Goal: Information Seeking & Learning: Learn about a topic

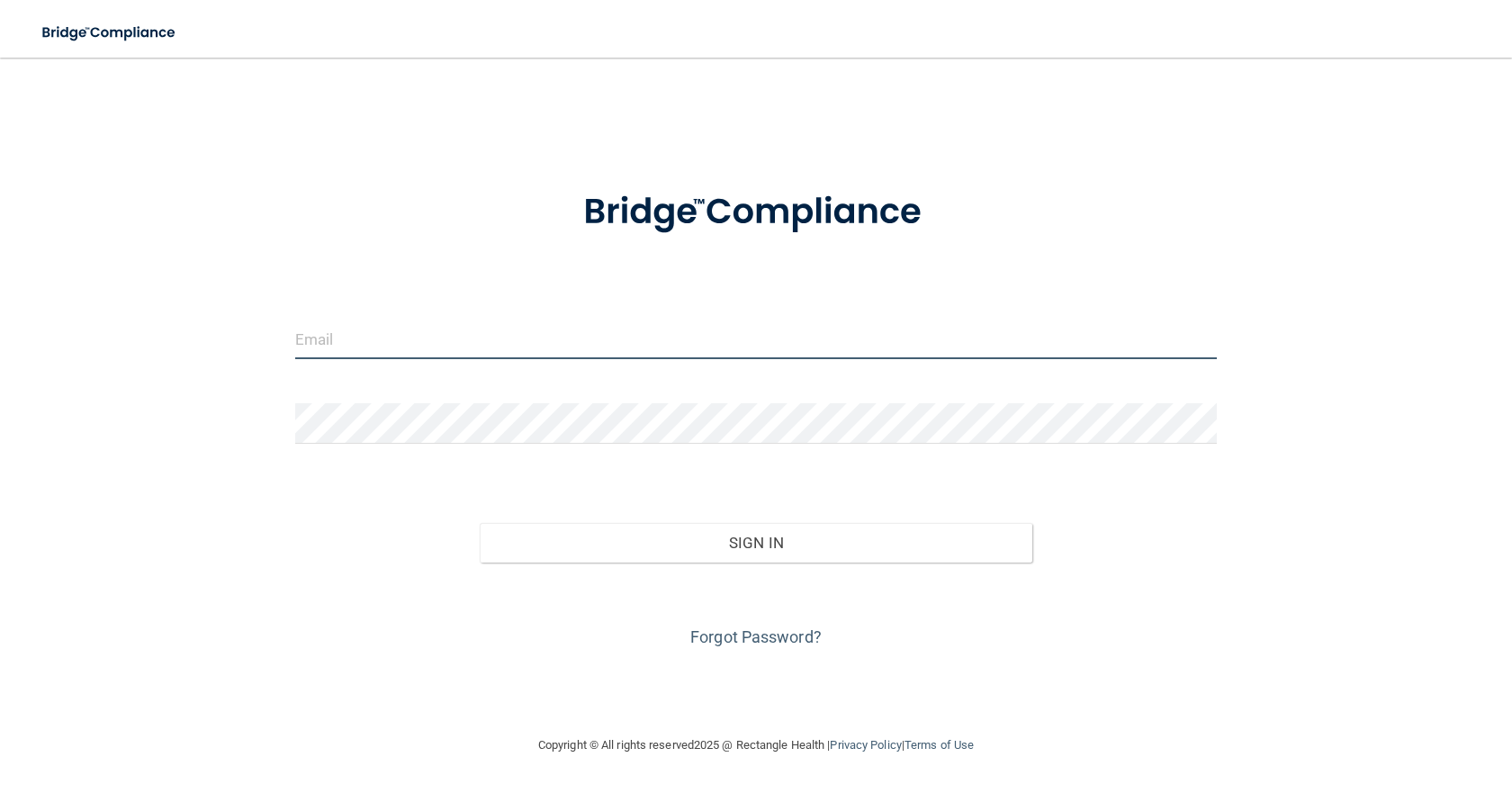
click at [414, 339] on input "email" at bounding box center [755, 338] width 921 height 41
type input "[EMAIL_ADDRESS][DOMAIN_NAME]"
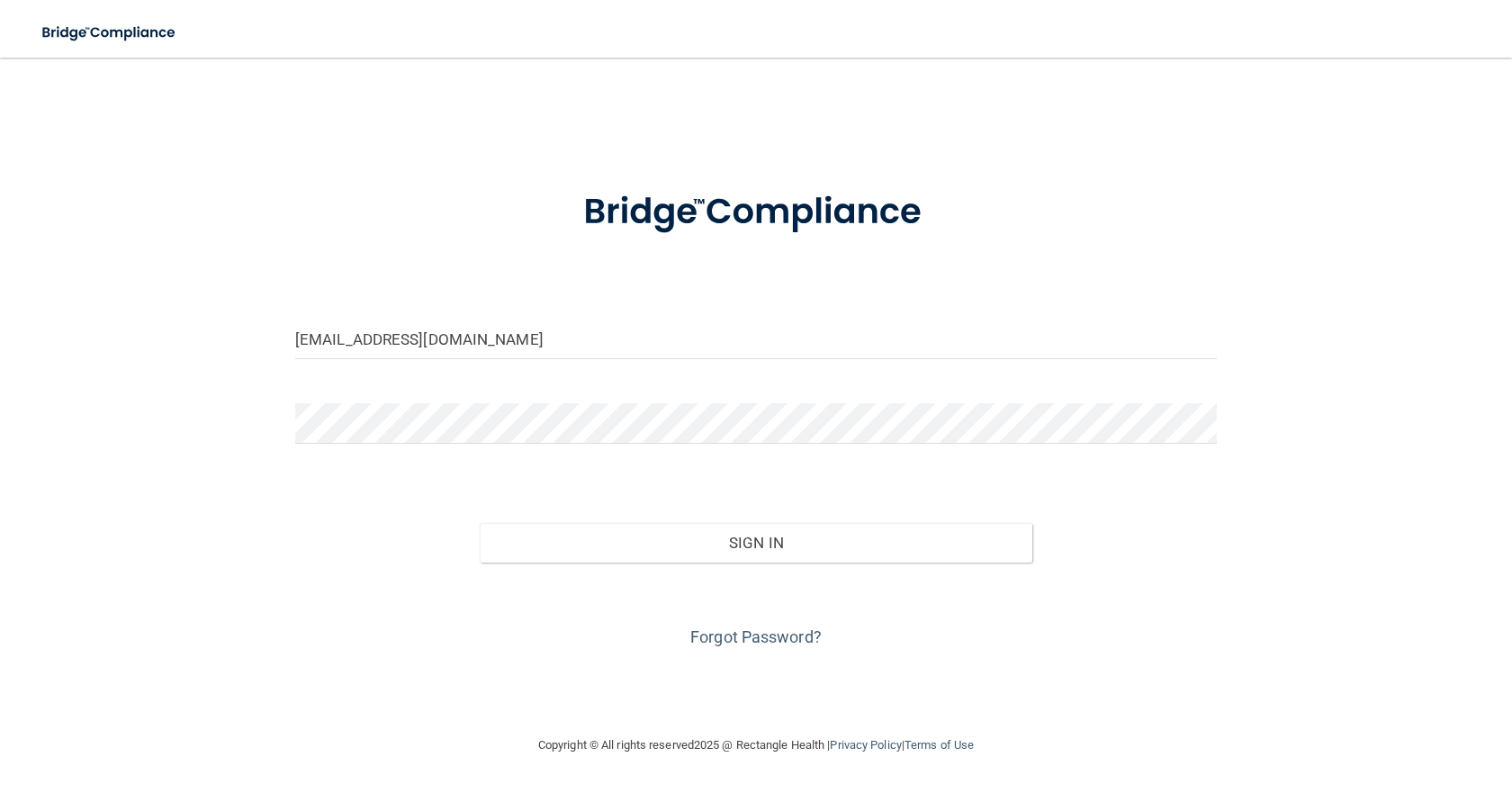
click at [472, 394] on form "lanielogan0215@gmail.com Invalid email/password. You don't have permission to a…" at bounding box center [755, 409] width 921 height 486
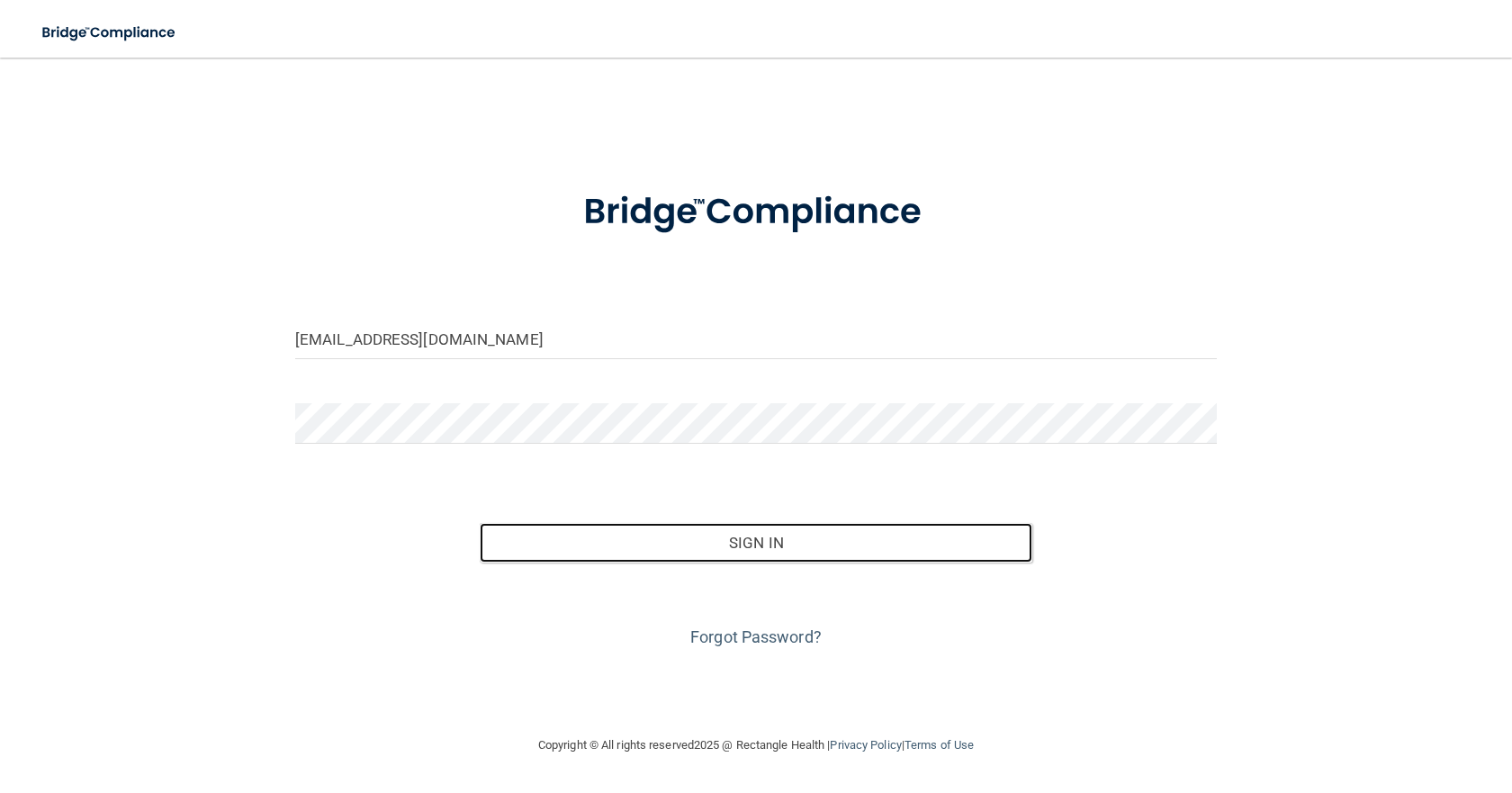
click at [751, 546] on button "Sign In" at bounding box center [756, 543] width 552 height 40
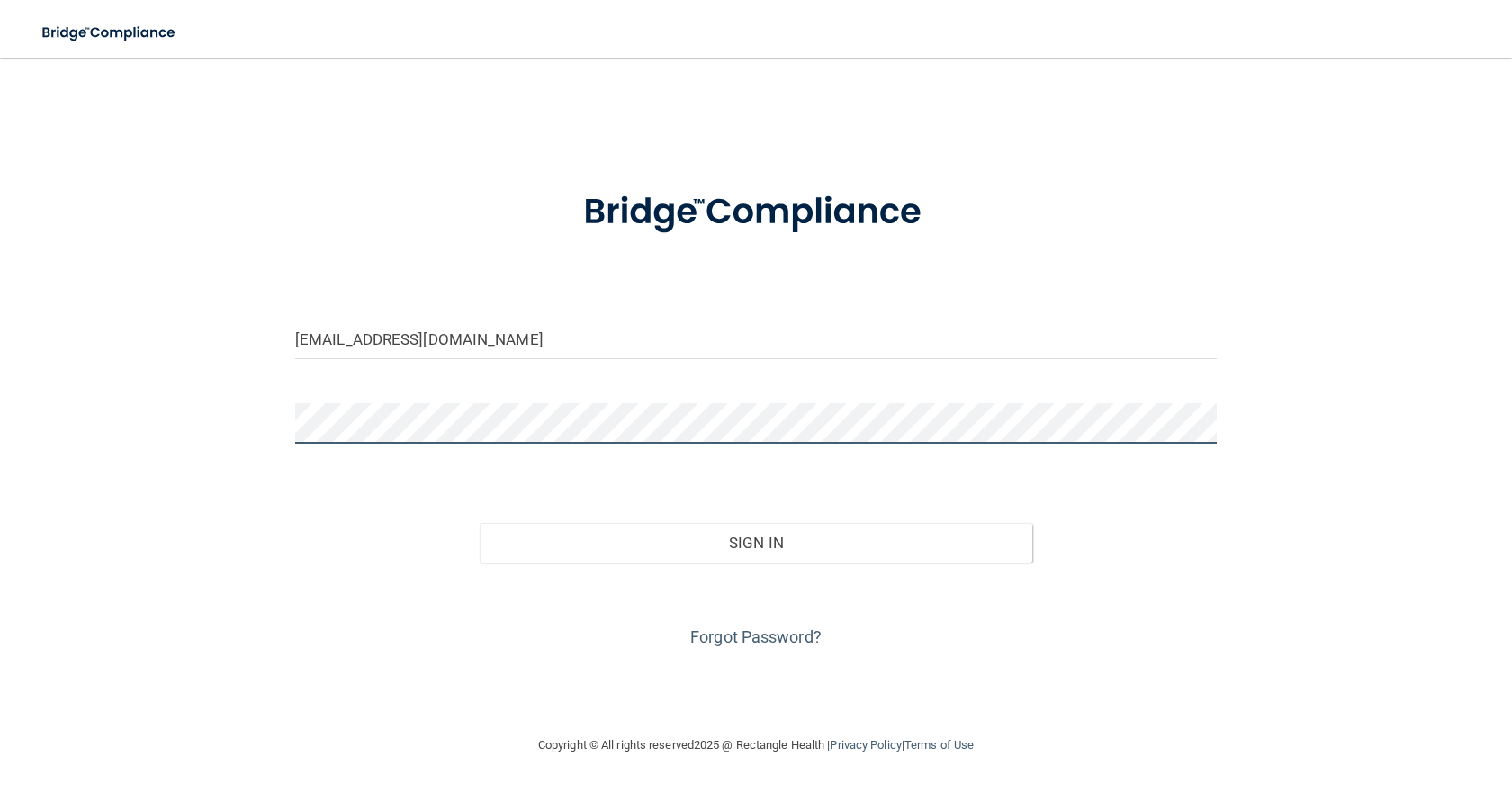
click at [480, 523] on button "Sign In" at bounding box center [756, 543] width 552 height 40
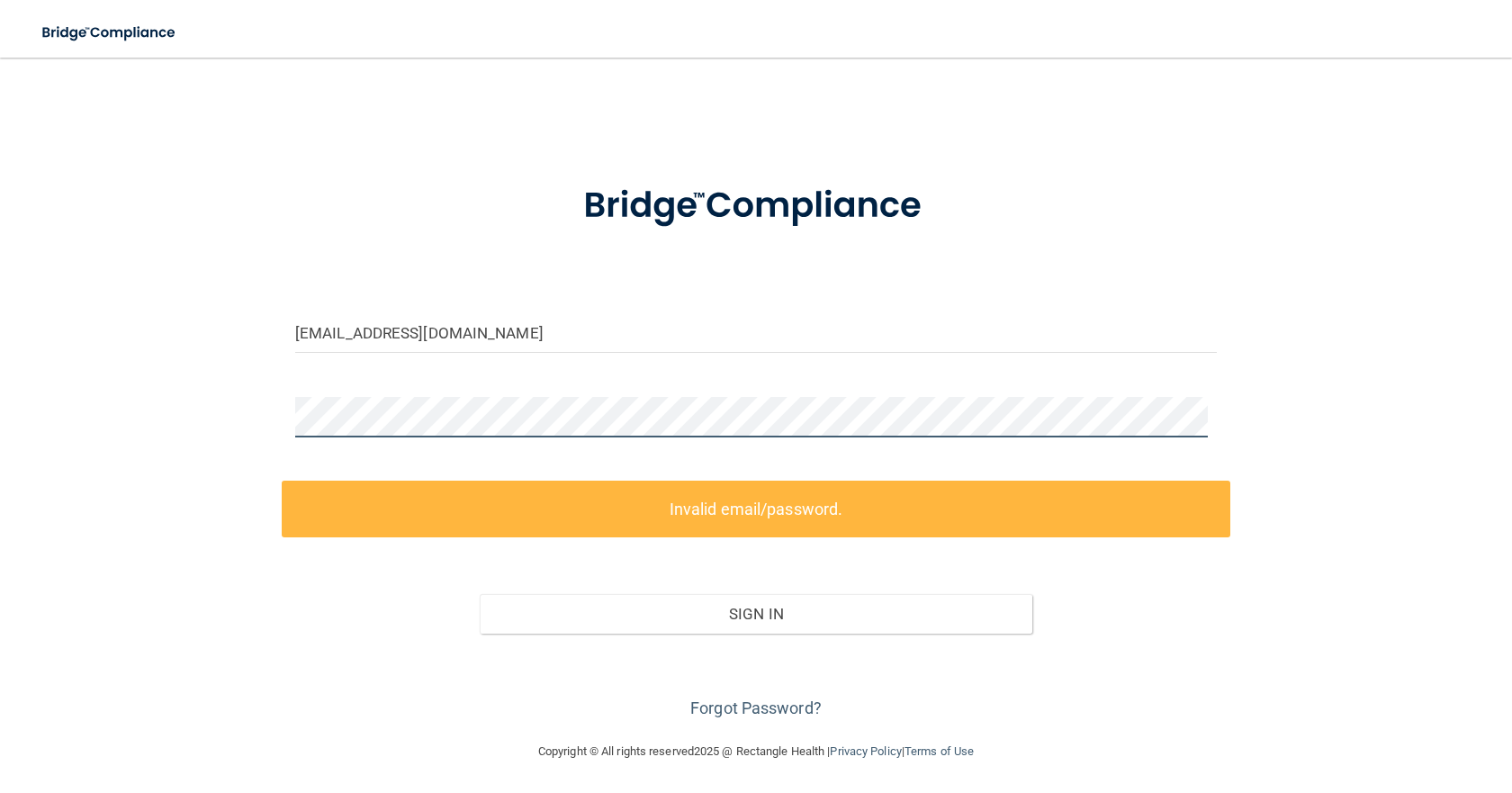
scroll to position [8, 0]
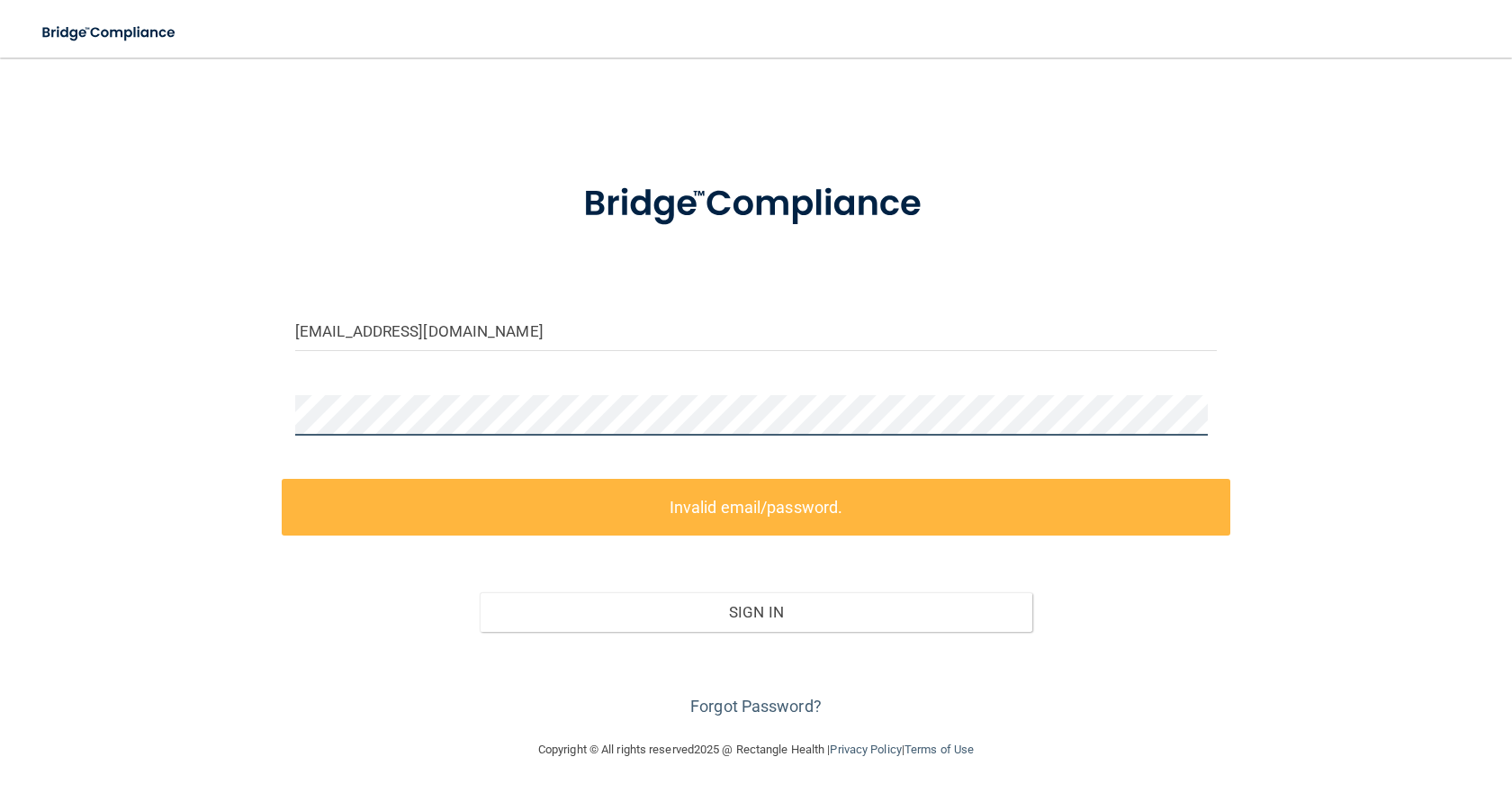
click at [236, 431] on div "lanielogan0215@gmail.com Invalid email/password. You don't have permission to a…" at bounding box center [756, 394] width 1440 height 653
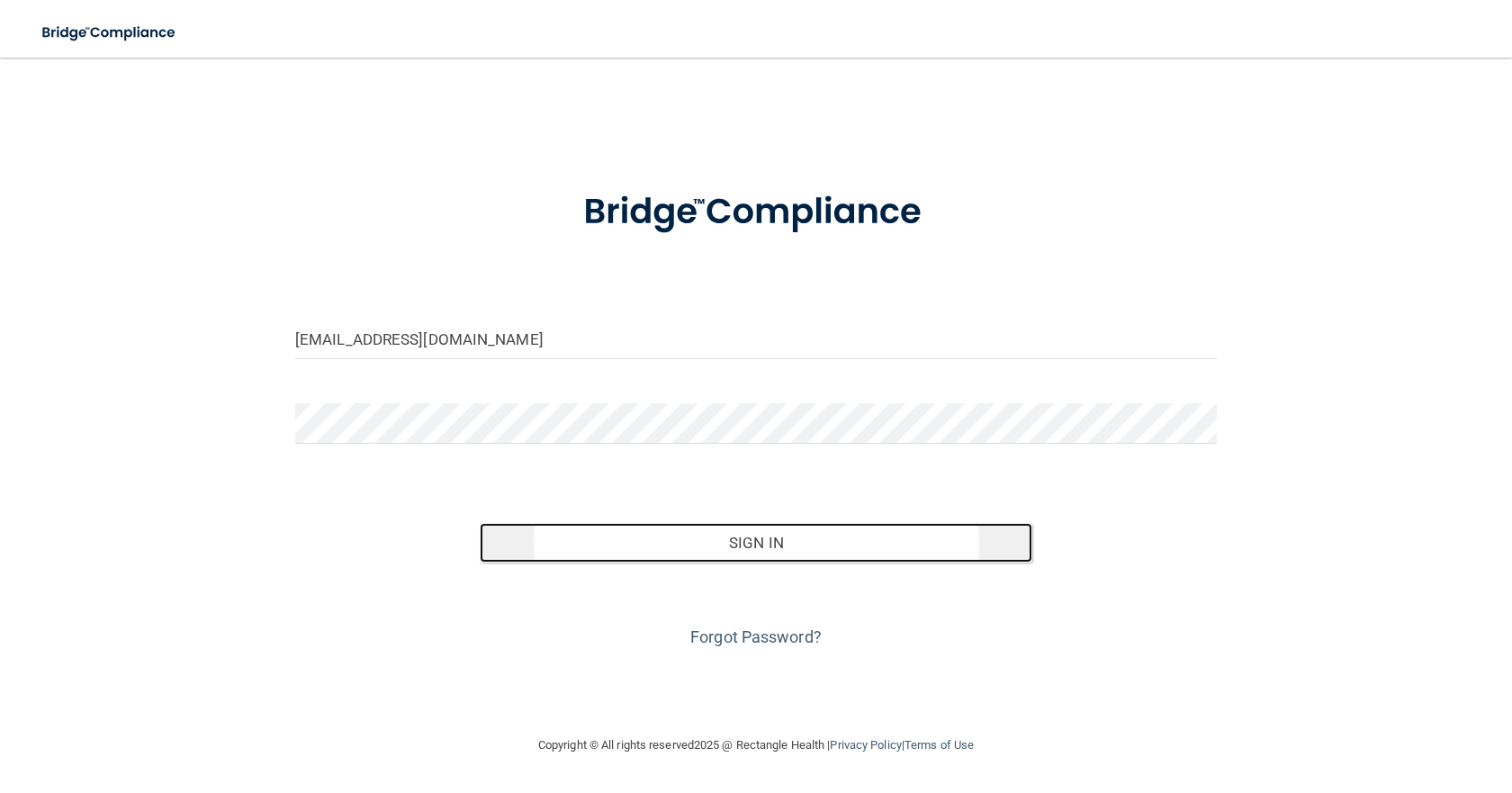
click at [628, 547] on button "Sign In" at bounding box center [756, 543] width 552 height 40
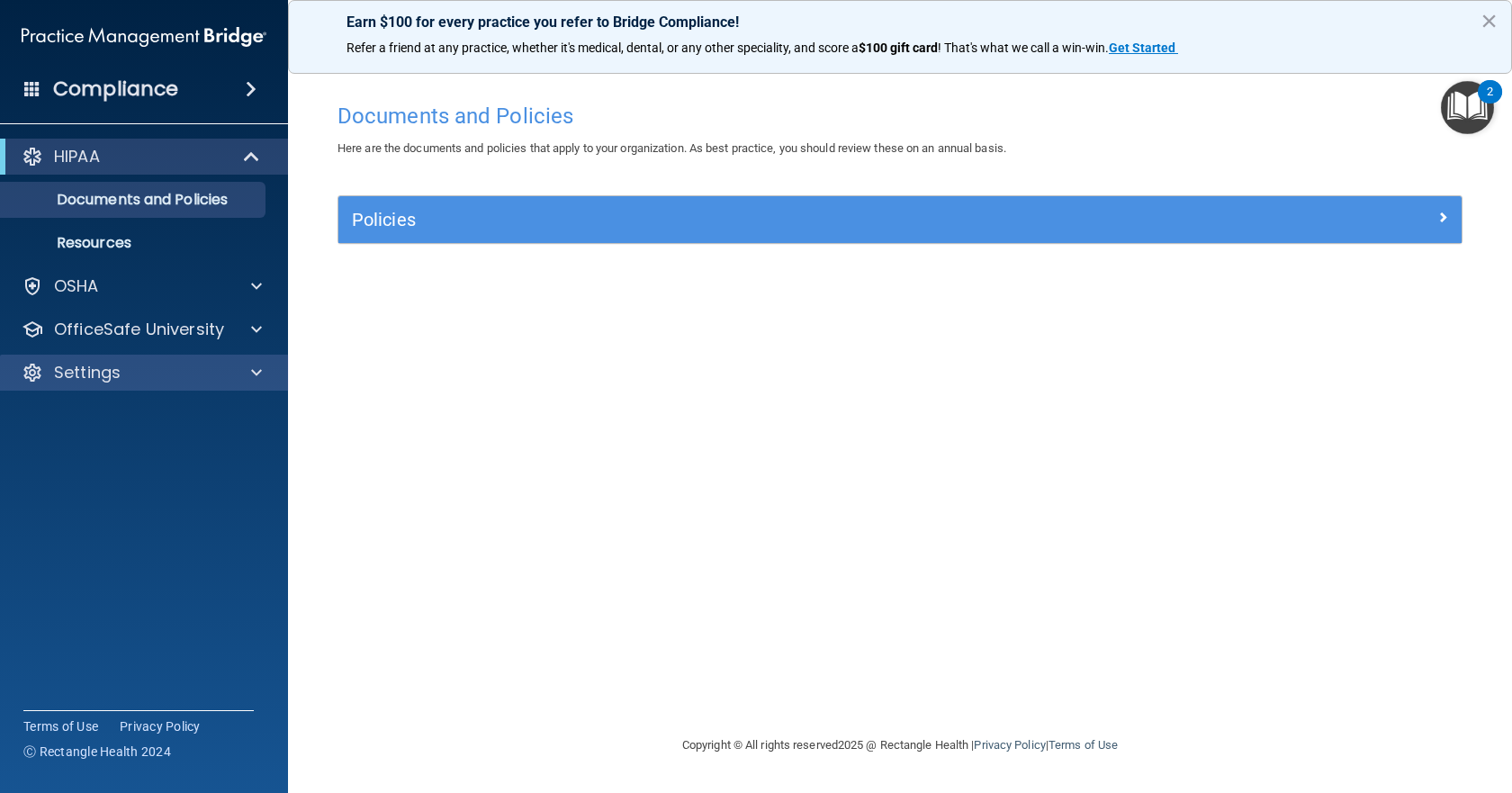
click at [171, 383] on div "Settings" at bounding box center [144, 373] width 289 height 36
click at [257, 376] on span at bounding box center [256, 373] width 11 height 22
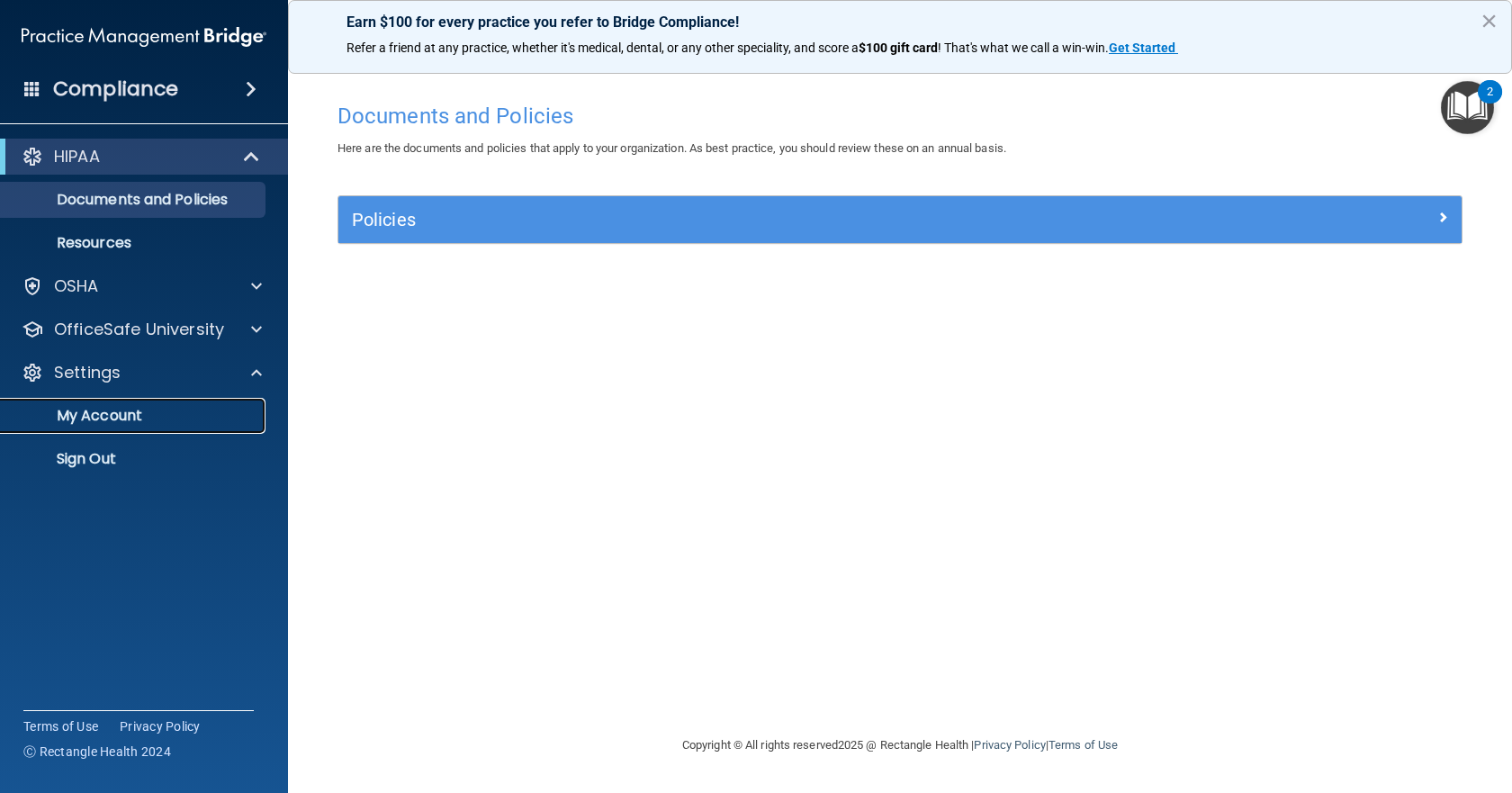
click at [115, 413] on p "My Account" at bounding box center [134, 416] width 245 height 18
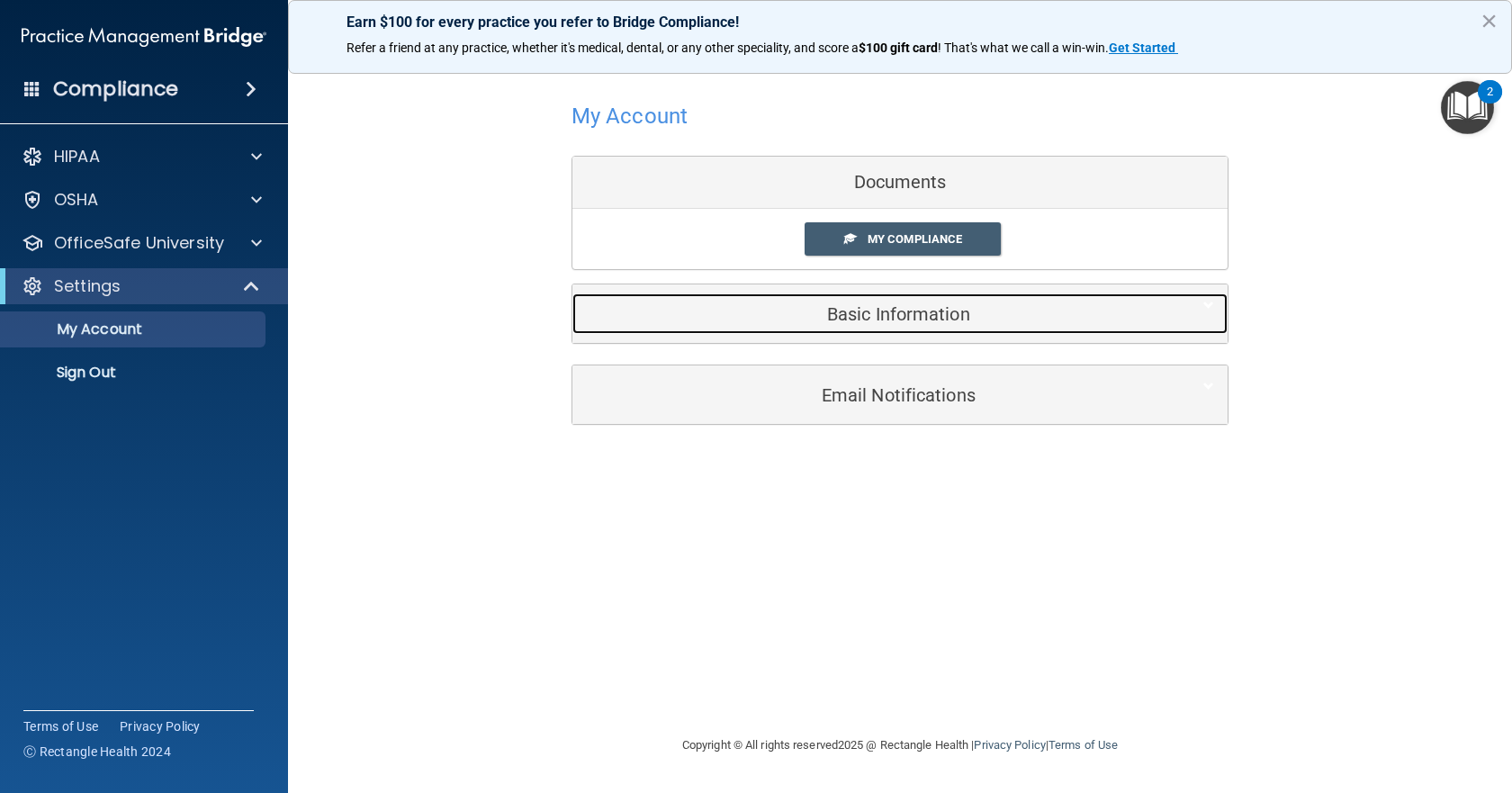
click at [924, 333] on div "Basic Information" at bounding box center [871, 313] width 600 height 41
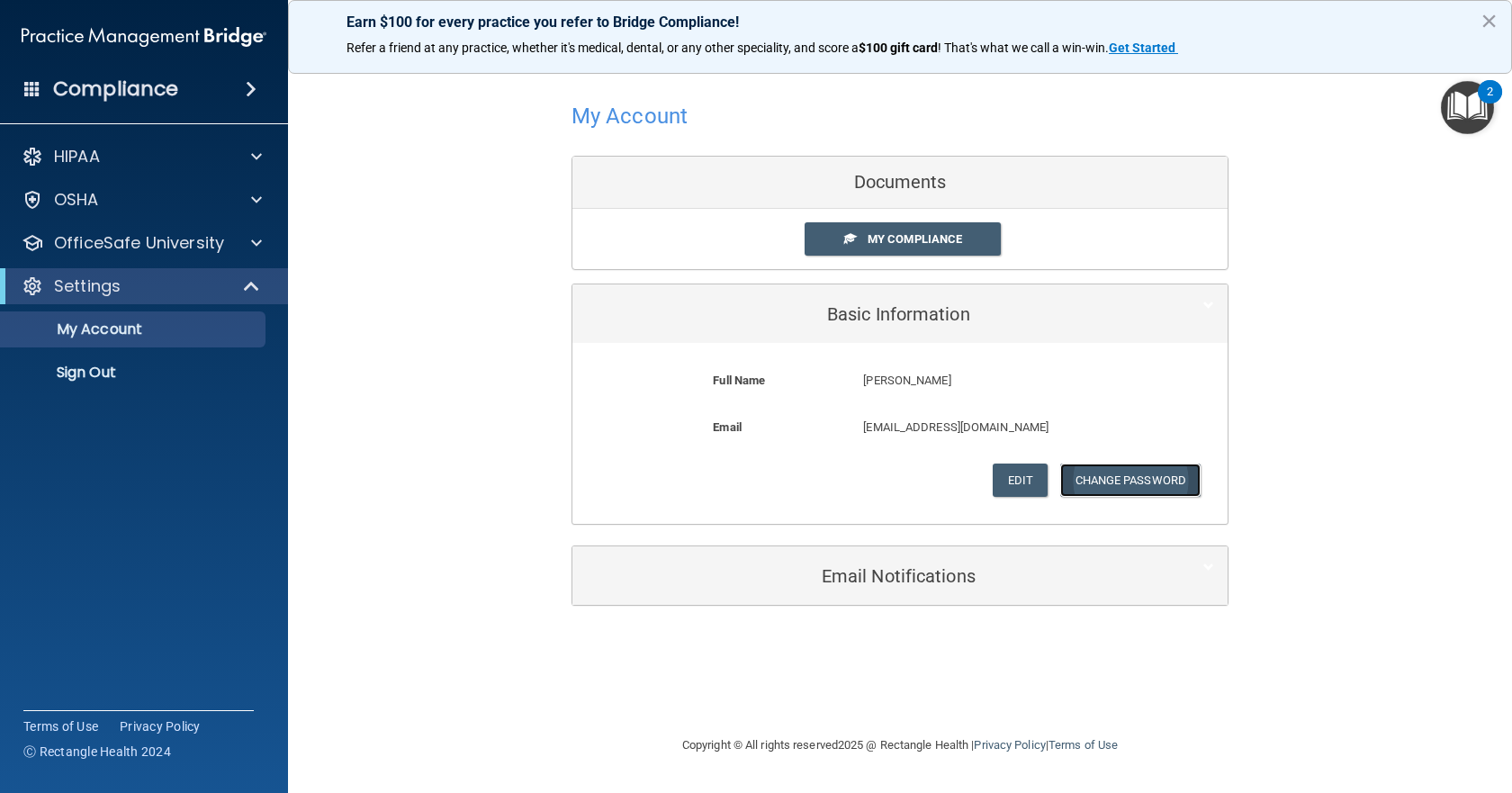
click at [1117, 480] on button "Change Password" at bounding box center [1130, 480] width 142 height 33
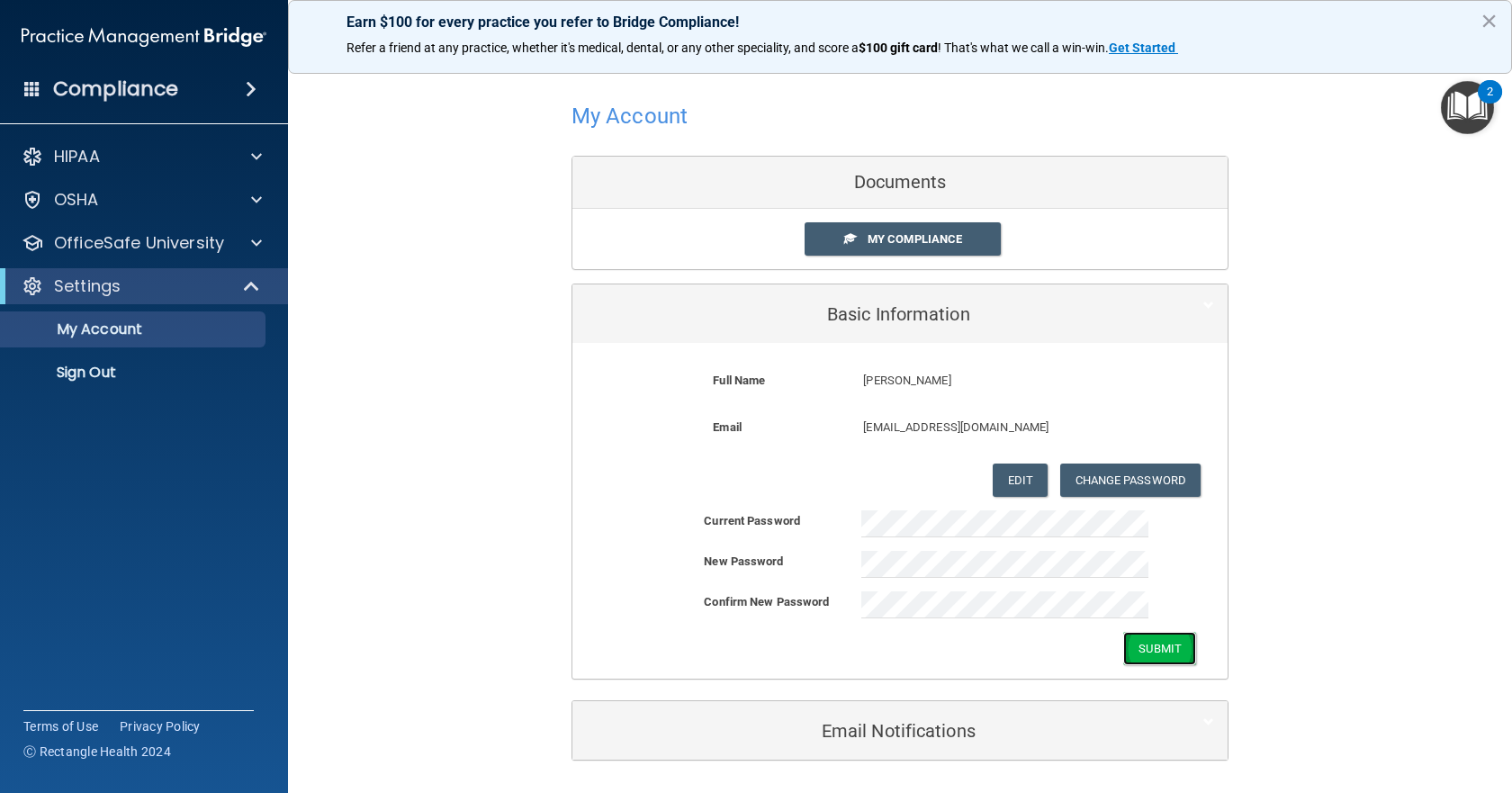
click at [1159, 664] on button "Submit" at bounding box center [1159, 648] width 73 height 33
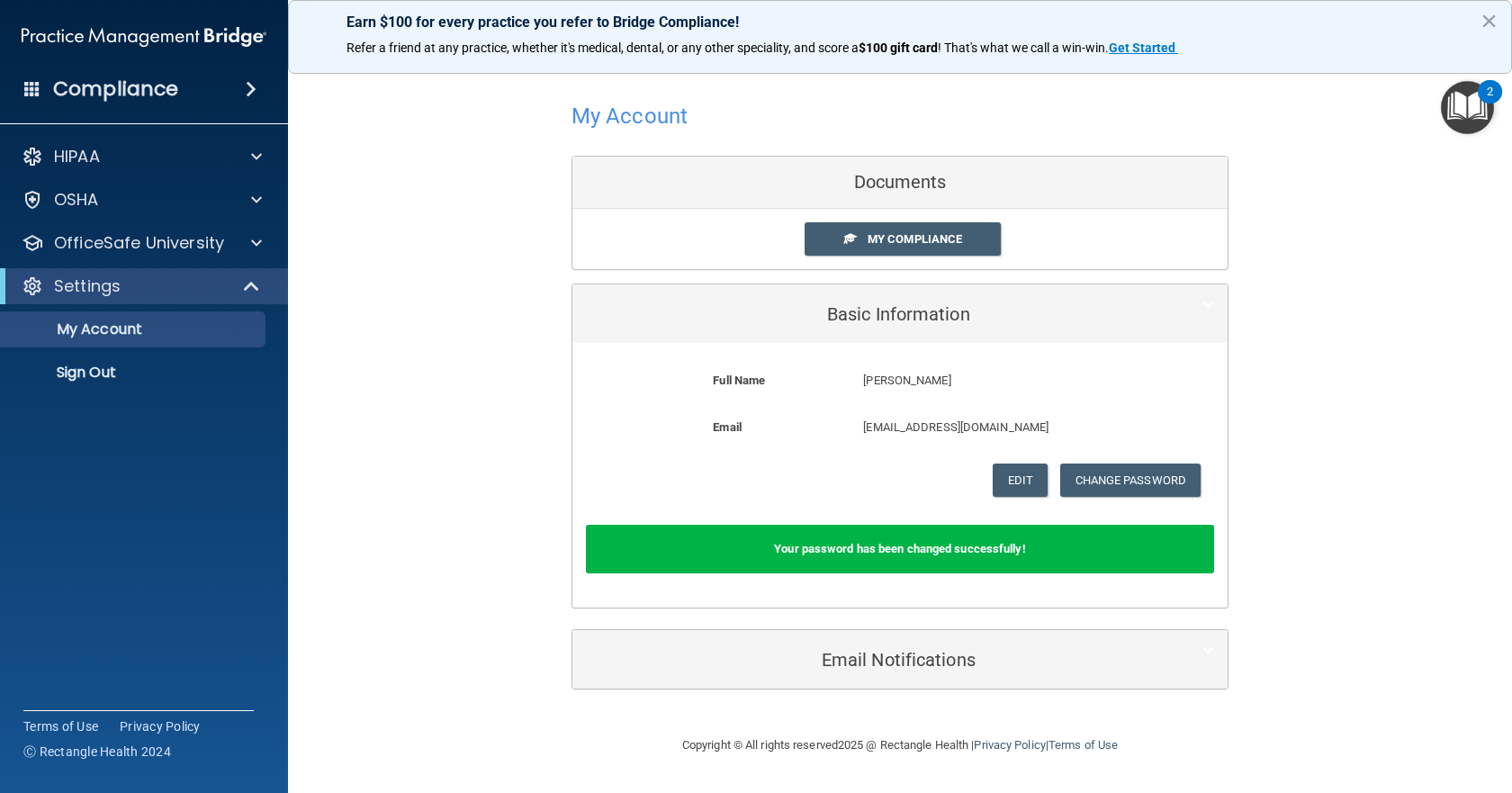
drag, startPoint x: 580, startPoint y: 419, endPoint x: 483, endPoint y: 377, distance: 105.7
drag, startPoint x: 483, startPoint y: 377, endPoint x: 437, endPoint y: 198, distance: 184.8
click at [437, 197] on div "My Account Documents My Compliance My Compliance My BAA Basic Information Full …" at bounding box center [899, 392] width 1152 height 634
click at [247, 244] on div at bounding box center [254, 243] width 45 height 22
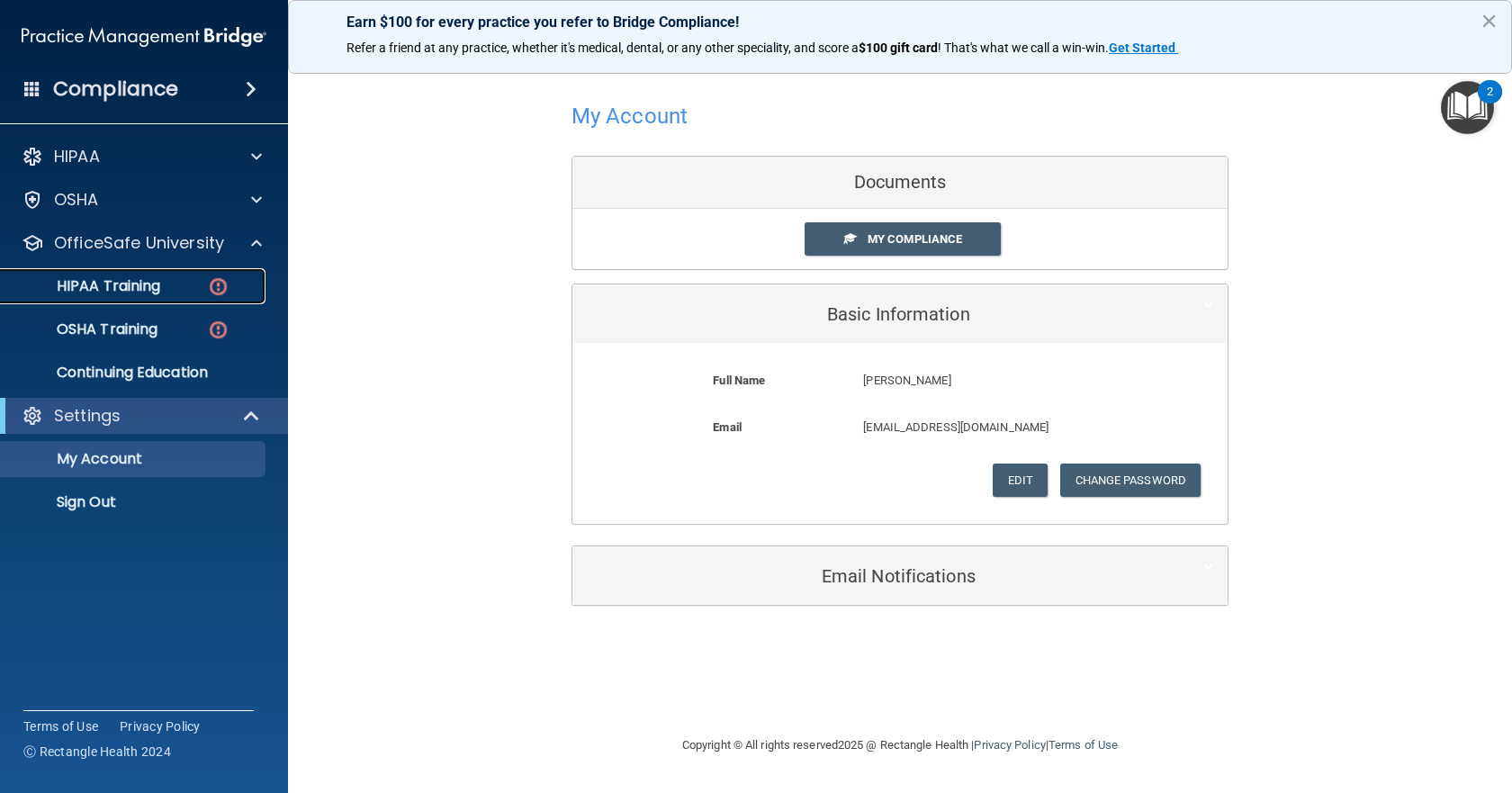
click at [223, 277] on img at bounding box center [217, 286] width 23 height 23
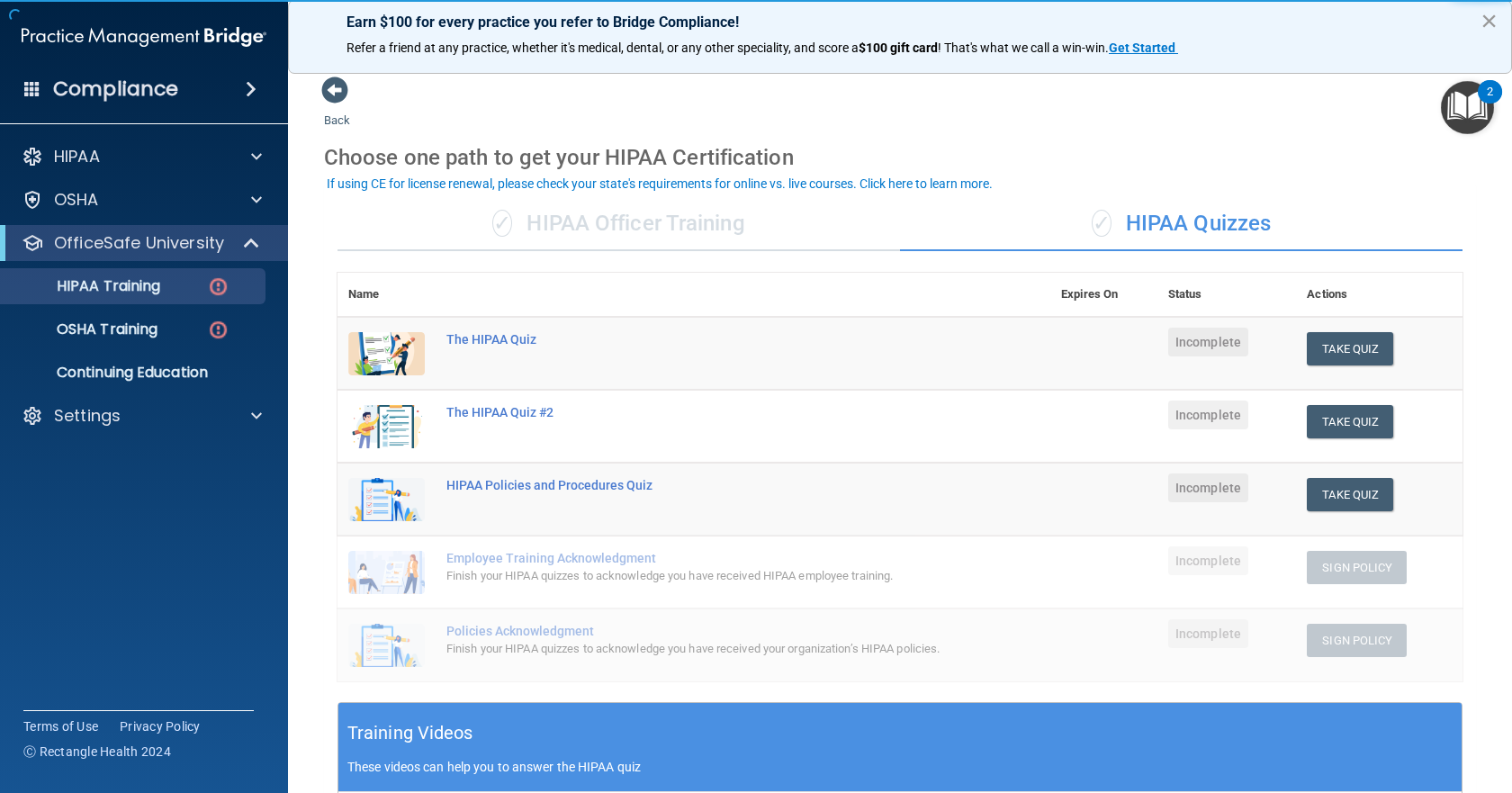
click at [1491, 24] on button "×" at bounding box center [1489, 21] width 17 height 29
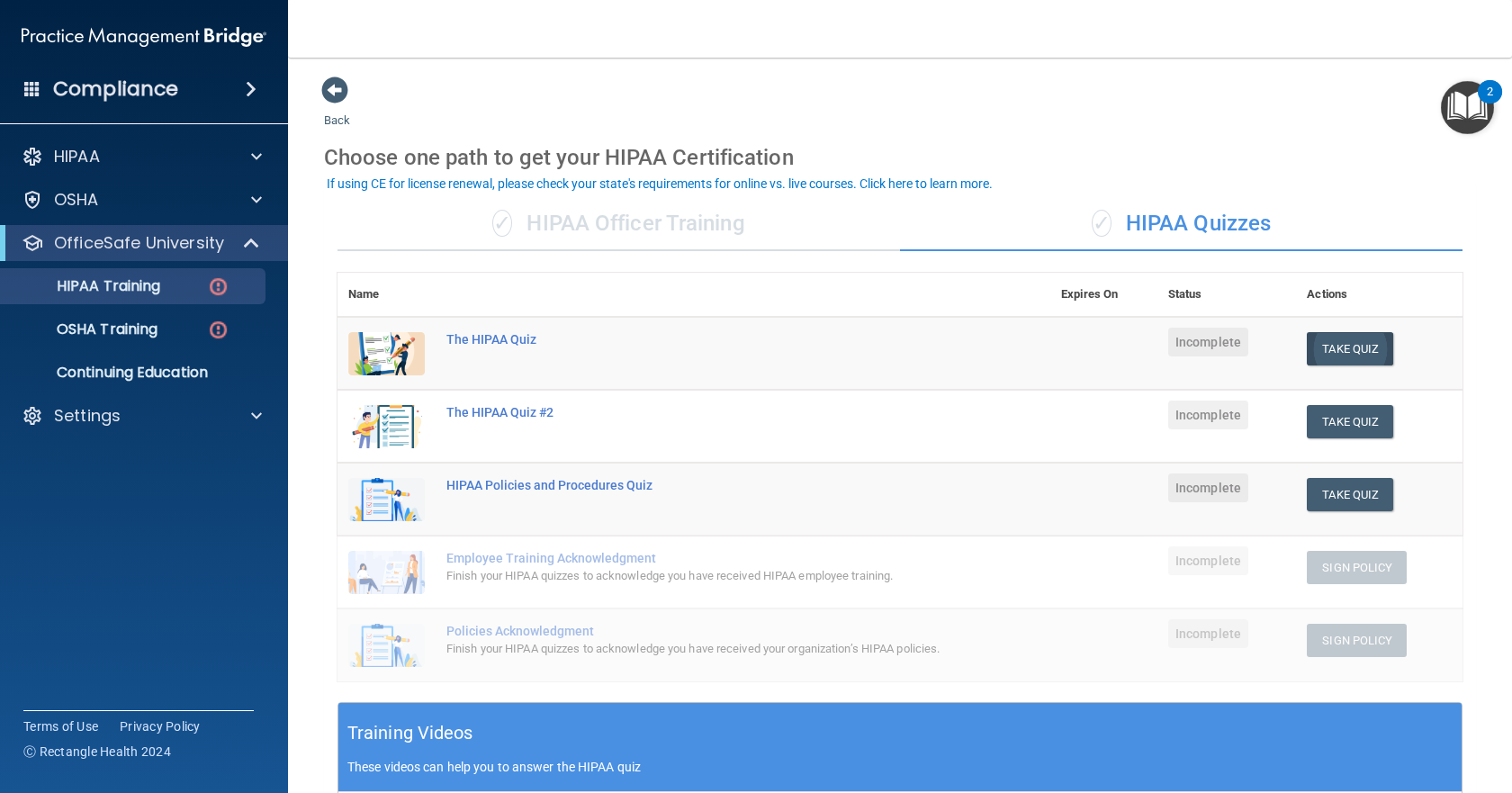
drag, startPoint x: 1369, startPoint y: 301, endPoint x: 1351, endPoint y: 337, distance: 40.2
drag, startPoint x: 1351, startPoint y: 337, endPoint x: 1326, endPoint y: 177, distance: 161.9
click at [1326, 177] on div "Choose one path to get your HIPAA Certification" at bounding box center [899, 158] width 1152 height 52
click at [97, 330] on p "OSHA Training" at bounding box center [85, 329] width 146 height 18
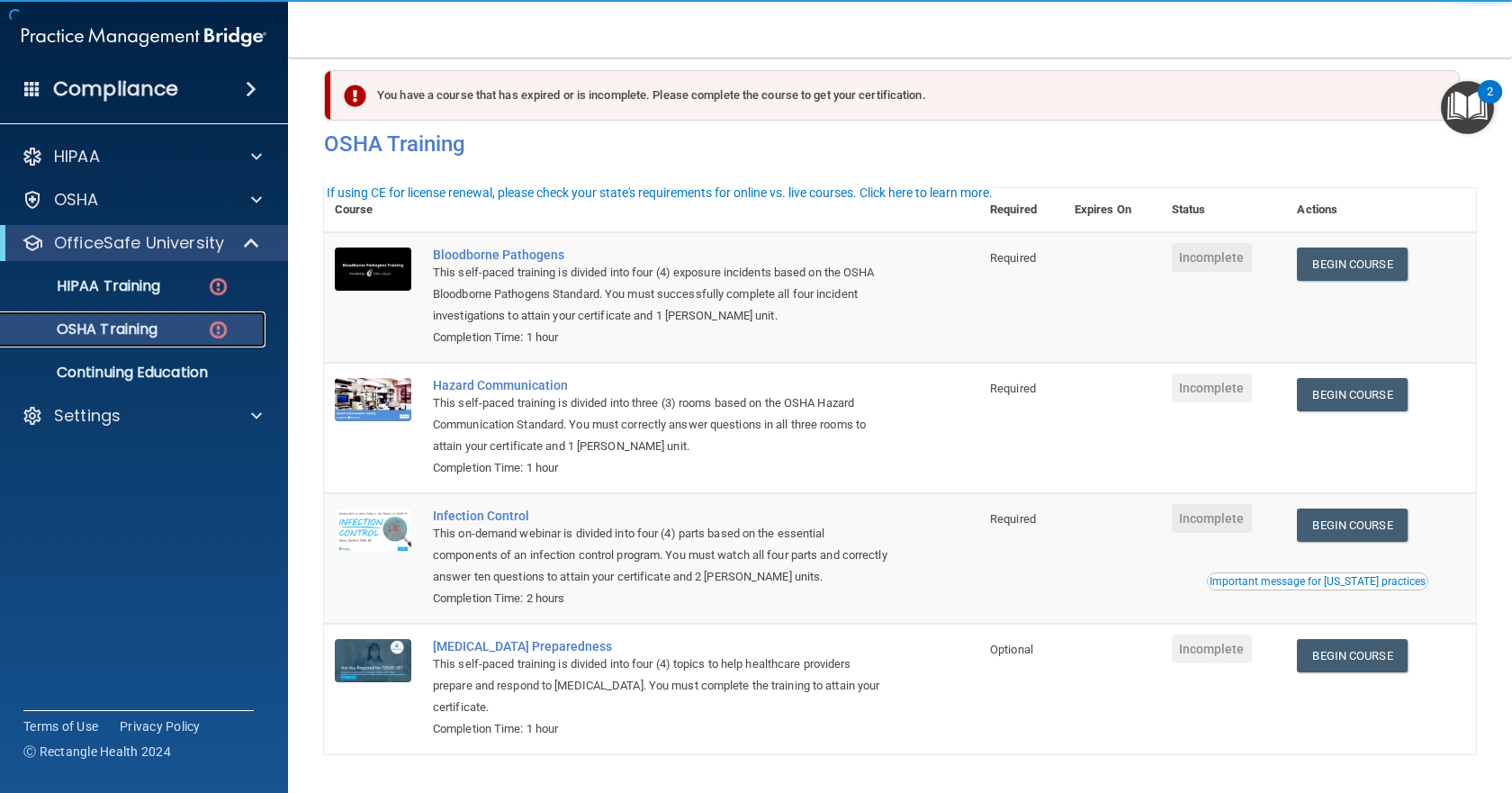
scroll to position [78, 0]
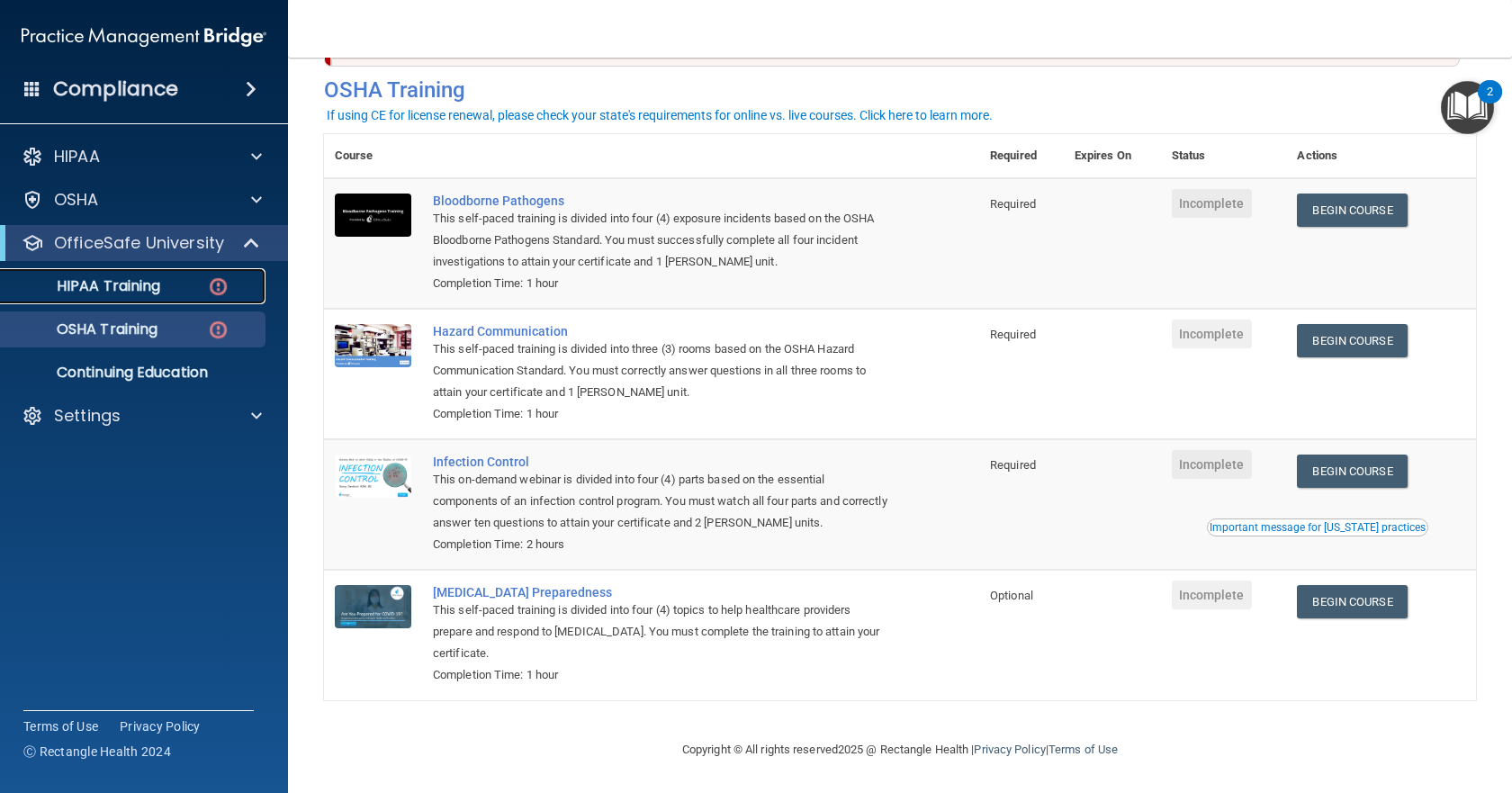
click at [204, 296] on link "HIPAA Training" at bounding box center [124, 286] width 283 height 36
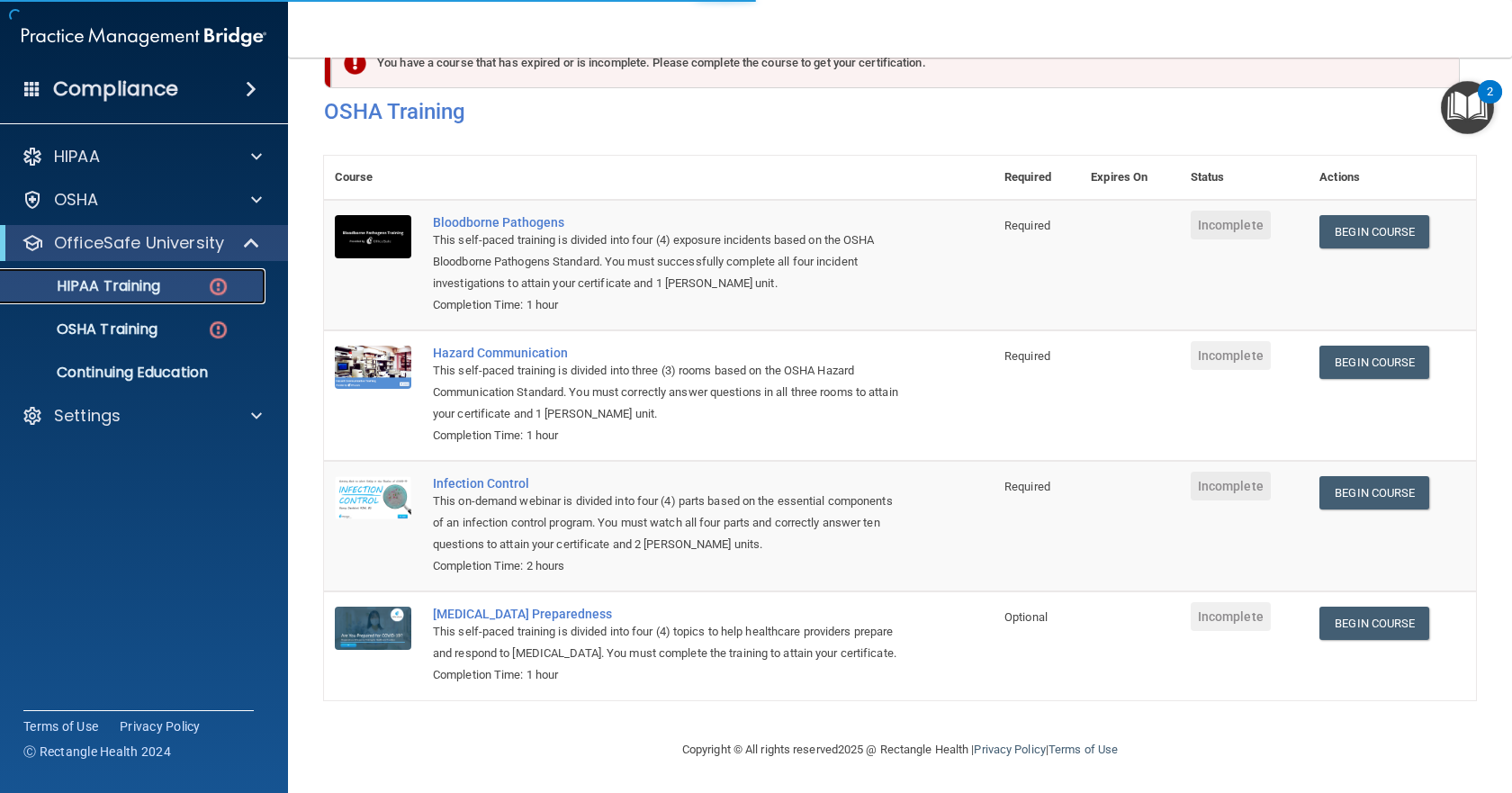
scroll to position [468, 0]
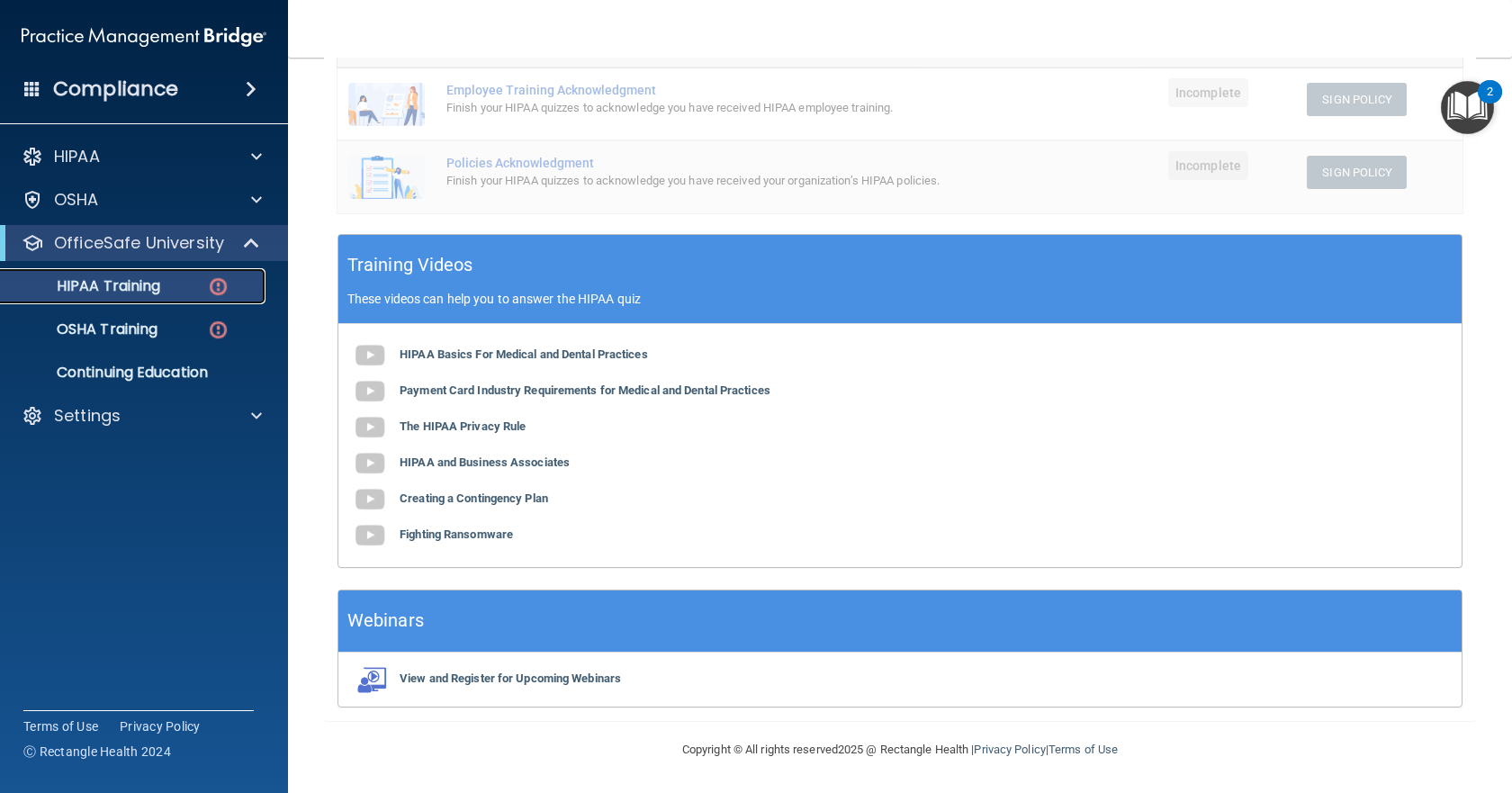
click at [153, 283] on p "HIPAA Training" at bounding box center [86, 286] width 149 height 18
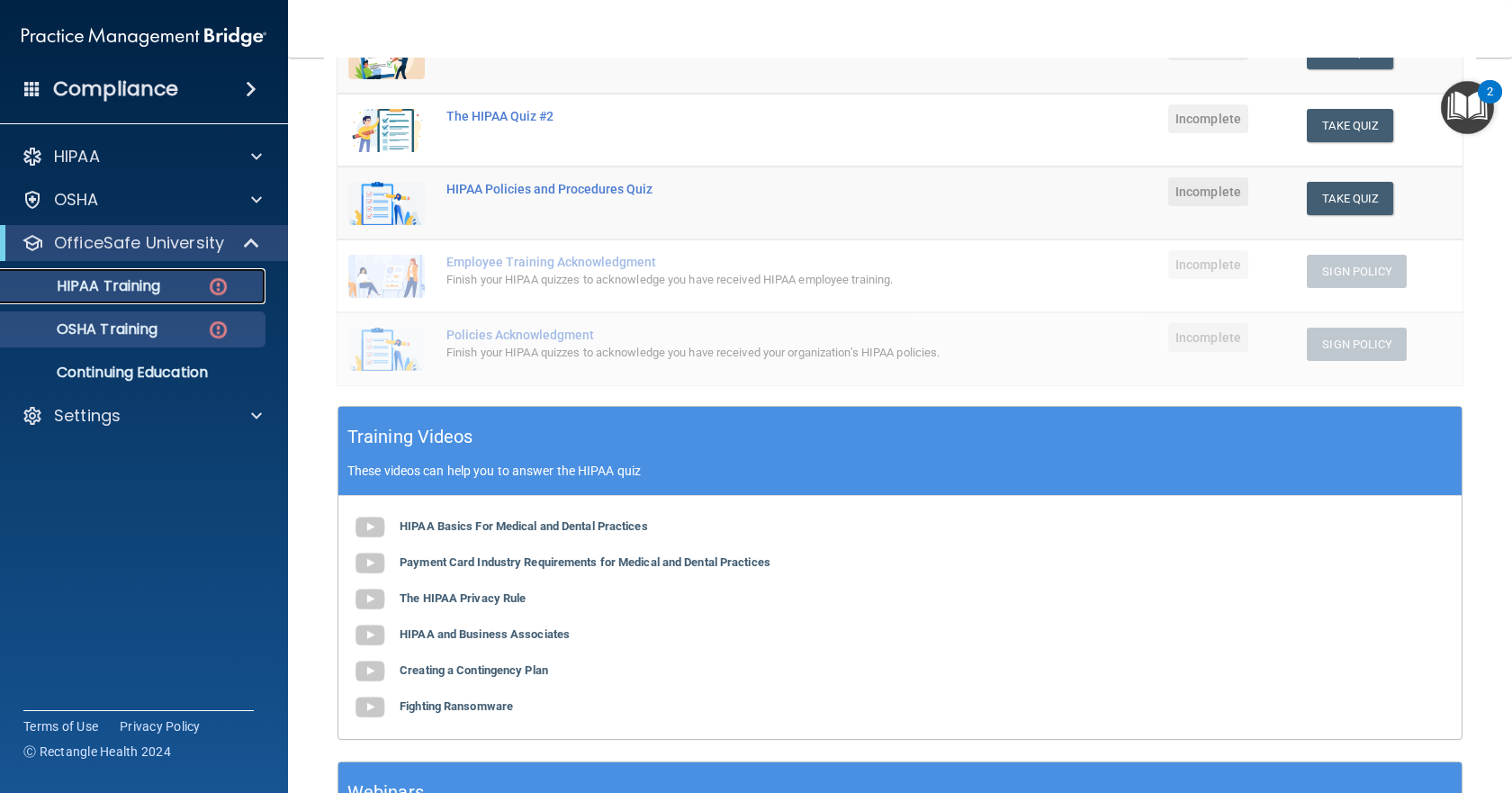
scroll to position [288, 0]
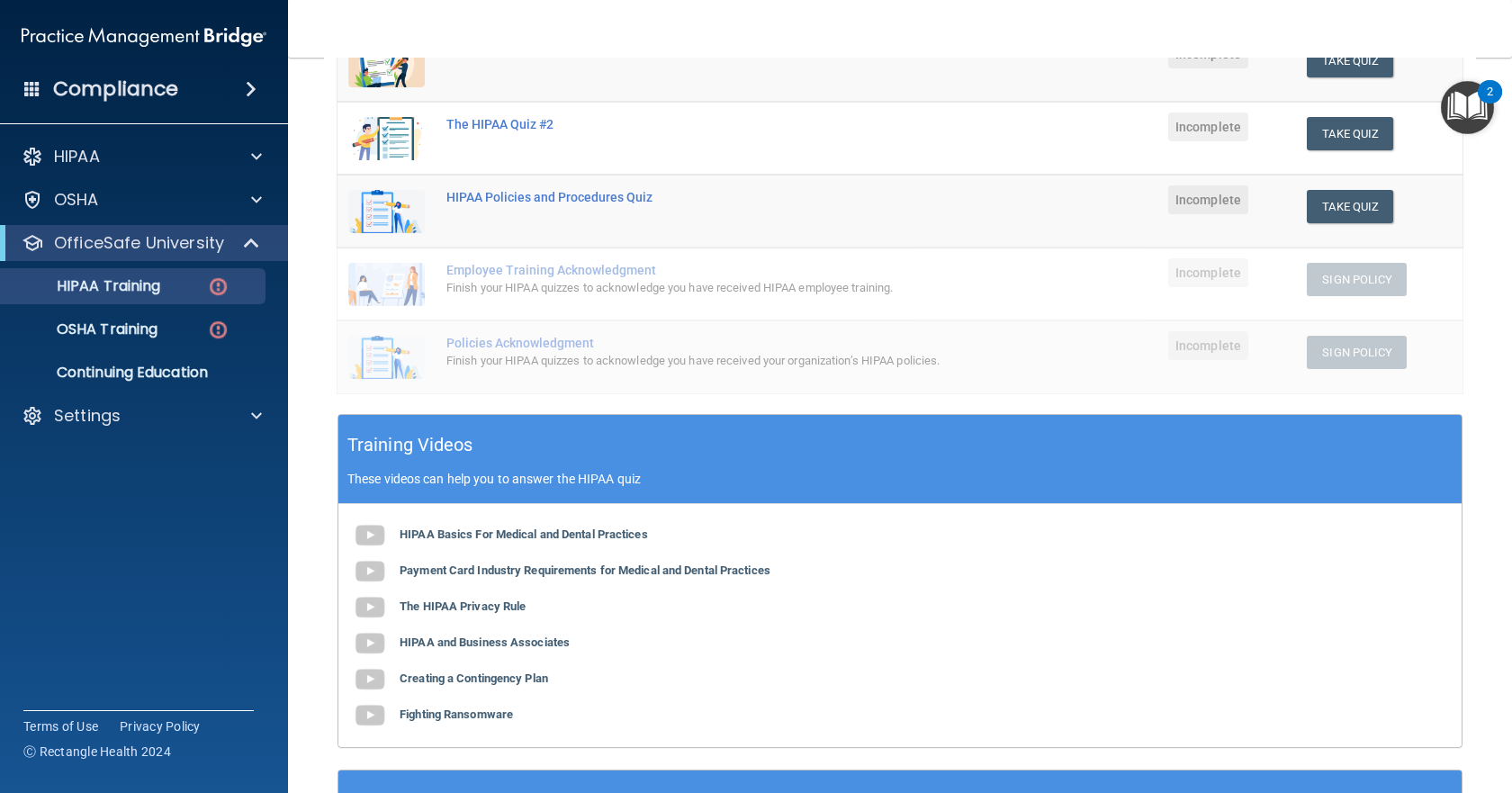
click at [205, 267] on ul "HIPAA Training OSHA Training Continuing Education" at bounding box center [144, 326] width 326 height 130
click at [200, 277] on div "HIPAA Training" at bounding box center [134, 286] width 245 height 18
click at [159, 350] on ul "HIPAA Training OSHA Training Continuing Education" at bounding box center [144, 326] width 326 height 130
click at [158, 320] on p "OSHA Training" at bounding box center [85, 329] width 146 height 18
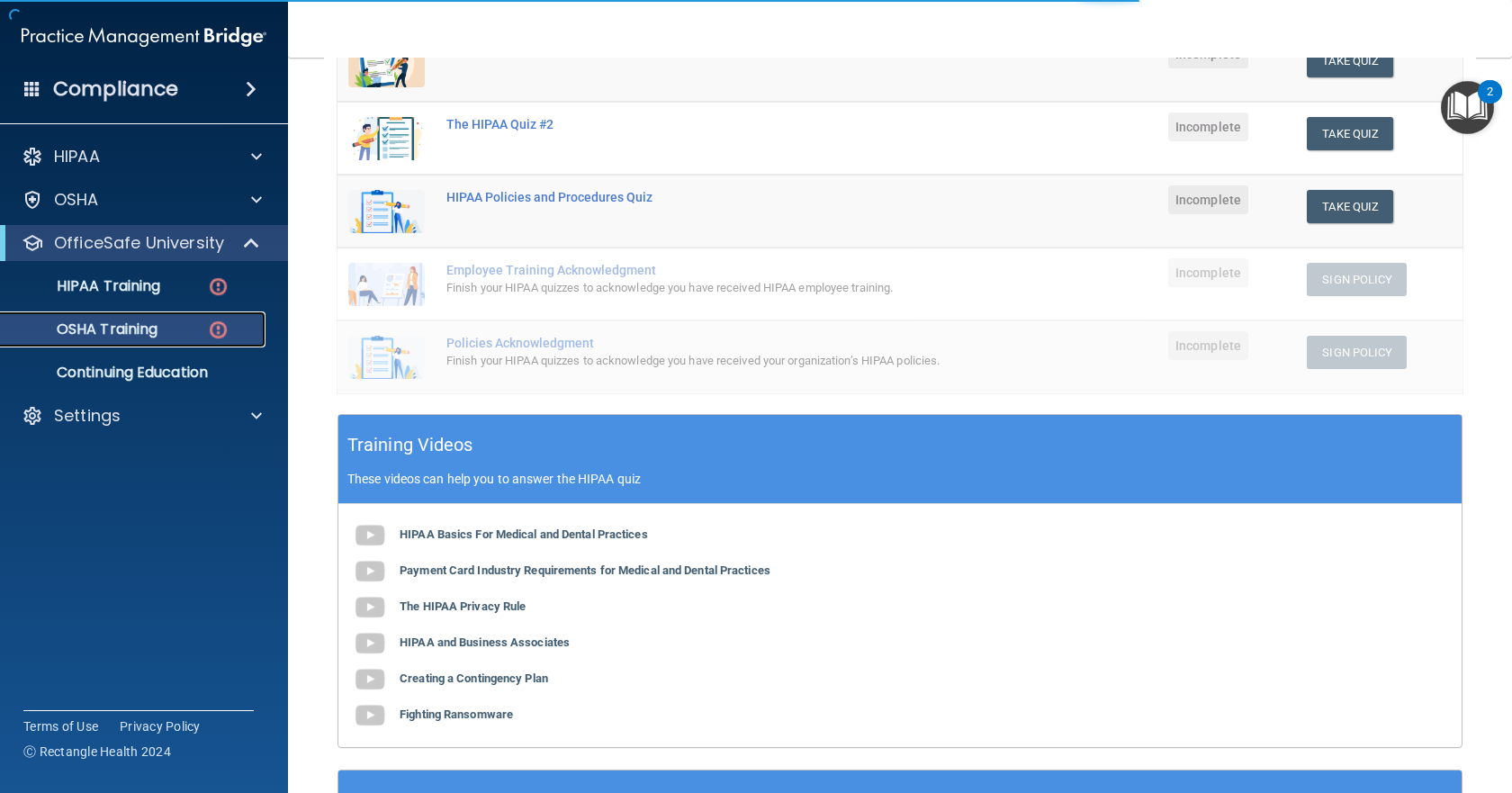
scroll to position [78, 0]
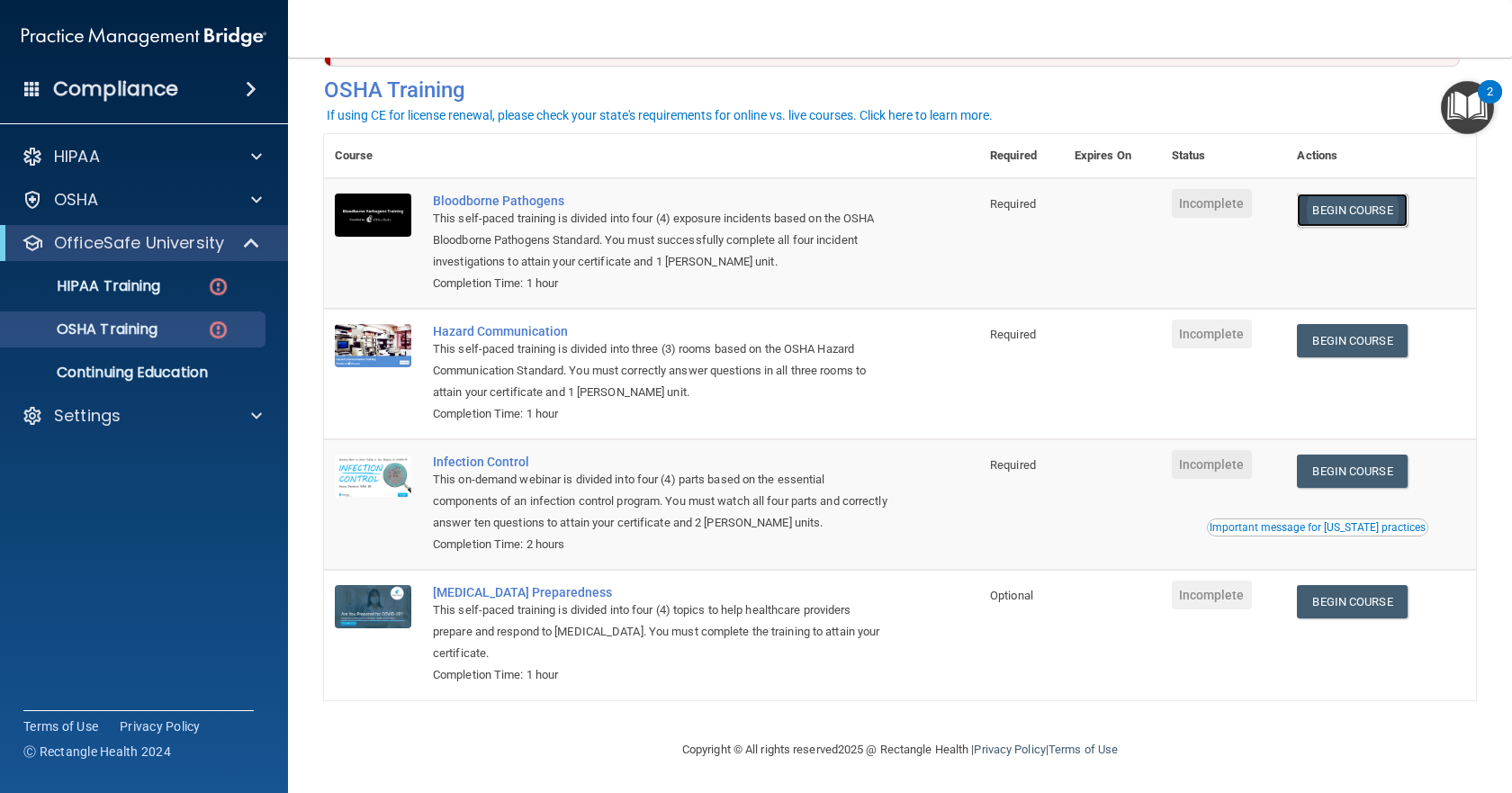
click at [1339, 205] on link "Begin Course" at bounding box center [1351, 209] width 110 height 33
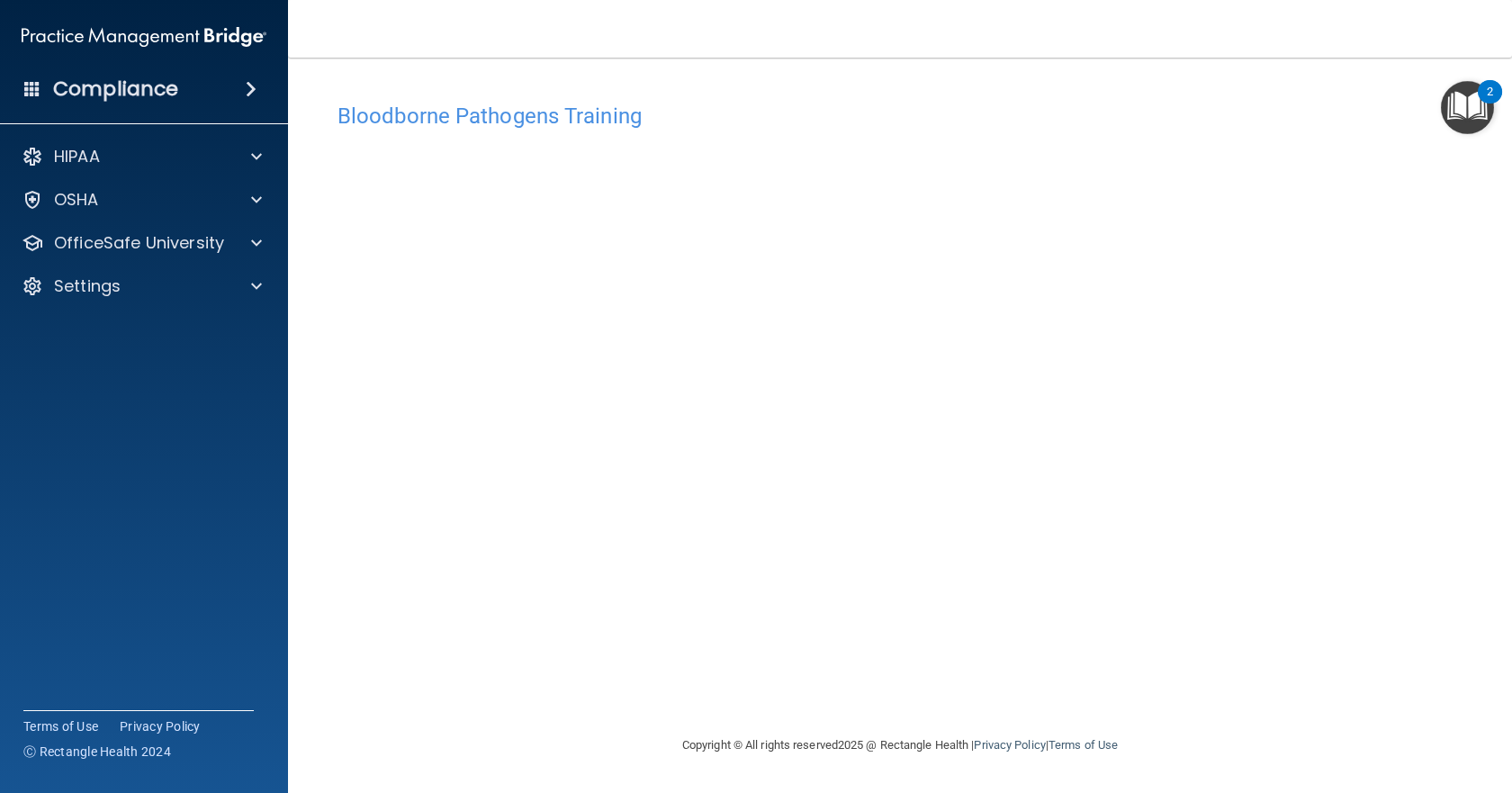
click at [1465, 115] on img "Open Resource Center, 2 new notifications" at bounding box center [1467, 107] width 53 height 53
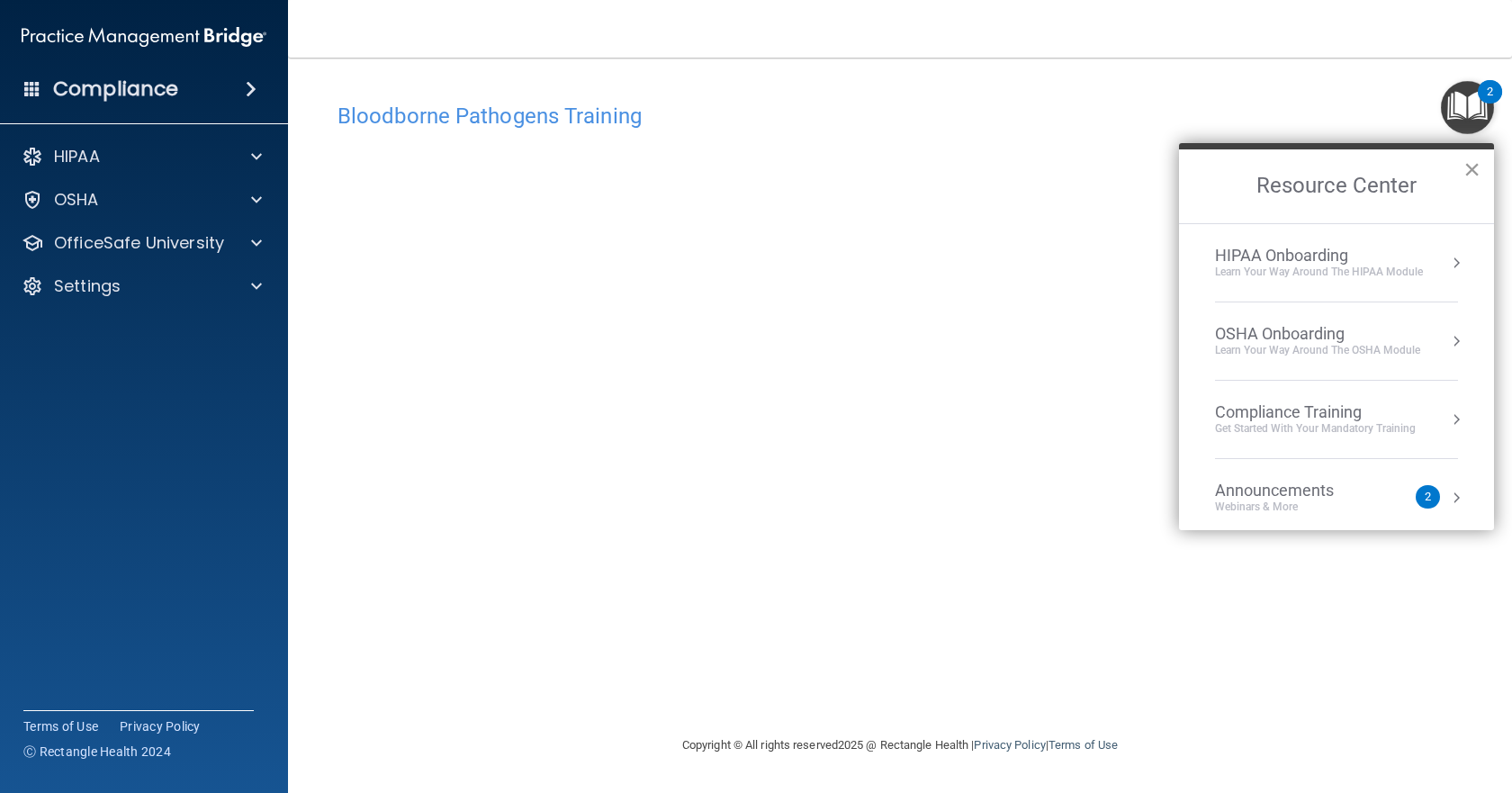
click at [1467, 174] on button "×" at bounding box center [1471, 170] width 17 height 29
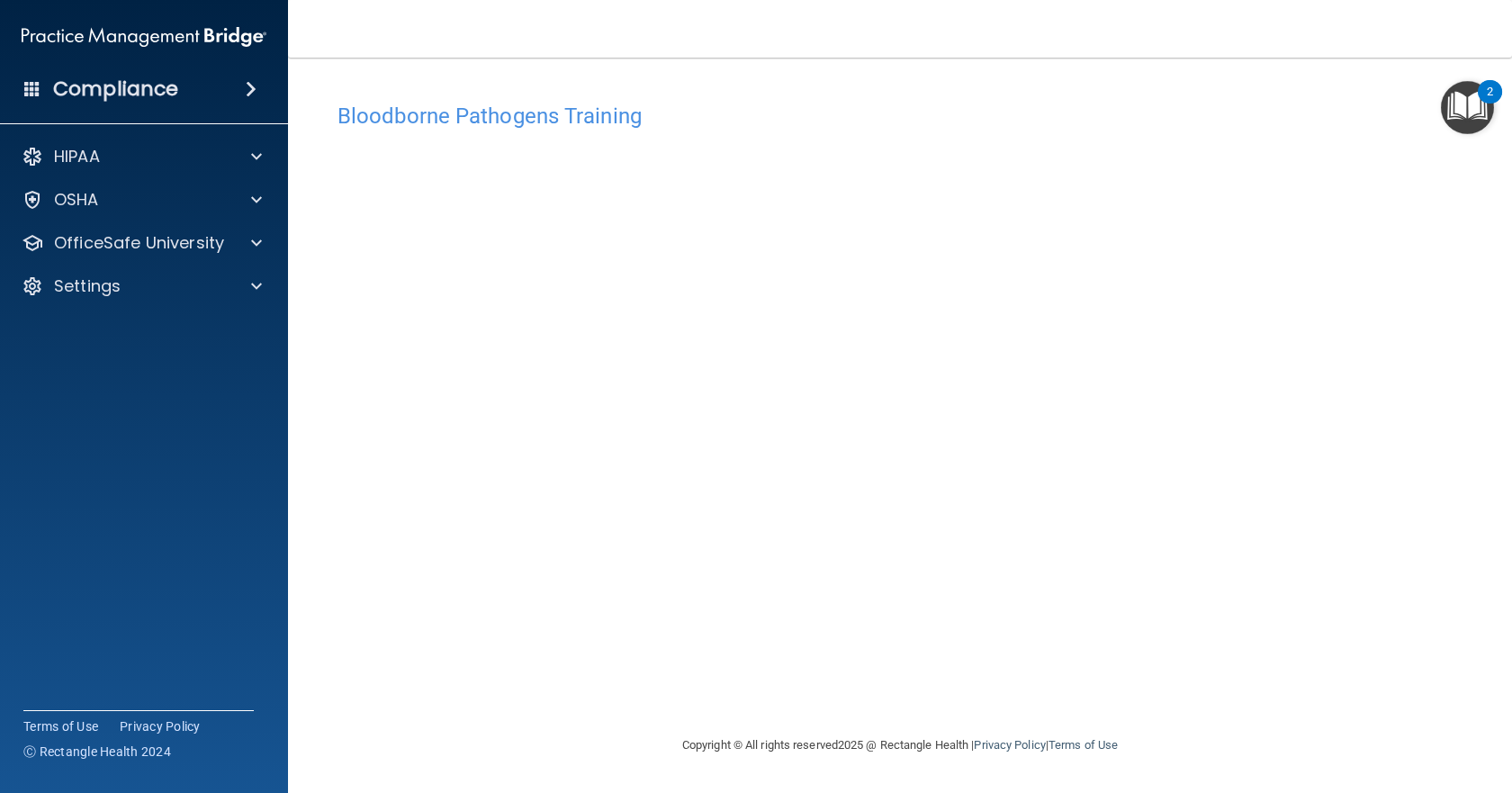
click at [1469, 125] on img "Open Resource Center, 2 new notifications" at bounding box center [1467, 107] width 53 height 53
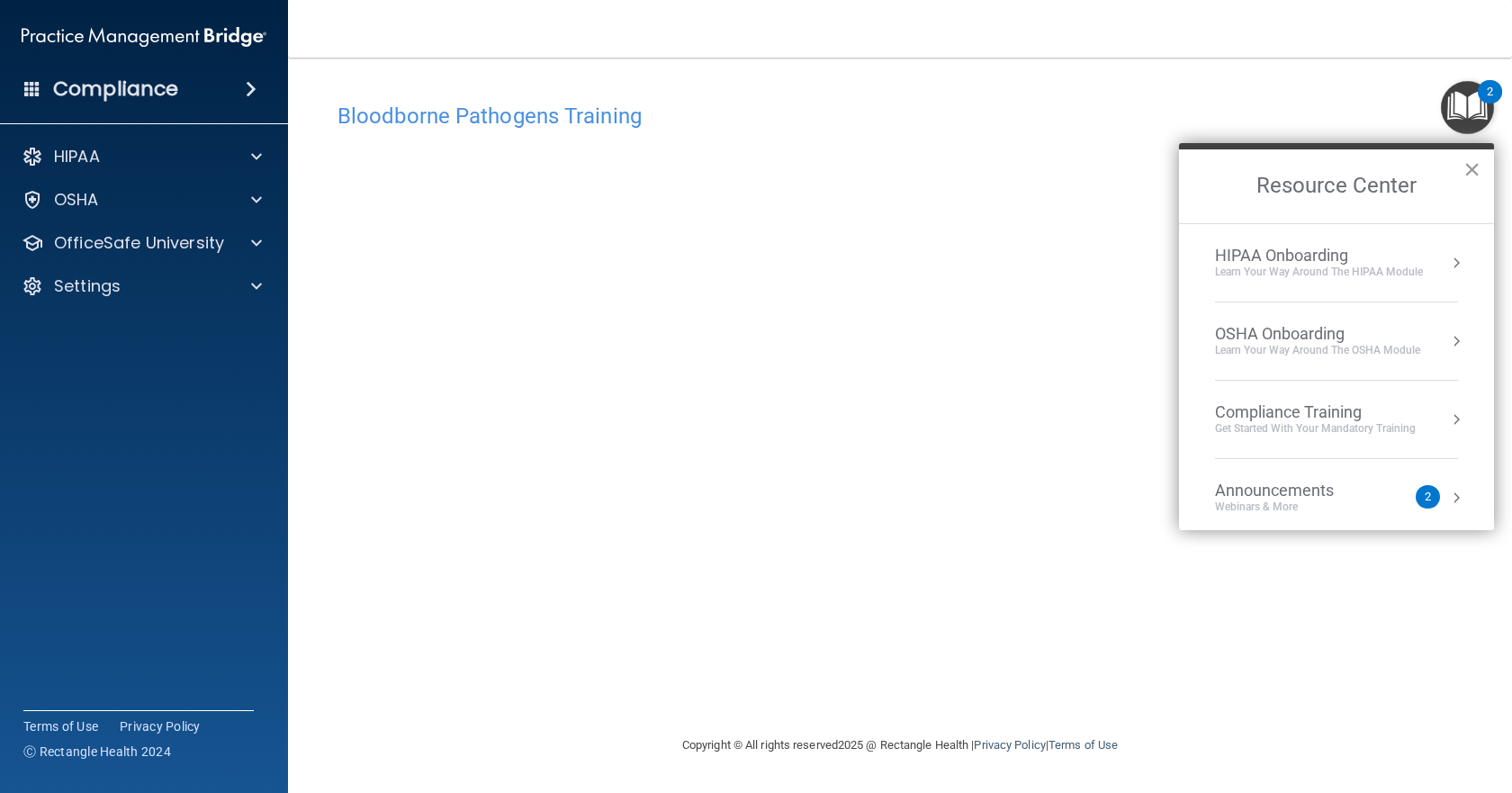
click at [1477, 168] on button "×" at bounding box center [1471, 170] width 17 height 29
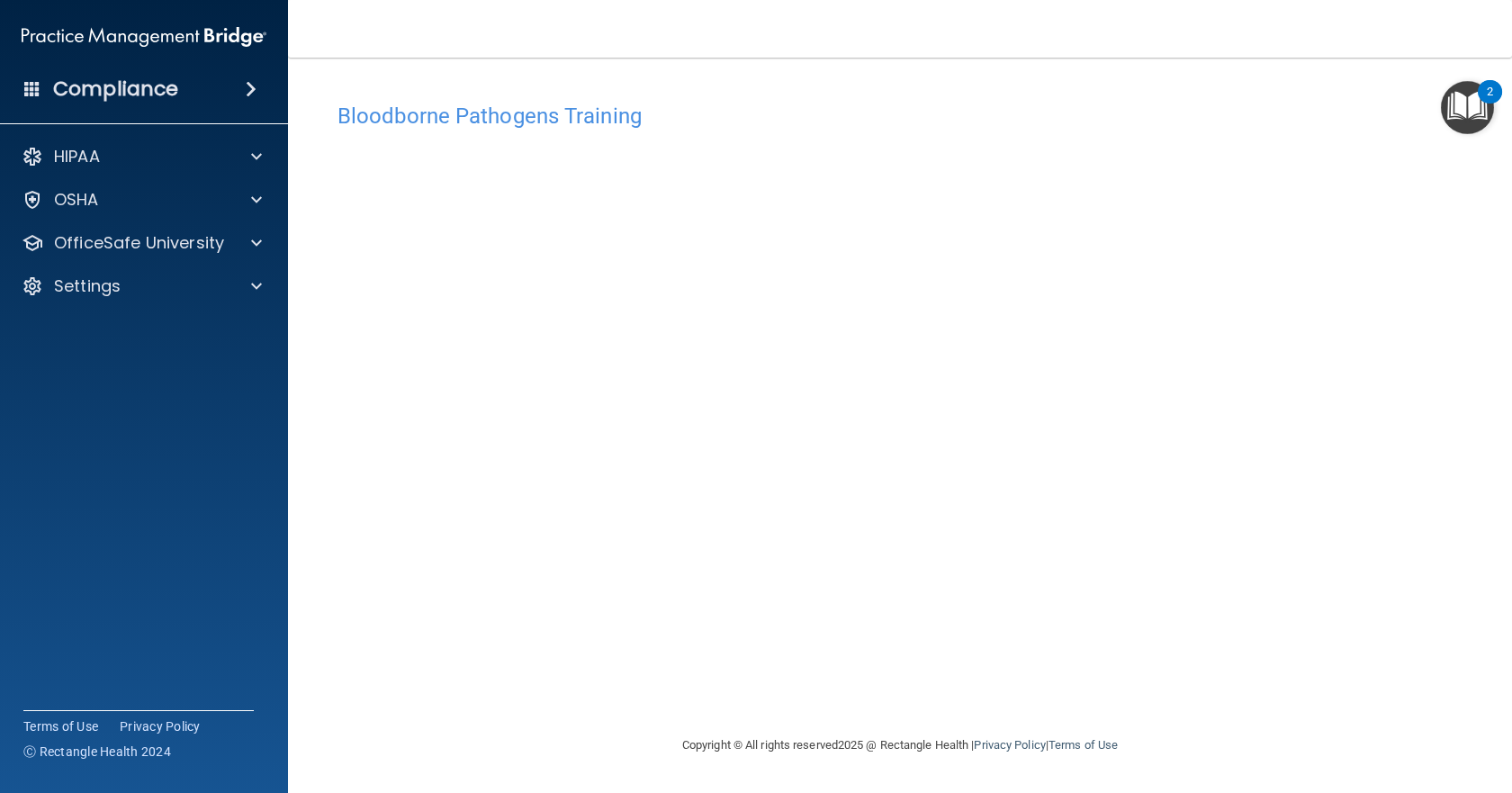
click at [796, 707] on div "Bloodborne Pathogens Training This course doesn’t expire until . Are you sure y…" at bounding box center [899, 414] width 1152 height 641
click at [242, 193] on div at bounding box center [254, 199] width 45 height 22
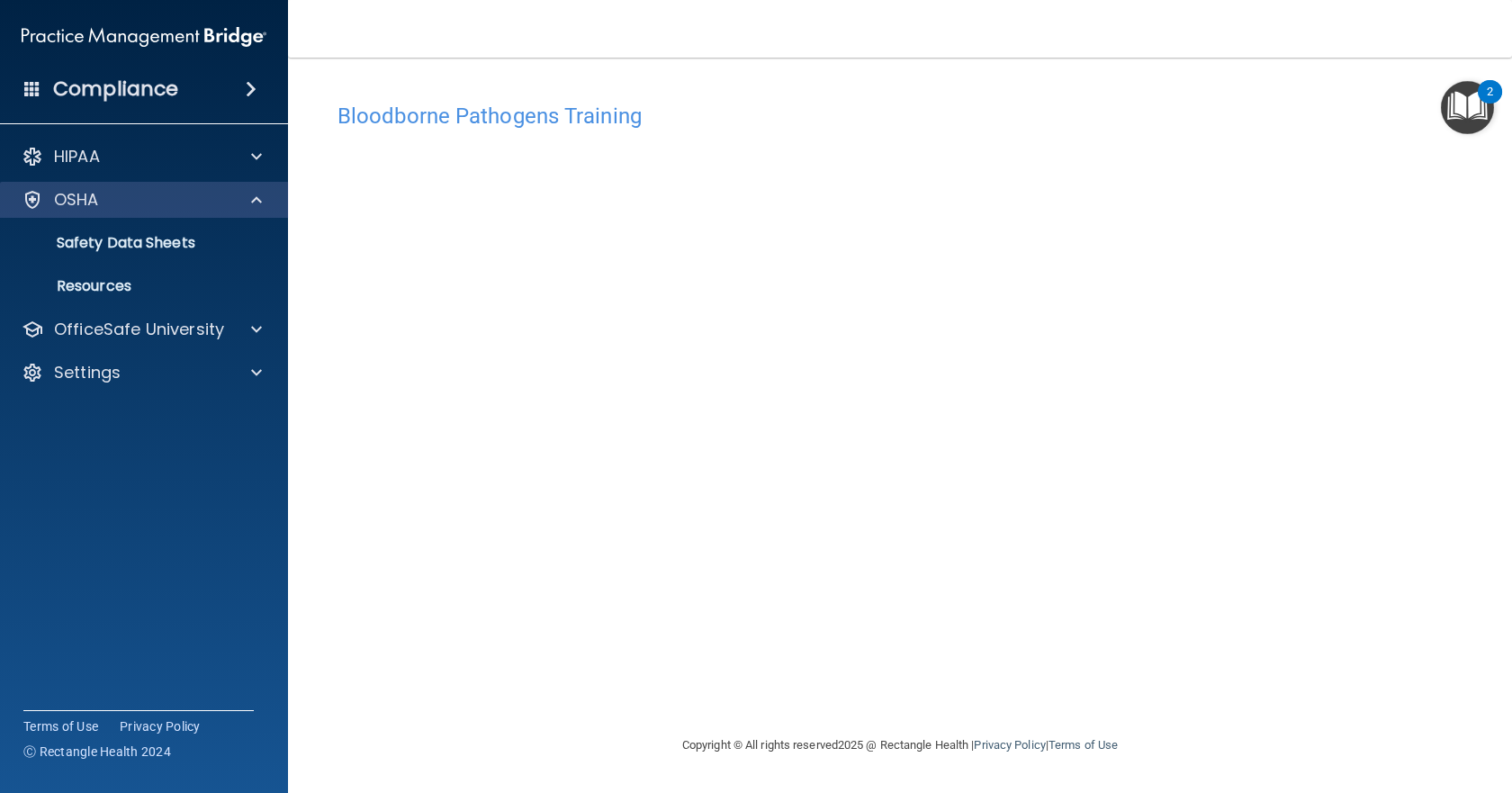
click at [272, 187] on div "OSHA" at bounding box center [144, 199] width 289 height 36
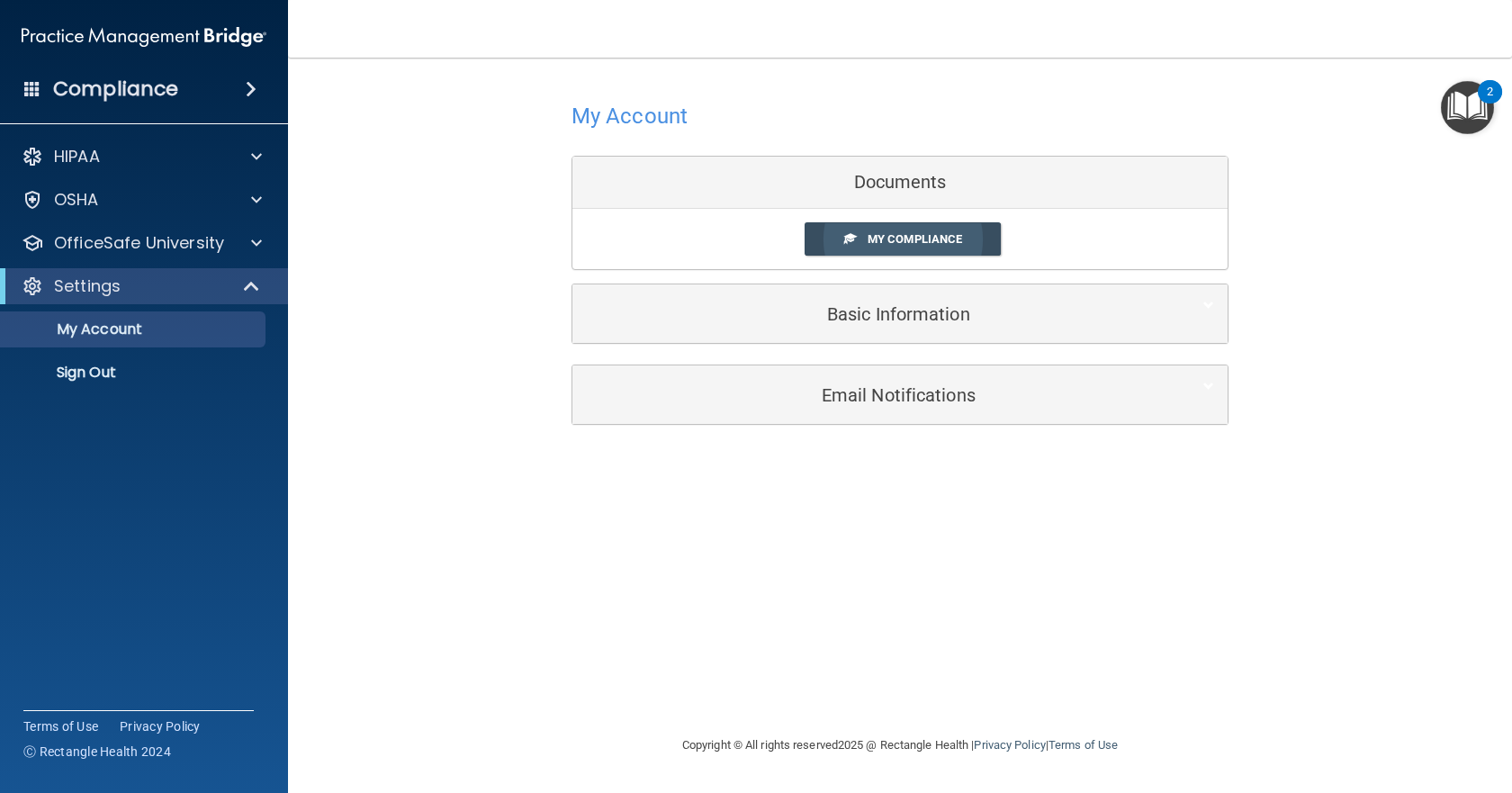
click at [933, 244] on span "My Compliance" at bounding box center [915, 238] width 95 height 14
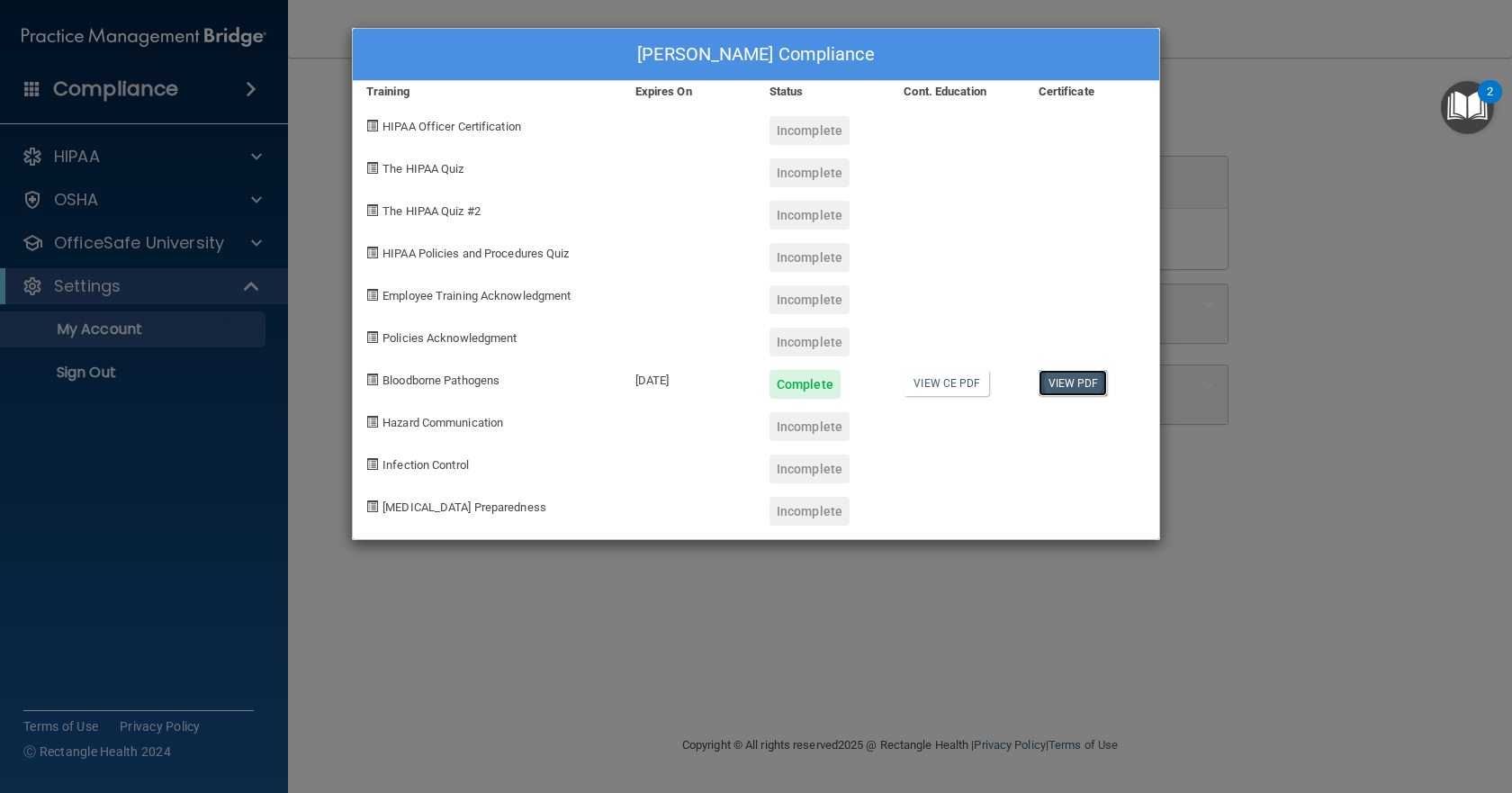
click at [1072, 388] on link "View PDF" at bounding box center [1073, 383] width 69 height 26
click at [309, 28] on div "Lanie Logan's Compliance Training Expires On Status Cont. Education Certificate…" at bounding box center [756, 396] width 1512 height 793
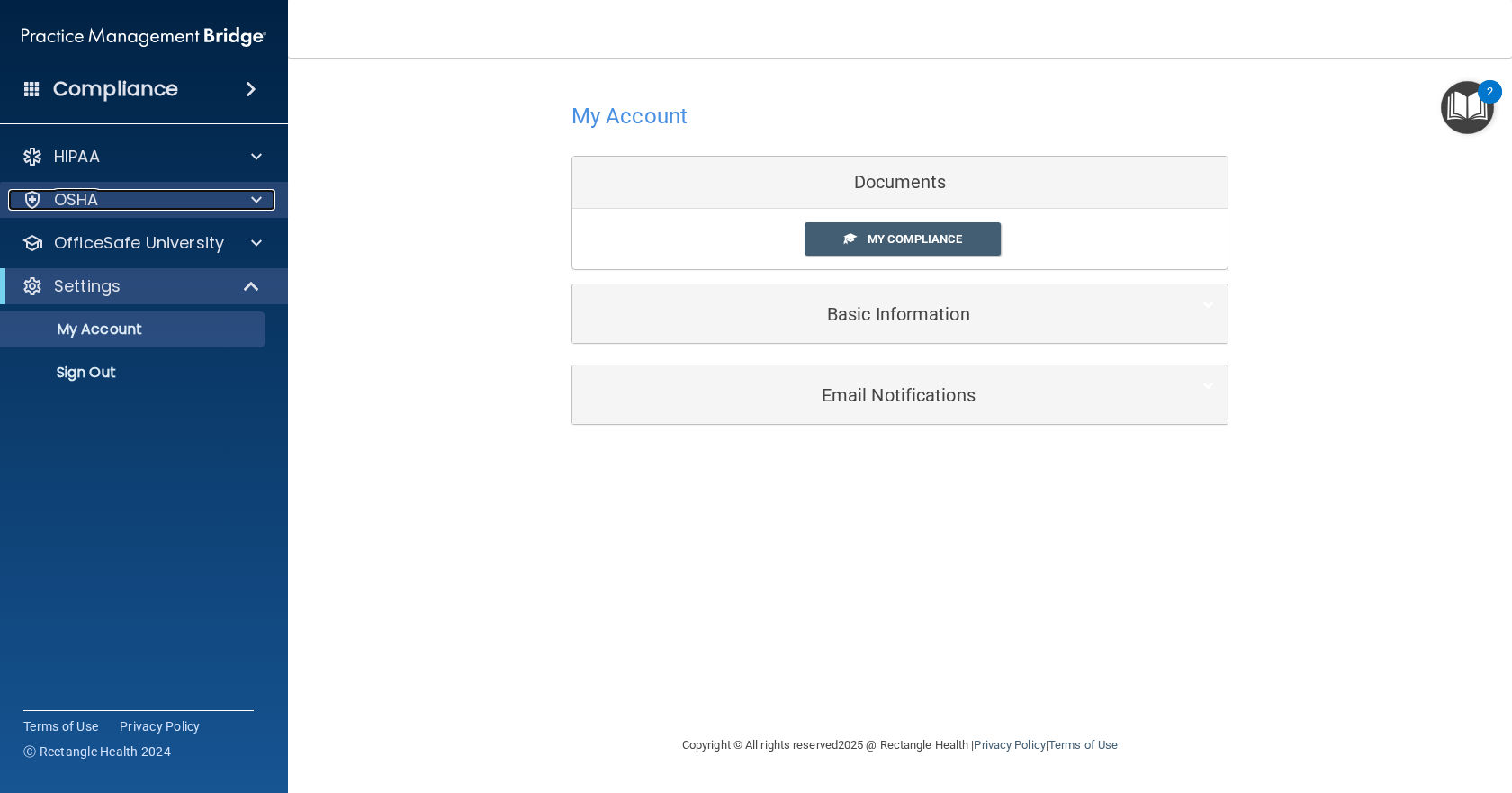
click at [254, 204] on span at bounding box center [256, 199] width 11 height 22
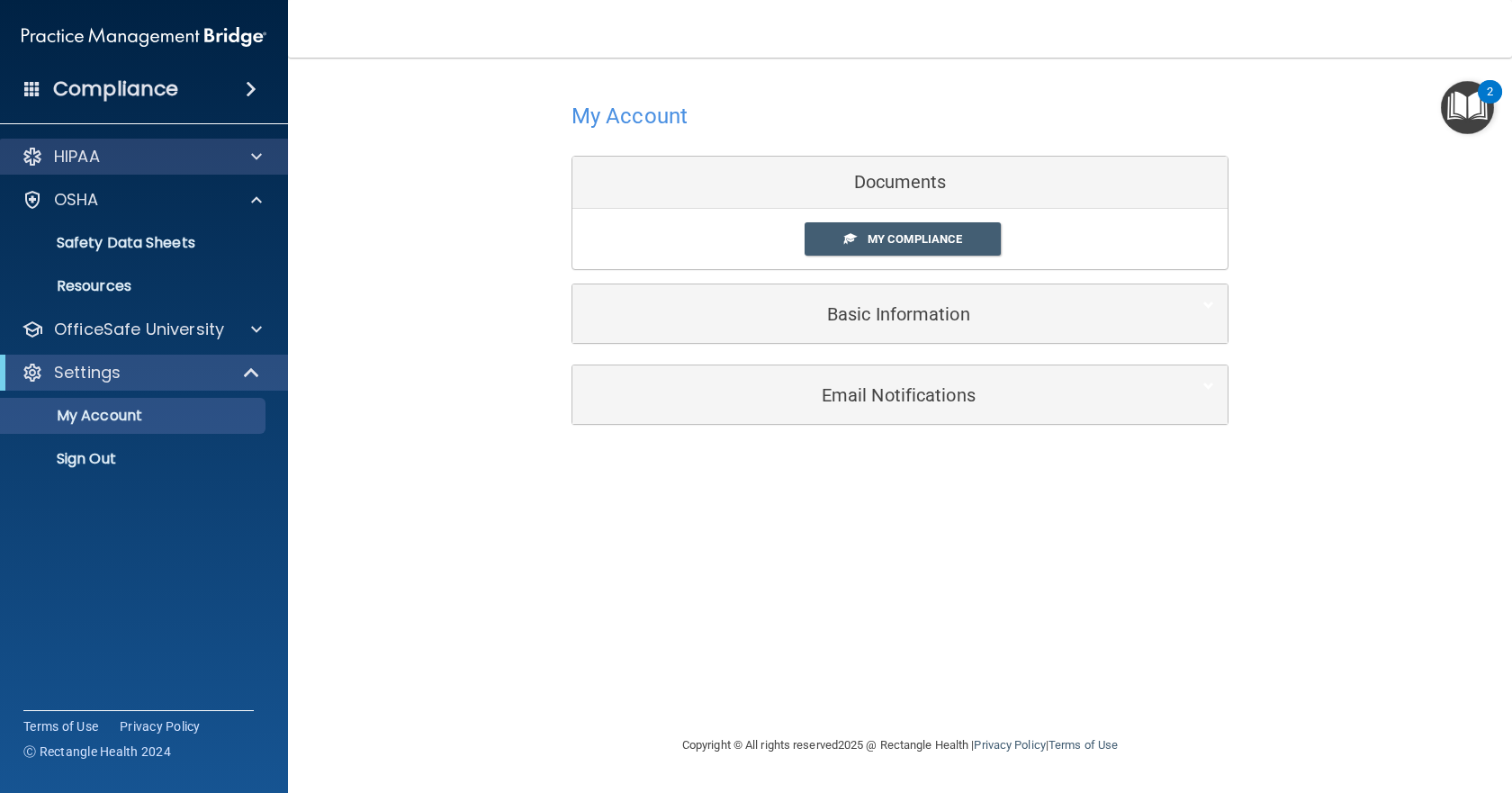
click at [93, 150] on div "HIPAA" at bounding box center [144, 157] width 289 height 36
click at [270, 158] on div at bounding box center [254, 157] width 45 height 22
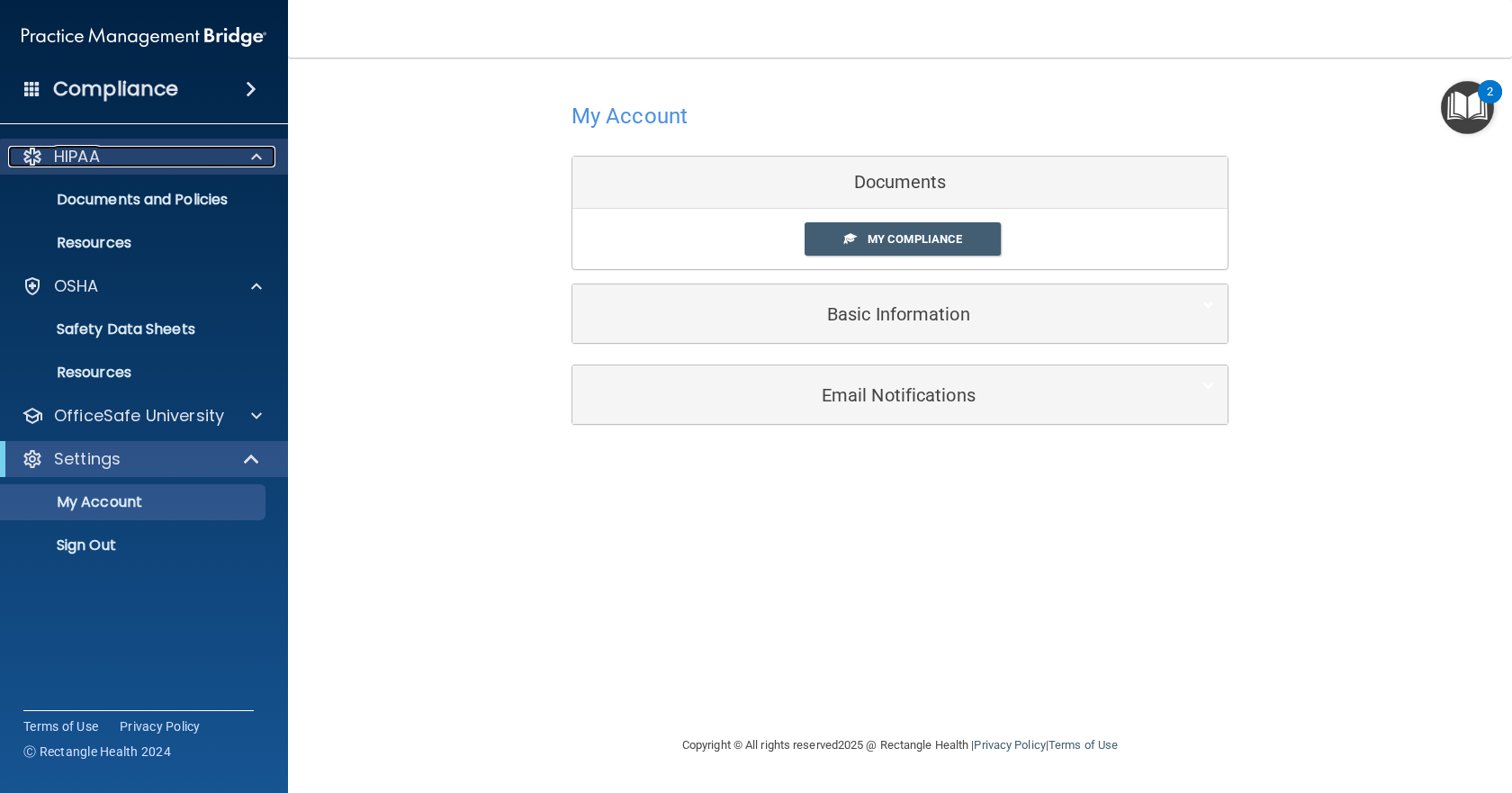
click at [111, 164] on div "HIPAA" at bounding box center [119, 157] width 223 height 22
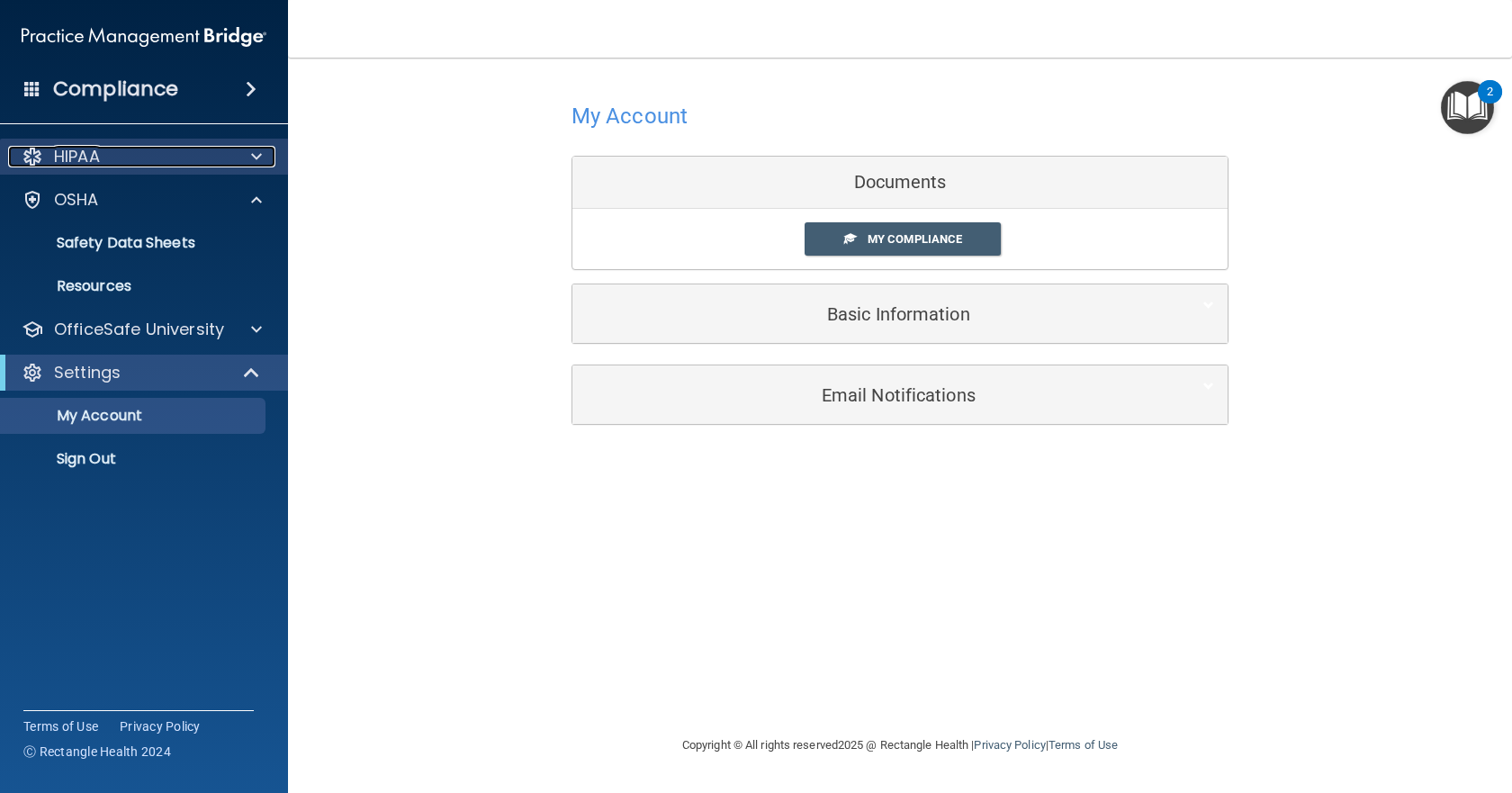
click at [74, 156] on p "HIPAA" at bounding box center [77, 157] width 46 height 22
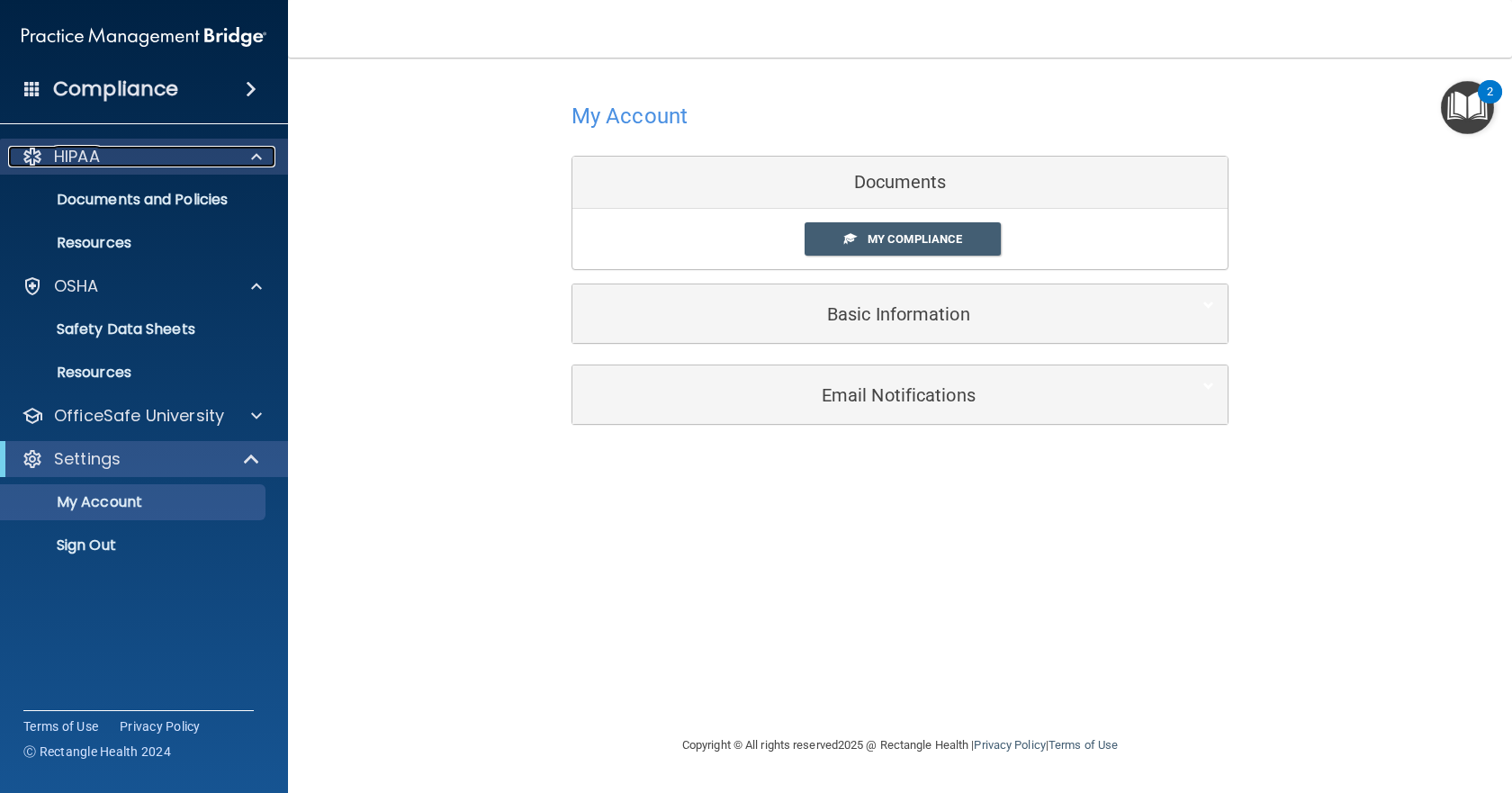
click at [257, 155] on span at bounding box center [256, 157] width 11 height 22
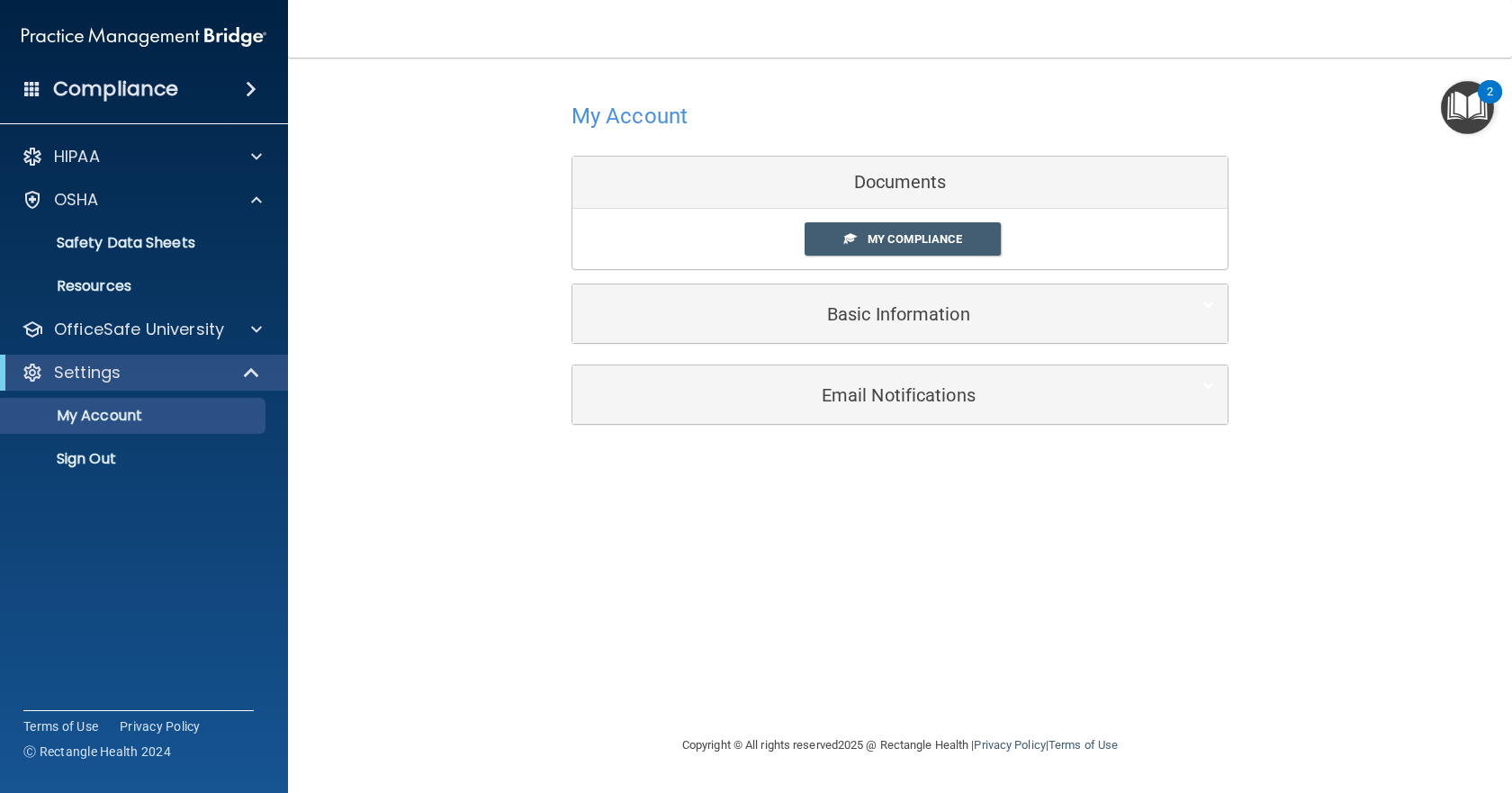
click at [255, 88] on span at bounding box center [251, 89] width 11 height 22
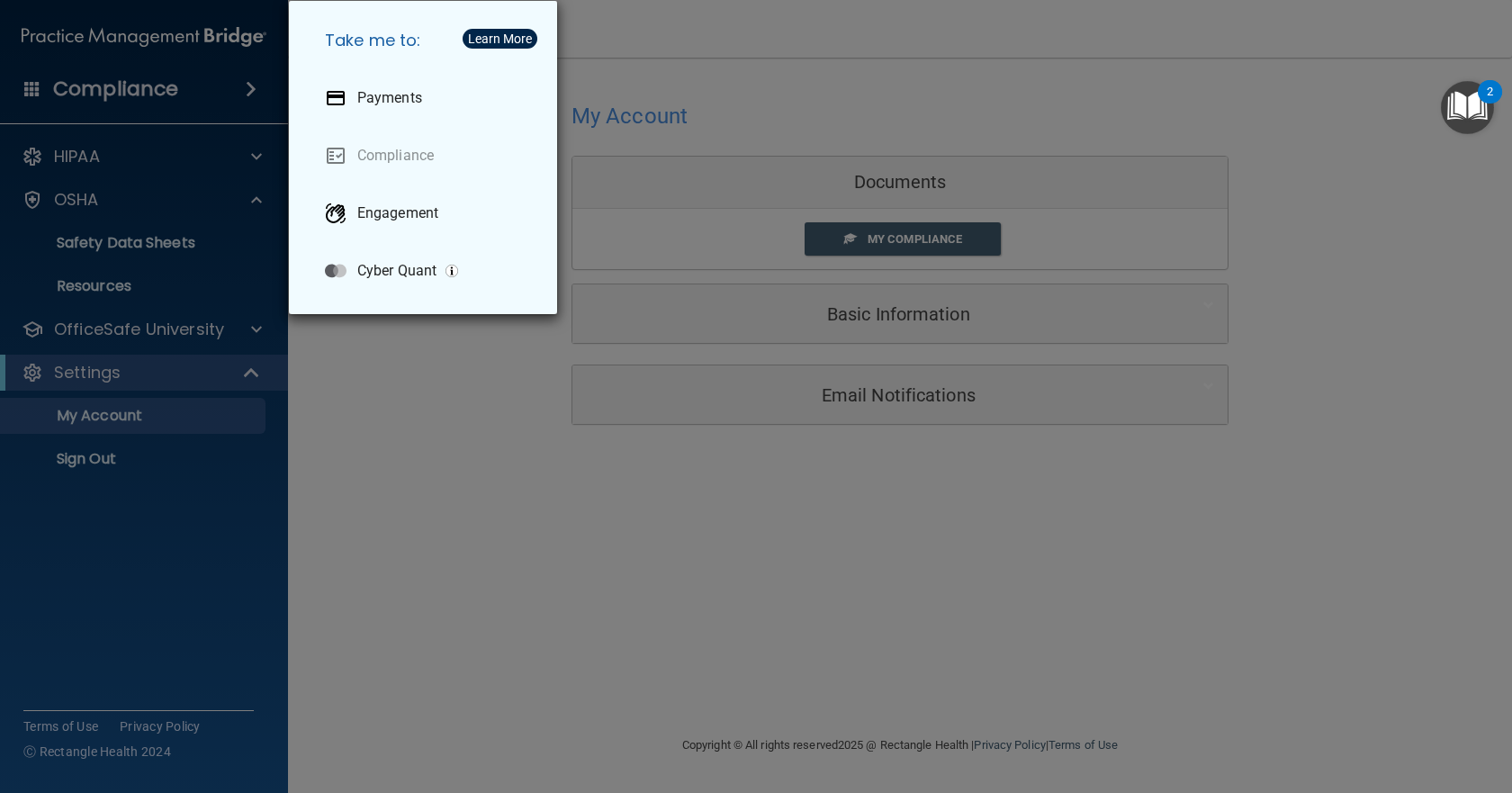
click at [405, 497] on div "Take me to: Payments Compliance Engagement Cyber Quant" at bounding box center [756, 396] width 1512 height 793
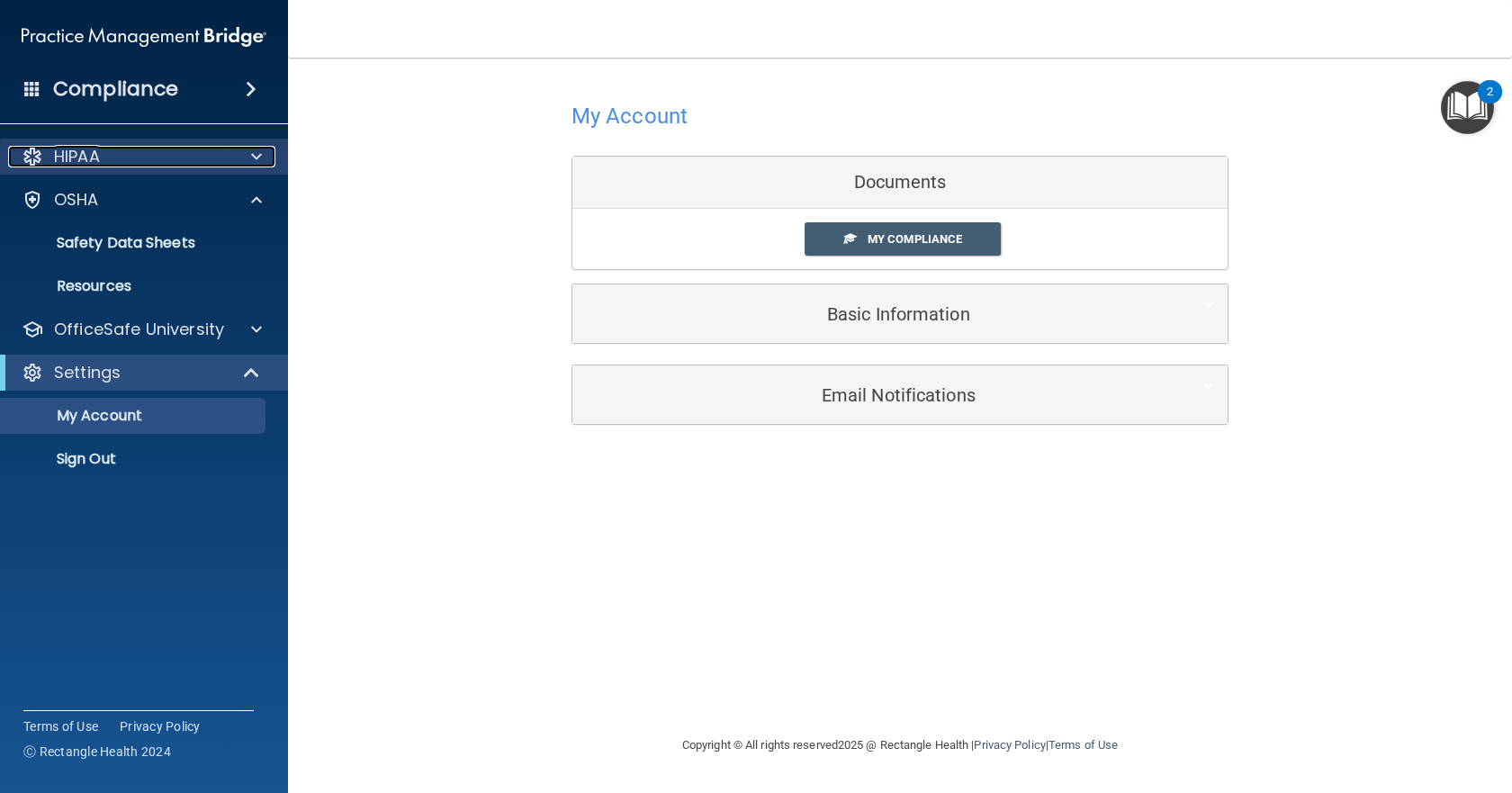
click at [78, 163] on p "HIPAA" at bounding box center [77, 157] width 46 height 22
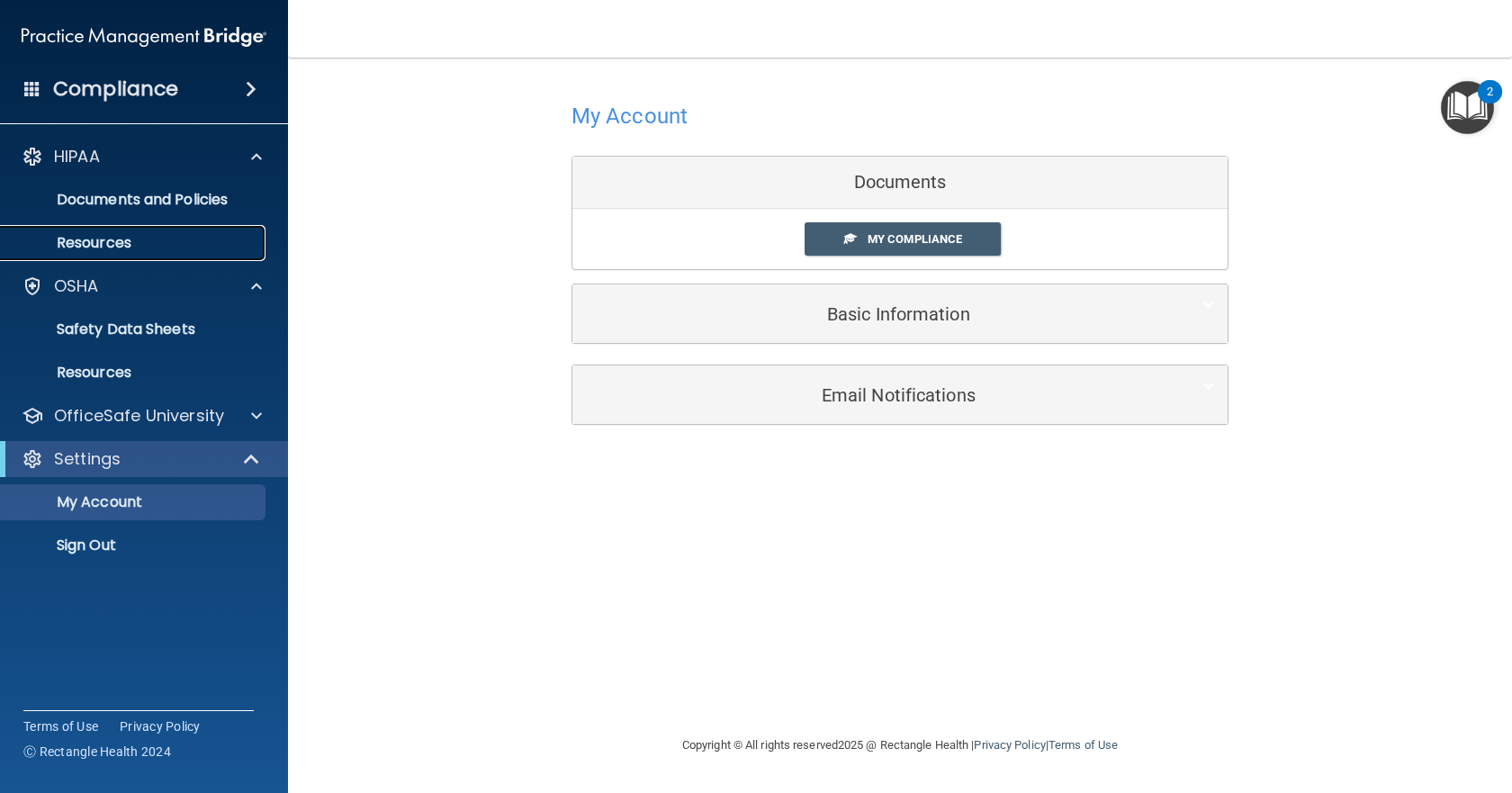
click at [80, 239] on p "Resources" at bounding box center [134, 243] width 245 height 18
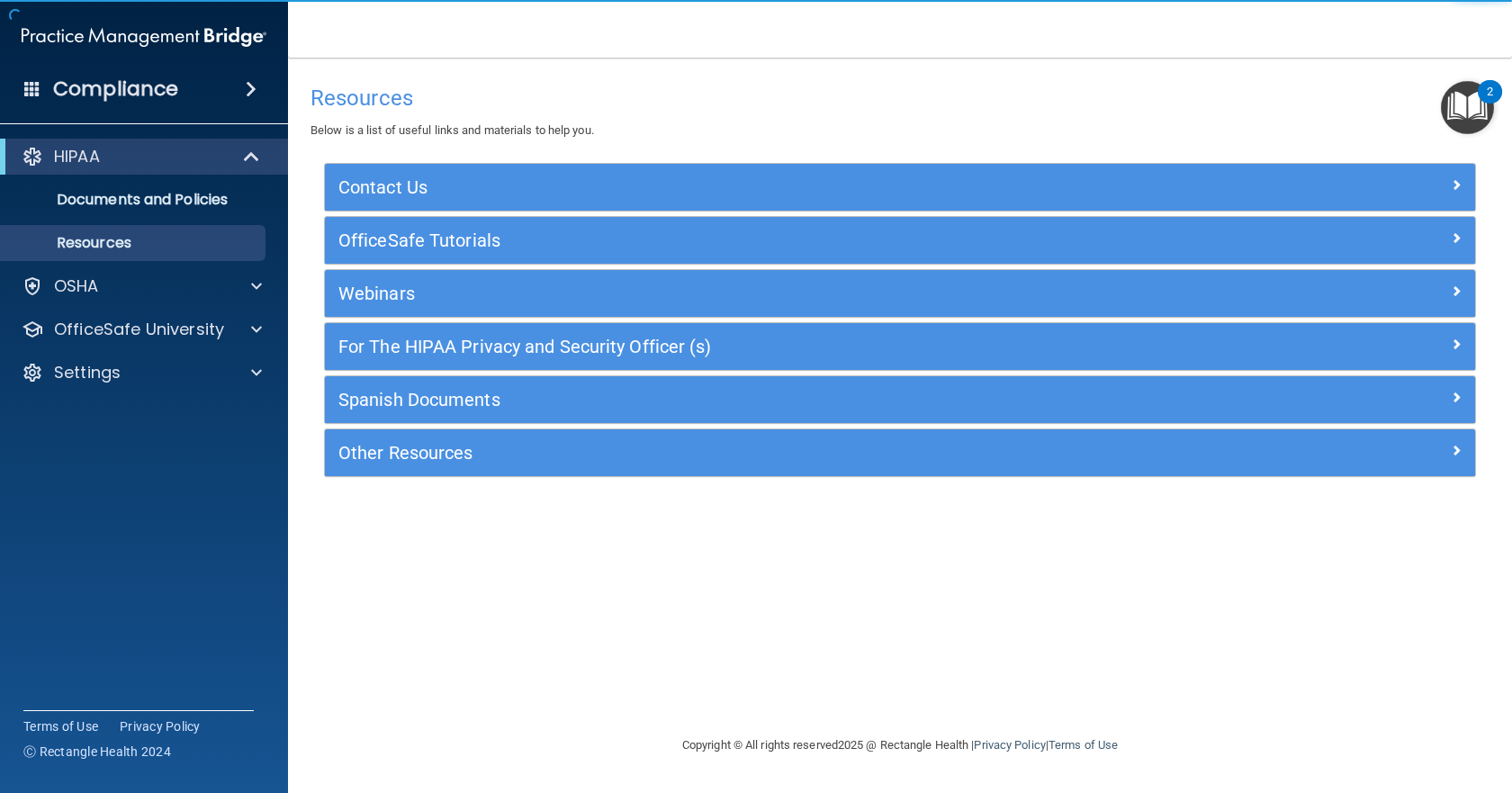
click at [10, 171] on div "HIPAA" at bounding box center [143, 157] width 288 height 36
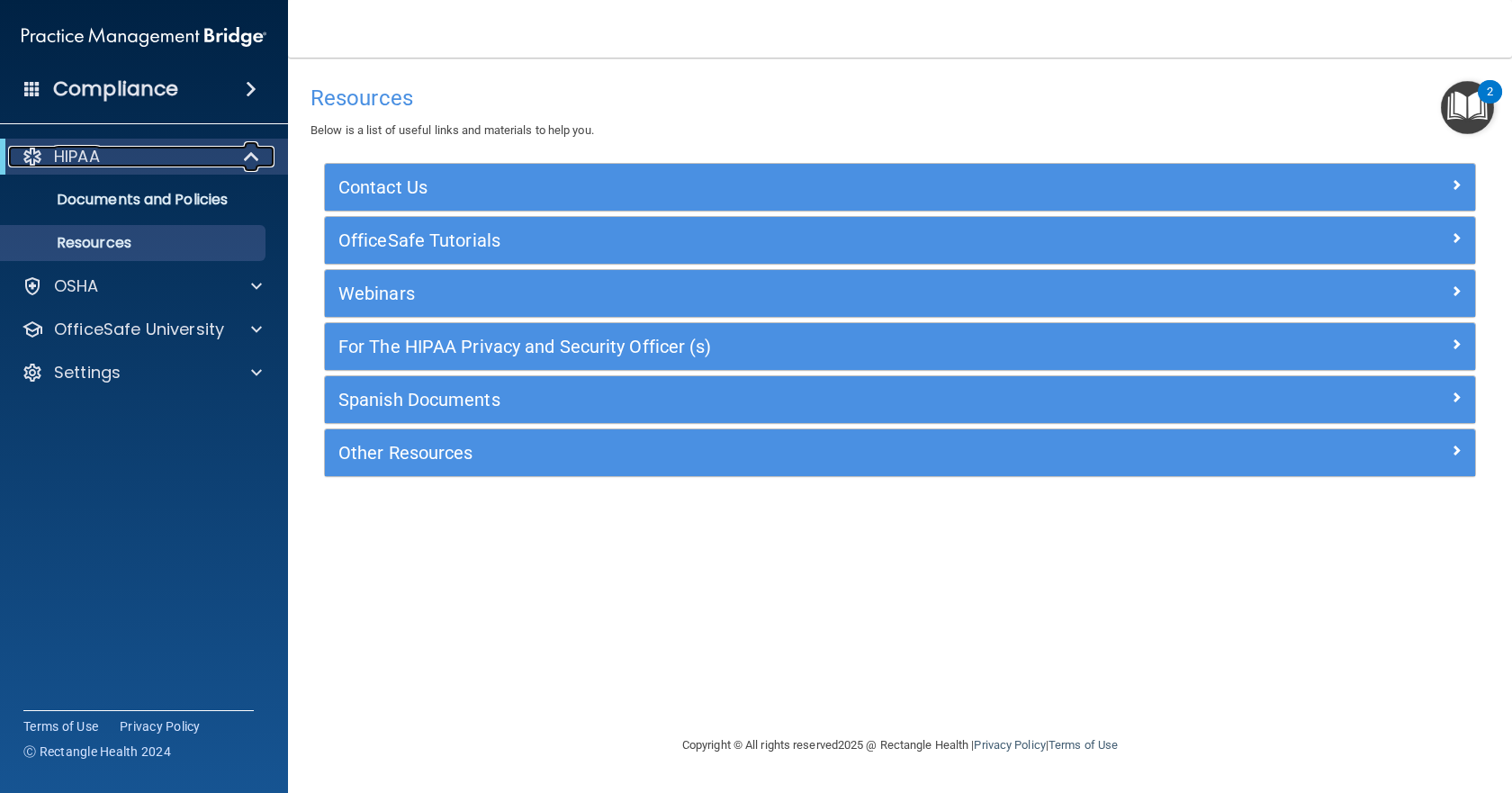
click at [15, 151] on div "HIPAA" at bounding box center [119, 157] width 222 height 22
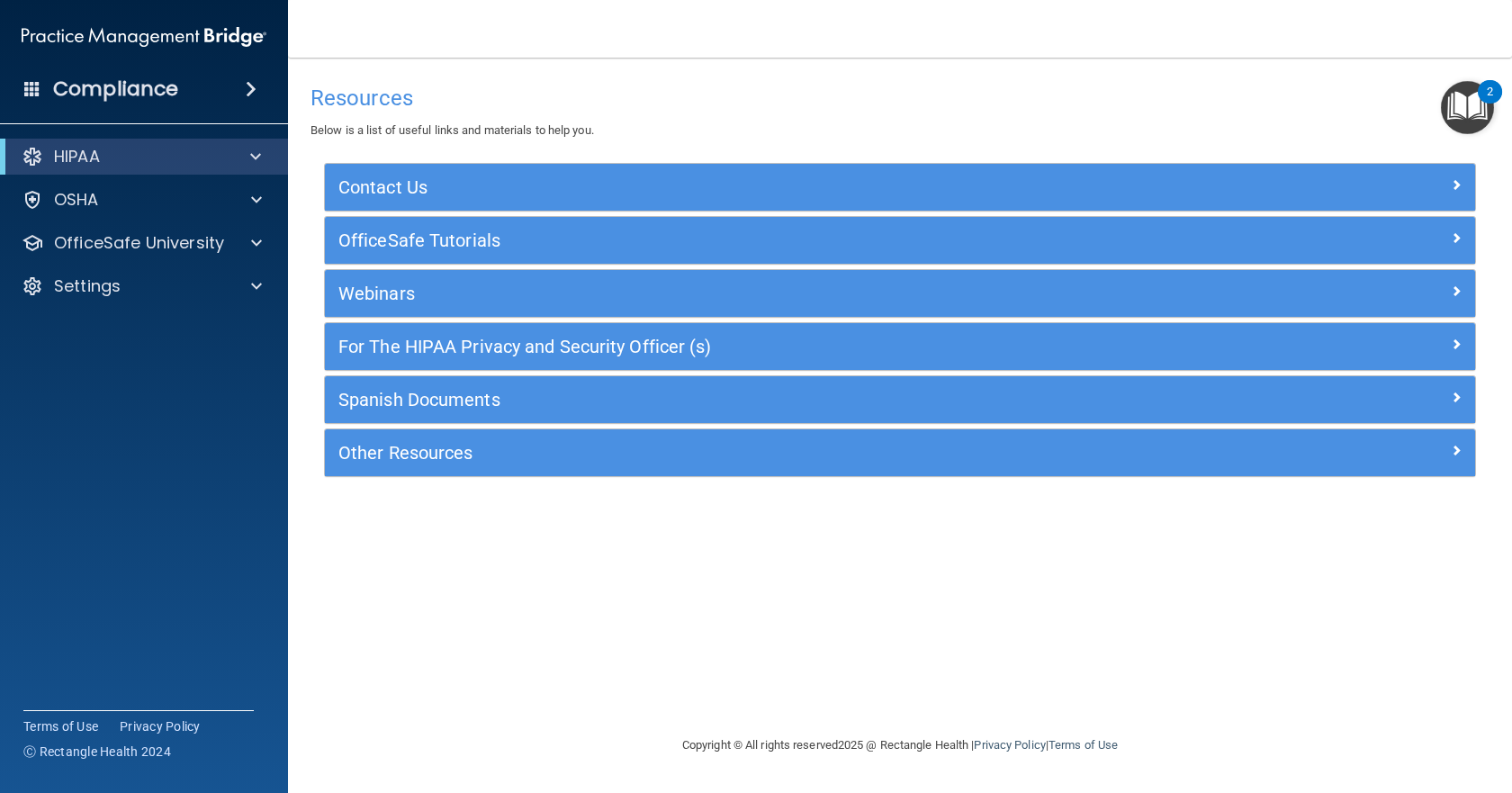
click at [28, 86] on span at bounding box center [32, 88] width 16 height 16
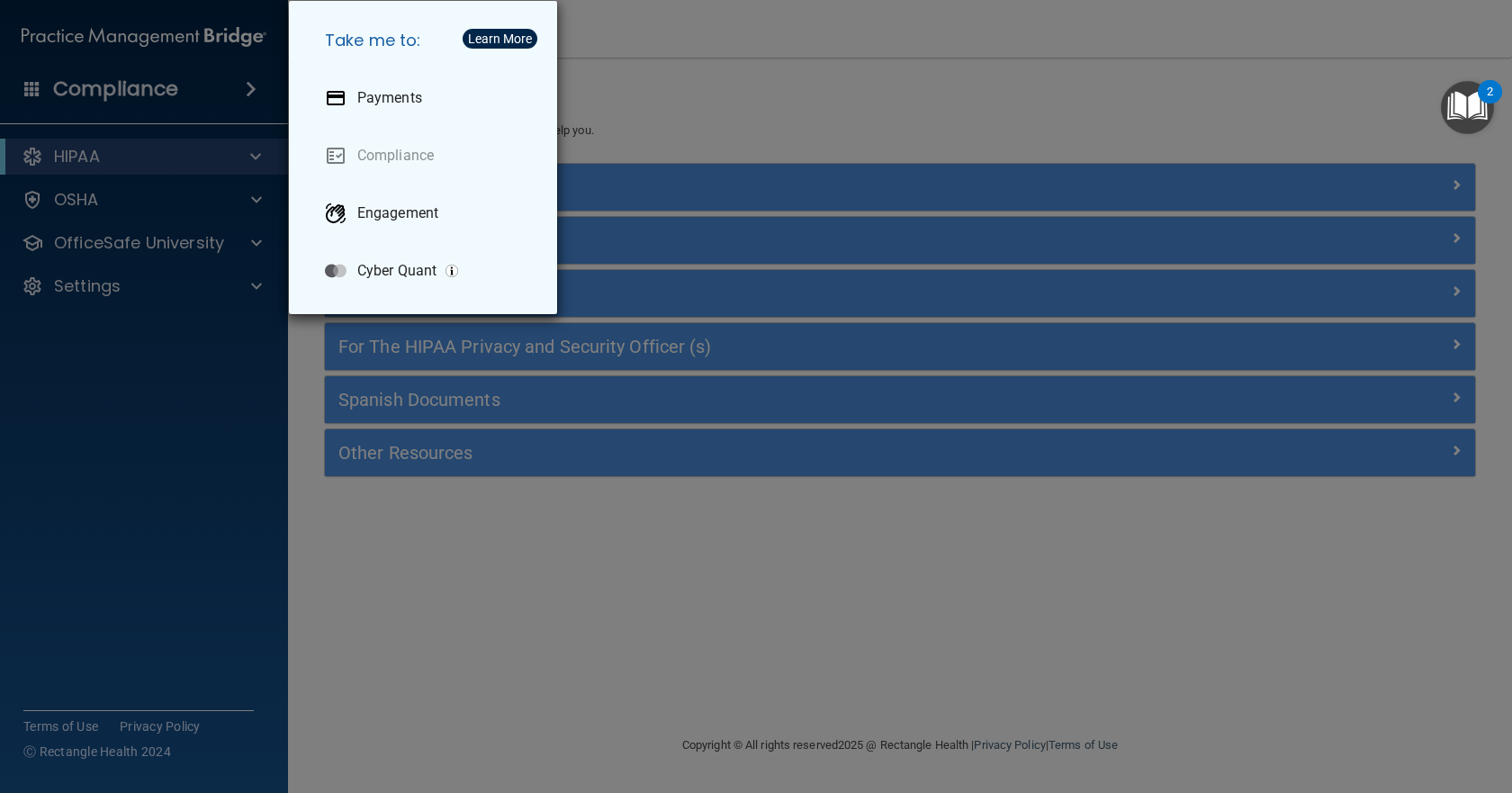
click at [711, 83] on div "Take me to: Payments Compliance Engagement Cyber Quant" at bounding box center [756, 396] width 1512 height 793
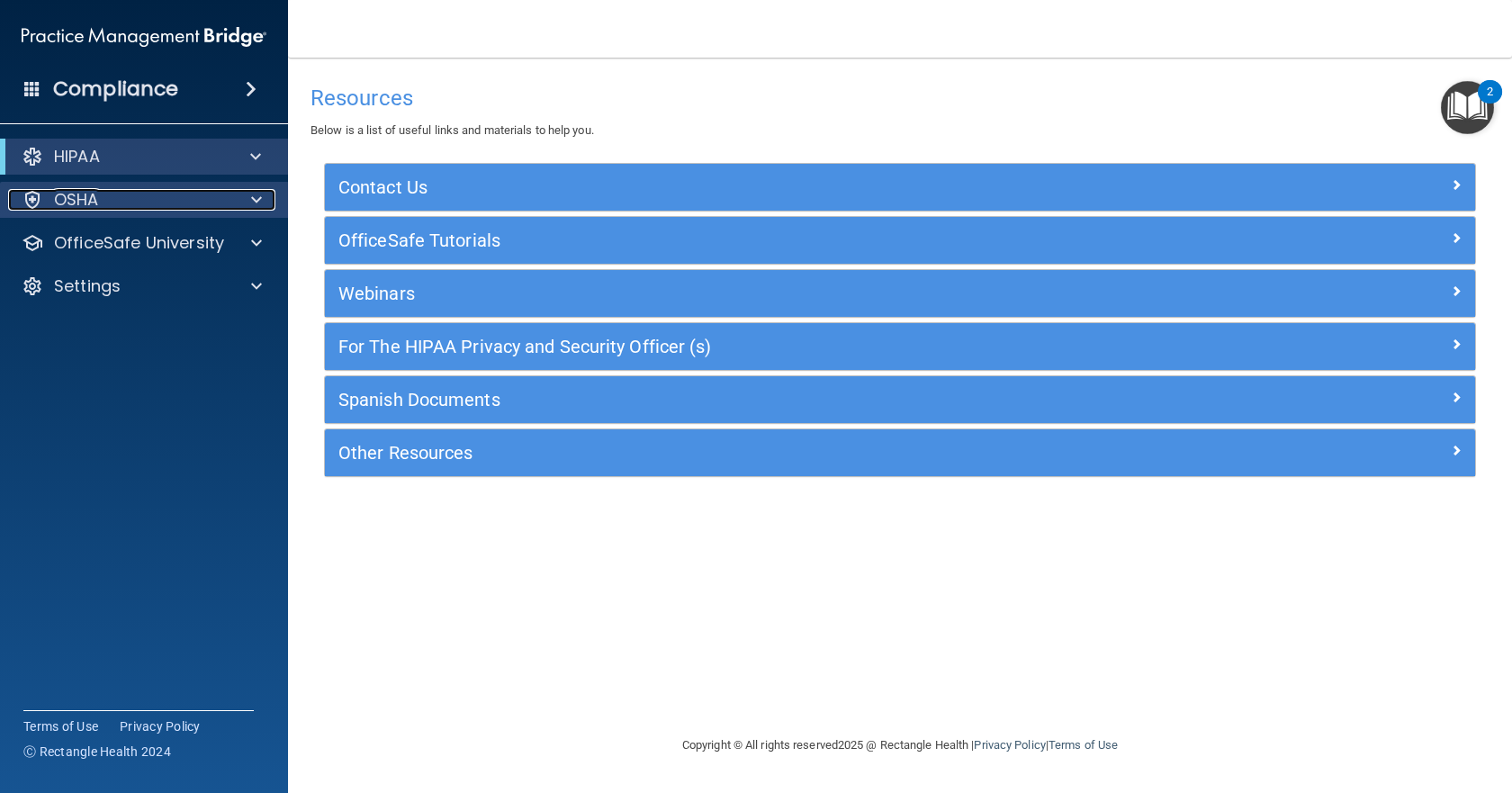
click at [19, 198] on div "OSHA" at bounding box center [119, 199] width 223 height 22
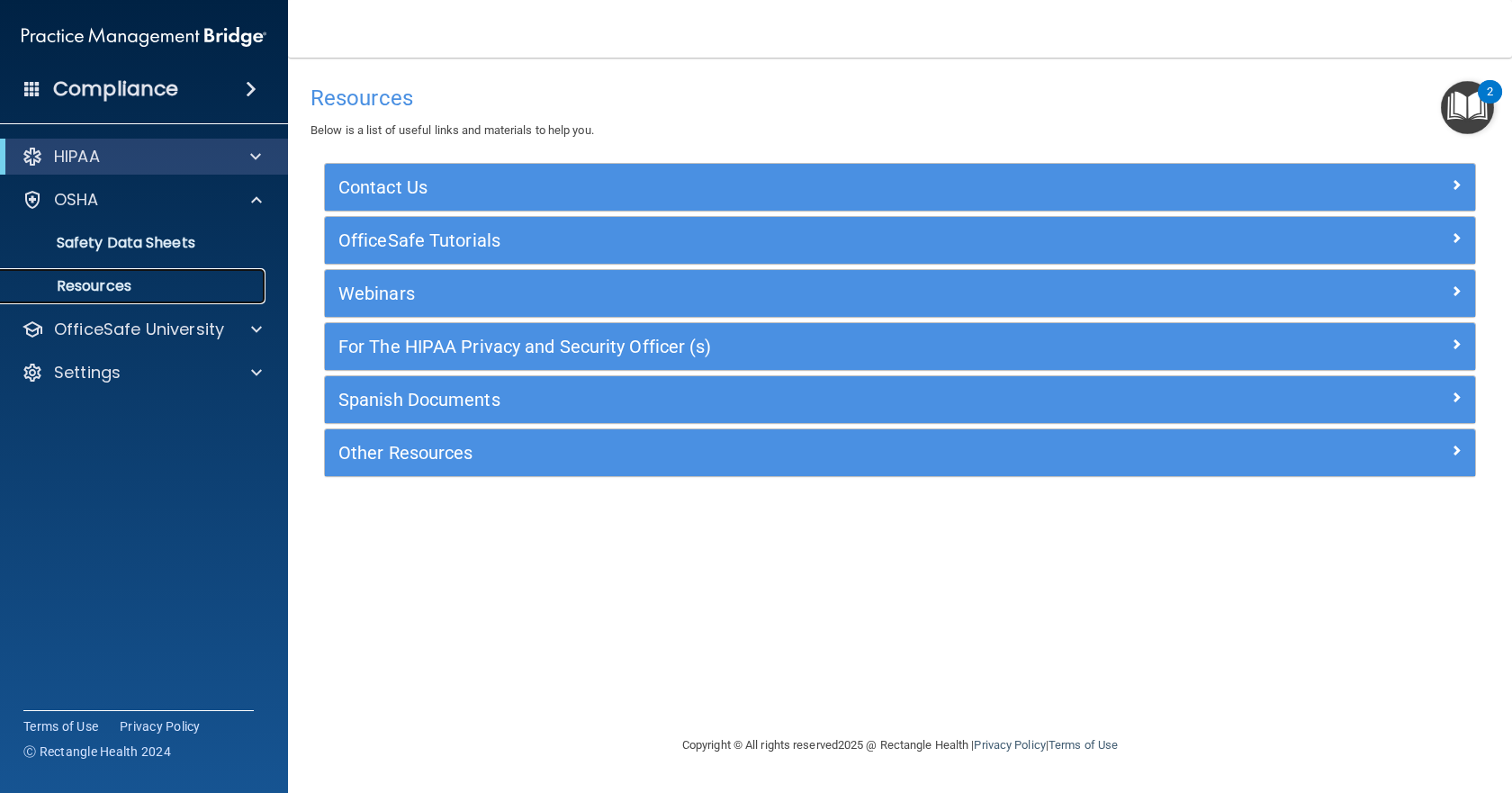
click at [106, 288] on p "Resources" at bounding box center [134, 286] width 245 height 18
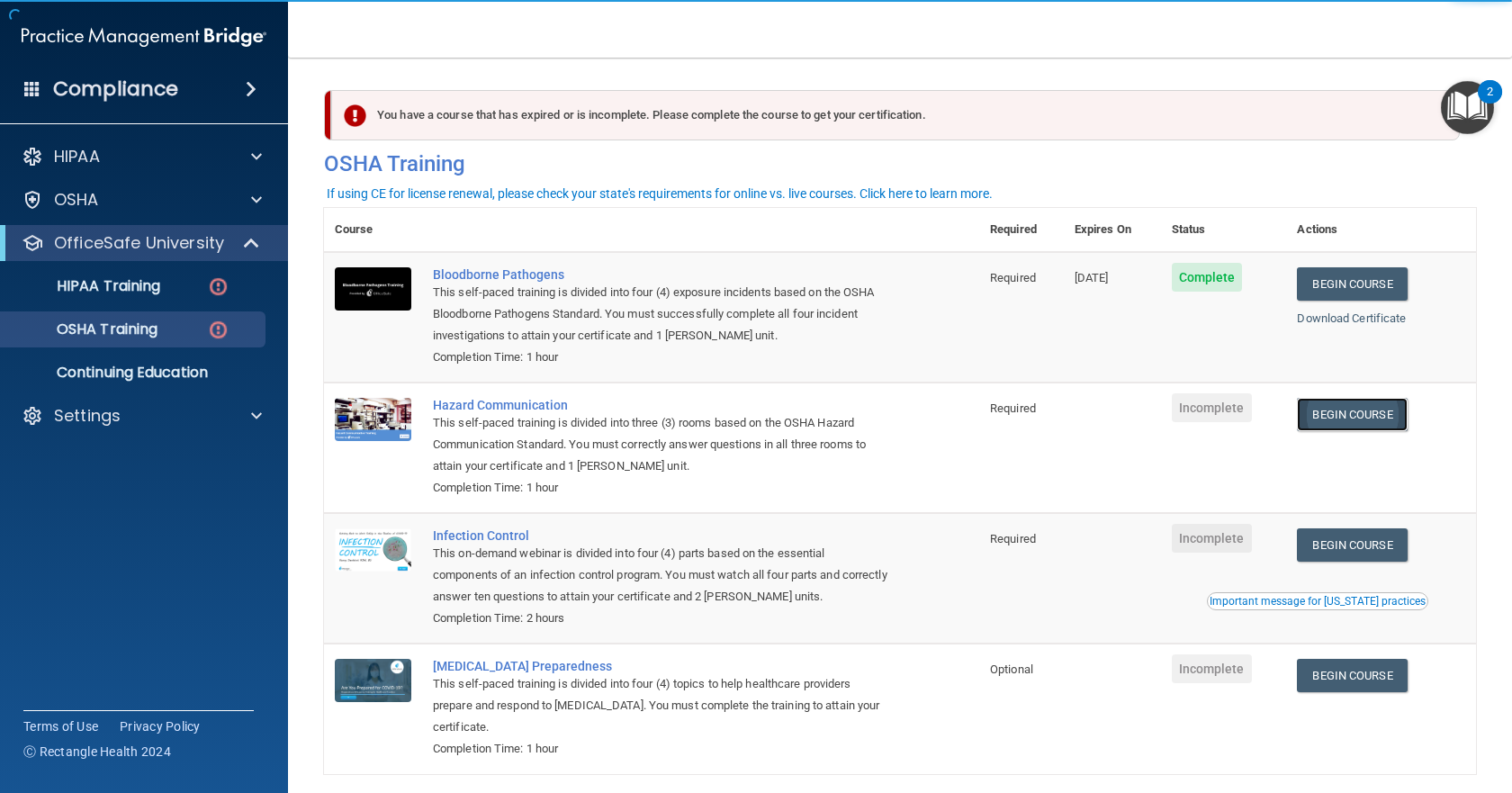
click at [1394, 420] on link "Begin Course" at bounding box center [1351, 414] width 110 height 33
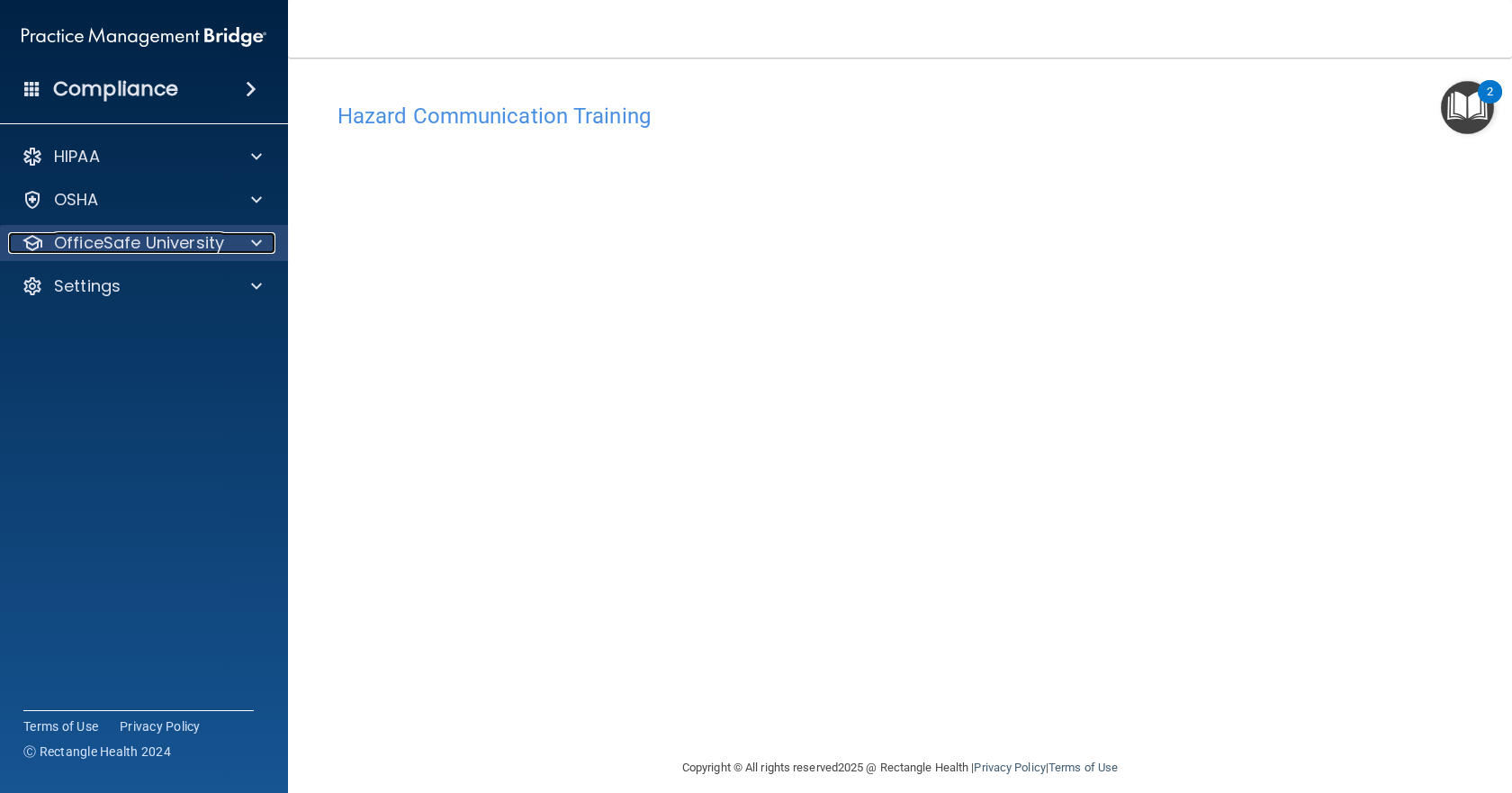
click at [246, 244] on div at bounding box center [254, 243] width 45 height 22
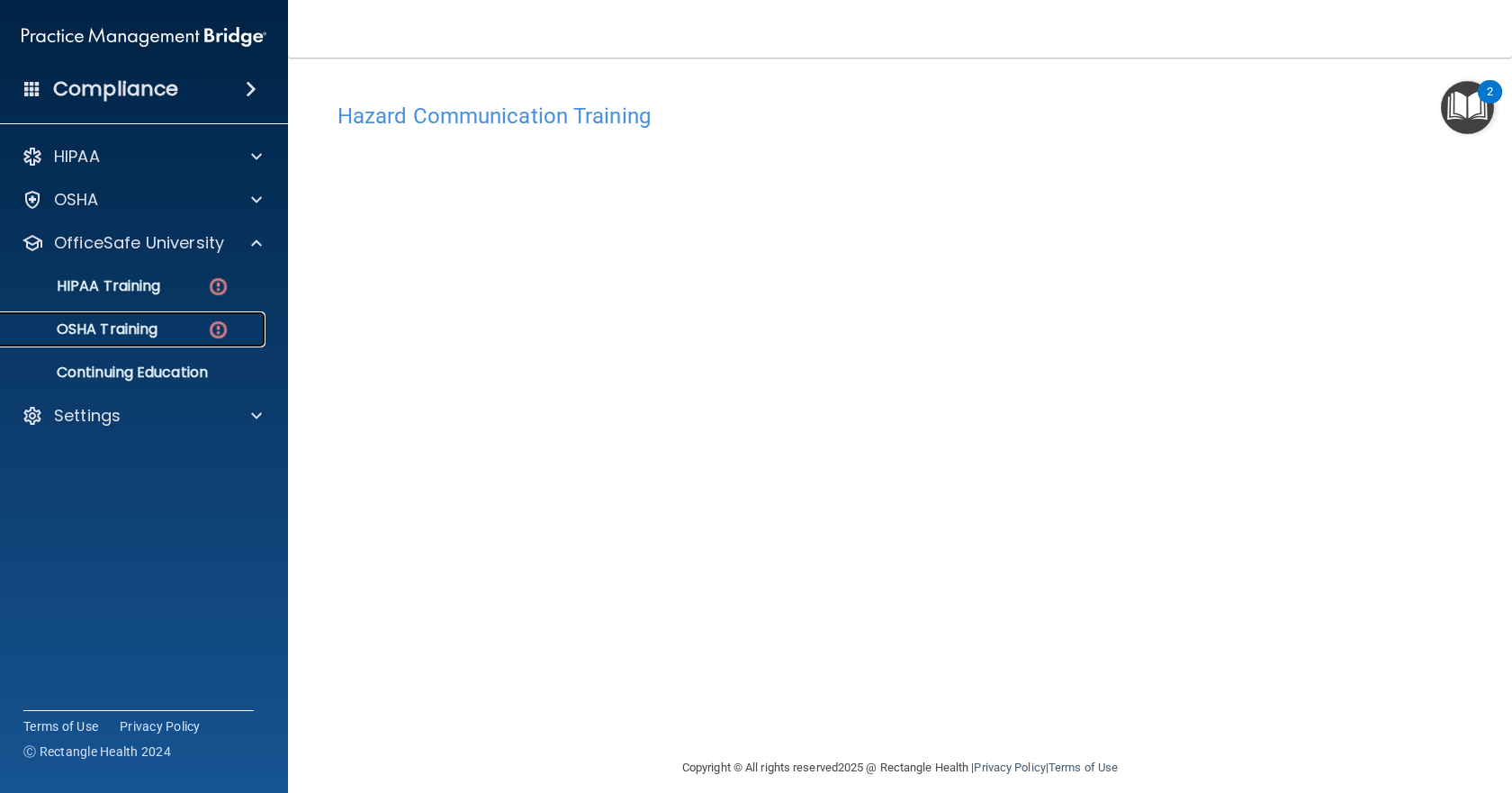
click at [167, 327] on div "OSHA Training" at bounding box center [134, 329] width 245 height 18
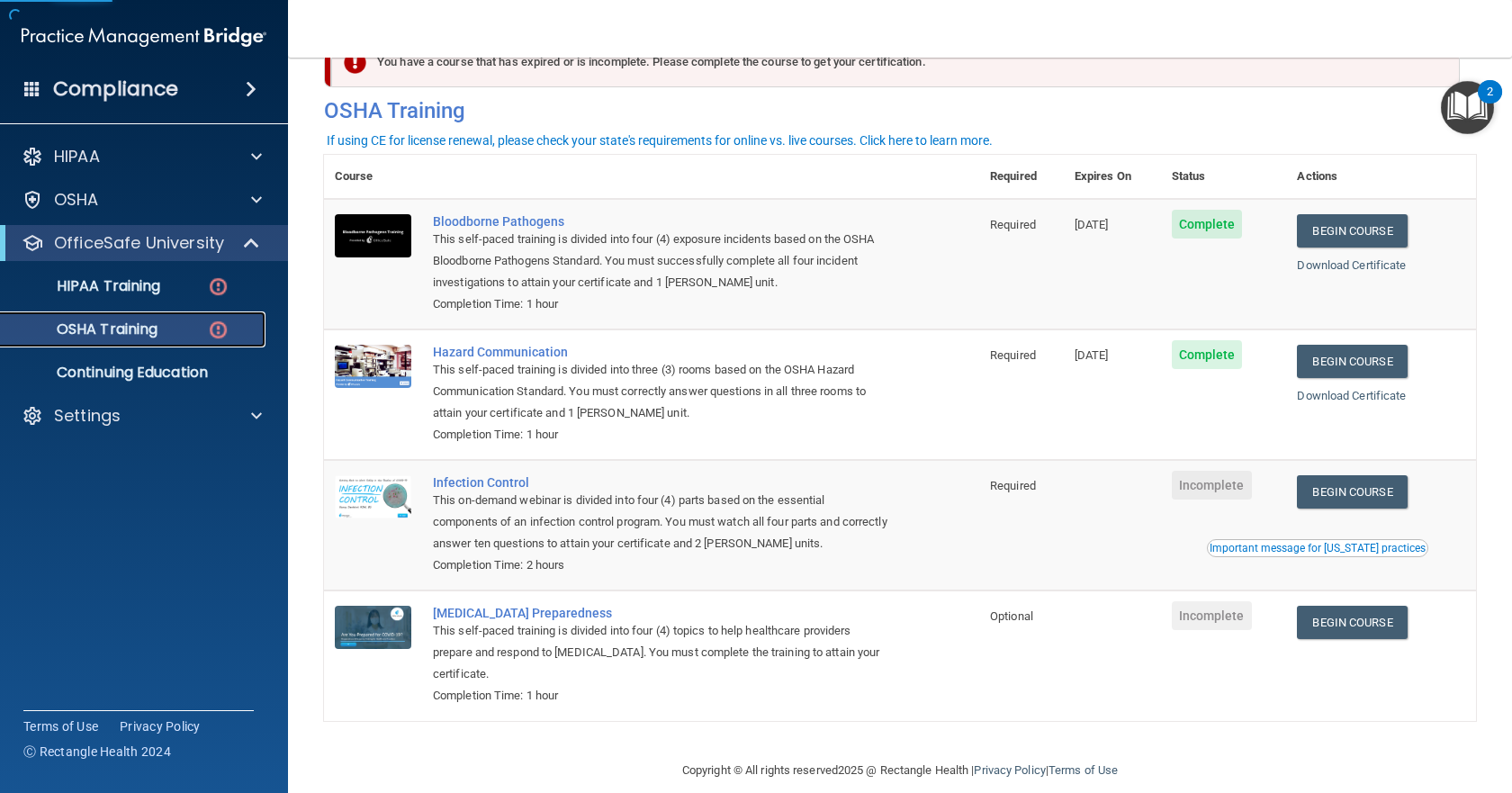
scroll to position [78, 0]
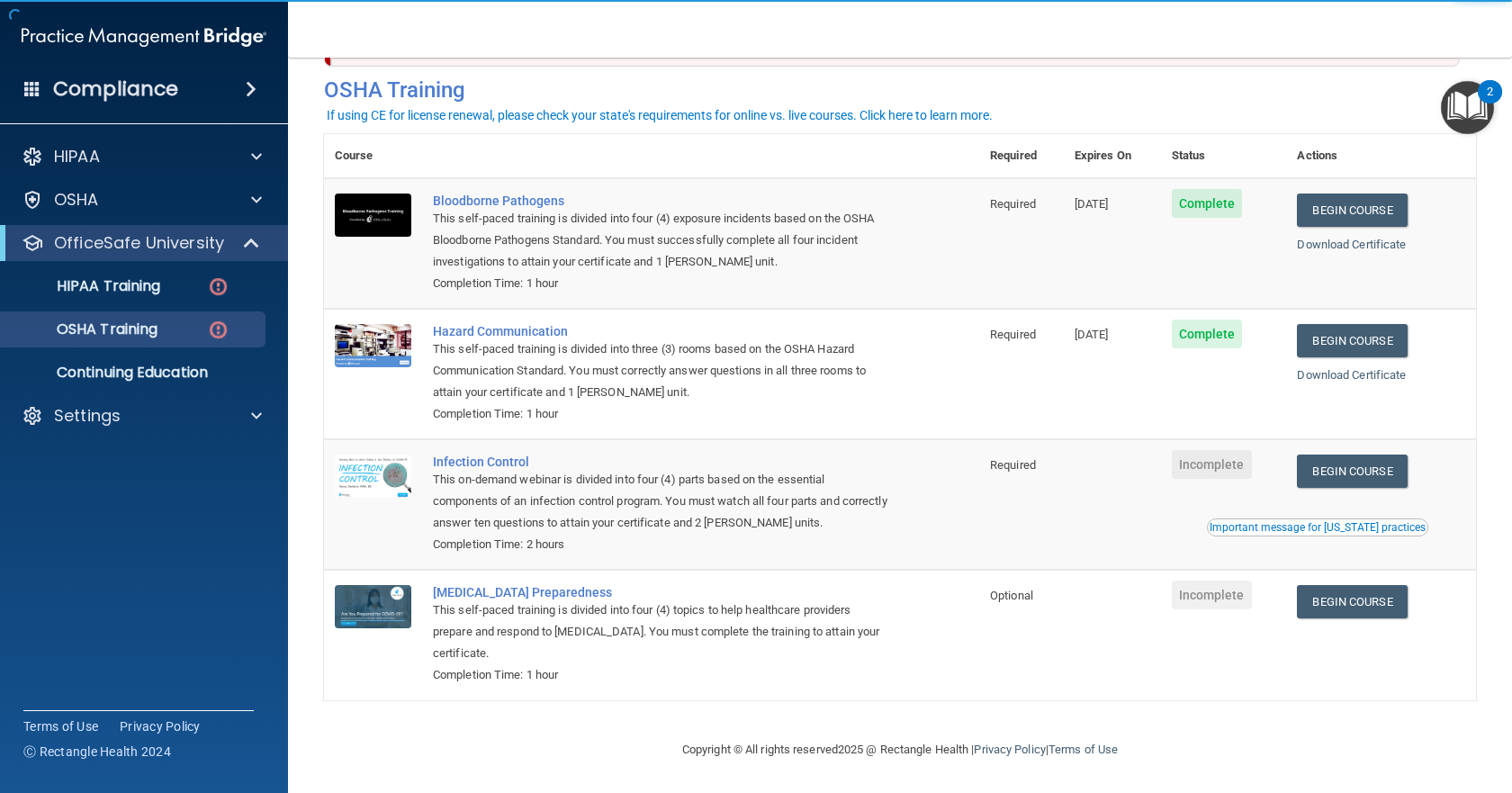
click at [1215, 469] on span "Incomplete" at bounding box center [1212, 465] width 80 height 29
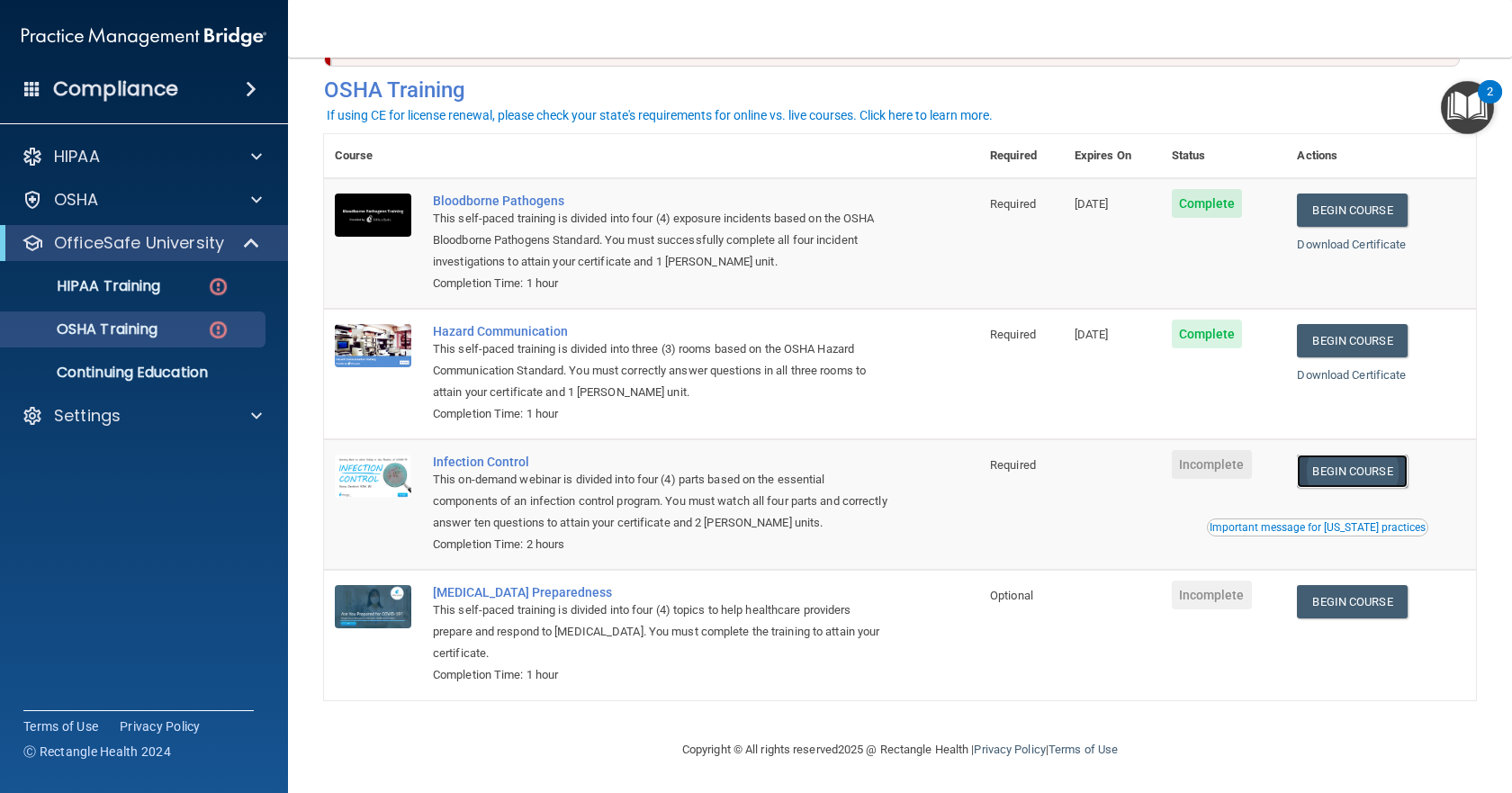
click at [1321, 474] on link "Begin Course" at bounding box center [1351, 471] width 110 height 33
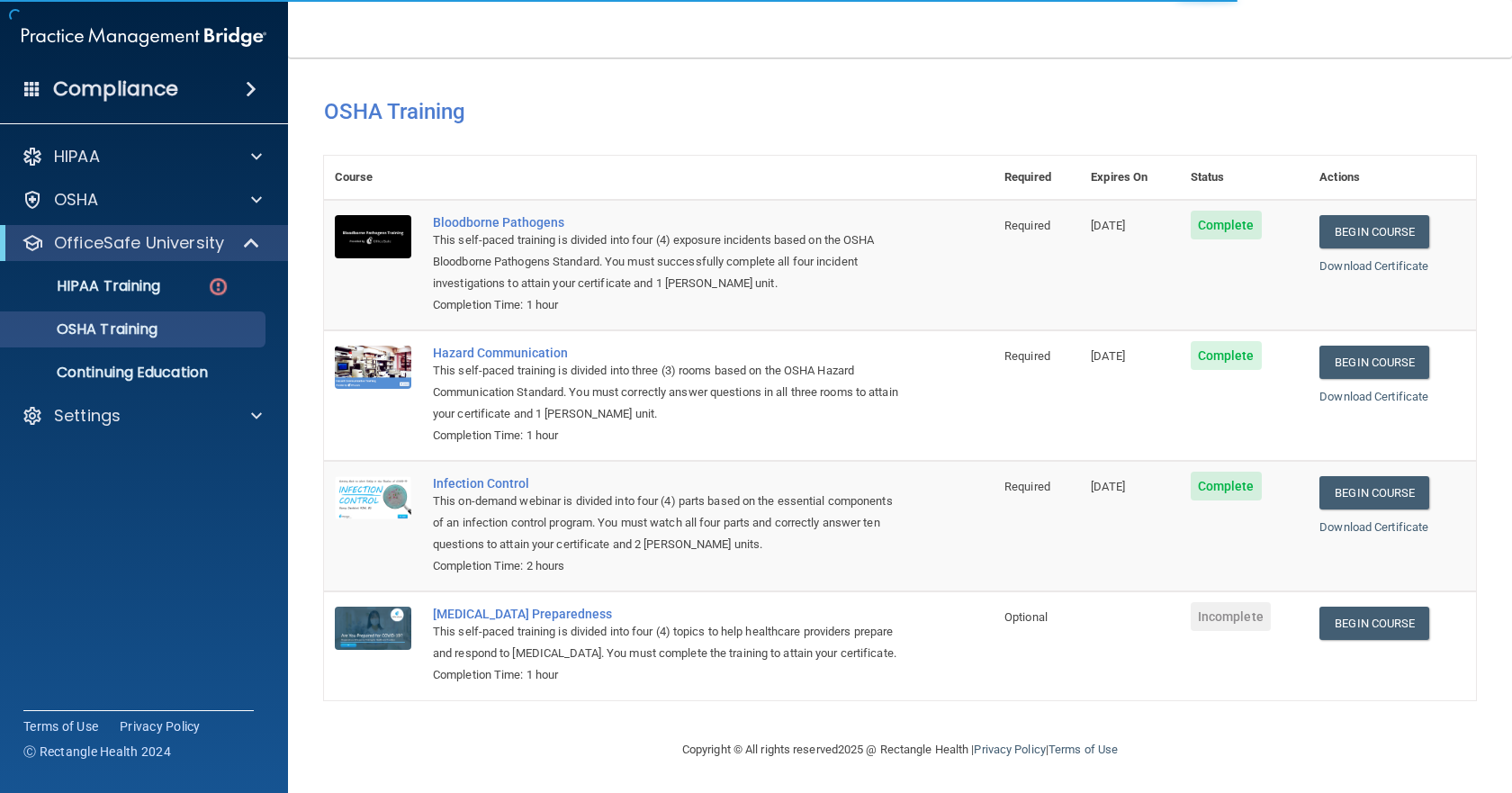
scroll to position [28, 0]
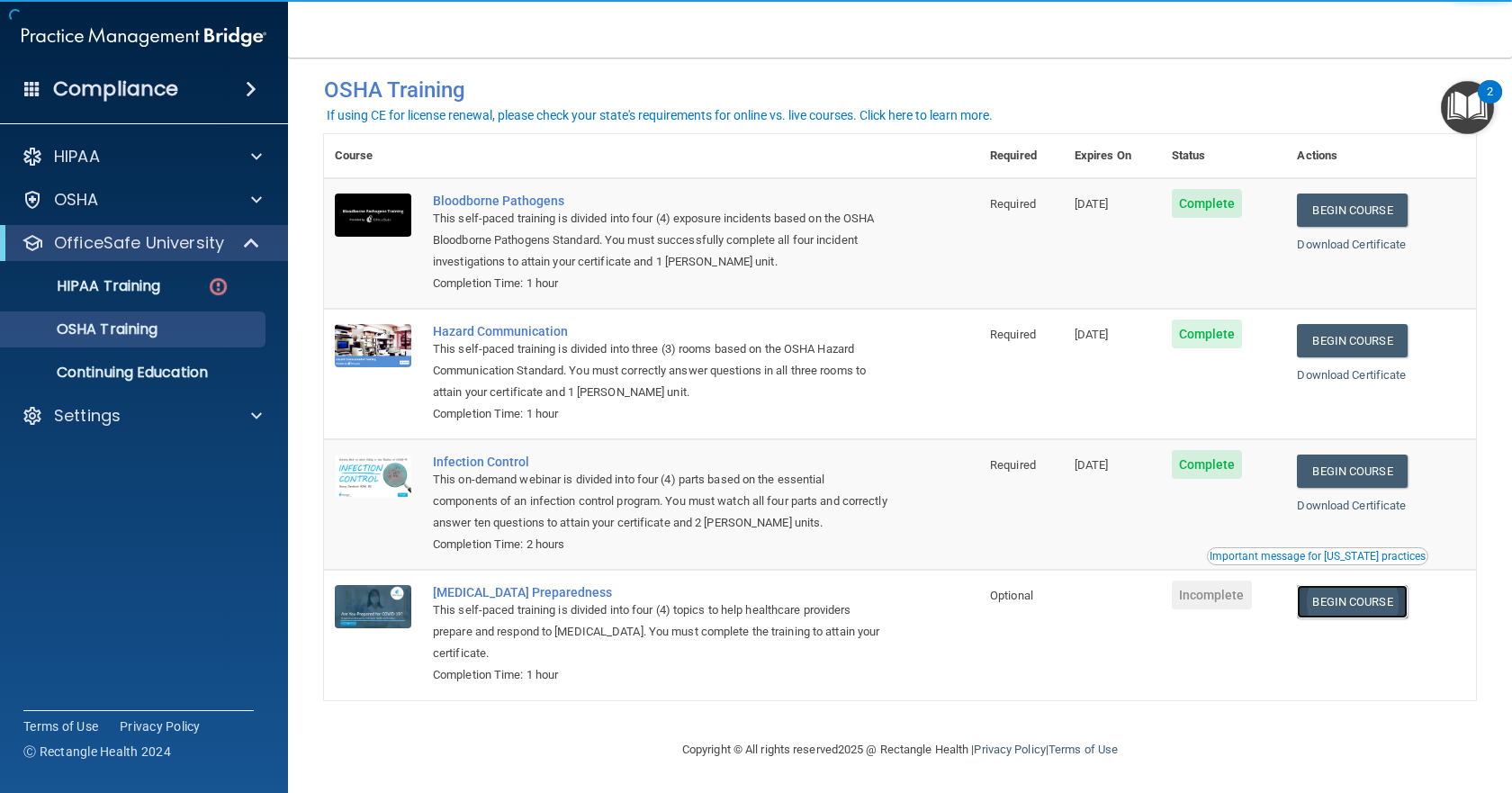
click at [1355, 585] on link "Begin Course" at bounding box center [1351, 601] width 110 height 33
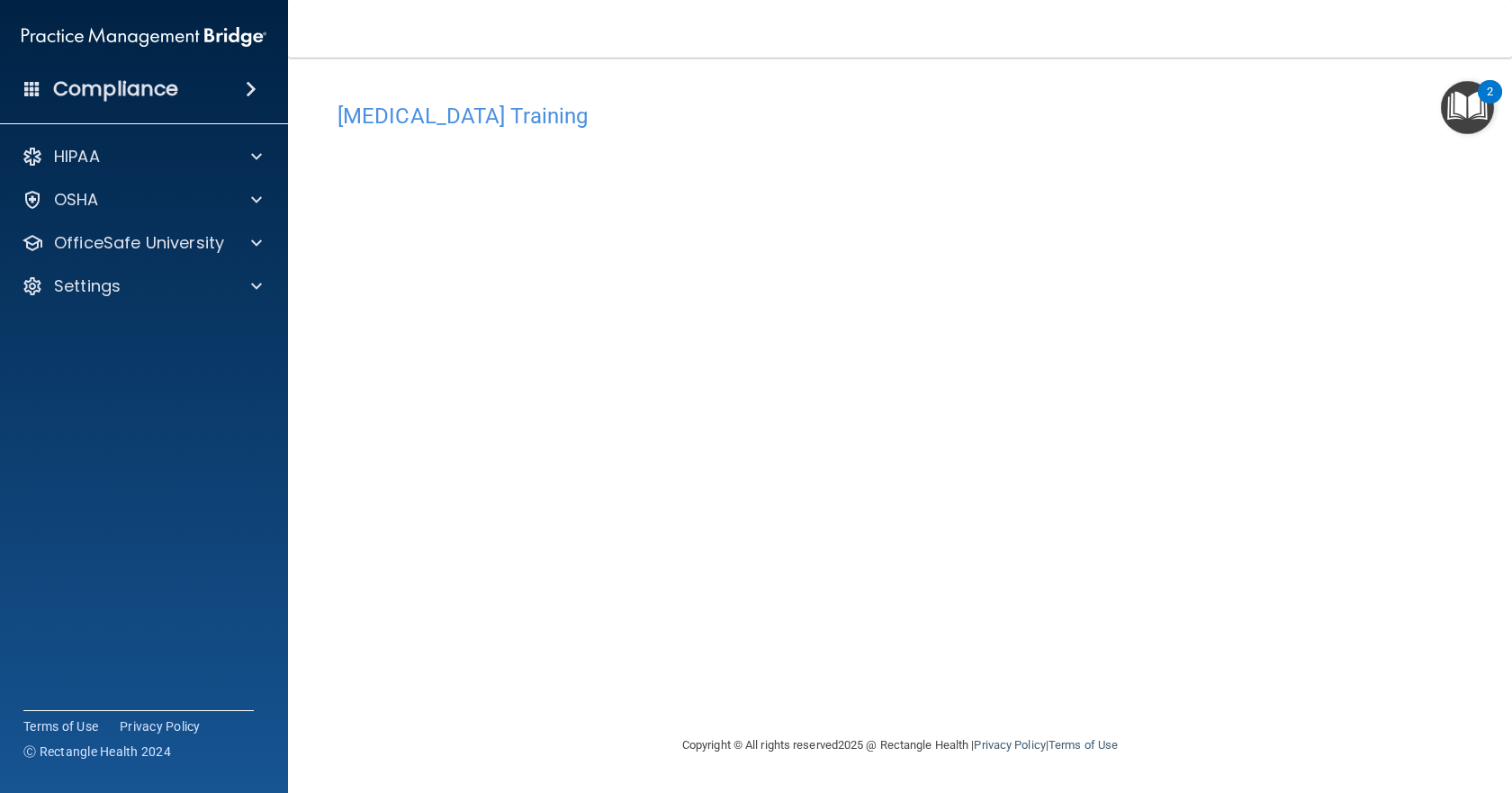
click at [224, 219] on div "HIPAA Documents and Policies Report an Incident Business Associates Emergency P…" at bounding box center [144, 225] width 289 height 187
click at [239, 201] on div at bounding box center [254, 199] width 45 height 22
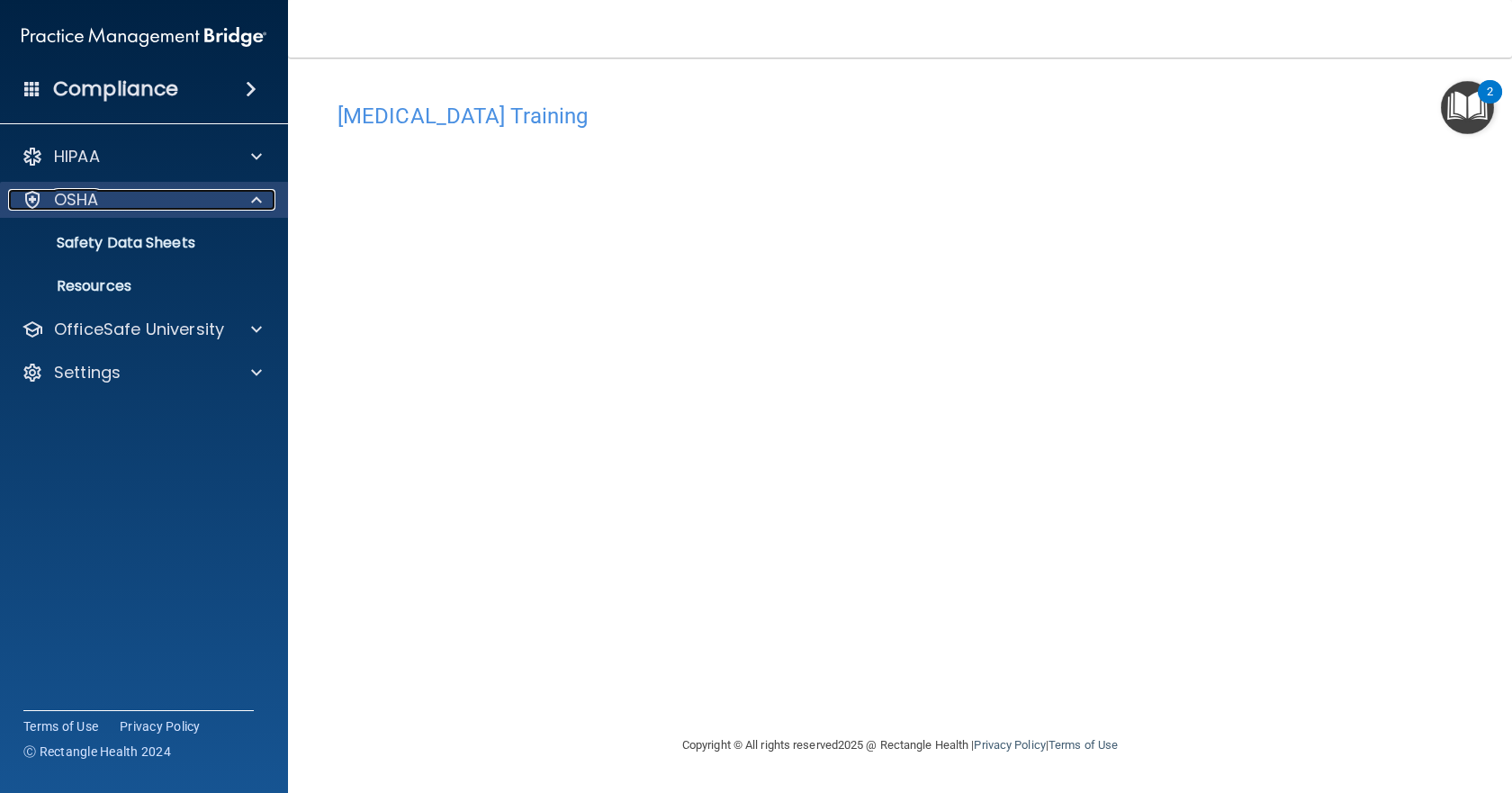
click at [86, 189] on p "OSHA" at bounding box center [77, 199] width 45 height 22
click at [86, 190] on p "OSHA" at bounding box center [77, 199] width 45 height 22
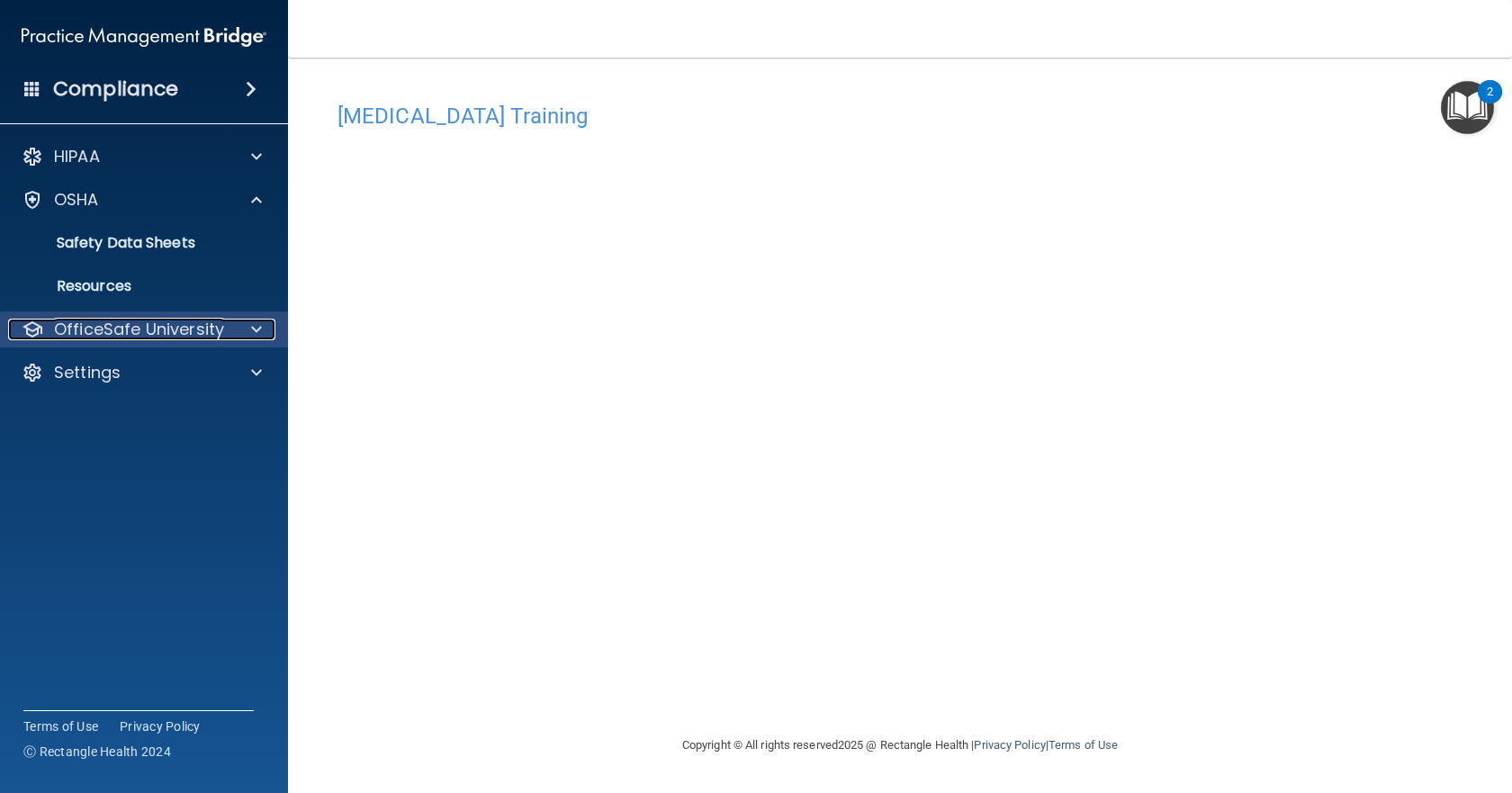
click at [210, 326] on p "OfficeSafe University" at bounding box center [139, 329] width 171 height 22
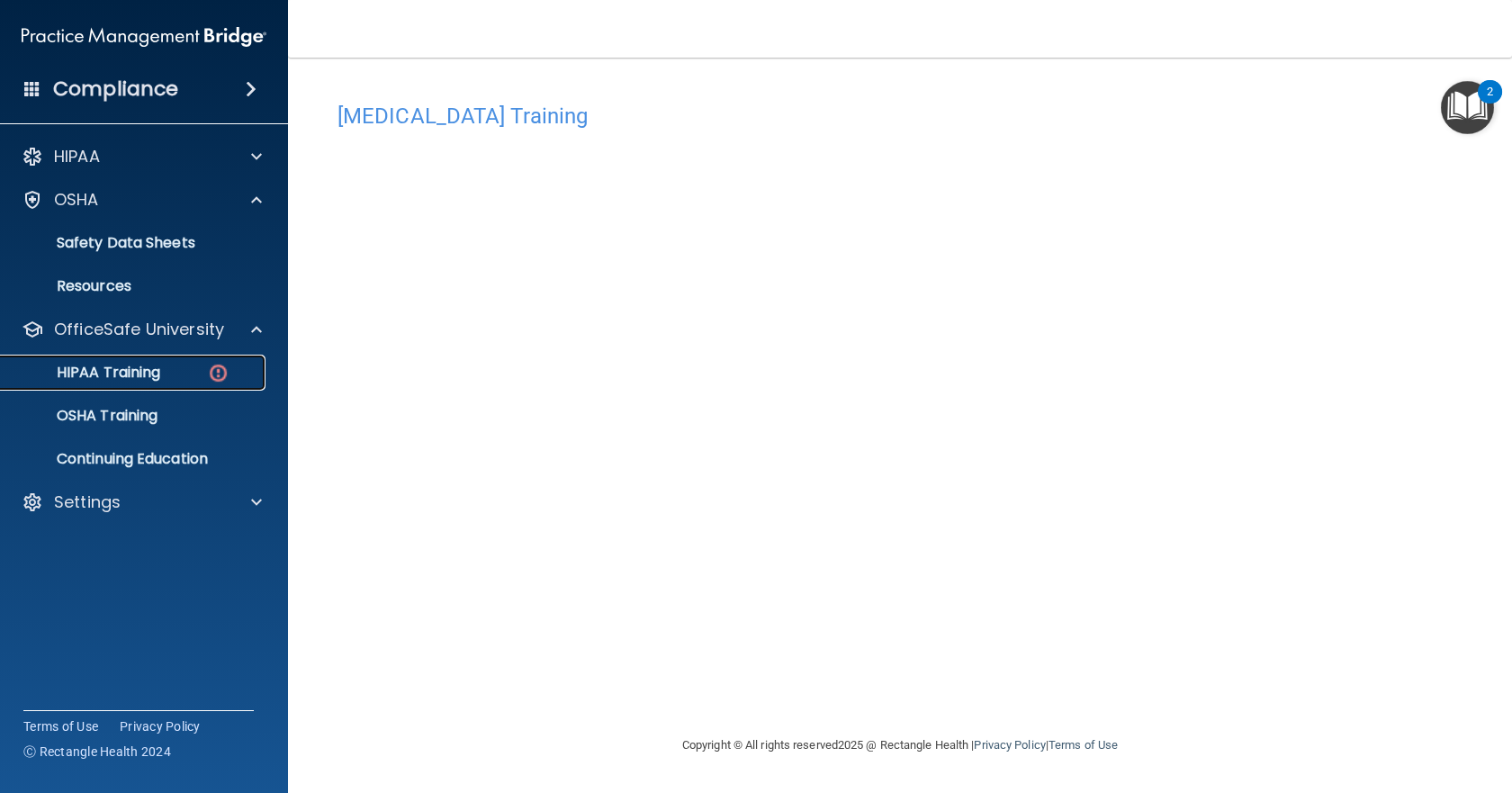
click at [106, 366] on p "HIPAA Training" at bounding box center [86, 373] width 149 height 18
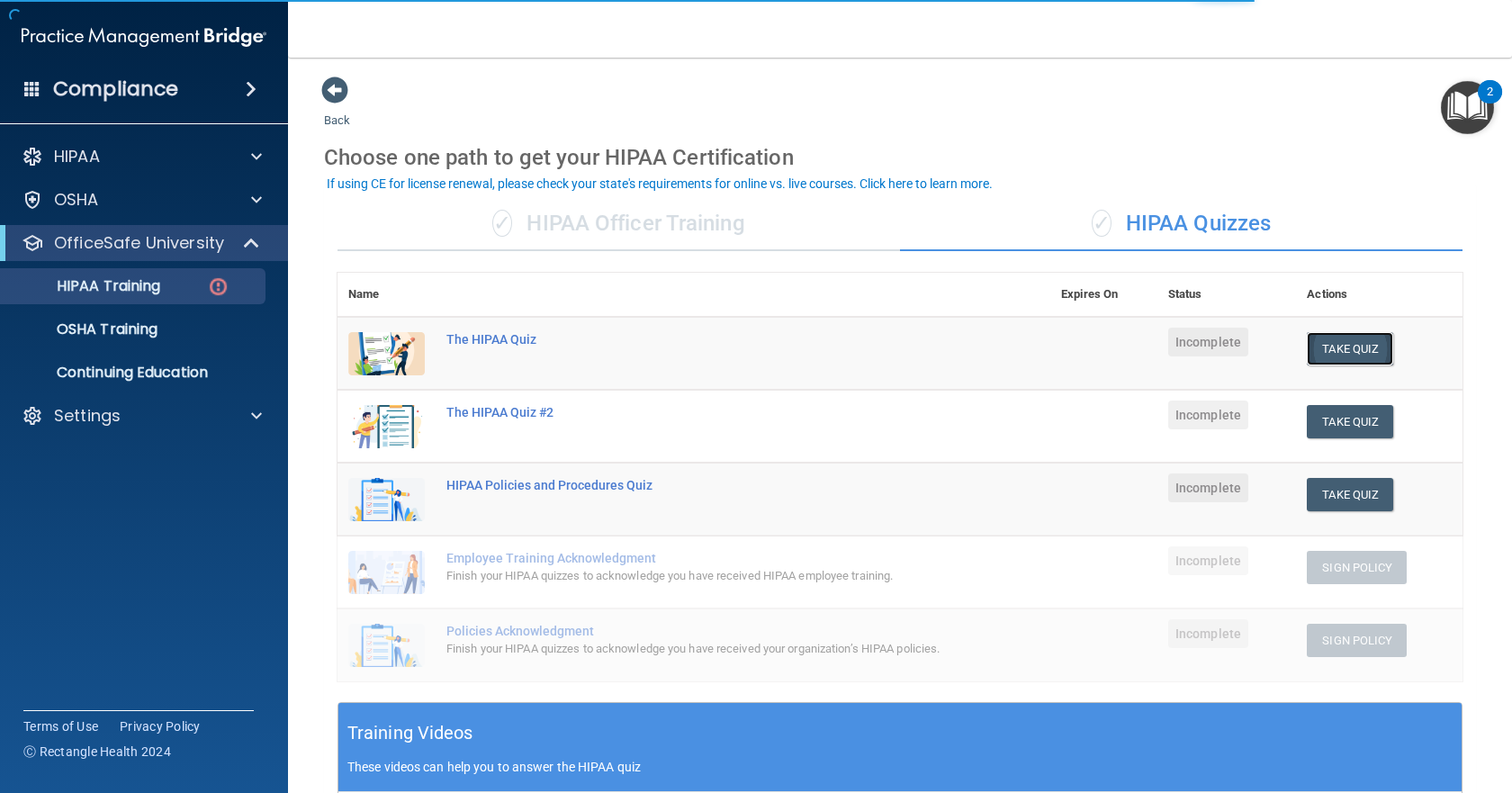
click at [1323, 344] on button "Take Quiz" at bounding box center [1350, 348] width 87 height 33
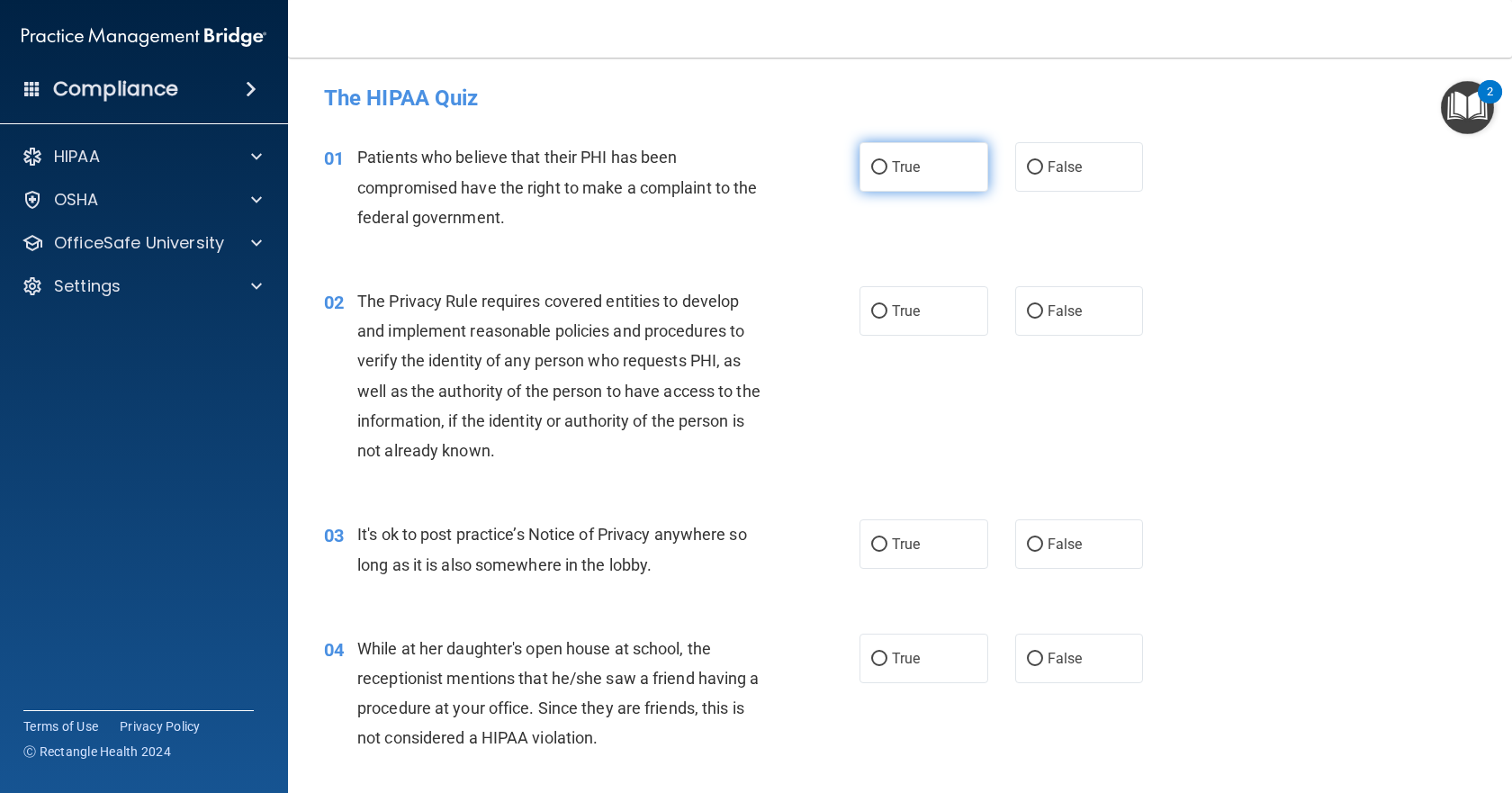
click at [918, 173] on label "True" at bounding box center [924, 167] width 129 height 50
click at [887, 173] on input "True" at bounding box center [880, 168] width 16 height 14
radio input "true"
click at [932, 330] on label "True" at bounding box center [924, 310] width 129 height 50
click at [887, 318] on input "True" at bounding box center [880, 311] width 16 height 14
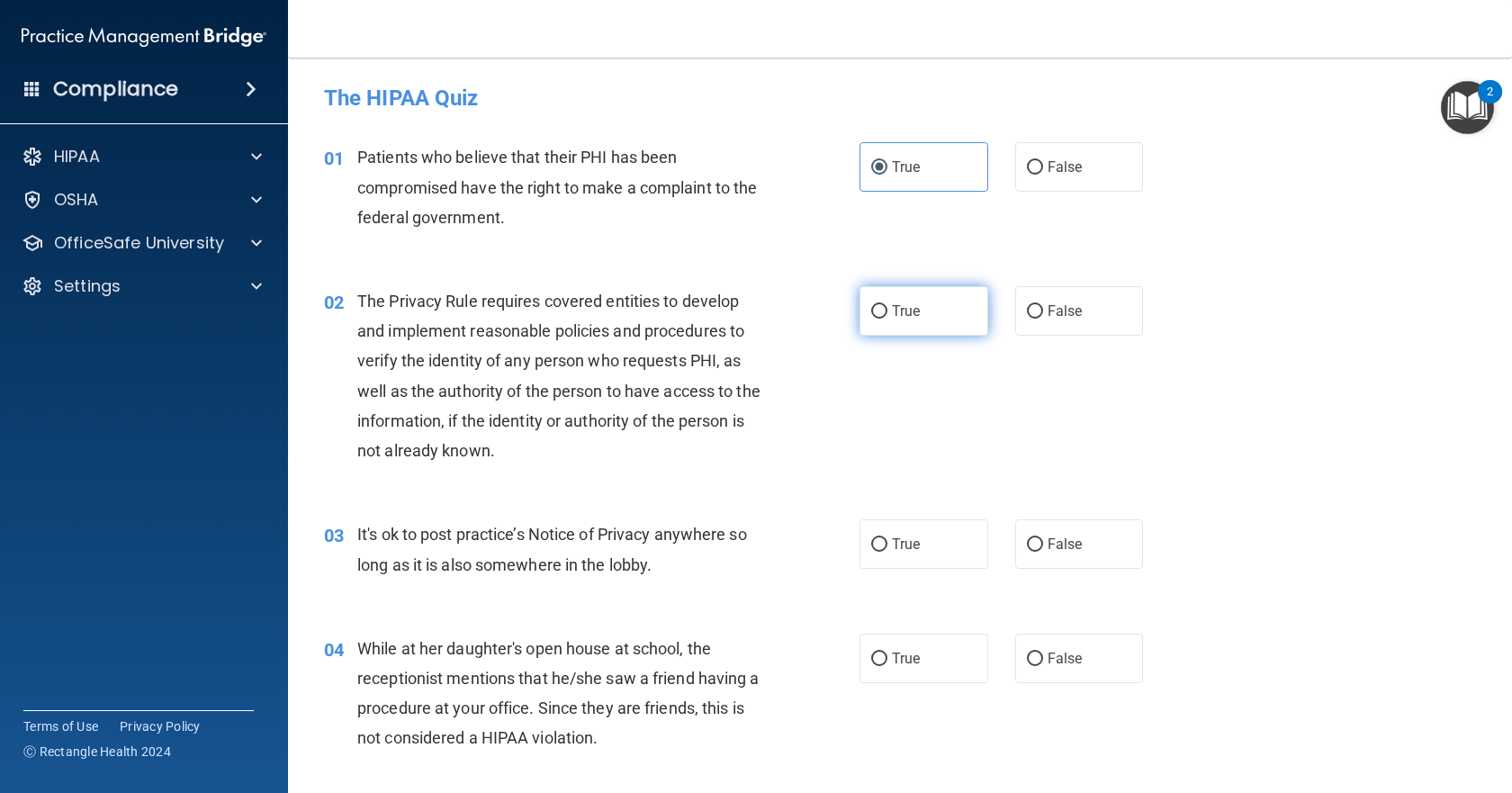
radio input "true"
click at [1028, 532] on label "False" at bounding box center [1079, 544] width 129 height 50
click at [1028, 538] on input "False" at bounding box center [1035, 544] width 16 height 14
radio input "true"
click at [1020, 650] on label "False" at bounding box center [1079, 658] width 129 height 50
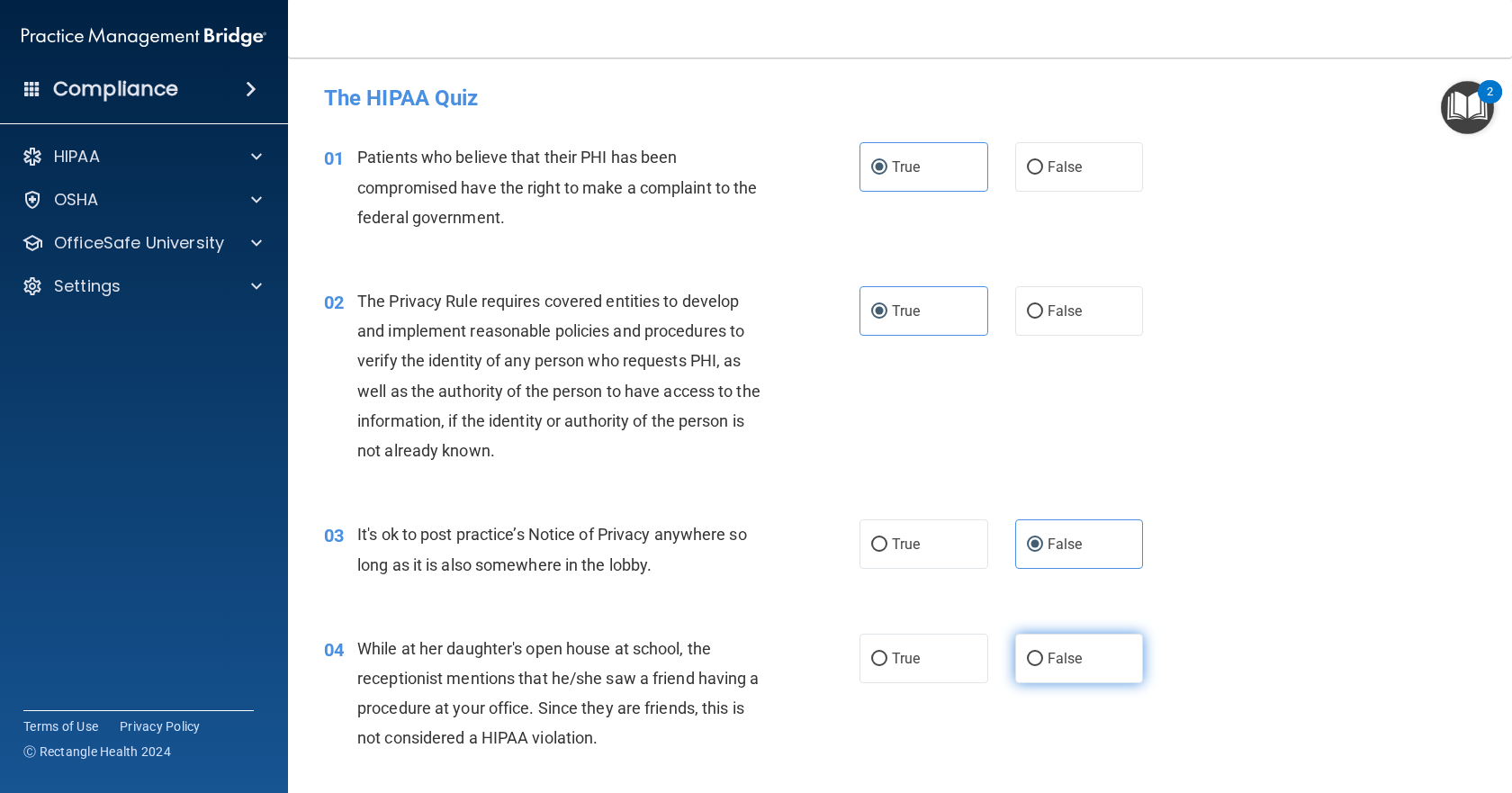
click at [1027, 652] on input "False" at bounding box center [1035, 659] width 16 height 14
radio input "true"
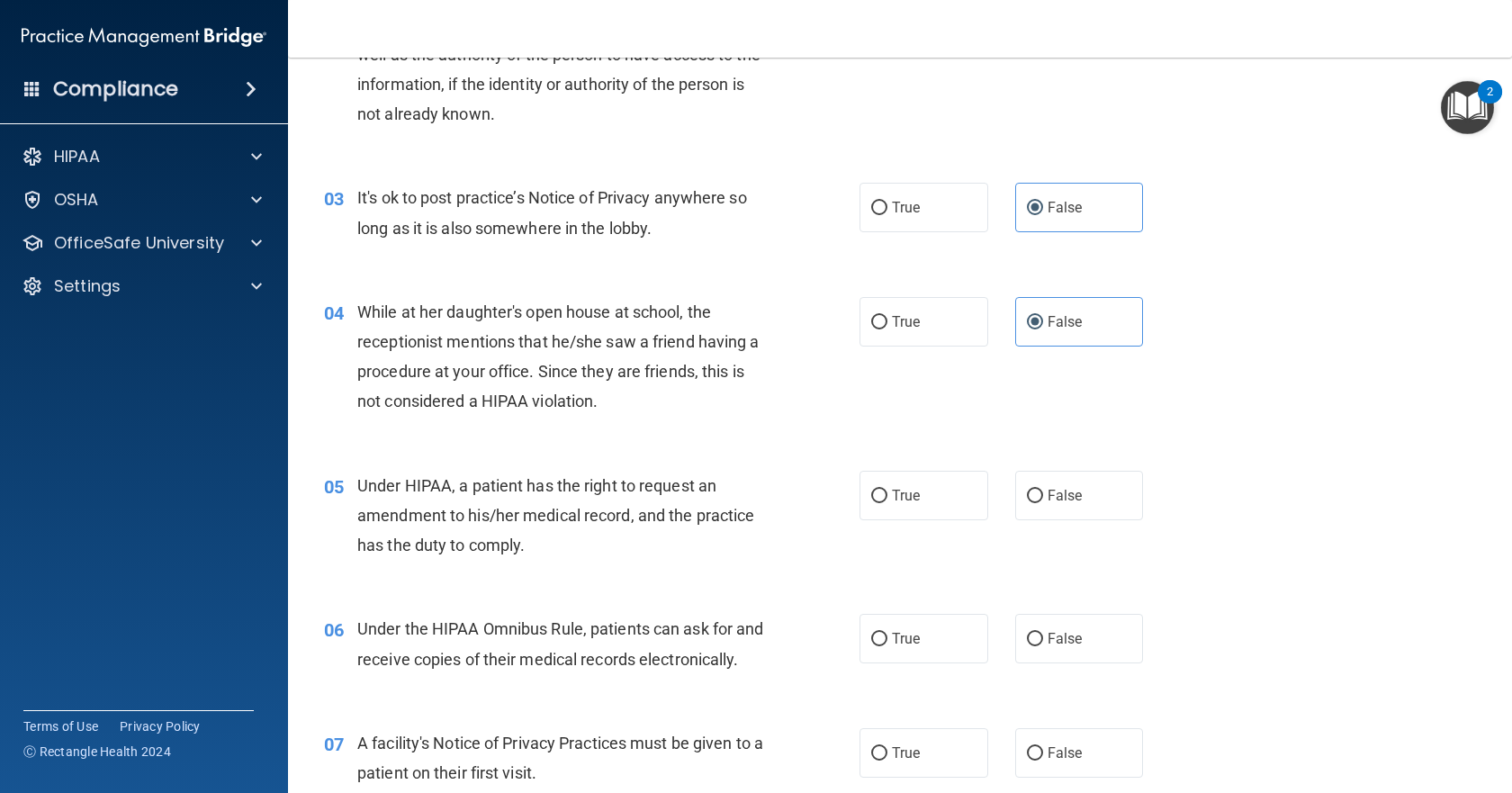
scroll to position [450, 0]
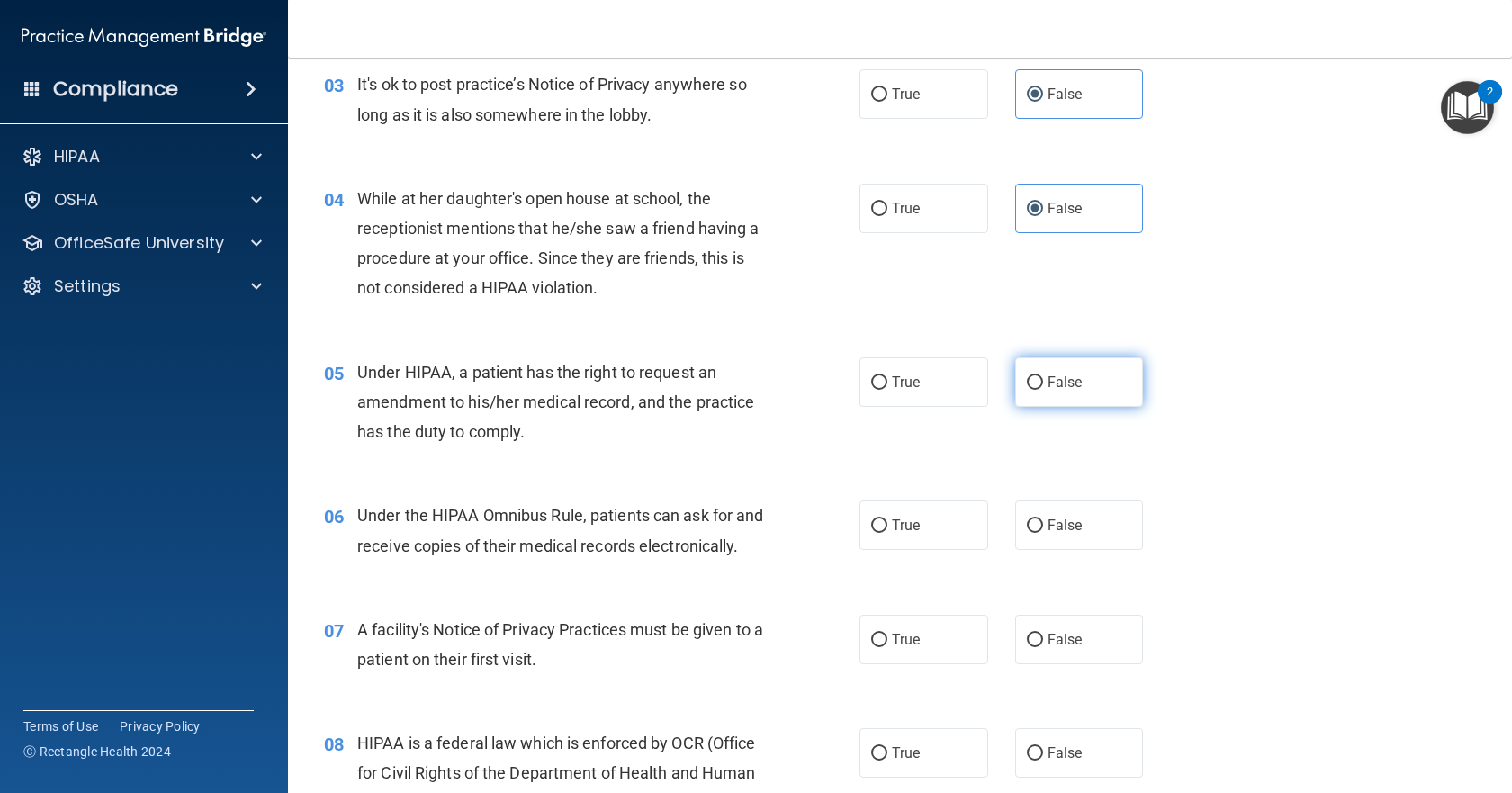
click at [1028, 392] on label "False" at bounding box center [1079, 382] width 129 height 50
click at [1028, 390] on input "False" at bounding box center [1035, 383] width 16 height 14
radio input "true"
click at [887, 533] on label "True" at bounding box center [924, 525] width 129 height 50
click at [887, 532] on input "True" at bounding box center [880, 526] width 16 height 14
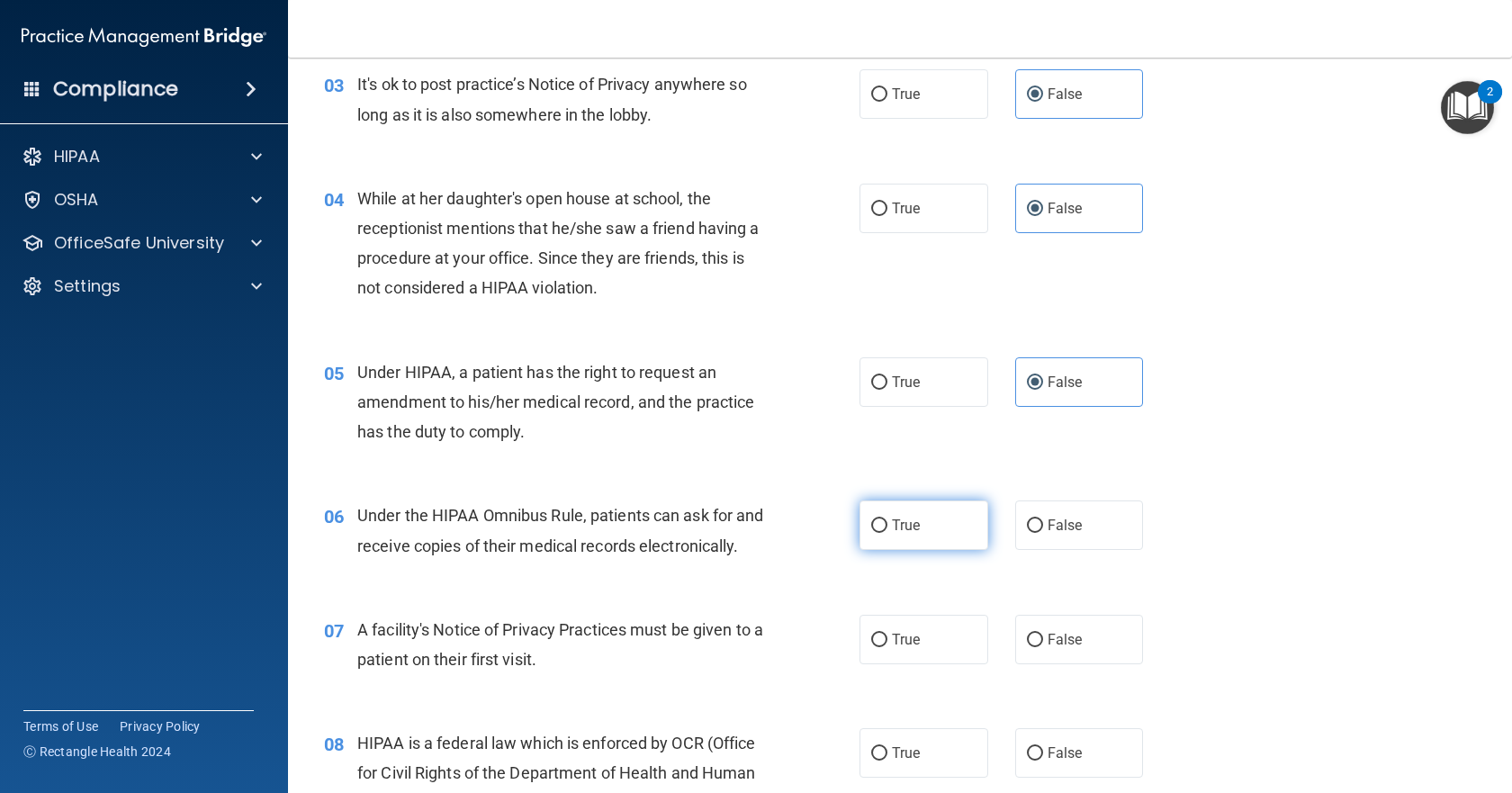
radio input "true"
click at [871, 664] on label "True" at bounding box center [924, 639] width 129 height 50
click at [871, 647] on input "True" at bounding box center [880, 640] width 16 height 14
radio input "true"
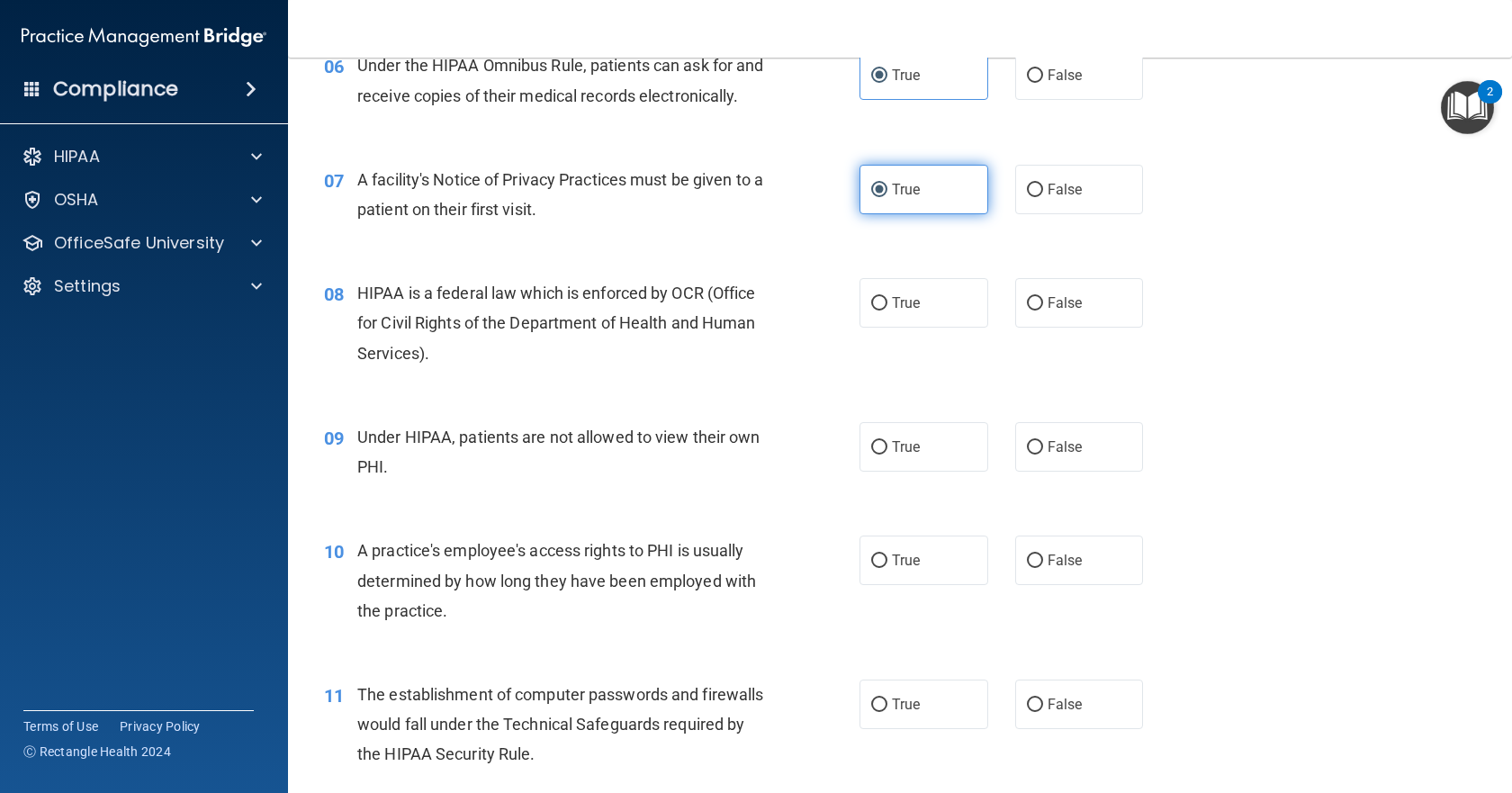
scroll to position [1080, 0]
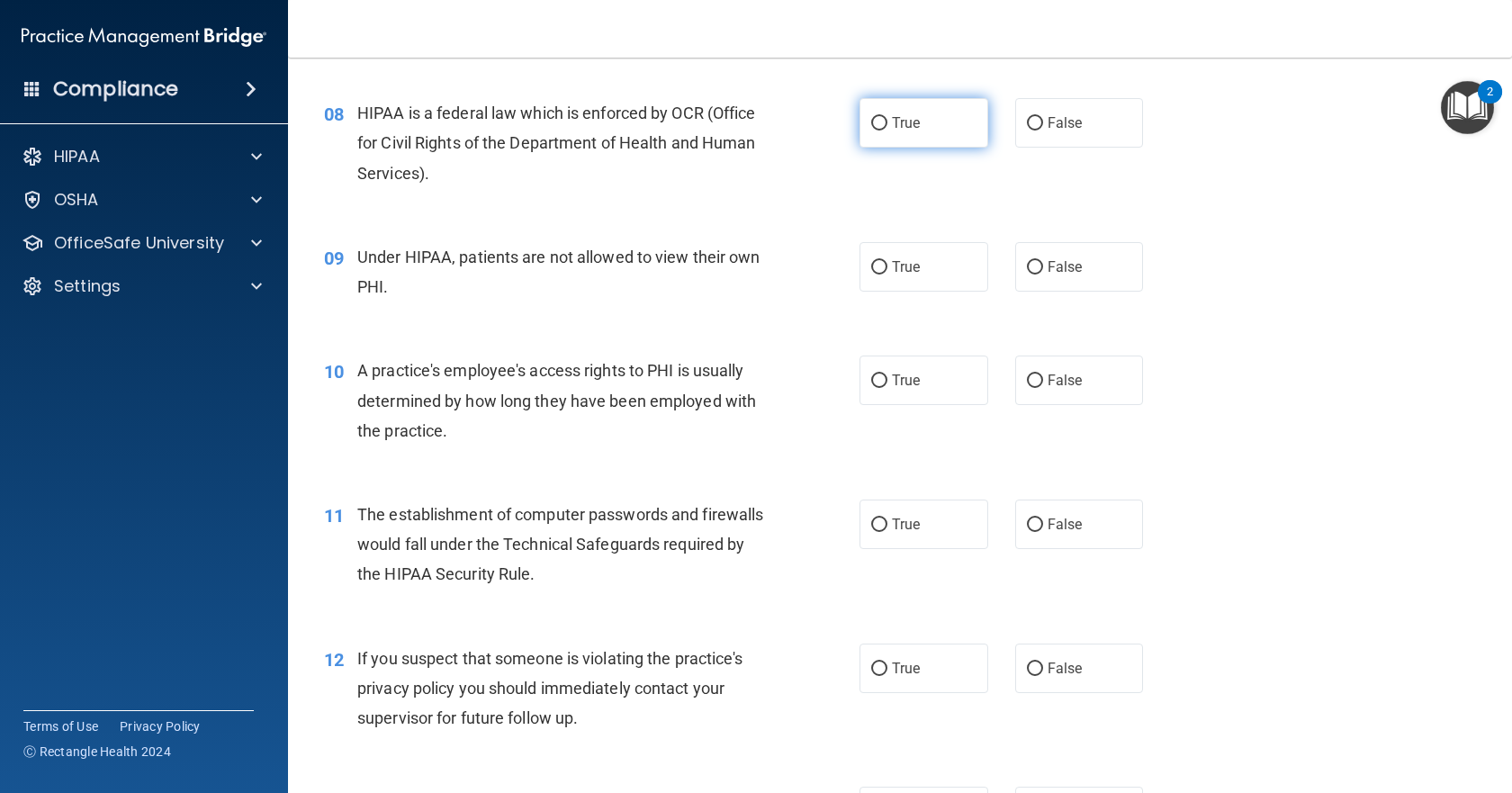
click at [883, 148] on label "True" at bounding box center [924, 123] width 129 height 50
click at [883, 131] on input "True" at bounding box center [880, 124] width 16 height 14
radio input "true"
click at [1028, 274] on input "False" at bounding box center [1035, 267] width 16 height 14
radio input "true"
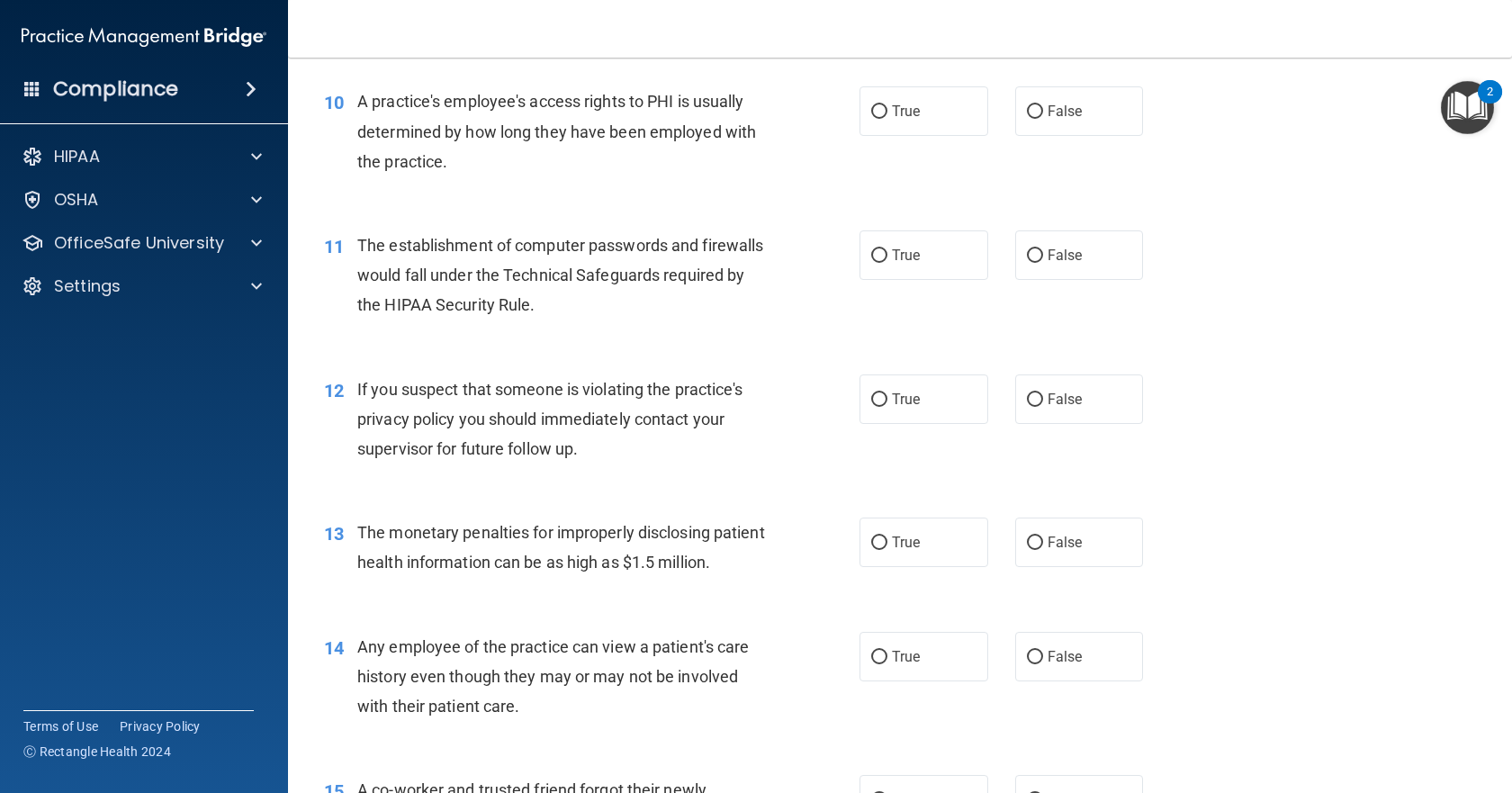
scroll to position [1350, 0]
click at [1032, 118] on input "False" at bounding box center [1035, 111] width 16 height 14
radio input "true"
click at [891, 263] on span "True" at bounding box center [905, 254] width 28 height 17
click at [887, 262] on input "True" at bounding box center [880, 254] width 16 height 14
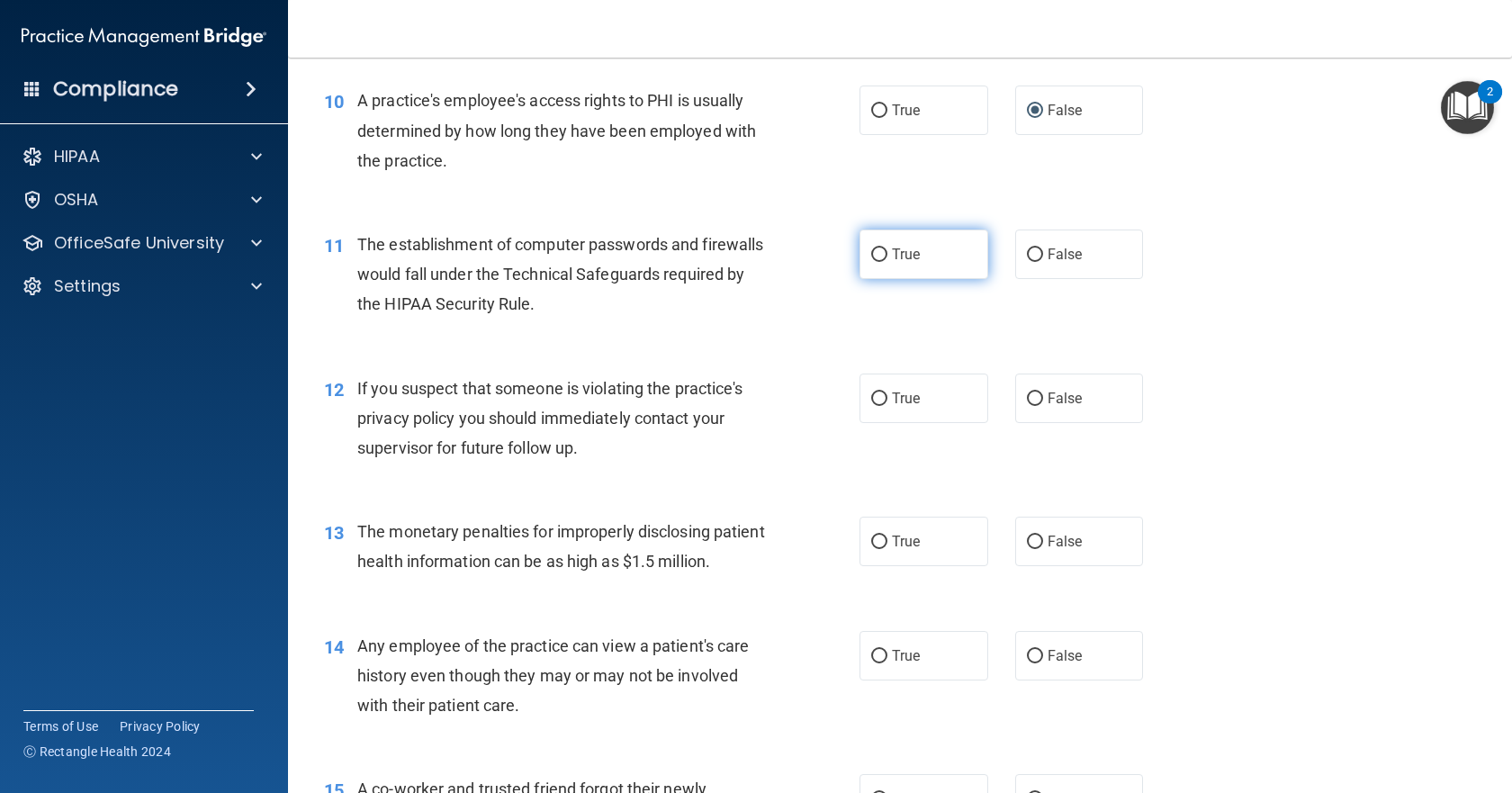
radio input "true"
click at [891, 407] on span "True" at bounding box center [905, 398] width 28 height 17
click at [885, 406] on input "True" at bounding box center [880, 399] width 16 height 14
radio input "true"
click at [875, 549] on input "True" at bounding box center [880, 541] width 16 height 14
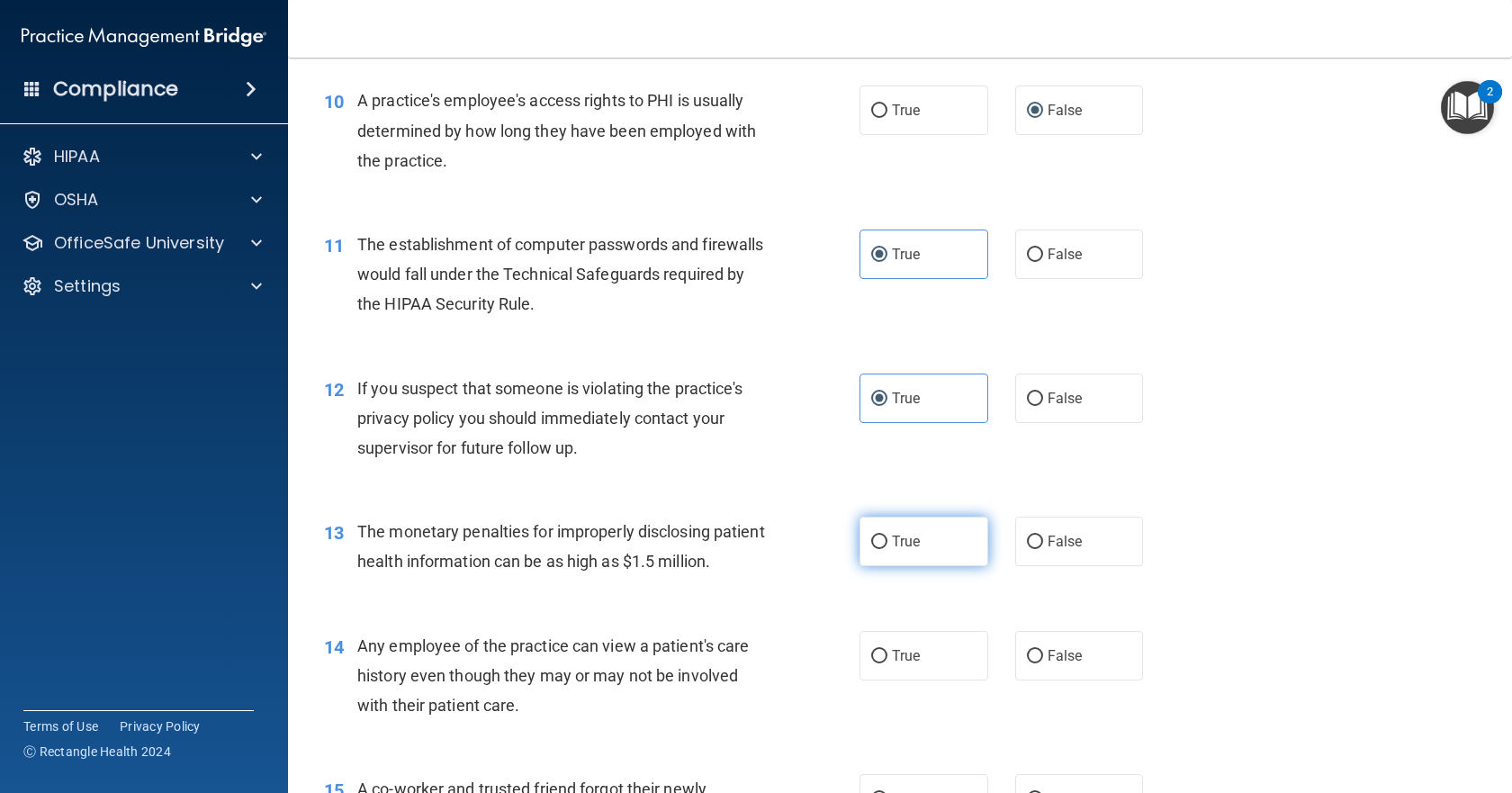
radio input "true"
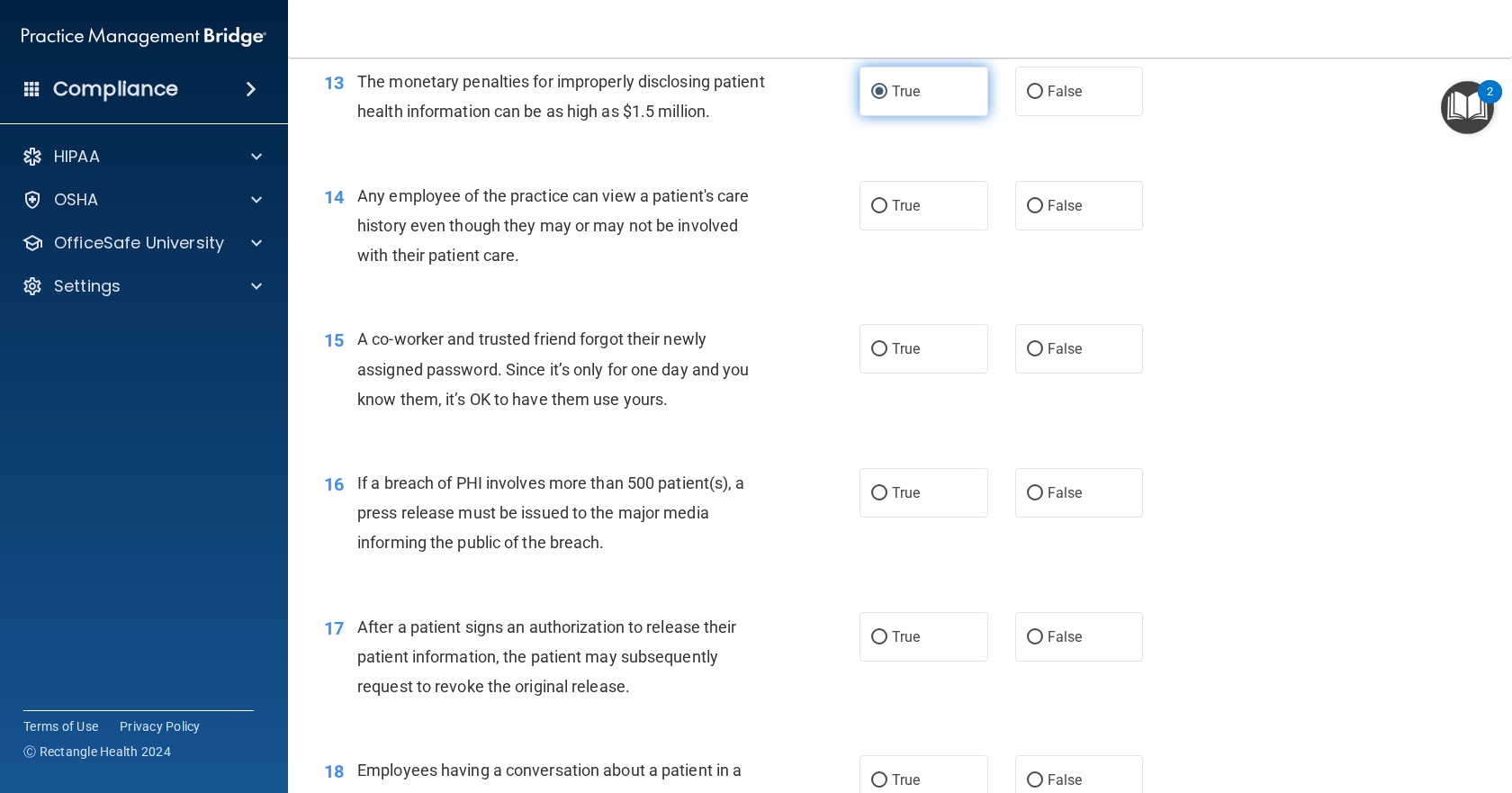
scroll to position [1890, 0]
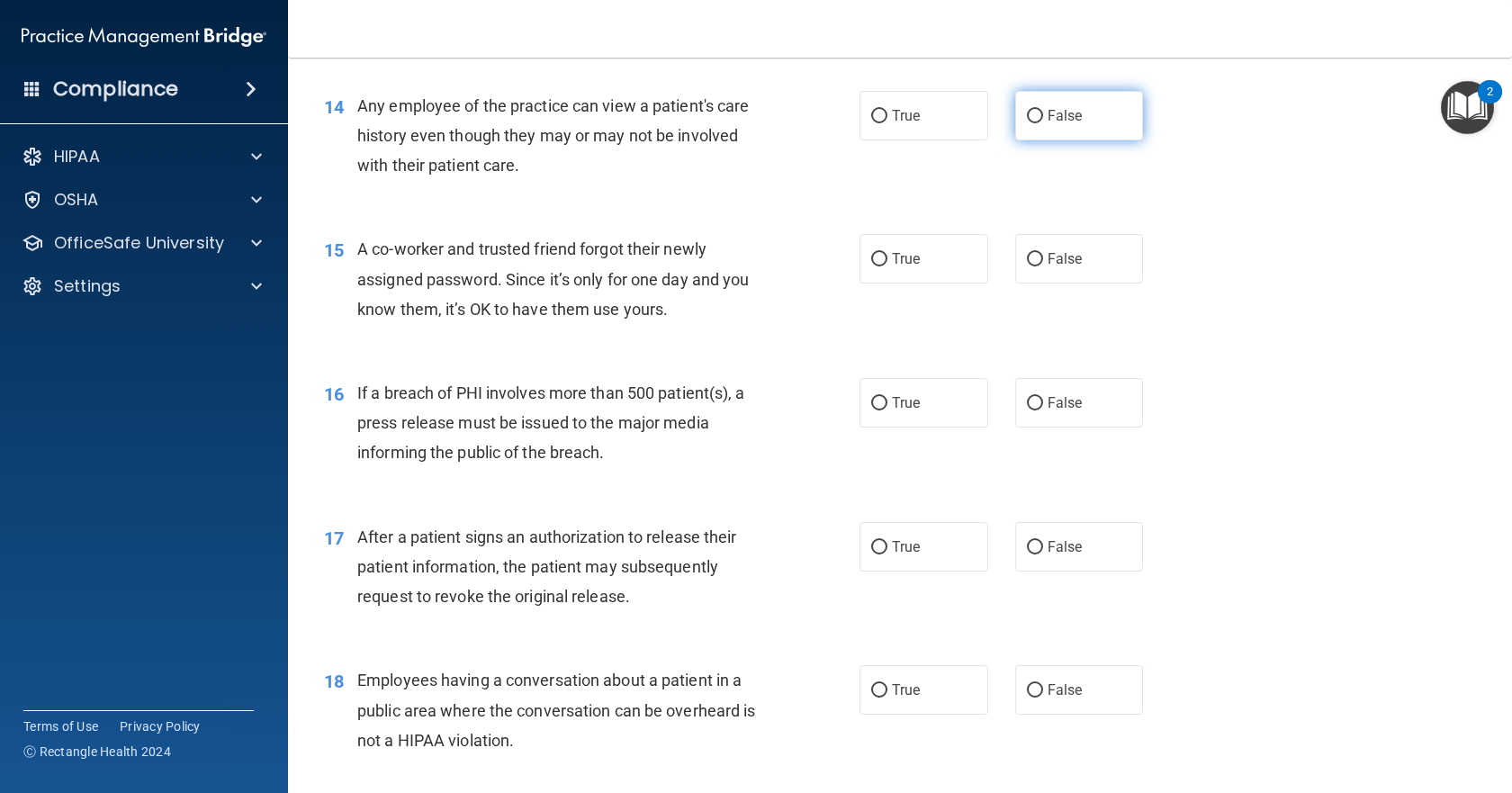
drag, startPoint x: 1019, startPoint y: 170, endPoint x: 1032, endPoint y: 300, distance: 130.6
click at [1027, 124] on input "False" at bounding box center [1035, 116] width 16 height 14
radio input "true"
click at [1029, 266] on input "False" at bounding box center [1035, 259] width 16 height 14
radio input "true"
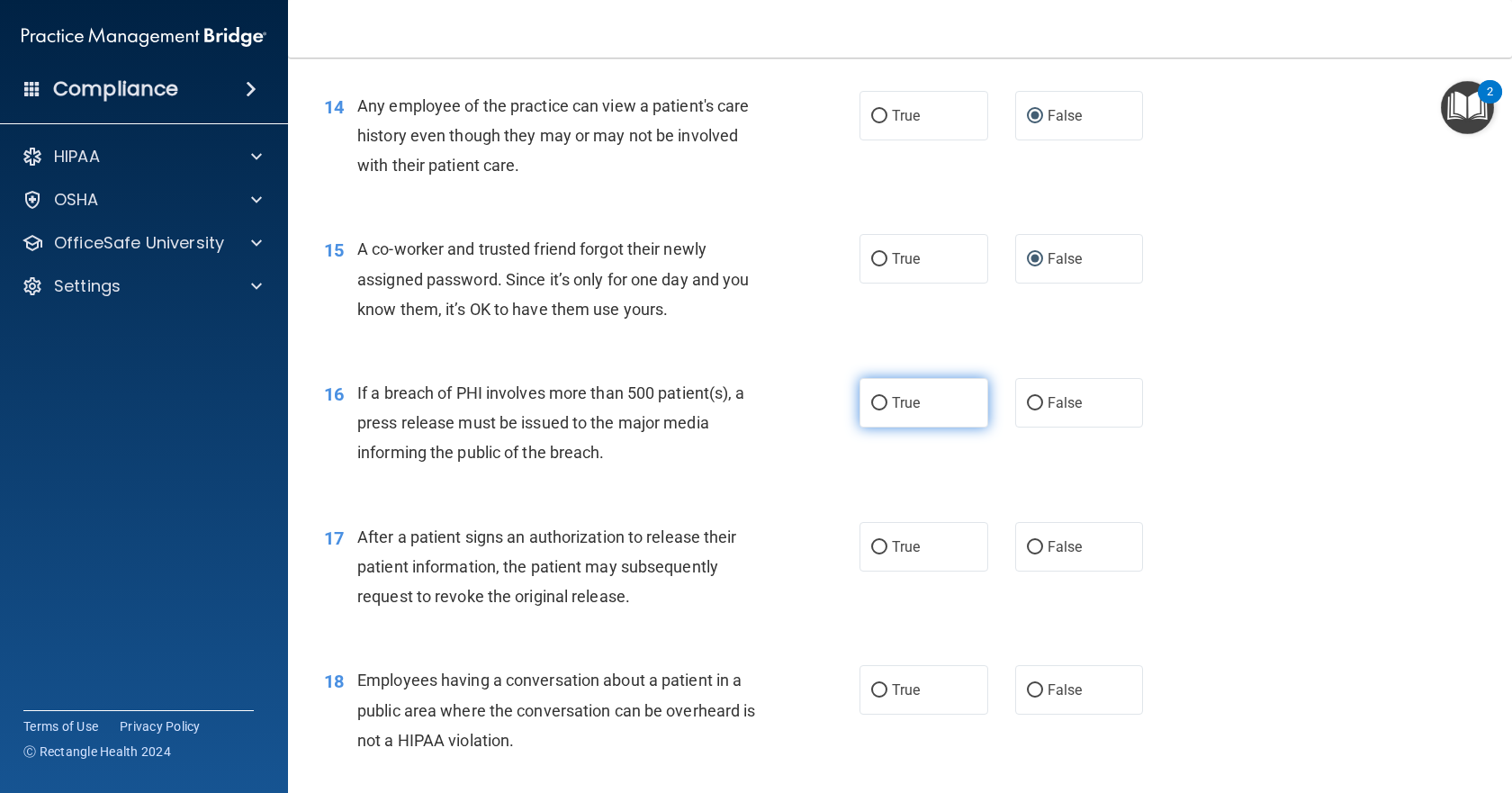
click at [880, 410] on input "True" at bounding box center [880, 403] width 16 height 14
radio input "true"
click at [878, 571] on label "True" at bounding box center [924, 547] width 129 height 50
click at [878, 554] on input "True" at bounding box center [880, 547] width 16 height 14
radio input "true"
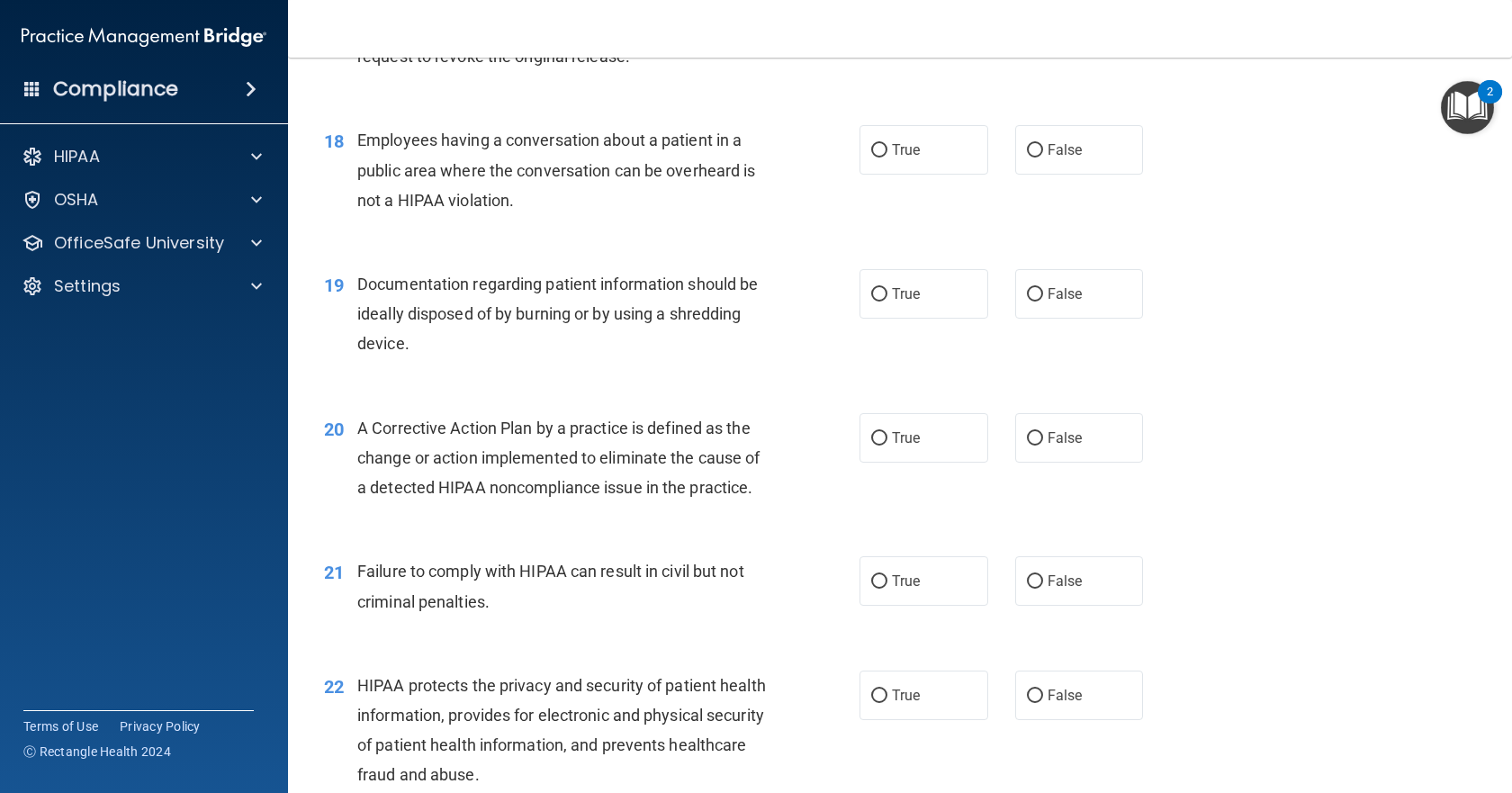
scroll to position [2520, 0]
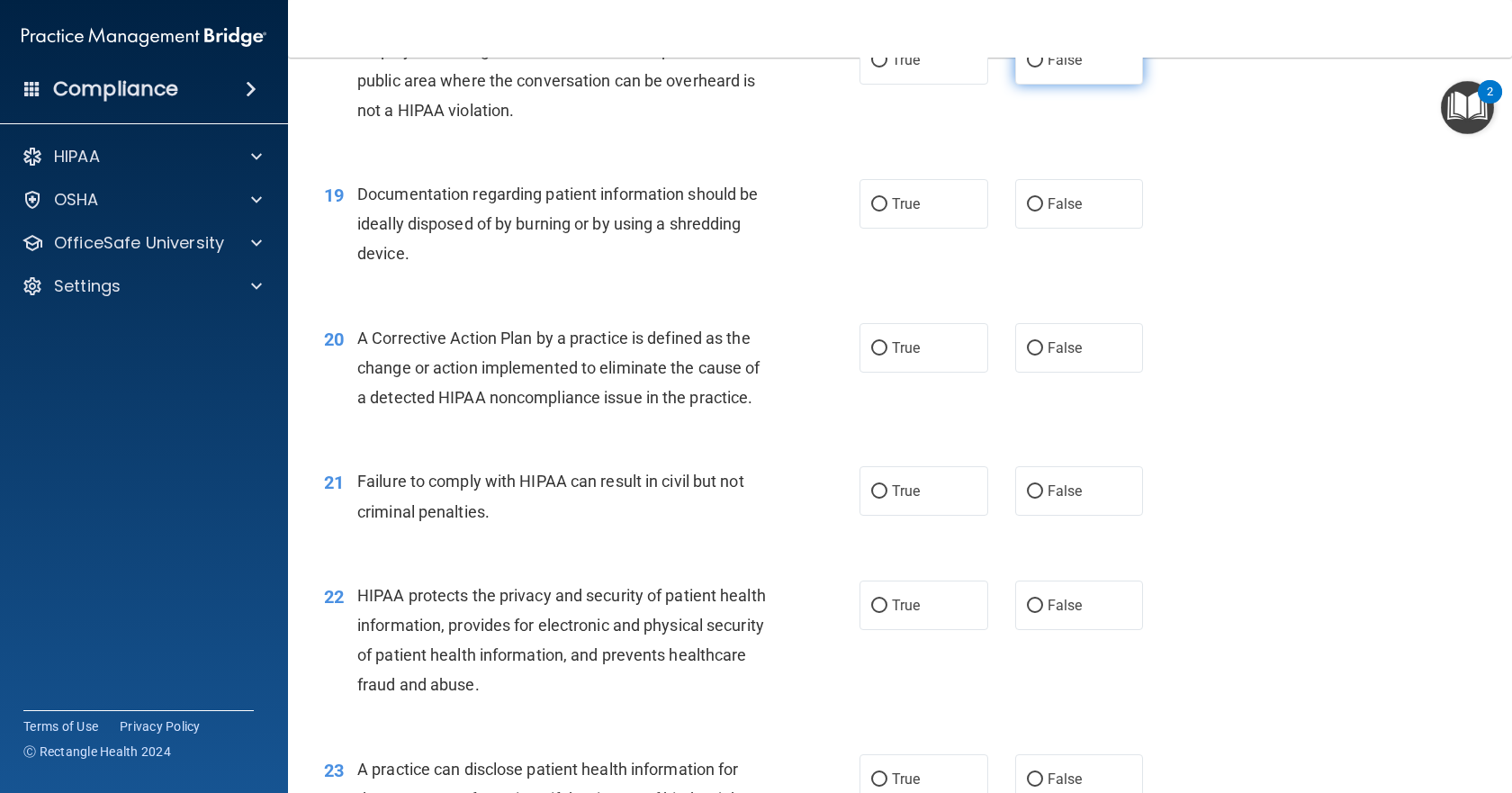
click at [1027, 68] on input "False" at bounding box center [1035, 60] width 16 height 14
radio input "true"
click at [891, 212] on span "True" at bounding box center [905, 203] width 28 height 17
click at [887, 211] on input "True" at bounding box center [880, 204] width 16 height 14
radio input "true"
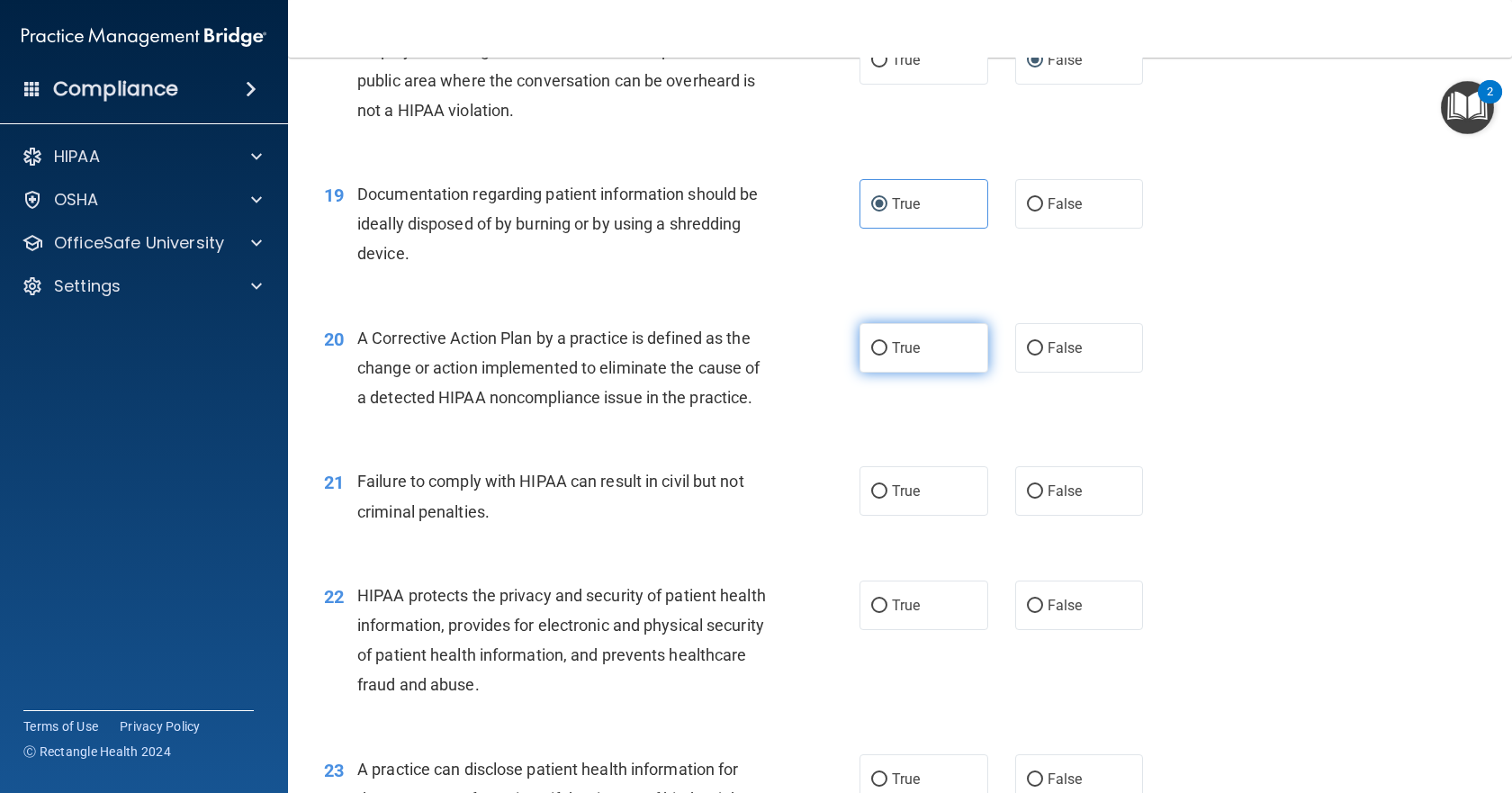
click at [879, 355] on input "True" at bounding box center [880, 348] width 16 height 14
radio input "true"
click at [1030, 499] on input "False" at bounding box center [1035, 492] width 16 height 14
radio input "true"
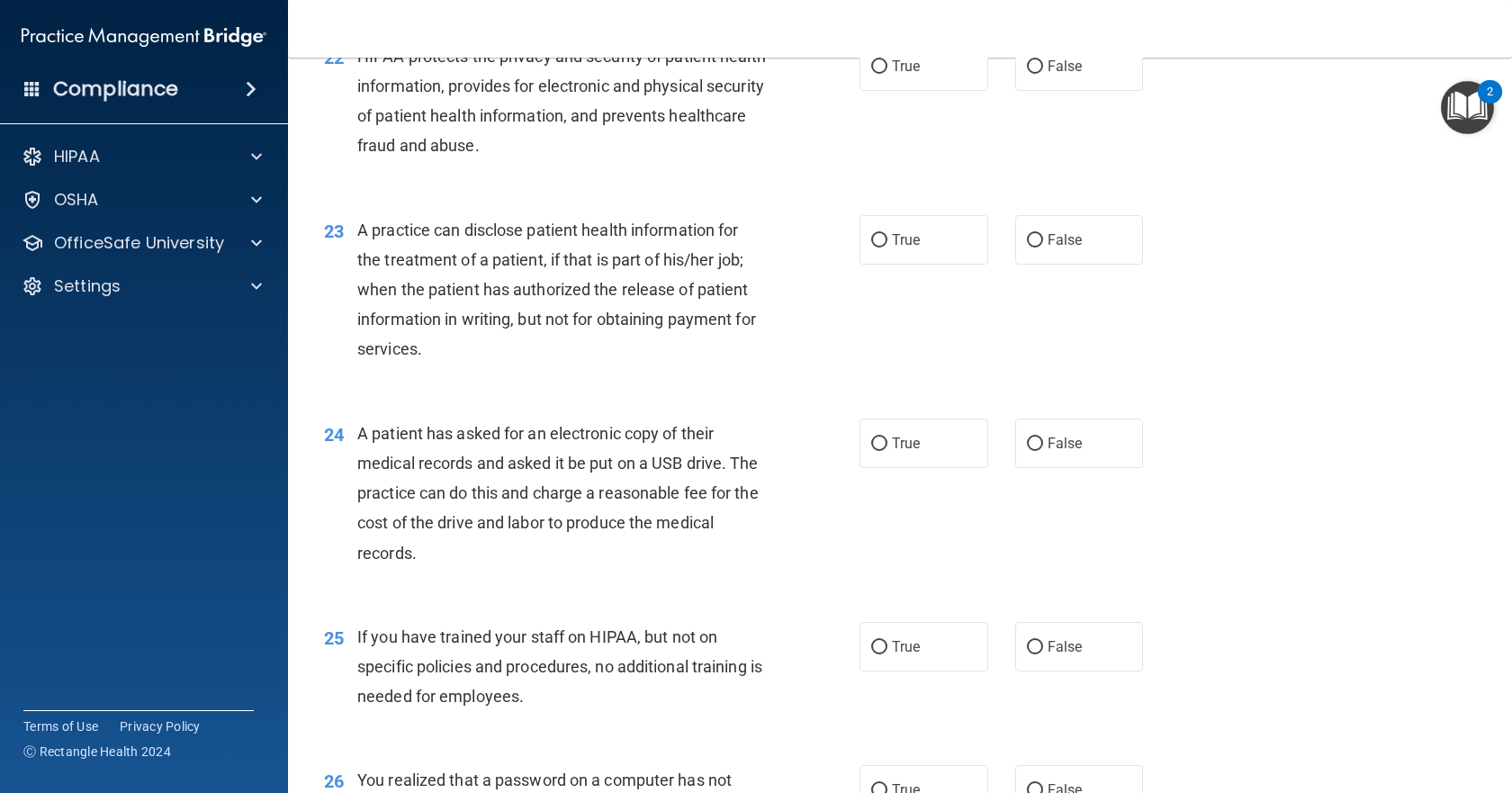
scroll to position [3059, 0]
click at [891, 74] on span "True" at bounding box center [905, 65] width 28 height 17
click at [885, 73] on input "True" at bounding box center [880, 66] width 16 height 14
radio input "true"
click at [1047, 247] on span "False" at bounding box center [1065, 238] width 35 height 17
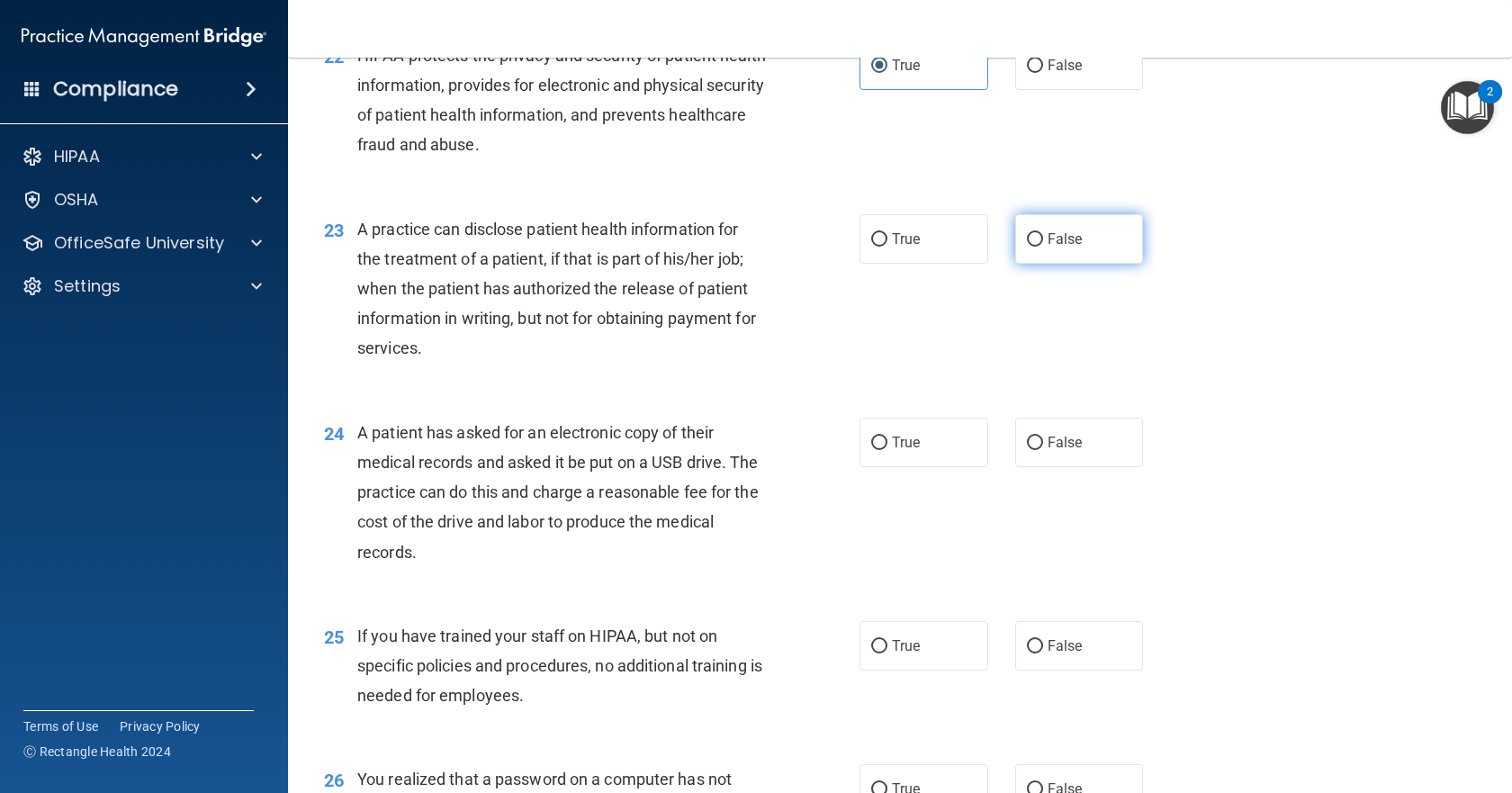
click at [1039, 246] on input "False" at bounding box center [1035, 239] width 16 height 14
radio input "true"
click at [879, 450] on input "True" at bounding box center [880, 443] width 16 height 14
radio input "true"
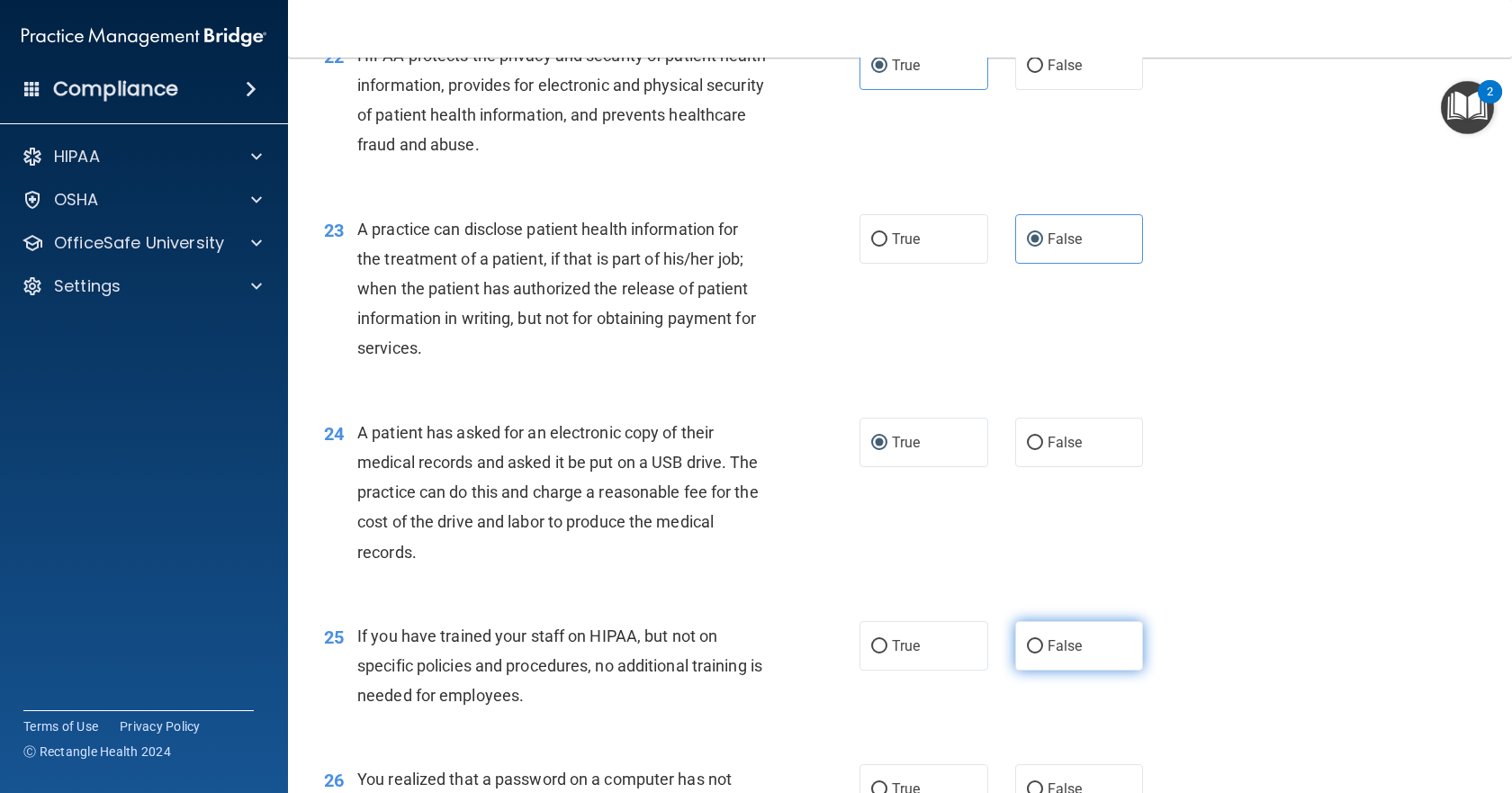
click at [1027, 653] on input "False" at bounding box center [1035, 646] width 16 height 14
radio input "true"
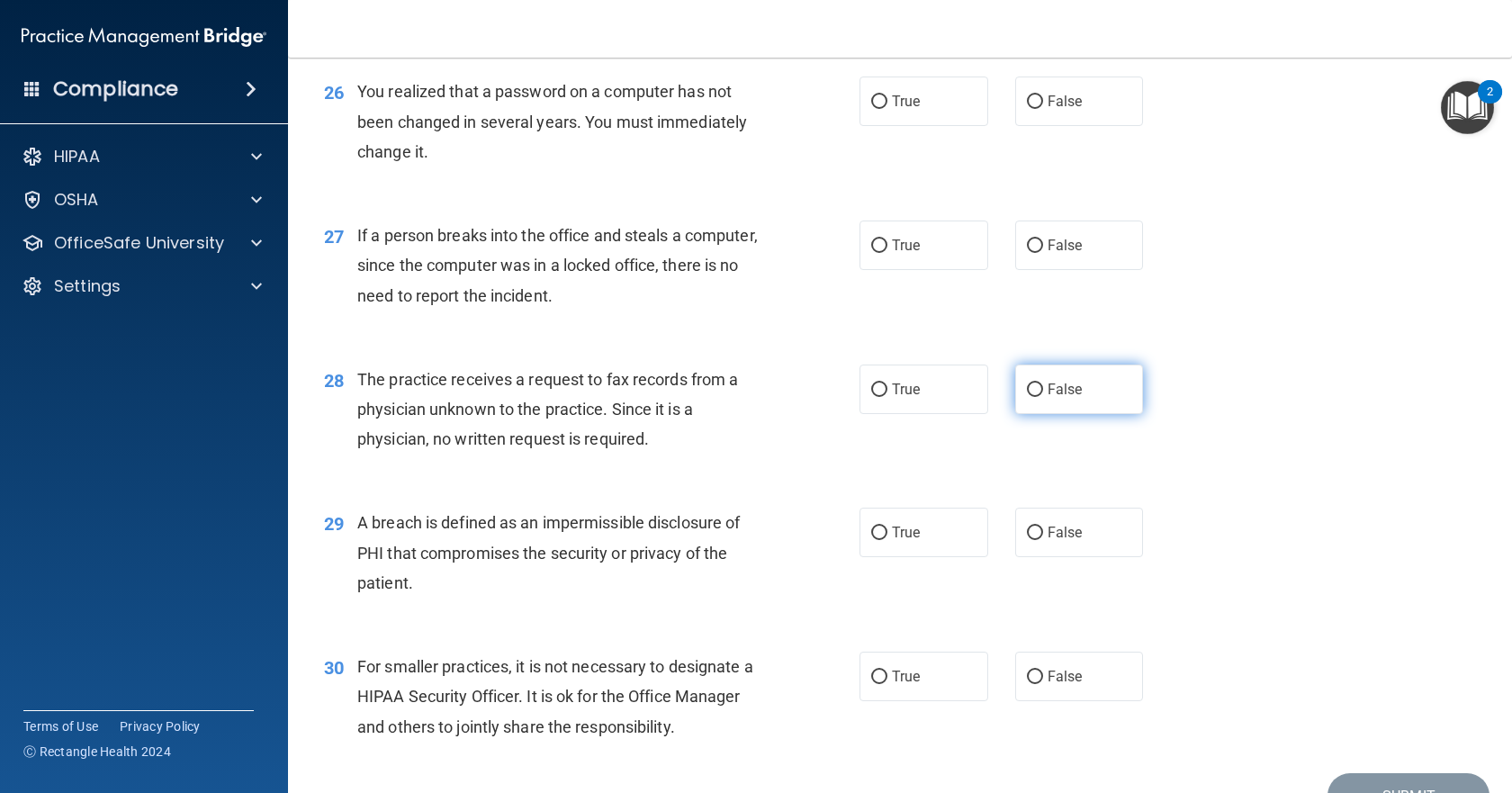
scroll to position [3779, 0]
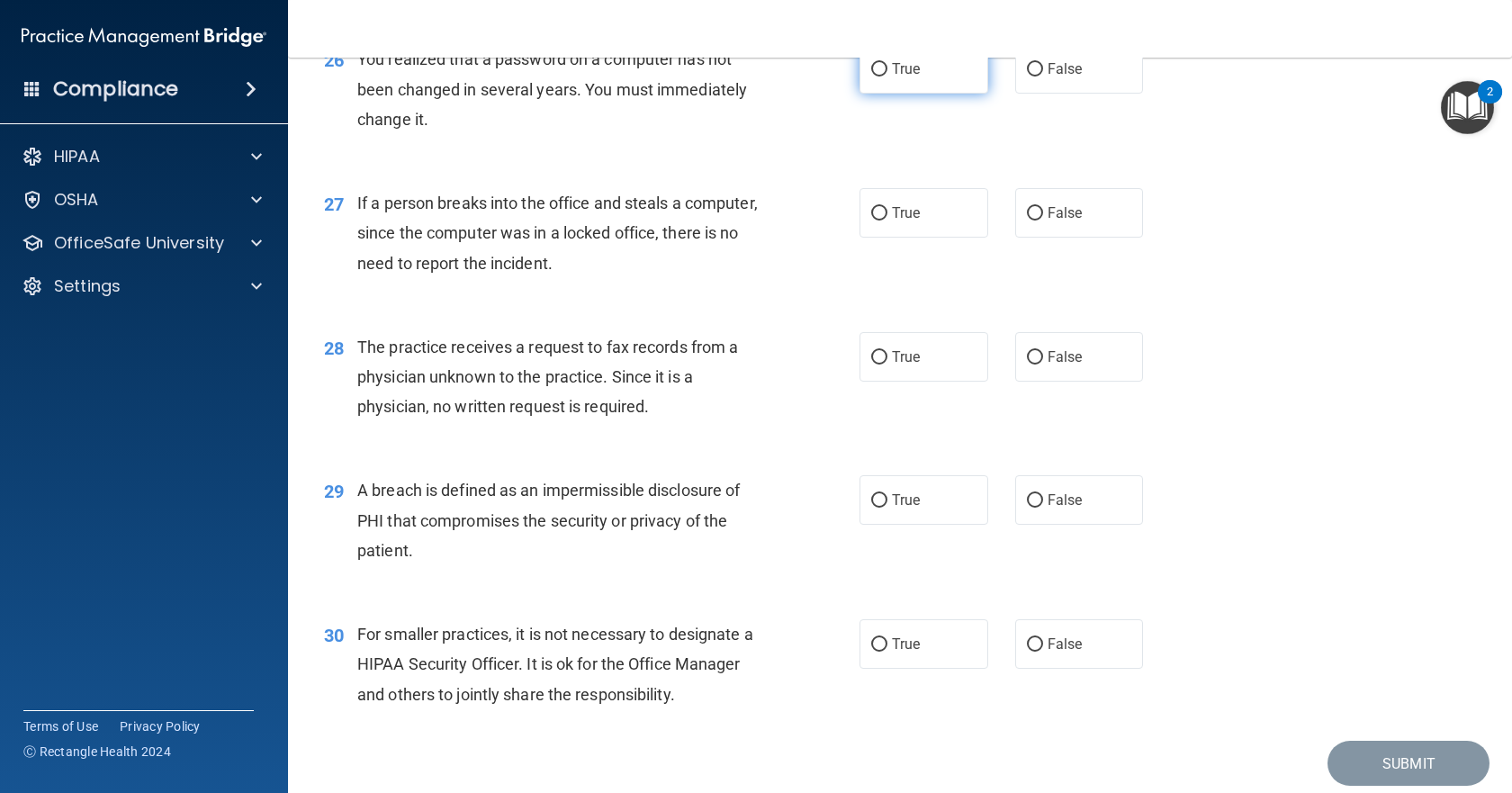
click at [871, 77] on input "True" at bounding box center [880, 69] width 16 height 14
radio input "true"
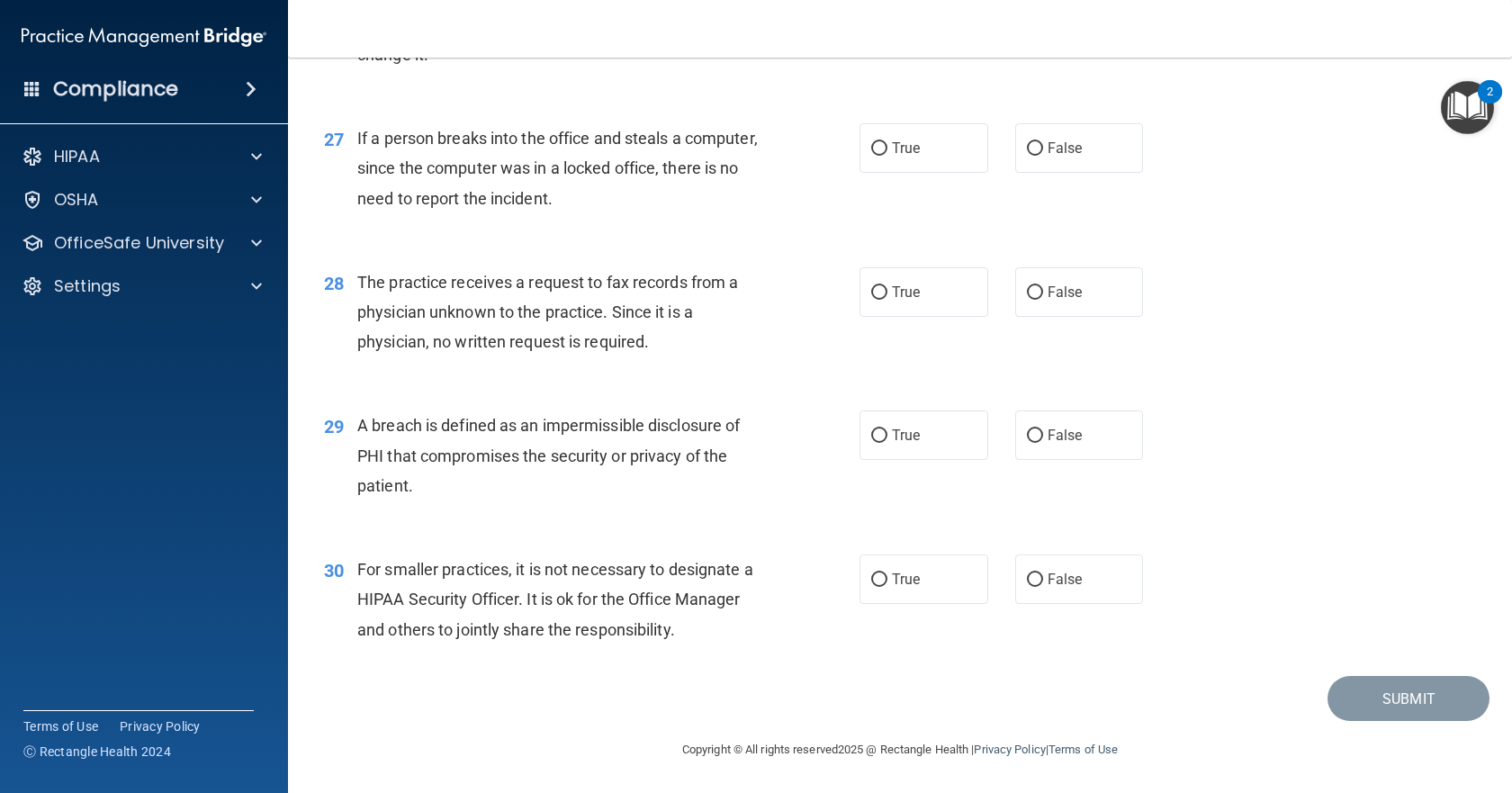
scroll to position [3934, 0]
click at [1027, 145] on input "False" at bounding box center [1035, 149] width 16 height 14
radio input "true"
click at [1030, 289] on input "False" at bounding box center [1035, 292] width 16 height 14
radio input "true"
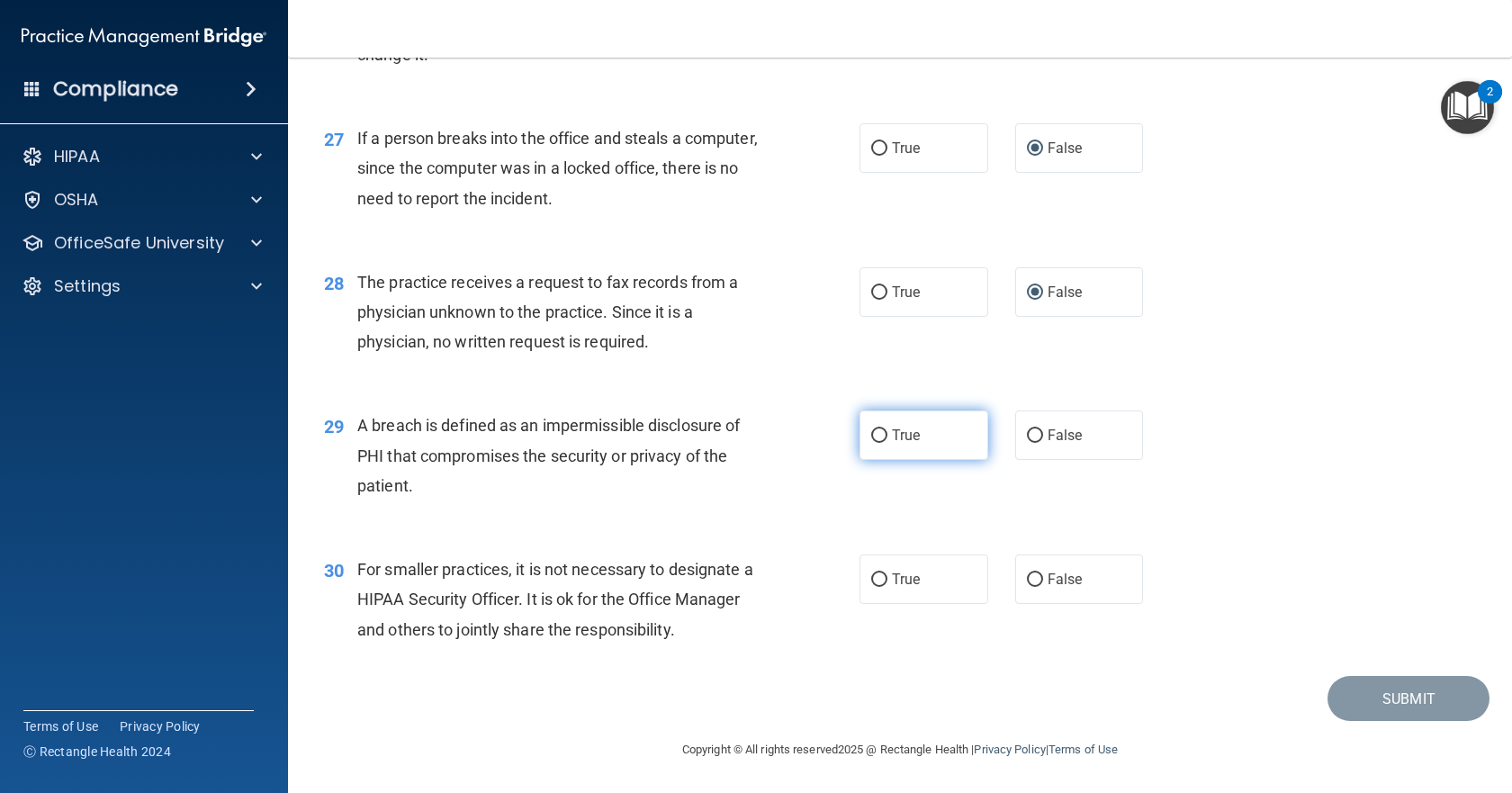
click at [882, 441] on label "True" at bounding box center [924, 435] width 129 height 50
click at [882, 441] on input "True" at bounding box center [880, 436] width 16 height 14
radio input "true"
drag, startPoint x: 1062, startPoint y: 580, endPoint x: 1139, endPoint y: 594, distance: 78.3
click at [1066, 580] on span "False" at bounding box center [1065, 578] width 35 height 17
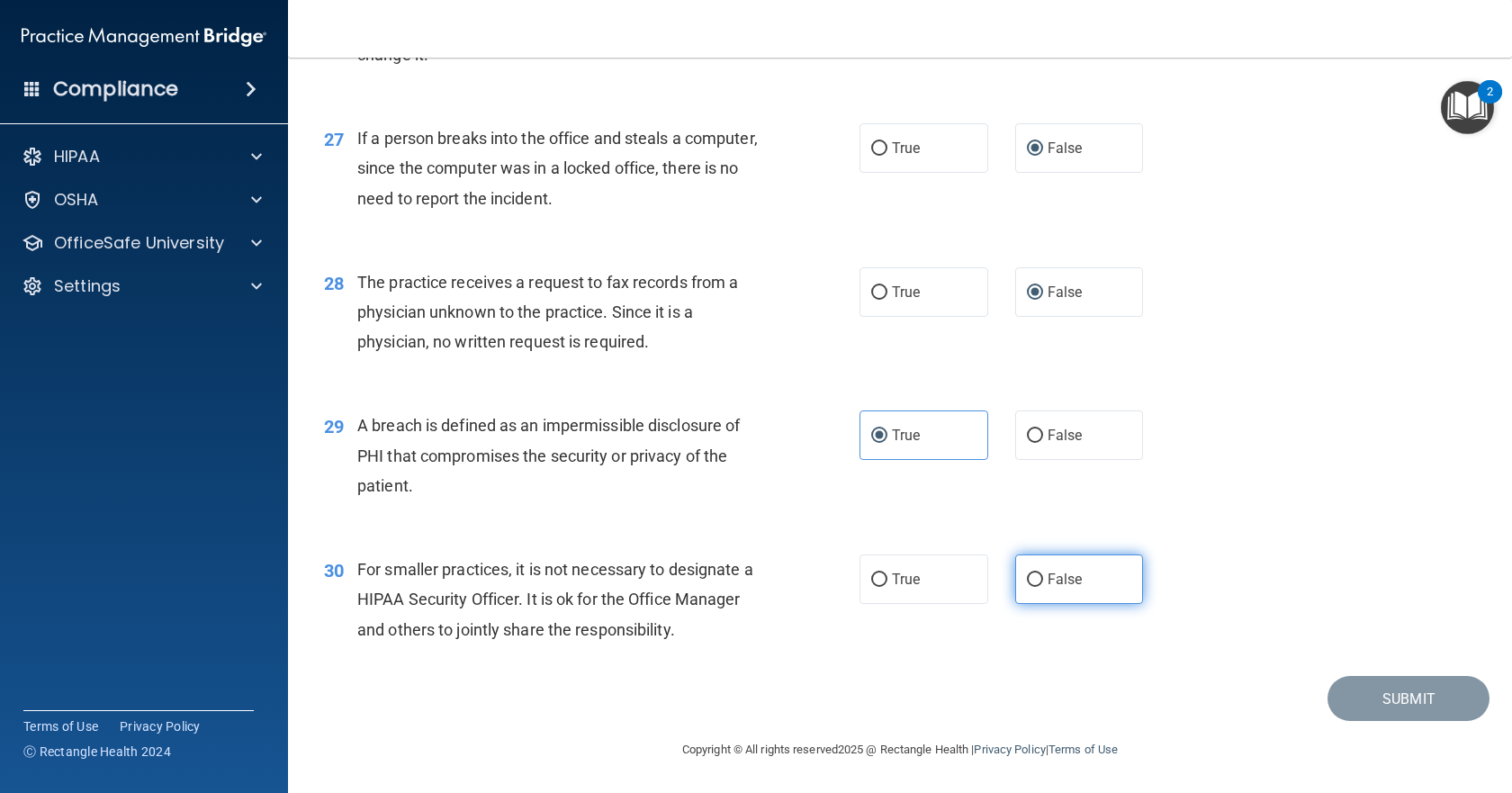
click at [1028, 572] on label "False" at bounding box center [1079, 578] width 129 height 50
click at [1027, 585] on input "False" at bounding box center [1035, 579] width 16 height 14
radio input "true"
click at [1419, 704] on button "Submit" at bounding box center [1408, 698] width 162 height 46
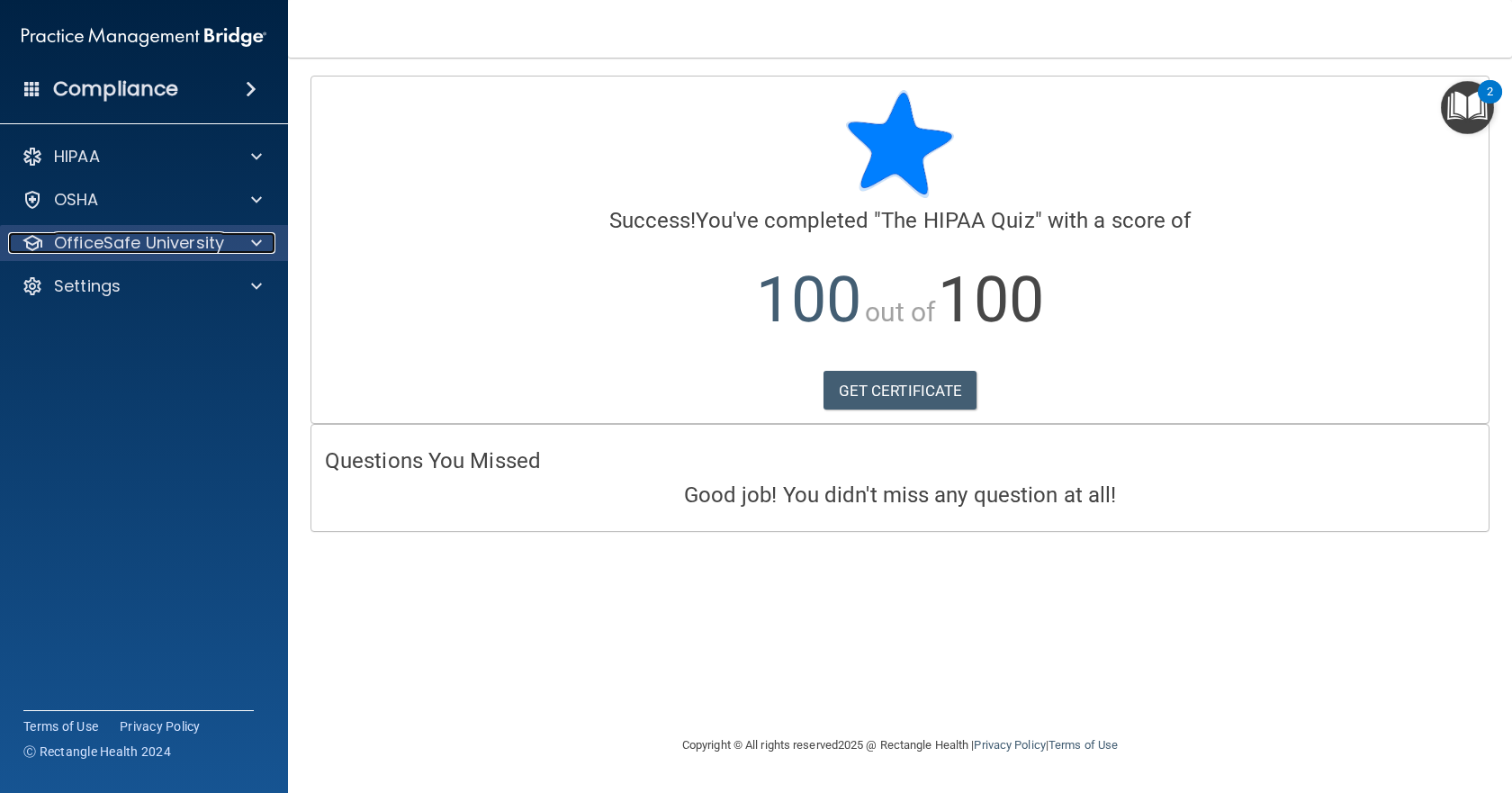
click at [98, 241] on p "OfficeSafe University" at bounding box center [139, 243] width 171 height 22
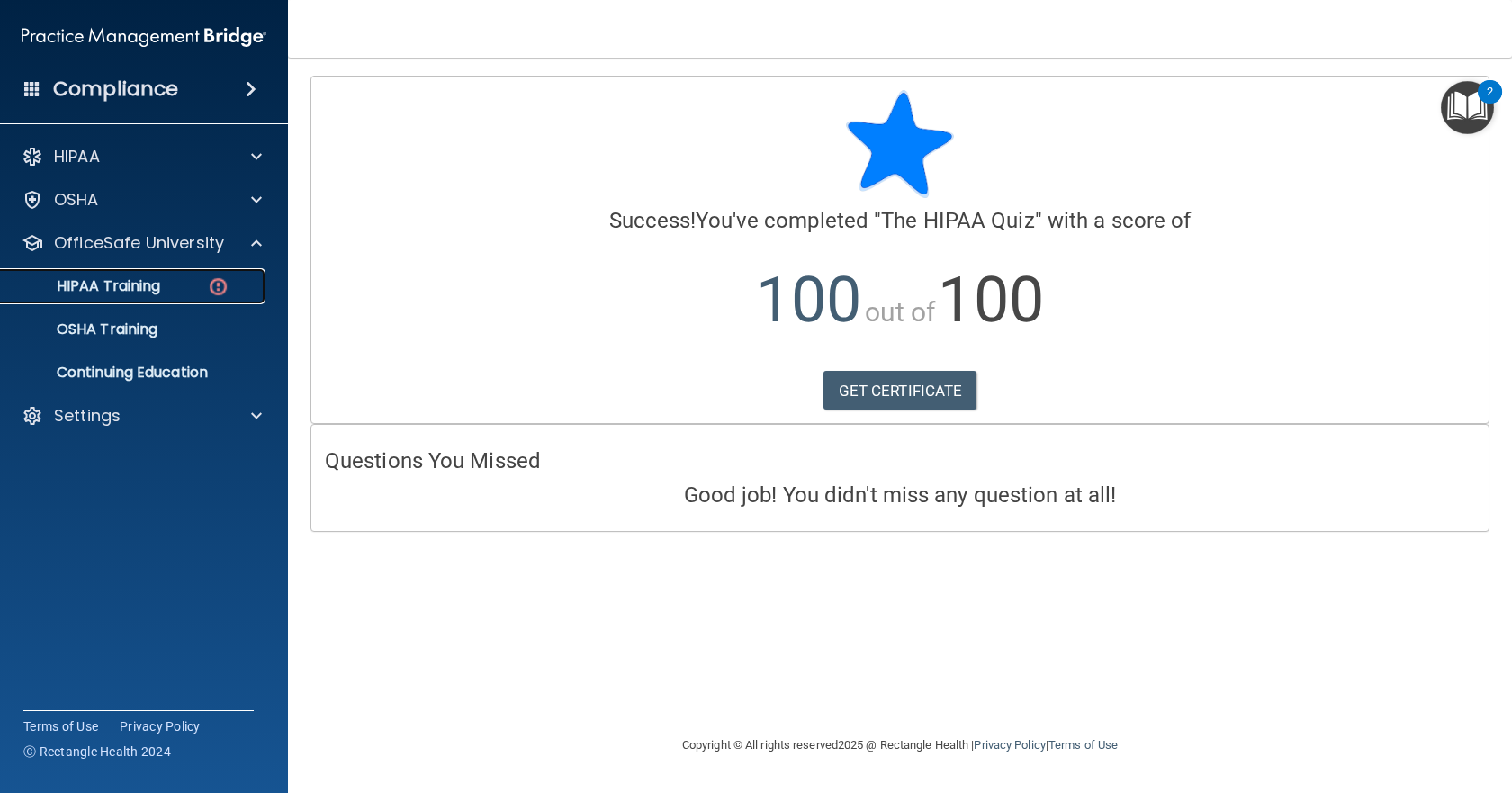
click at [132, 301] on link "HIPAA Training" at bounding box center [124, 286] width 283 height 36
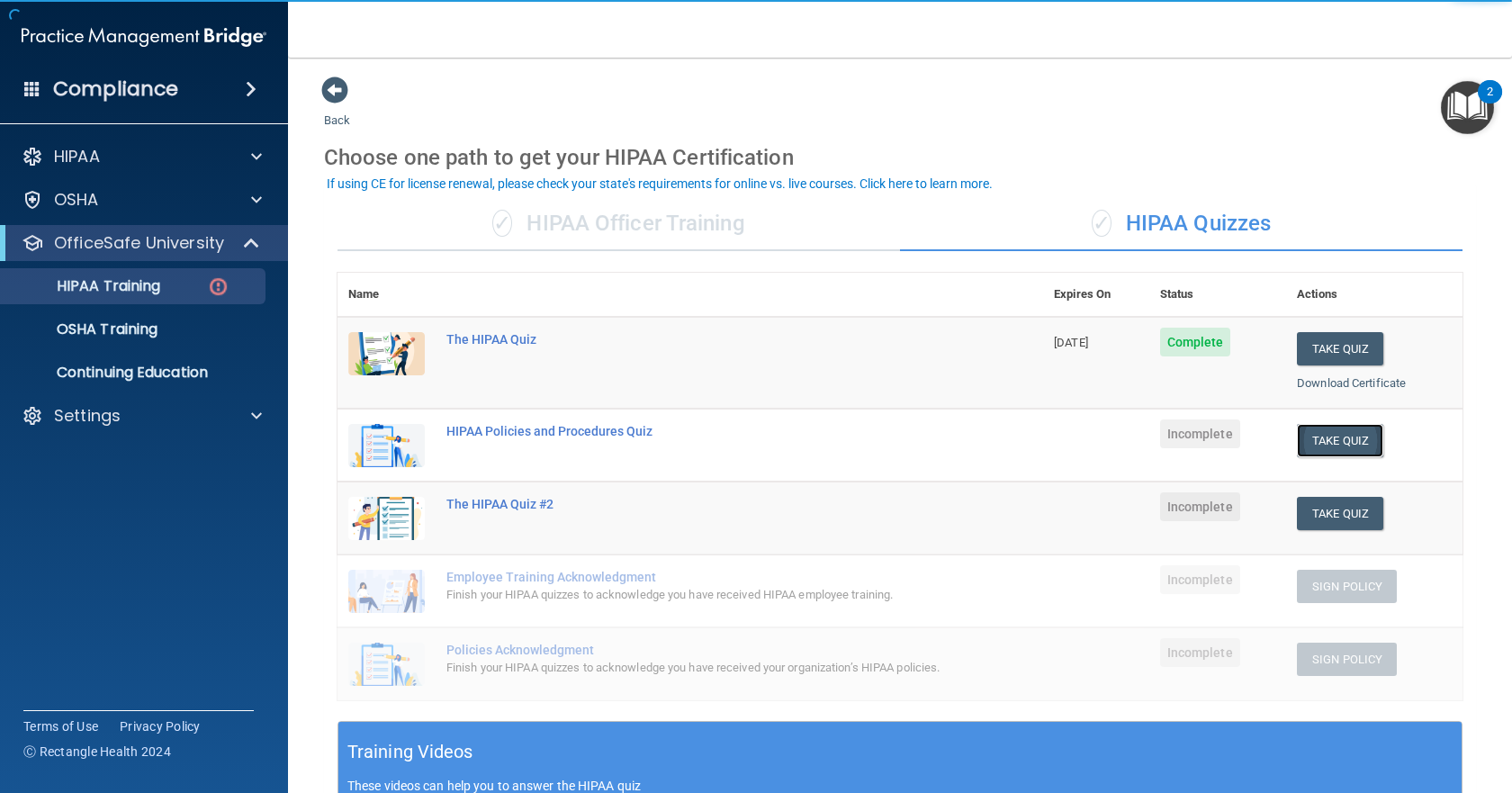
click at [1321, 446] on button "Take Quiz" at bounding box center [1340, 440] width 87 height 33
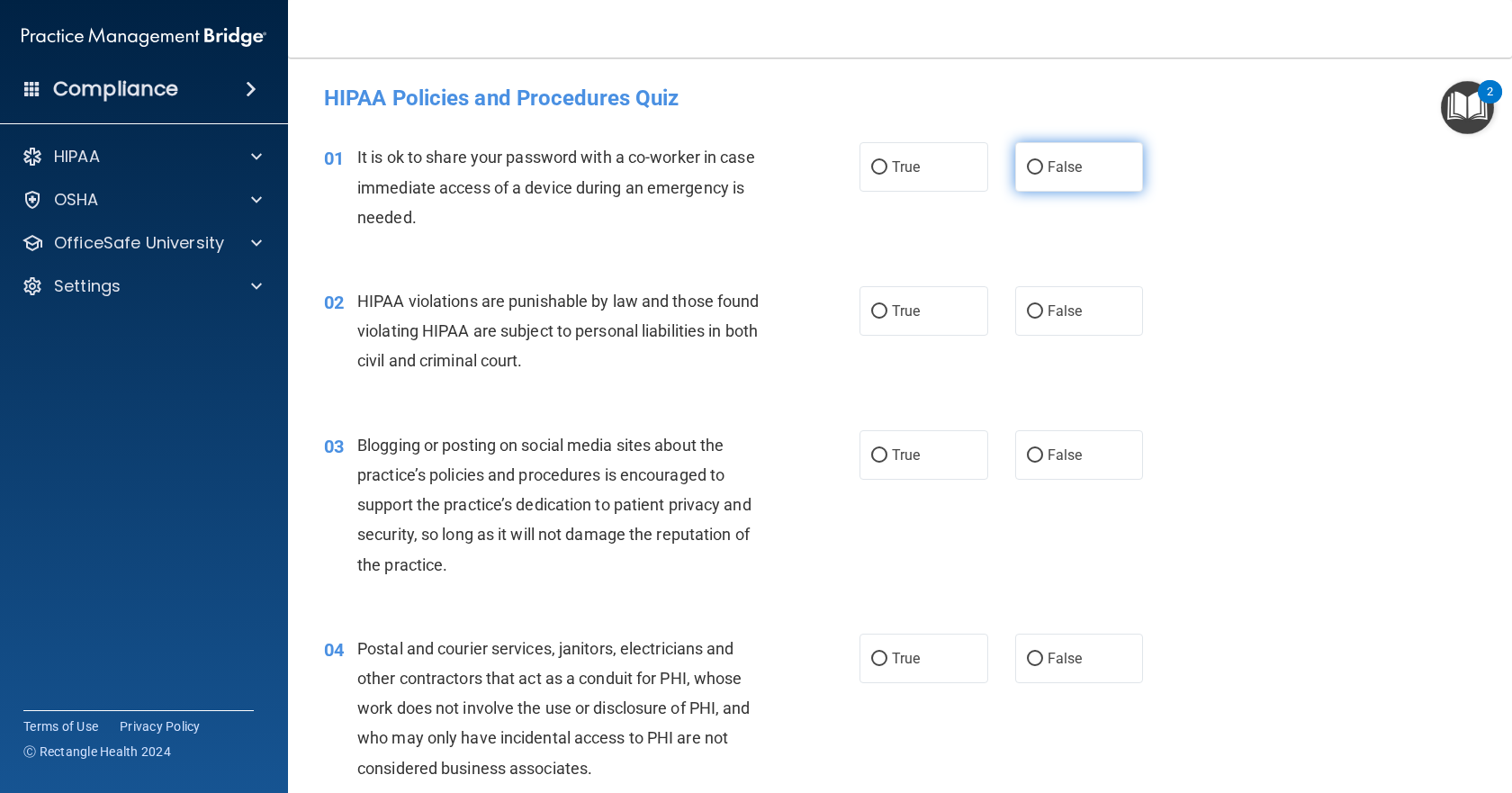
click at [1027, 166] on input "False" at bounding box center [1035, 168] width 16 height 14
radio input "true"
click at [900, 313] on span "True" at bounding box center [905, 310] width 28 height 17
click at [887, 313] on input "True" at bounding box center [880, 311] width 16 height 14
radio input "true"
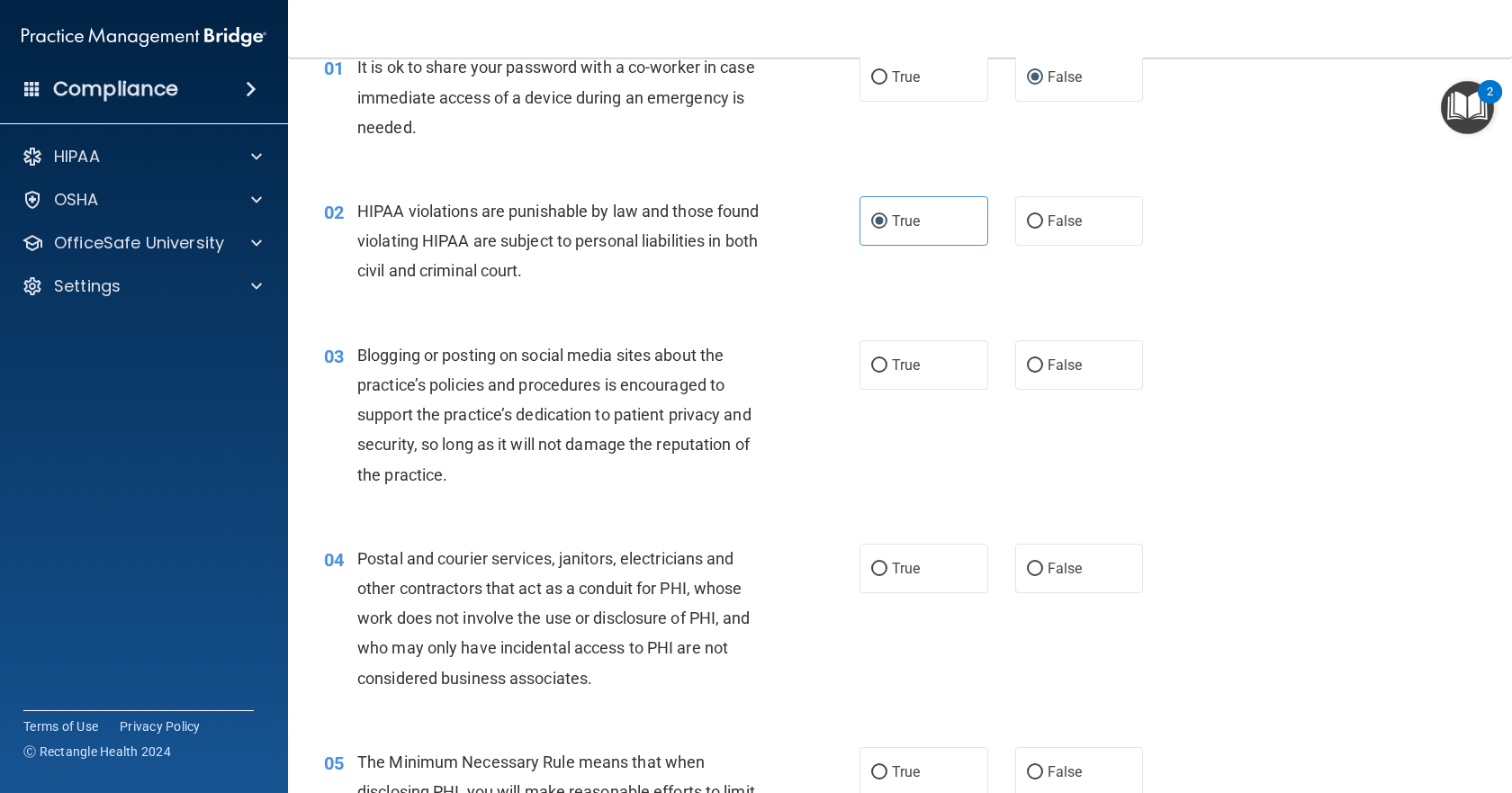
scroll to position [270, 0]
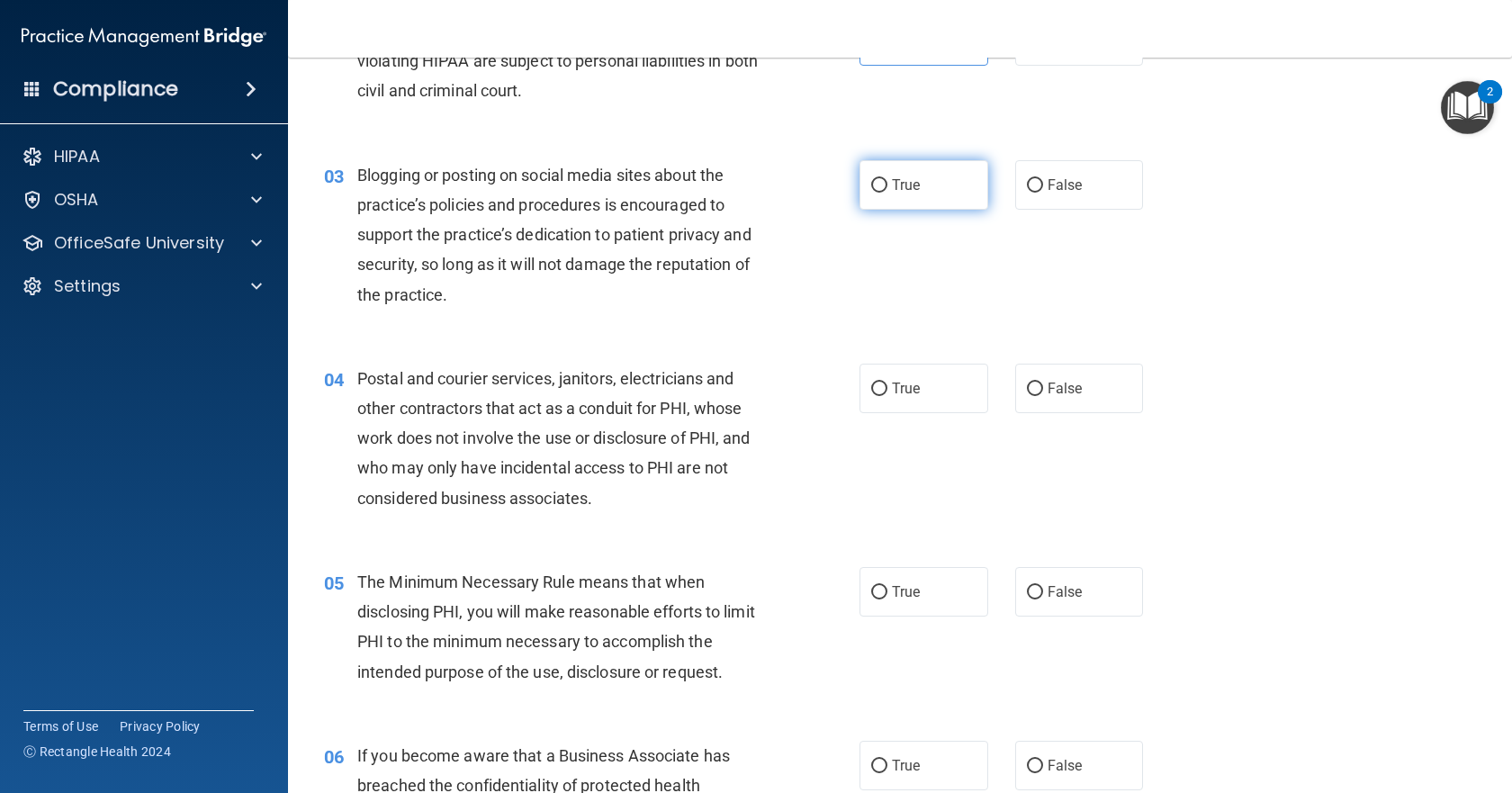
click at [871, 179] on input "True" at bounding box center [880, 185] width 16 height 14
radio input "true"
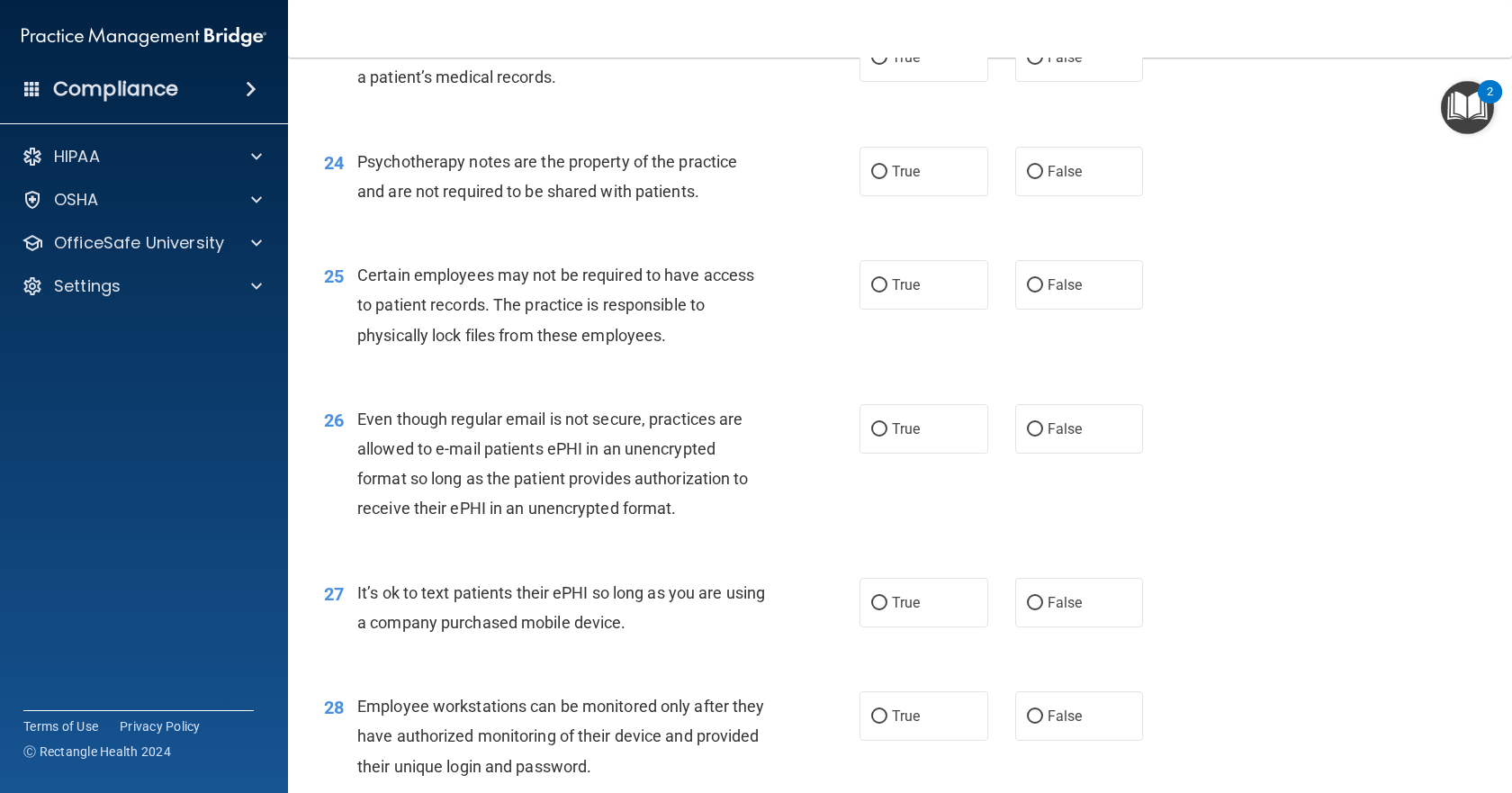
scroll to position [4143, 0]
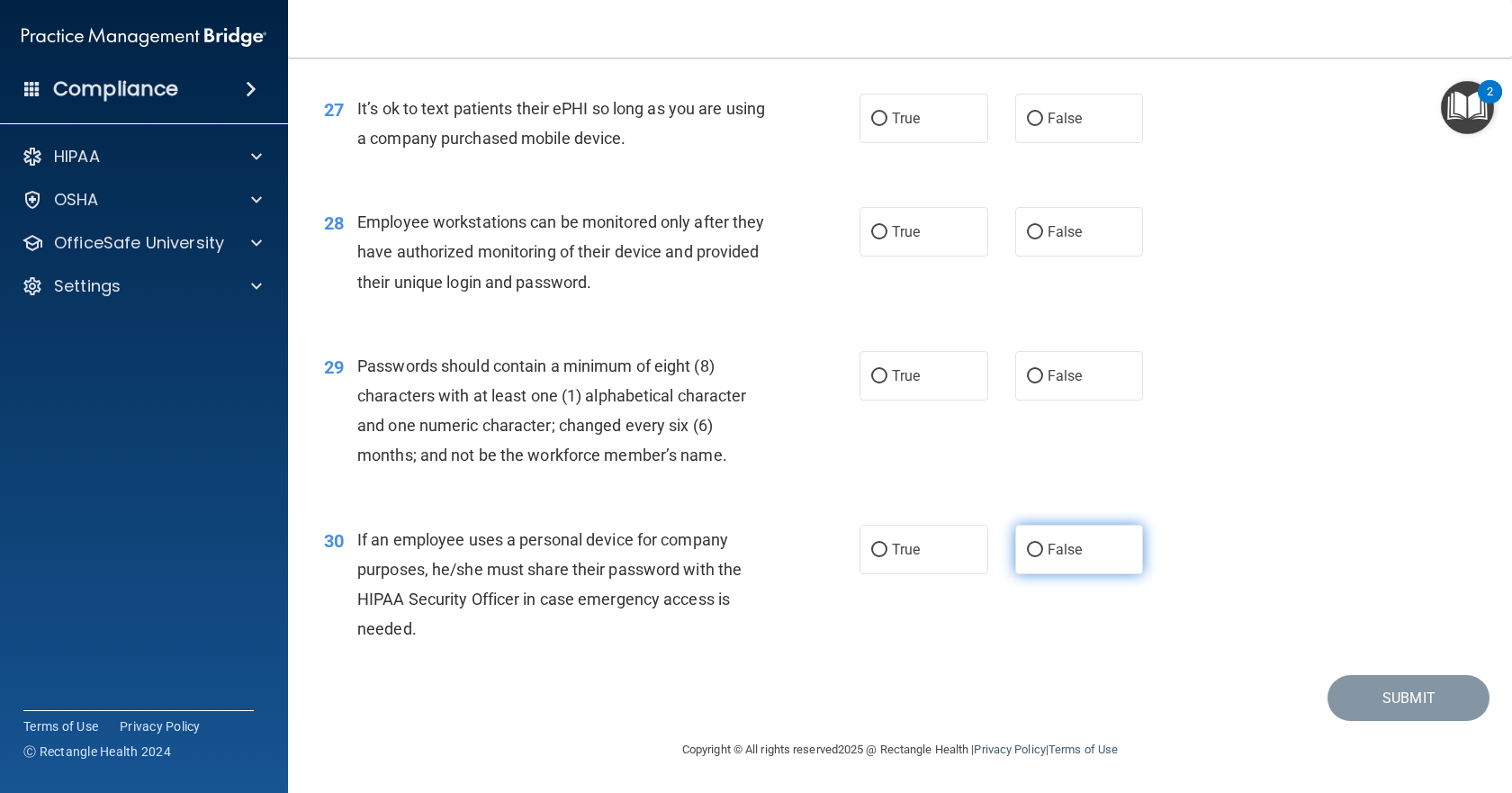
click at [1032, 557] on input "False" at bounding box center [1035, 549] width 16 height 14
radio input "true"
click at [883, 394] on label "True" at bounding box center [924, 375] width 129 height 50
click at [883, 383] on input "True" at bounding box center [880, 376] width 16 height 14
radio input "true"
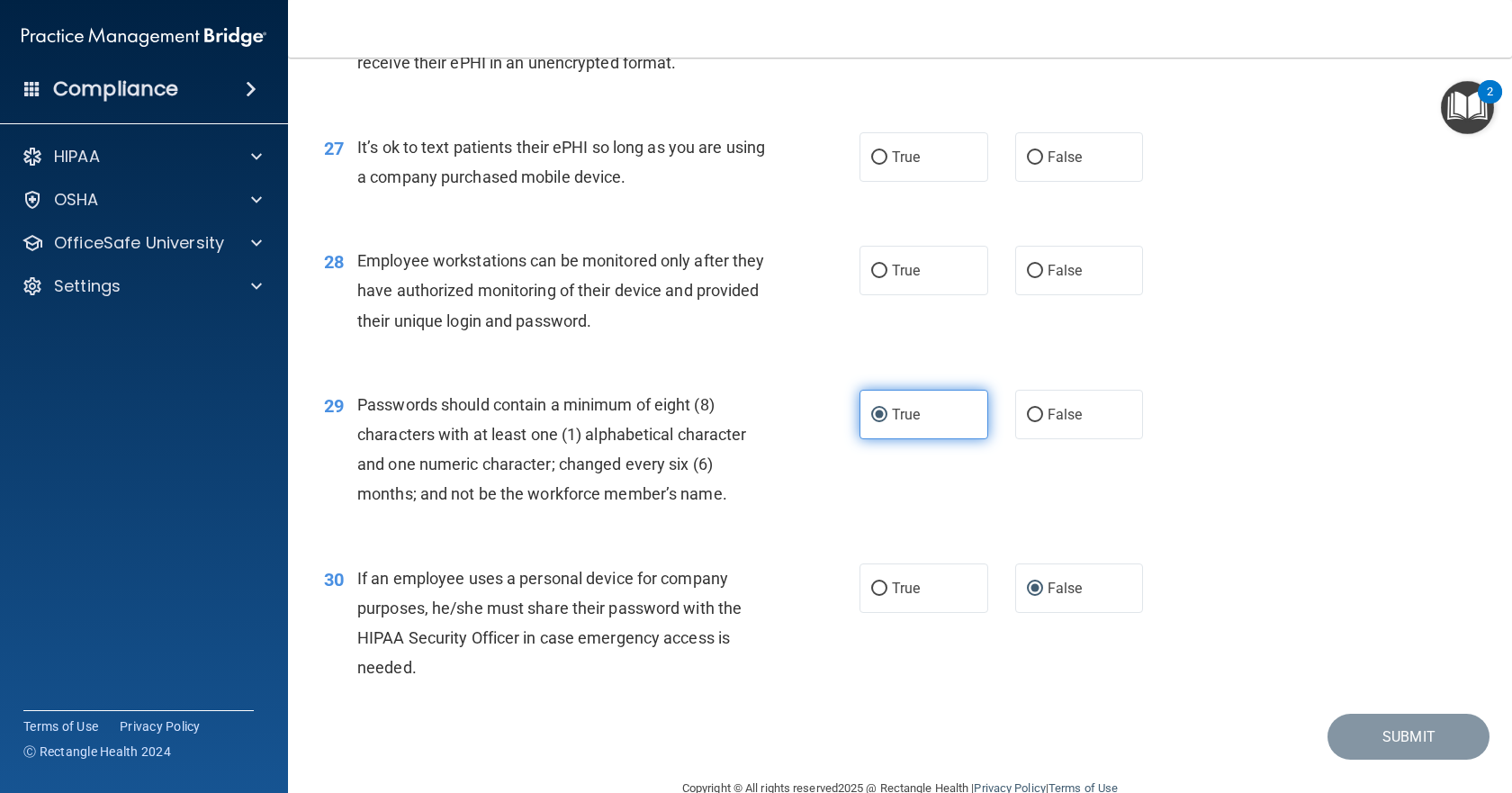
scroll to position [3873, 0]
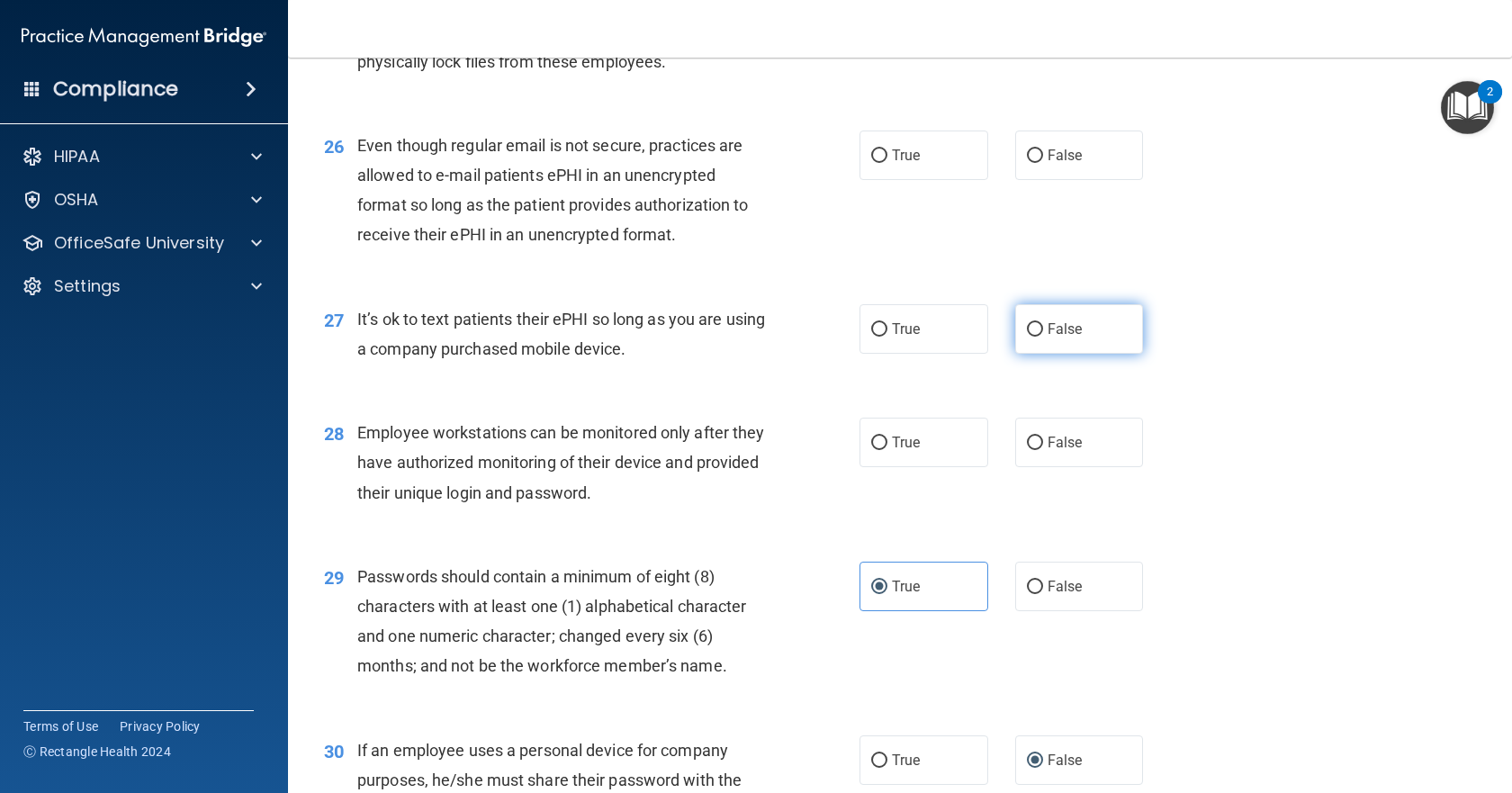
click at [1027, 337] on input "False" at bounding box center [1035, 329] width 16 height 14
radio input "true"
click at [1216, 644] on div "29 Passwords should contain a minimum of eight (8) characters with at least one…" at bounding box center [899, 625] width 1179 height 174
click at [871, 467] on label "True" at bounding box center [924, 442] width 129 height 50
click at [872, 163] on input "True" at bounding box center [880, 156] width 16 height 14
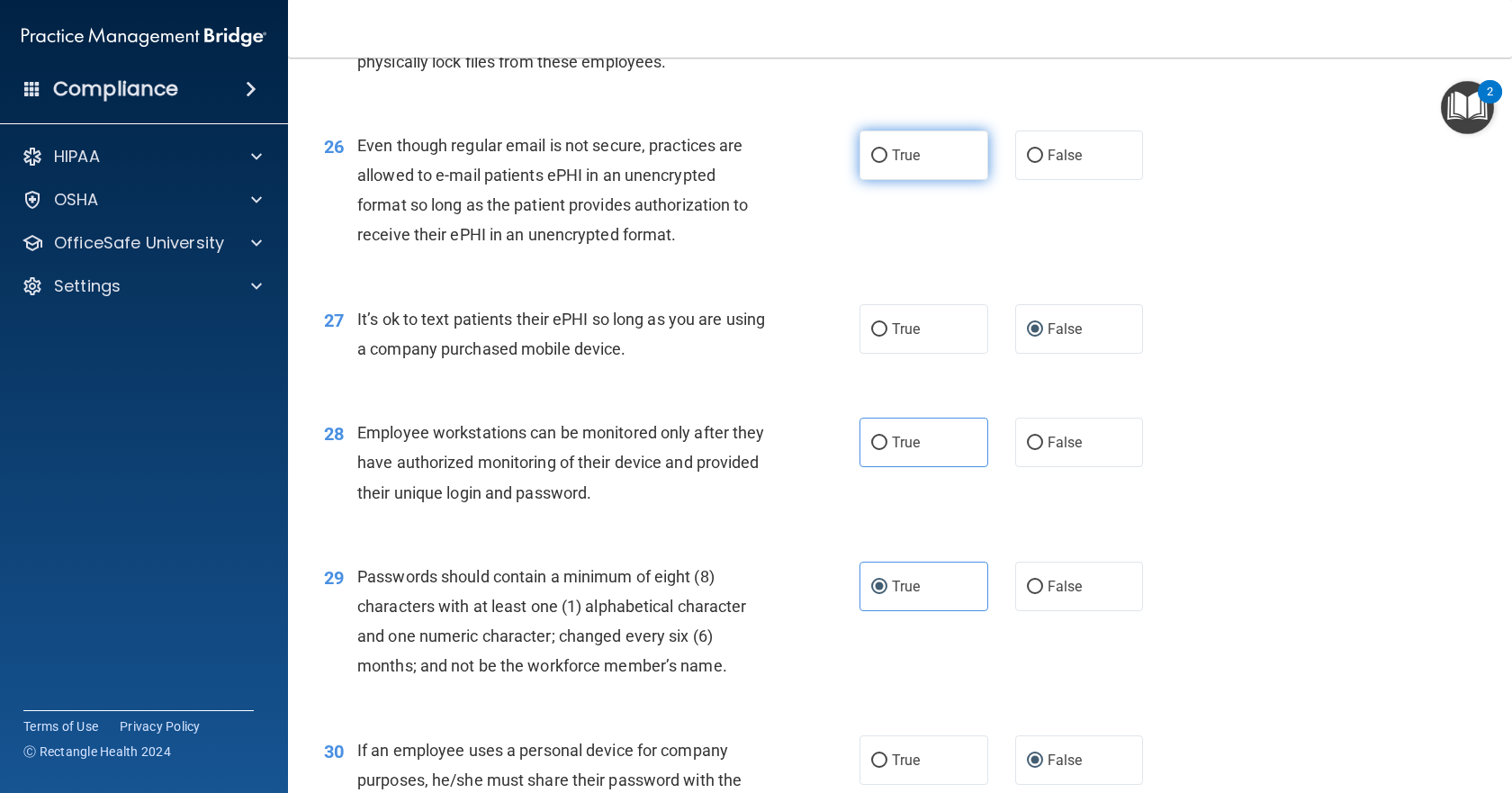
radio input "true"
click at [1036, 180] on label "False" at bounding box center [1079, 155] width 129 height 50
click at [1036, 163] on input "False" at bounding box center [1035, 156] width 16 height 14
radio input "true"
radio input "false"
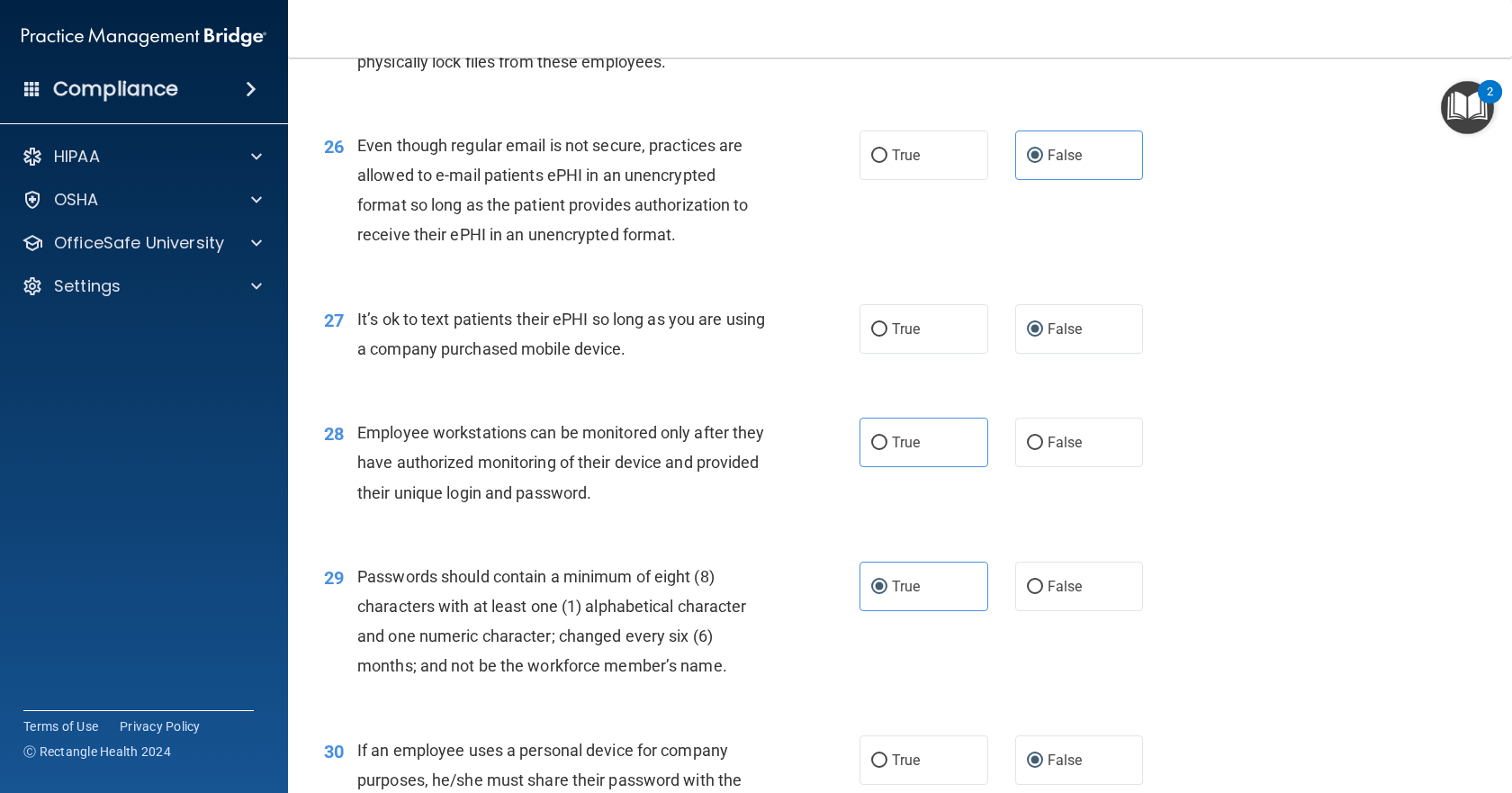
click at [874, 19] on input "True" at bounding box center [880, 12] width 16 height 14
radio input "true"
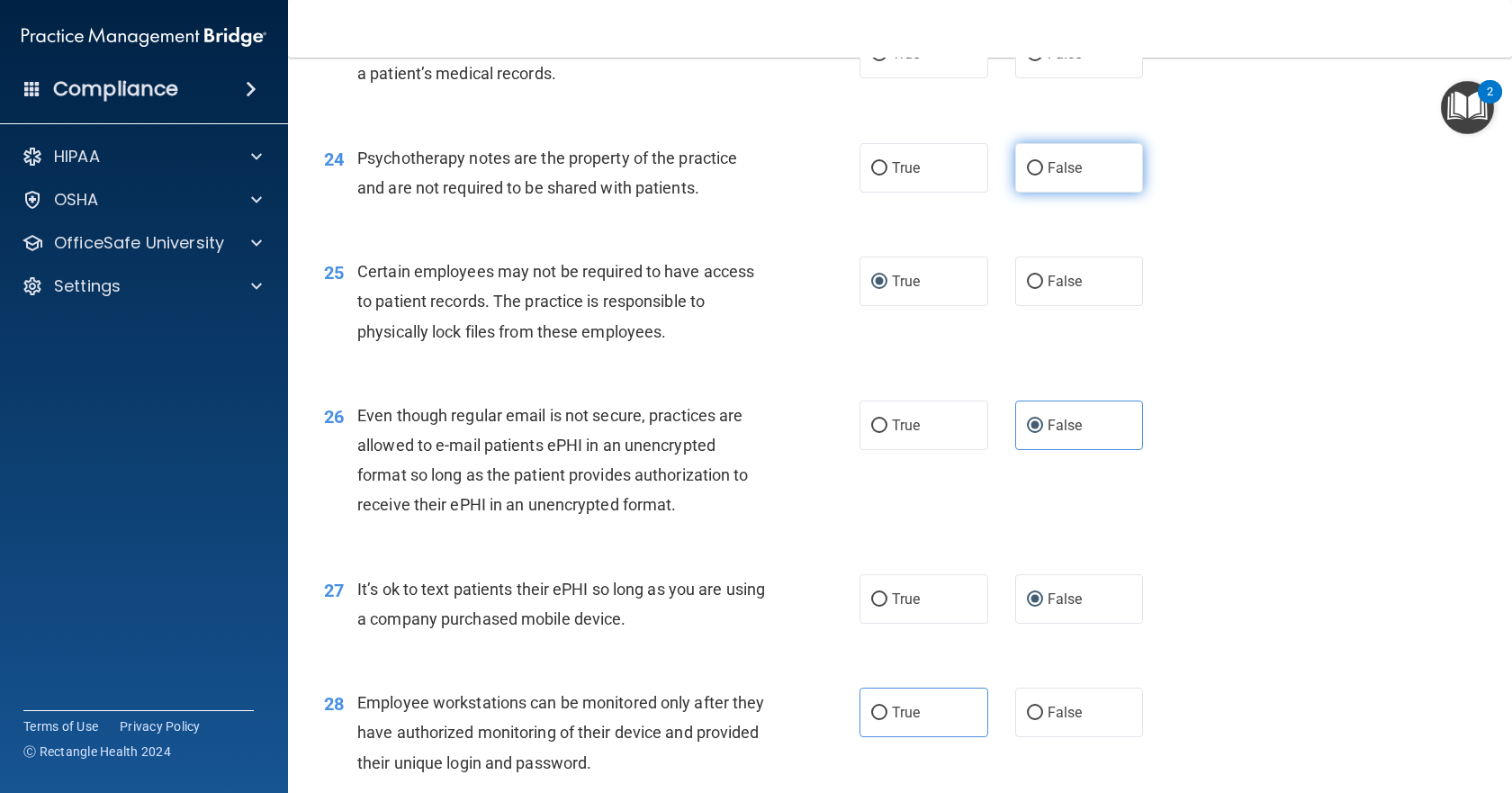
click at [1034, 176] on input "False" at bounding box center [1035, 169] width 16 height 14
radio input "true"
click at [1028, 61] on input "False" at bounding box center [1035, 54] width 16 height 14
radio input "true"
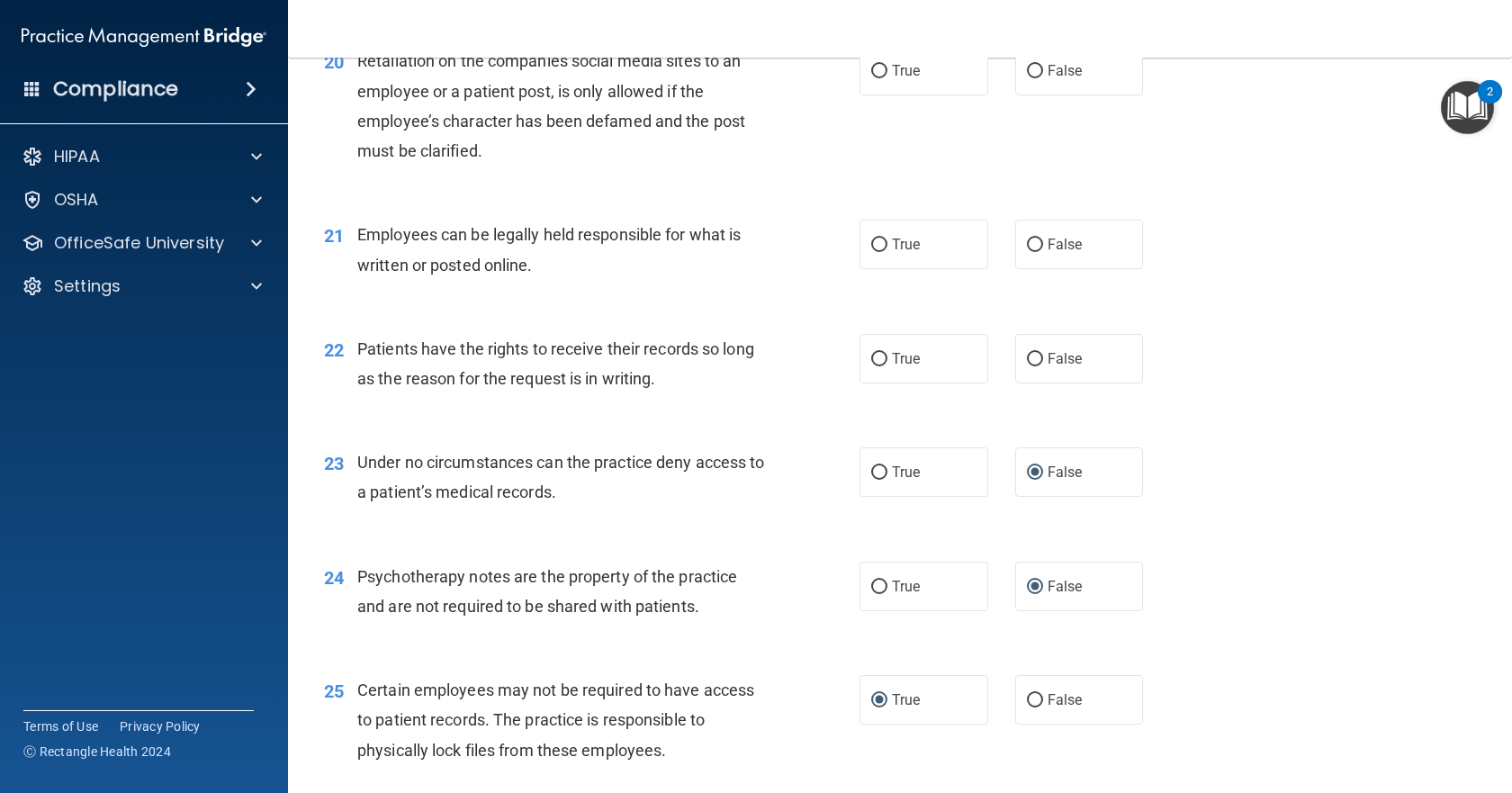
scroll to position [3153, 0]
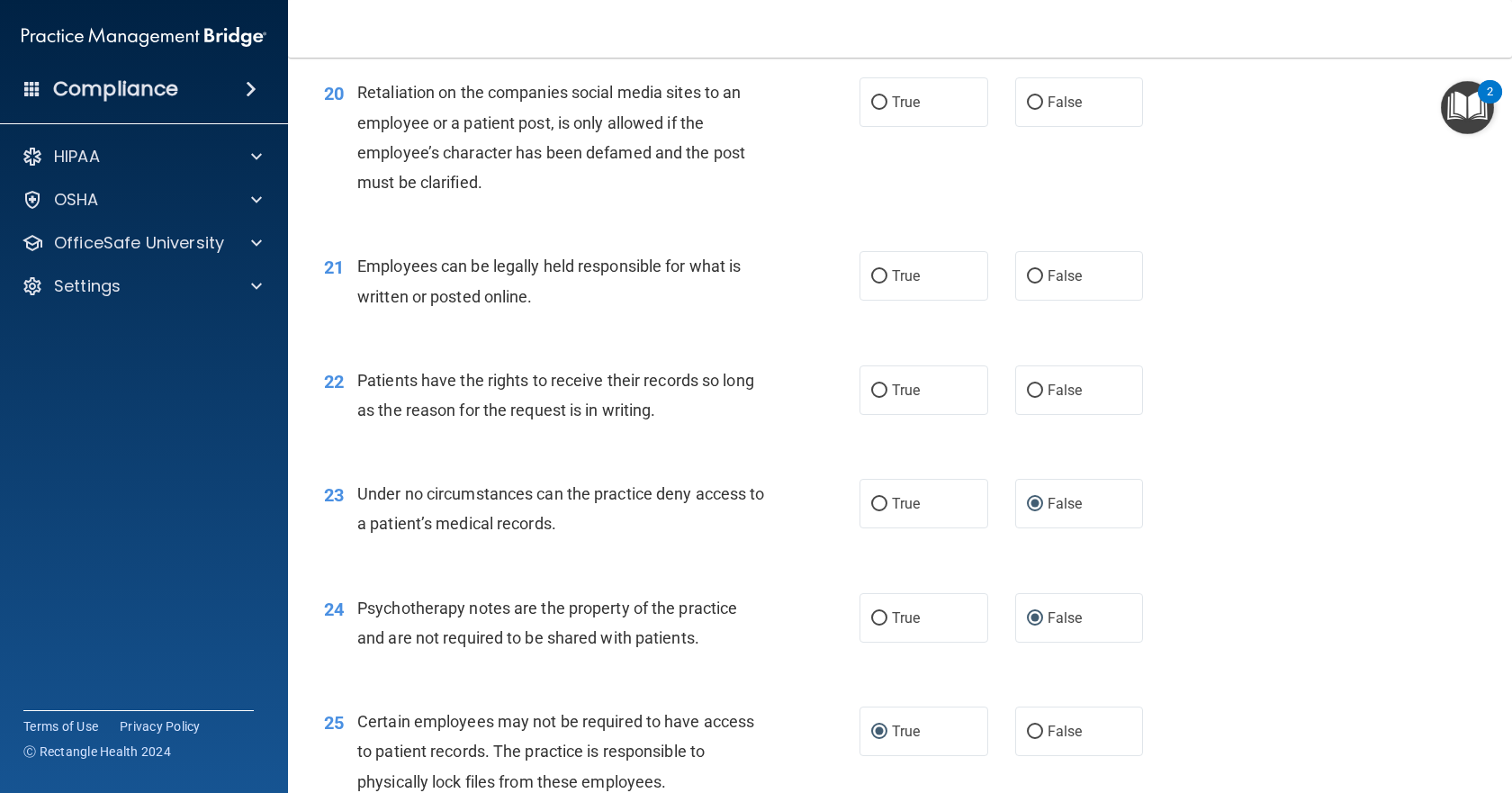
click at [1378, 456] on div "22 Patients have the rights to receive their records so long as the reason for …" at bounding box center [899, 400] width 1179 height 114
click at [871, 415] on label "True" at bounding box center [924, 390] width 129 height 50
click at [871, 398] on input "True" at bounding box center [880, 391] width 16 height 14
radio input "true"
click at [871, 300] on label "True" at bounding box center [924, 275] width 129 height 50
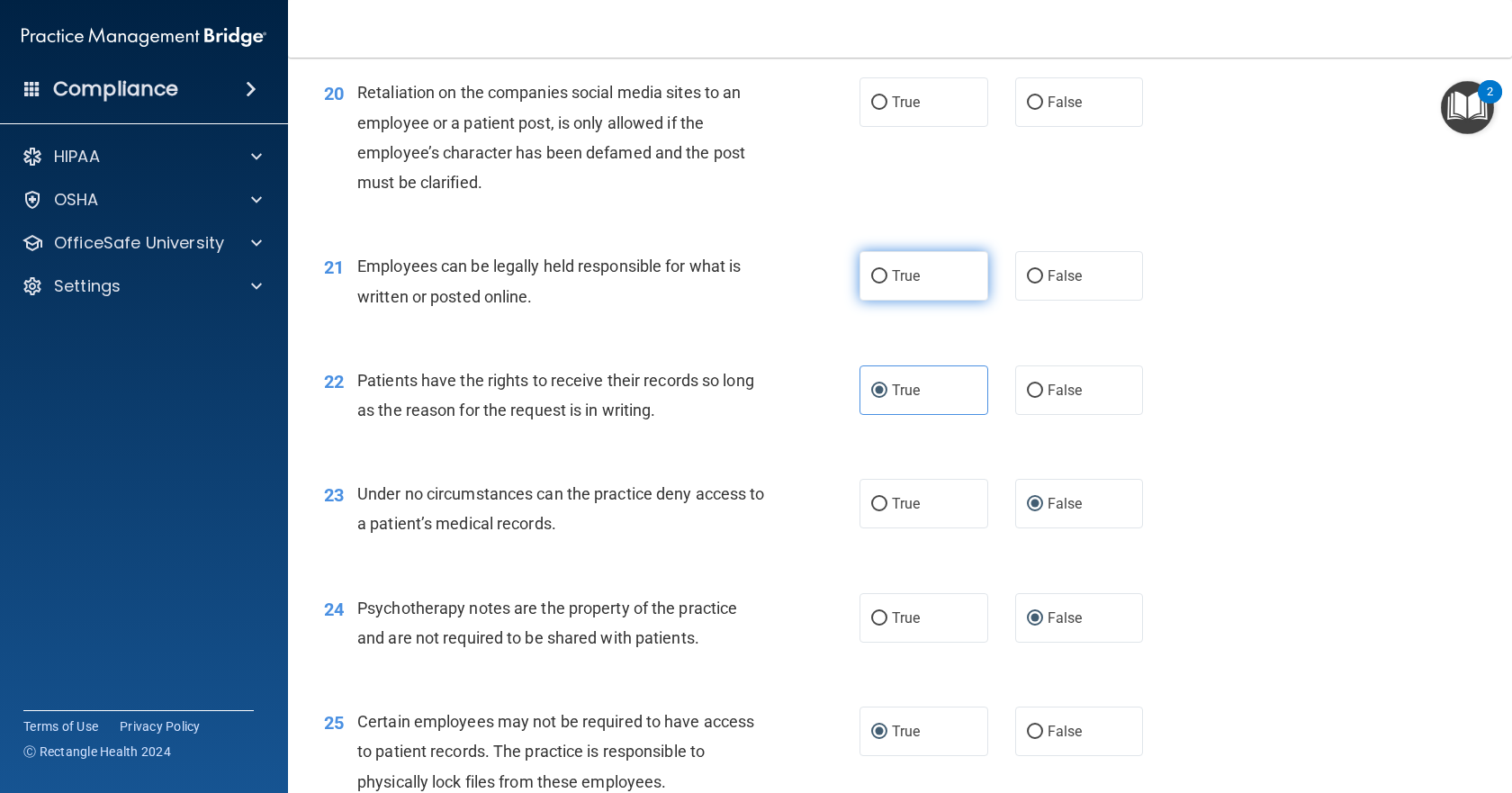
click at [871, 283] on input "True" at bounding box center [880, 276] width 16 height 14
radio input "true"
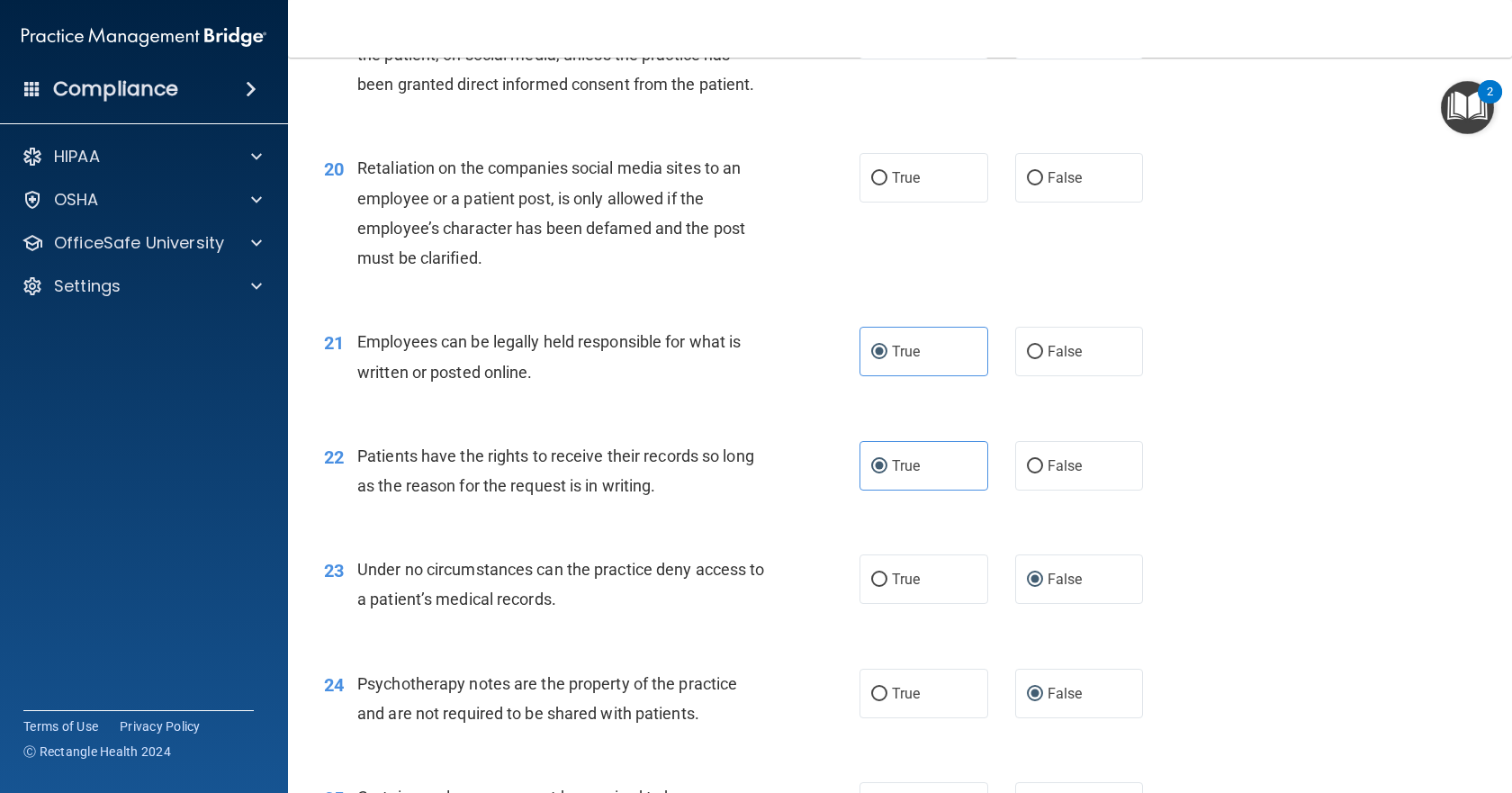
scroll to position [2974, 0]
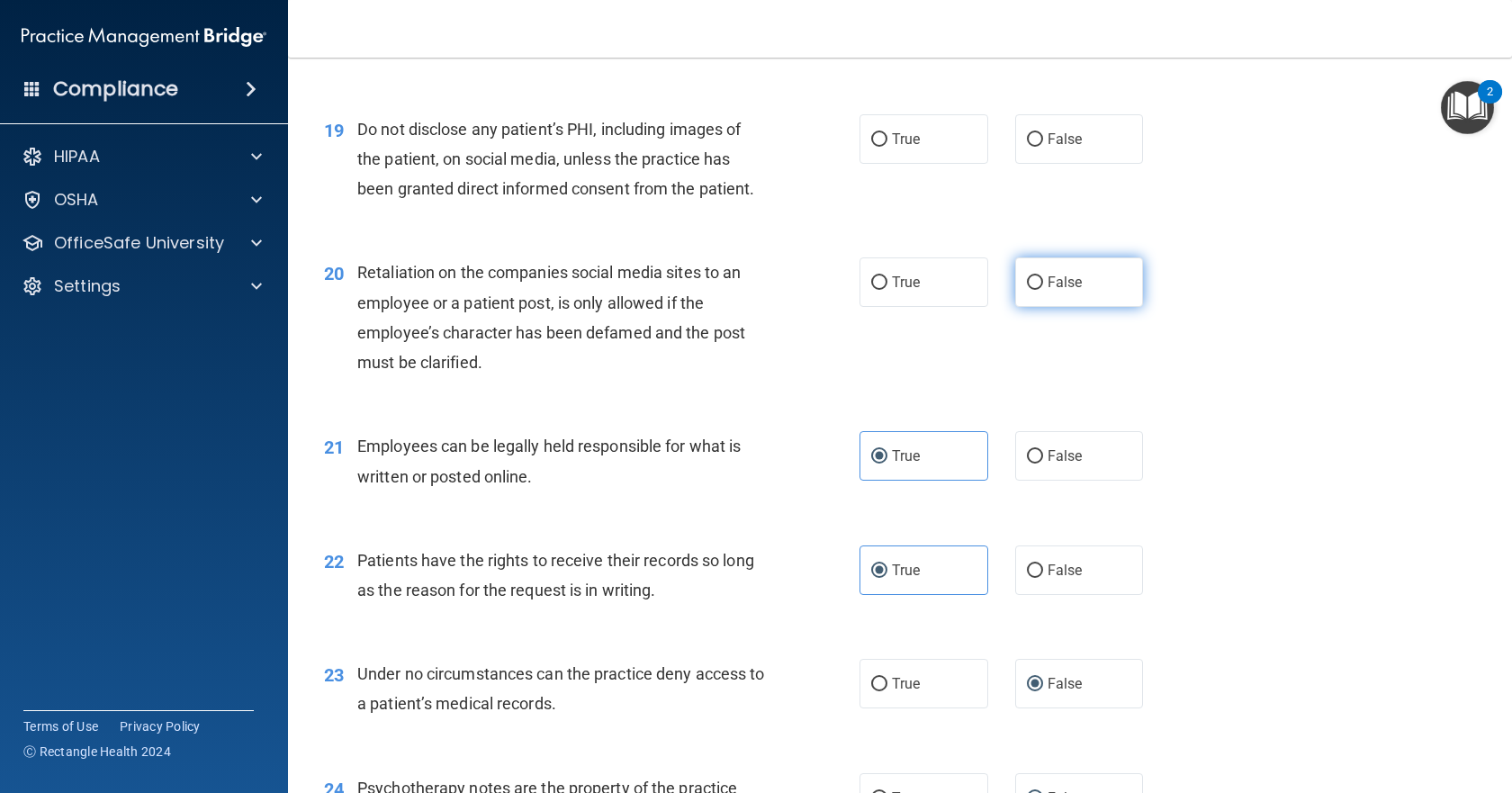
click at [1027, 290] on input "False" at bounding box center [1035, 282] width 16 height 14
radio input "true"
click at [1029, 147] on input "False" at bounding box center [1035, 140] width 16 height 14
radio input "true"
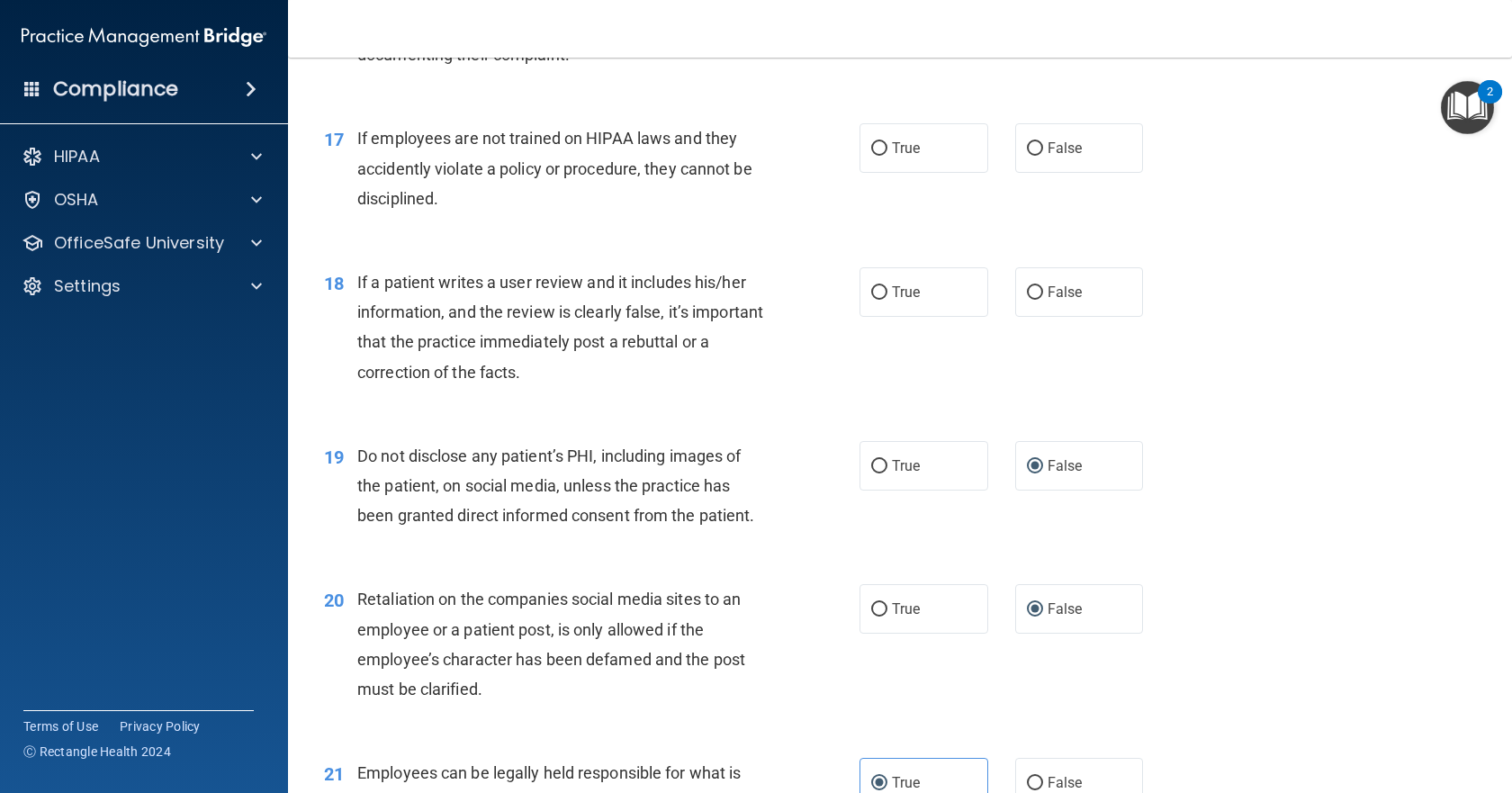
scroll to position [2614, 0]
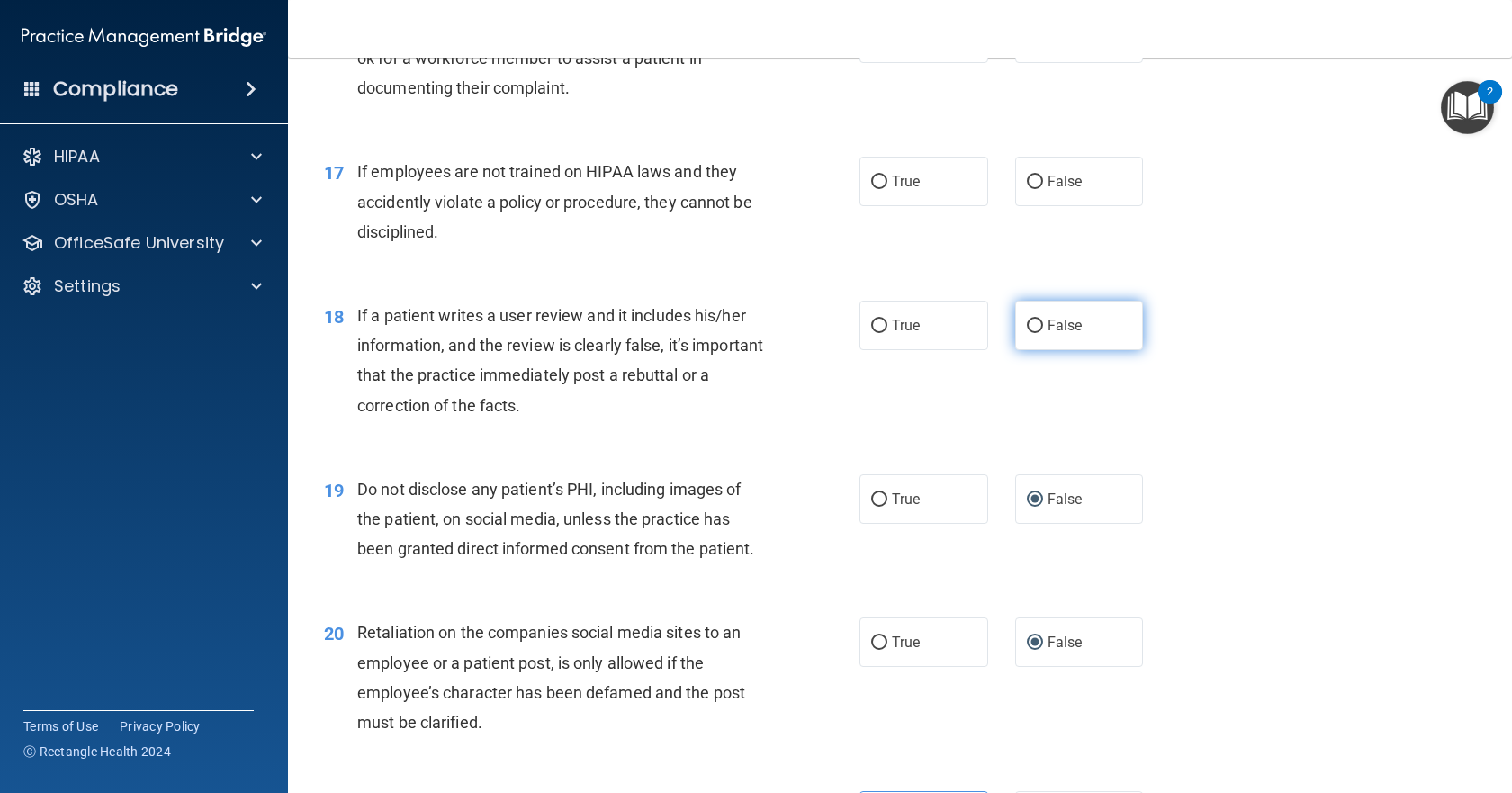
click at [1032, 333] on input "False" at bounding box center [1035, 326] width 16 height 14
radio input "true"
click at [871, 189] on input "True" at bounding box center [880, 182] width 16 height 14
radio input "true"
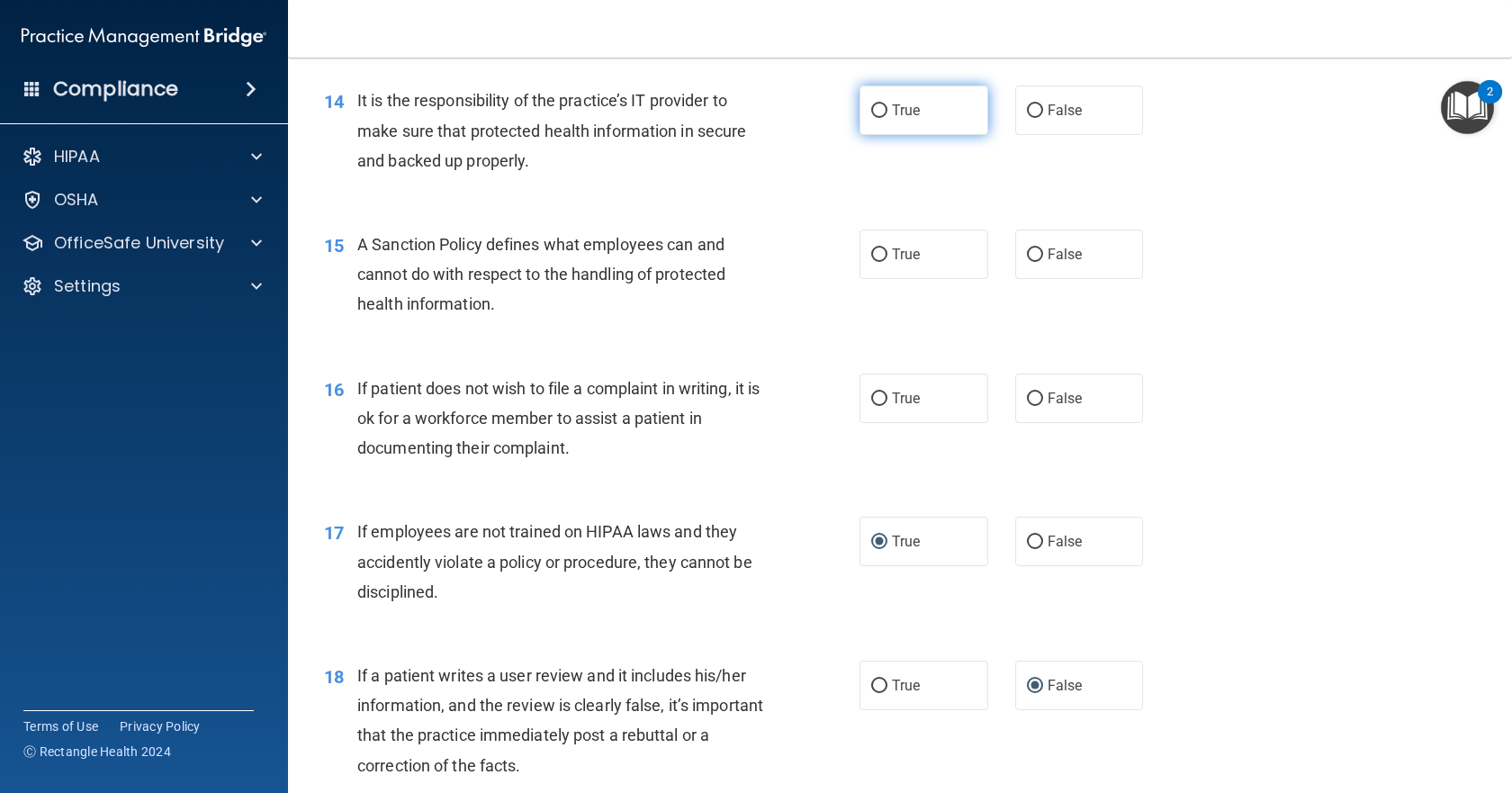
scroll to position [2073, 0]
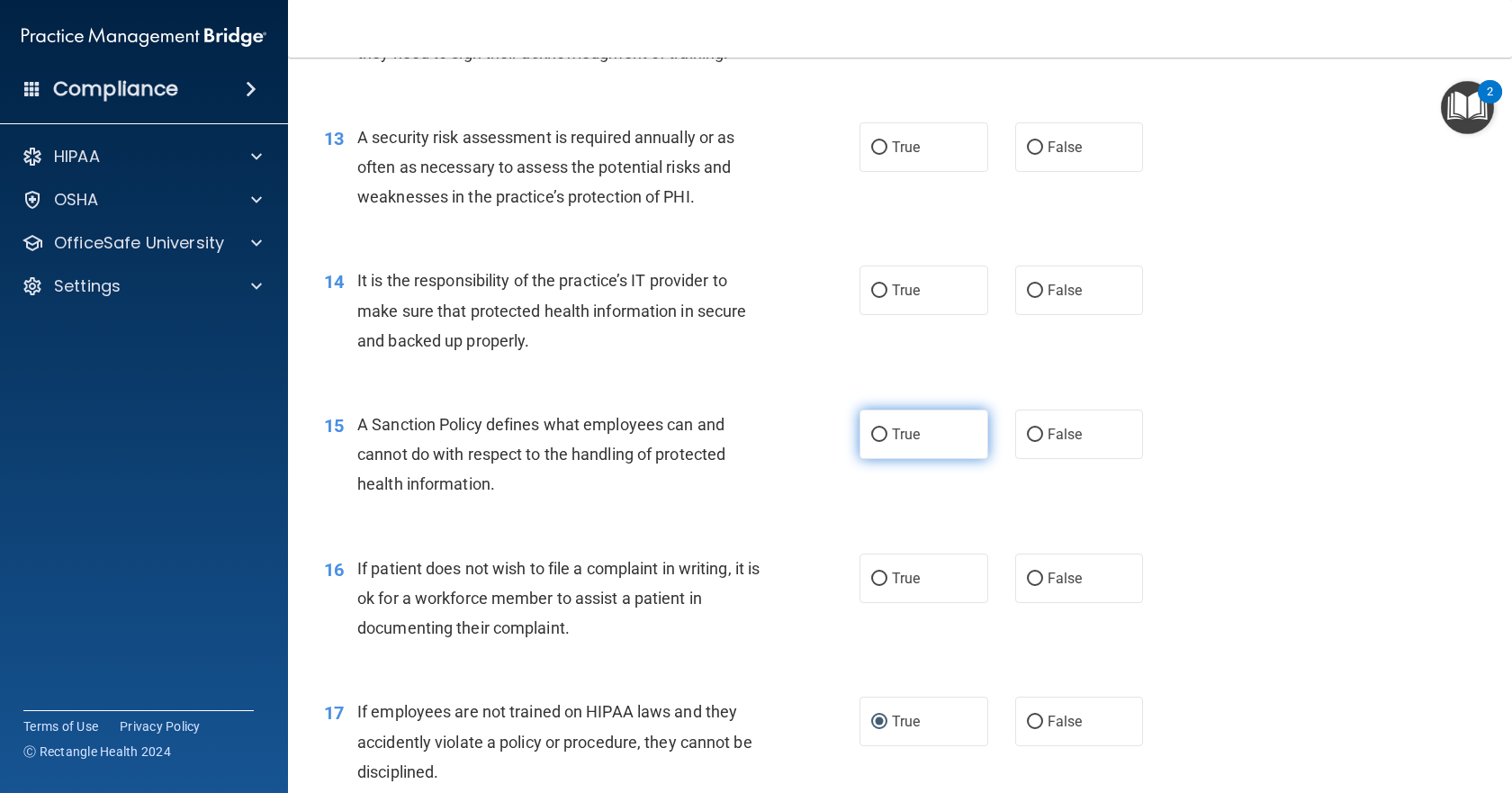
click at [871, 442] on input "True" at bounding box center [880, 435] width 16 height 14
radio input "true"
click at [877, 586] on input "True" at bounding box center [880, 578] width 16 height 14
radio input "true"
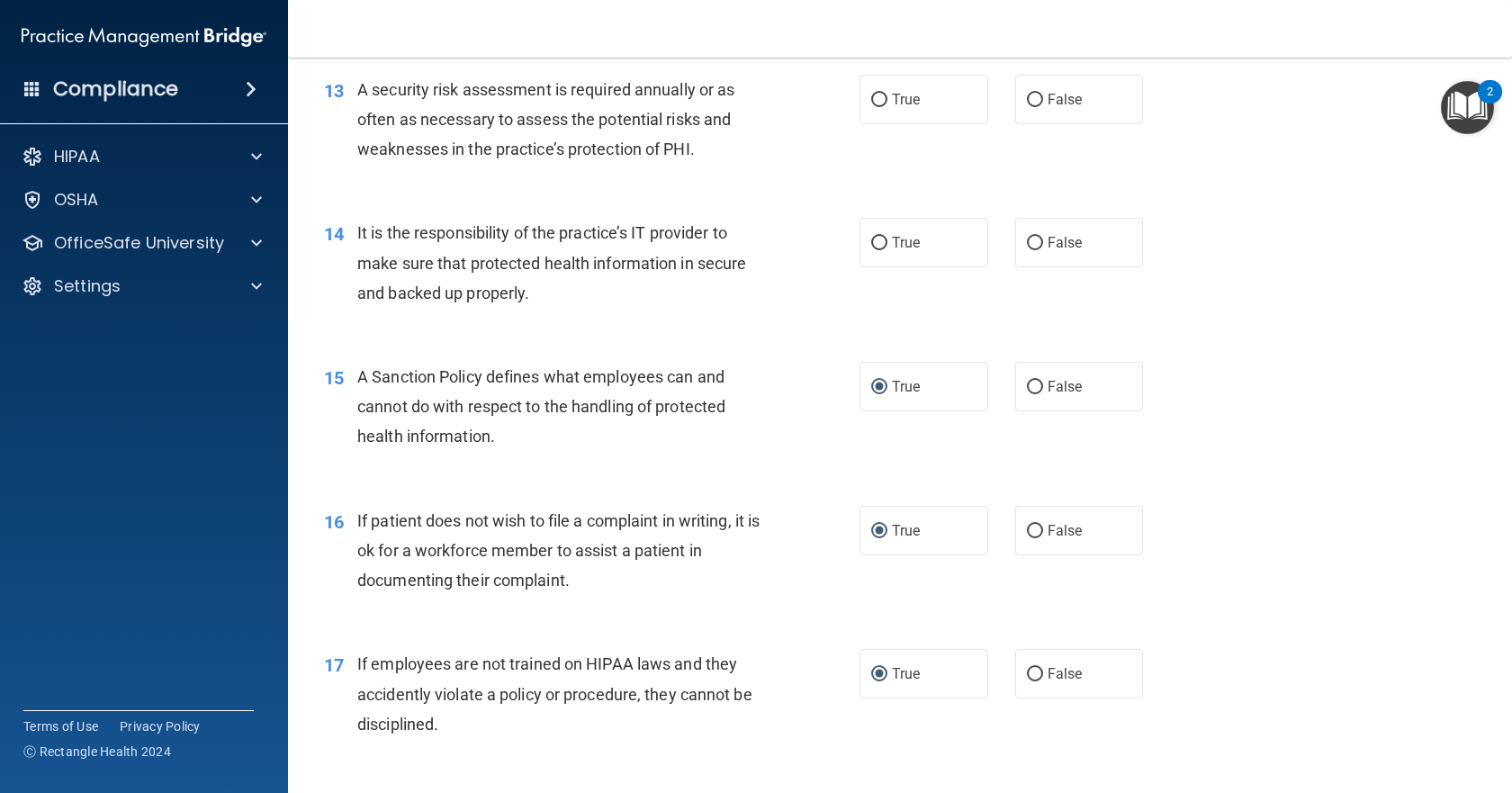
scroll to position [2163, 0]
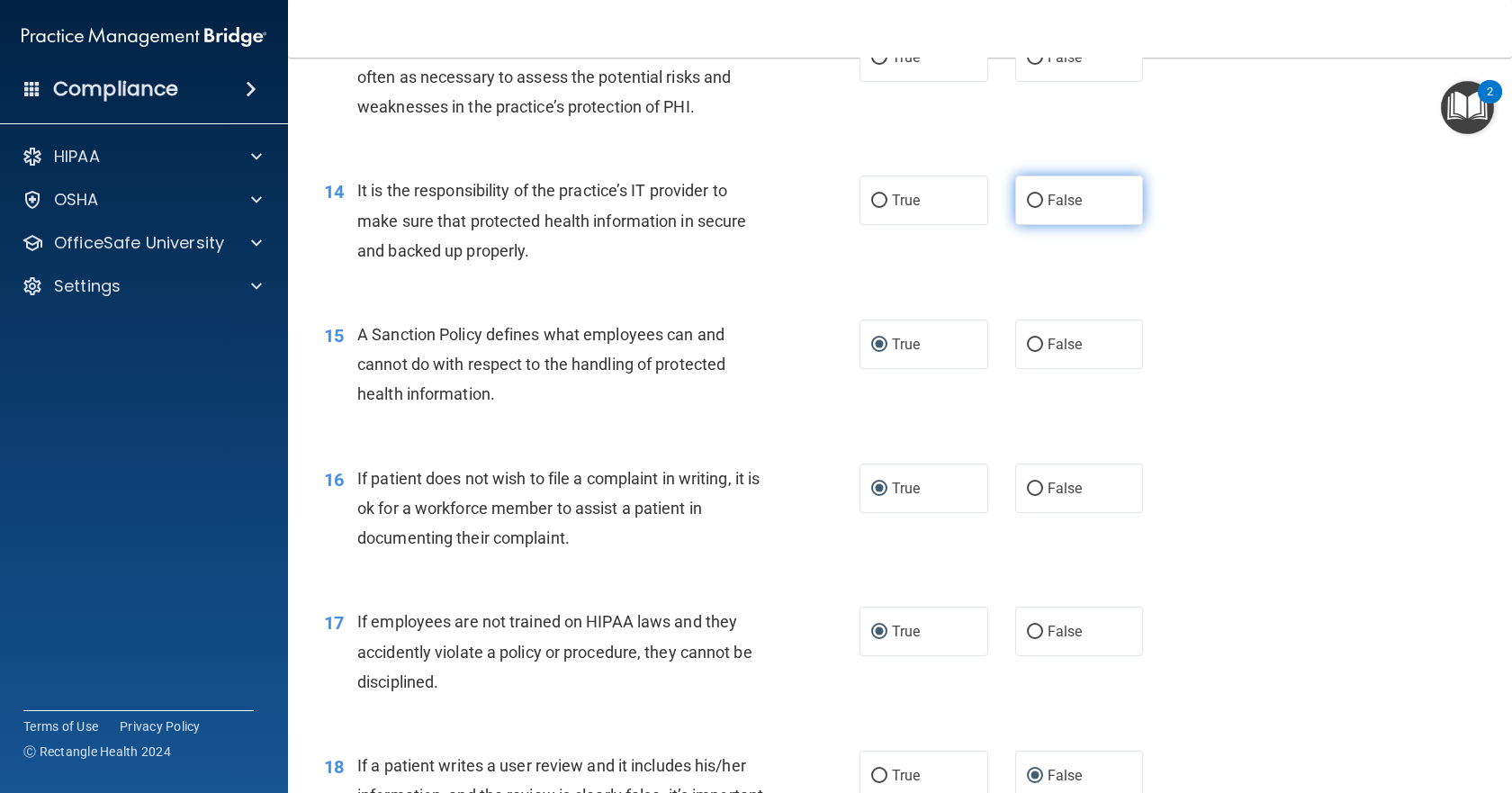
click at [1042, 225] on label "False" at bounding box center [1079, 200] width 129 height 50
click at [1042, 207] on input "False" at bounding box center [1035, 200] width 16 height 14
radio input "true"
click at [1032, 65] on input "False" at bounding box center [1035, 58] width 16 height 14
radio input "true"
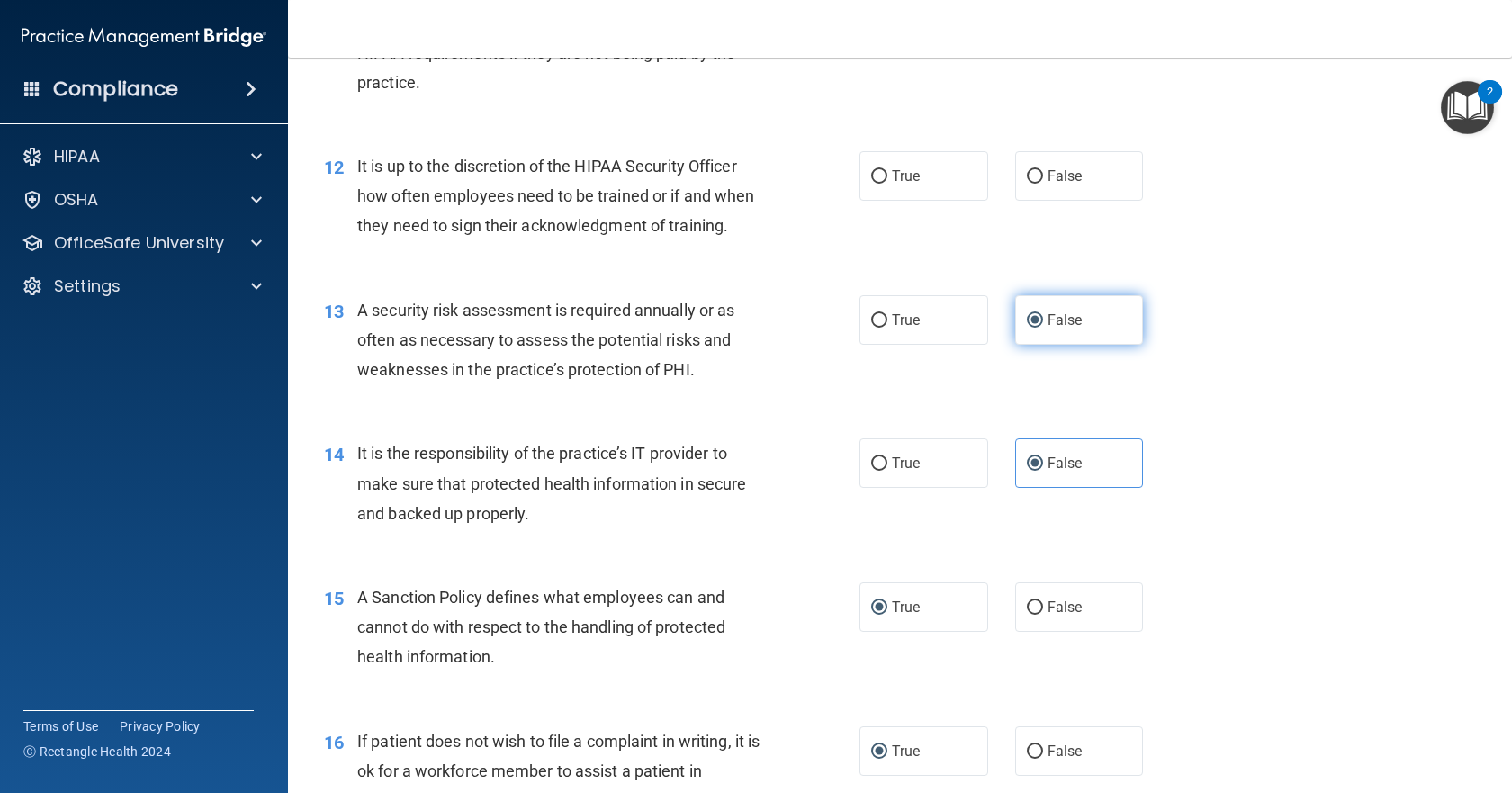
scroll to position [1894, 0]
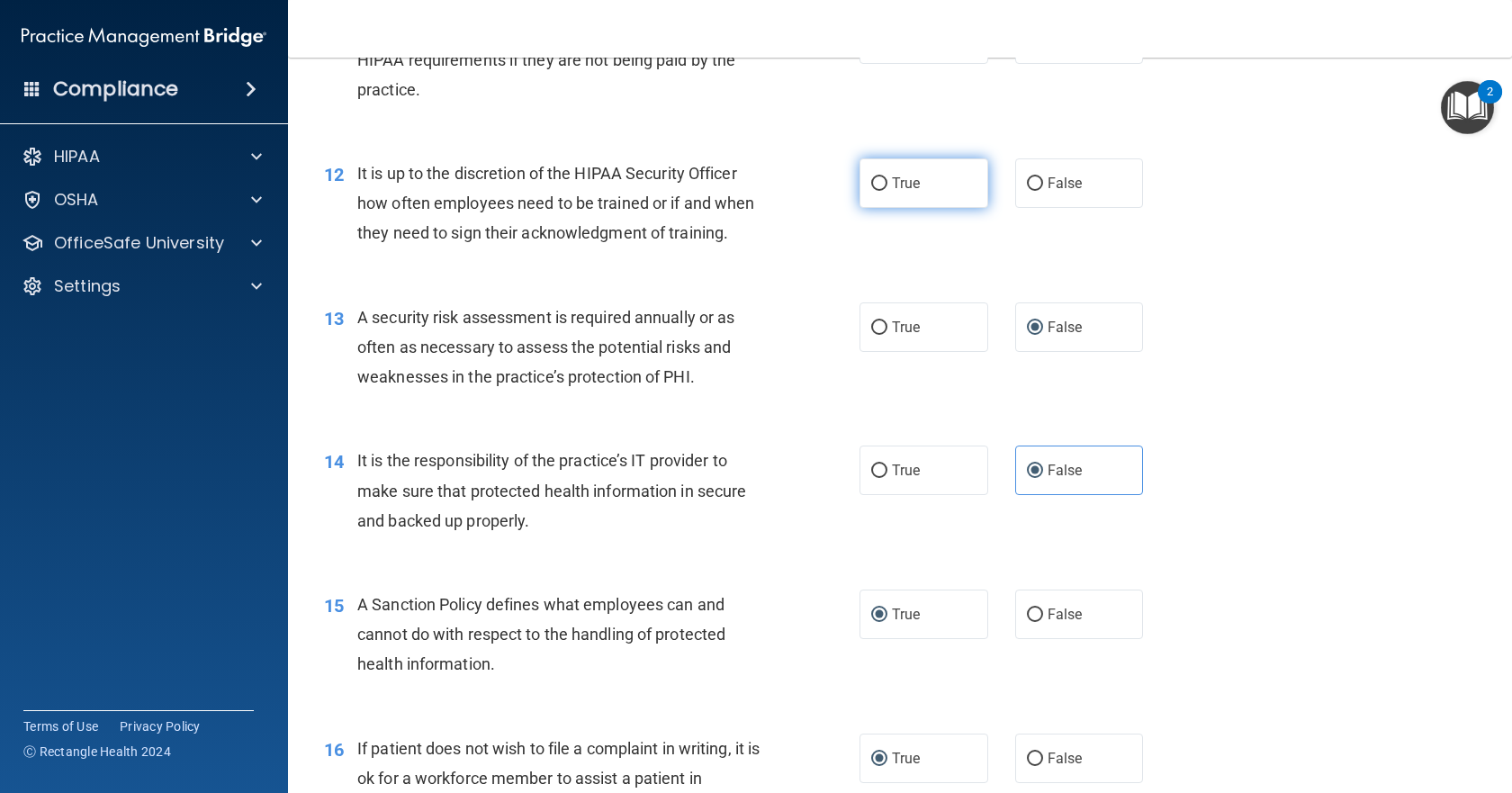
click at [871, 190] on input "True" at bounding box center [880, 183] width 16 height 14
radio input "true"
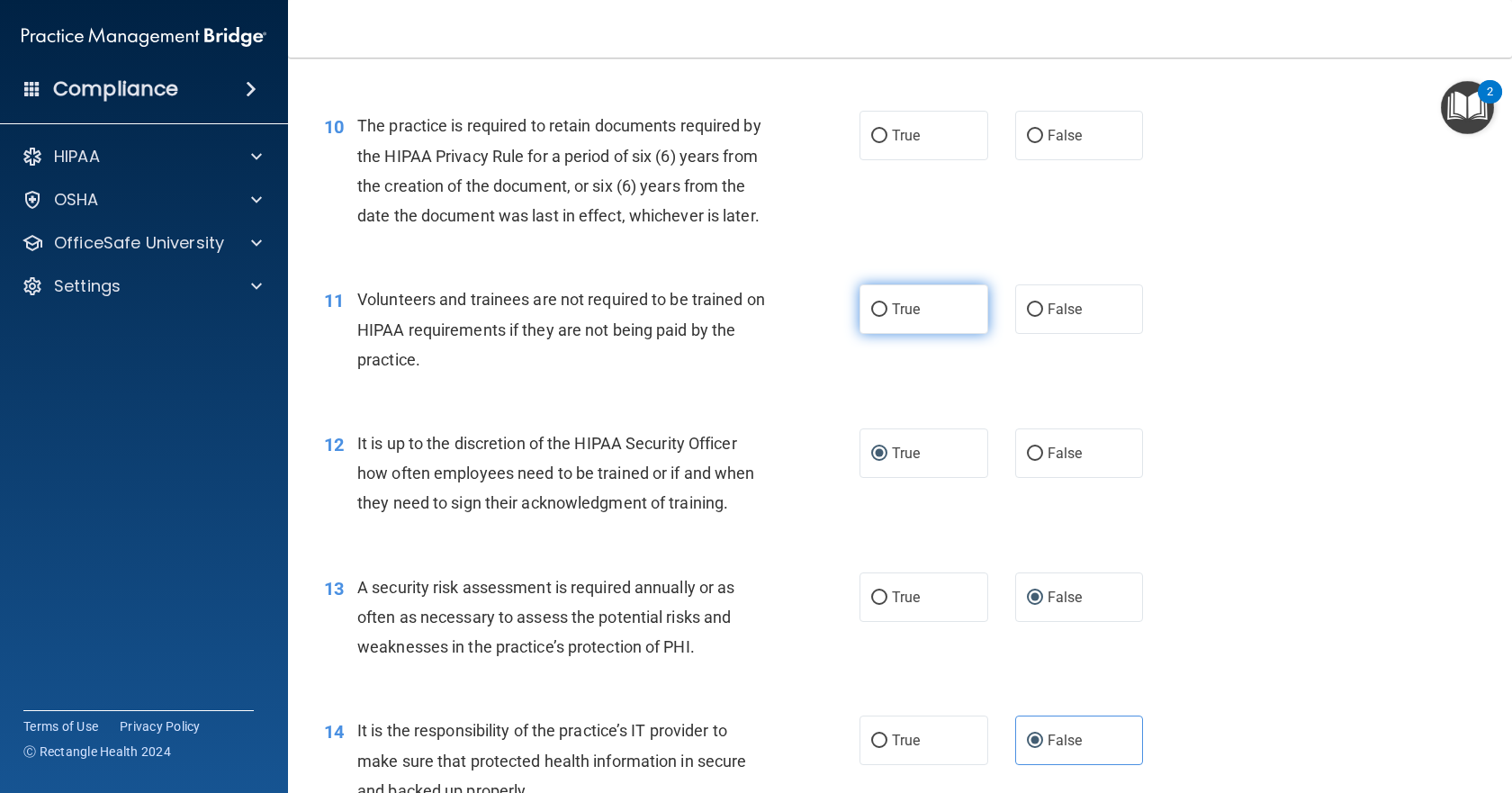
click at [870, 334] on label "True" at bounding box center [924, 309] width 129 height 50
click at [871, 317] on input "True" at bounding box center [880, 309] width 16 height 14
radio input "true"
click at [876, 143] on input "True" at bounding box center [880, 136] width 16 height 14
radio input "true"
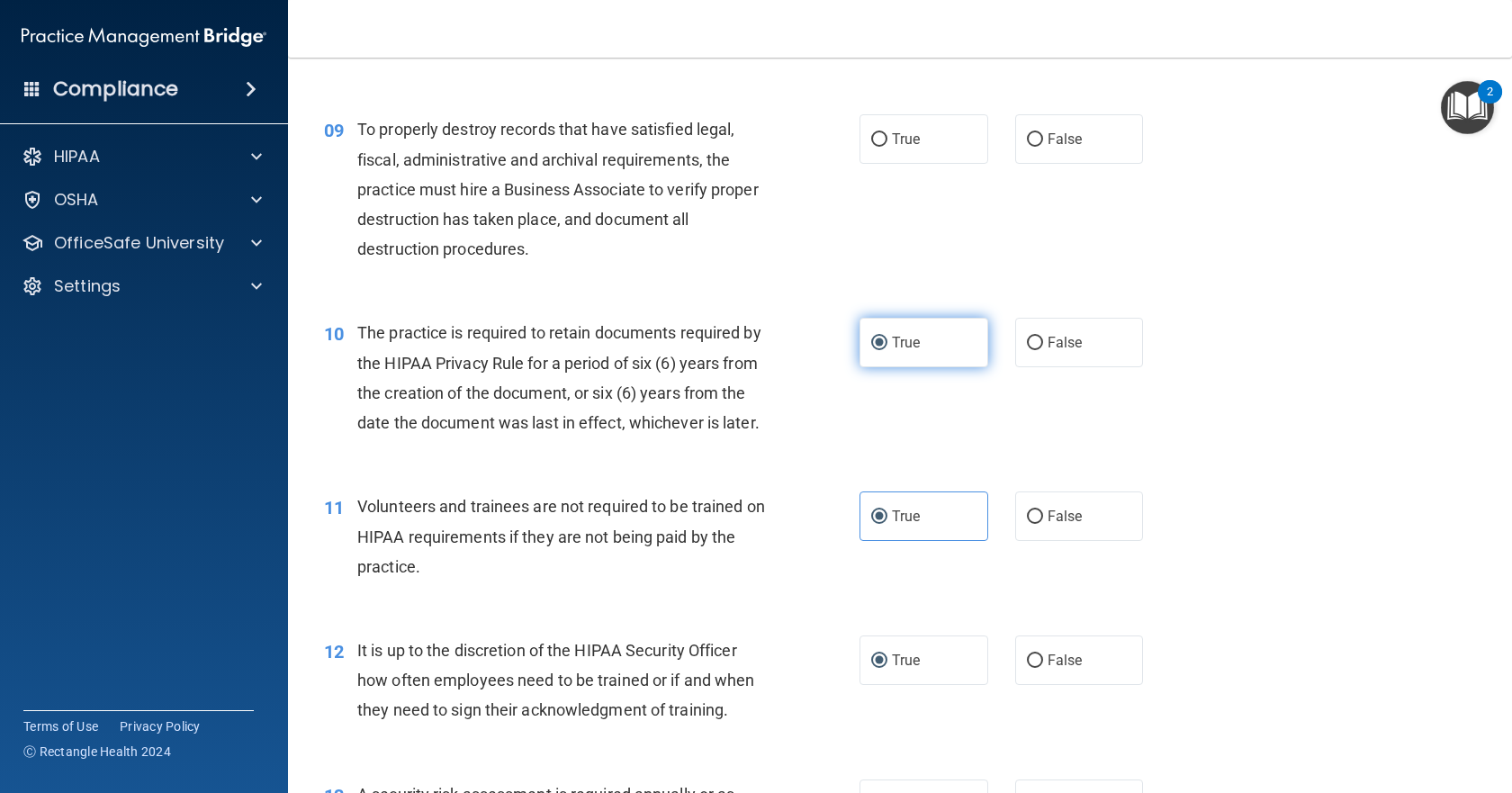
scroll to position [1263, 0]
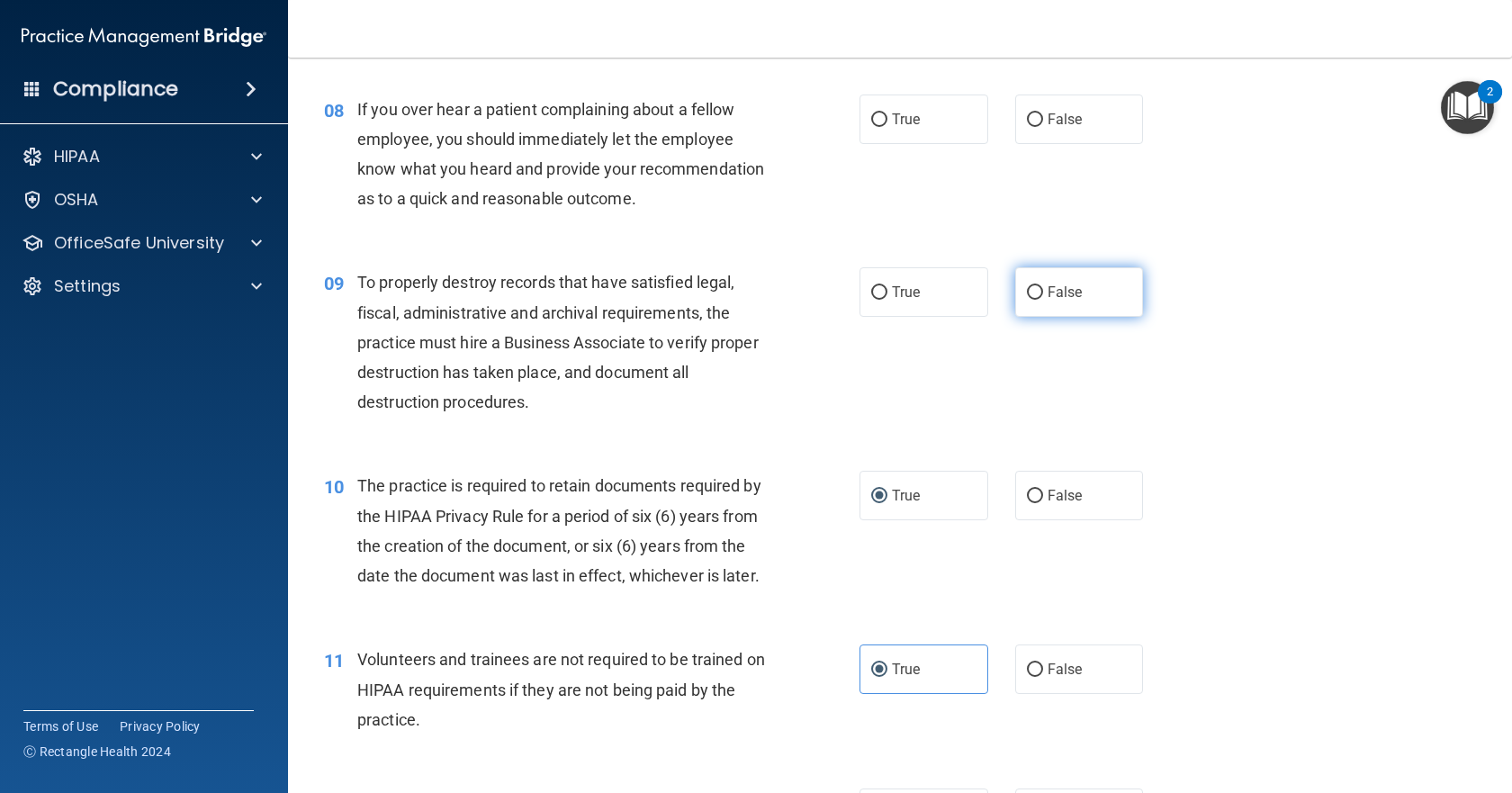
click at [1031, 300] on input "False" at bounding box center [1035, 292] width 16 height 14
radio input "true"
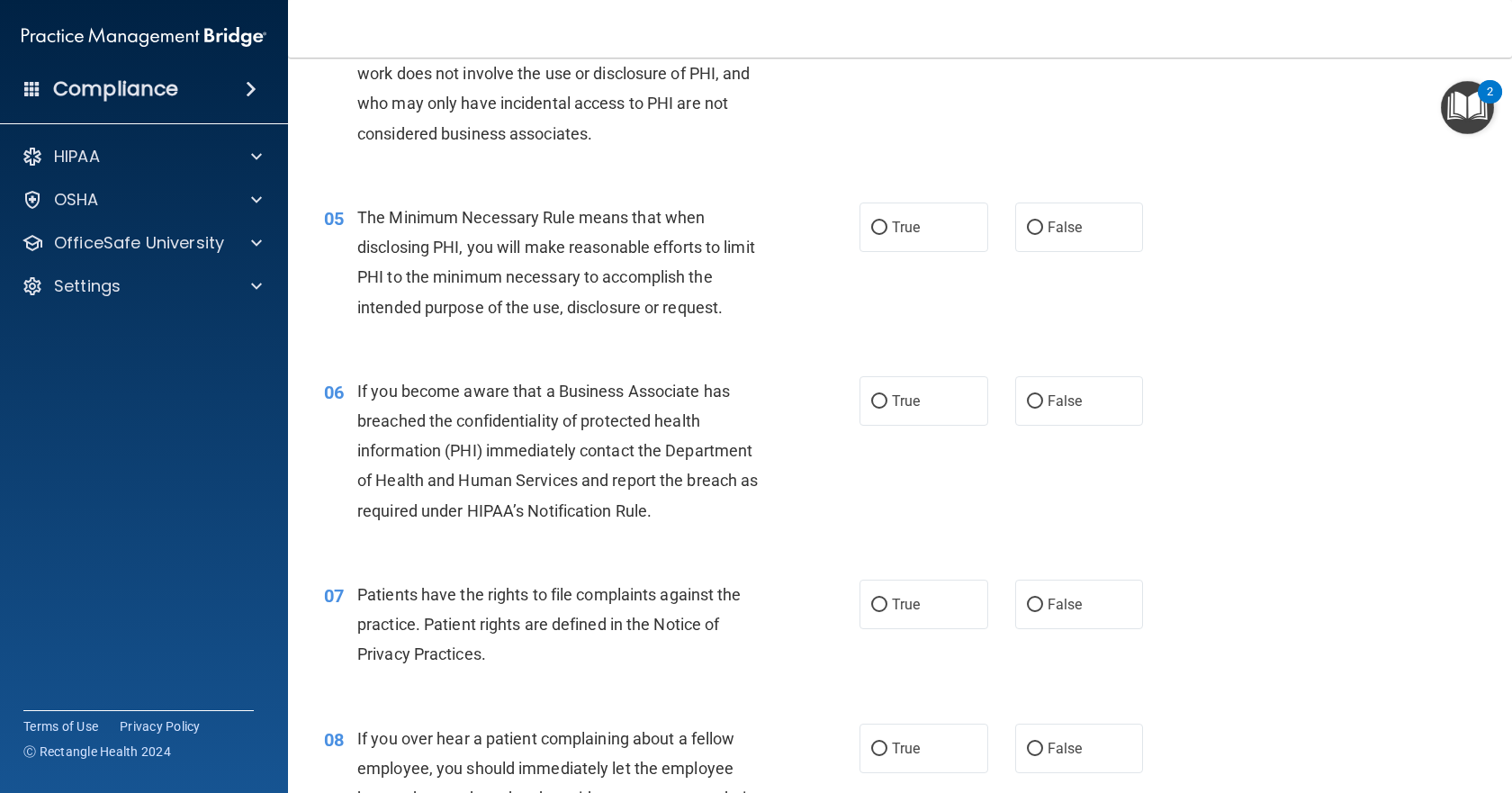
scroll to position [633, 0]
click at [1393, 483] on div "06 If you become aware that a Business Associate has breached the confidentiali…" at bounding box center [899, 456] width 1179 height 203
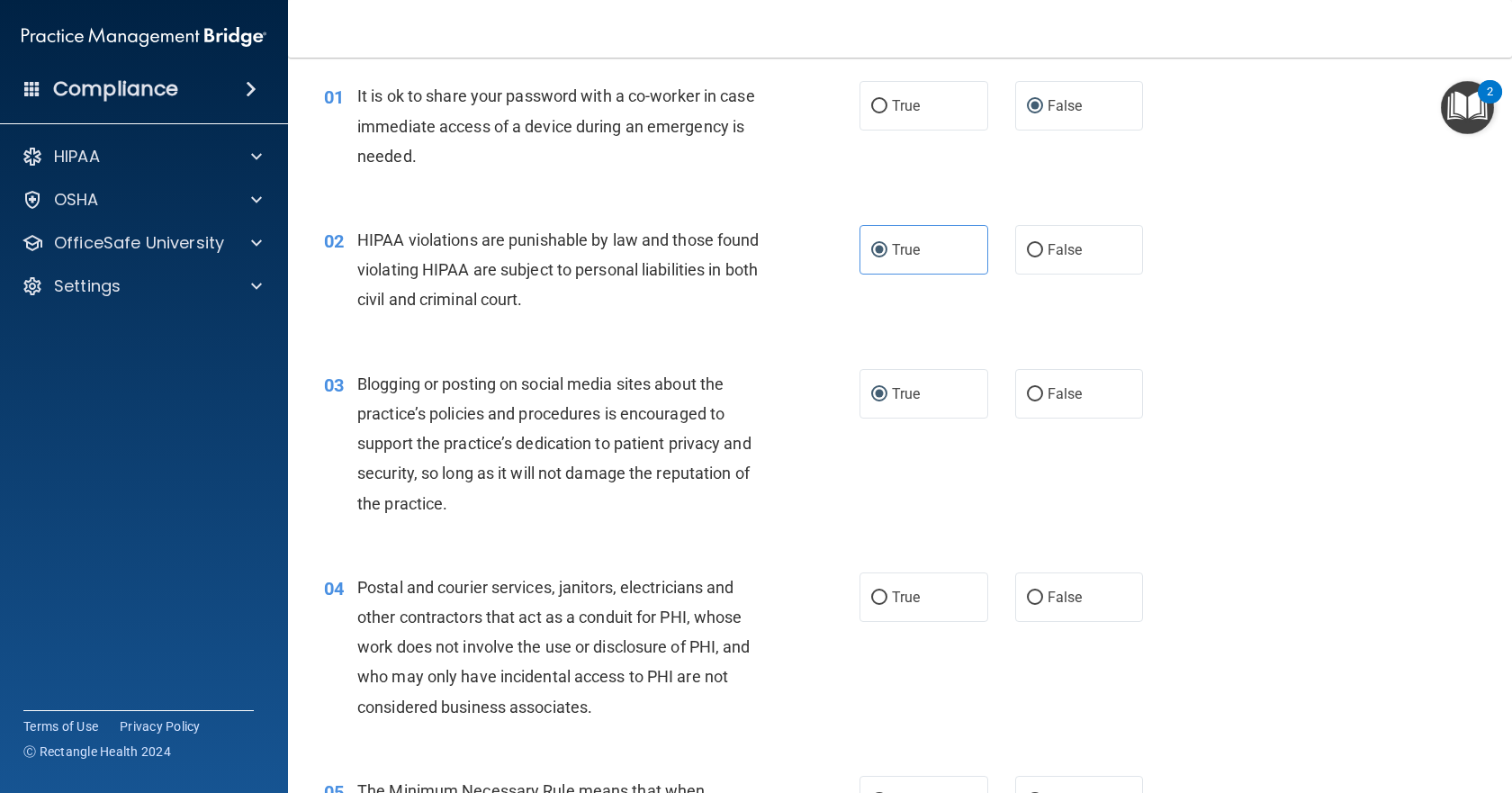
scroll to position [94, 0]
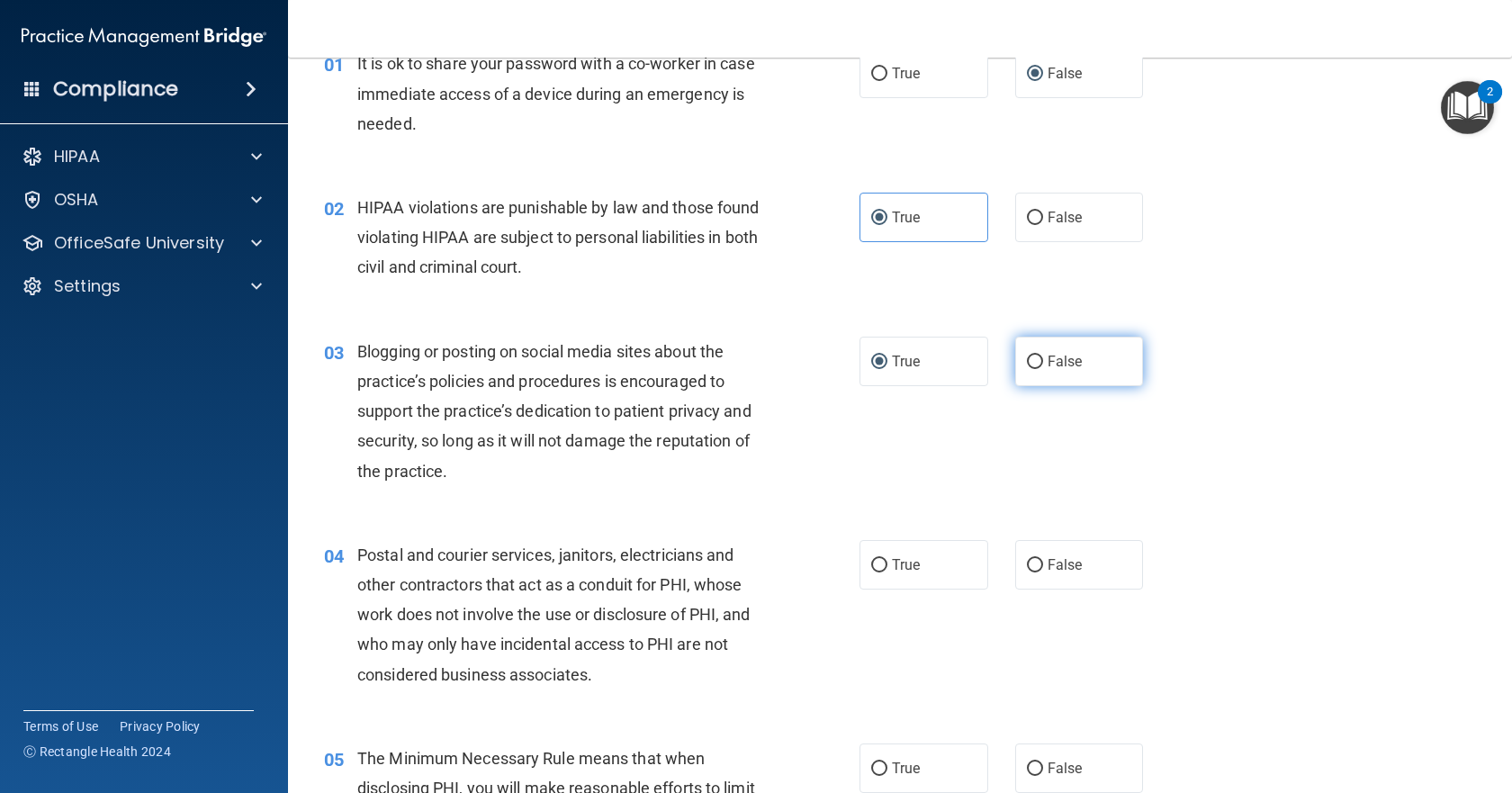
click at [1027, 365] on input "False" at bounding box center [1035, 362] width 16 height 14
radio input "true"
radio input "false"
click at [875, 566] on input "True" at bounding box center [880, 565] width 16 height 14
radio input "true"
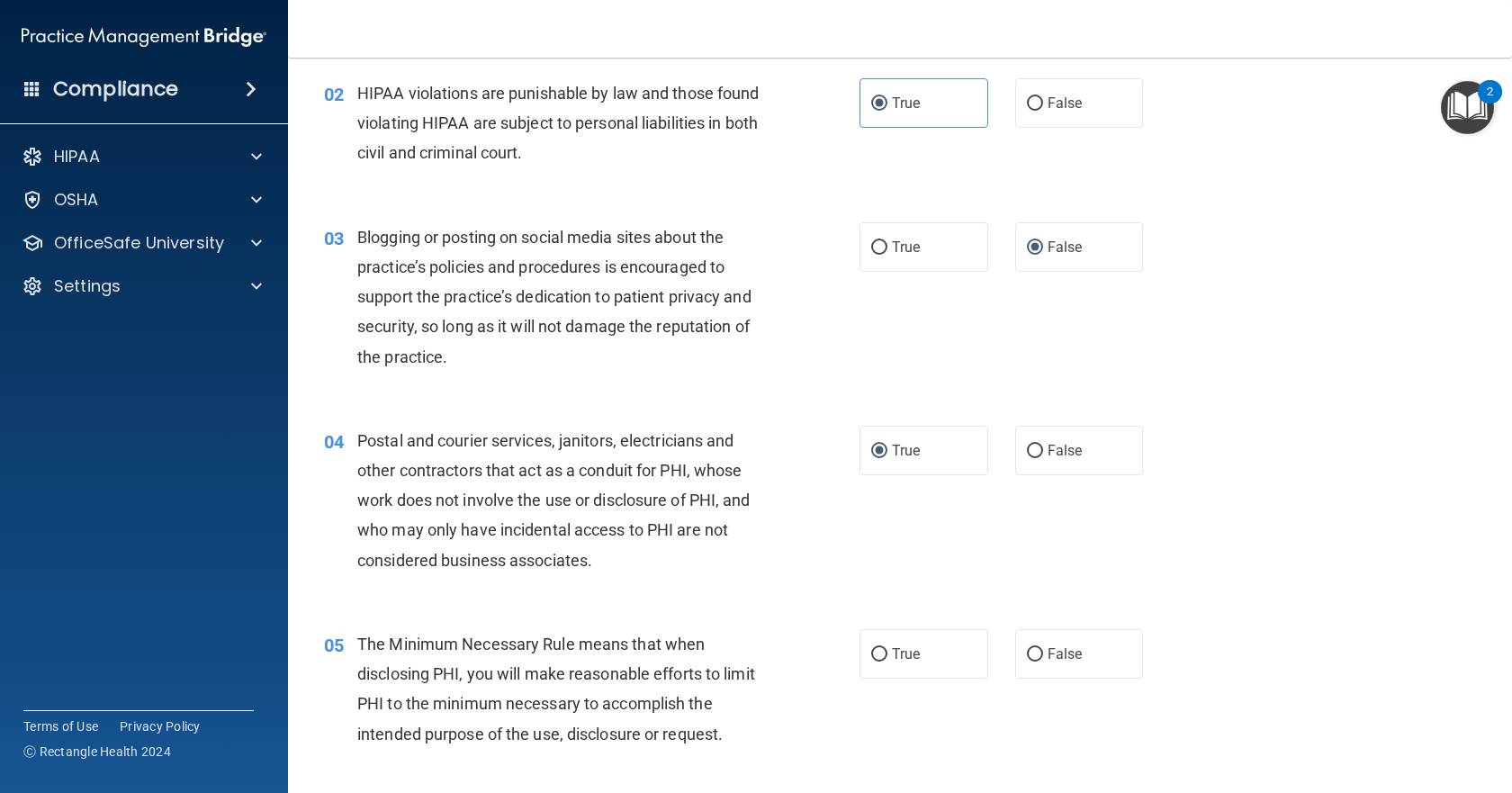
scroll to position [364, 0]
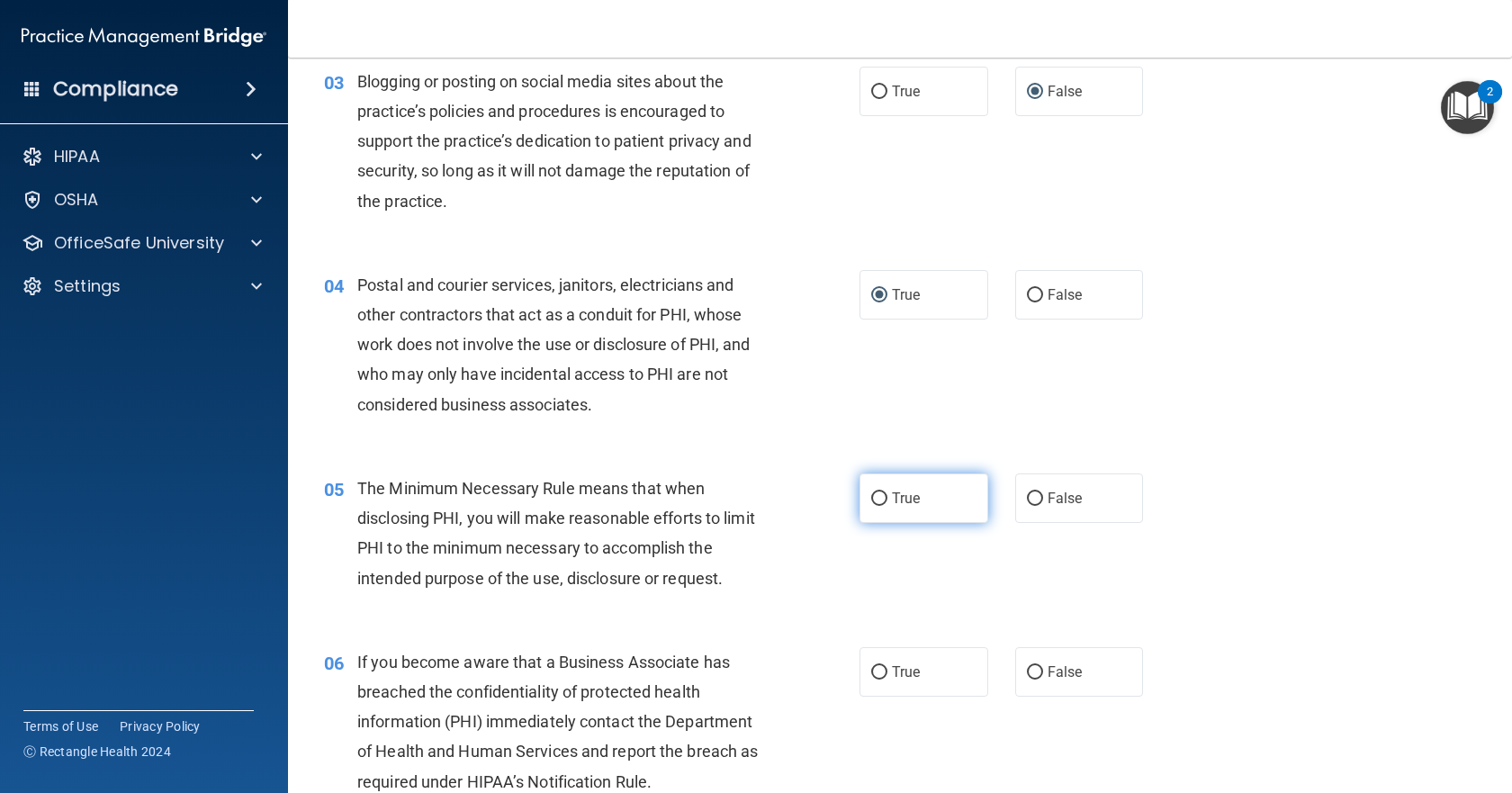
click at [872, 507] on label "True" at bounding box center [924, 498] width 129 height 50
click at [872, 506] on input "True" at bounding box center [880, 499] width 16 height 14
radio input "true"
click at [1029, 670] on input "False" at bounding box center [1035, 672] width 16 height 14
radio input "true"
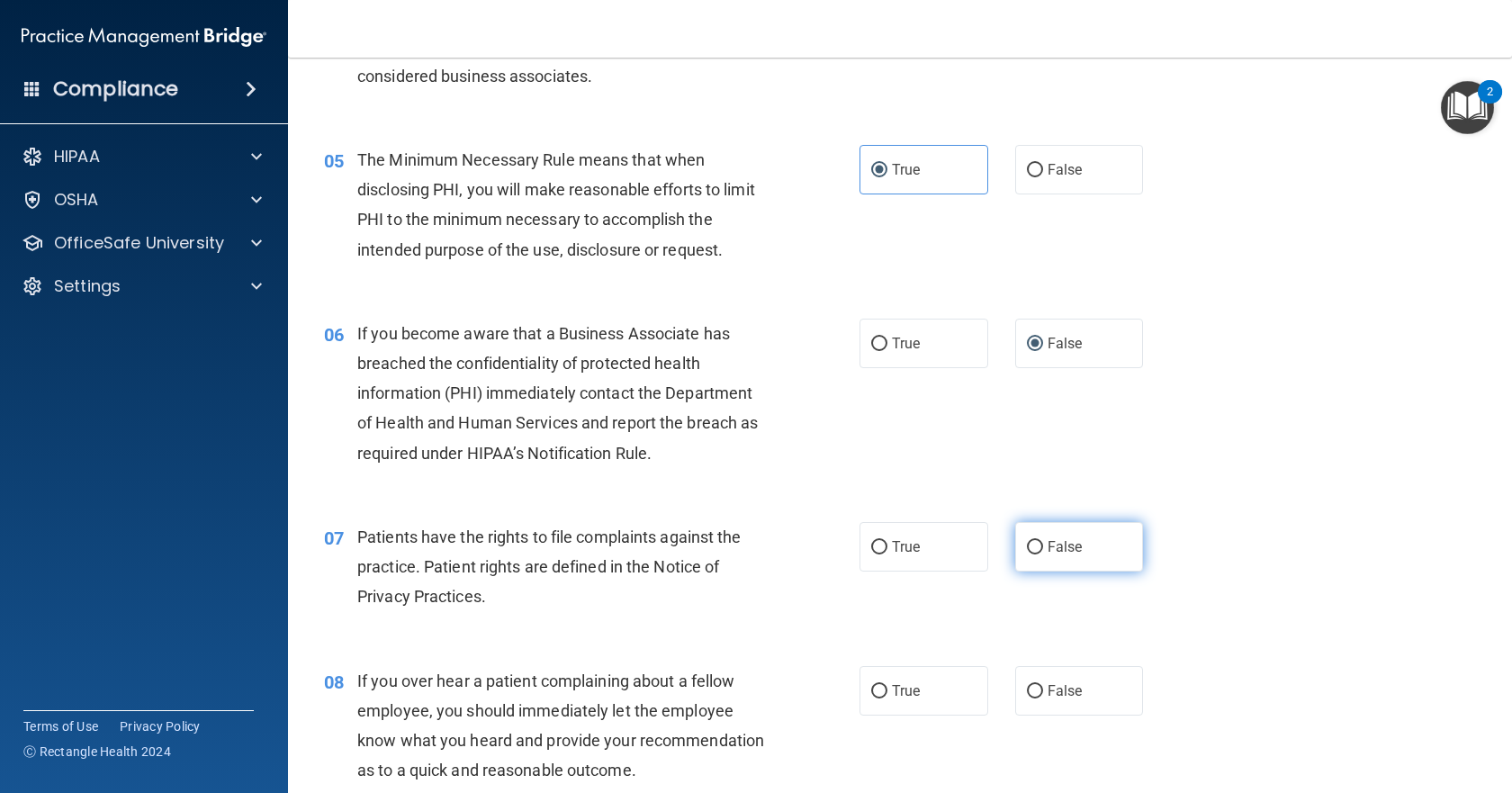
scroll to position [724, 0]
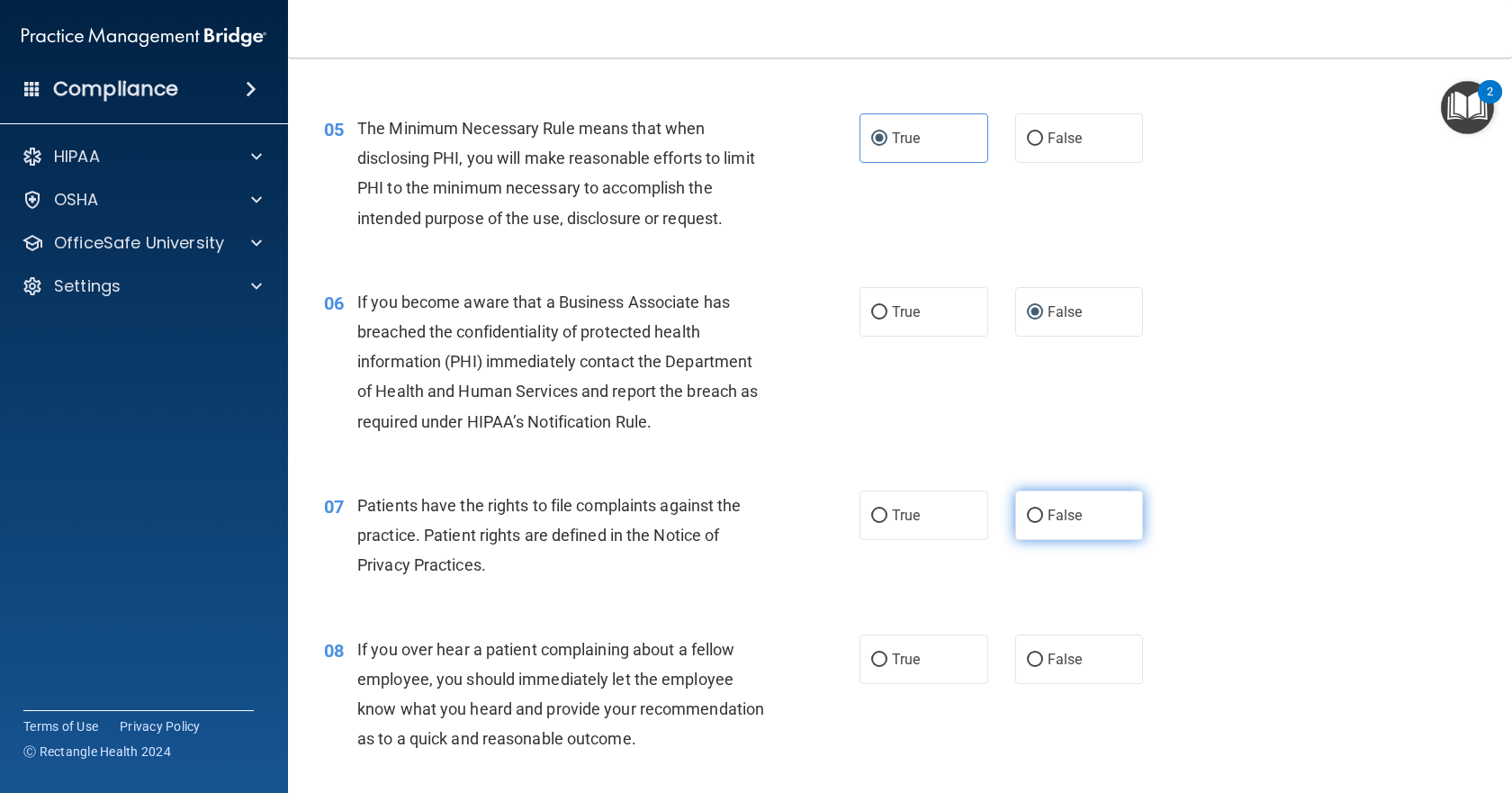
click at [1027, 519] on input "False" at bounding box center [1035, 516] width 16 height 14
radio input "true"
click at [1027, 655] on input "False" at bounding box center [1035, 659] width 16 height 14
radio input "true"
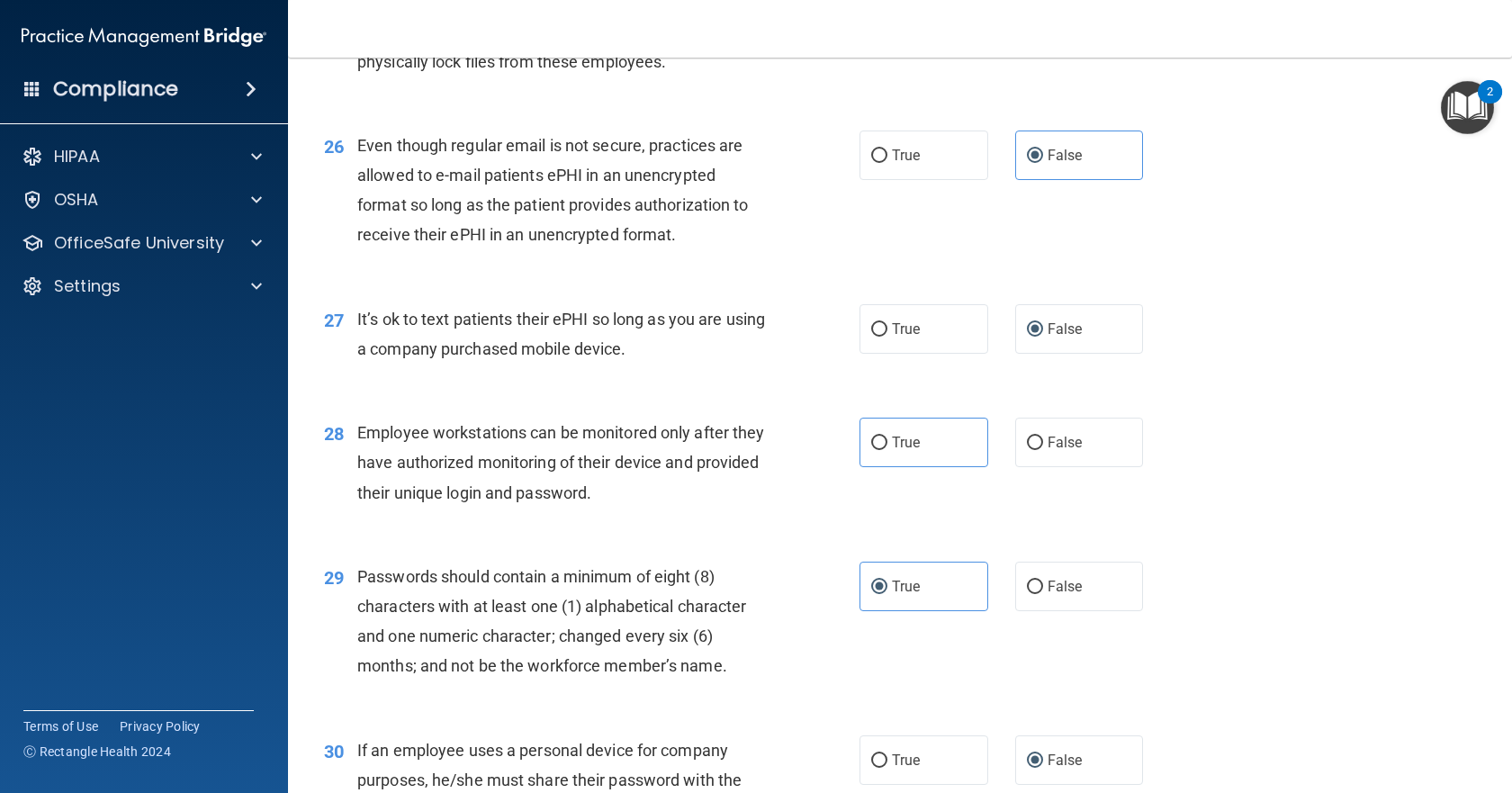
scroll to position [4143, 0]
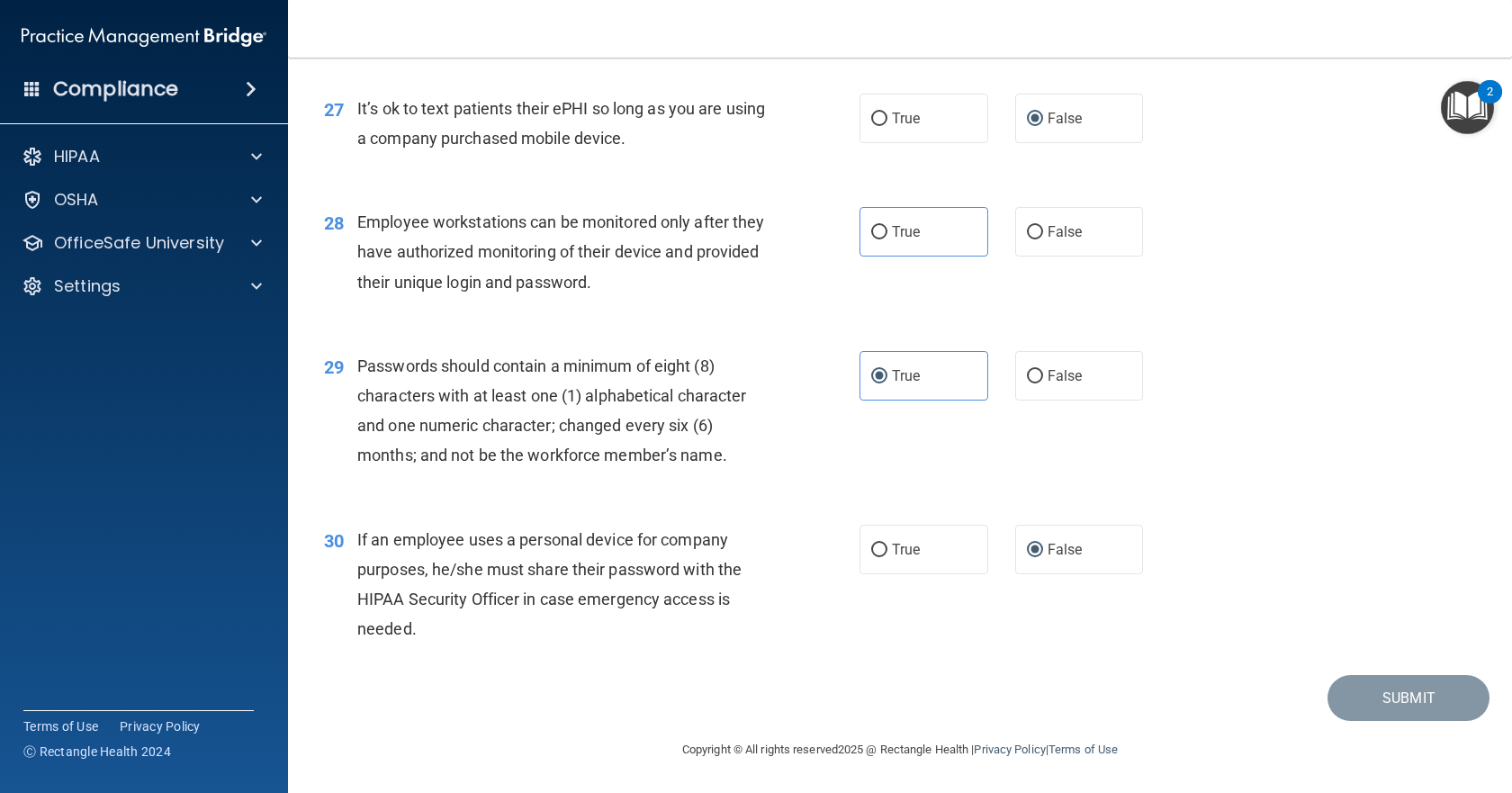
click at [1227, 588] on div "30 If an employee uses a personal device for company purposes, he/she must shar…" at bounding box center [899, 589] width 1179 height 174
click at [1249, 333] on div "29 Passwords should contain a minimum of eight (8) characters with at least one…" at bounding box center [899, 415] width 1179 height 174
click at [1027, 236] on input "False" at bounding box center [1035, 232] width 16 height 14
radio input "true"
click at [1378, 702] on button "Submit" at bounding box center [1408, 697] width 162 height 46
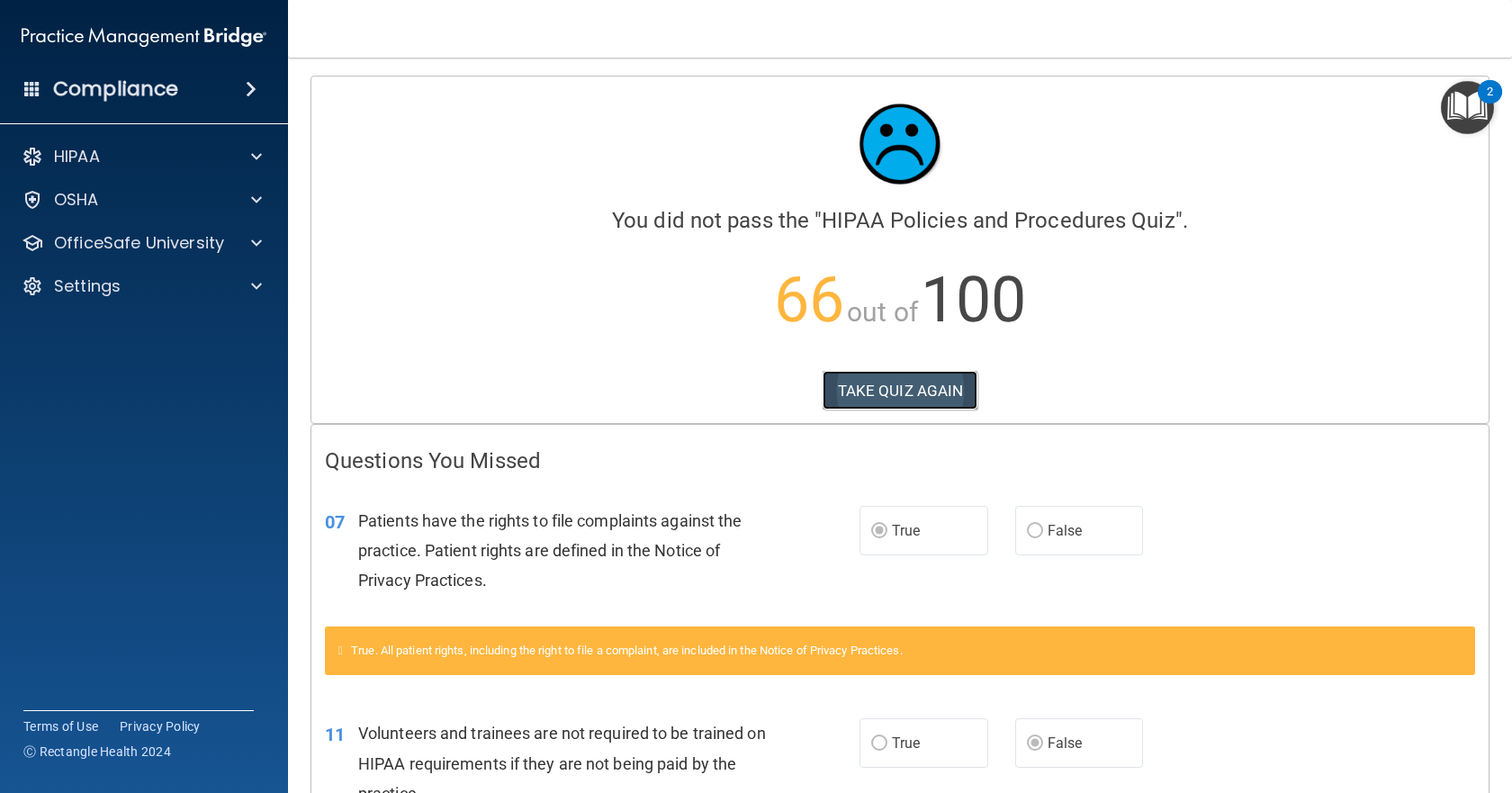
click at [890, 390] on button "TAKE QUIZ AGAIN" at bounding box center [900, 391] width 156 height 40
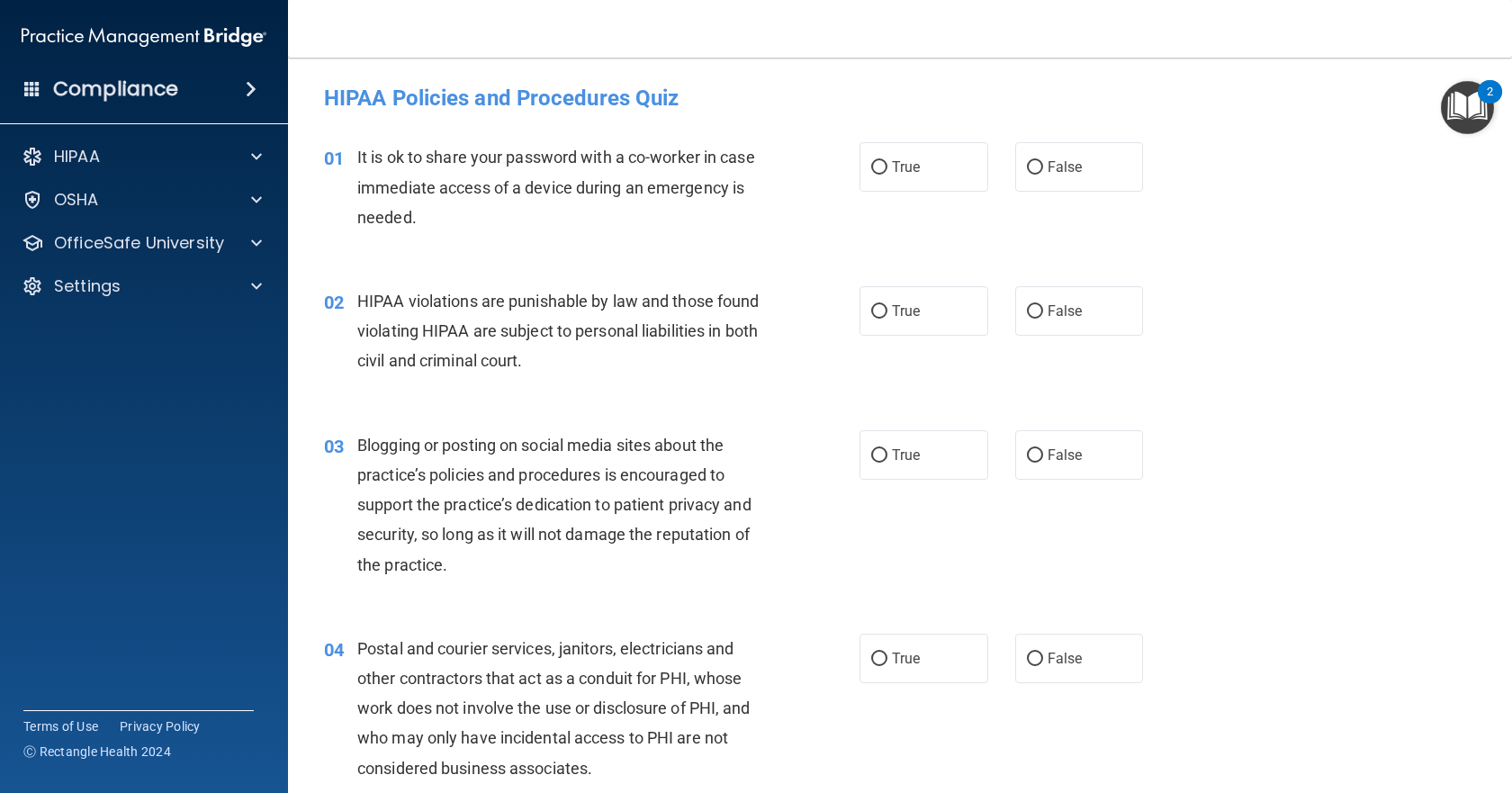
click at [1367, 155] on div "01 It is ok to share your password with a co-worker in case immediate access of…" at bounding box center [899, 192] width 1179 height 144
click at [1027, 171] on input "False" at bounding box center [1035, 168] width 16 height 14
radio input "true"
click at [877, 315] on input "True" at bounding box center [880, 311] width 16 height 14
radio input "true"
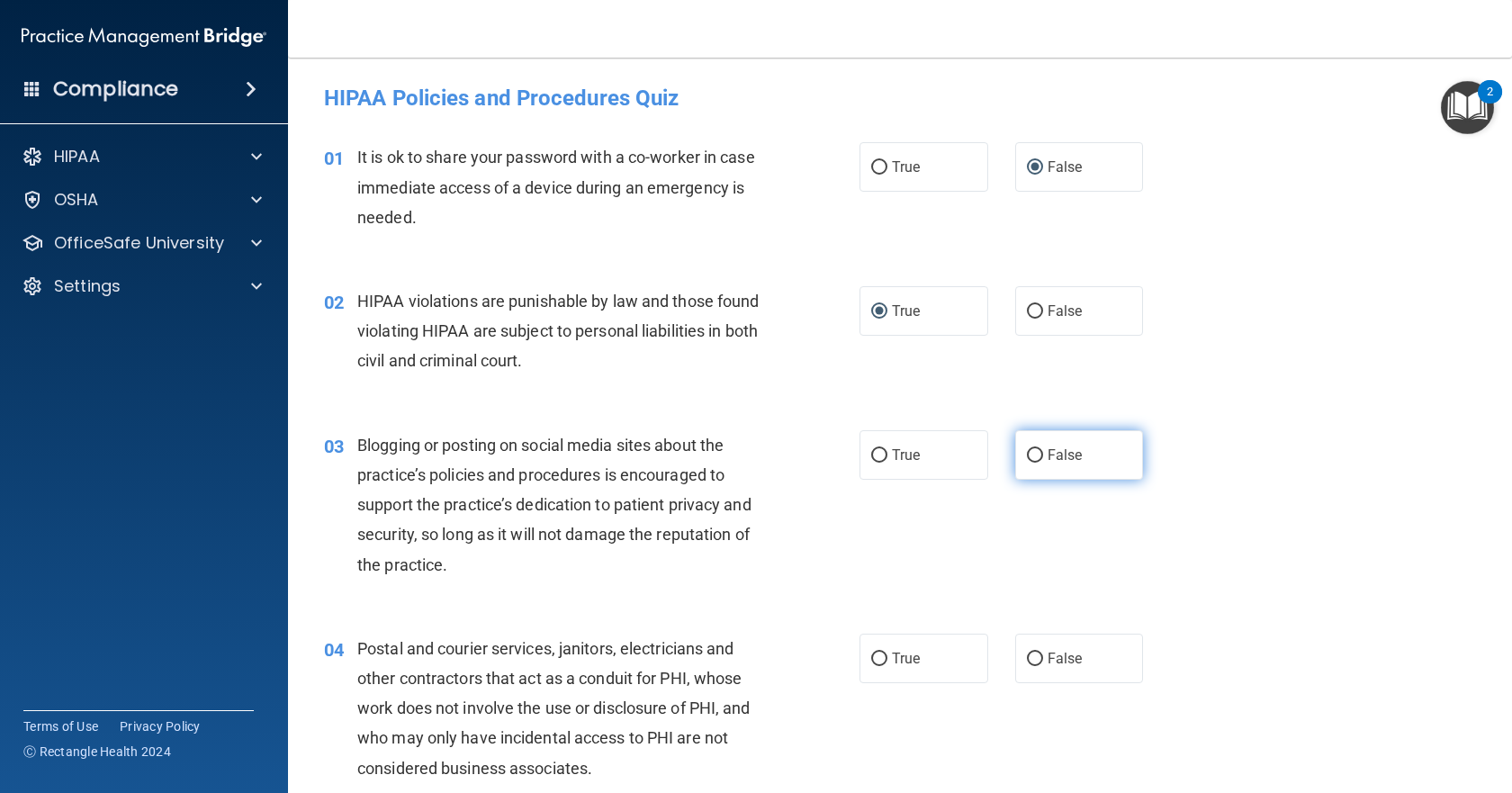
click at [1029, 454] on input "False" at bounding box center [1035, 456] width 16 height 14
radio input "true"
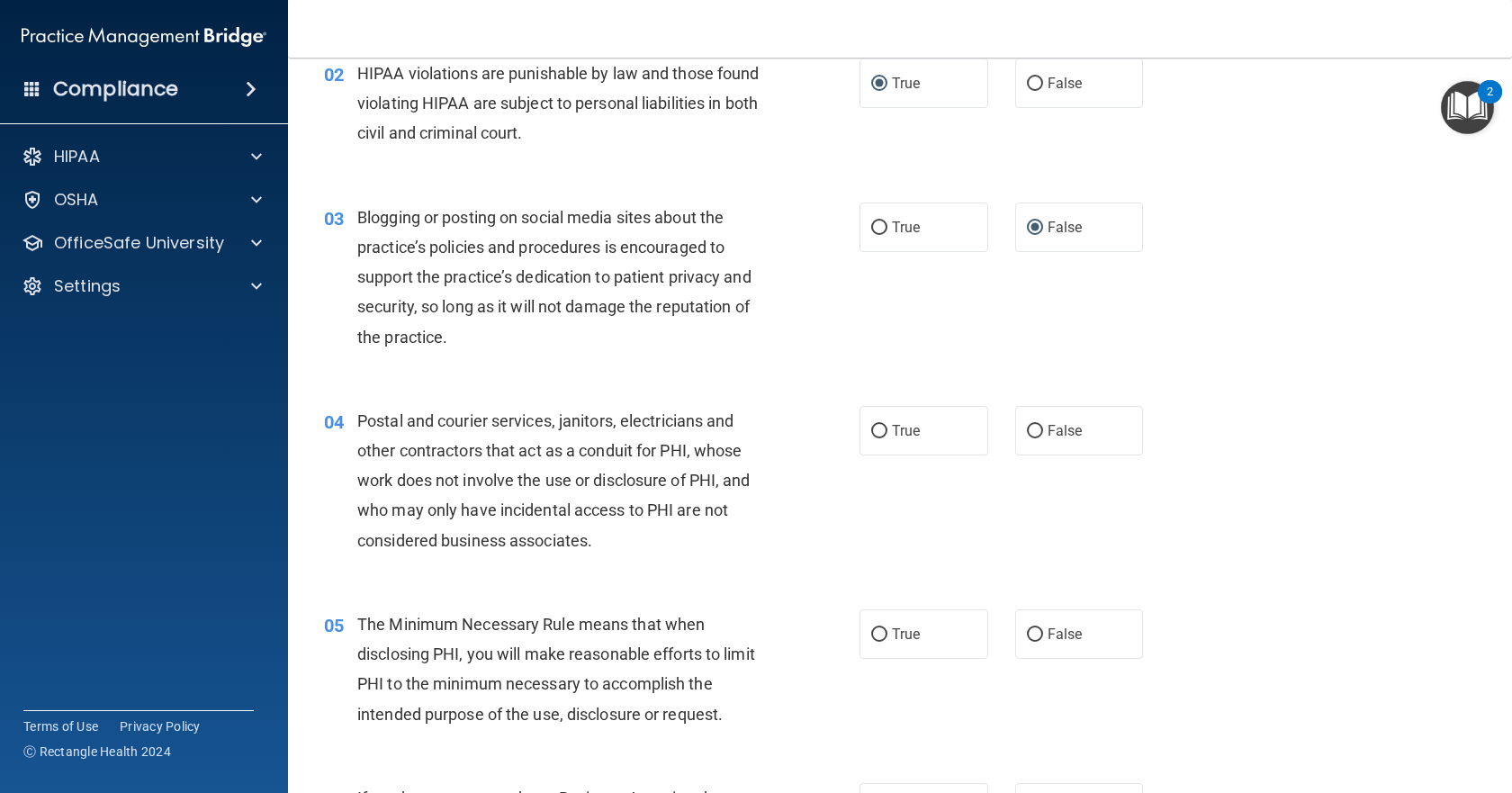
scroll to position [270, 0]
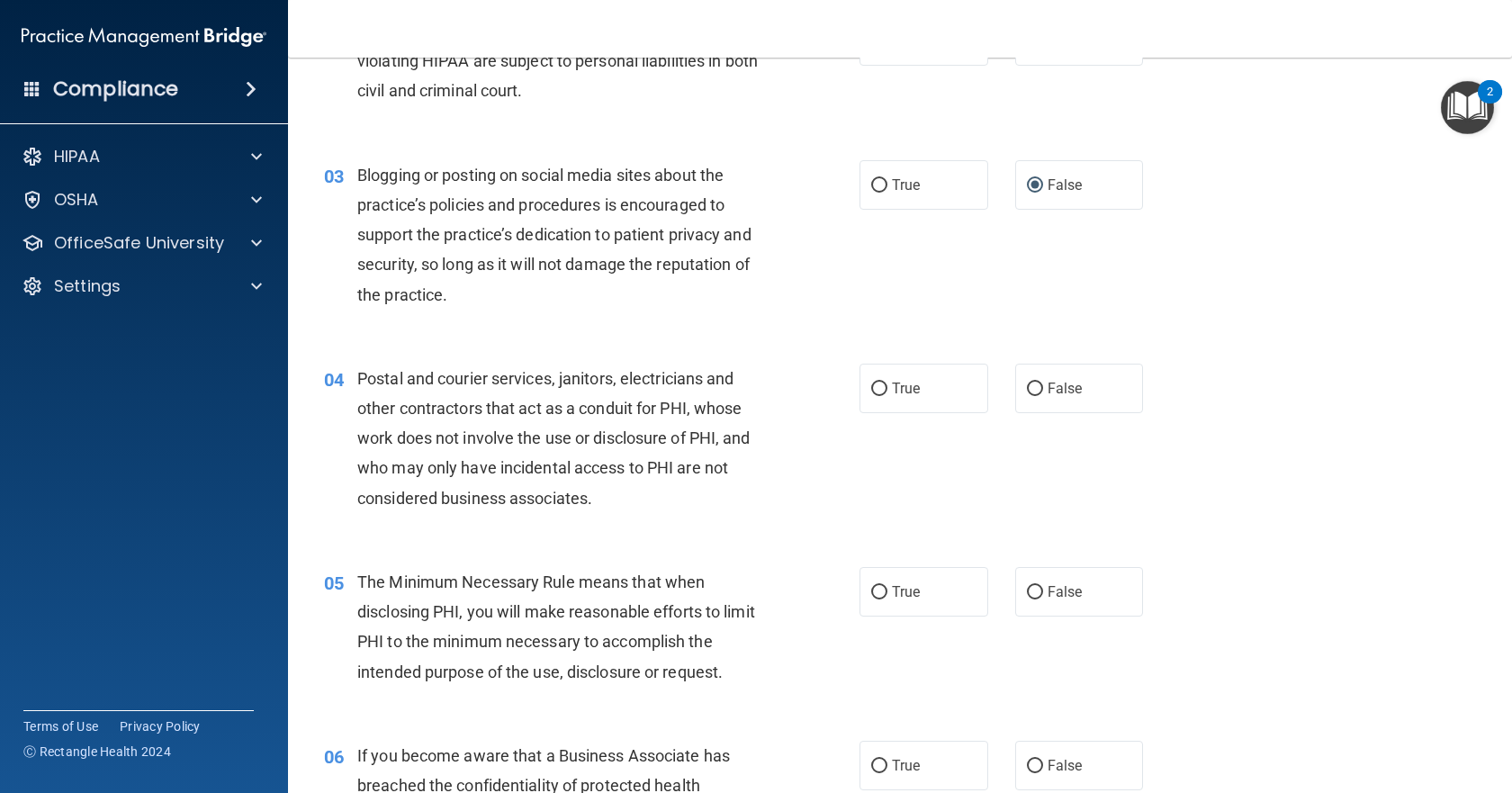
drag, startPoint x: 871, startPoint y: 629, endPoint x: 854, endPoint y: 633, distance: 17.5
drag, startPoint x: 854, startPoint y: 633, endPoint x: 1437, endPoint y: 281, distance: 681.0
click at [1462, 272] on div "03 Blogging or posting on social media sites about the practice’s policies and …" at bounding box center [899, 239] width 1179 height 203
click at [871, 388] on input "True" at bounding box center [880, 389] width 16 height 14
radio input "true"
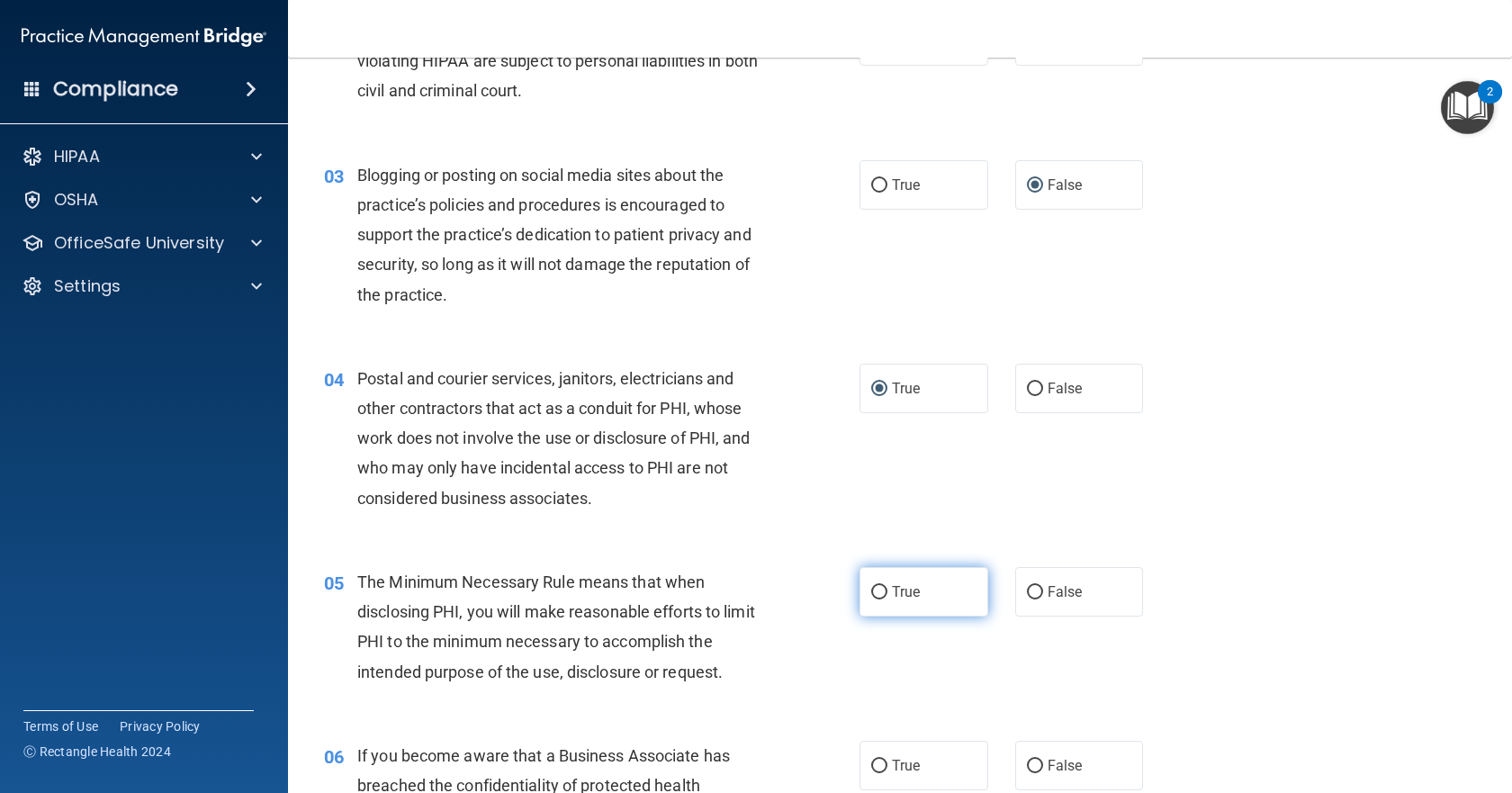
click at [879, 596] on input "True" at bounding box center [880, 592] width 16 height 14
radio input "true"
click at [1027, 766] on input "False" at bounding box center [1035, 766] width 16 height 14
radio input "true"
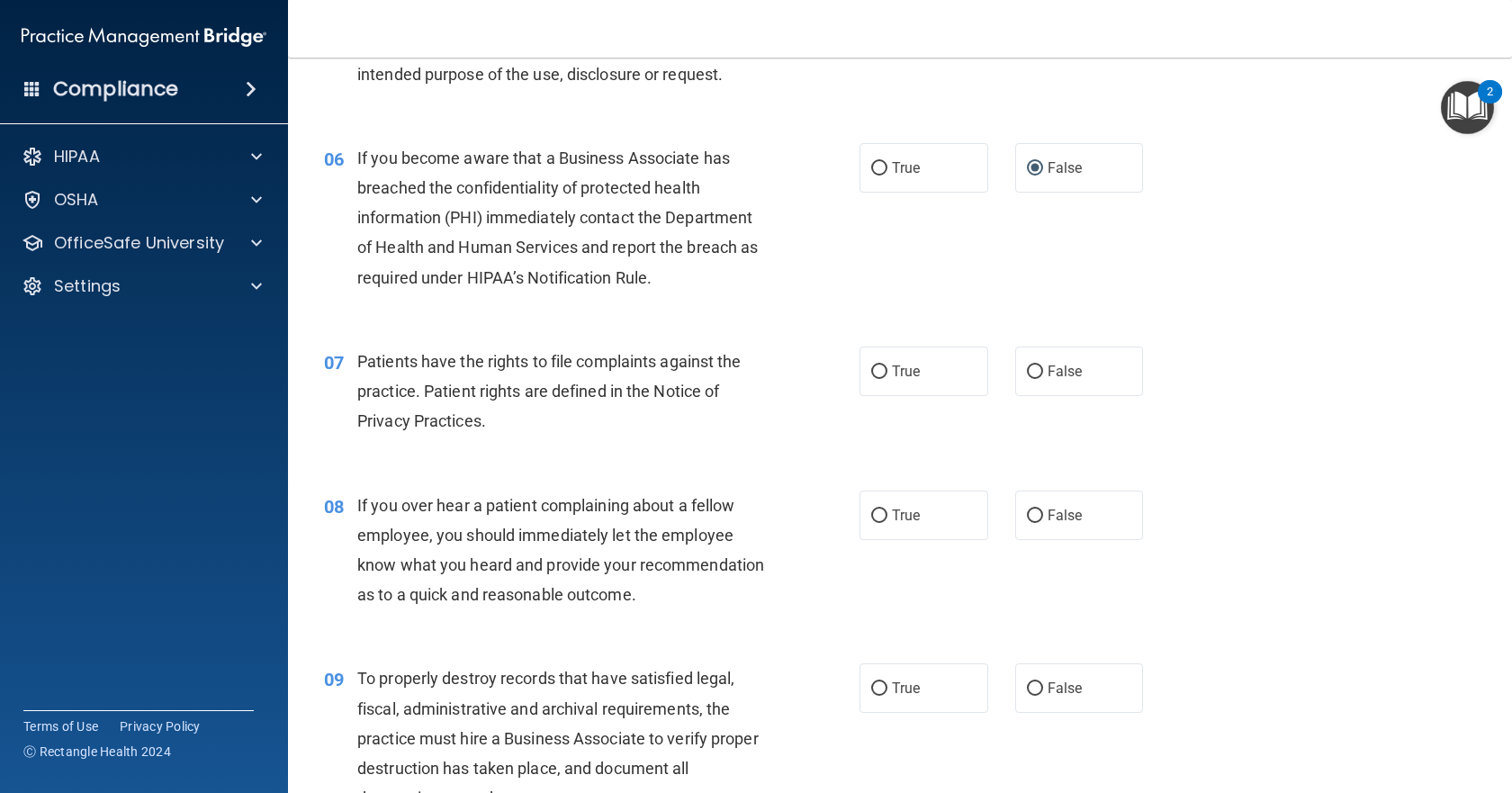
scroll to position [990, 0]
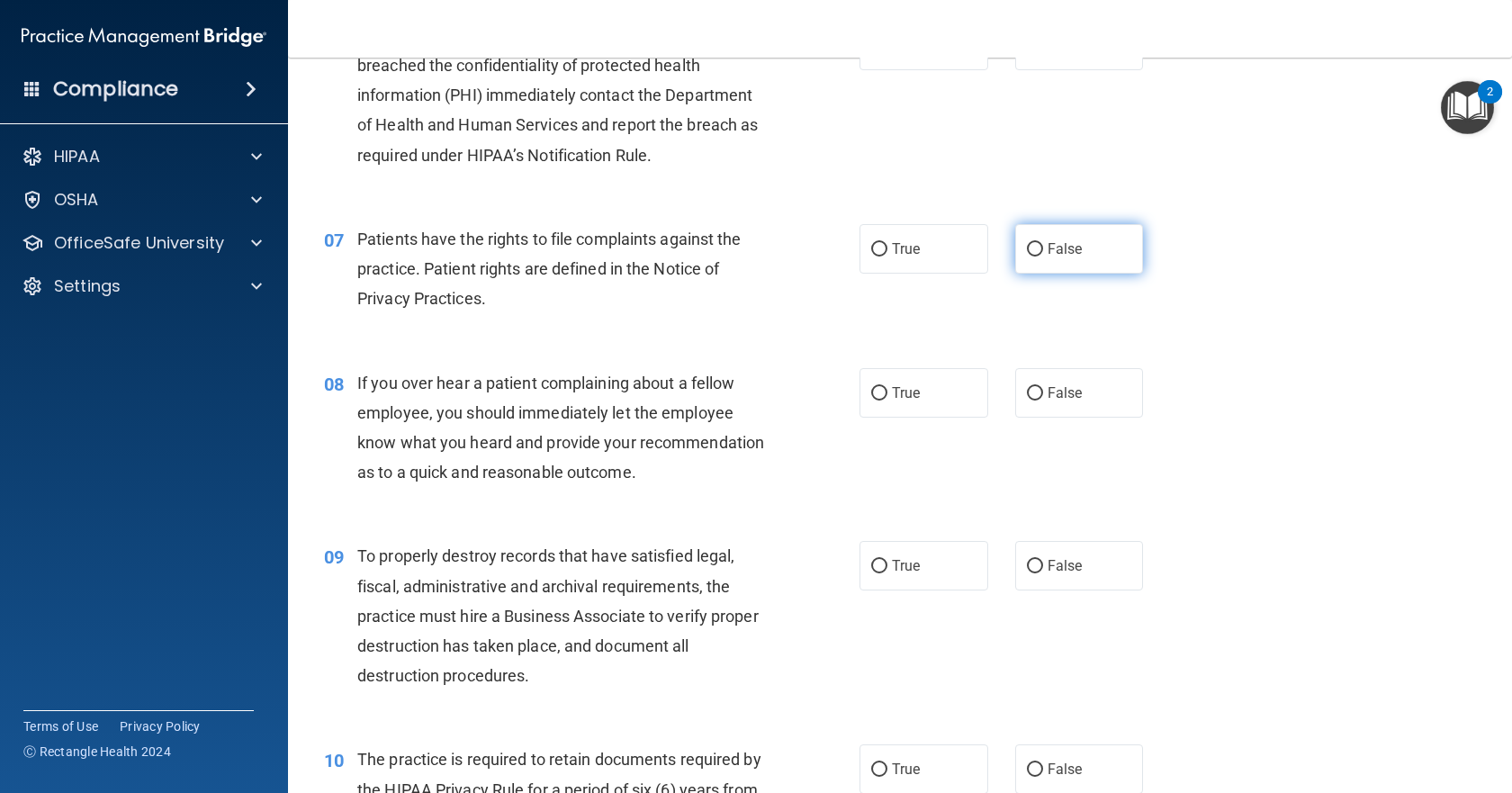
click at [1027, 243] on input "False" at bounding box center [1035, 249] width 16 height 14
radio input "true"
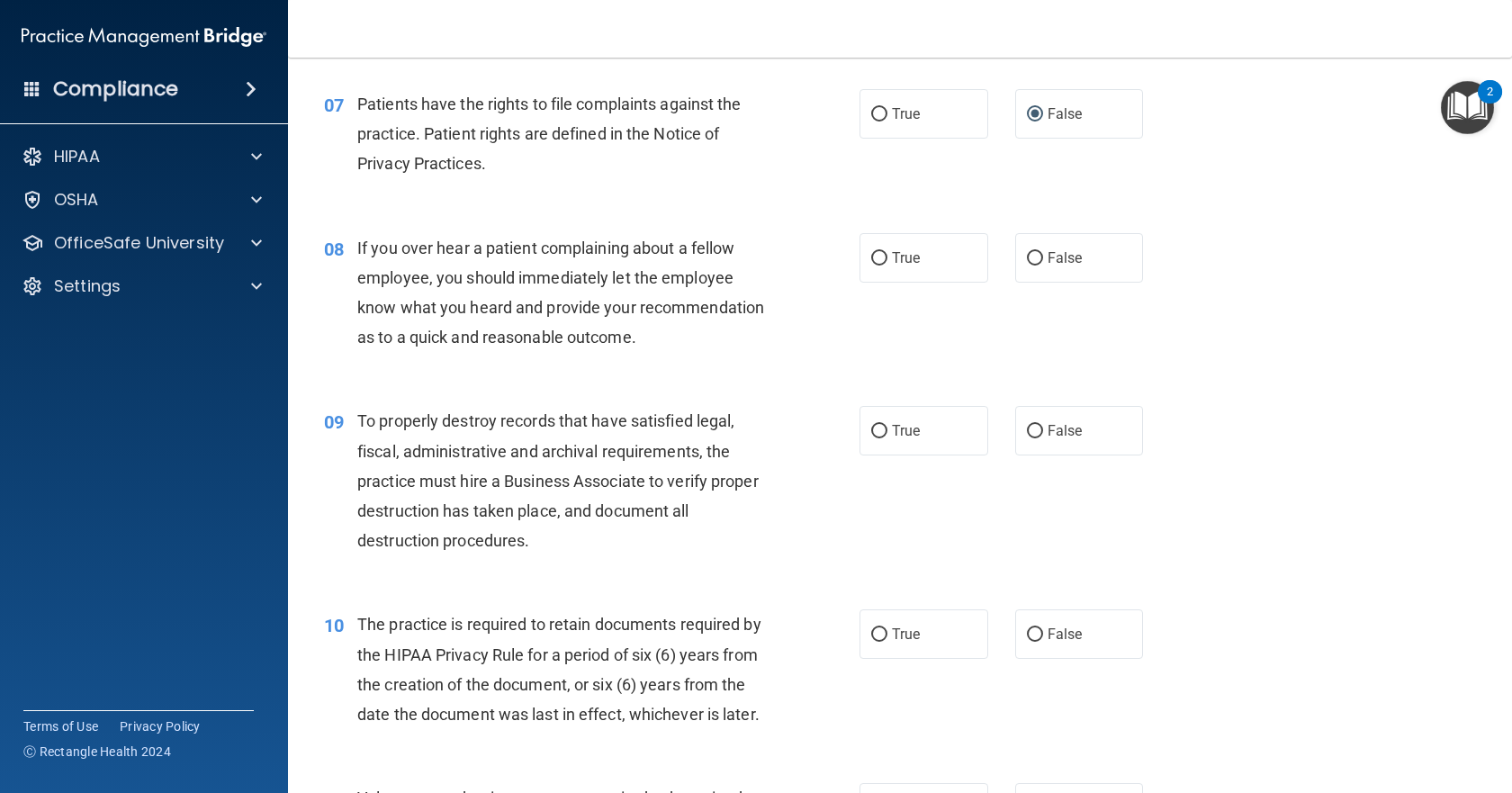
scroll to position [1170, 0]
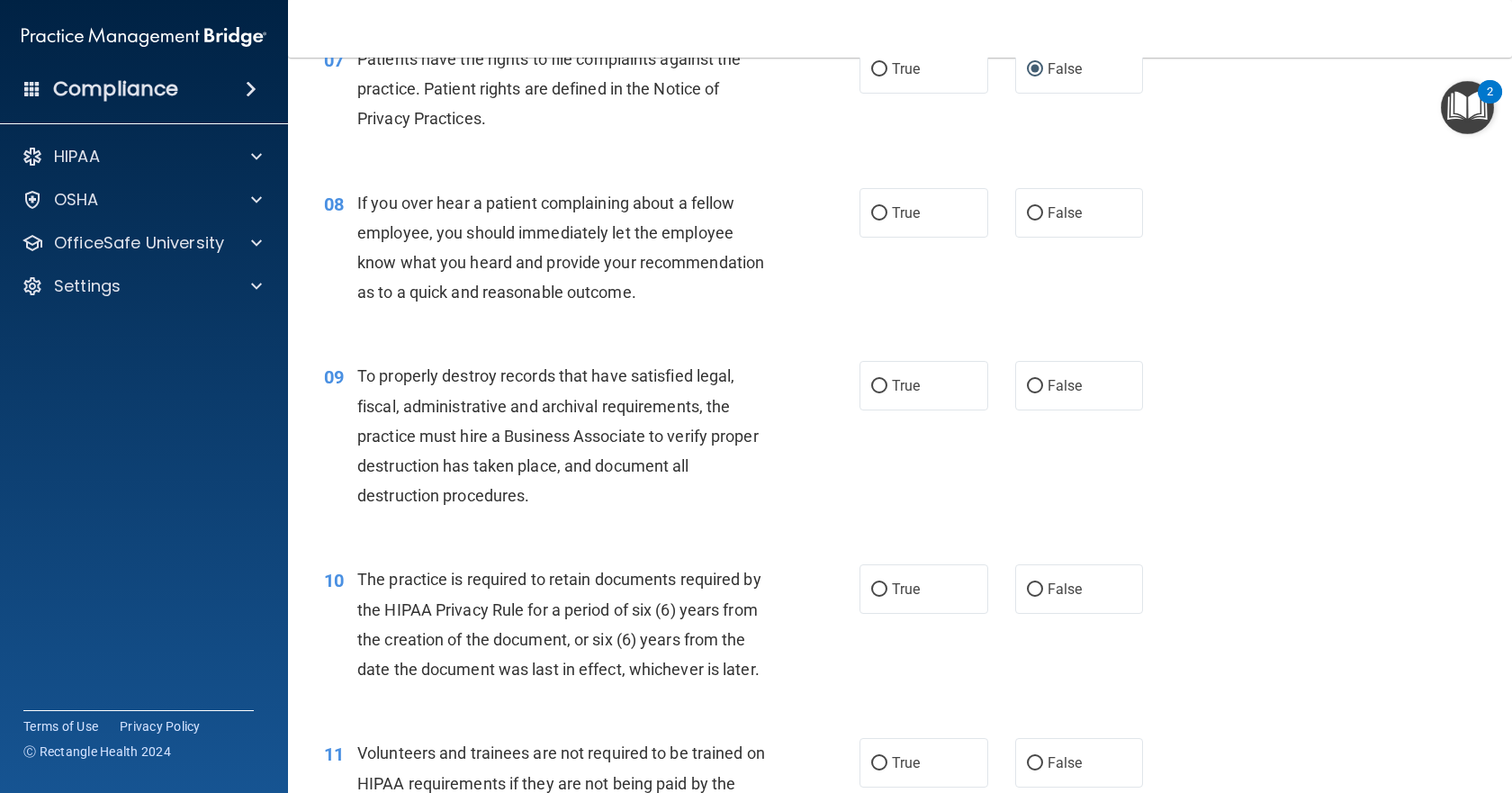
click at [1317, 413] on div "09 To properly destroy records that have satisfied legal, fiscal, administrativ…" at bounding box center [899, 439] width 1179 height 203
click at [1030, 207] on input "False" at bounding box center [1035, 213] width 16 height 14
radio input "true"
click at [1027, 393] on input "False" at bounding box center [1035, 386] width 16 height 14
radio input "true"
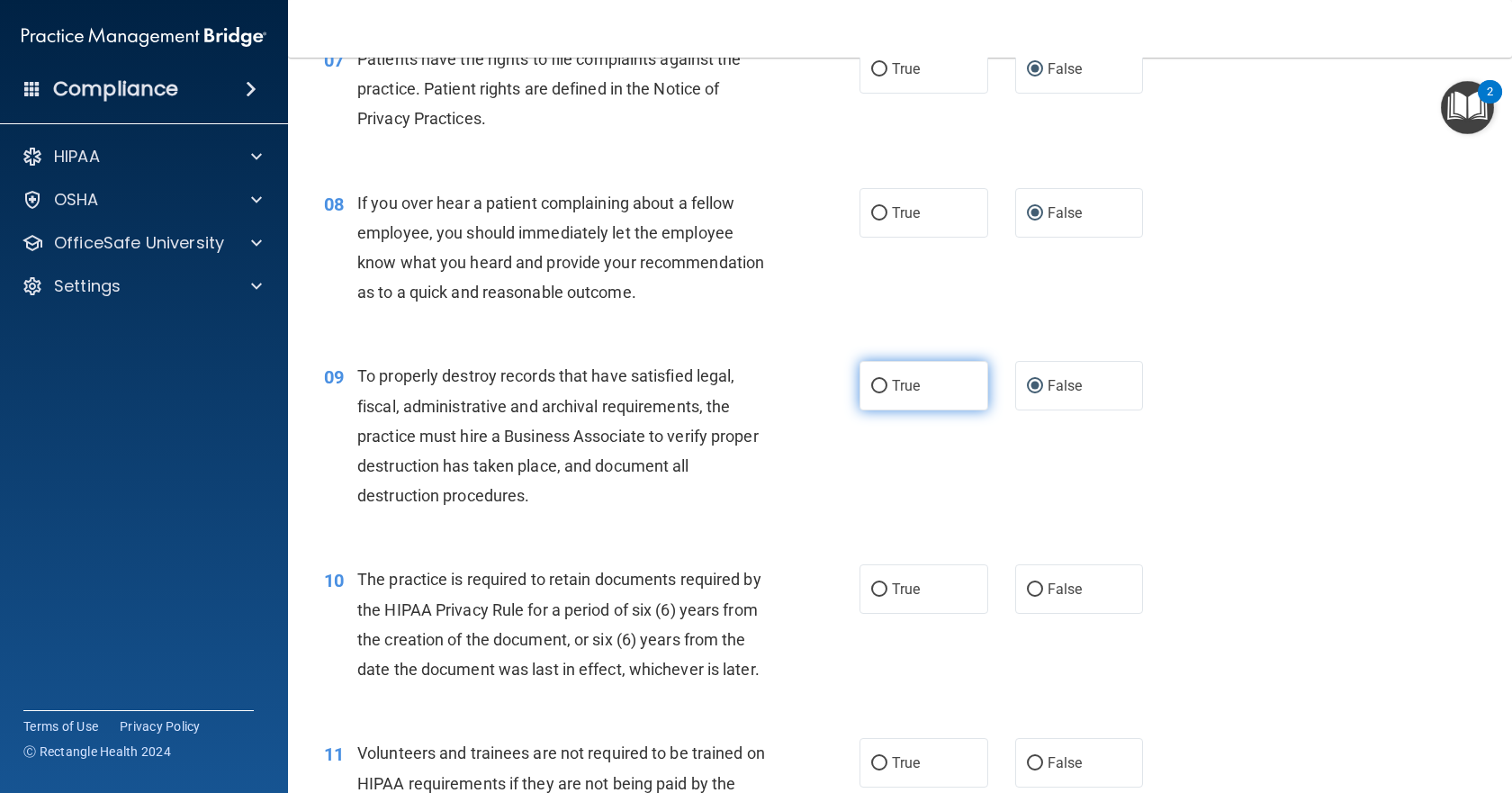
click at [891, 394] on span "True" at bounding box center [905, 385] width 28 height 17
click at [887, 393] on input "True" at bounding box center [880, 386] width 16 height 14
radio input "true"
radio input "false"
click at [912, 613] on label "True" at bounding box center [924, 588] width 129 height 50
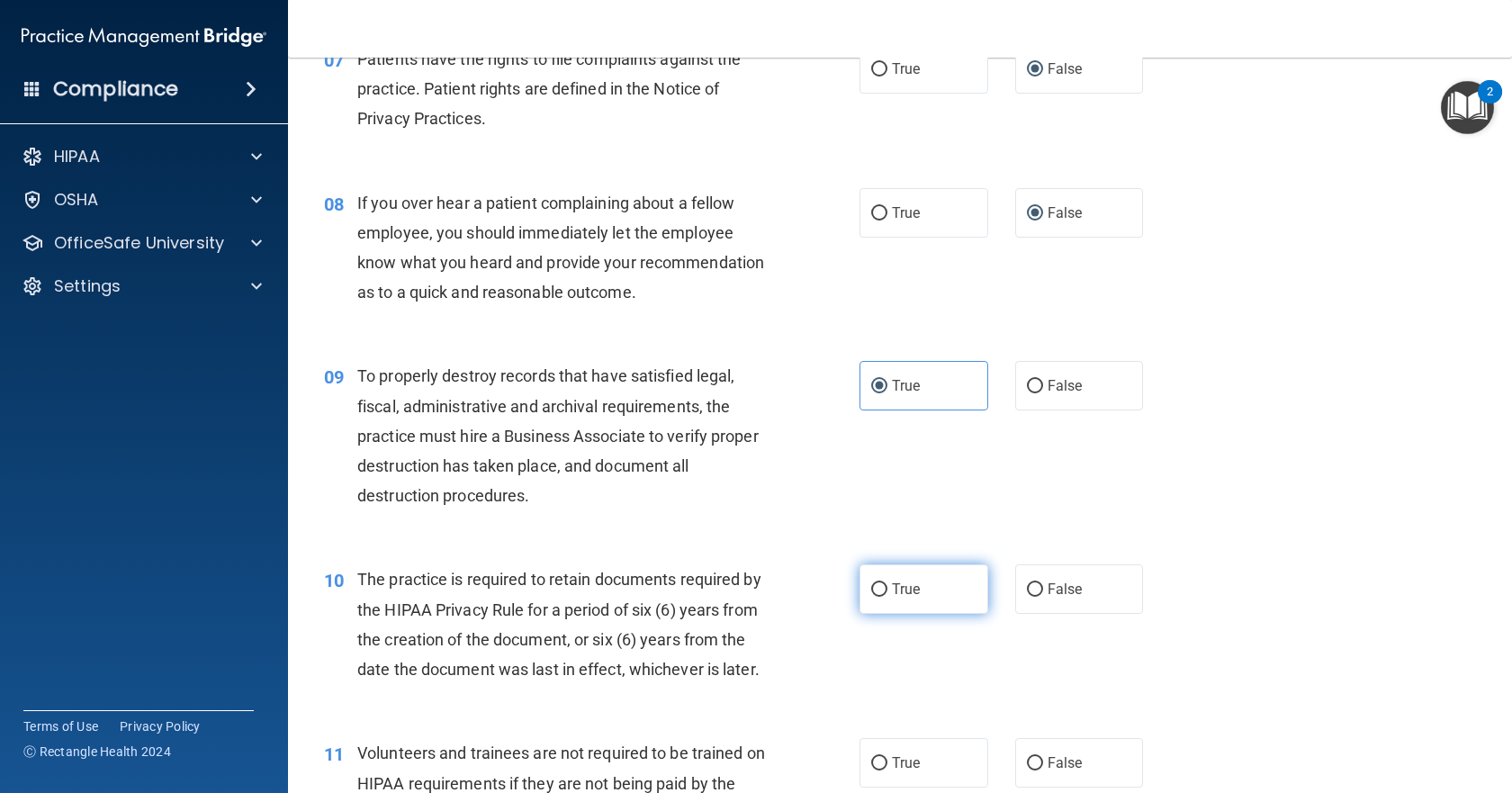
click at [887, 596] on input "True" at bounding box center [880, 589] width 16 height 14
radio input "true"
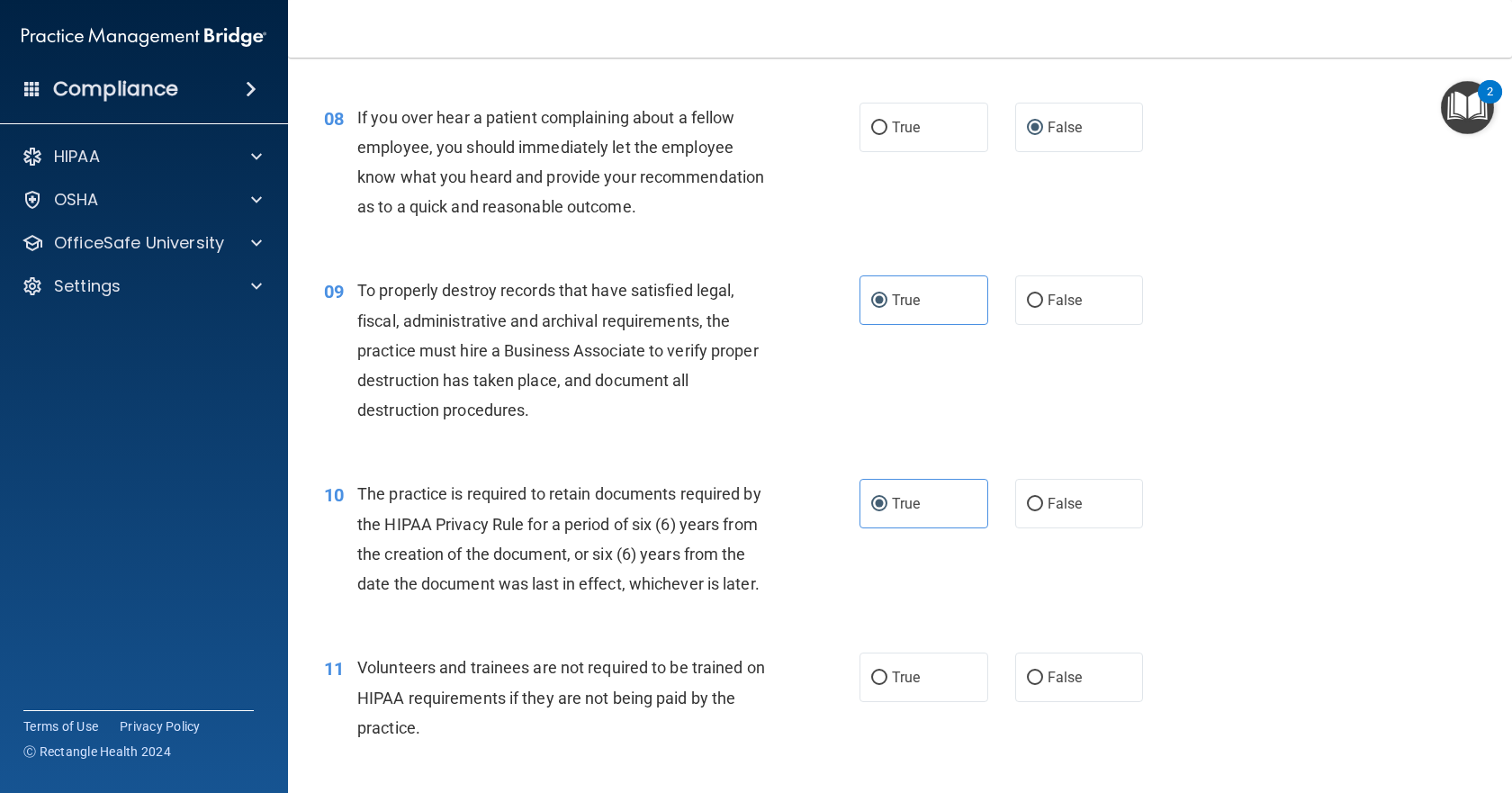
scroll to position [1350, 0]
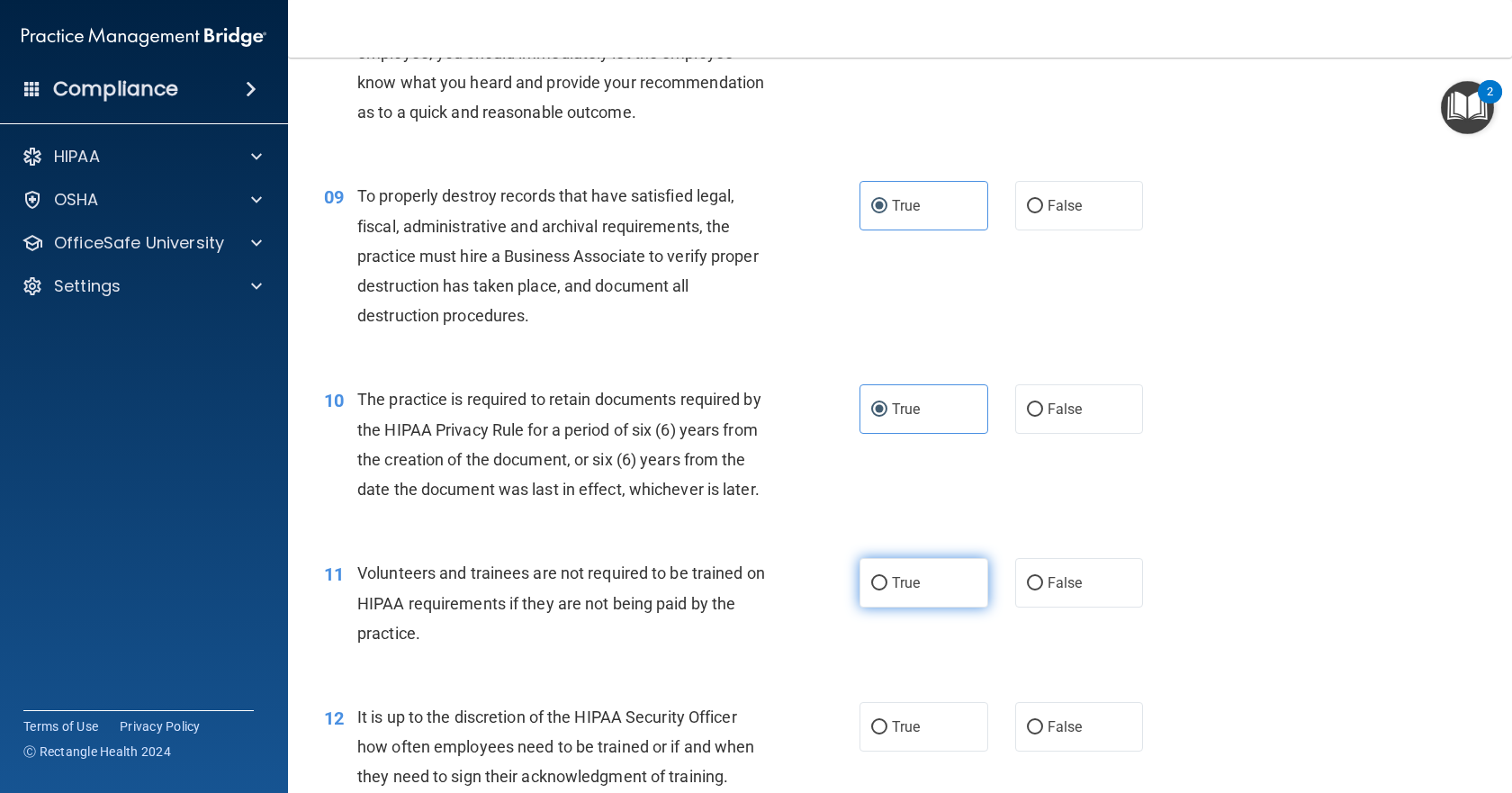
click at [876, 590] on input "True" at bounding box center [880, 583] width 16 height 14
radio input "true"
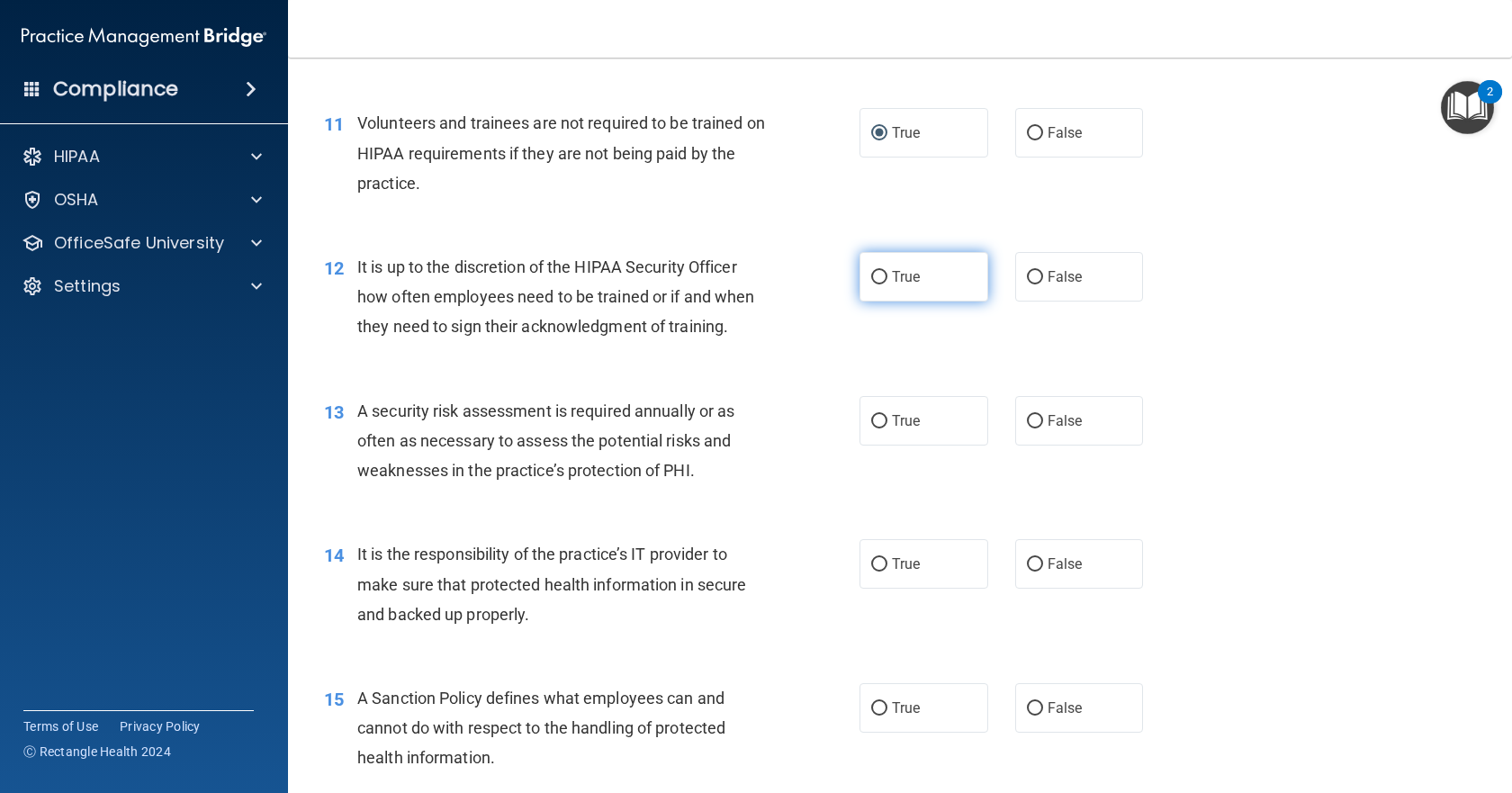
scroll to position [1979, 0]
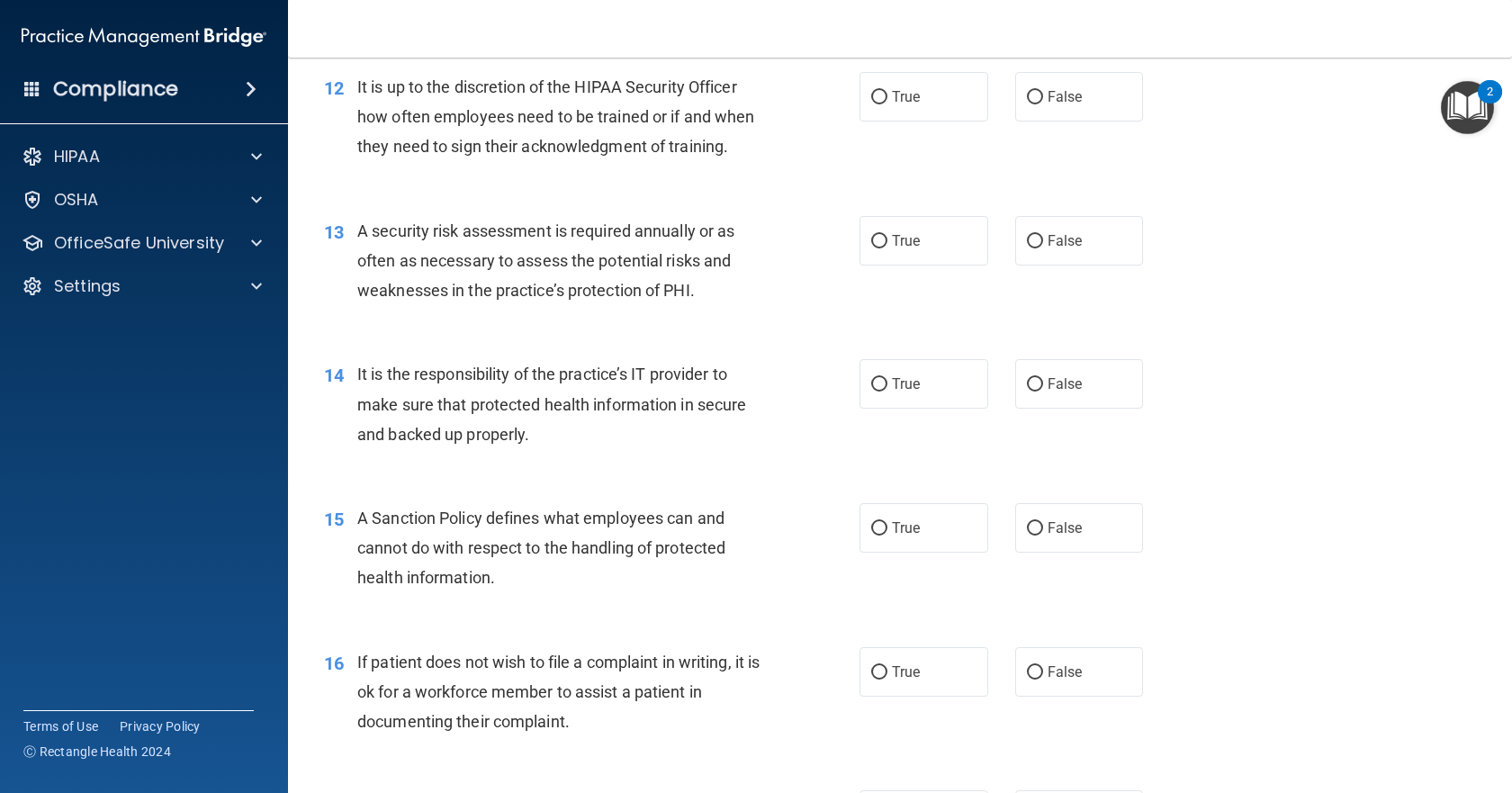
click at [1258, 398] on div "14 It is the responsibility of the practice’s IT provider to make sure that pro…" at bounding box center [899, 409] width 1179 height 144
click at [871, 105] on input "True" at bounding box center [880, 97] width 16 height 14
radio input "true"
click at [1323, 418] on div "14 It is the responsibility of the practice’s IT provider to make sure that pro…" at bounding box center [899, 409] width 1179 height 144
click at [1027, 248] on input "False" at bounding box center [1035, 241] width 16 height 14
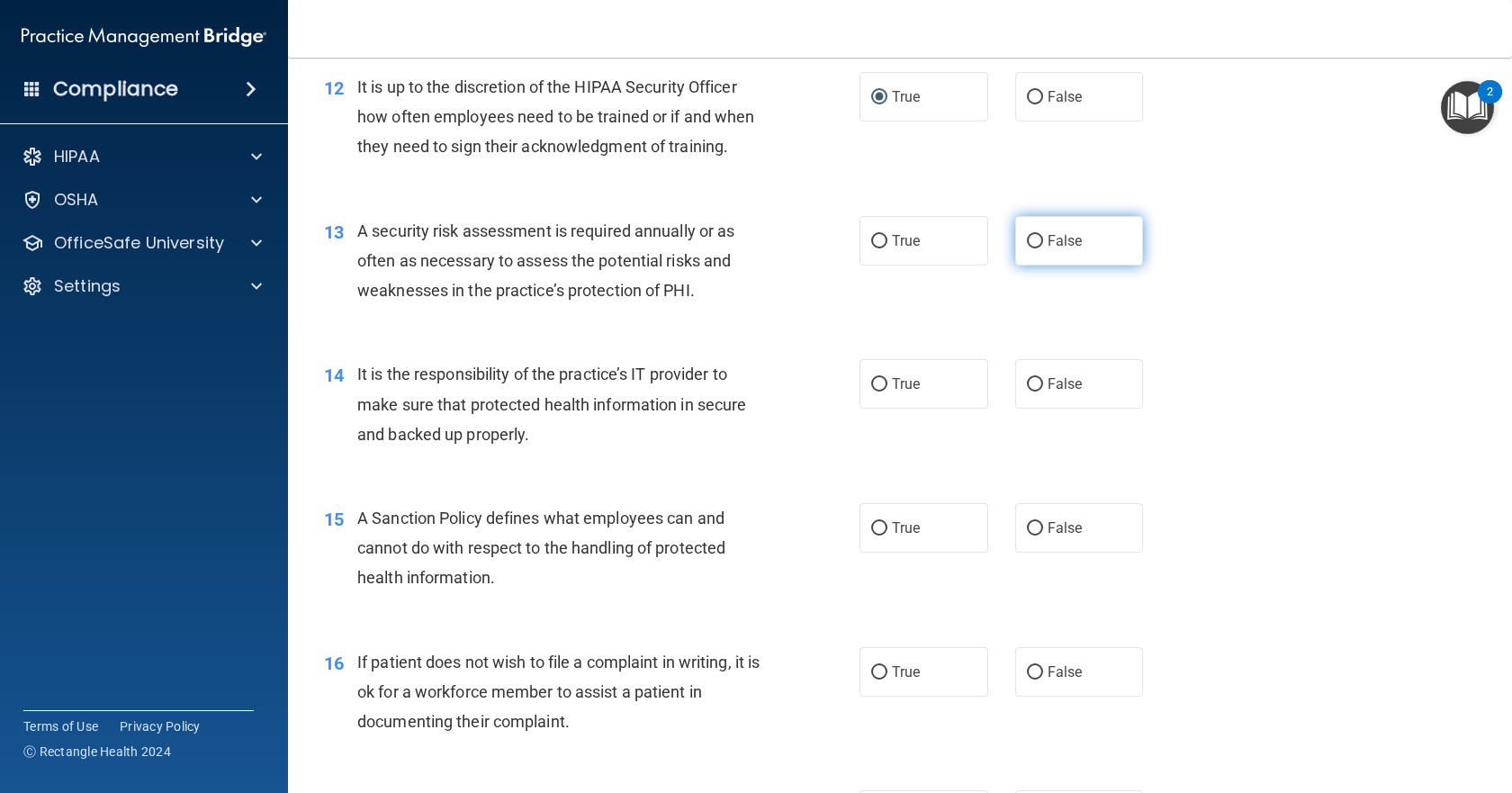
radio input "true"
click at [1027, 409] on label "False" at bounding box center [1079, 383] width 129 height 50
click at [1027, 392] on input "False" at bounding box center [1035, 384] width 16 height 14
radio input "true"
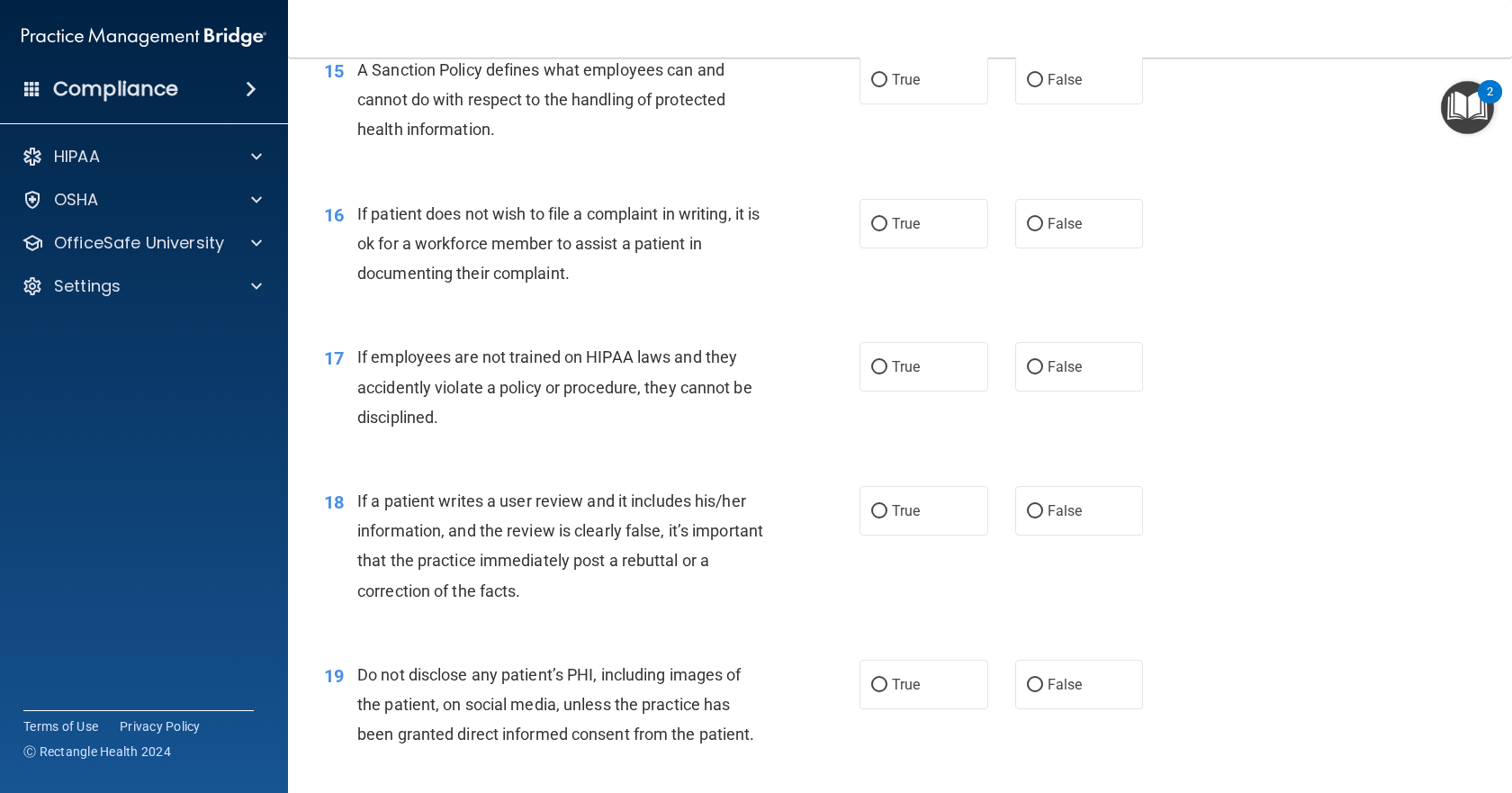
scroll to position [2430, 0]
click at [880, 86] on input "True" at bounding box center [880, 78] width 16 height 14
radio input "true"
click at [909, 309] on div "16 If patient does not wish to file a complaint in writing, it is ok for a work…" at bounding box center [899, 247] width 1179 height 144
click at [906, 230] on span "True" at bounding box center [905, 221] width 28 height 17
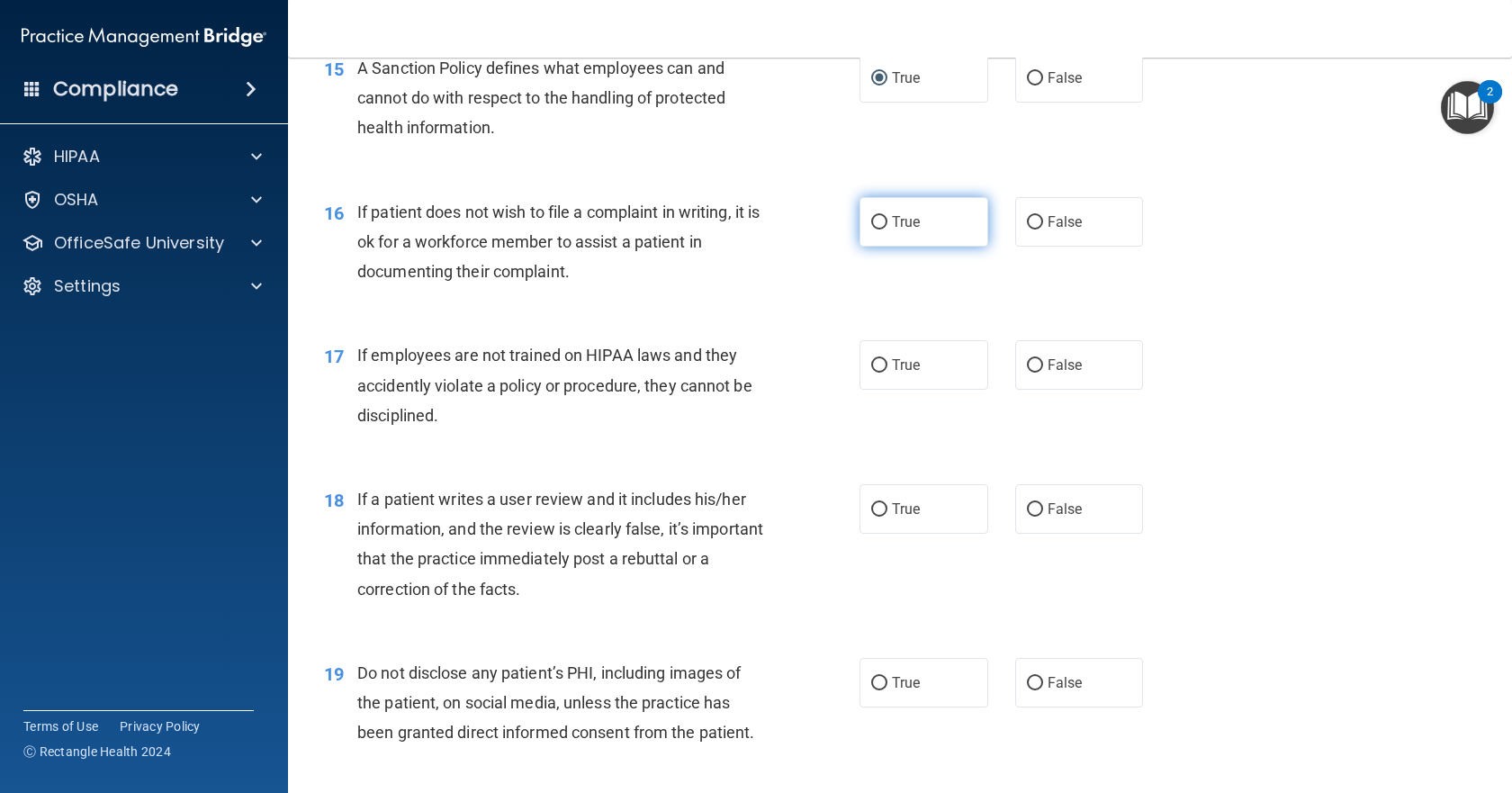
click at [887, 229] on input "True" at bounding box center [880, 222] width 16 height 14
radio input "true"
drag, startPoint x: 882, startPoint y: 405, endPoint x: 882, endPoint y: 431, distance: 26.0
click at [882, 390] on label "True" at bounding box center [924, 364] width 129 height 50
click at [882, 373] on input "True" at bounding box center [880, 365] width 16 height 14
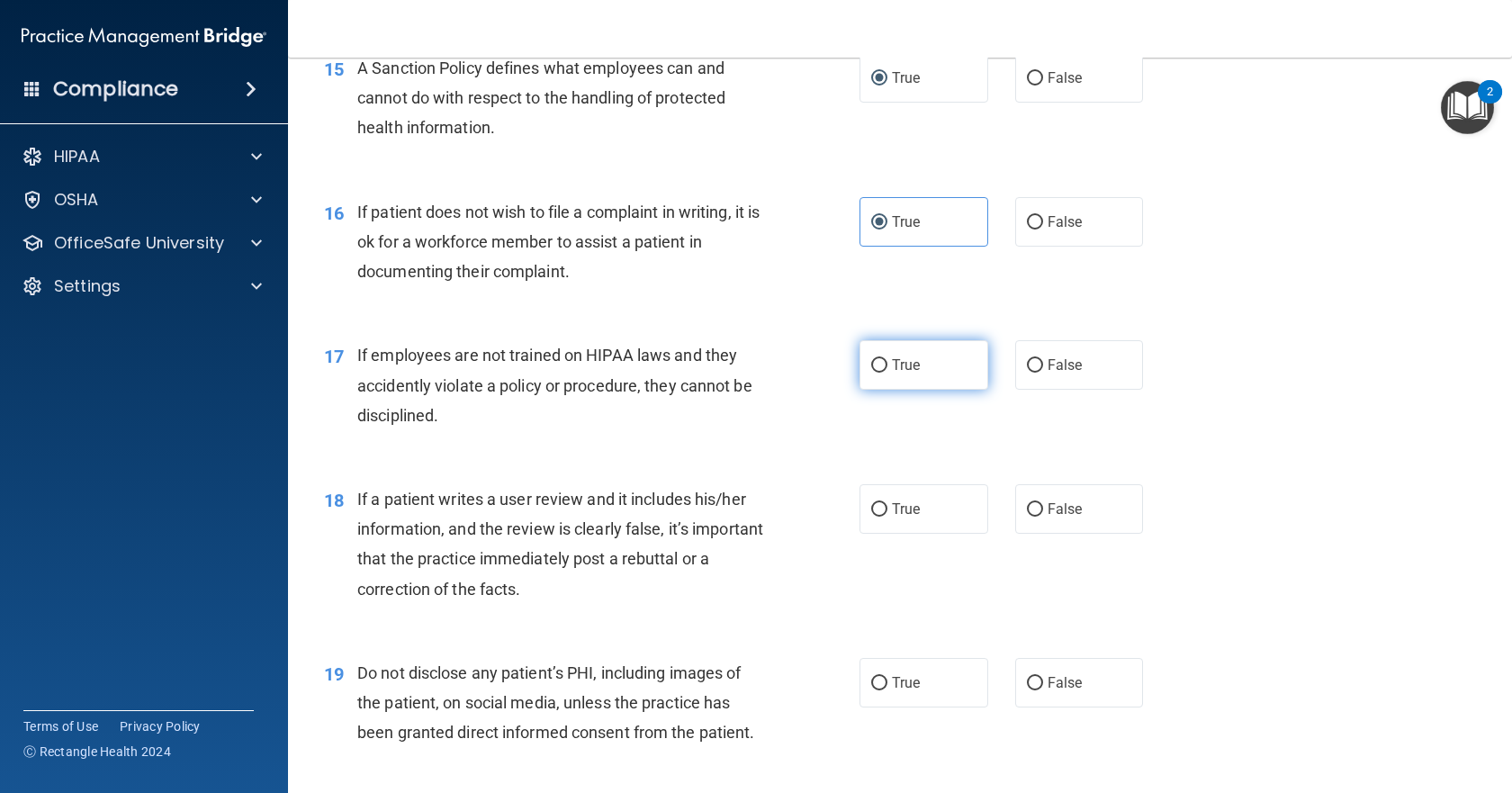
radio input "true"
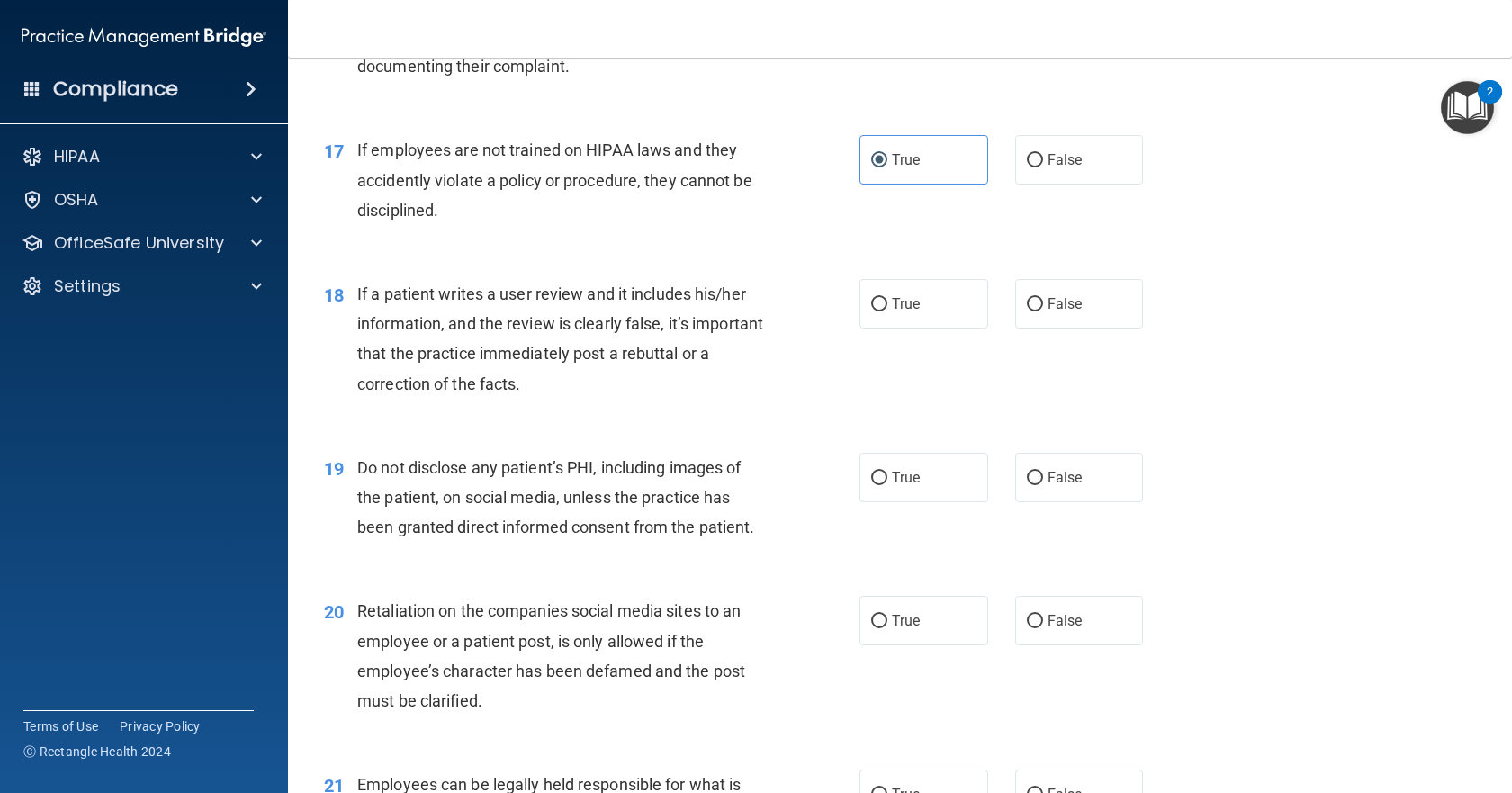
scroll to position [2789, 0]
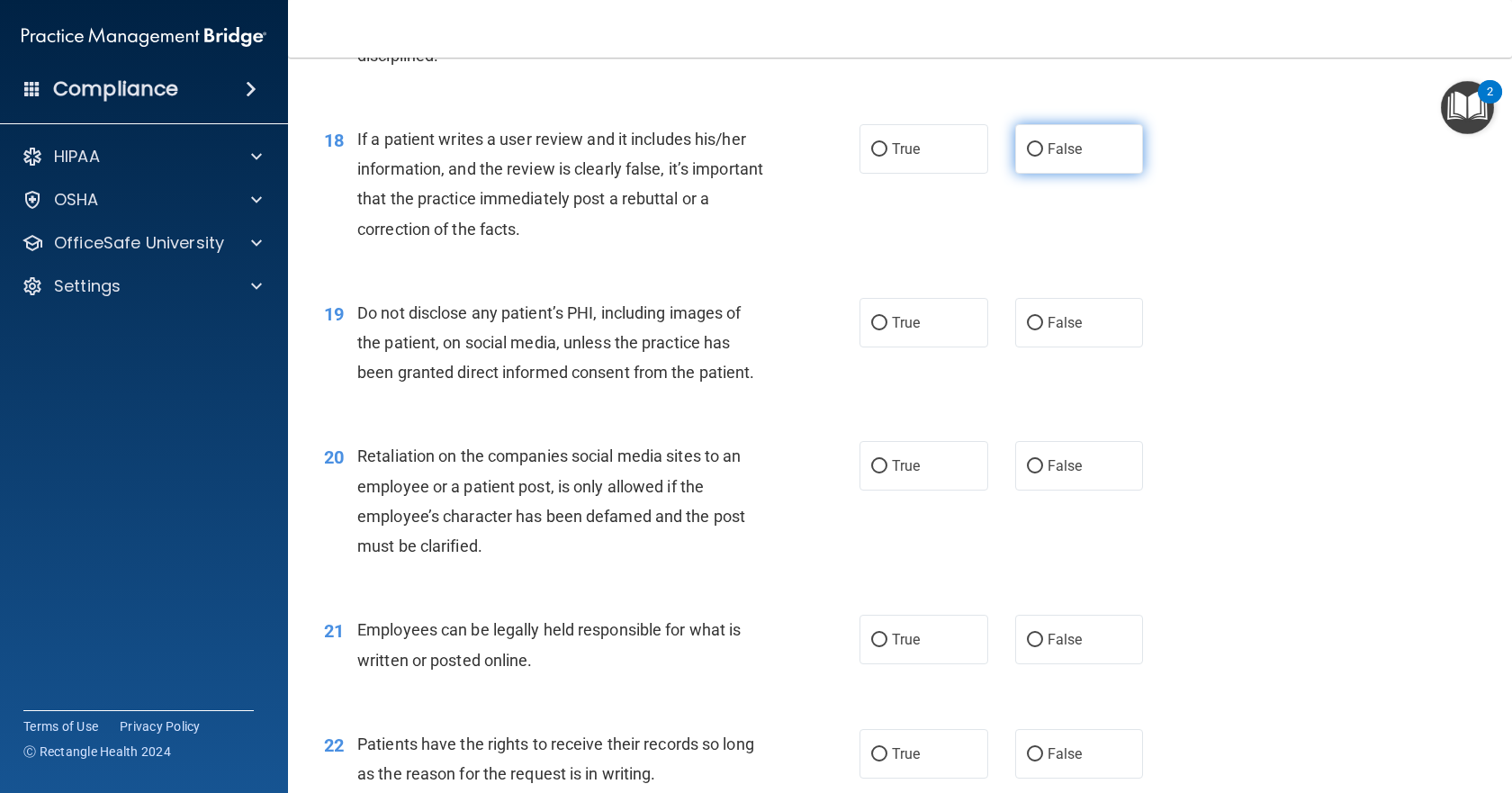
click at [1036, 174] on label "False" at bounding box center [1079, 149] width 129 height 50
click at [1036, 157] on input "False" at bounding box center [1035, 150] width 16 height 14
radio input "true"
click at [1031, 330] on input "False" at bounding box center [1035, 323] width 16 height 14
radio input "true"
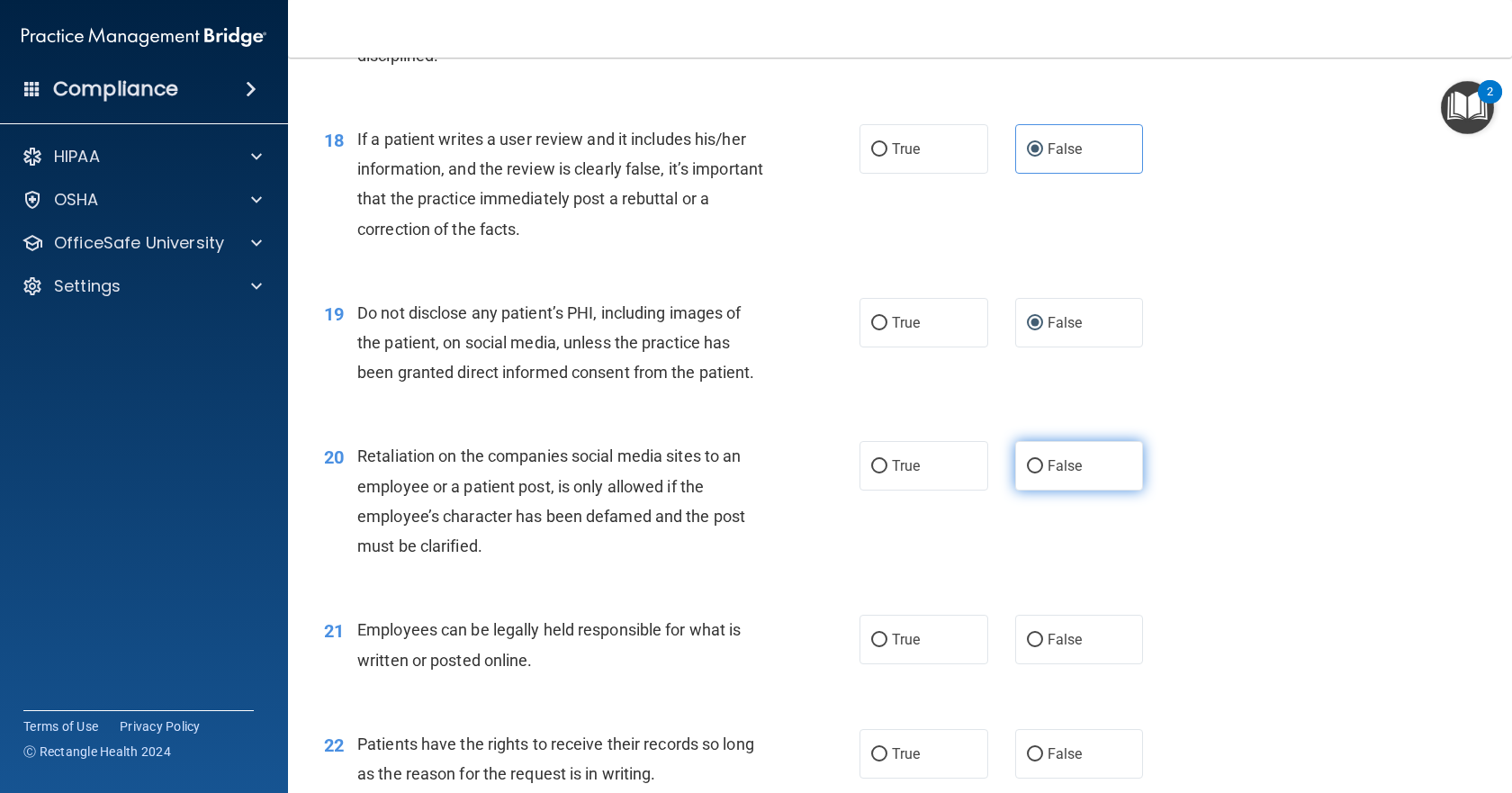
click at [1031, 474] on input "False" at bounding box center [1035, 466] width 16 height 14
radio input "true"
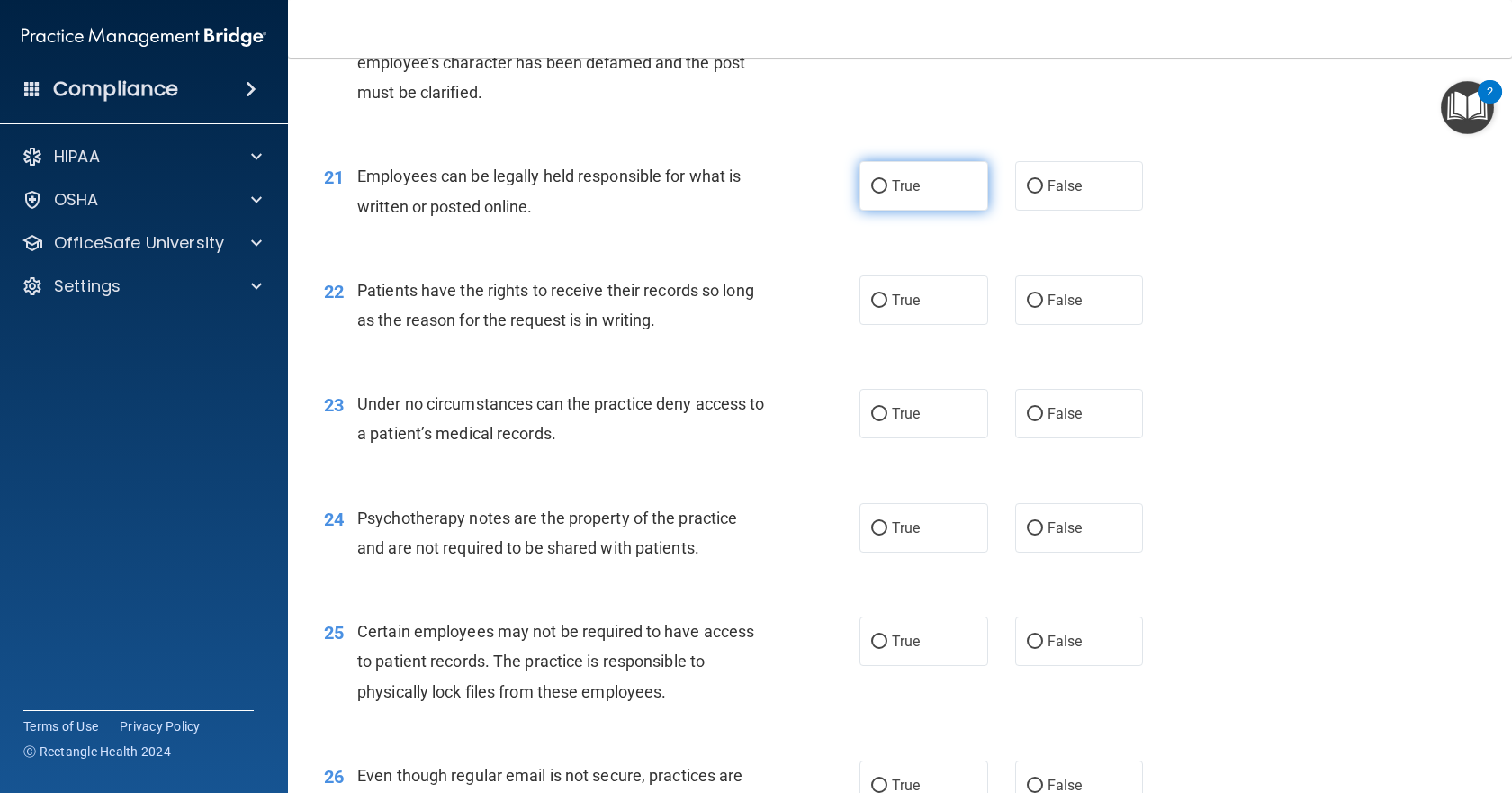
scroll to position [3330, 0]
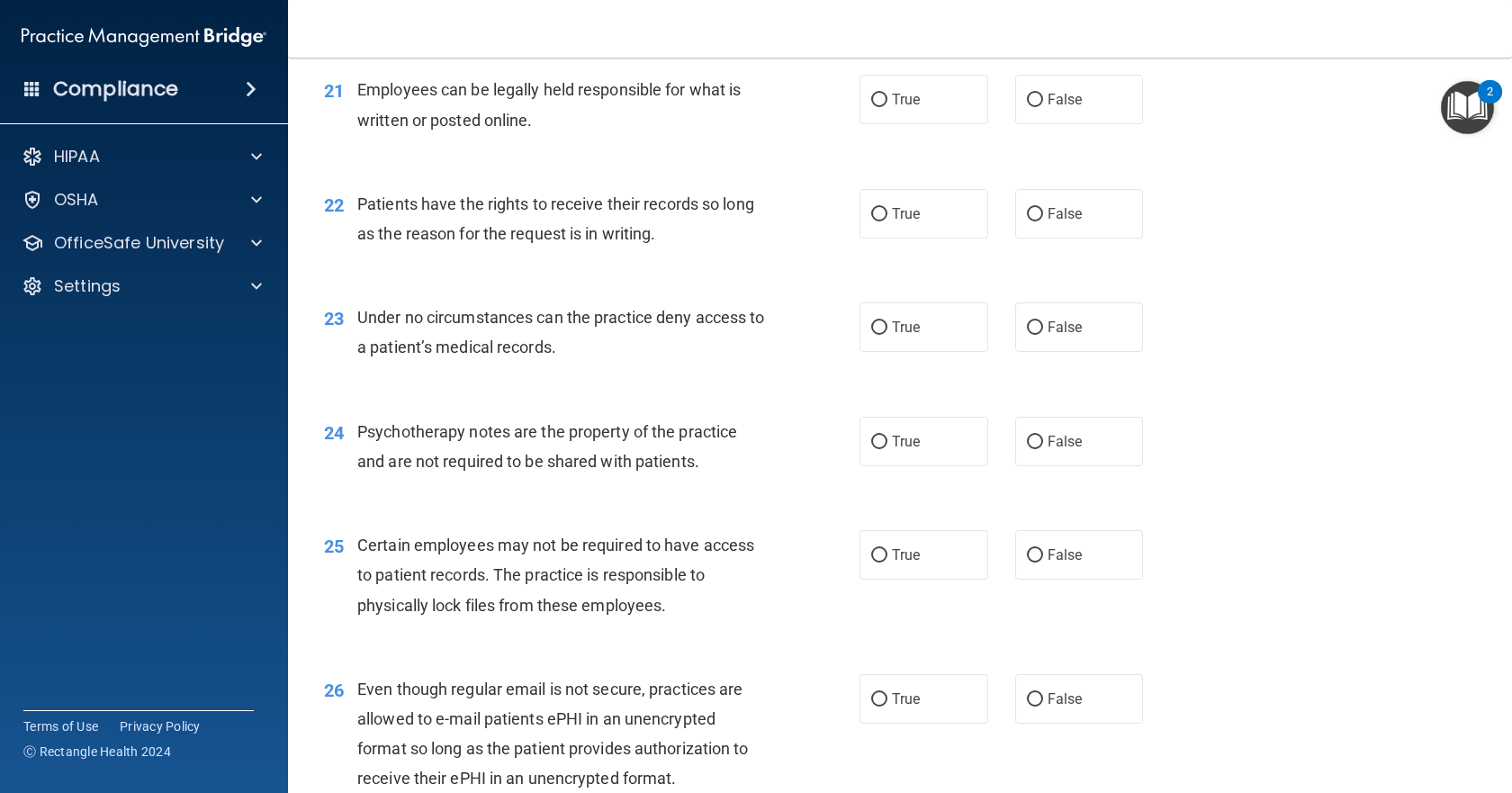
click at [1341, 280] on div "22 Patients have the rights to receive their records so long as the reason for …" at bounding box center [899, 224] width 1179 height 114
click at [873, 107] on input "True" at bounding box center [880, 100] width 16 height 14
radio input "true"
click at [876, 238] on label "True" at bounding box center [924, 213] width 129 height 50
click at [876, 221] on input "True" at bounding box center [880, 214] width 16 height 14
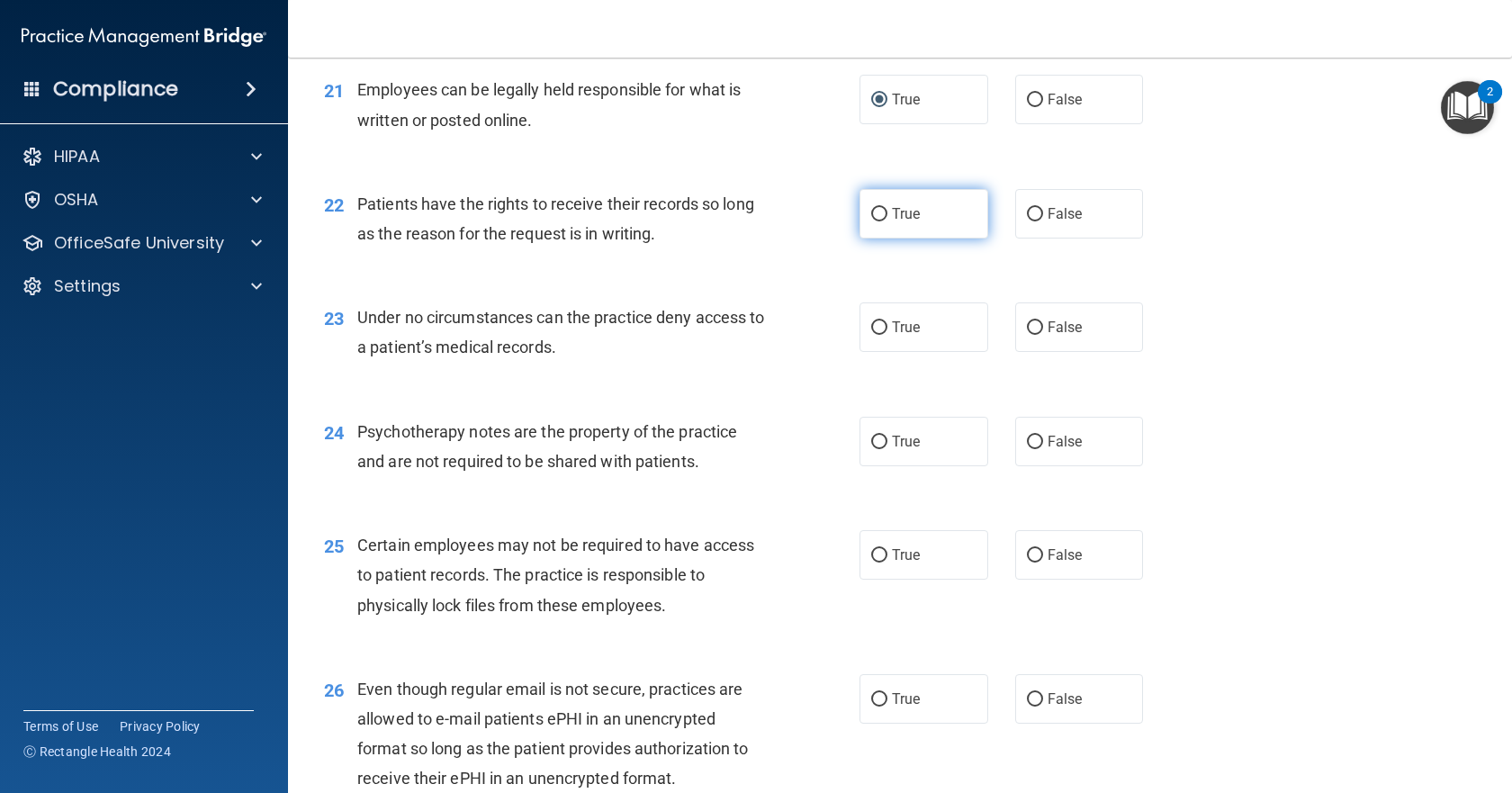
radio input "true"
click at [1028, 335] on input "False" at bounding box center [1035, 327] width 16 height 14
radio input "true"
click at [1034, 466] on label "False" at bounding box center [1079, 441] width 129 height 50
click at [1034, 449] on input "False" at bounding box center [1035, 442] width 16 height 14
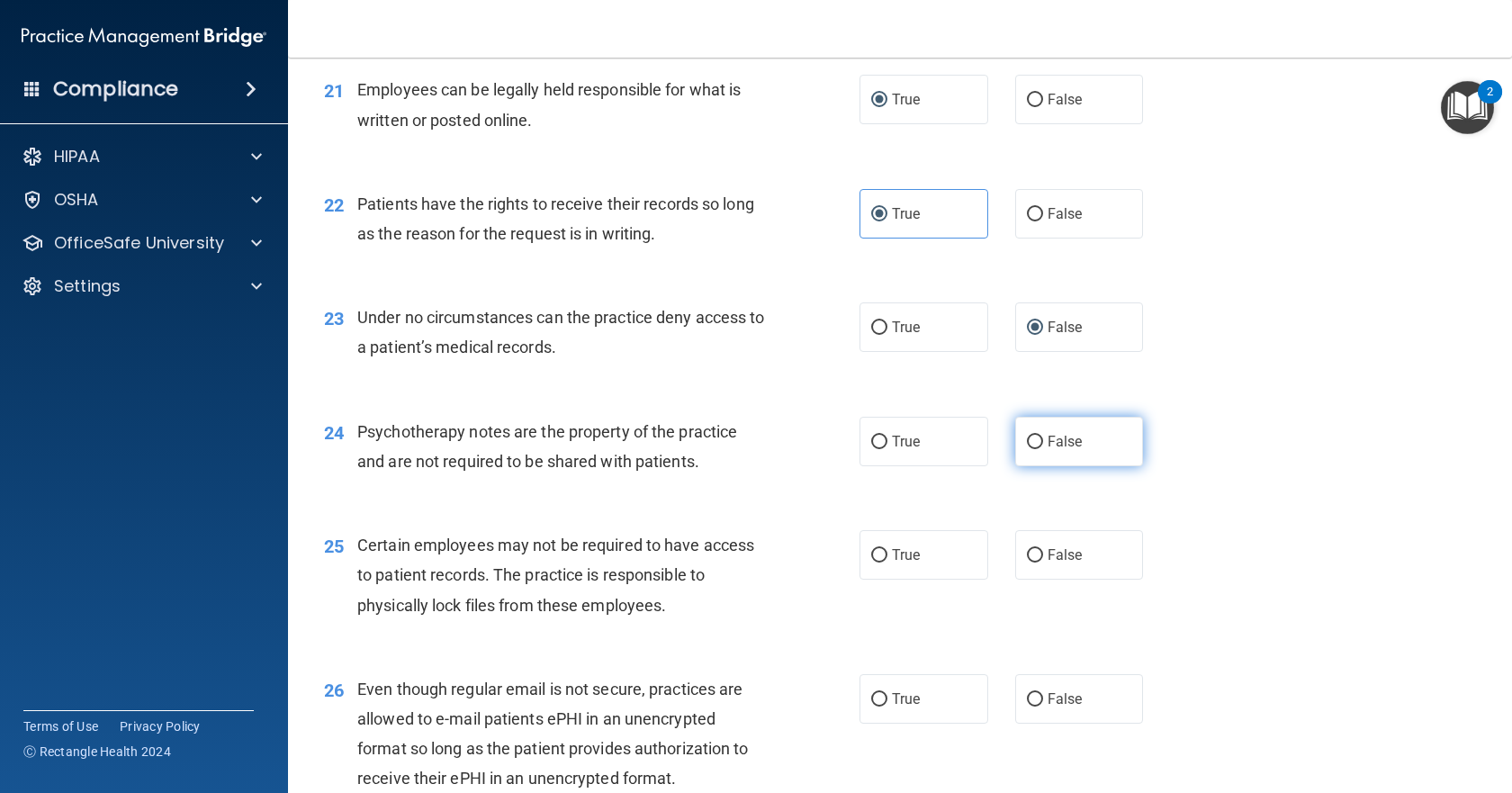
radio input "true"
click at [874, 562] on input "True" at bounding box center [880, 555] width 16 height 14
radio input "true"
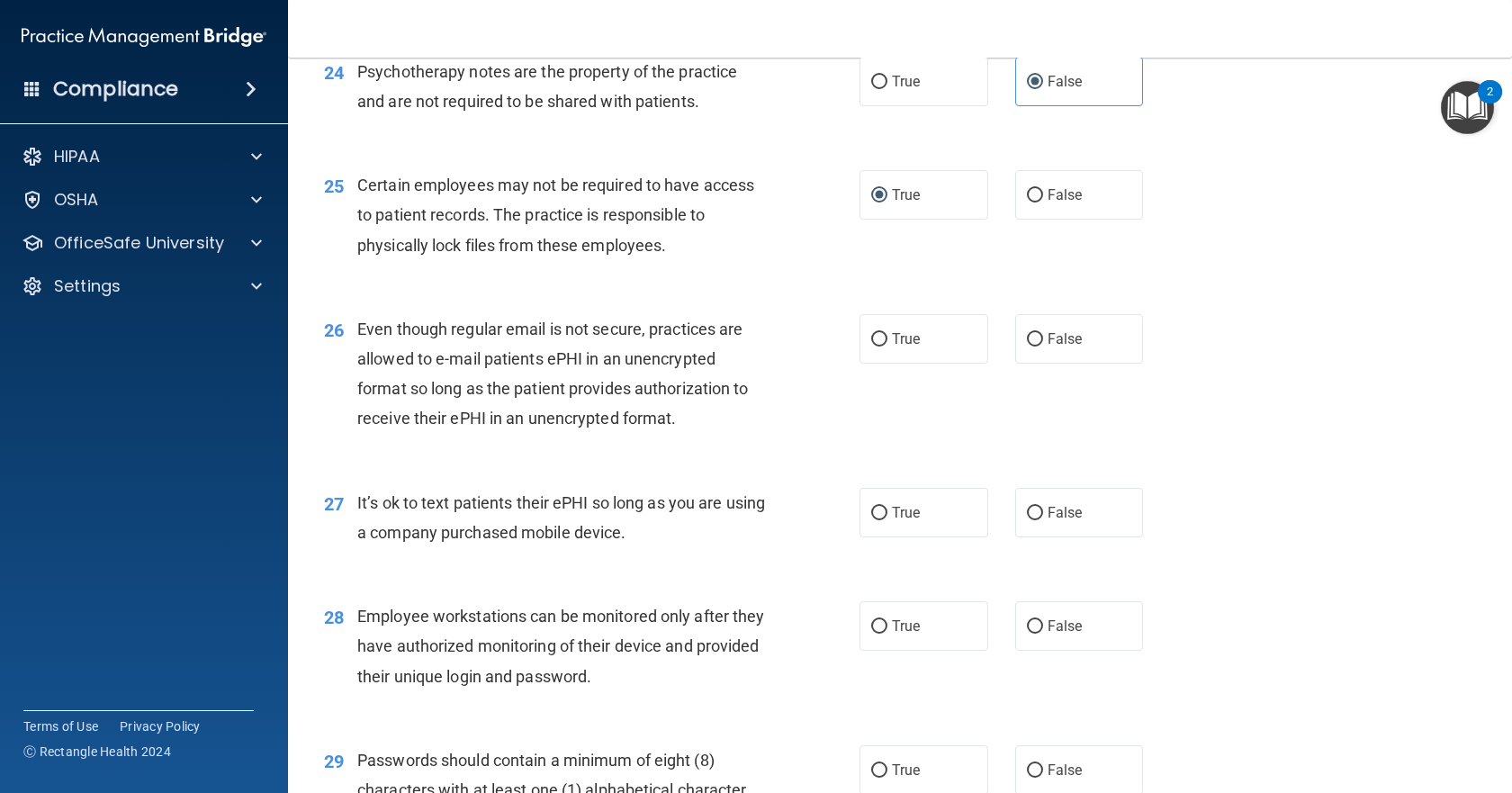
scroll to position [3960, 0]
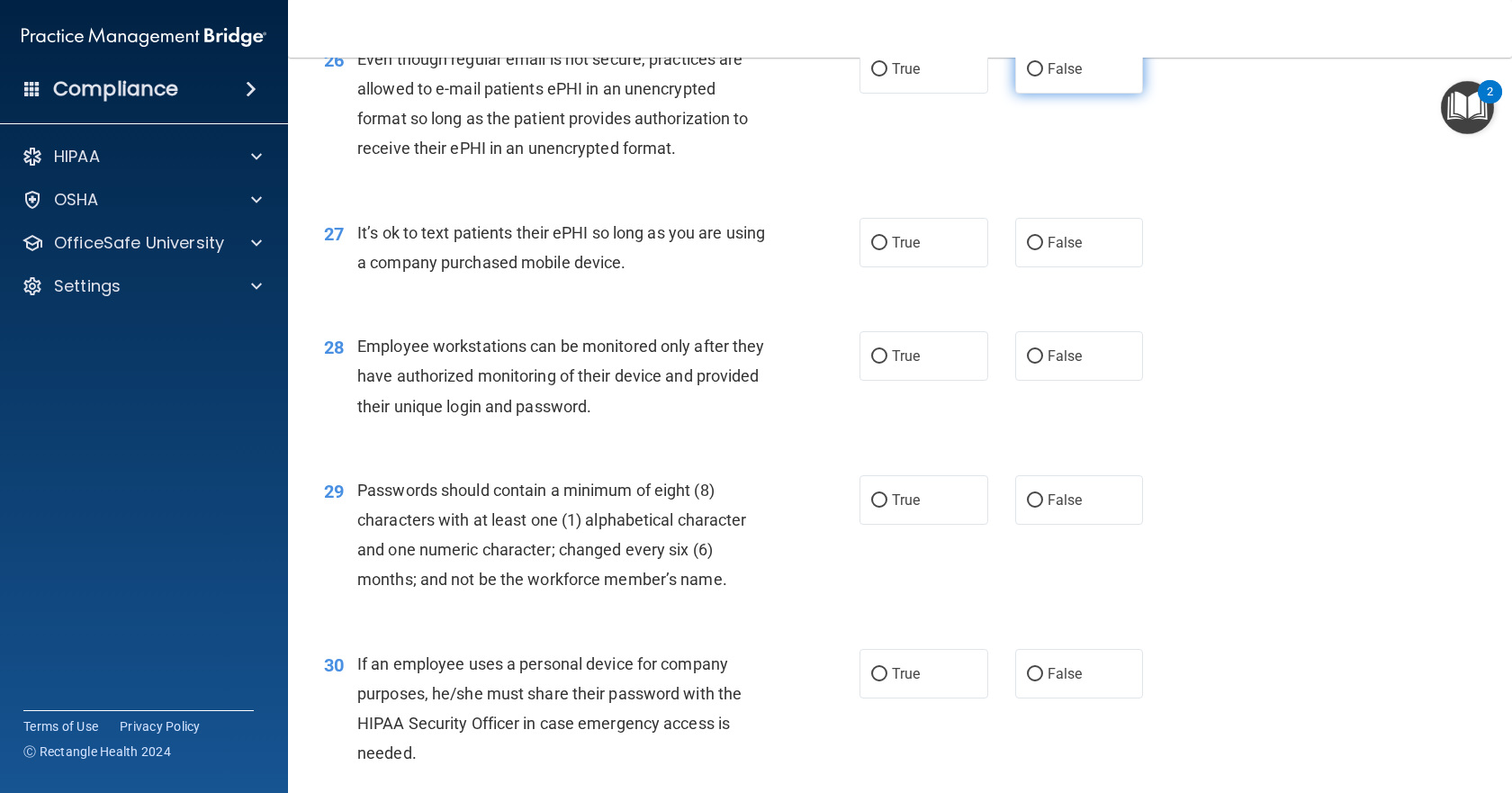
click at [1029, 77] on input "False" at bounding box center [1035, 69] width 16 height 14
radio input "true"
click at [1029, 250] on input "False" at bounding box center [1035, 243] width 16 height 14
radio input "true"
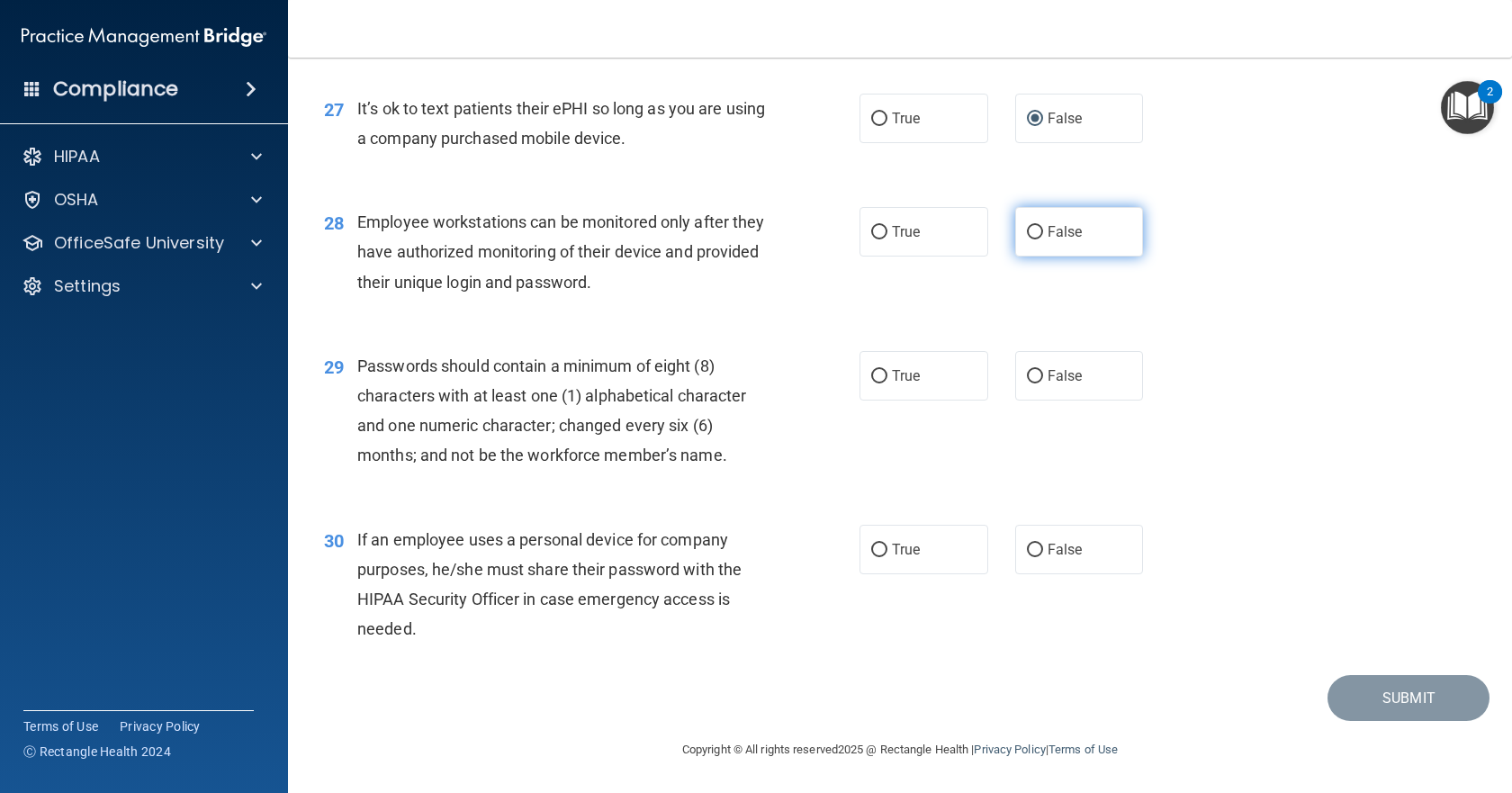
scroll to position [4143, 0]
click at [1374, 357] on div "29 Passwords should contain a minimum of eight (8) characters with at least one…" at bounding box center [899, 415] width 1179 height 174
click at [878, 240] on label "True" at bounding box center [924, 231] width 129 height 50
click at [878, 239] on input "True" at bounding box center [880, 232] width 16 height 14
radio input "true"
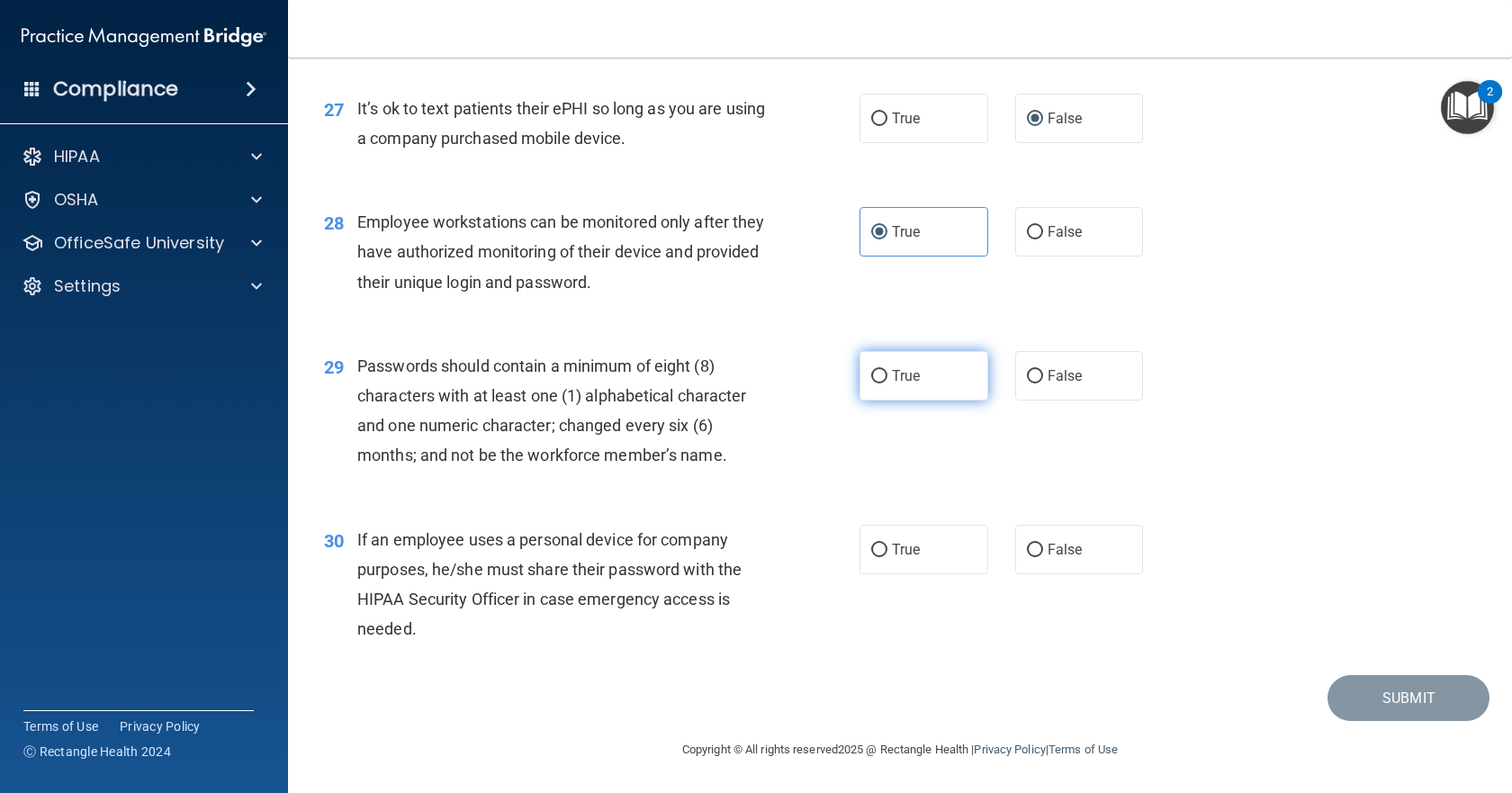
drag, startPoint x: 875, startPoint y: 380, endPoint x: 879, endPoint y: 400, distance: 20.4
click at [876, 382] on input "True" at bounding box center [880, 376] width 16 height 14
radio input "true"
click at [879, 560] on label "True" at bounding box center [924, 549] width 129 height 50
click at [879, 557] on input "True" at bounding box center [880, 549] width 16 height 14
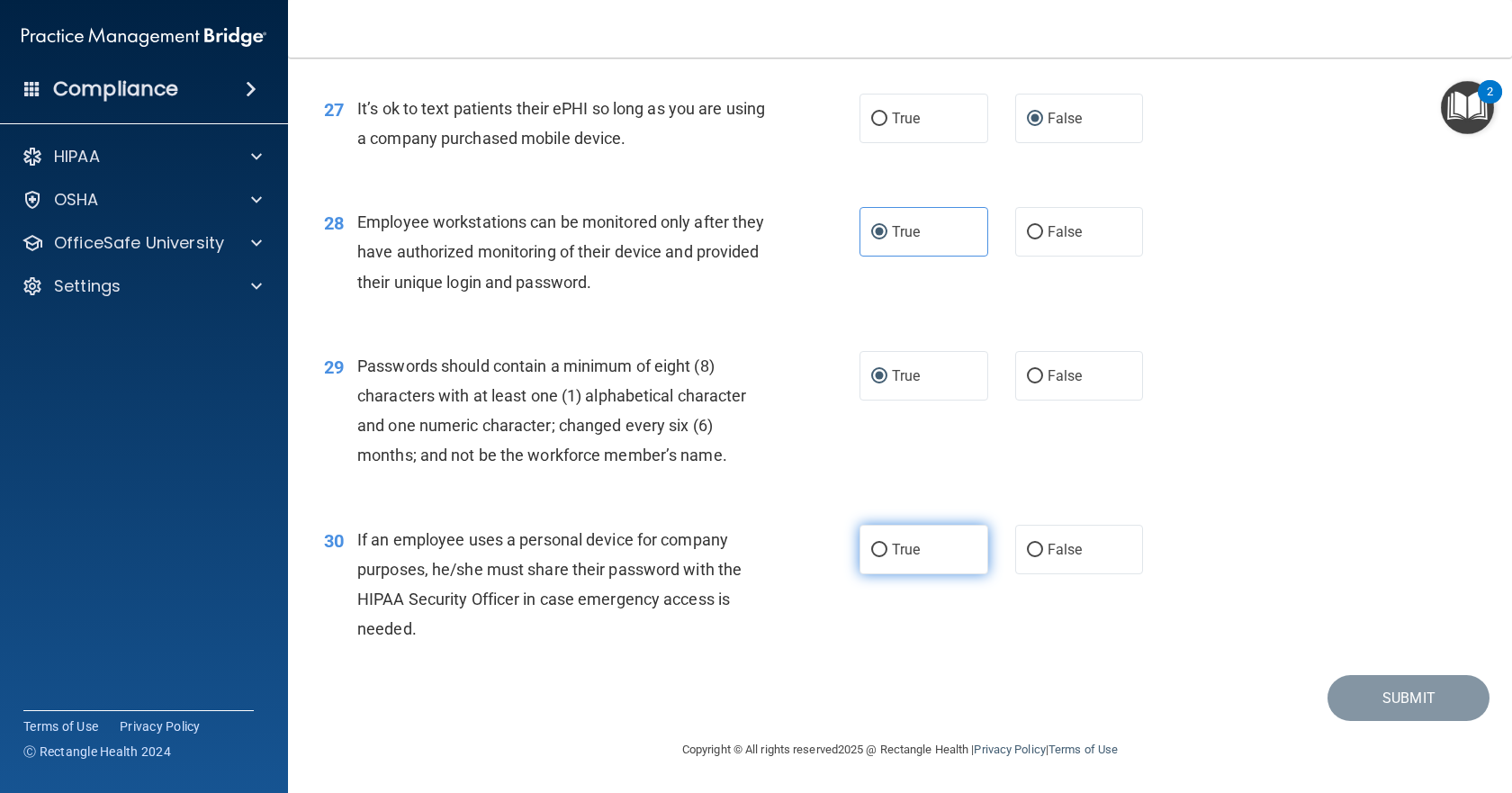
radio input "true"
click at [1376, 713] on button "Submit" at bounding box center [1408, 697] width 162 height 46
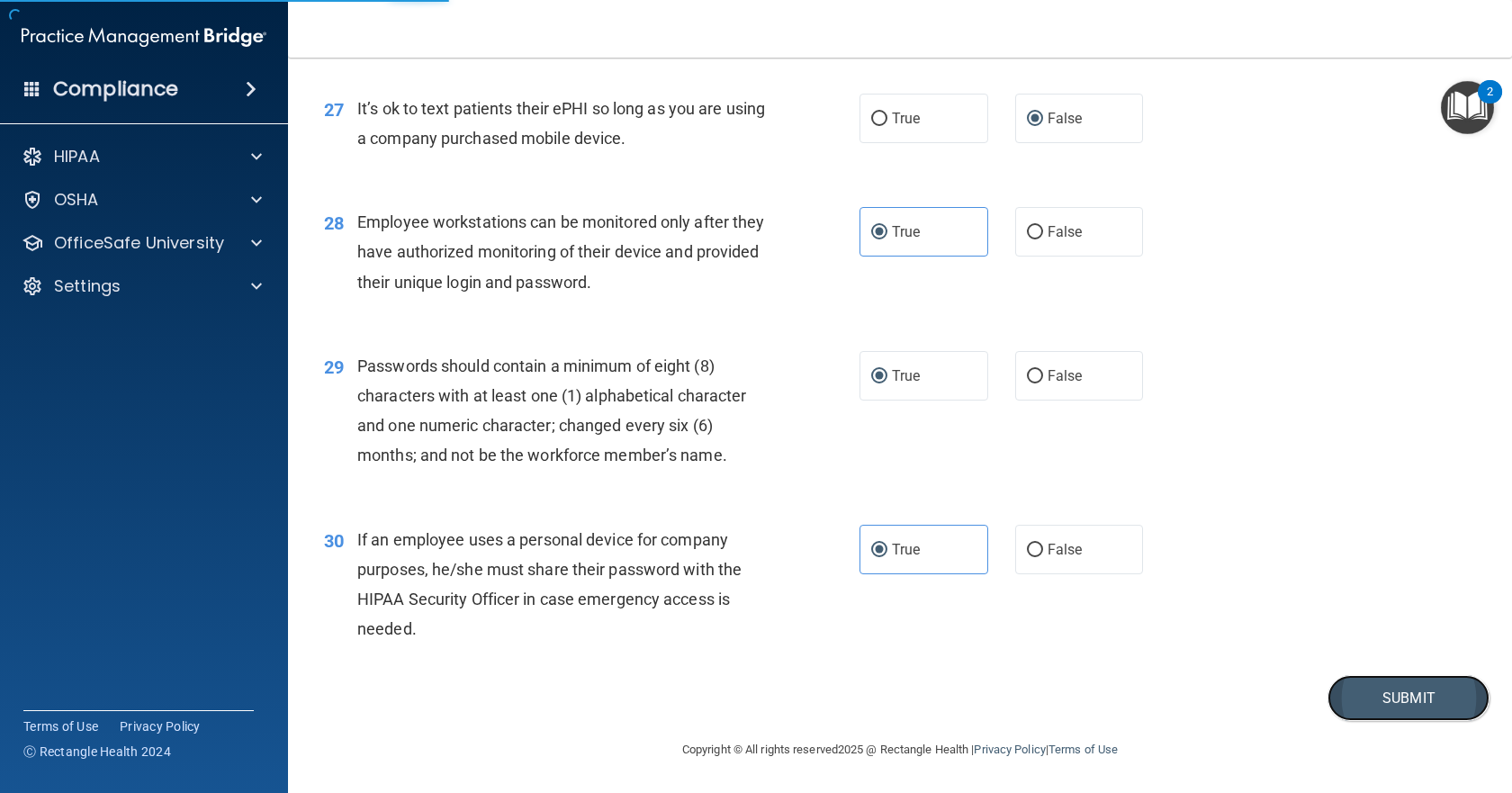
click at [1393, 686] on button "Submit" at bounding box center [1408, 697] width 162 height 46
click at [1404, 711] on button "Submit" at bounding box center [1408, 697] width 162 height 46
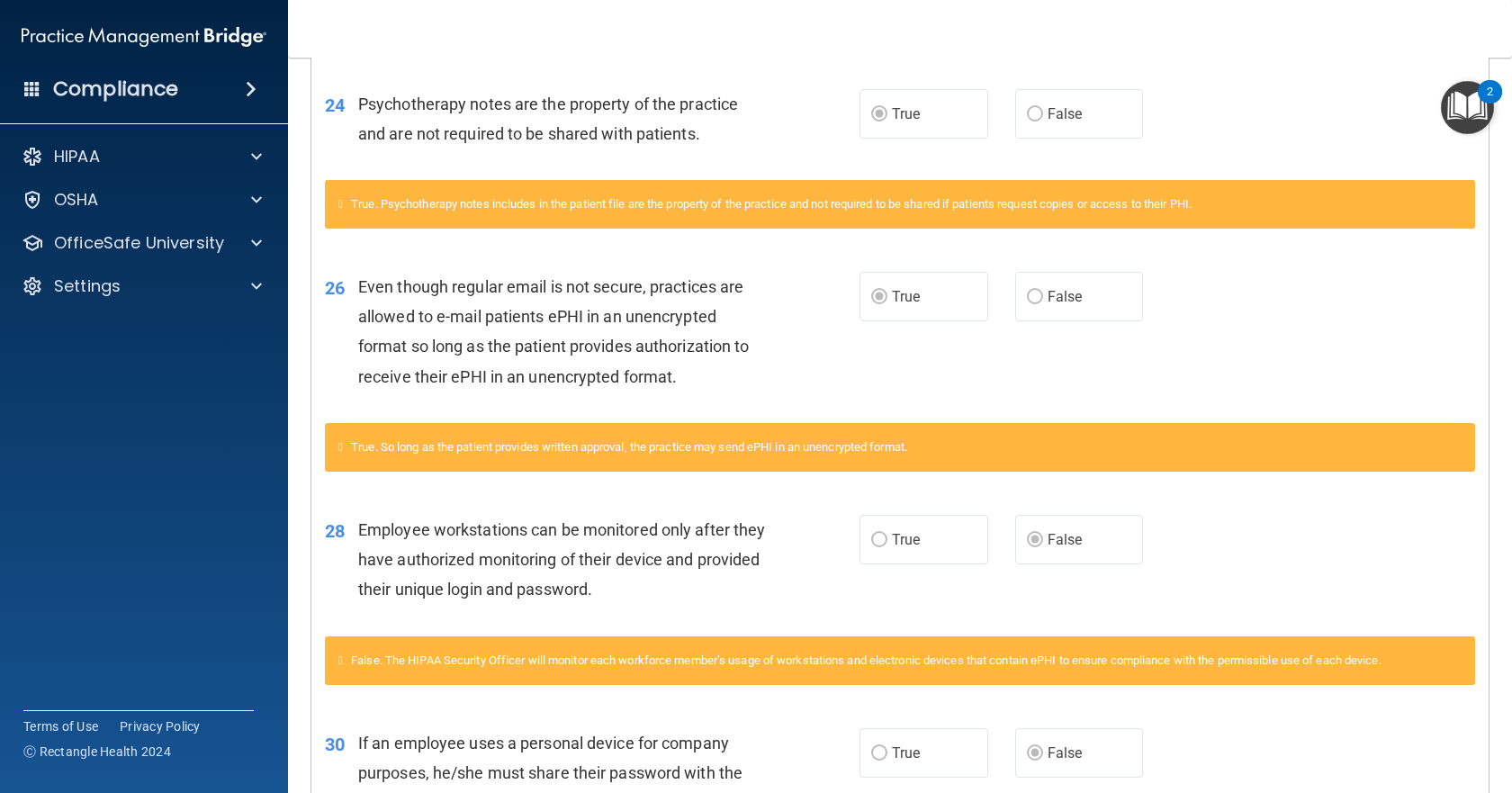
scroll to position [2532, 0]
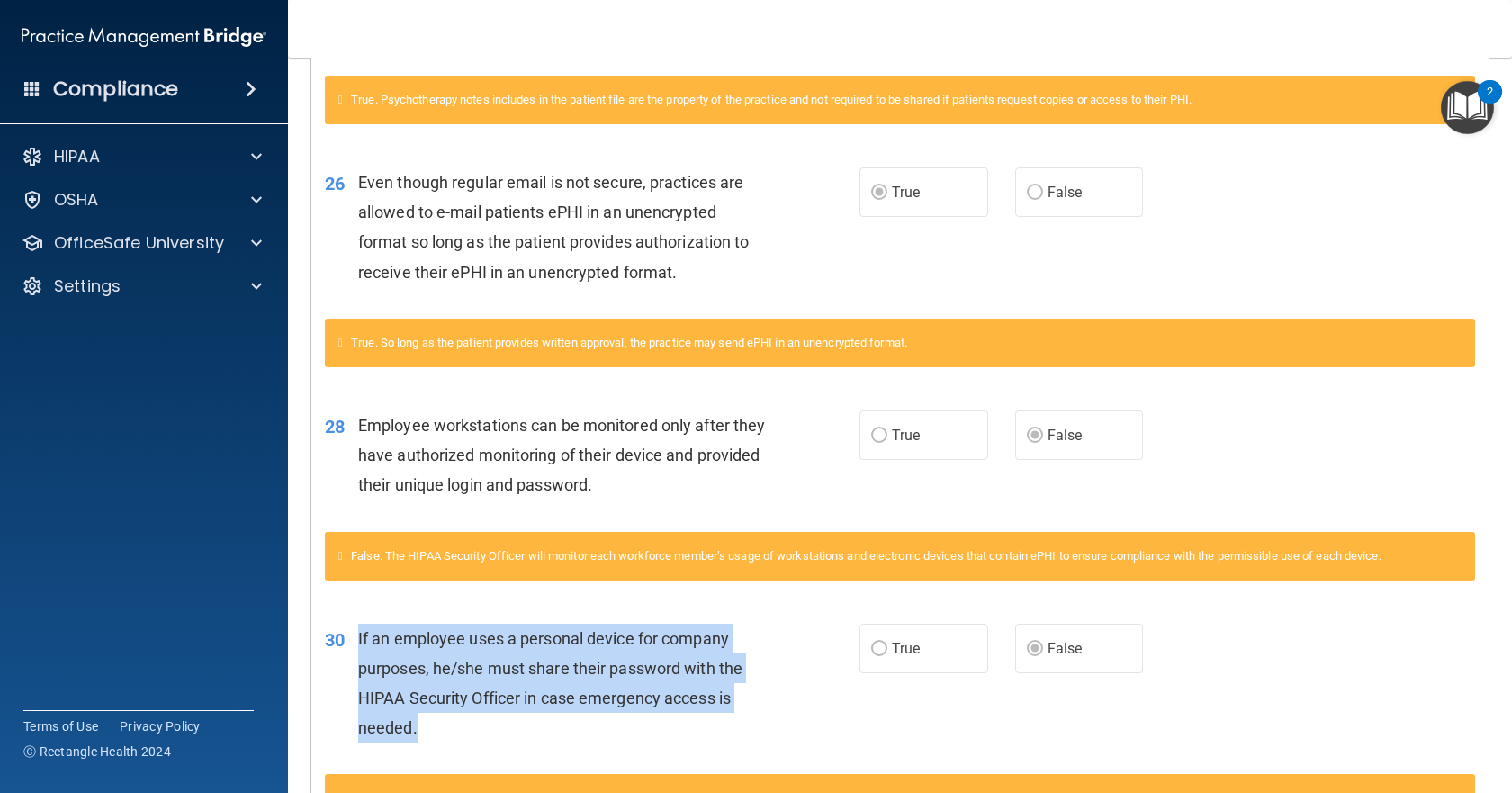
drag, startPoint x: 435, startPoint y: 747, endPoint x: 349, endPoint y: 663, distance: 120.2
click at [349, 663] on div "30 If an employee uses a personal device for company purposes, he/she must shar…" at bounding box center [592, 687] width 588 height 129
copy div "If an employee uses a personal device for company purposes, he/she must share t…"
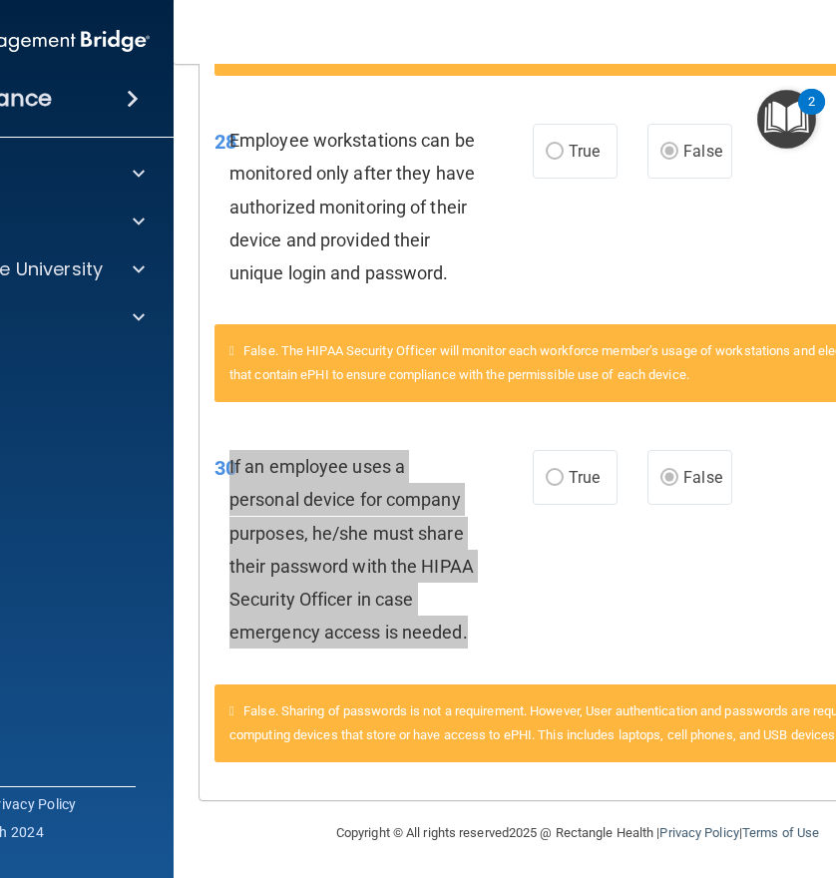
scroll to position [4149, 0]
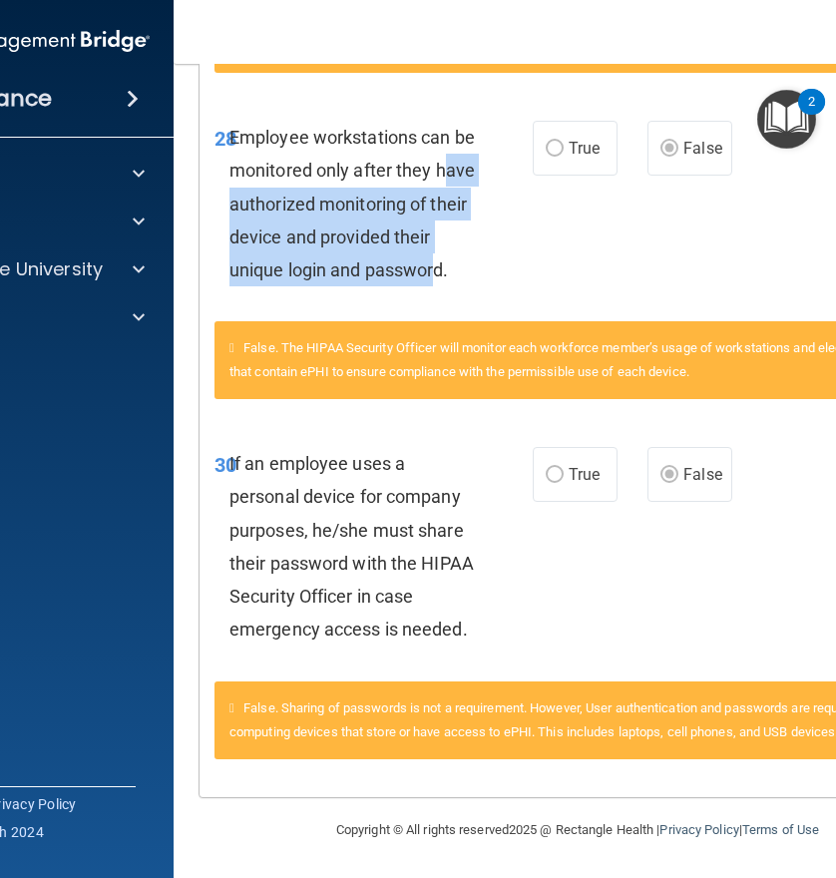
drag, startPoint x: 432, startPoint y: 273, endPoint x: 229, endPoint y: 213, distance: 211.1
click at [229, 213] on span "Employee workstations can be monitored only after they have authorized monitori…" at bounding box center [351, 204] width 245 height 154
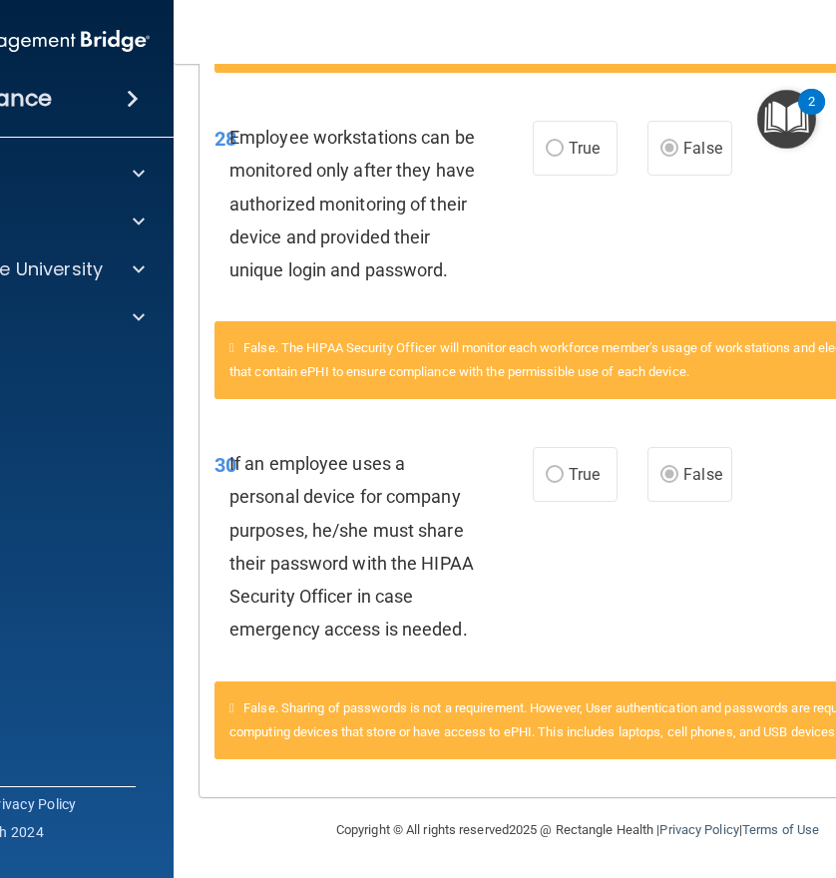
click at [501, 274] on div "28 Employee workstations can be monitored only after they have authorized monit…" at bounding box center [374, 209] width 378 height 176
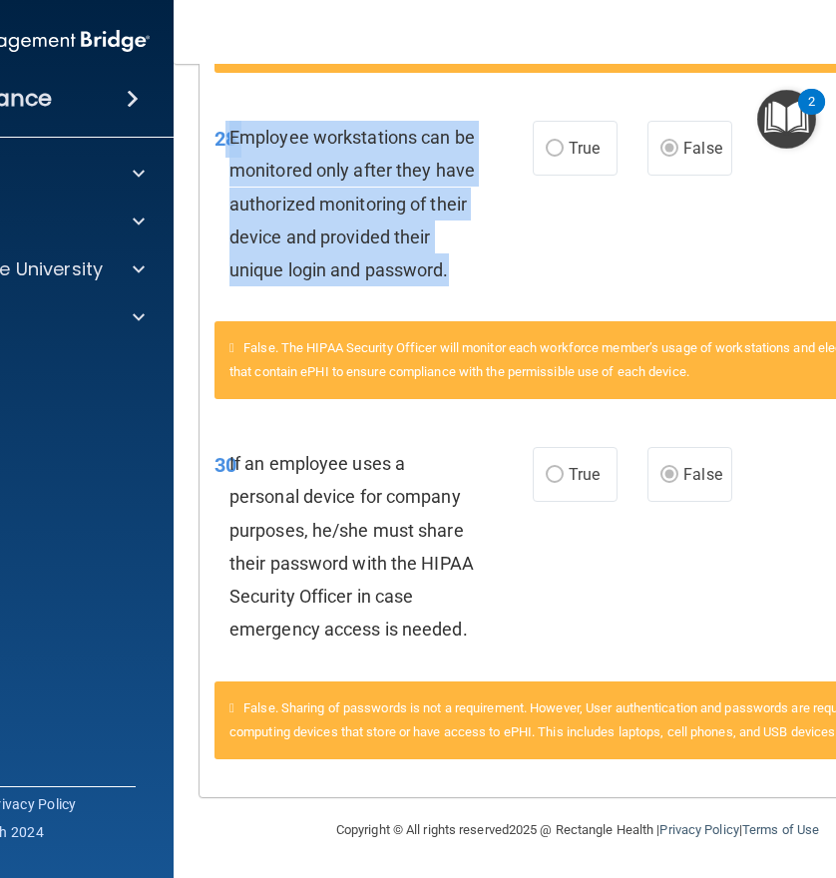
drag, startPoint x: 449, startPoint y: 266, endPoint x: 216, endPoint y: 139, distance: 265.2
click at [216, 139] on div "28 Employee workstations can be monitored only after they have authorized monit…" at bounding box center [374, 209] width 378 height 176
copy div "8 Employee workstations can be monitored only after they have authorized monito…"
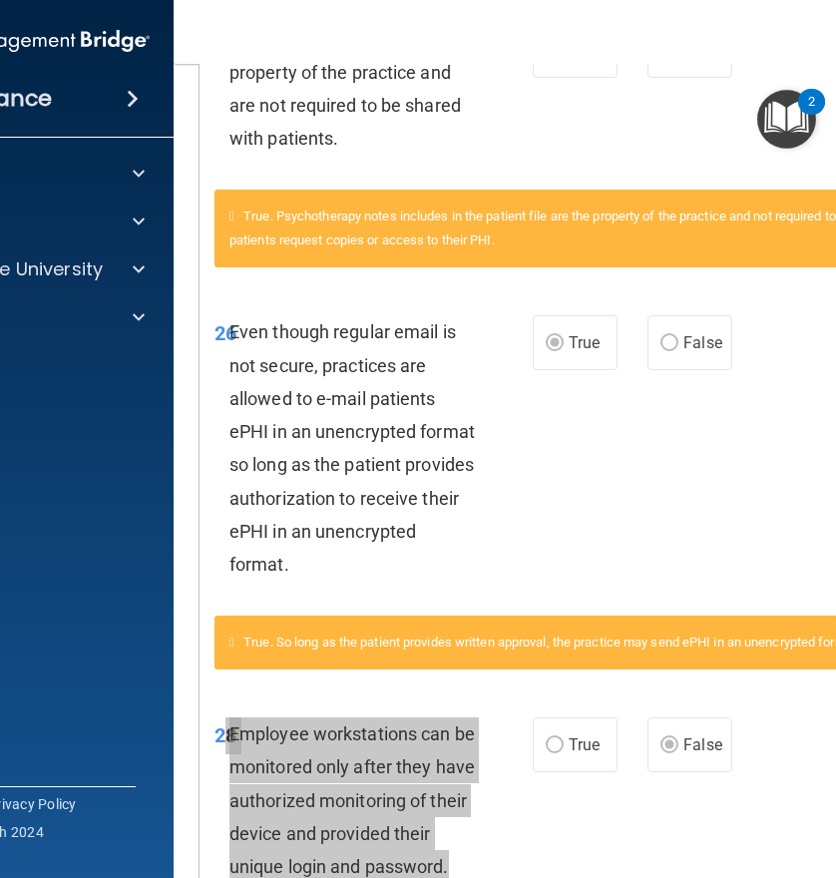
scroll to position [3551, 0]
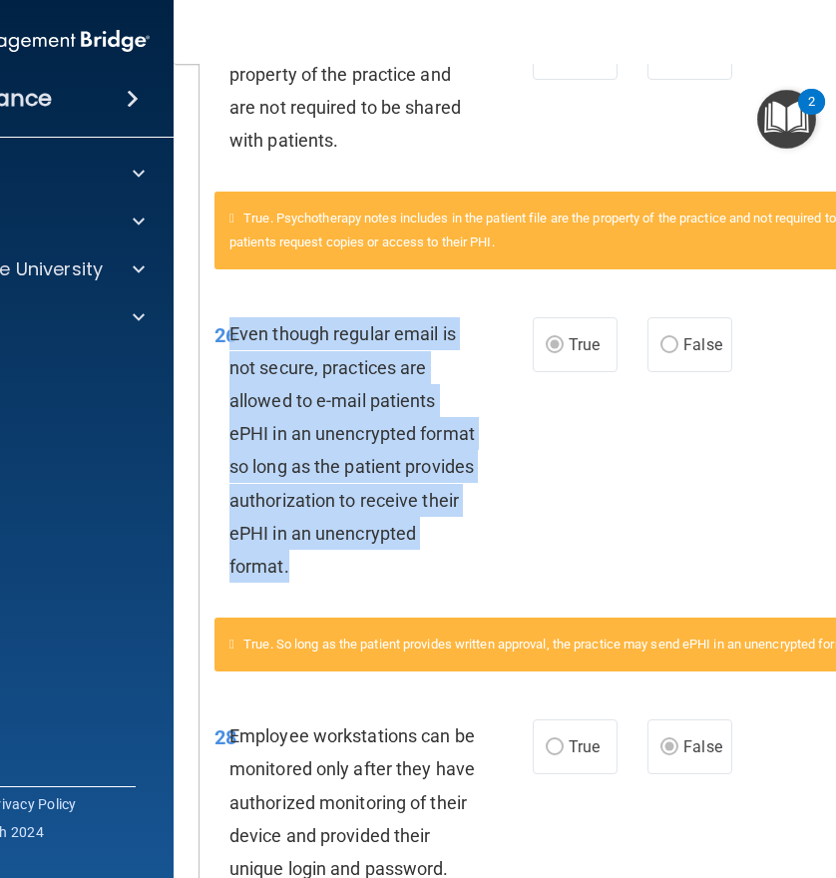
drag, startPoint x: 391, startPoint y: 566, endPoint x: 222, endPoint y: 339, distance: 282.3
click at [229, 339] on div "Even though regular email is not secure, practices are allowed to e-mail patien…" at bounding box center [359, 449] width 261 height 265
copy span "Even though regular email is not secure, practices are allowed to e-mail patien…"
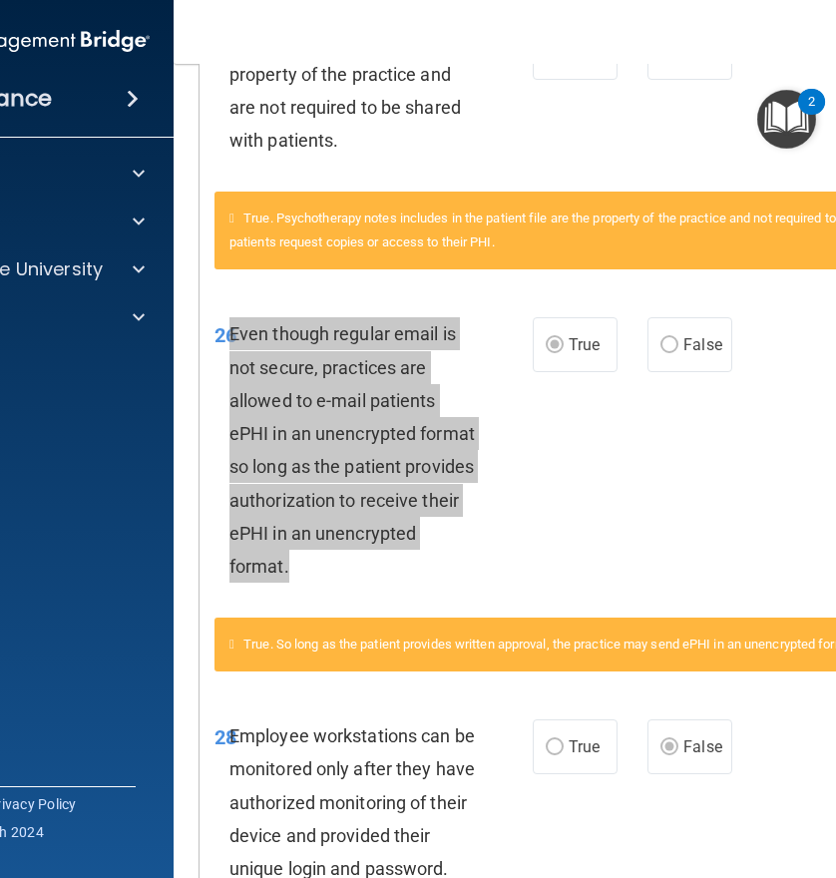
scroll to position [3351, 0]
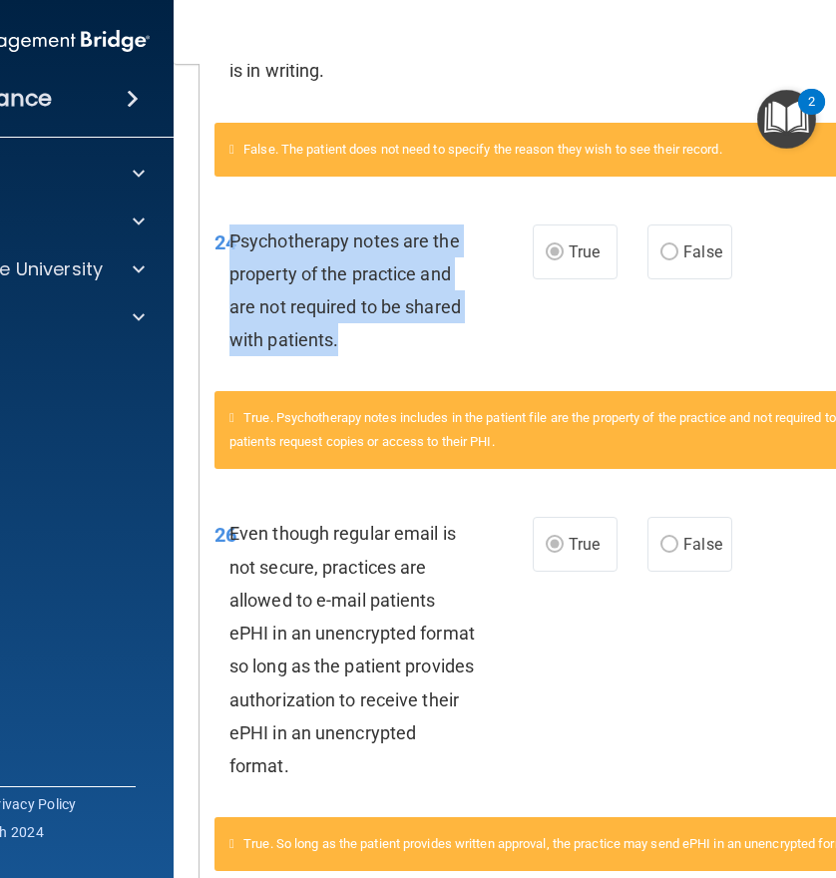
drag, startPoint x: 339, startPoint y: 341, endPoint x: 225, endPoint y: 230, distance: 158.7
click at [229, 230] on div "Psychotherapy notes are the property of the practice and are not required to be…" at bounding box center [359, 290] width 261 height 133
copy span "Psychotherapy notes are the property of the practice and are not required to be…"
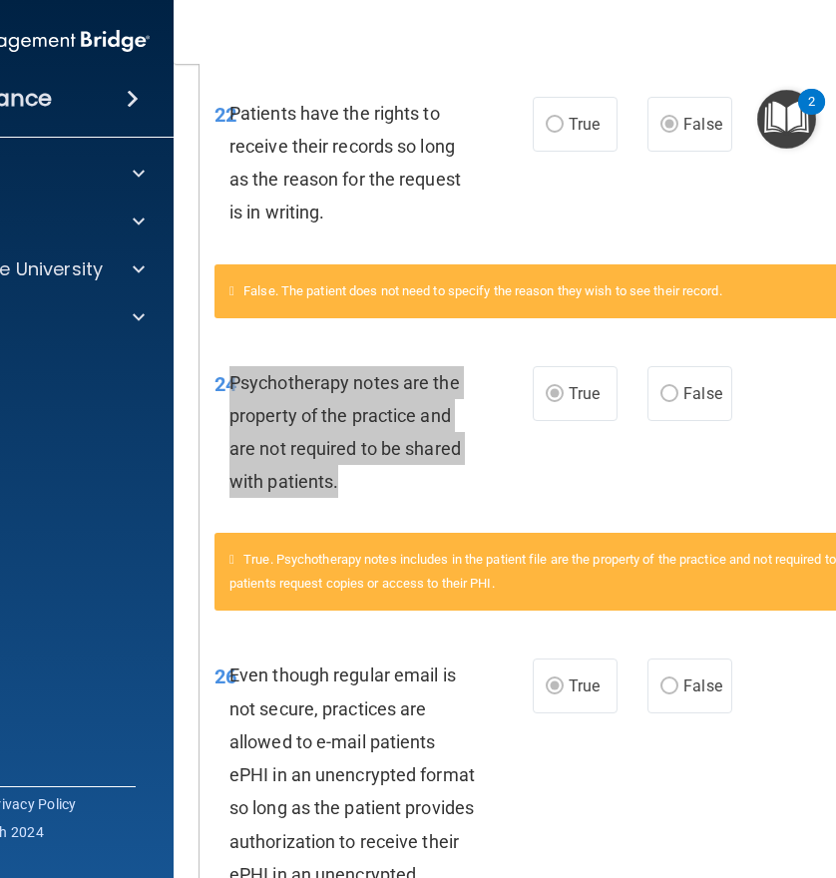
scroll to position [3152, 0]
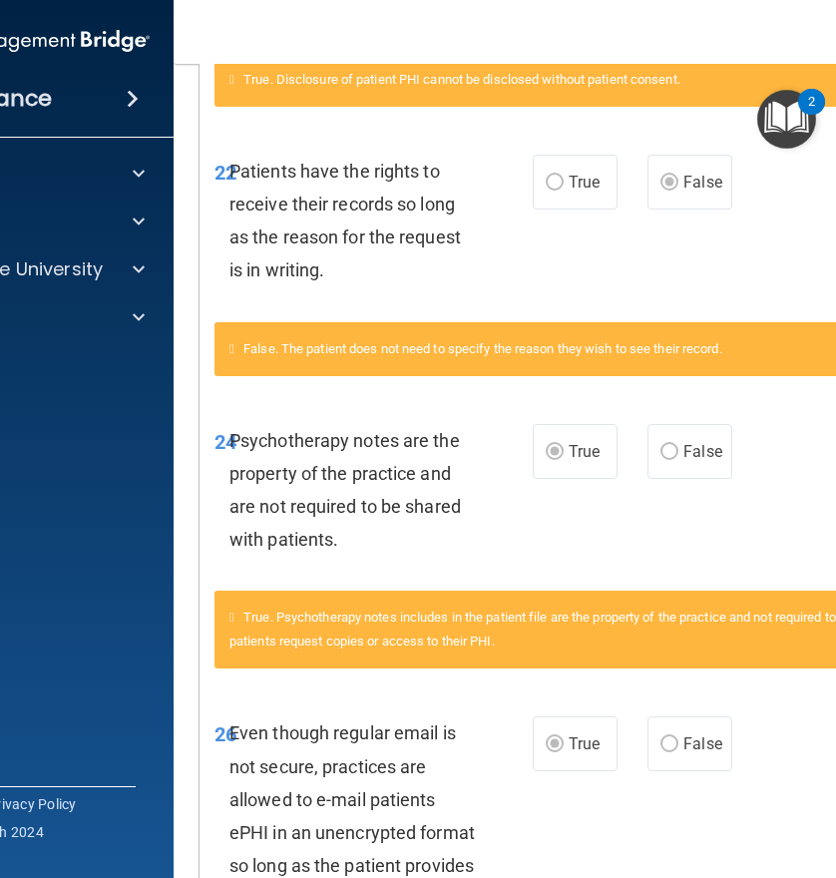
click at [425, 369] on div "False. The patient does not need to specify the reason they wish to see their r…" at bounding box center [577, 349] width 726 height 54
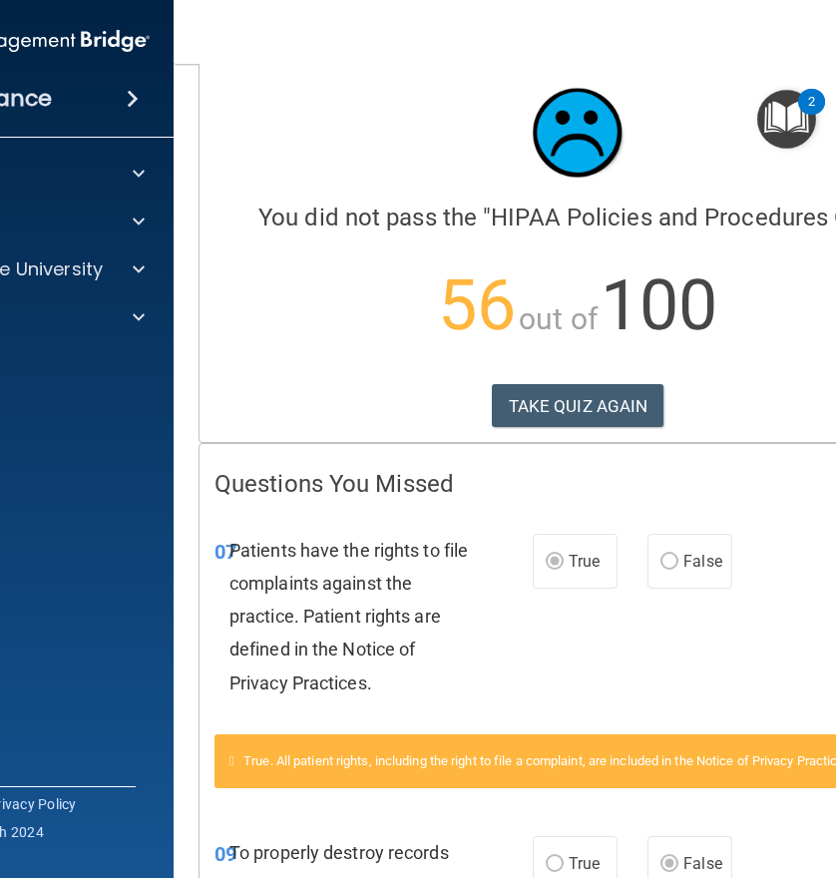
scroll to position [0, 0]
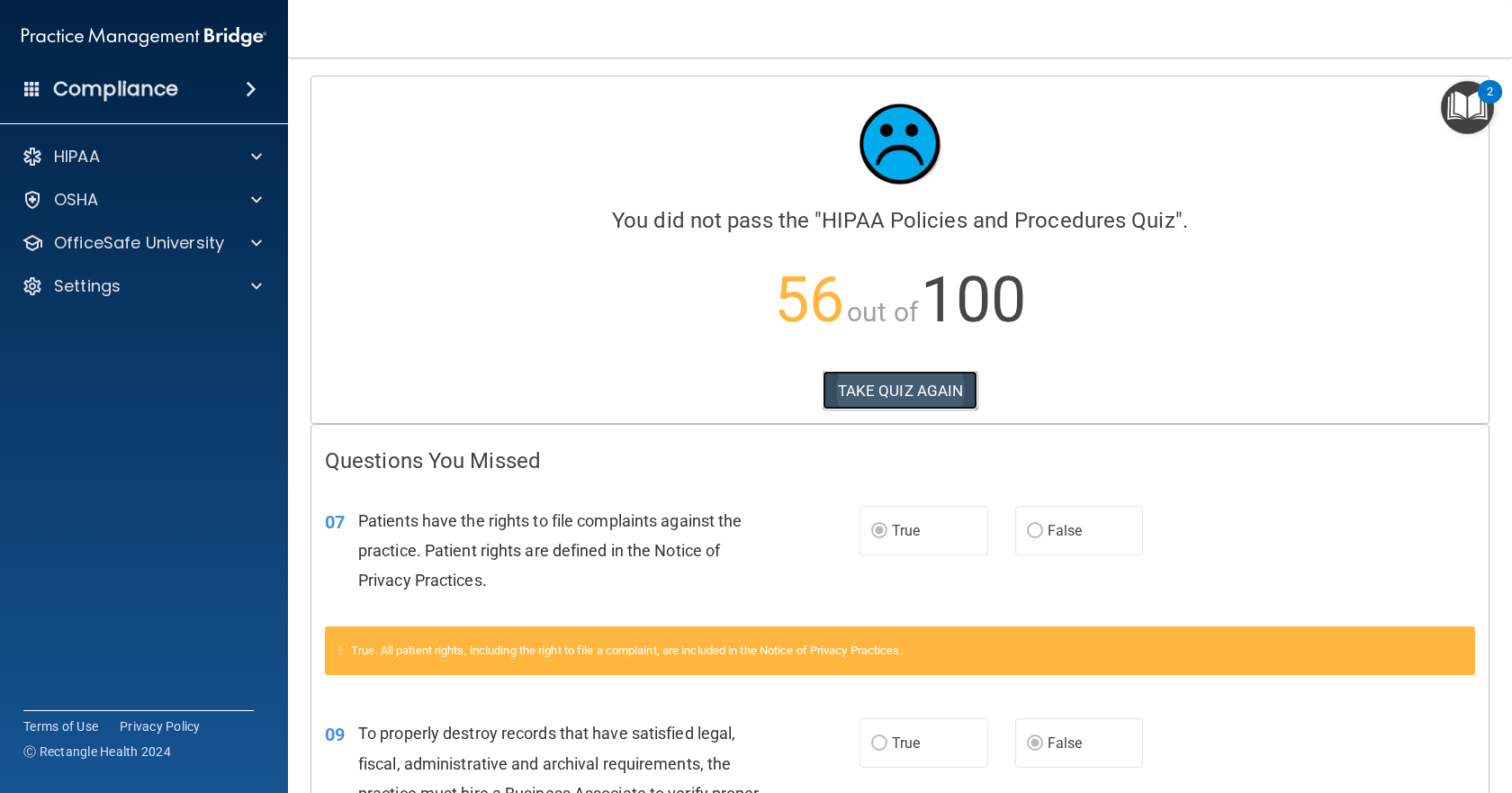
click at [909, 375] on button "TAKE QUIZ AGAIN" at bounding box center [900, 391] width 156 height 40
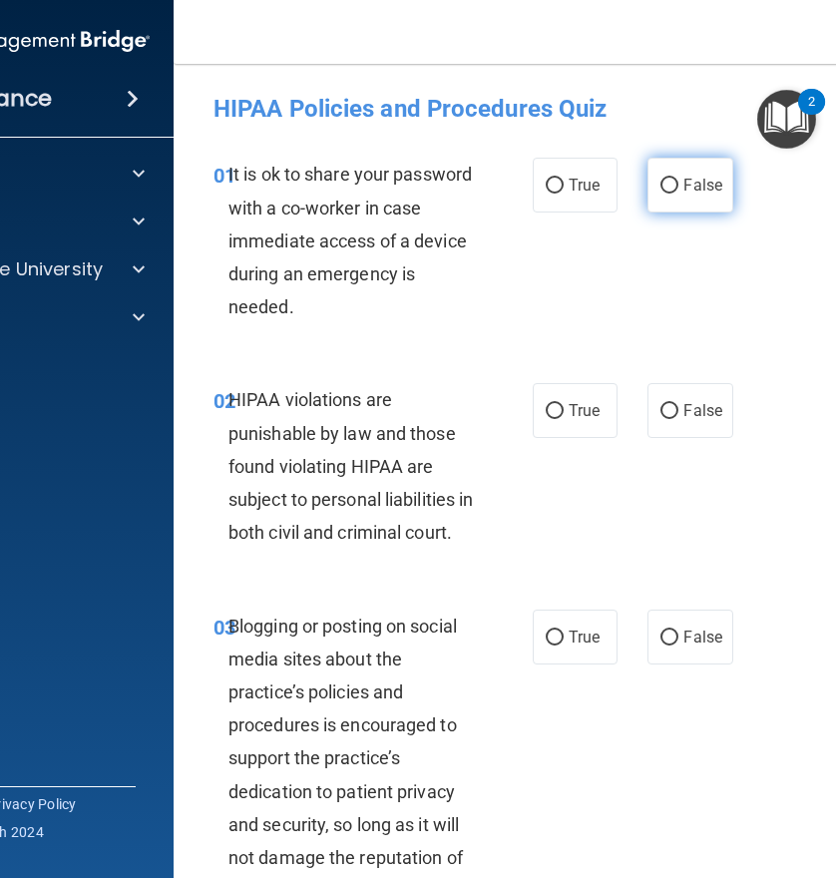
click at [661, 179] on input "False" at bounding box center [669, 186] width 18 height 15
radio input "true"
click at [569, 416] on span "True" at bounding box center [584, 410] width 31 height 19
click at [564, 416] on input "True" at bounding box center [555, 411] width 18 height 15
radio input "true"
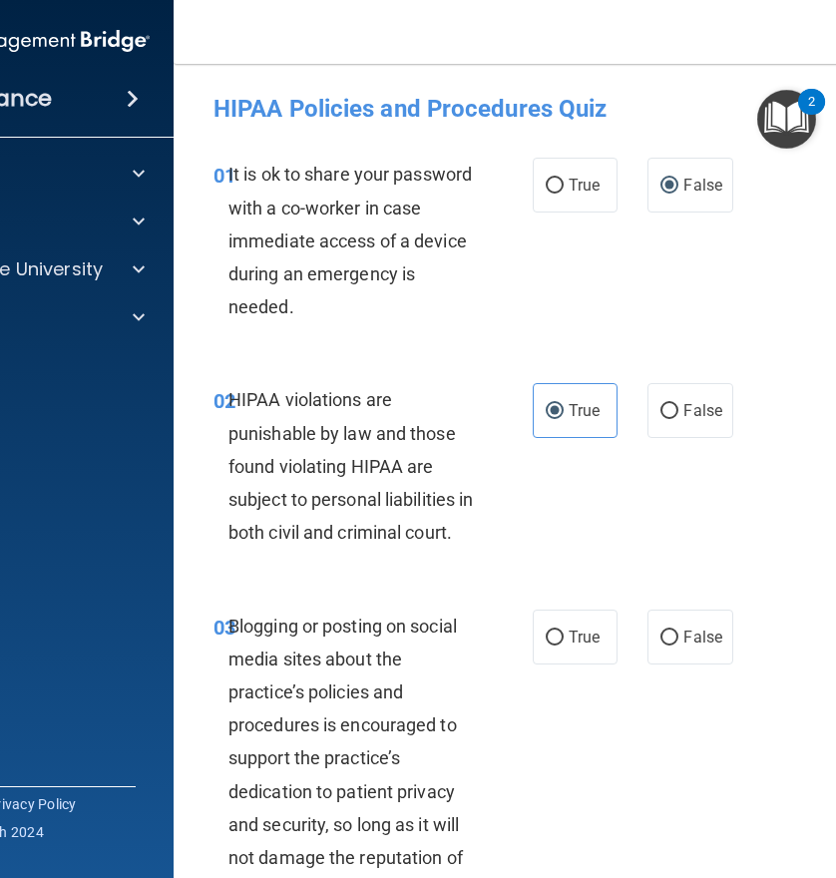
scroll to position [100, 0]
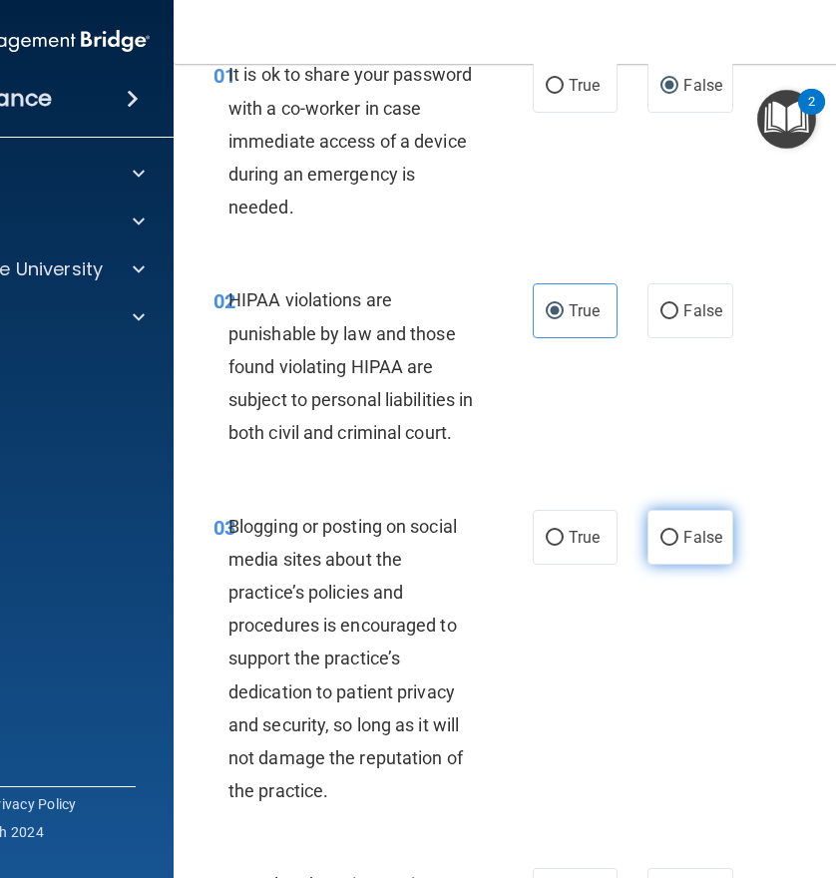
click at [674, 565] on label "False" at bounding box center [689, 537] width 85 height 55
click at [674, 546] on input "False" at bounding box center [669, 538] width 18 height 15
radio input "true"
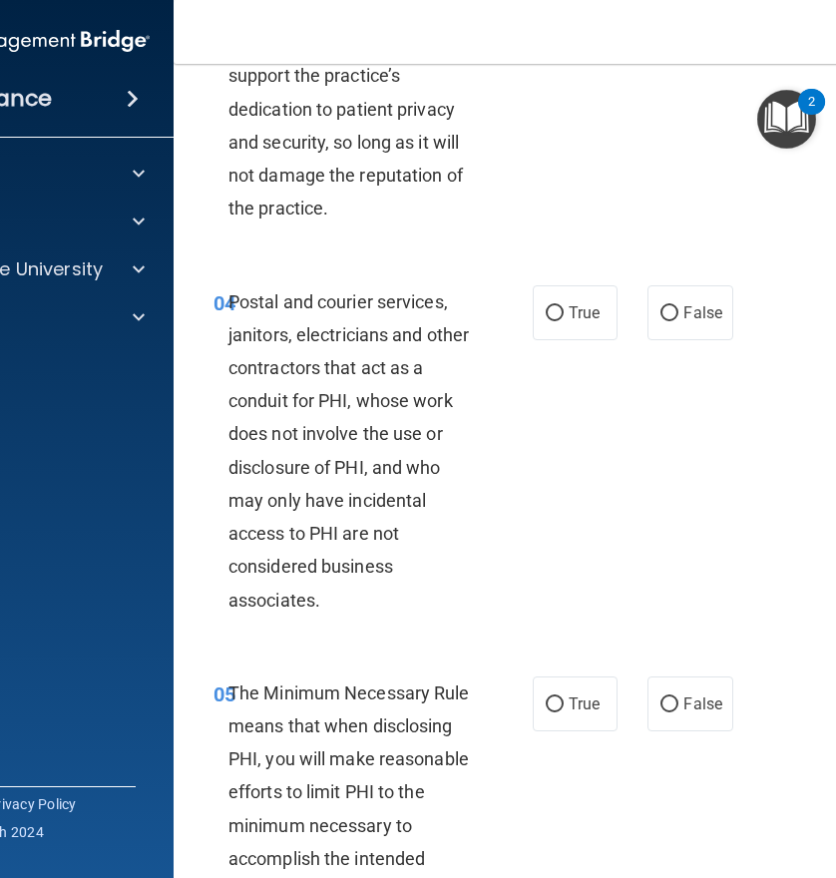
scroll to position [698, 0]
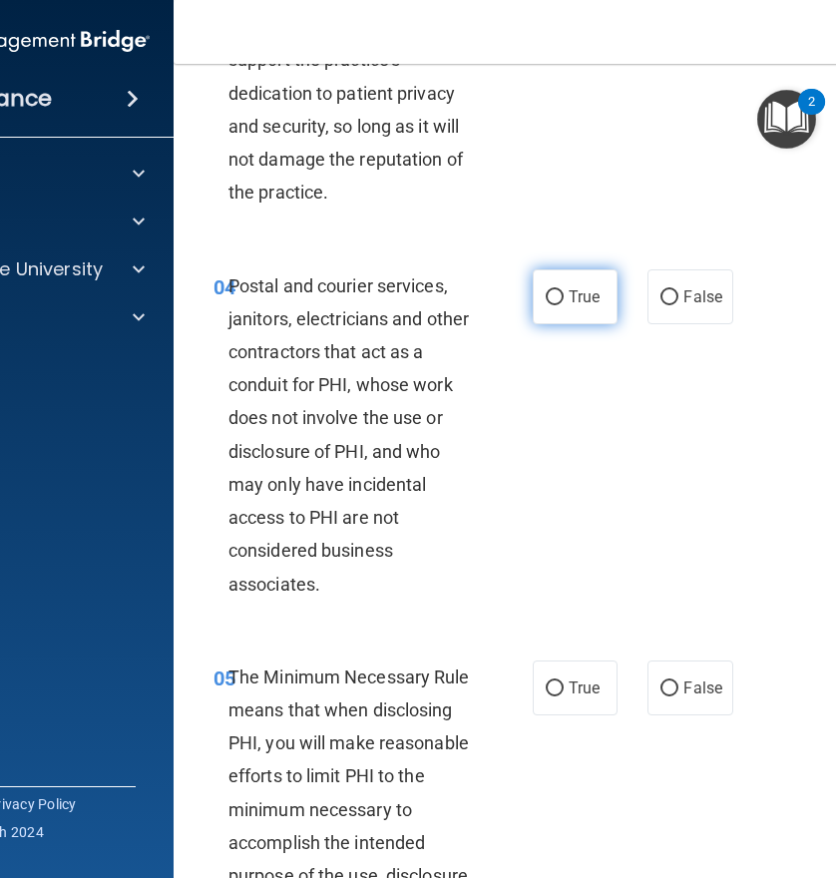
click at [551, 324] on label "True" at bounding box center [575, 296] width 85 height 55
click at [551, 305] on input "True" at bounding box center [555, 297] width 18 height 15
radio input "true"
click at [554, 696] on input "True" at bounding box center [555, 688] width 18 height 15
radio input "true"
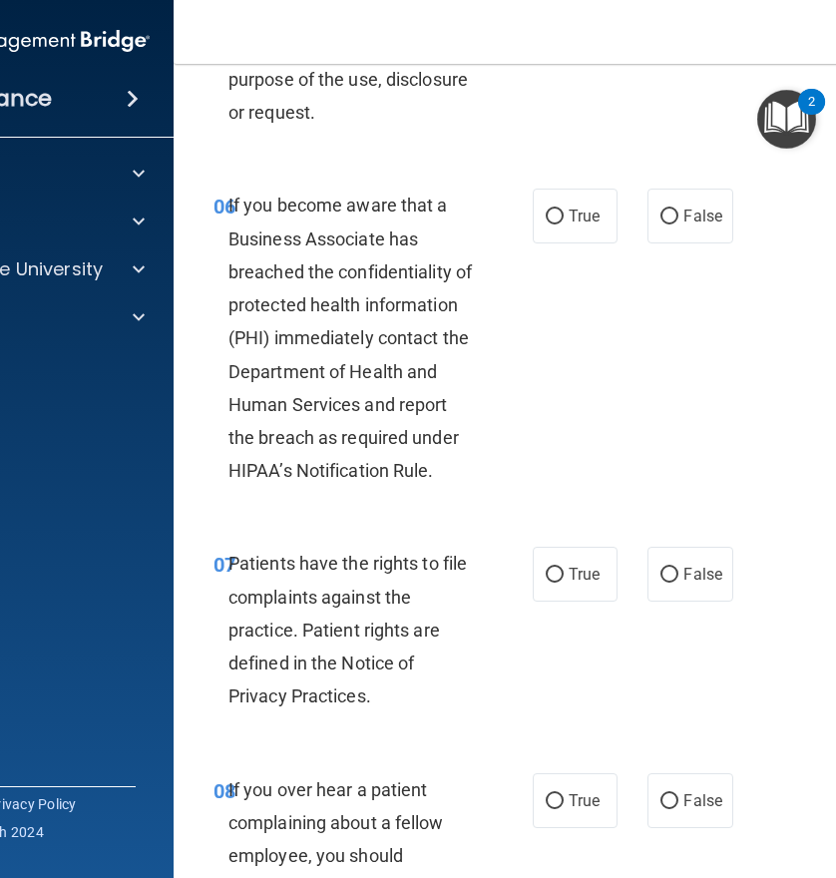
scroll to position [1496, 0]
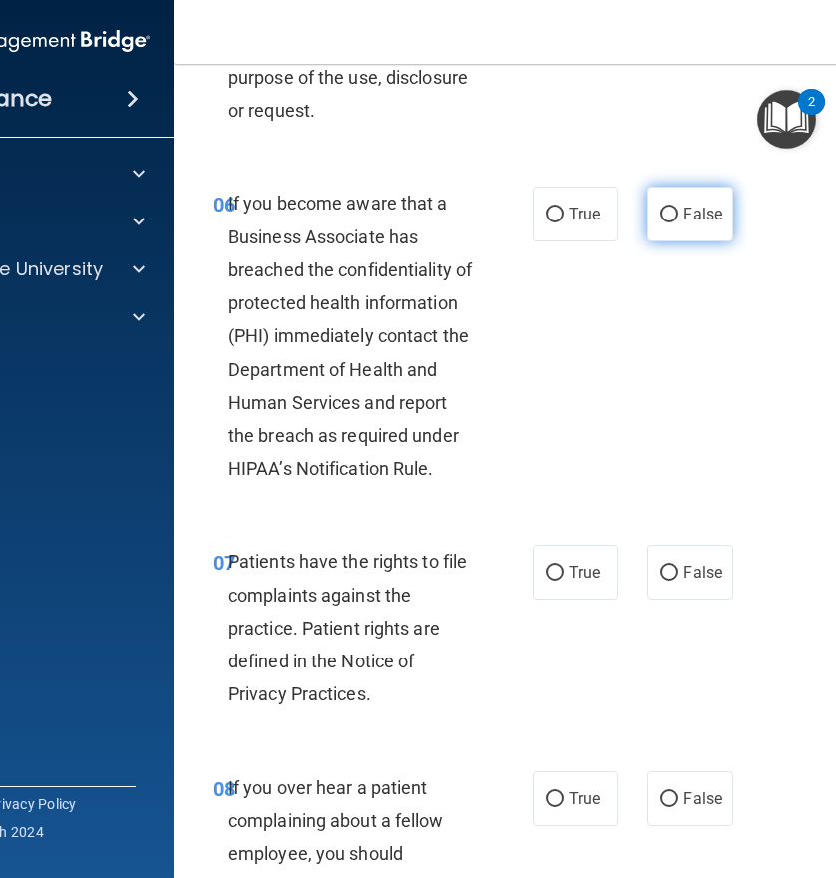
click at [671, 241] on label "False" at bounding box center [689, 214] width 85 height 55
click at [671, 222] on input "False" at bounding box center [669, 214] width 18 height 15
radio input "true"
click at [549, 581] on input "True" at bounding box center [555, 573] width 18 height 15
radio input "true"
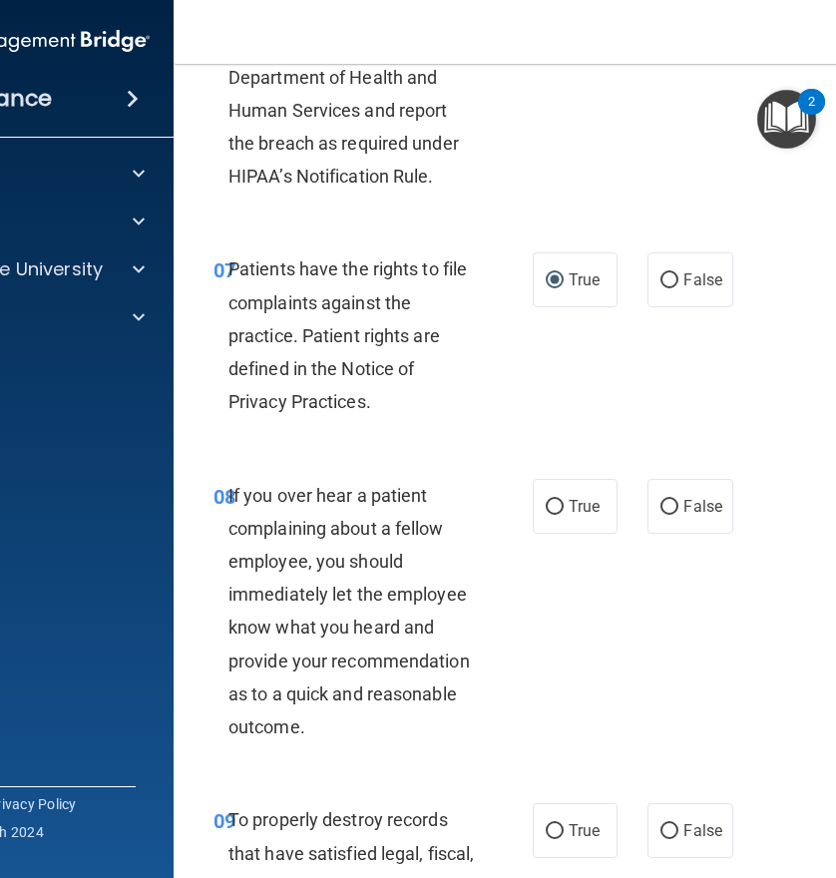
scroll to position [1795, 0]
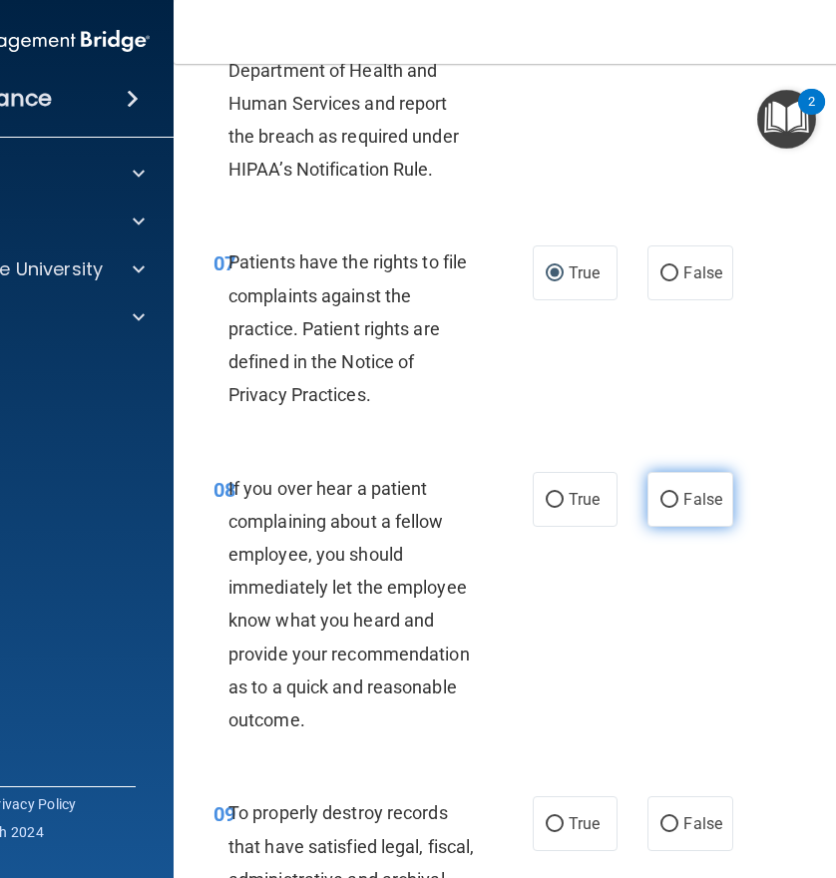
click at [664, 527] on label "False" at bounding box center [689, 499] width 85 height 55
click at [664, 508] on input "False" at bounding box center [669, 500] width 18 height 15
radio input "true"
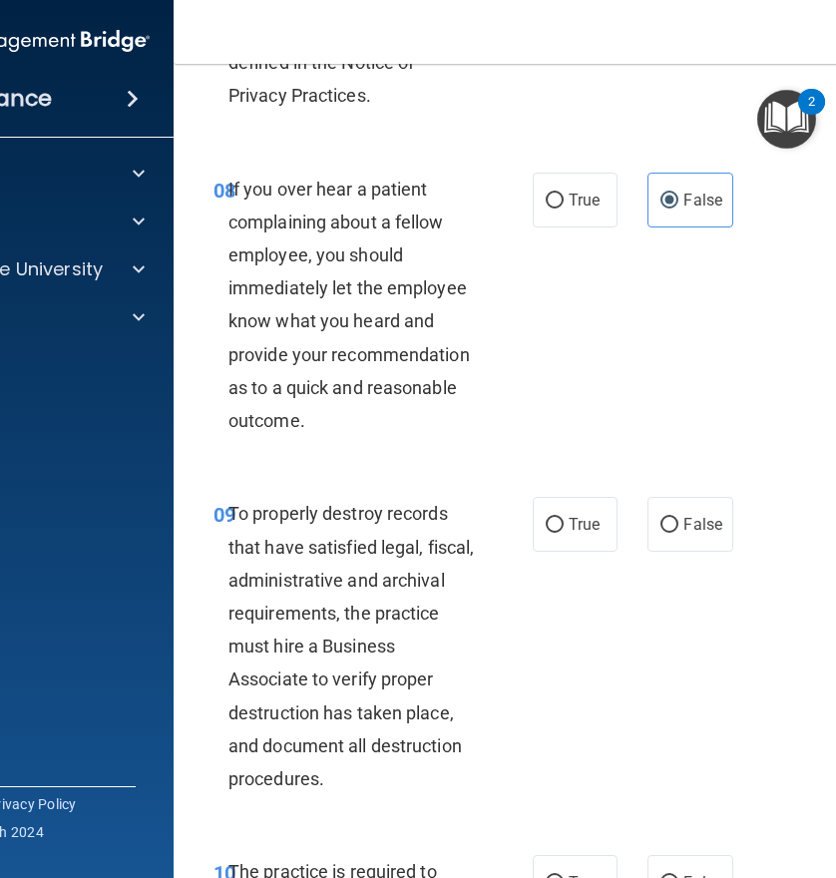
scroll to position [2194, 0]
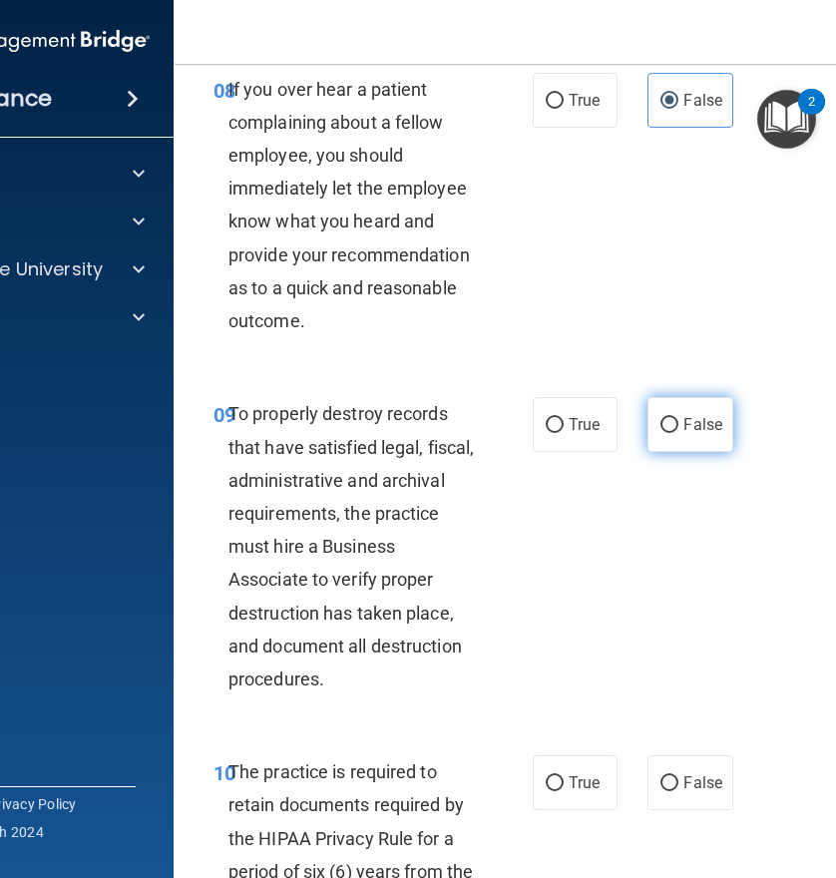
click at [664, 433] on input "False" at bounding box center [669, 425] width 18 height 15
radio input "true"
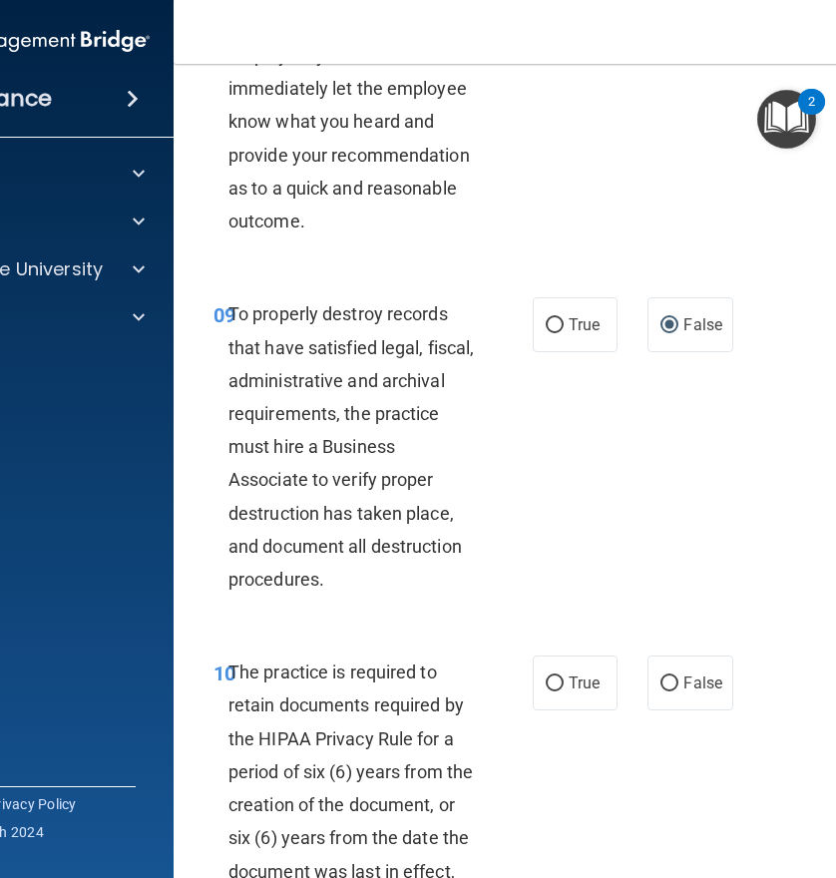
scroll to position [2793, 0]
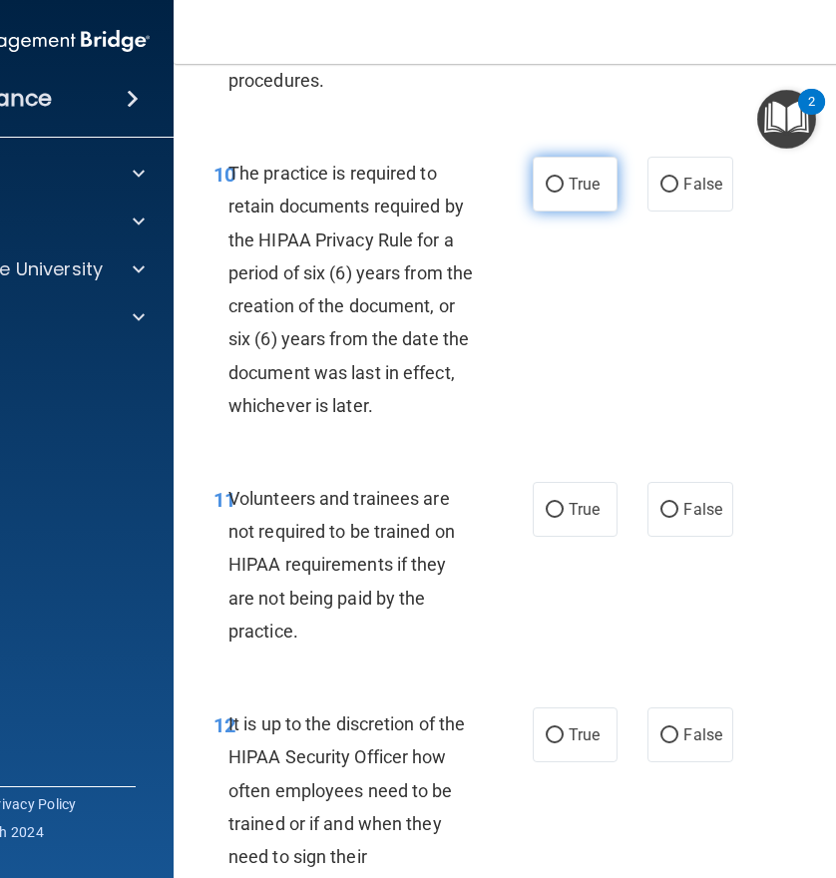
click at [546, 193] on input "True" at bounding box center [555, 185] width 18 height 15
radio input "true"
click at [651, 537] on label "False" at bounding box center [689, 509] width 85 height 55
click at [660, 518] on input "False" at bounding box center [669, 510] width 18 height 15
radio input "true"
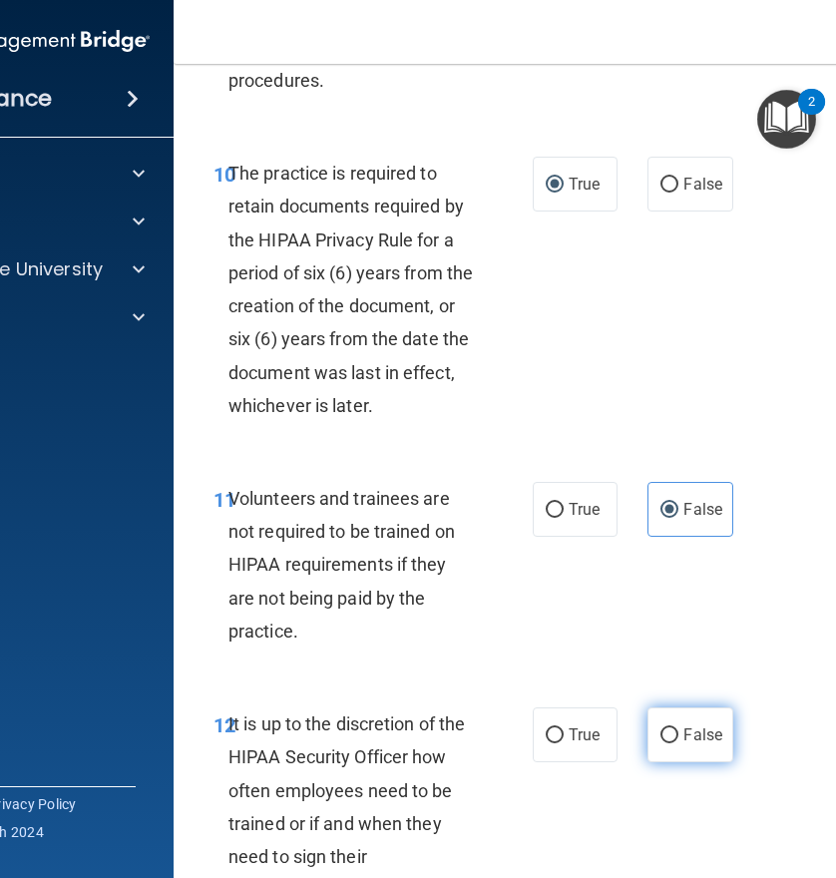
click at [664, 743] on input "False" at bounding box center [669, 735] width 18 height 15
radio input "true"
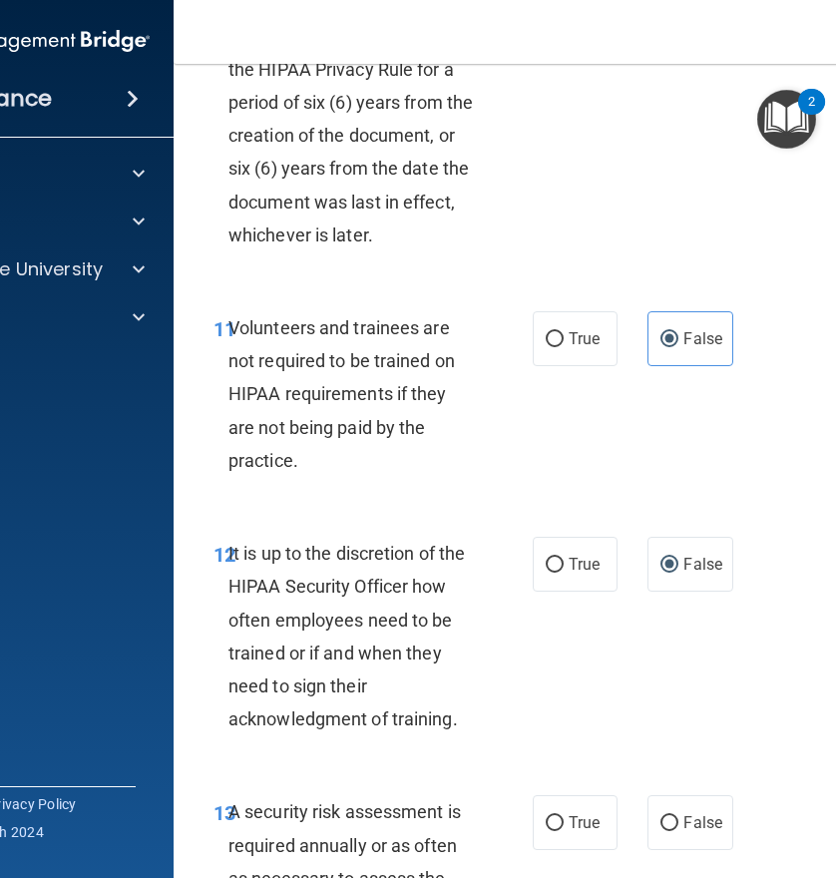
scroll to position [3292, 0]
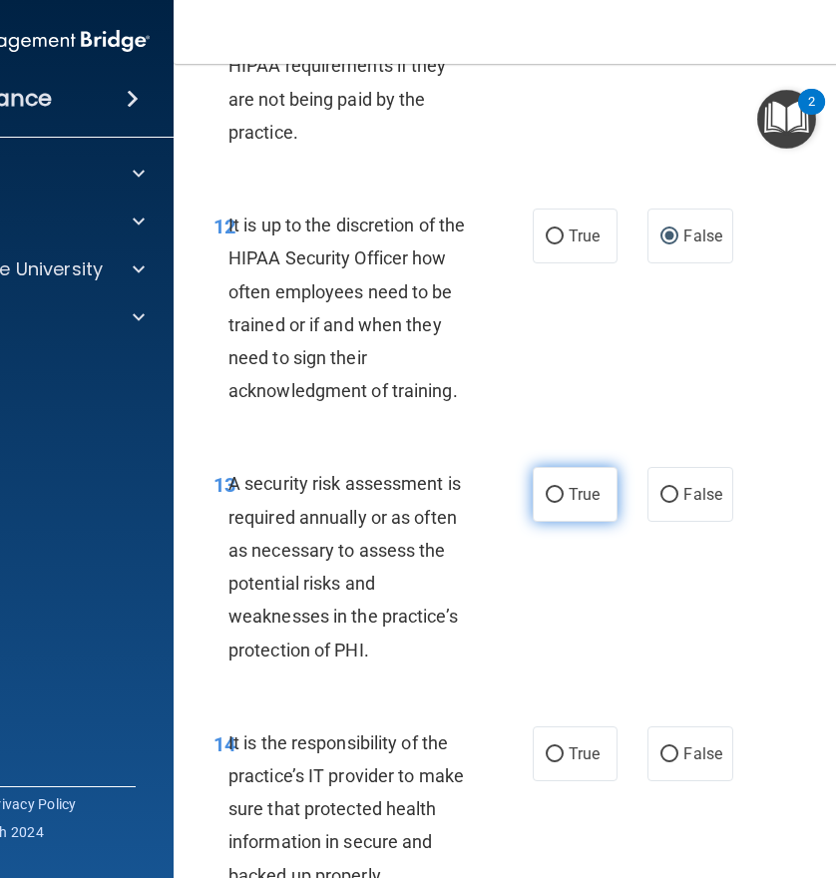
click at [554, 503] on input "True" at bounding box center [555, 495] width 18 height 15
radio input "true"
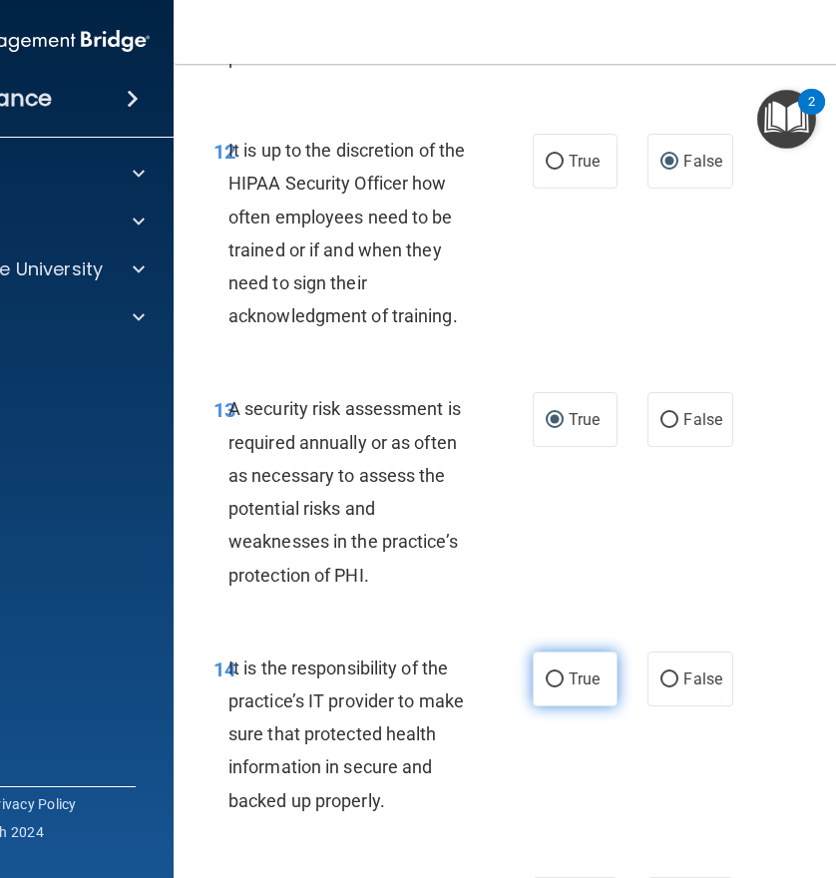
scroll to position [3491, 0]
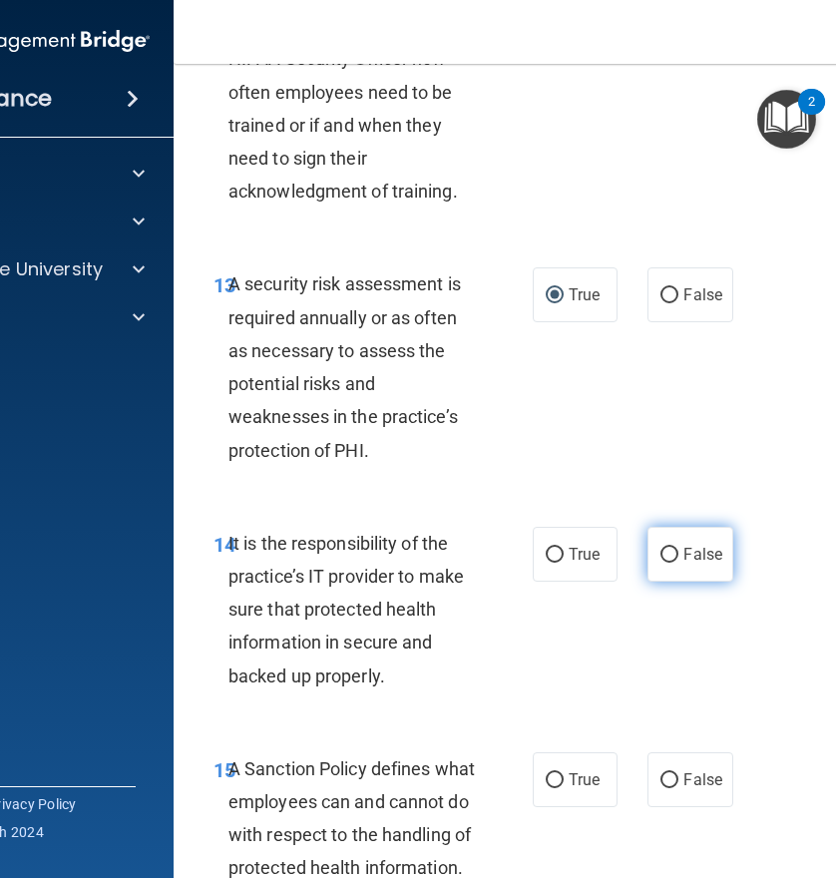
click at [664, 563] on input "False" at bounding box center [669, 555] width 18 height 15
radio input "true"
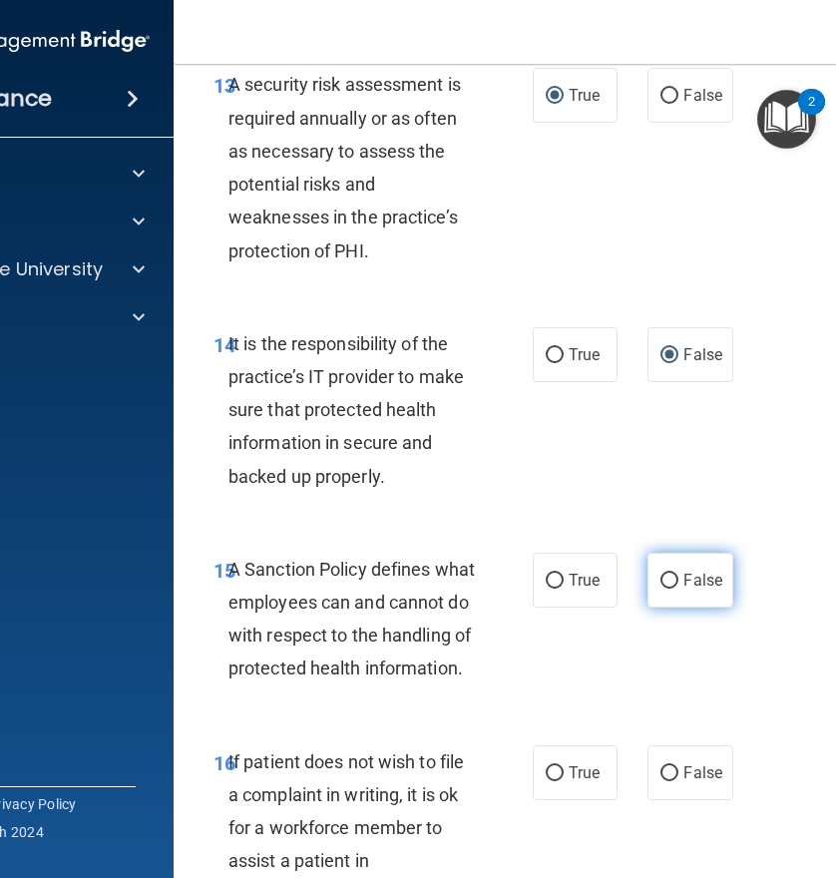
click at [660, 588] on input "False" at bounding box center [669, 581] width 18 height 15
radio input "true"
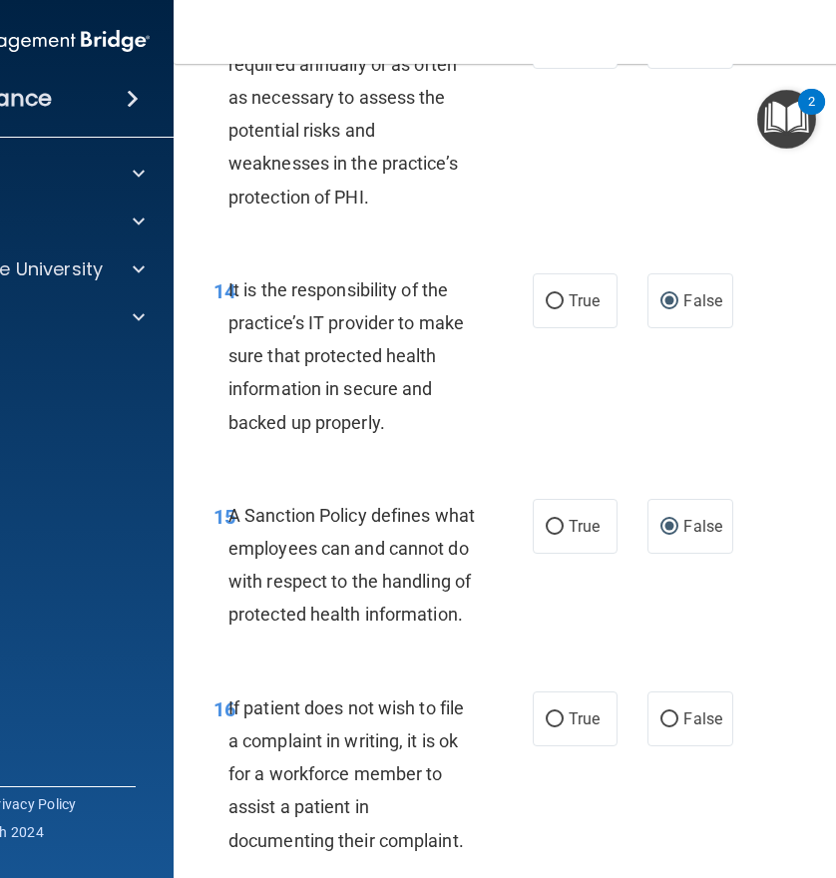
scroll to position [3790, 0]
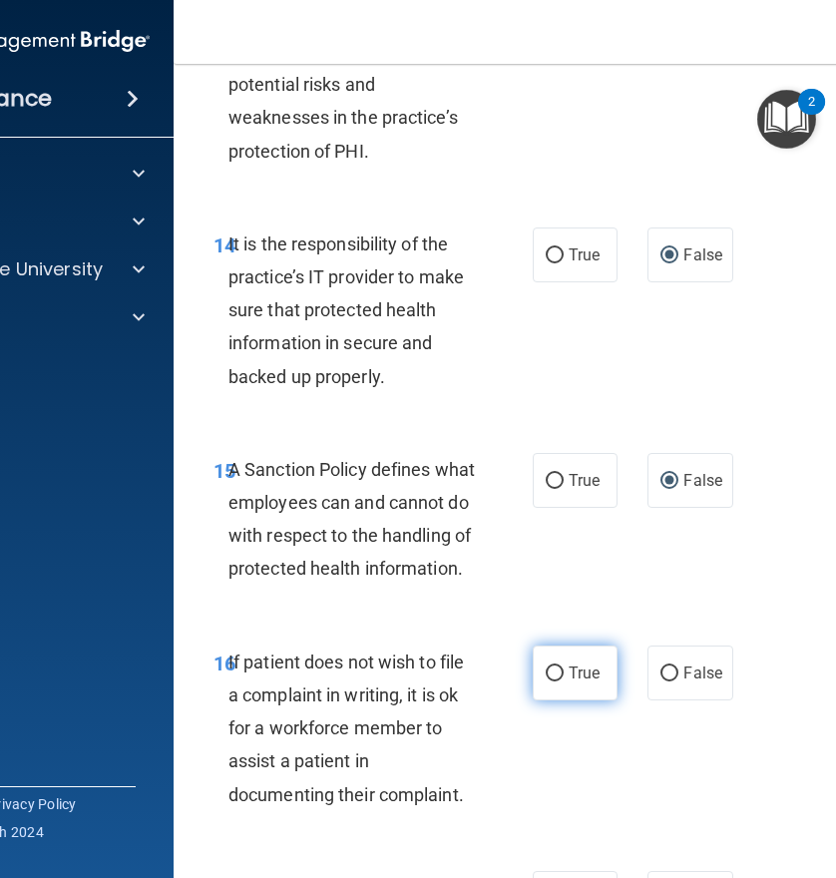
click at [551, 681] on input "True" at bounding box center [555, 673] width 18 height 15
radio input "true"
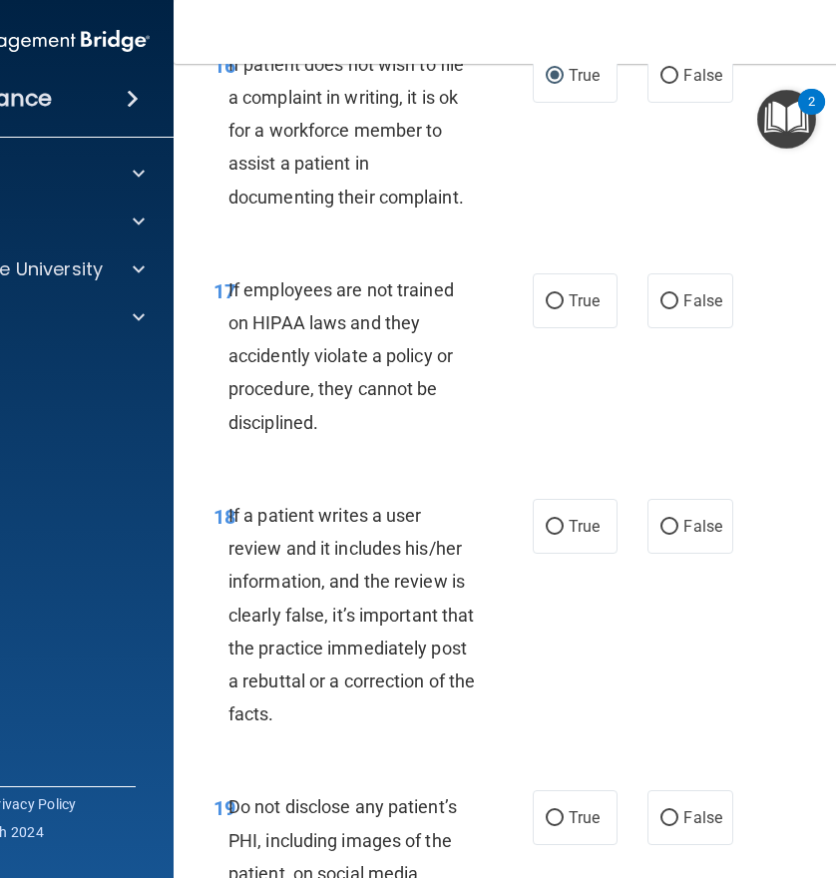
scroll to position [4389, 0]
click at [665, 327] on label "False" at bounding box center [689, 299] width 85 height 55
click at [665, 308] on input "False" at bounding box center [669, 300] width 18 height 15
radio input "true"
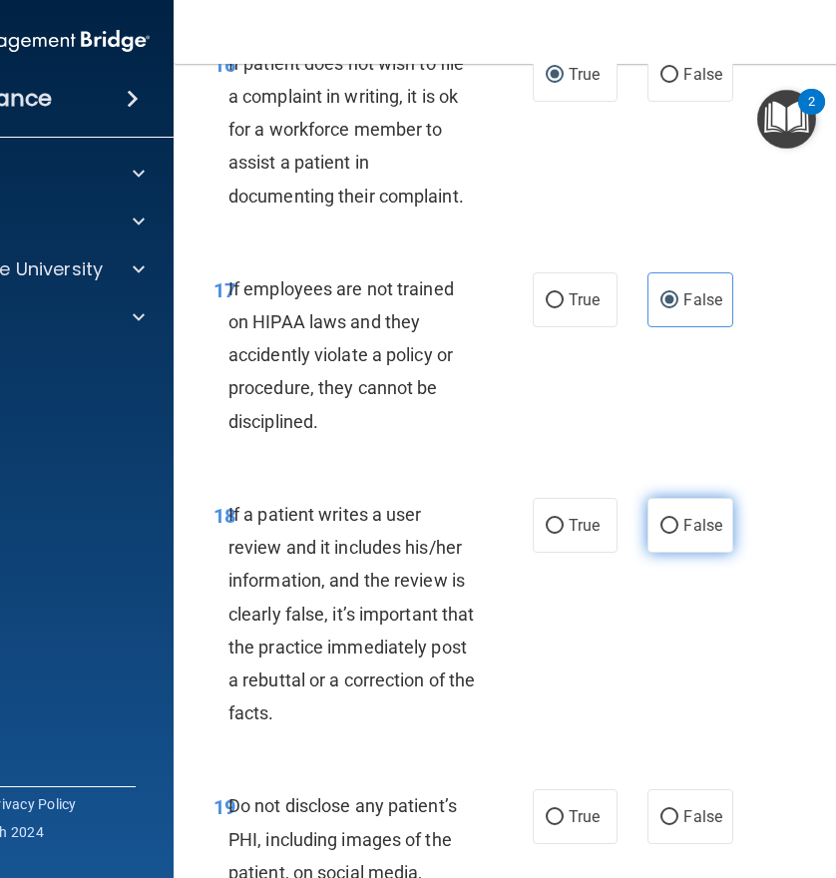
click at [661, 534] on input "False" at bounding box center [669, 526] width 18 height 15
radio input "true"
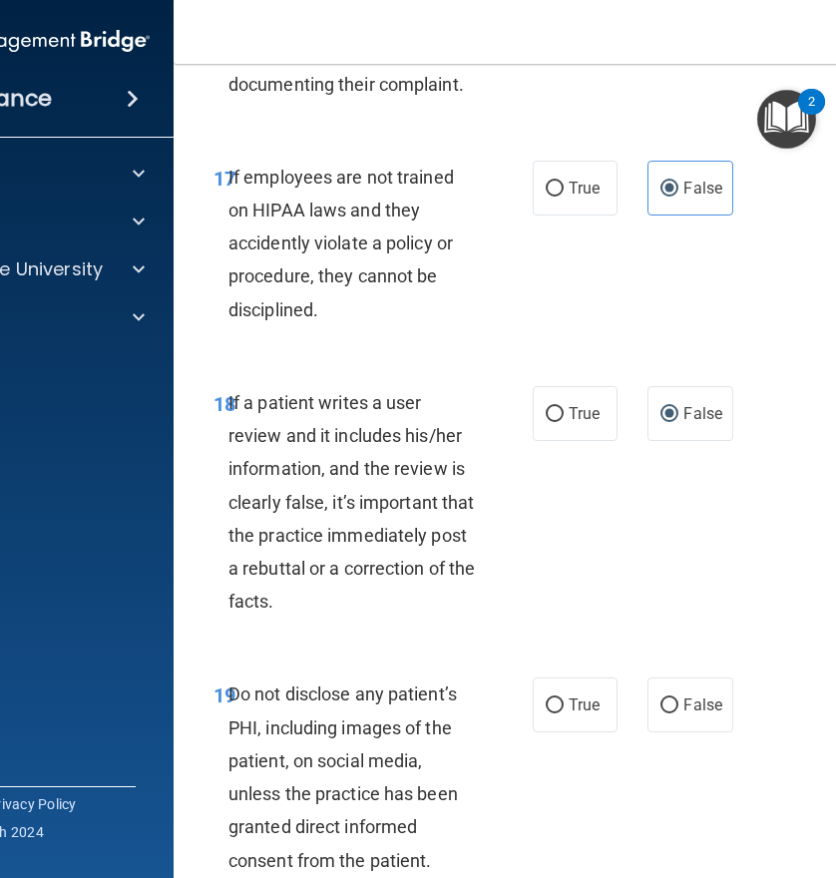
scroll to position [4688, 0]
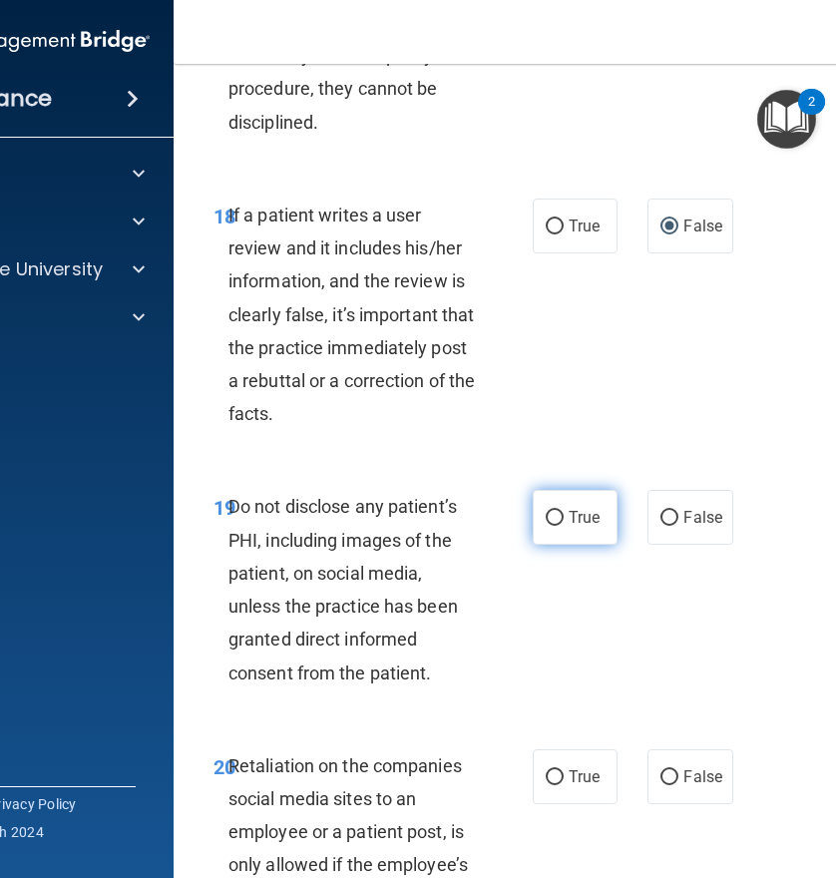
click at [548, 526] on input "True" at bounding box center [555, 518] width 18 height 15
radio input "true"
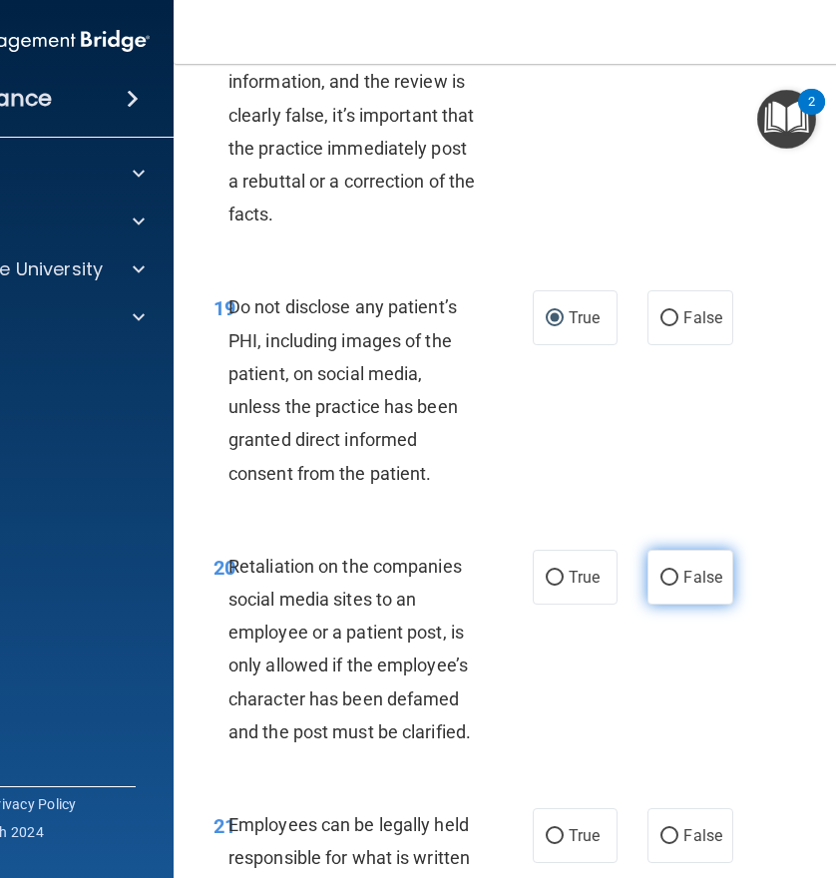
click at [648, 604] on label "False" at bounding box center [689, 577] width 85 height 55
click at [660, 586] on input "False" at bounding box center [669, 578] width 18 height 15
radio input "true"
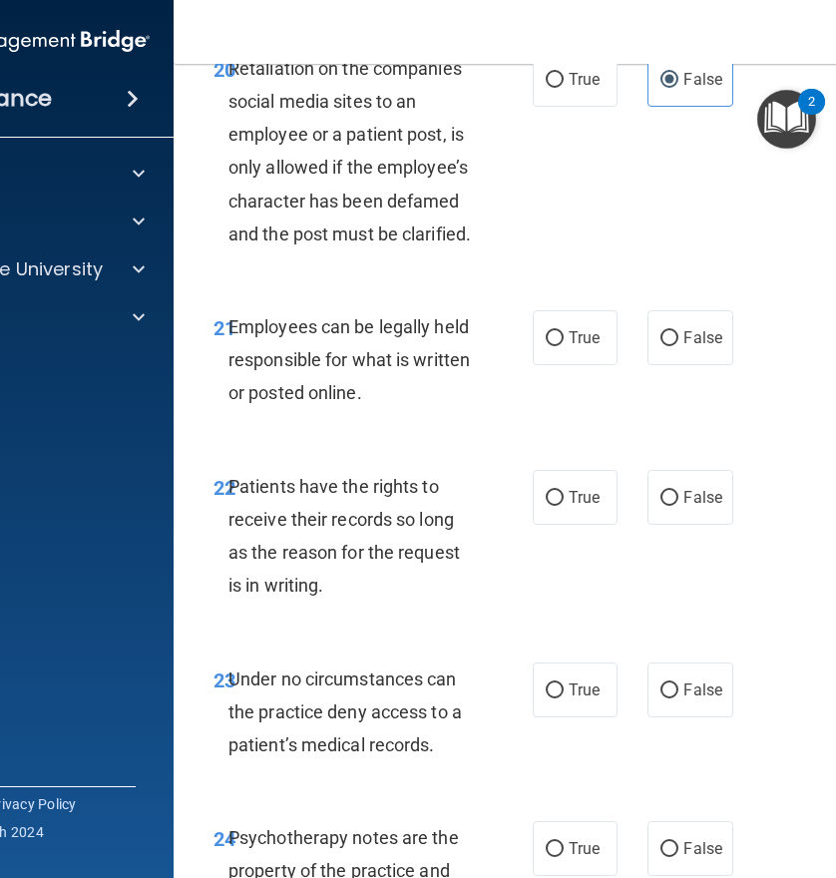
scroll to position [5386, 0]
click at [551, 345] on input "True" at bounding box center [555, 337] width 18 height 15
radio input "true"
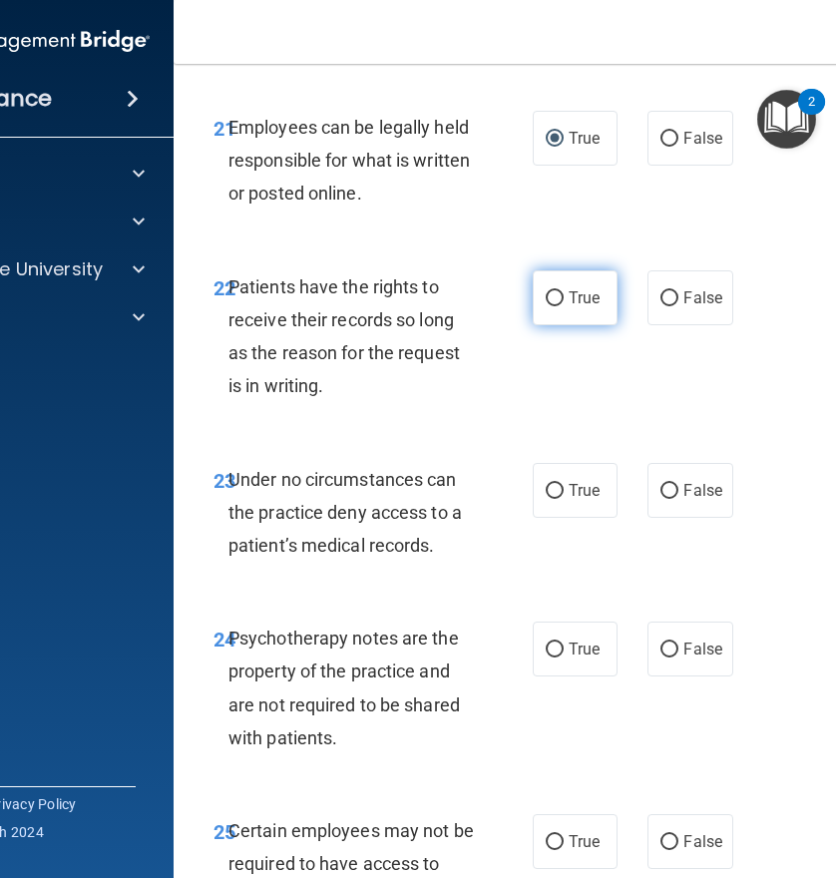
scroll to position [5586, 0]
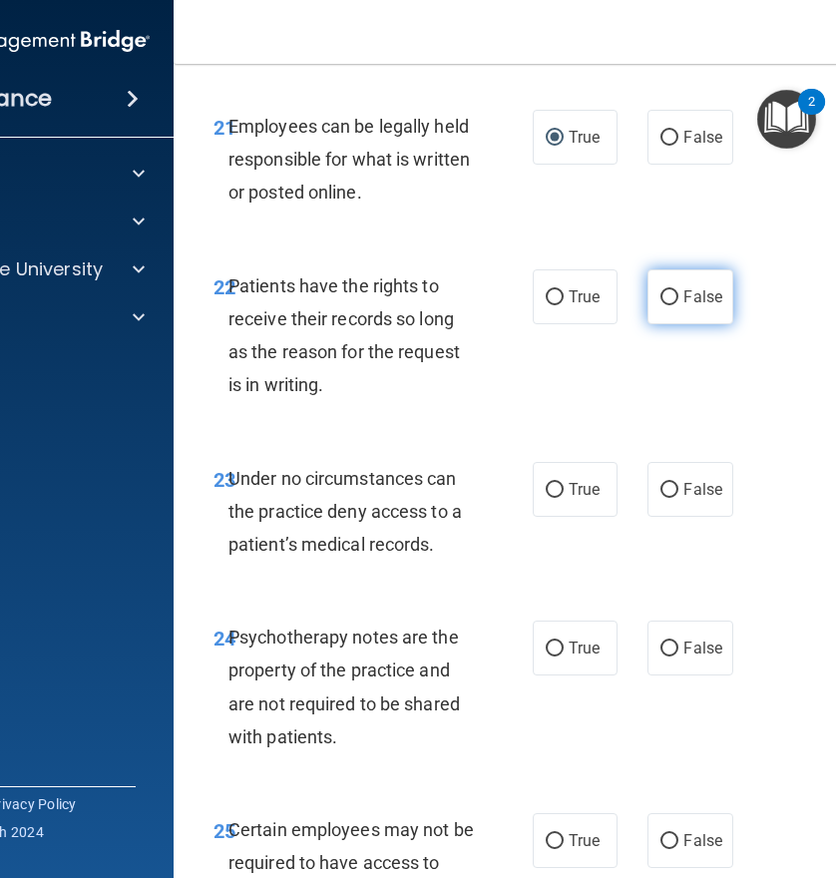
click at [662, 305] on input "False" at bounding box center [669, 297] width 18 height 15
radio input "true"
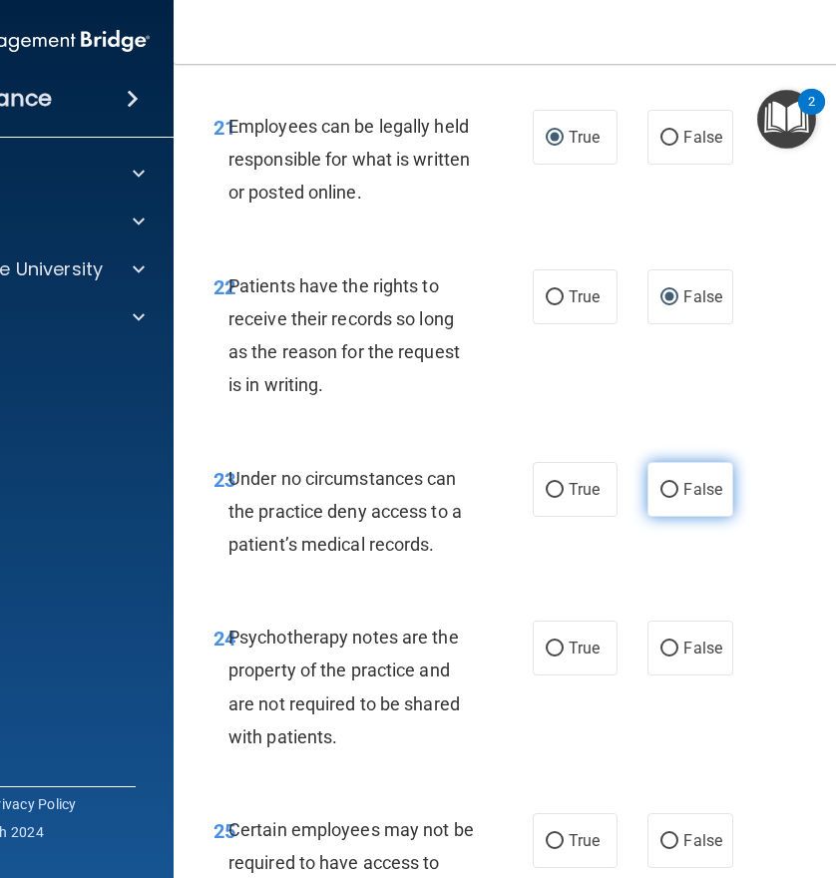
click at [669, 498] on input "False" at bounding box center [669, 490] width 18 height 15
radio input "true"
click at [547, 656] on input "True" at bounding box center [555, 648] width 18 height 15
radio input "true"
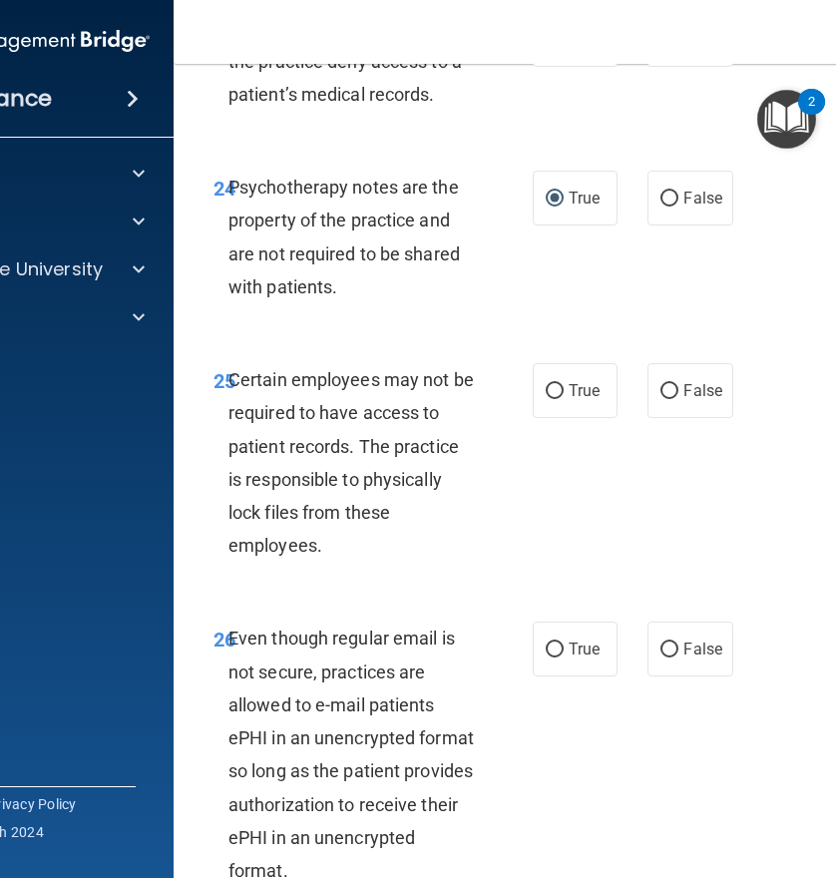
scroll to position [6084, 0]
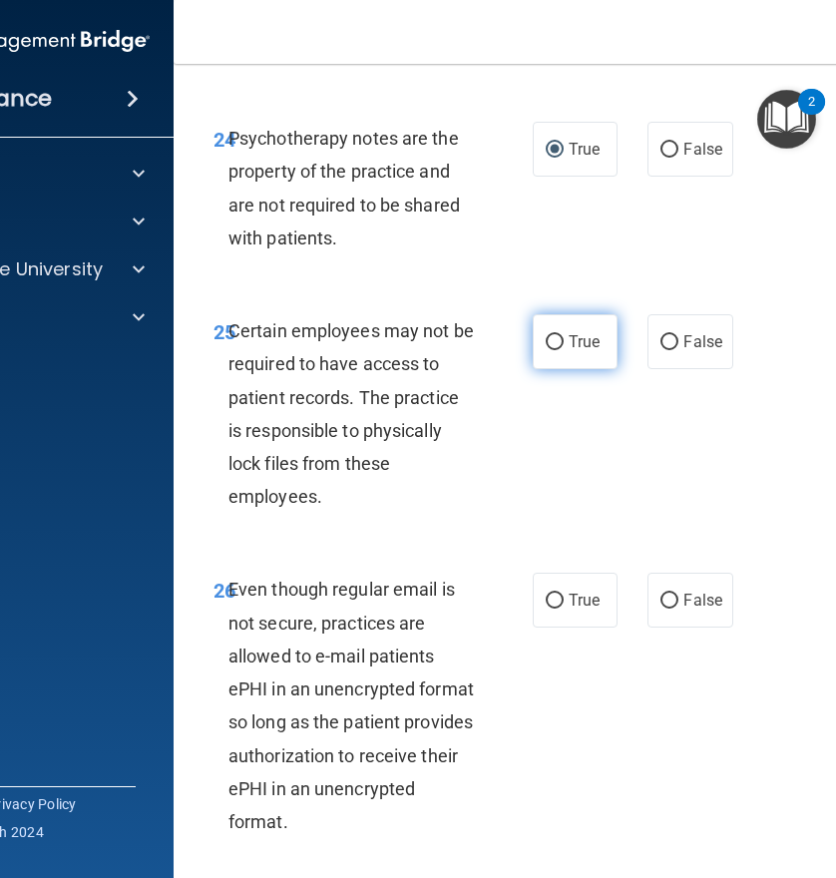
click at [546, 350] on input "True" at bounding box center [555, 342] width 18 height 15
radio input "true"
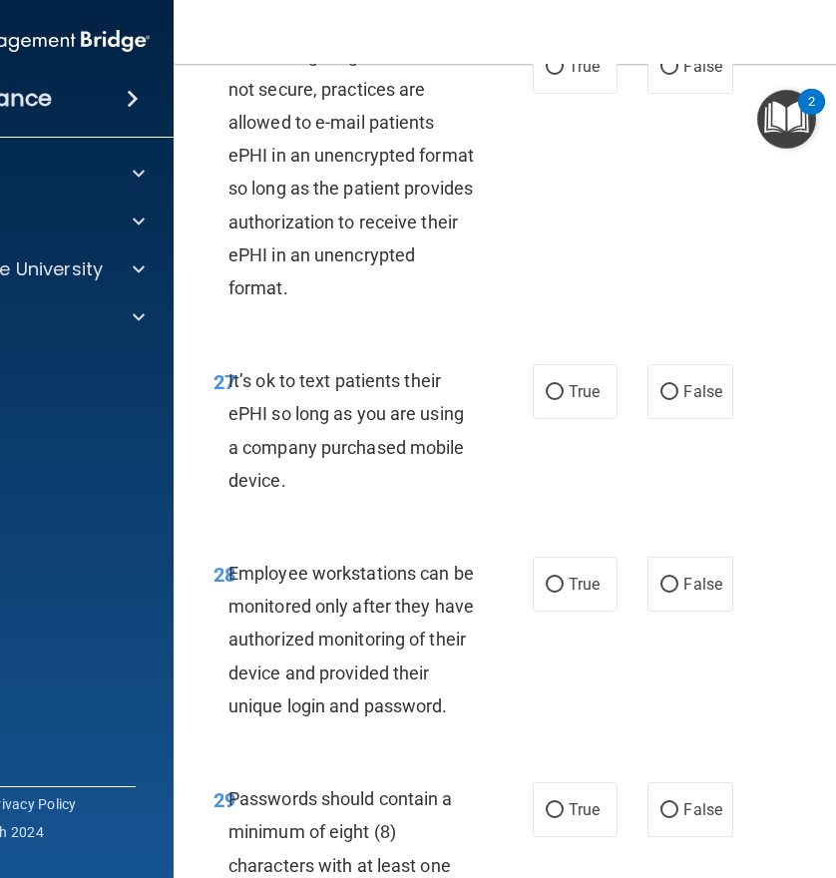
scroll to position [6583, 0]
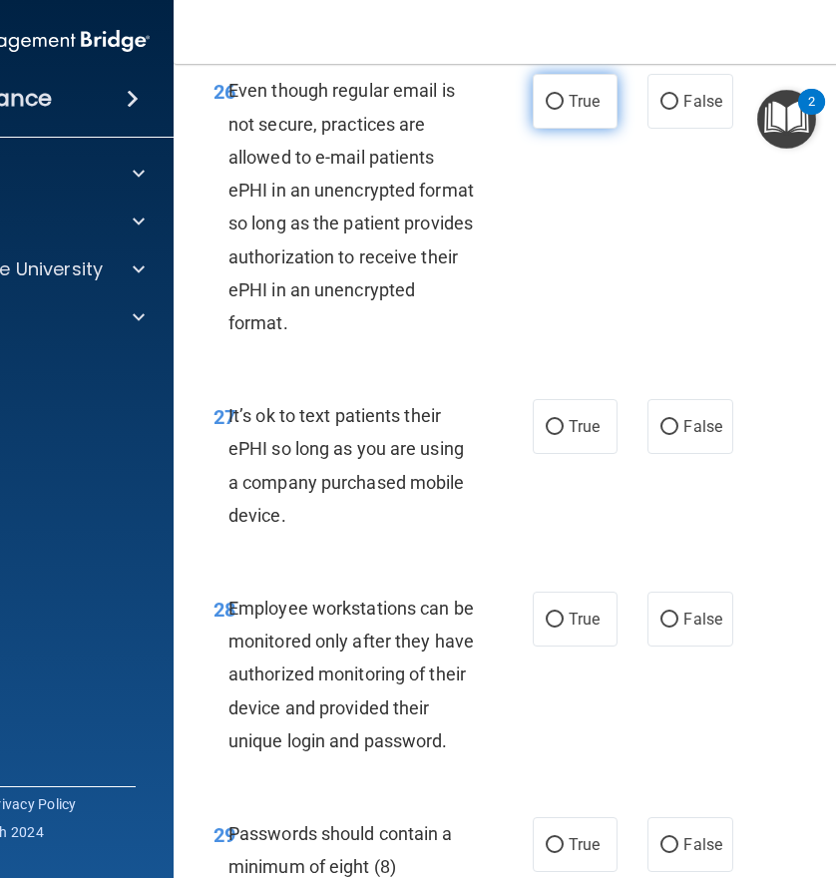
click at [547, 110] on input "True" at bounding box center [555, 102] width 18 height 15
radio input "true"
click at [675, 454] on label "False" at bounding box center [689, 426] width 85 height 55
click at [675, 435] on input "False" at bounding box center [669, 427] width 18 height 15
radio input "true"
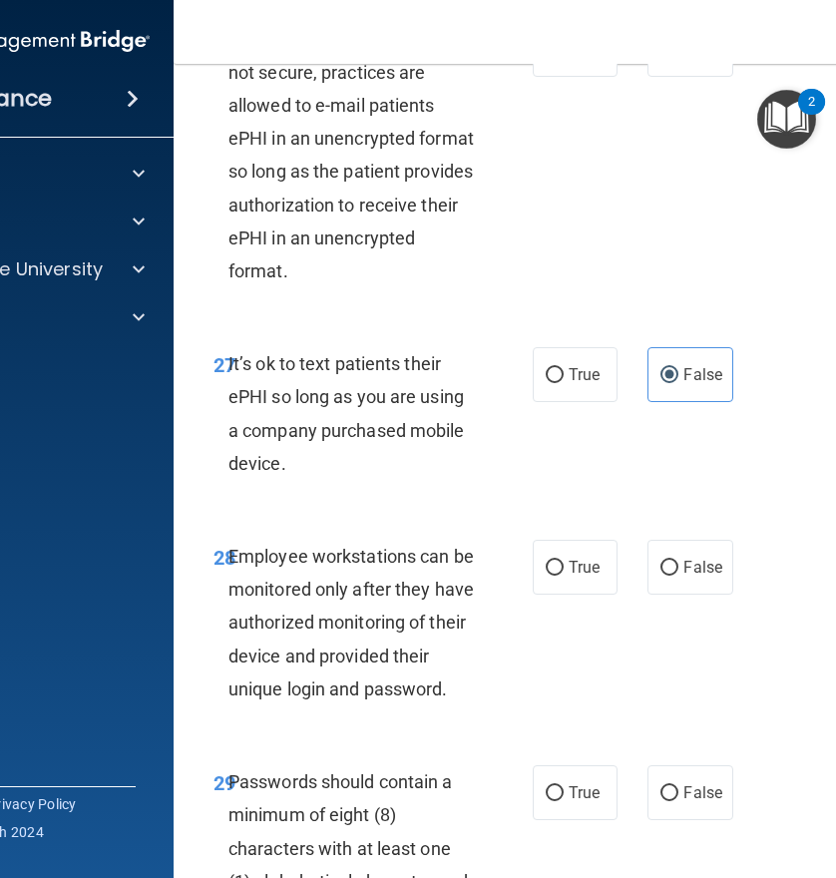
scroll to position [6683, 0]
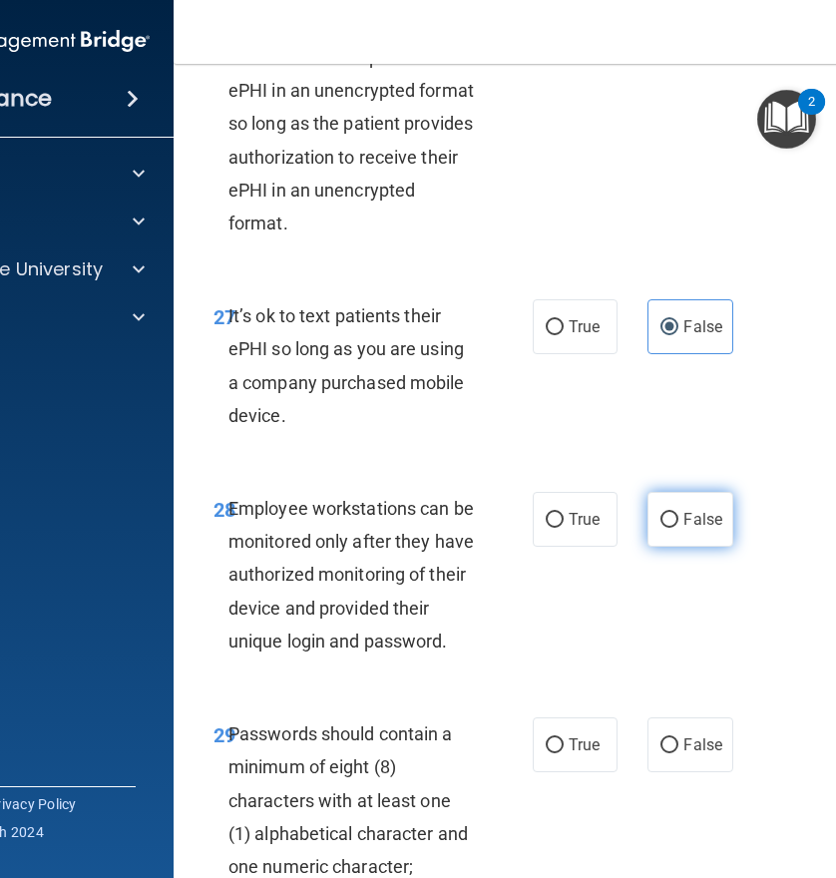
click at [668, 528] on input "False" at bounding box center [669, 520] width 18 height 15
radio input "true"
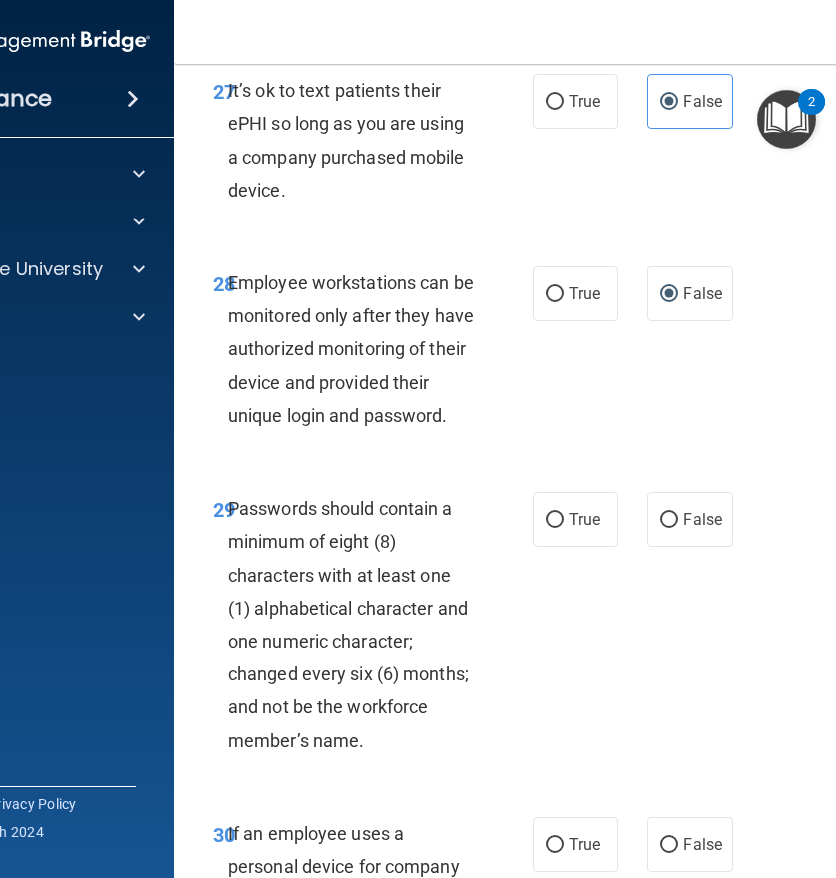
scroll to position [7082, 0]
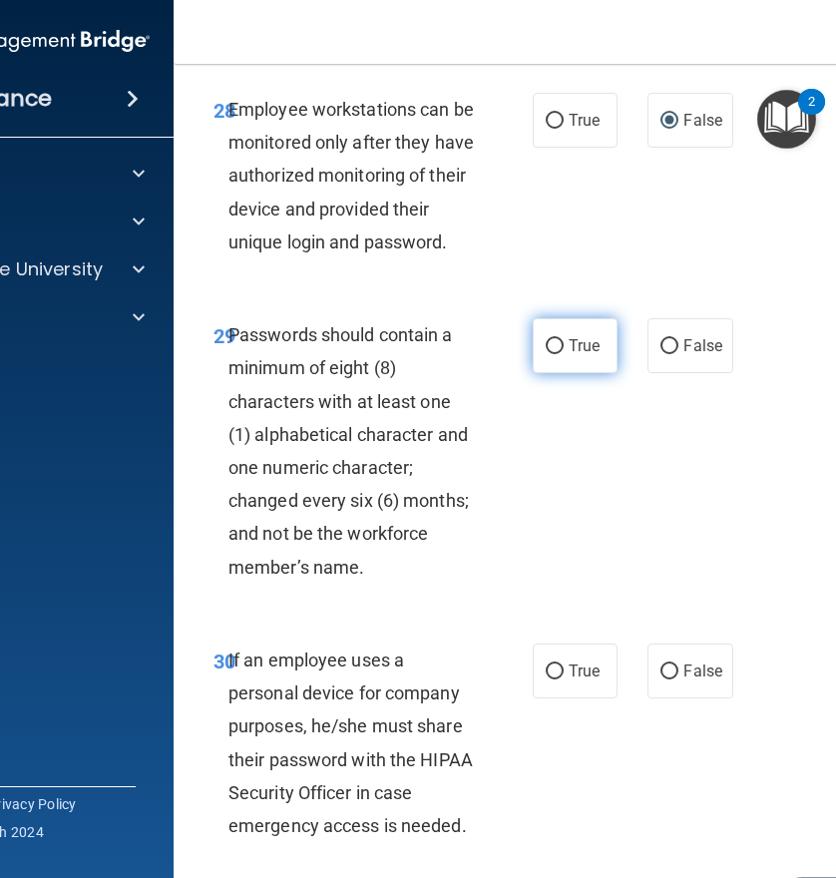
click at [566, 373] on label "True" at bounding box center [575, 345] width 85 height 55
click at [564, 354] on input "True" at bounding box center [555, 346] width 18 height 15
radio input "true"
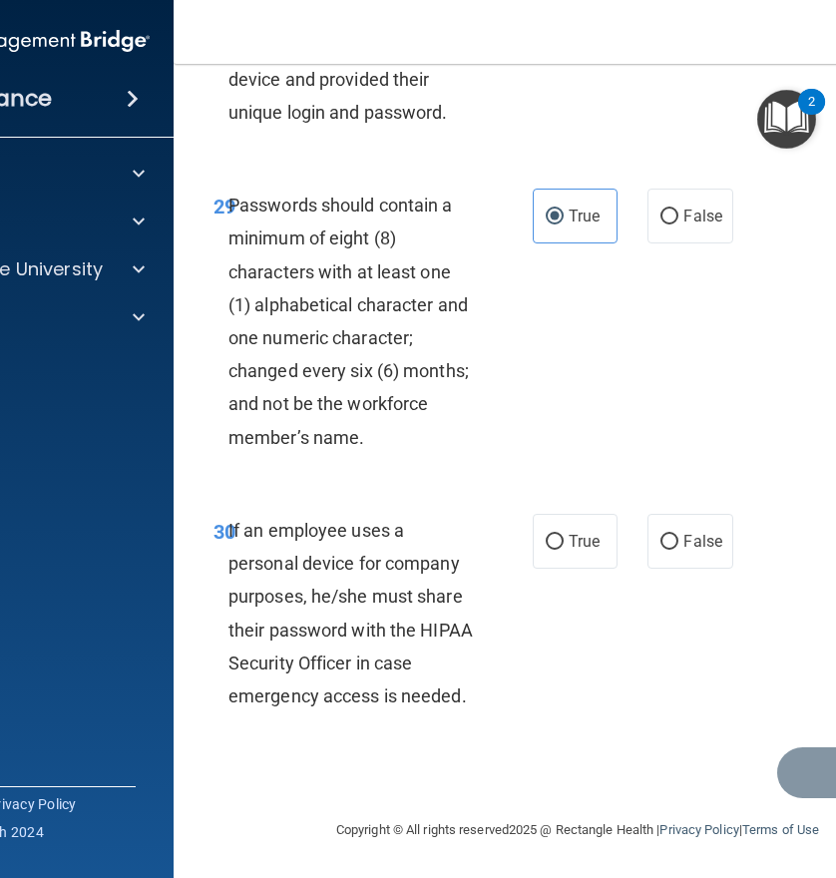
scroll to position [7277, 0]
click at [660, 535] on input "False" at bounding box center [669, 542] width 18 height 15
radio input "true"
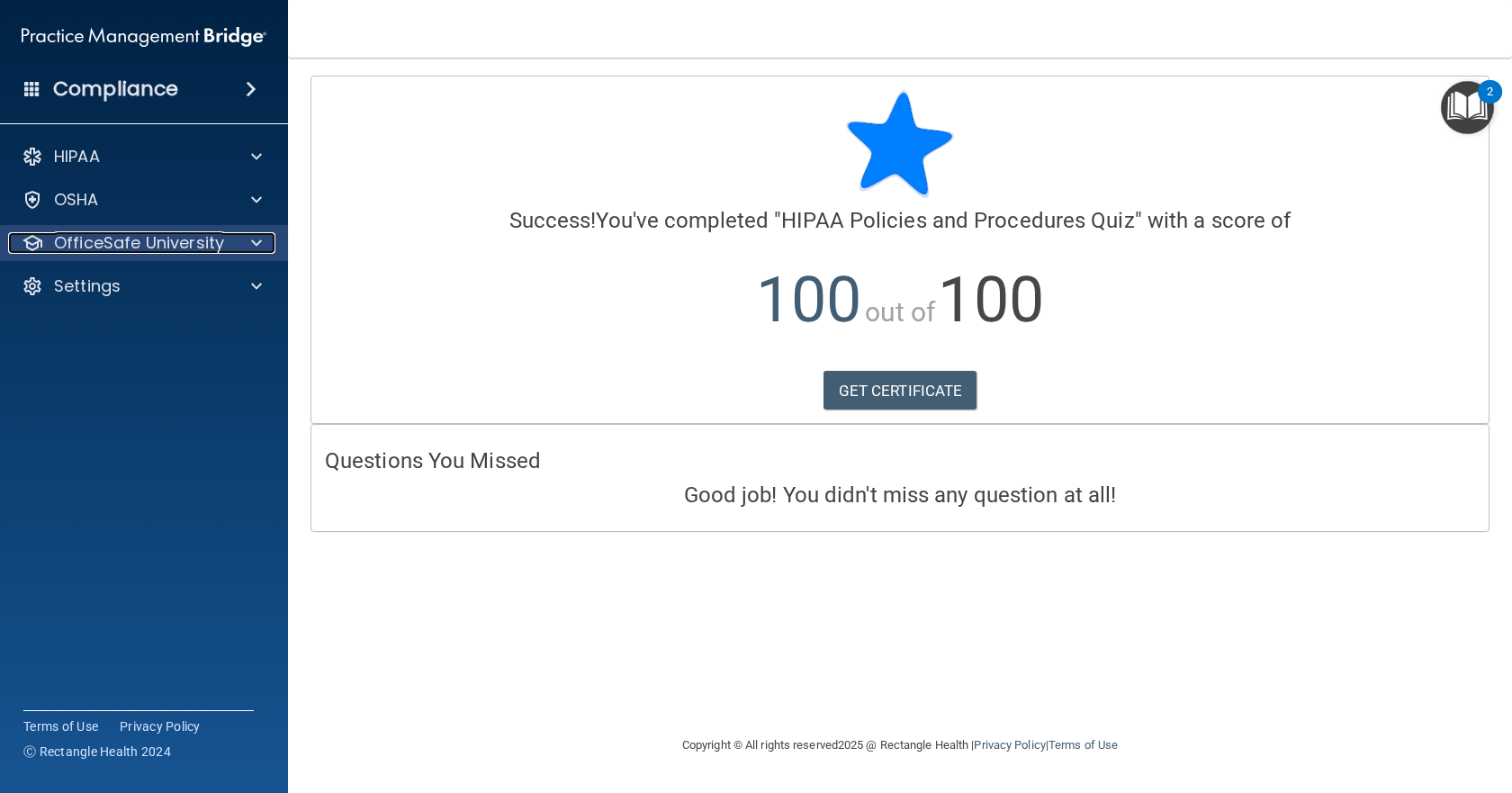
click at [140, 244] on p "OfficeSafe University" at bounding box center [139, 243] width 171 height 22
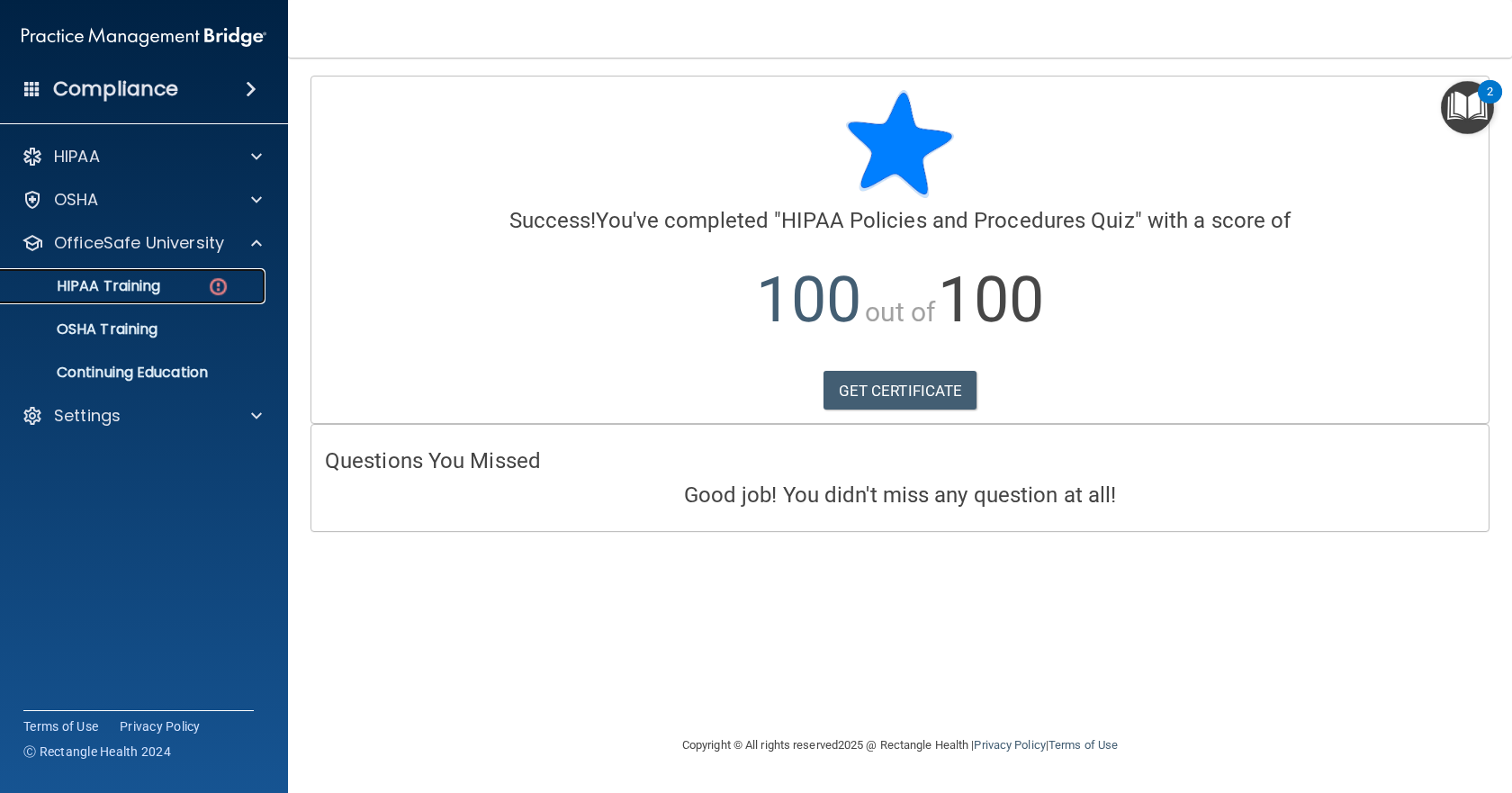
click at [131, 290] on p "HIPAA Training" at bounding box center [86, 286] width 149 height 18
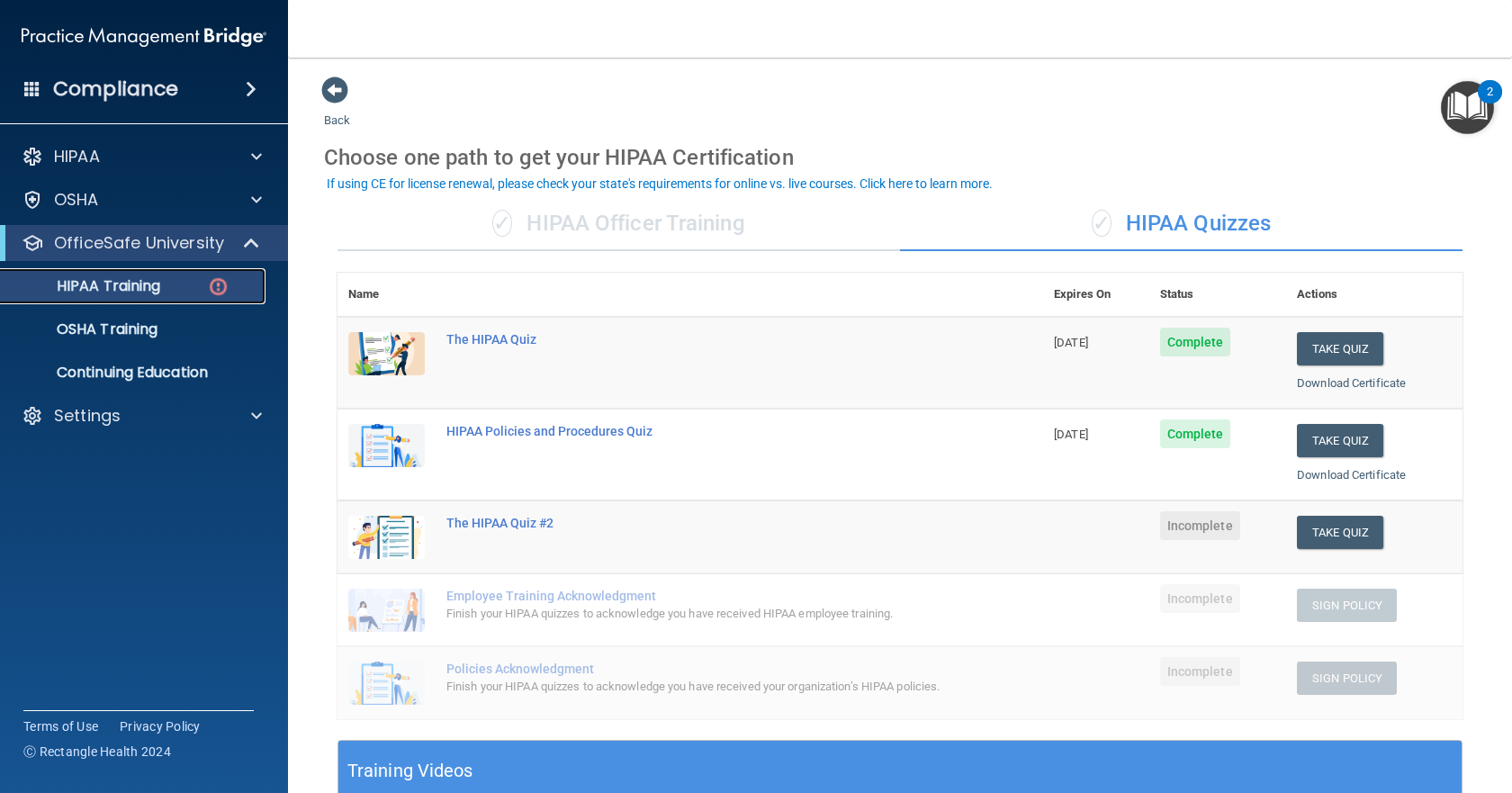
scroll to position [90, 0]
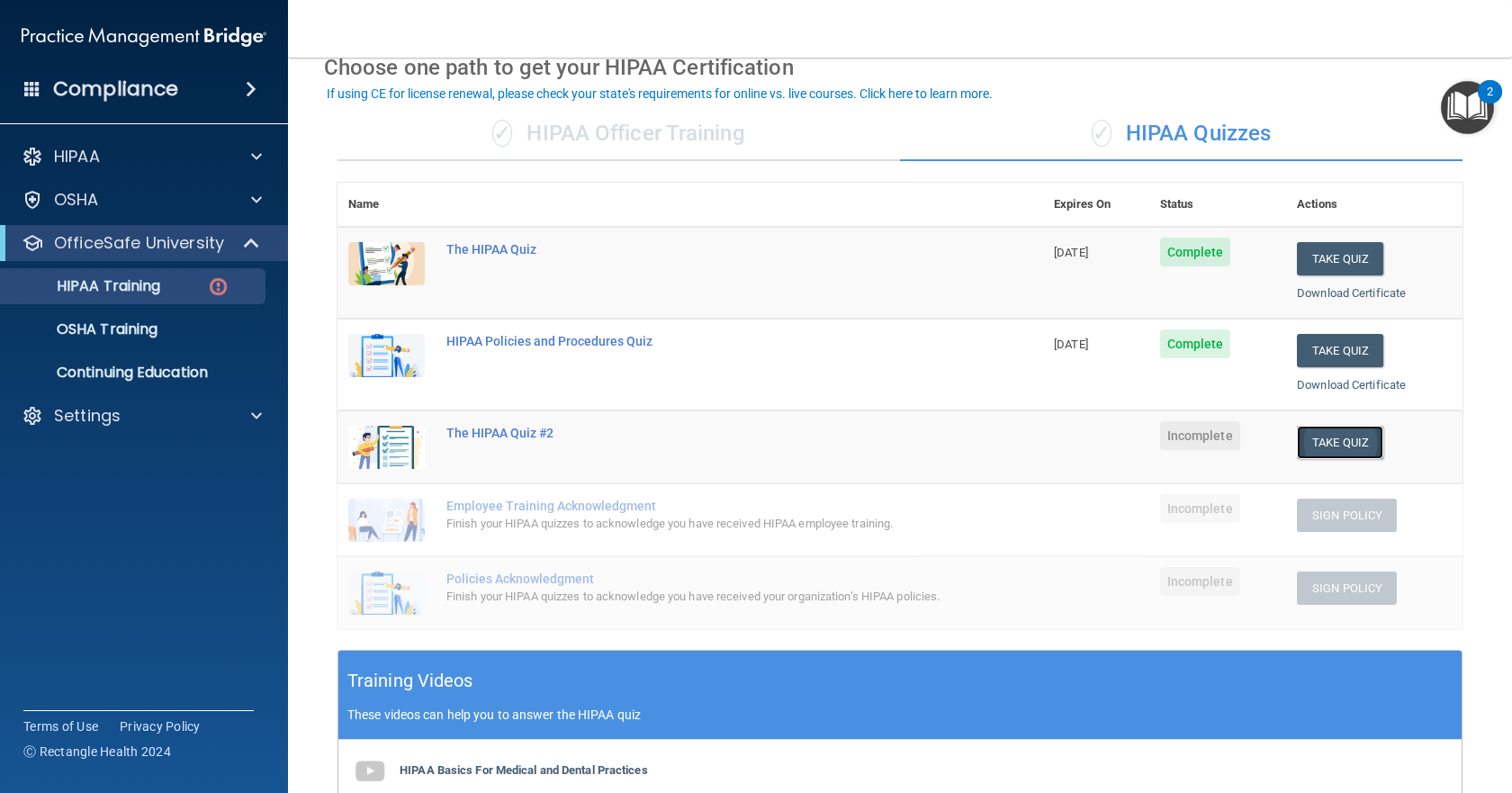
click at [1353, 447] on button "Take Quiz" at bounding box center [1340, 442] width 87 height 33
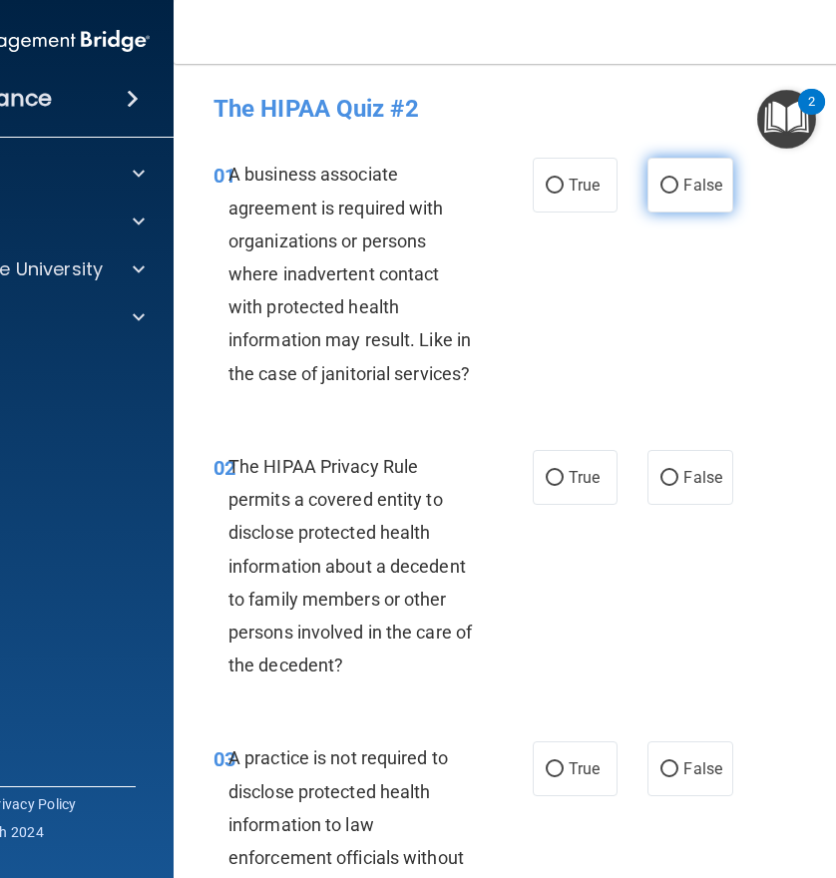
click at [675, 177] on label "False" at bounding box center [689, 185] width 85 height 55
click at [675, 179] on input "False" at bounding box center [669, 186] width 18 height 15
radio input "true"
click at [543, 465] on label "True" at bounding box center [575, 477] width 85 height 55
click at [546, 471] on input "True" at bounding box center [555, 478] width 18 height 15
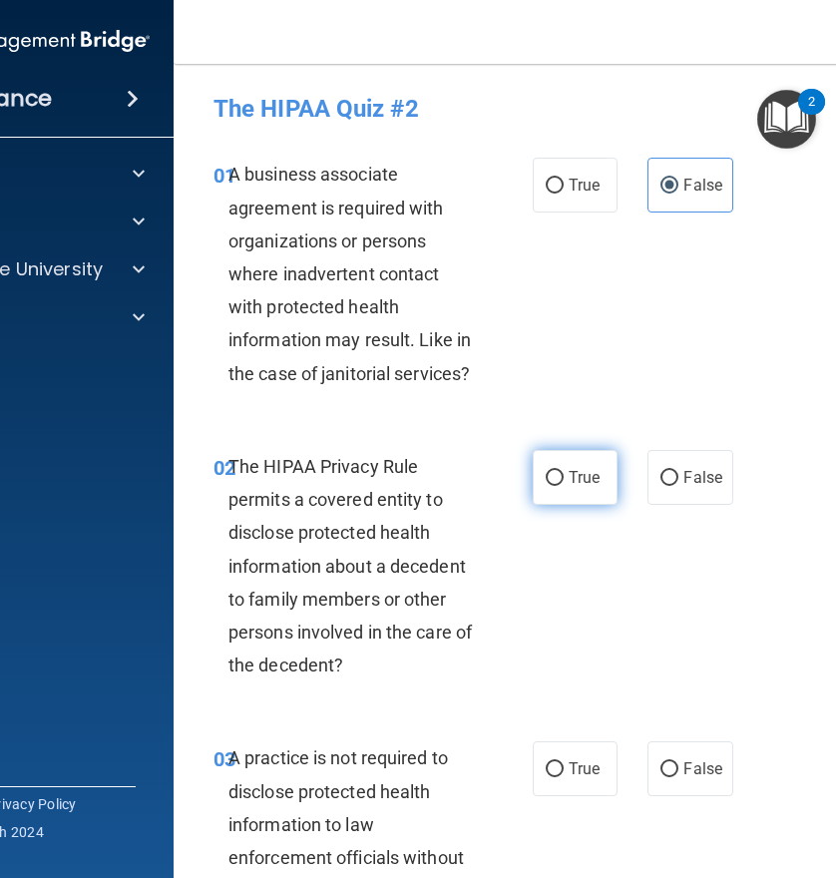
radio input "true"
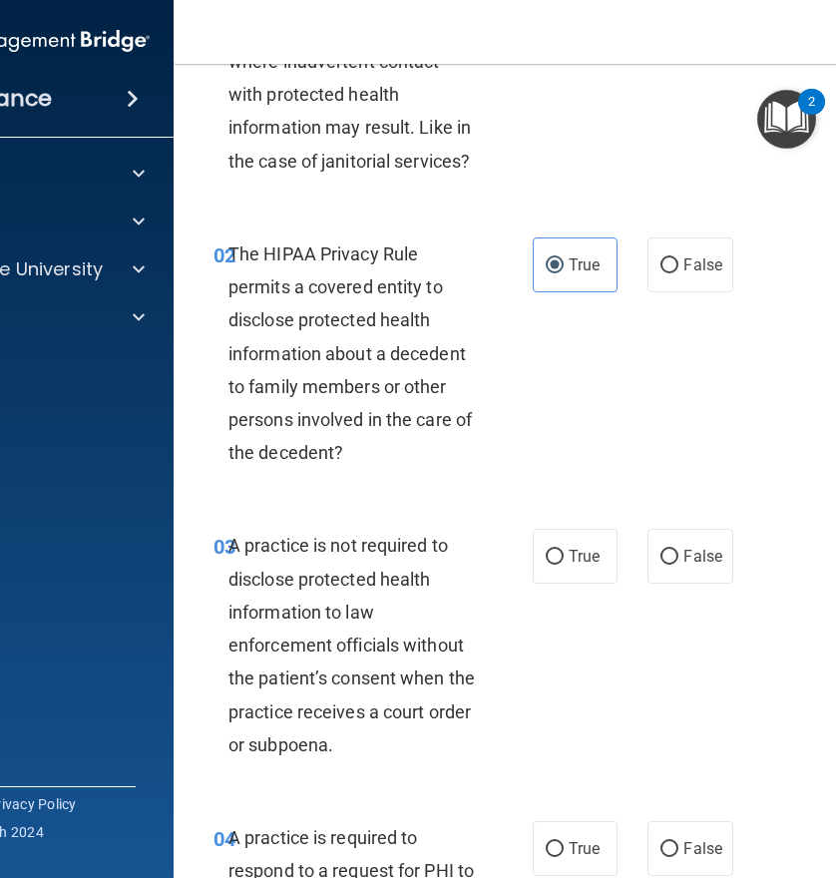
scroll to position [399, 0]
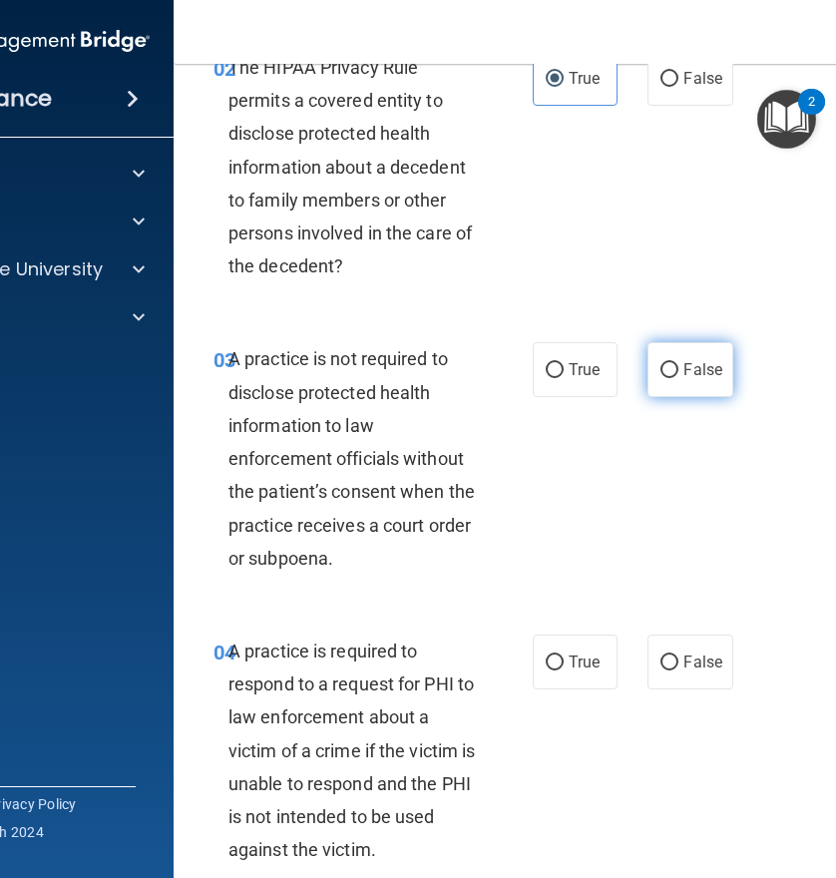
click at [672, 368] on label "False" at bounding box center [689, 369] width 85 height 55
click at [672, 368] on input "False" at bounding box center [669, 370] width 18 height 15
radio input "true"
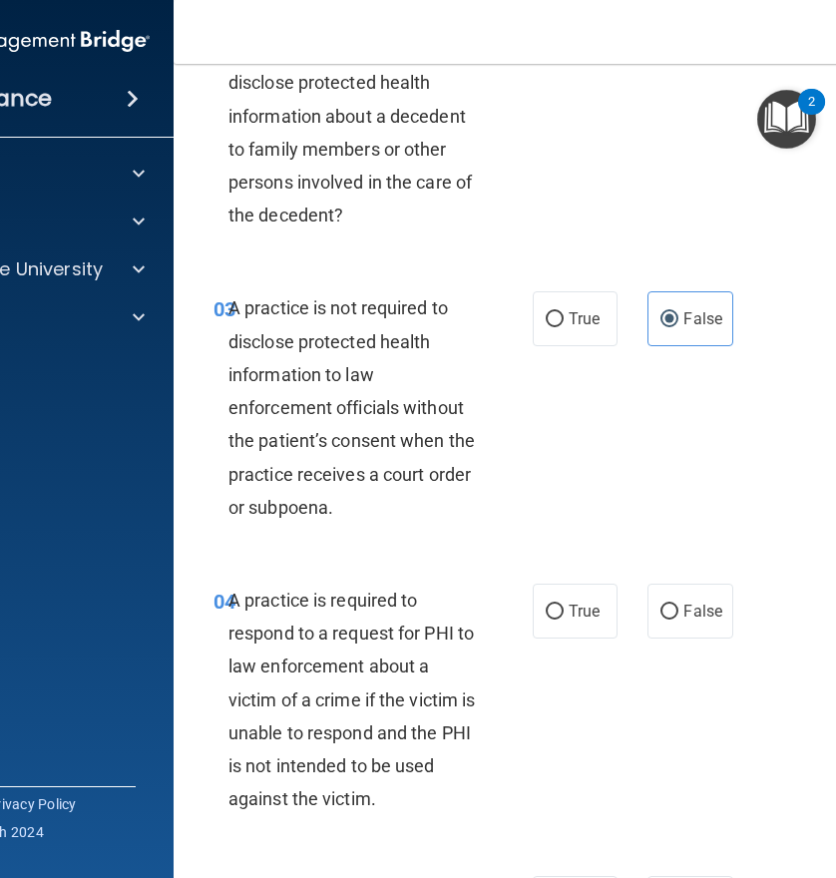
scroll to position [499, 0]
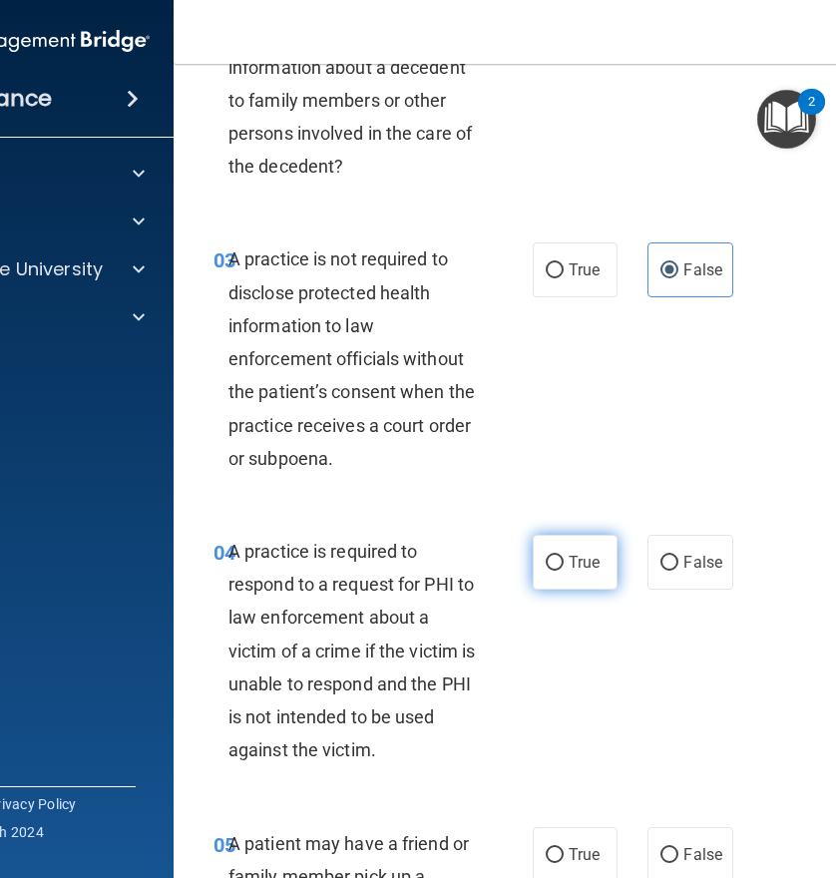
click at [546, 564] on input "True" at bounding box center [555, 563] width 18 height 15
radio input "true"
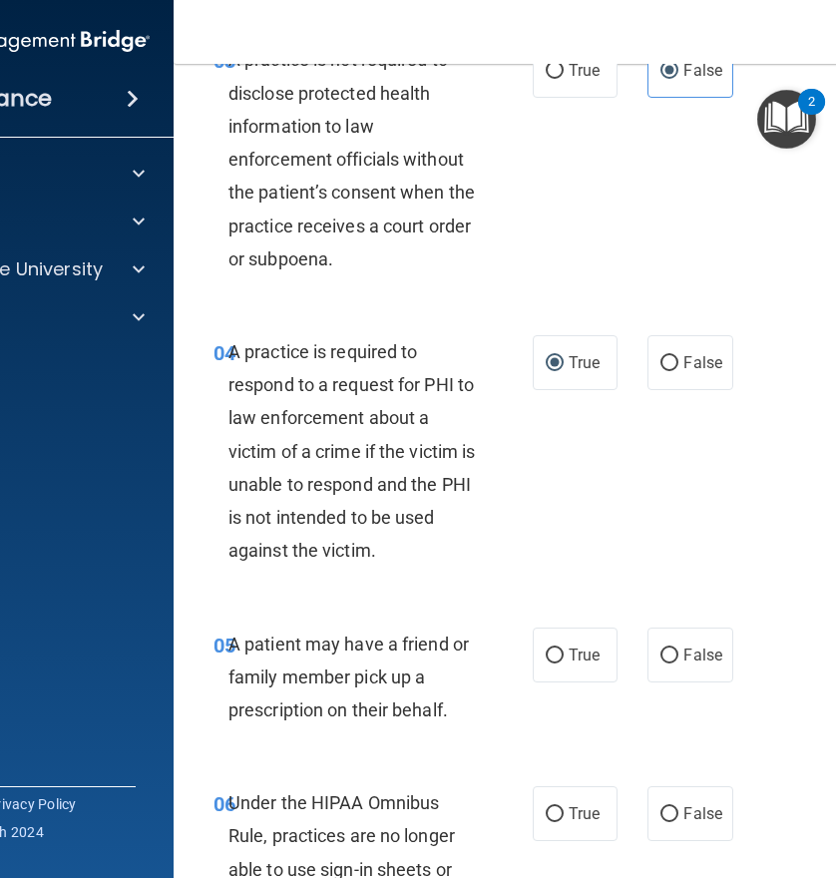
scroll to position [997, 0]
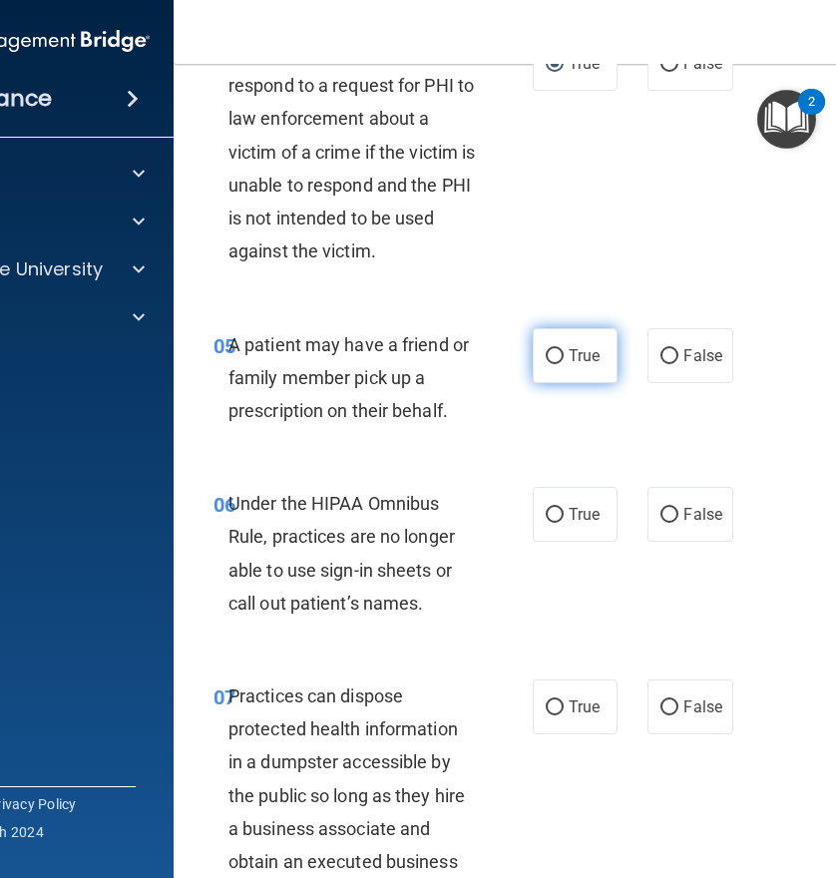
drag, startPoint x: 541, startPoint y: 367, endPoint x: 550, endPoint y: 373, distance: 10.8
click at [547, 370] on label "True" at bounding box center [575, 355] width 85 height 55
click at [547, 364] on input "True" at bounding box center [555, 356] width 18 height 15
radio input "true"
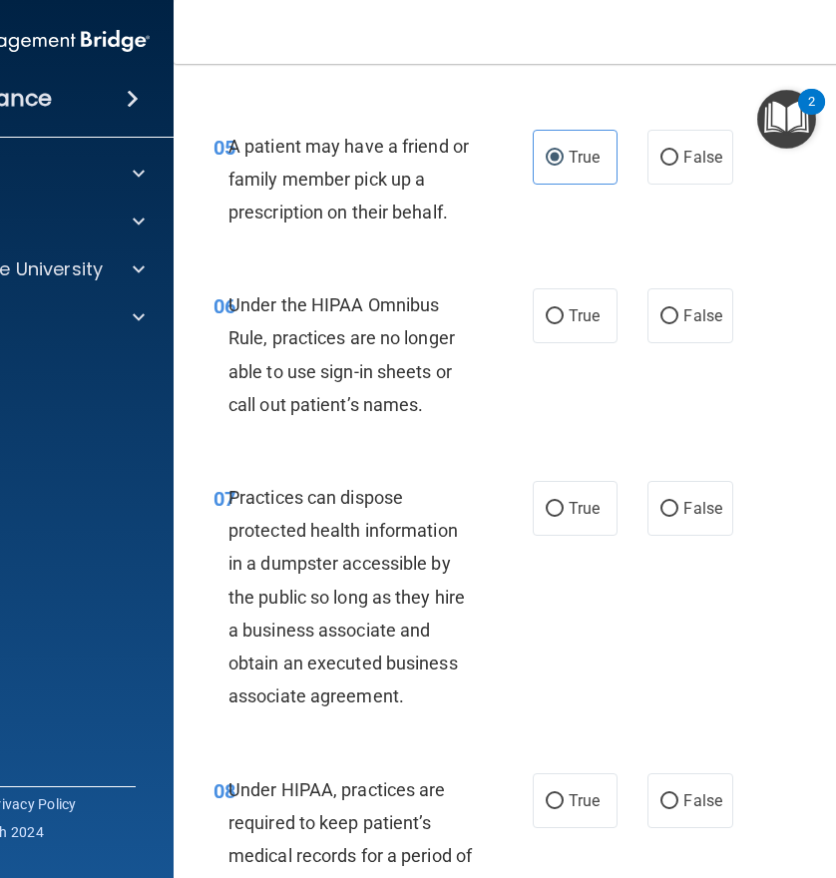
scroll to position [1197, 0]
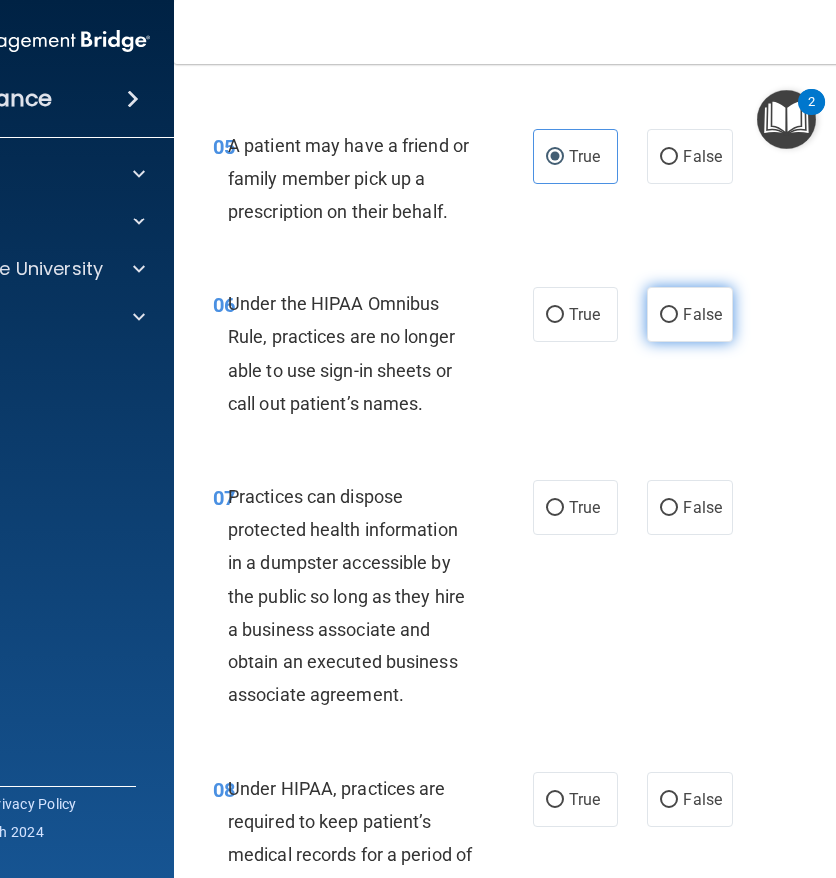
click at [660, 314] on input "False" at bounding box center [669, 315] width 18 height 15
radio input "true"
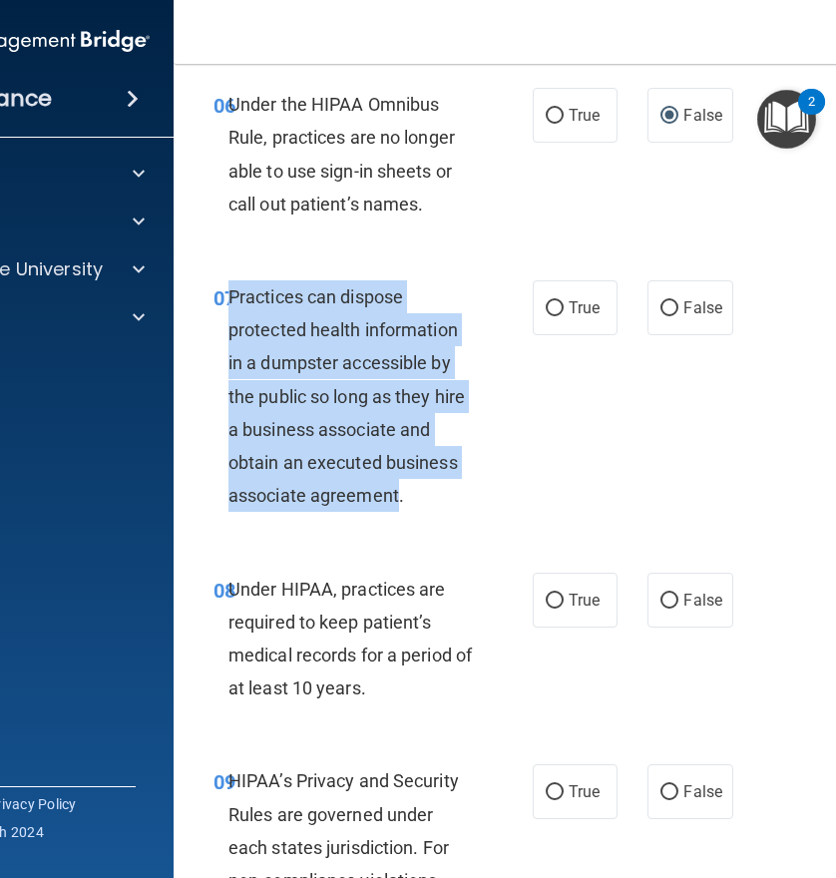
drag, startPoint x: 390, startPoint y: 496, endPoint x: 225, endPoint y: 299, distance: 256.3
click at [228, 299] on span "Practices can dispose protected health information in a dumpster accessible by …" at bounding box center [346, 395] width 236 height 219
copy span "Practices can dispose protected health information in a dumpster accessible by …"
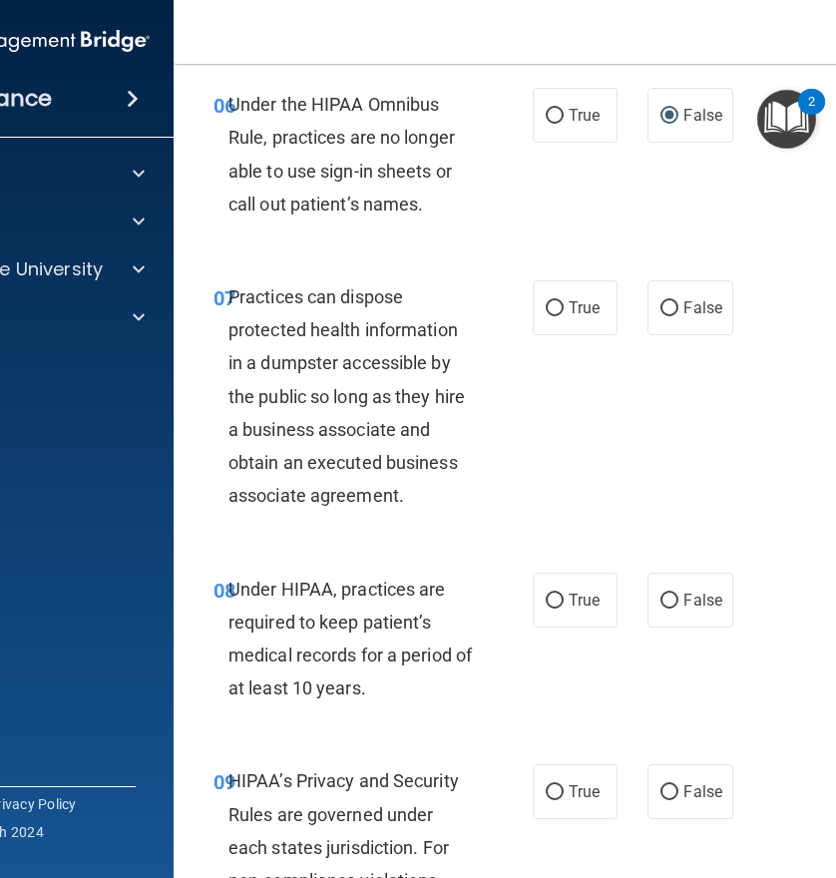
click at [569, 493] on div "07 Practices can dispose protected health information in a dumpster accessible …" at bounding box center [577, 401] width 758 height 292
click at [665, 316] on input "False" at bounding box center [669, 308] width 18 height 15
radio input "true"
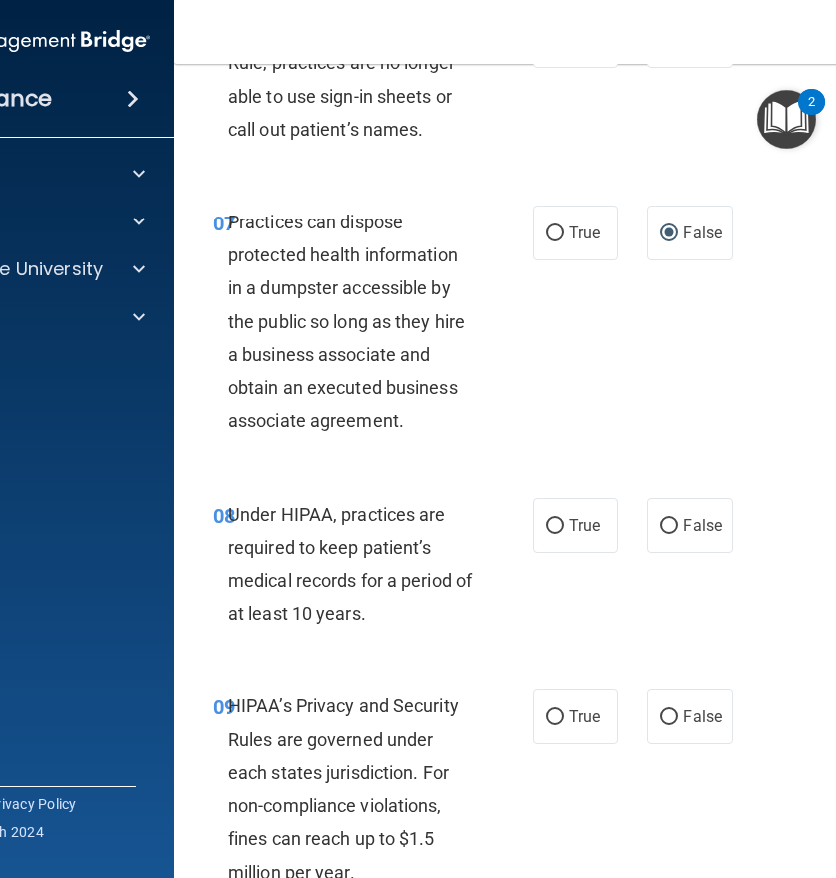
scroll to position [1596, 0]
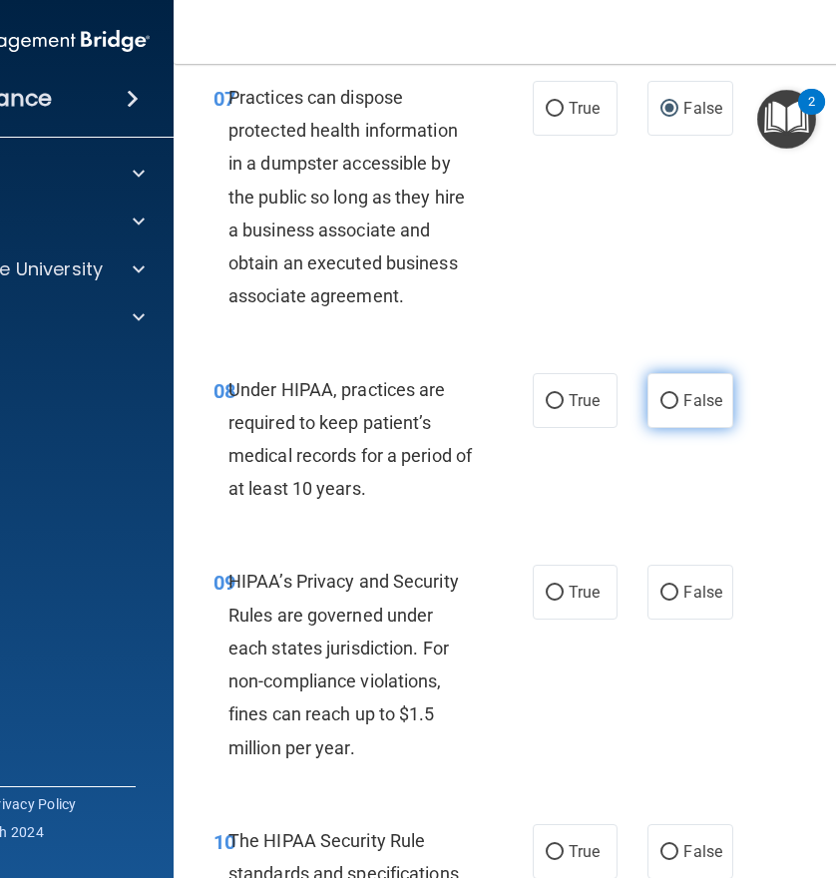
click at [670, 397] on input "False" at bounding box center [669, 401] width 18 height 15
radio input "true"
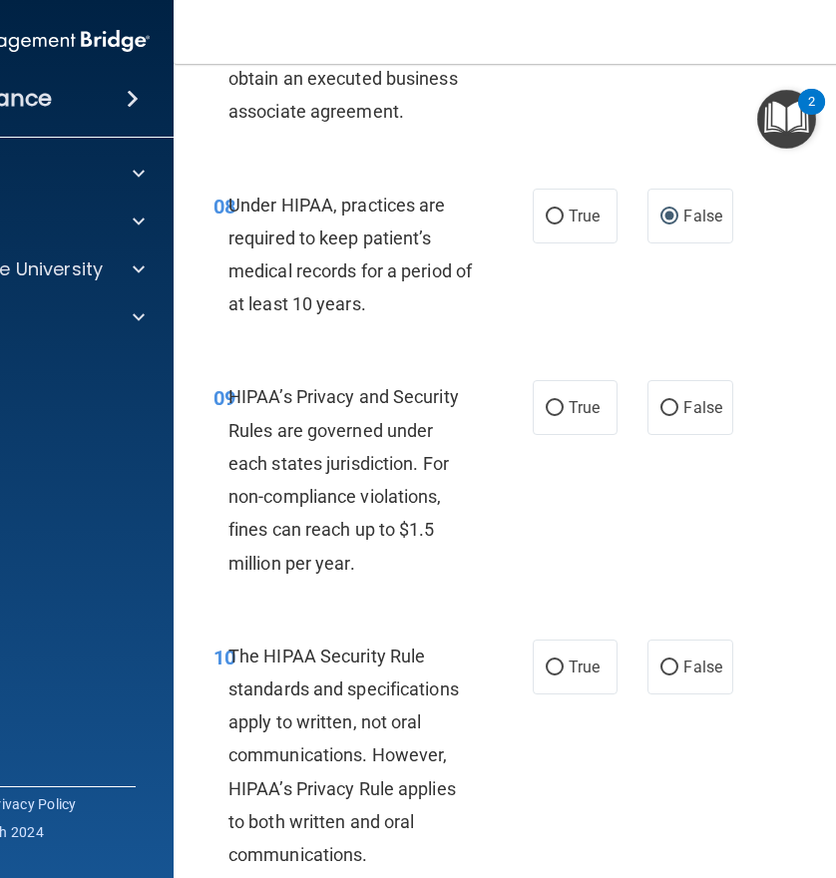
scroll to position [1795, 0]
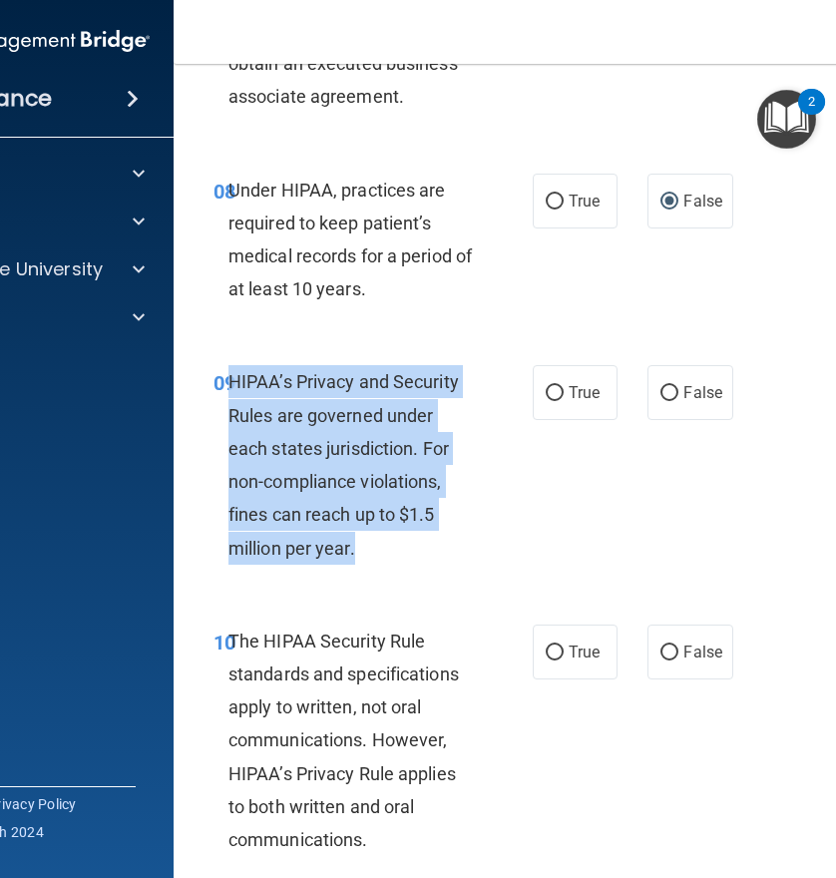
drag, startPoint x: 351, startPoint y: 554, endPoint x: 225, endPoint y: 380, distance: 214.3
click at [228, 380] on div "HIPAA’s Privacy and Security Rules are governed under each states jurisdiction.…" at bounding box center [359, 464] width 262 height 198
copy span "HIPAA’s Privacy and Security Rules are governed under each states jurisdiction.…"
click at [546, 393] on input "True" at bounding box center [555, 393] width 18 height 15
radio input "true"
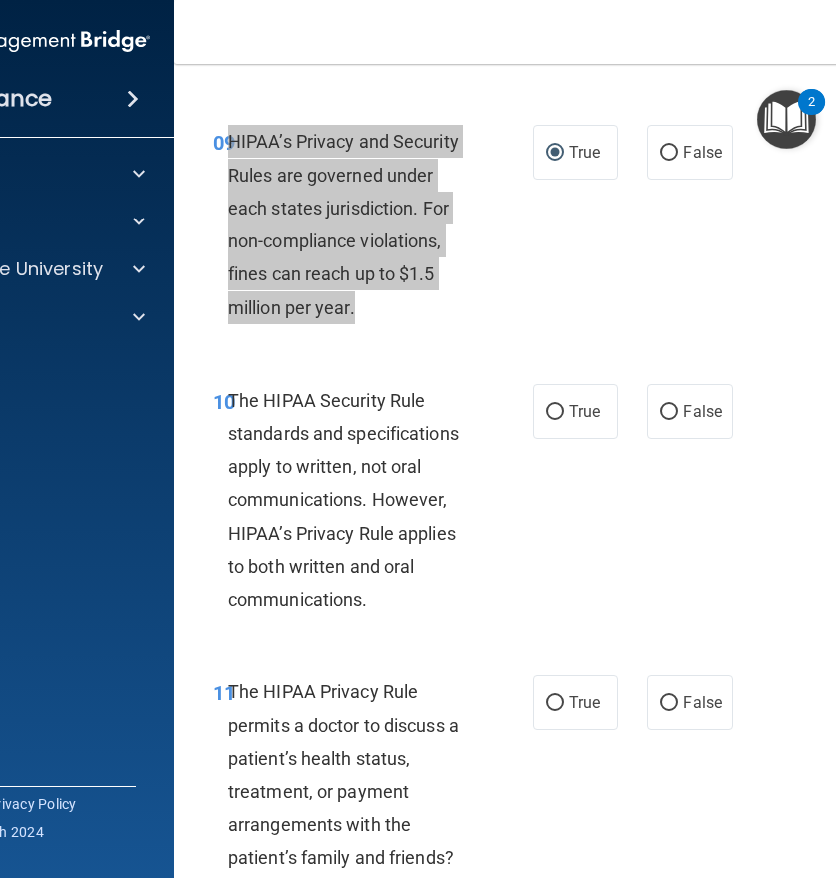
scroll to position [2095, 0]
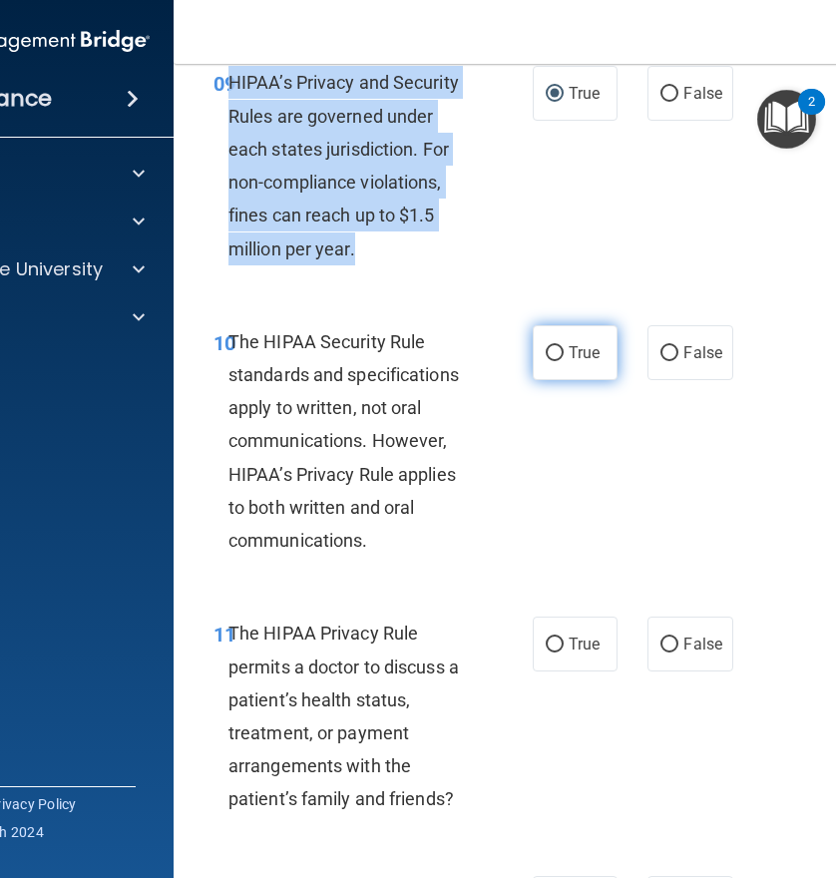
click at [552, 346] on input "True" at bounding box center [555, 353] width 18 height 15
radio input "true"
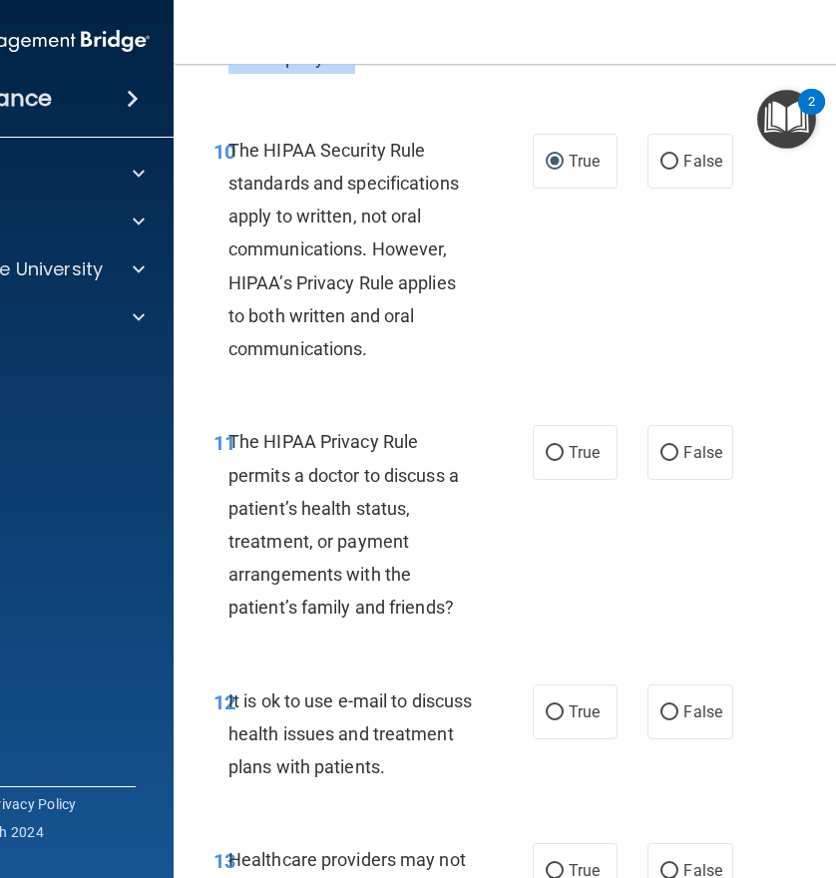
scroll to position [2294, 0]
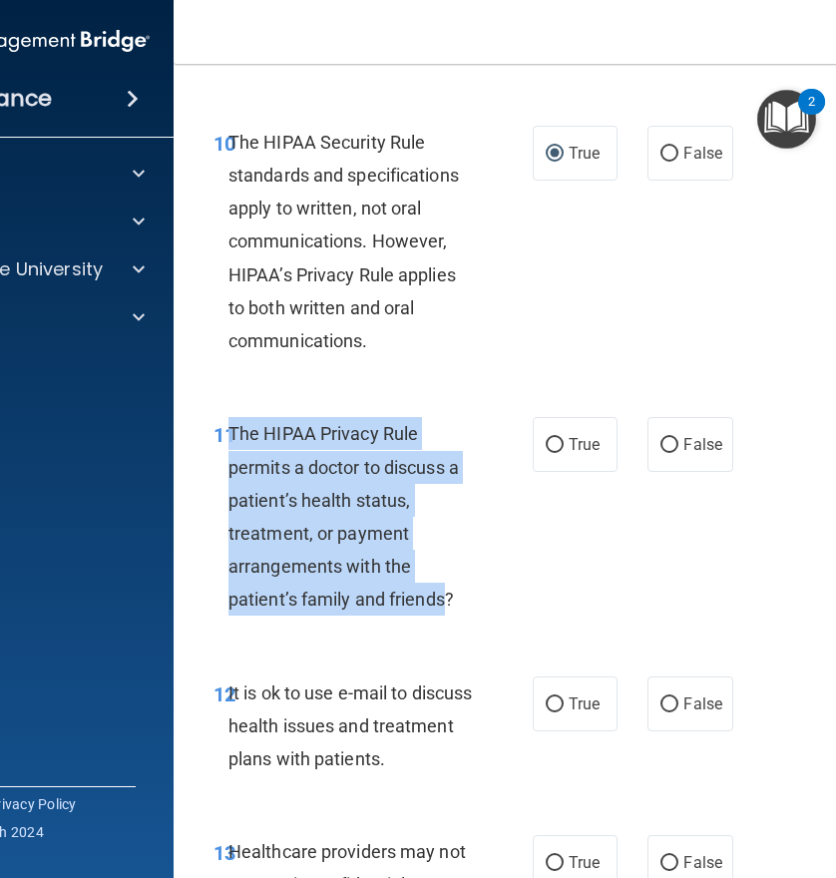
drag, startPoint x: 442, startPoint y: 602, endPoint x: 224, endPoint y: 426, distance: 280.1
click at [228, 426] on span "The HIPAA Privacy Rule permits a doctor to discuss a patient’s health status, t…" at bounding box center [343, 516] width 230 height 187
copy span "The HIPAA Privacy Rule permits a doctor to discuss a patient’s health status, t…"
click at [553, 444] on input "True" at bounding box center [555, 445] width 18 height 15
radio input "true"
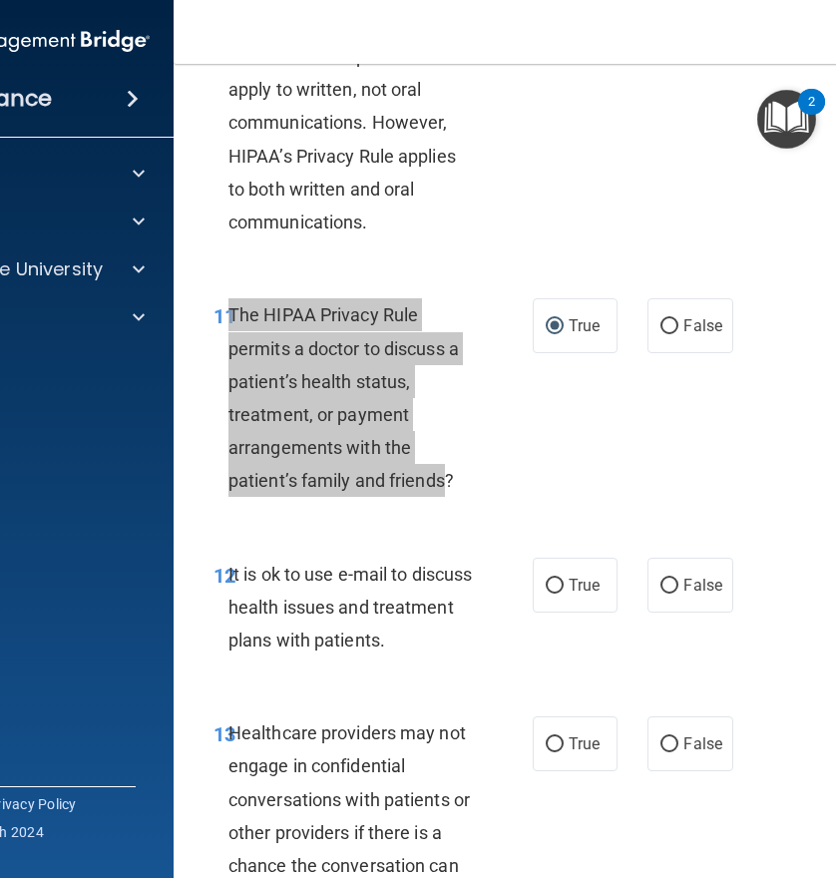
scroll to position [2593, 0]
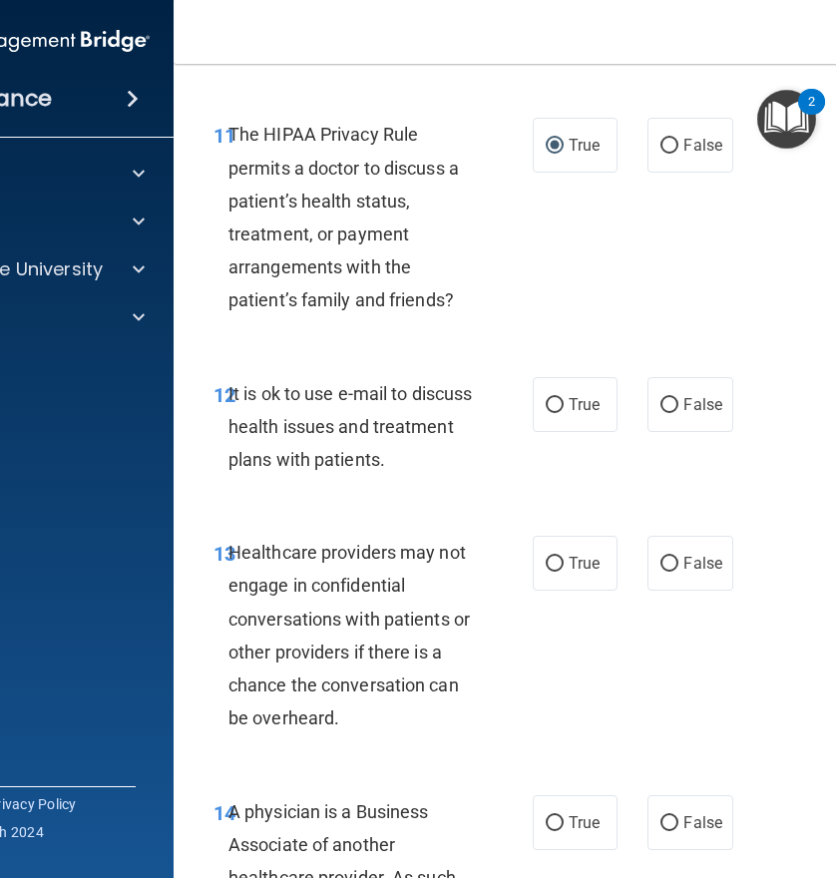
click at [454, 506] on div "12 It is ok to use e-mail to discuss health issues and treatment plans with pat…" at bounding box center [577, 432] width 758 height 160
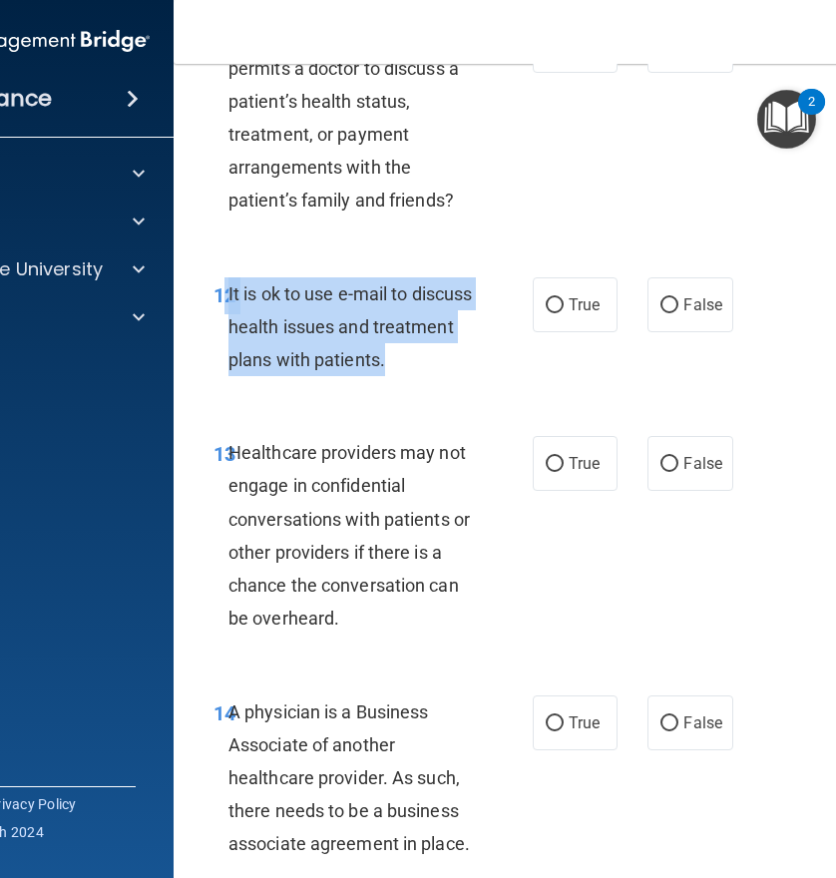
drag, startPoint x: 449, startPoint y: 363, endPoint x: 219, endPoint y: 290, distance: 240.7
click at [219, 290] on div "12 It is ok to use e-mail to discuss health issues and treatment plans with pat…" at bounding box center [373, 332] width 379 height 110
click at [370, 315] on span "It is ok to use e-mail to discuss health issues and treatment plans with patien…" at bounding box center [349, 326] width 243 height 87
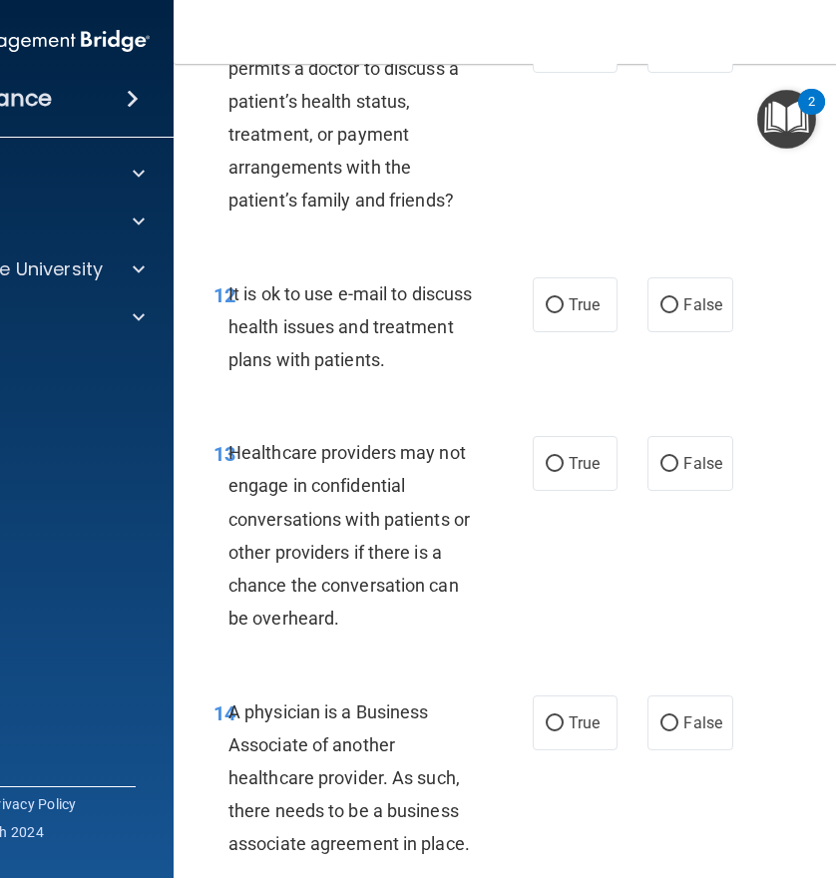
click at [450, 359] on span "It is ok to use e-mail to discuss health issues and treatment plans with patien…" at bounding box center [349, 326] width 243 height 87
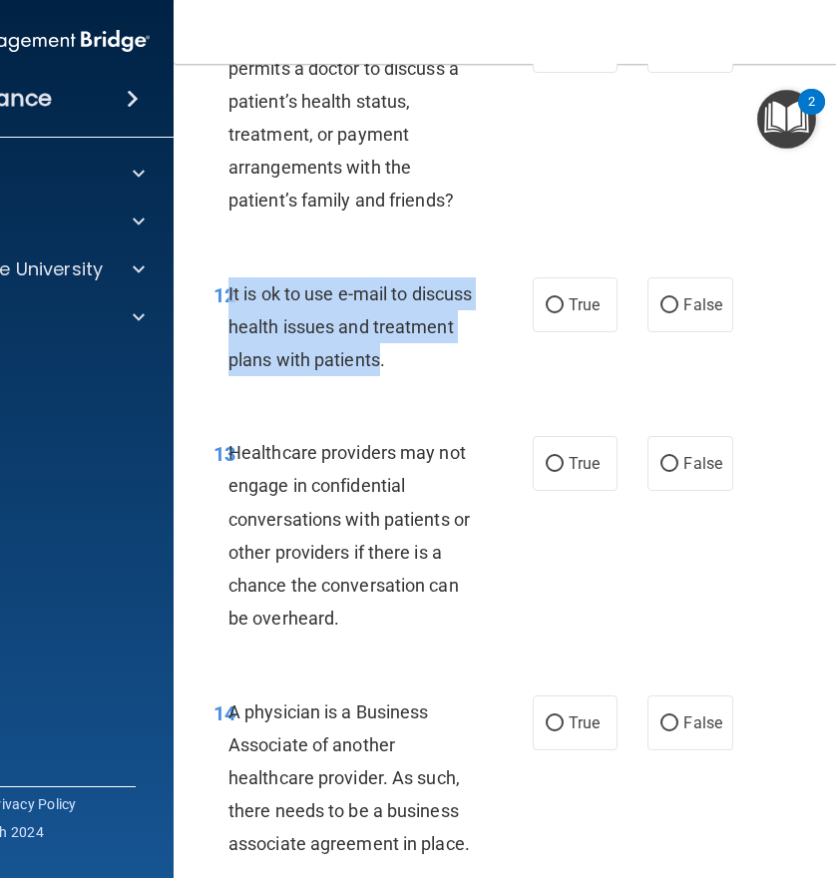
drag, startPoint x: 459, startPoint y: 356, endPoint x: 221, endPoint y: 295, distance: 245.1
click at [228, 295] on span "It is ok to use e-mail to discuss health issues and treatment plans with patien…" at bounding box center [349, 326] width 243 height 87
copy span "It is ok to use e-mail to discuss health issues and treatment plans with patien…"
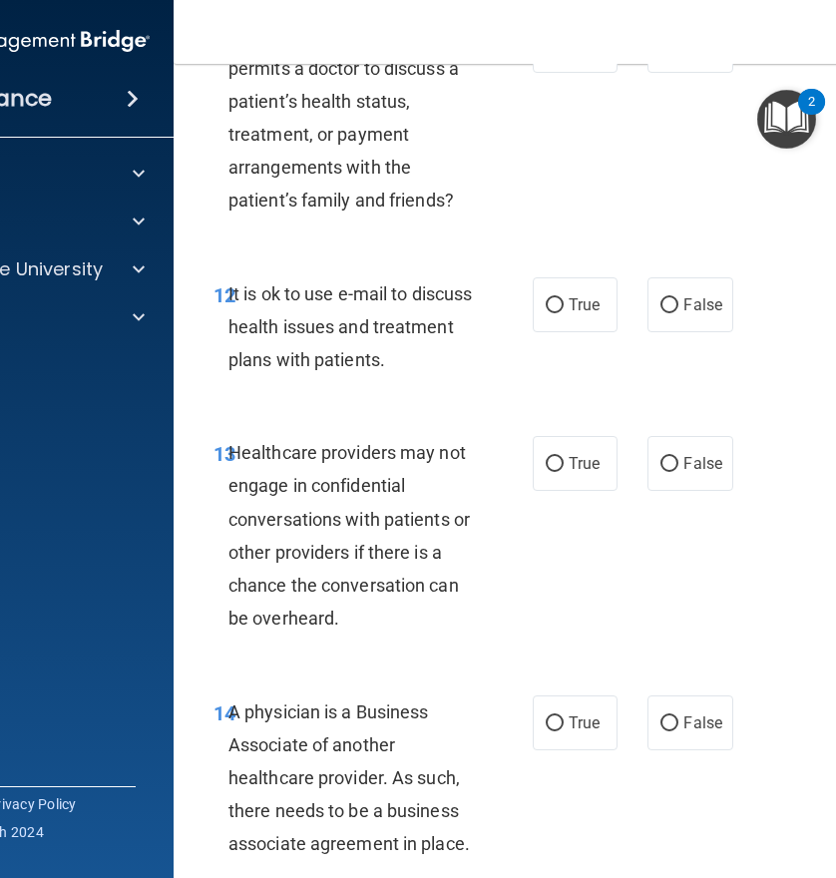
click at [471, 412] on div "13 Healthcare providers may not engage in confidential conversations with patie…" at bounding box center [577, 540] width 758 height 258
click at [557, 319] on label "True" at bounding box center [575, 304] width 85 height 55
click at [557, 313] on input "True" at bounding box center [555, 305] width 18 height 15
radio input "true"
click at [660, 298] on input "False" at bounding box center [669, 305] width 18 height 15
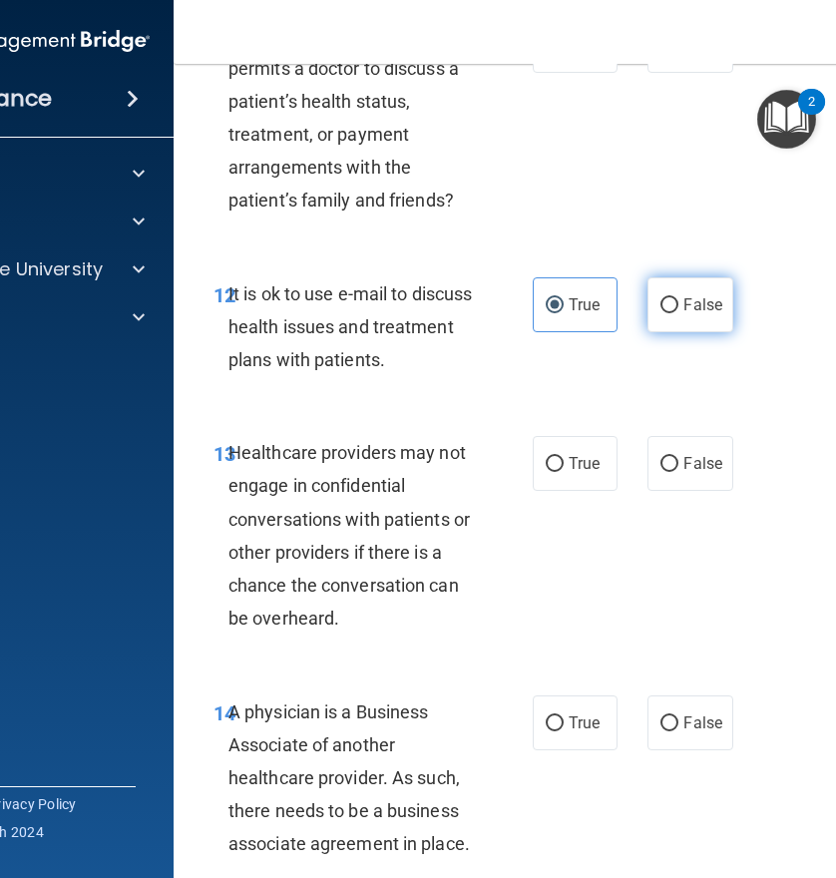
radio input "true"
radio input "false"
click at [325, 621] on span "Healthcare providers may not engage in confidential conversations with patients…" at bounding box center [348, 535] width 241 height 187
click at [340, 615] on div "Healthcare providers may not engage in confidential conversations with patients…" at bounding box center [359, 535] width 262 height 198
click at [330, 622] on div "Healthcare providers may not engage in confidential conversations with patients…" at bounding box center [359, 535] width 262 height 198
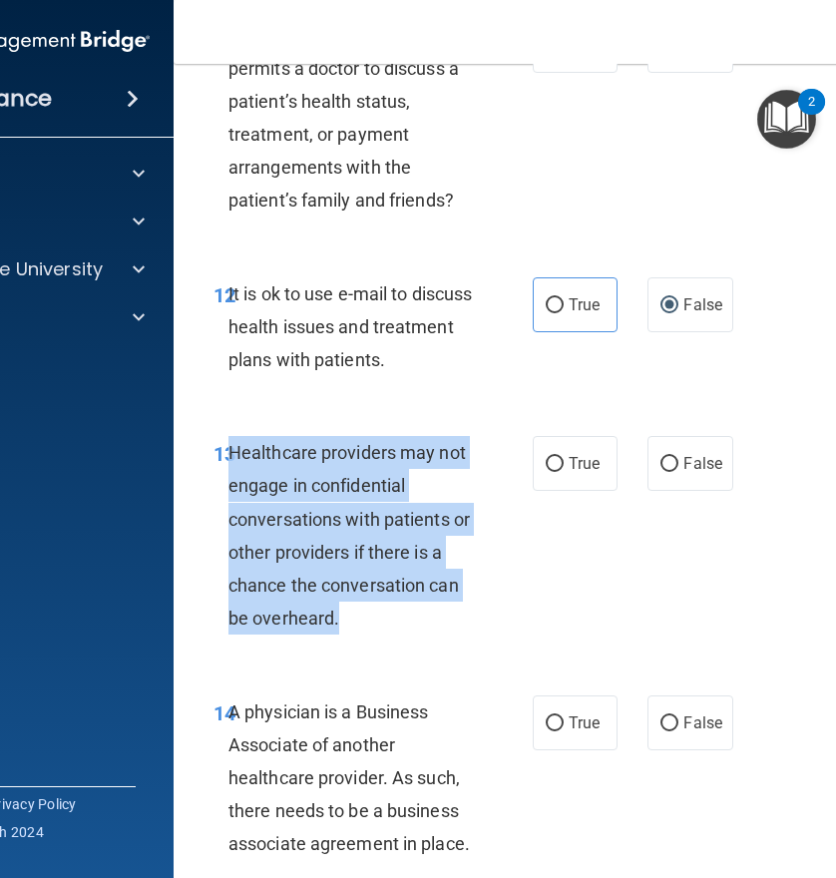
drag, startPoint x: 329, startPoint y: 620, endPoint x: 223, endPoint y: 447, distance: 203.2
click at [228, 447] on span "Healthcare providers may not engage in confidential conversations with patients…" at bounding box center [348, 535] width 241 height 187
copy span "Healthcare providers may not engage in confidential conversations with patients…"
click at [665, 721] on input "False" at bounding box center [669, 723] width 18 height 15
radio input "true"
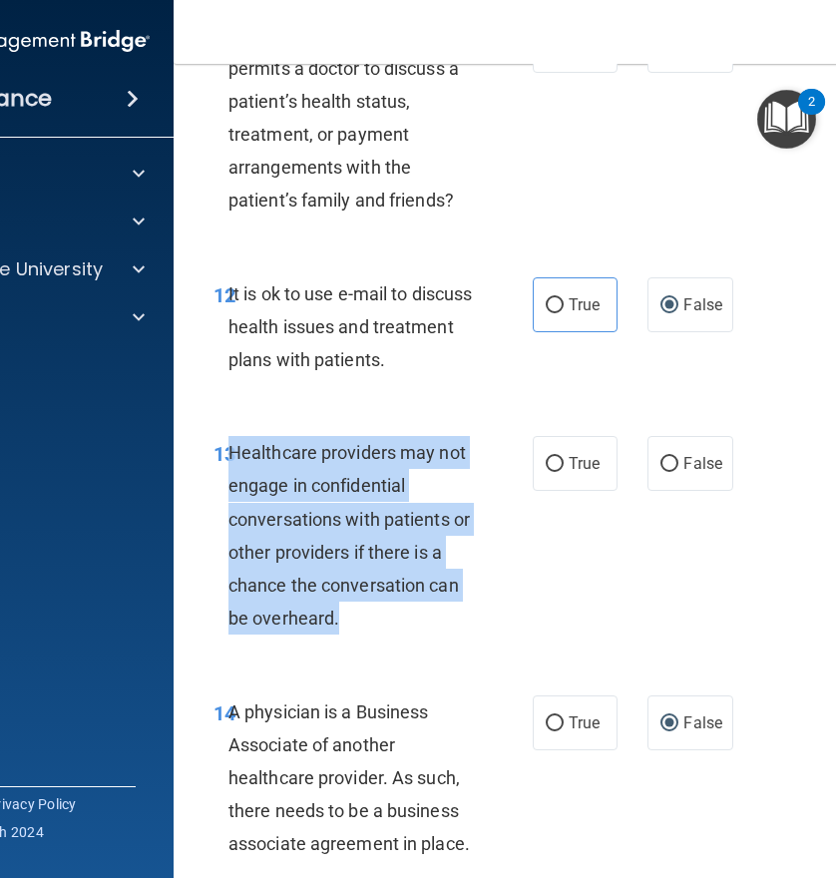
click at [362, 591] on span "Healthcare providers may not engage in confidential conversations with patients…" at bounding box center [348, 535] width 241 height 187
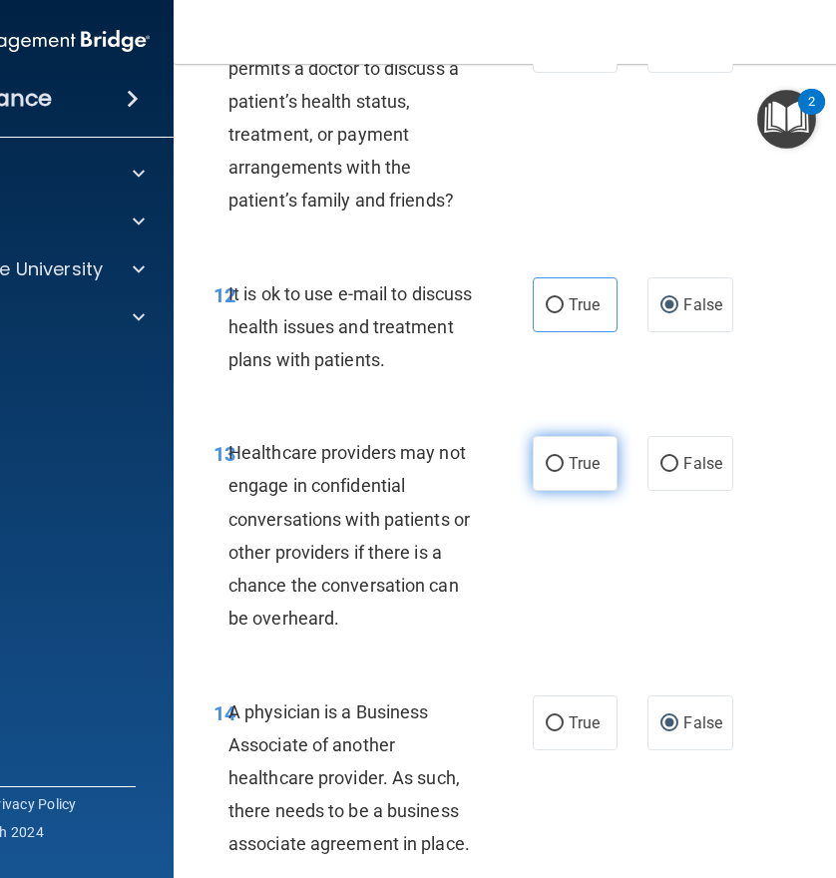
click at [546, 471] on input "True" at bounding box center [555, 464] width 18 height 15
radio input "true"
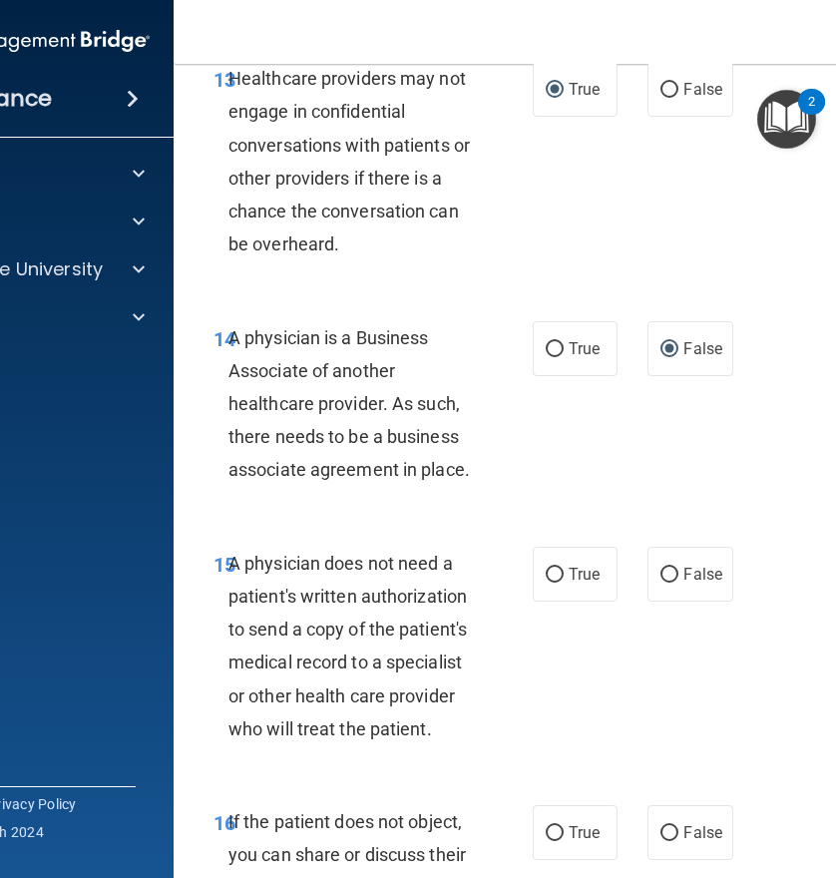
scroll to position [3192, 0]
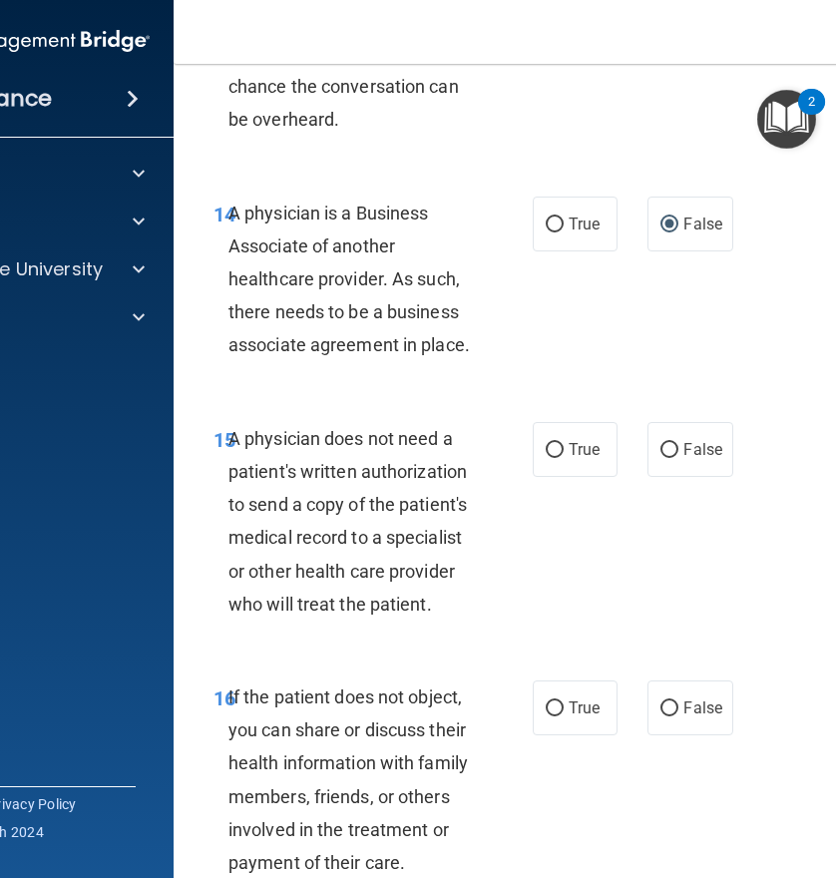
click at [420, 606] on span "A physician does not need a patient's written authorization to send a copy of t…" at bounding box center [347, 521] width 238 height 187
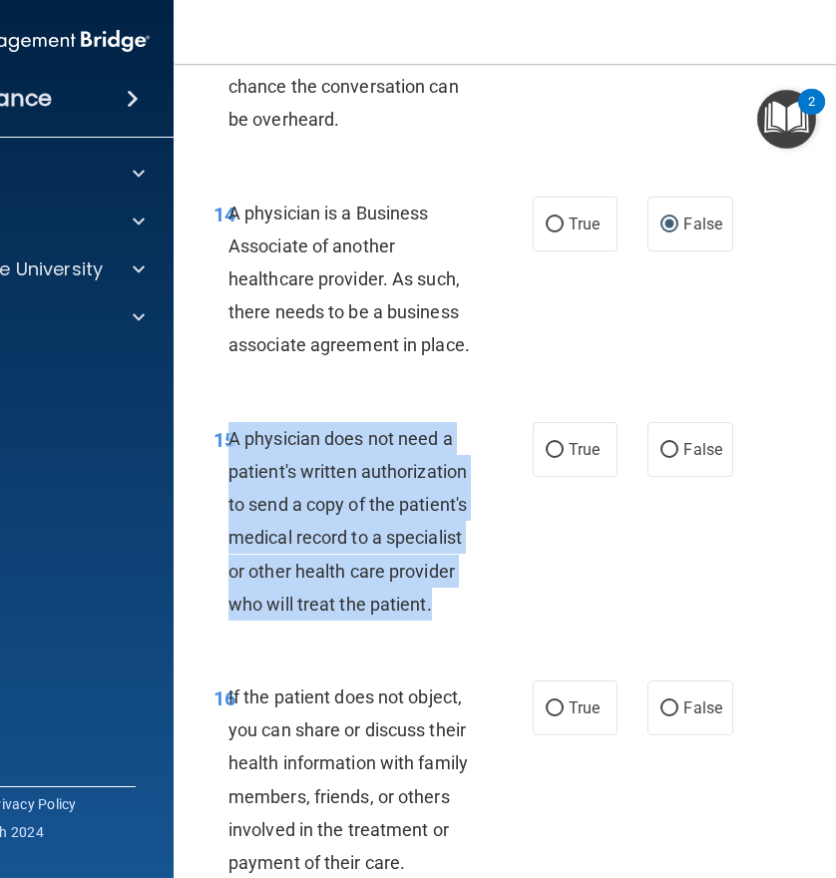
drag, startPoint x: 428, startPoint y: 606, endPoint x: 223, endPoint y: 437, distance: 265.6
click at [228, 437] on div "A physician does not need a patient's written authorization to send a copy of t…" at bounding box center [359, 521] width 262 height 198
copy span "A physician does not need a patient's written authorization to send a copy of t…"
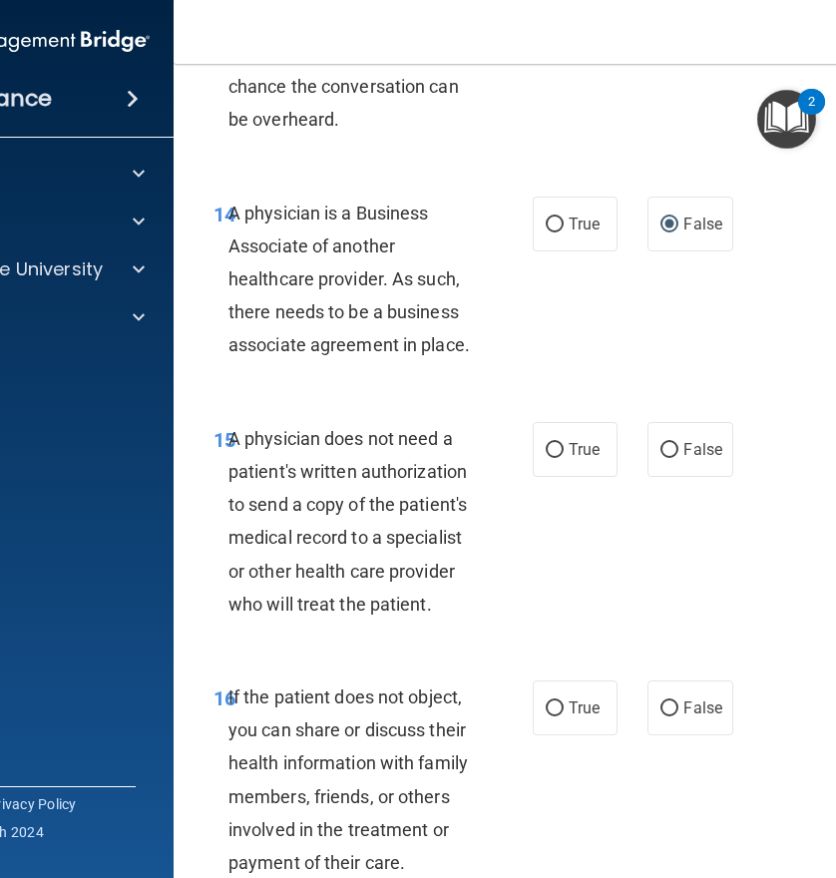
click at [471, 678] on div "16 If the patient does not object, you can share or discuss their health inform…" at bounding box center [577, 784] width 758 height 258
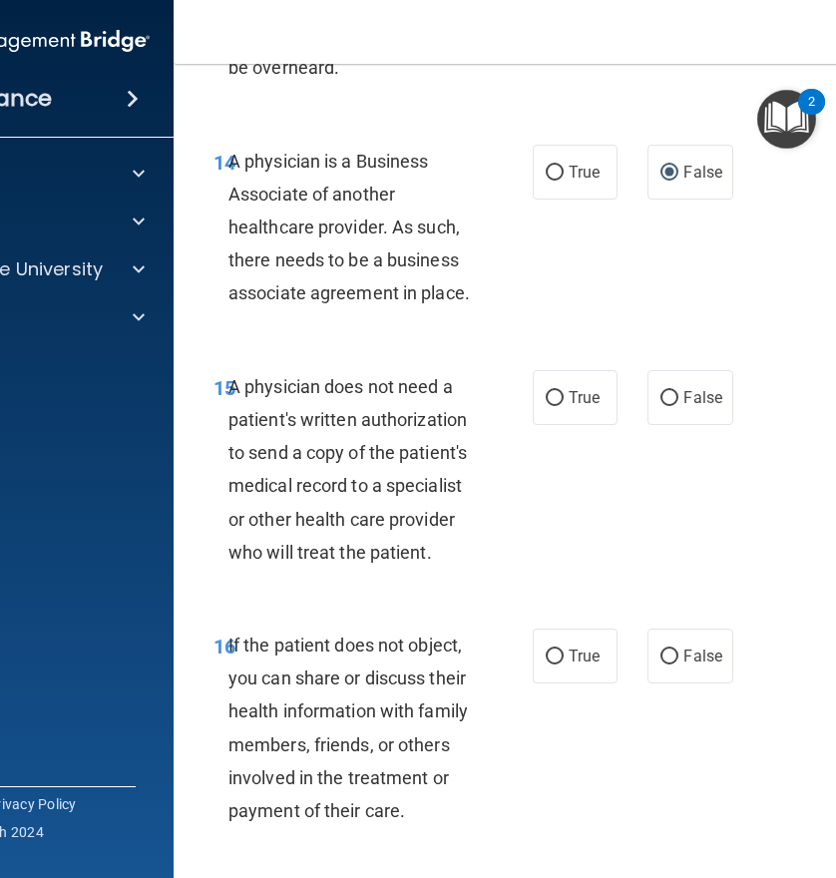
scroll to position [3292, 0]
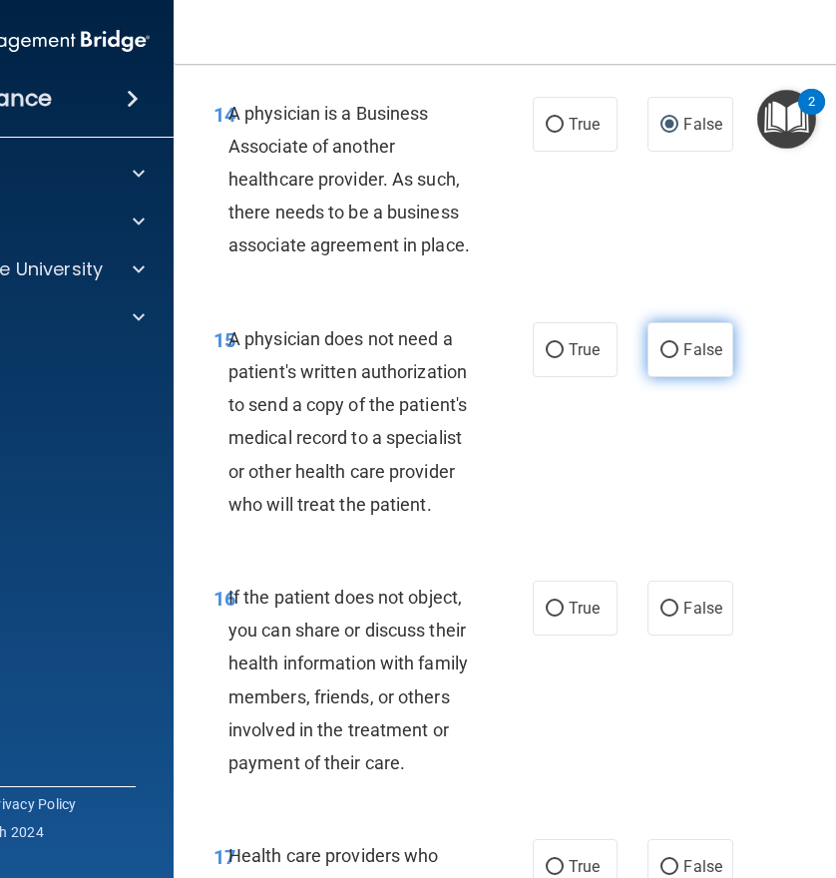
click at [660, 355] on input "False" at bounding box center [669, 350] width 18 height 15
radio input "true"
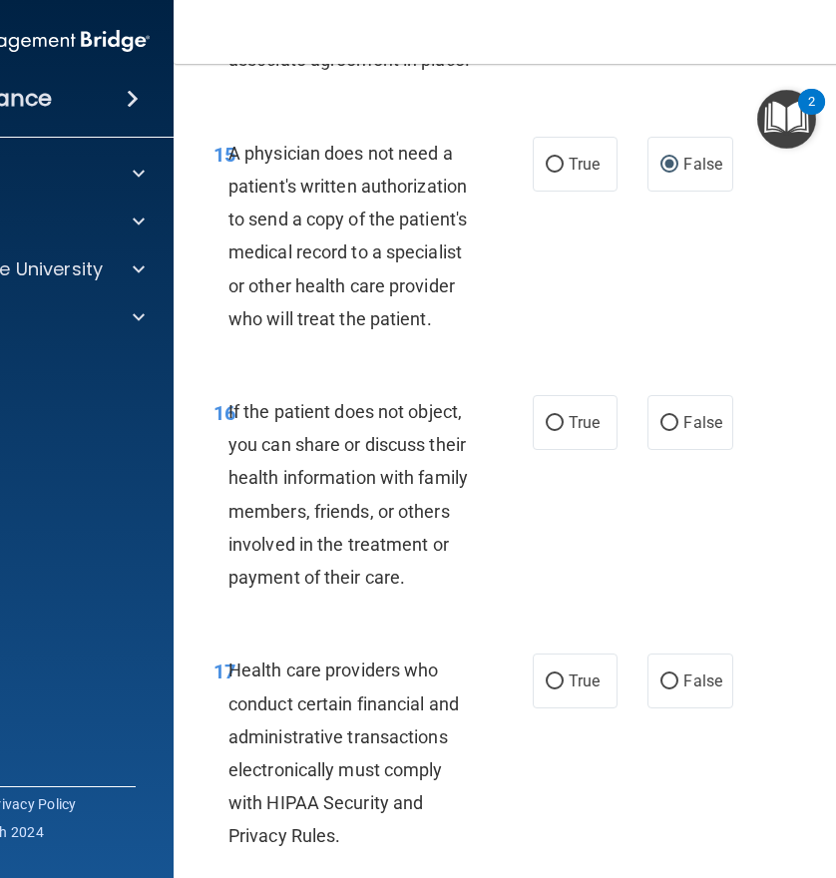
scroll to position [3491, 0]
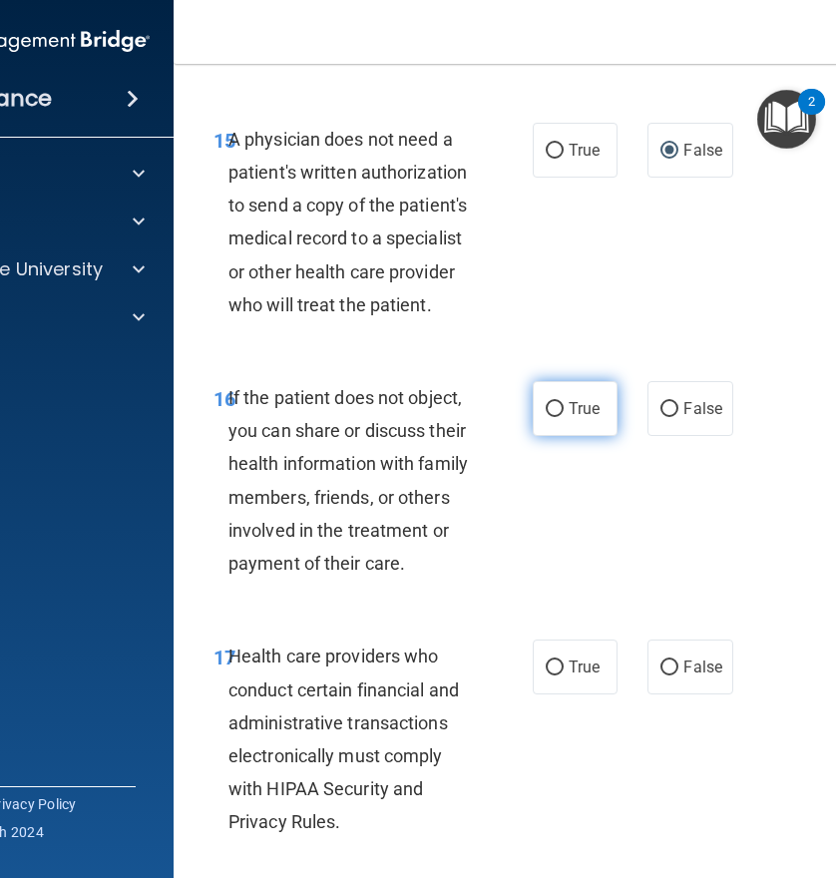
click at [546, 414] on input "True" at bounding box center [555, 409] width 18 height 15
radio input "true"
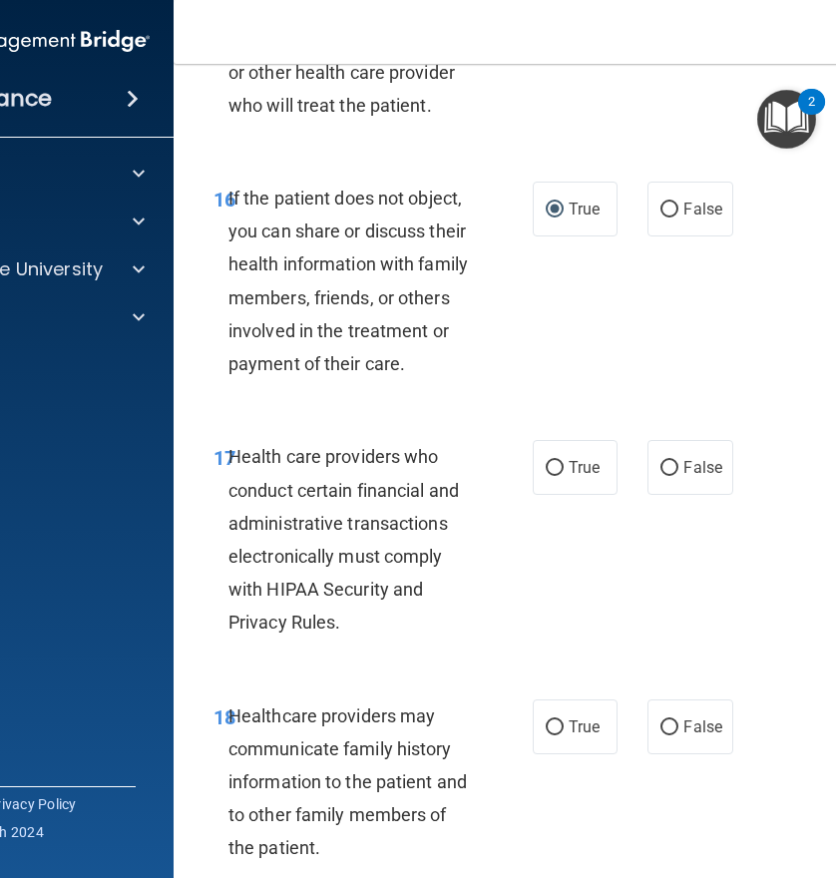
scroll to position [3890, 0]
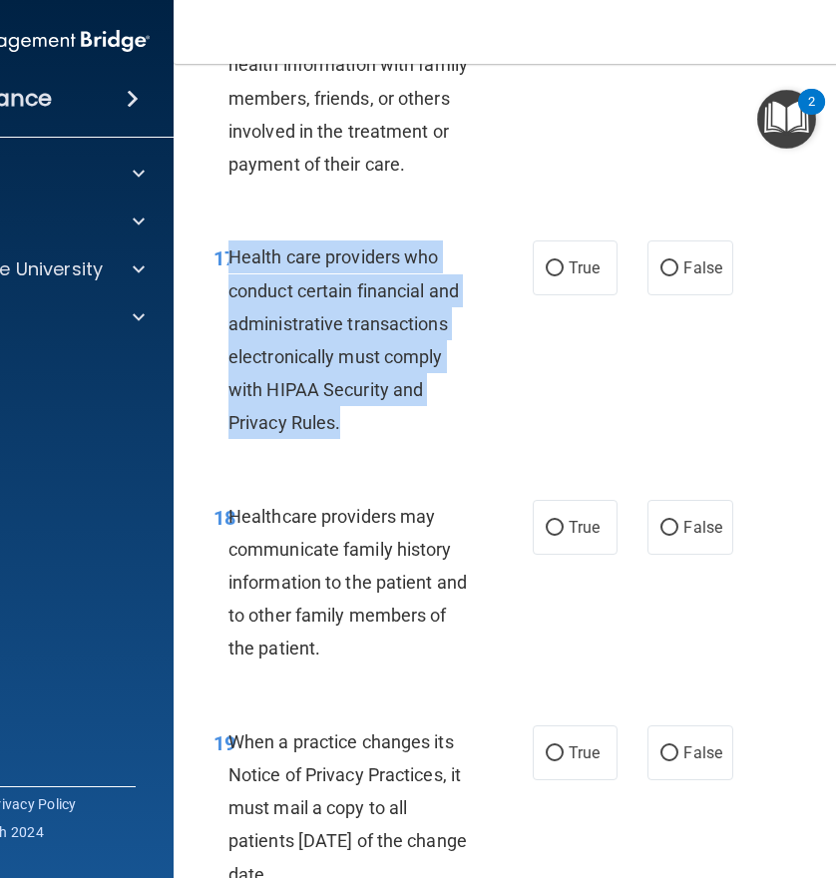
drag, startPoint x: 332, startPoint y: 424, endPoint x: 221, endPoint y: 261, distance: 196.7
click at [228, 261] on span "Health care providers who conduct certain financial and administrative transact…" at bounding box center [343, 339] width 230 height 187
click at [341, 425] on div "Health care providers who conduct certain financial and administrative transact…" at bounding box center [359, 339] width 262 height 198
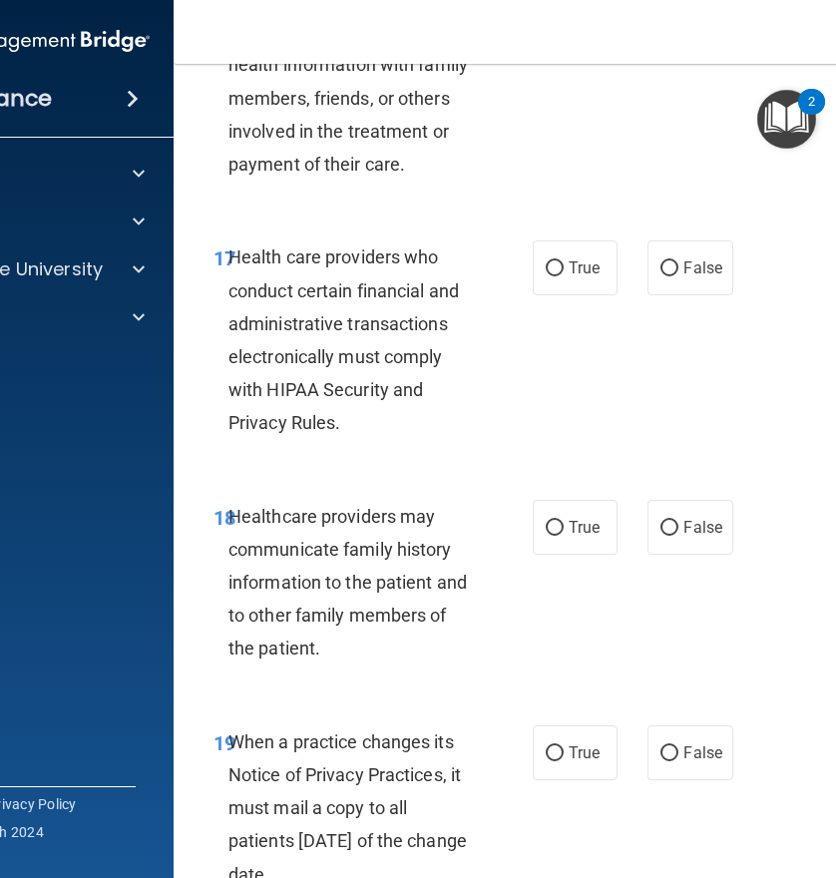
click at [402, 486] on div "18 Healthcare providers may communicate family history information to the patie…" at bounding box center [577, 587] width 758 height 225
click at [563, 255] on label "True" at bounding box center [575, 267] width 85 height 55
click at [563, 261] on input "True" at bounding box center [555, 268] width 18 height 15
radio input "true"
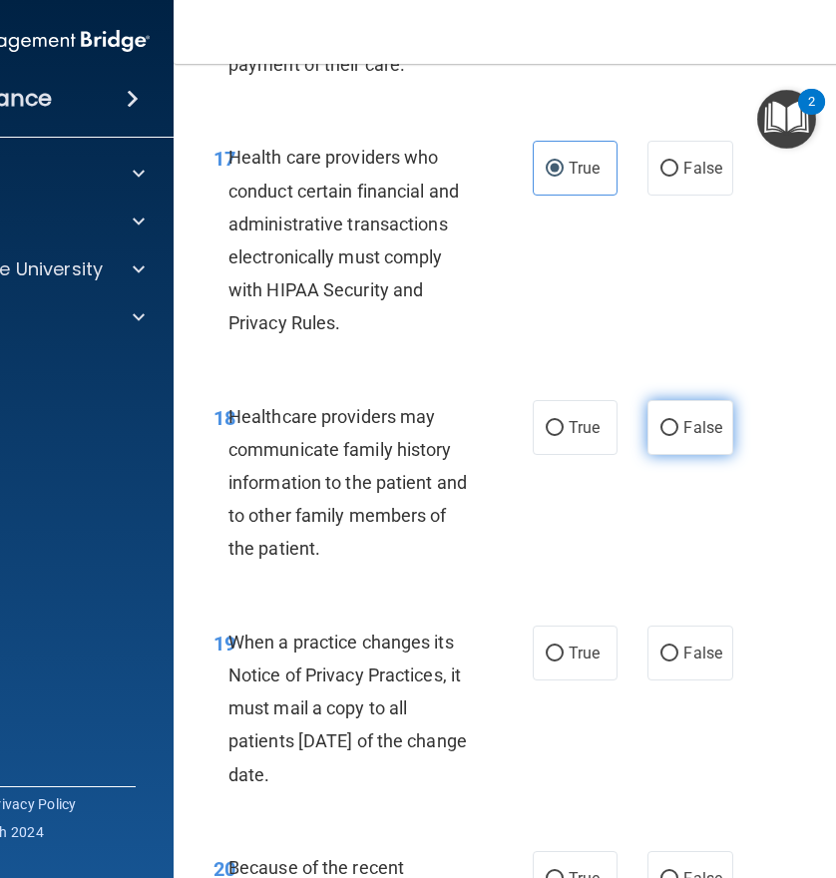
click at [670, 431] on input "False" at bounding box center [669, 428] width 18 height 15
radio input "true"
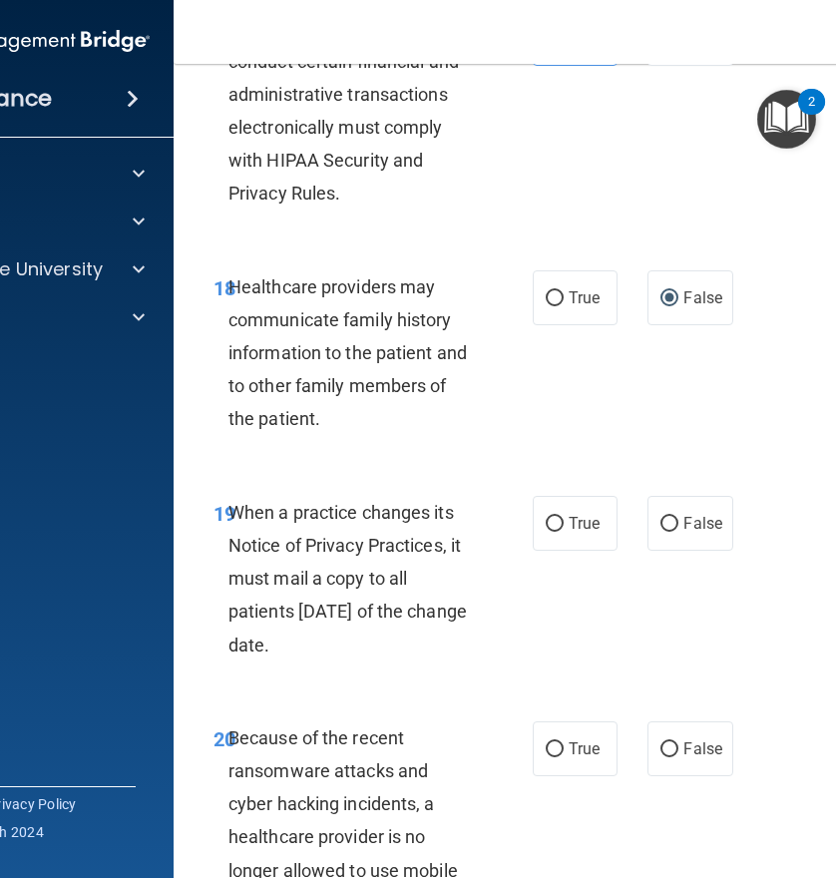
scroll to position [4289, 0]
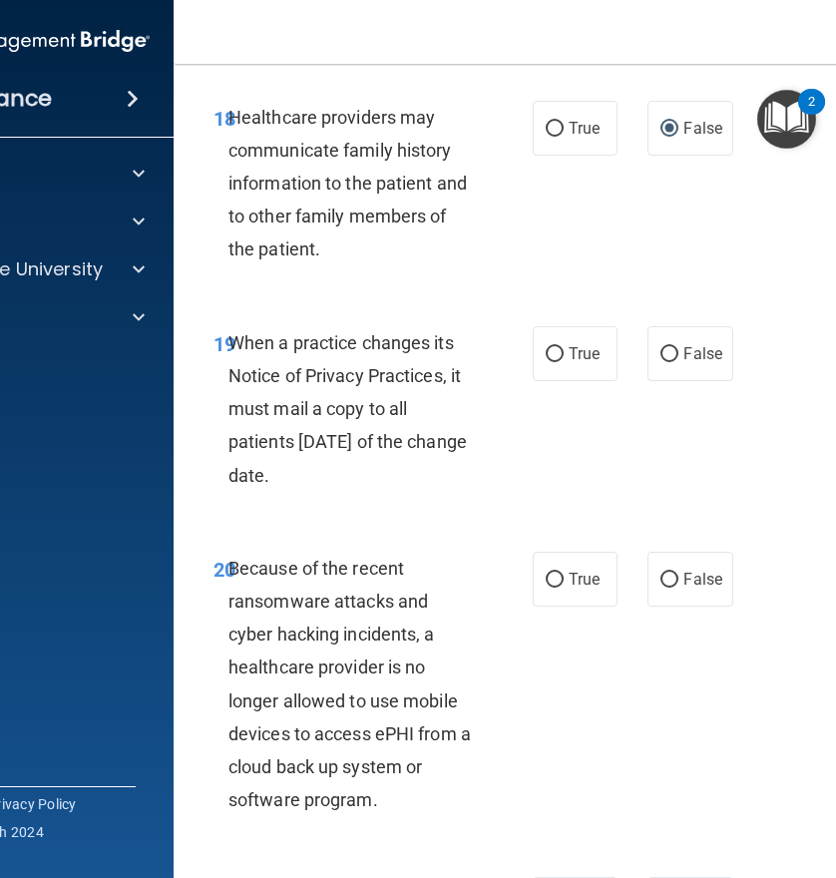
click at [320, 477] on span "When a practice changes its Notice of Privacy Practices, it must mail a copy to…" at bounding box center [347, 409] width 238 height 154
drag, startPoint x: 330, startPoint y: 474, endPoint x: 319, endPoint y: 477, distance: 11.4
click at [319, 477] on div "When a practice changes its Notice of Privacy Practices, it must mail a copy to…" at bounding box center [359, 409] width 262 height 166
click at [321, 477] on span "When a practice changes its Notice of Privacy Practices, it must mail a copy to…" at bounding box center [347, 409] width 238 height 154
click at [326, 481] on div "When a practice changes its Notice of Privacy Practices, it must mail a copy to…" at bounding box center [359, 409] width 262 height 166
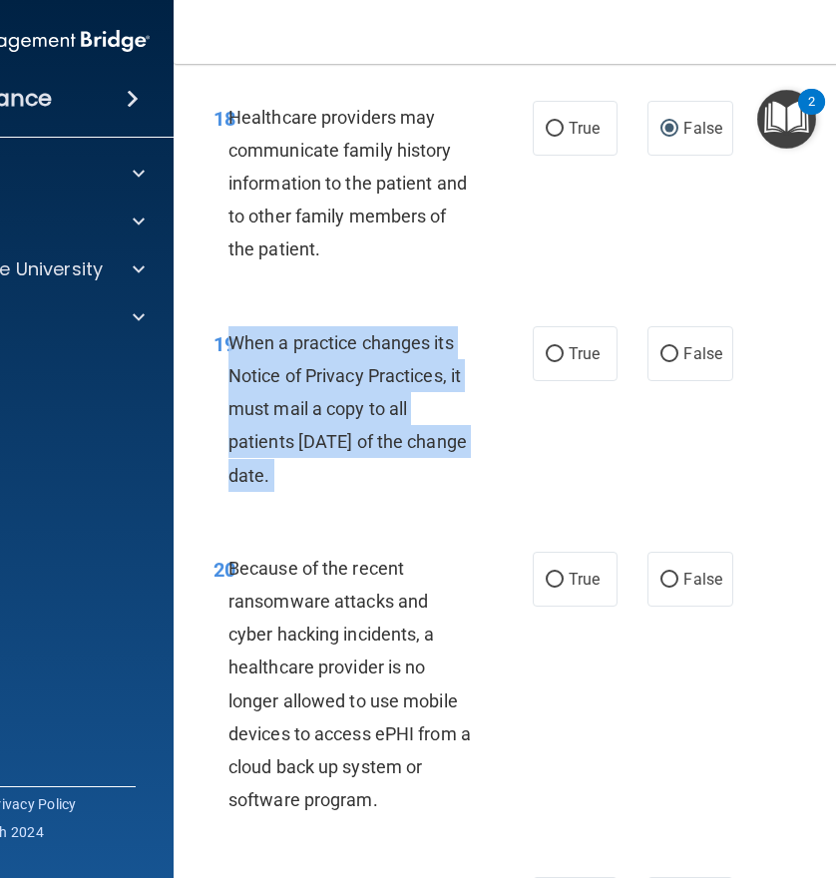
drag, startPoint x: 326, startPoint y: 481, endPoint x: 227, endPoint y: 340, distance: 171.8
click at [228, 340] on div "When a practice changes its Notice of Privacy Practices, it must mail a copy to…" at bounding box center [359, 409] width 262 height 166
click at [462, 462] on div "When a practice changes its Notice of Privacy Practices, it must mail a copy to…" at bounding box center [359, 409] width 262 height 166
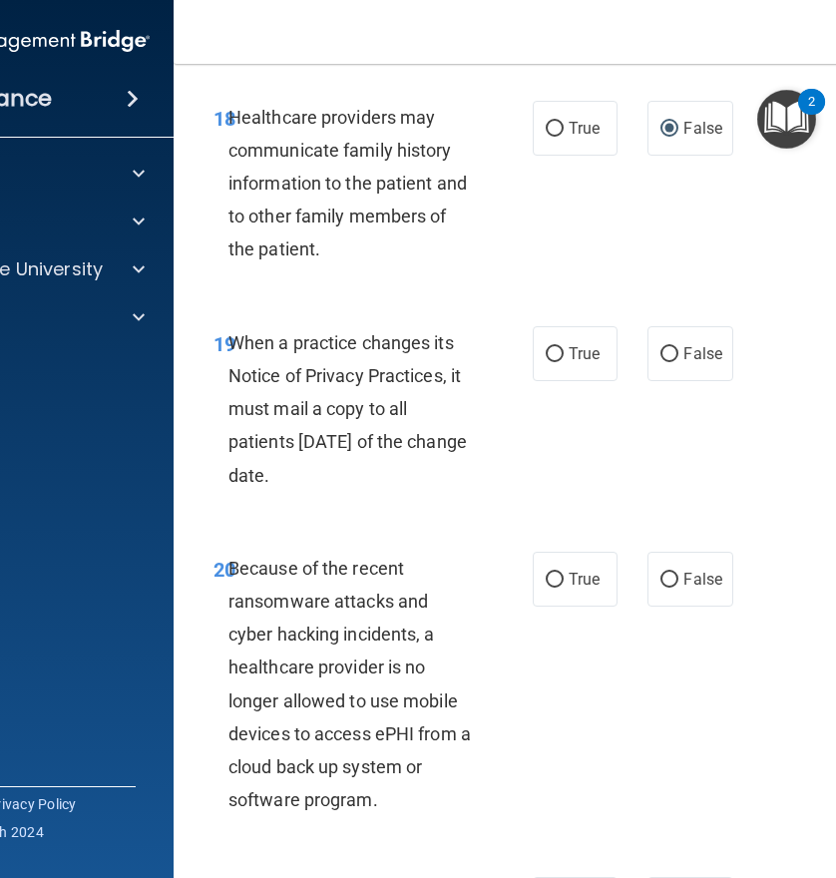
click at [118, 375] on accordion "HIPAA Documents and Policies Report an Incident Business Associates Emergency P…" at bounding box center [14, 383] width 320 height 474
click at [546, 350] on input "True" at bounding box center [555, 354] width 18 height 15
radio input "true"
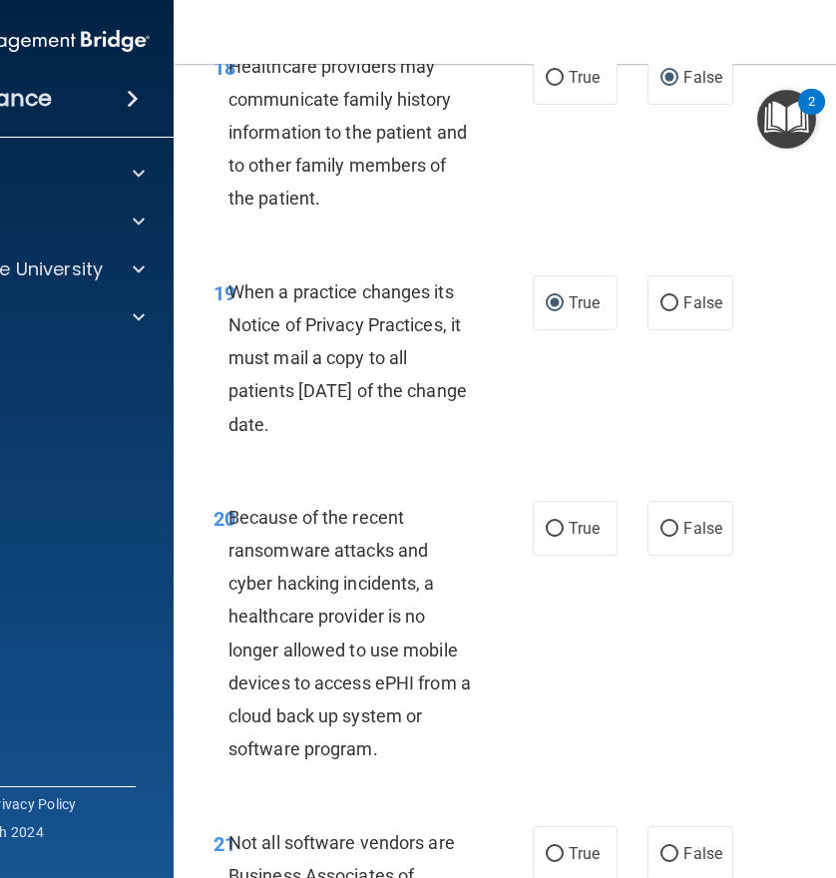
scroll to position [4389, 0]
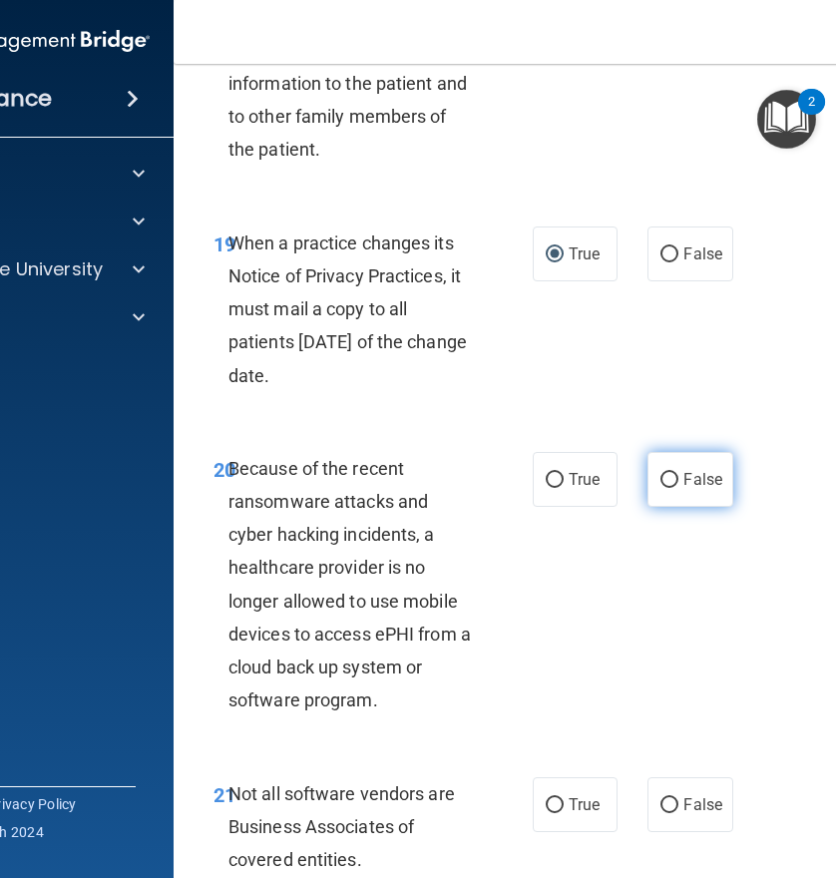
click at [660, 485] on input "False" at bounding box center [669, 480] width 18 height 15
radio input "true"
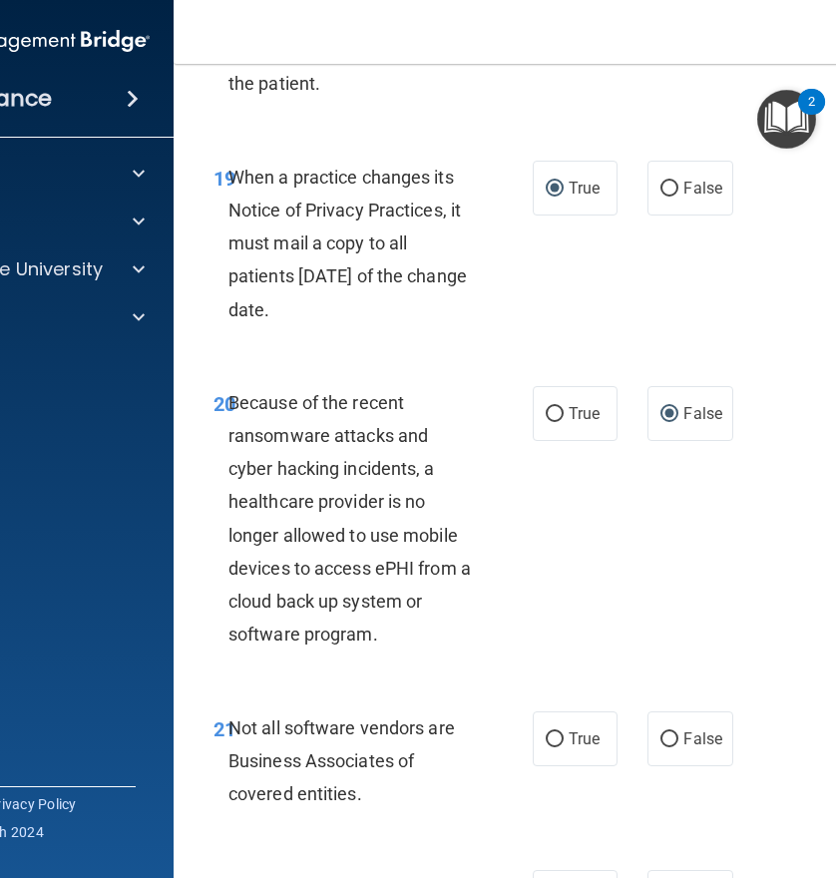
scroll to position [4588, 0]
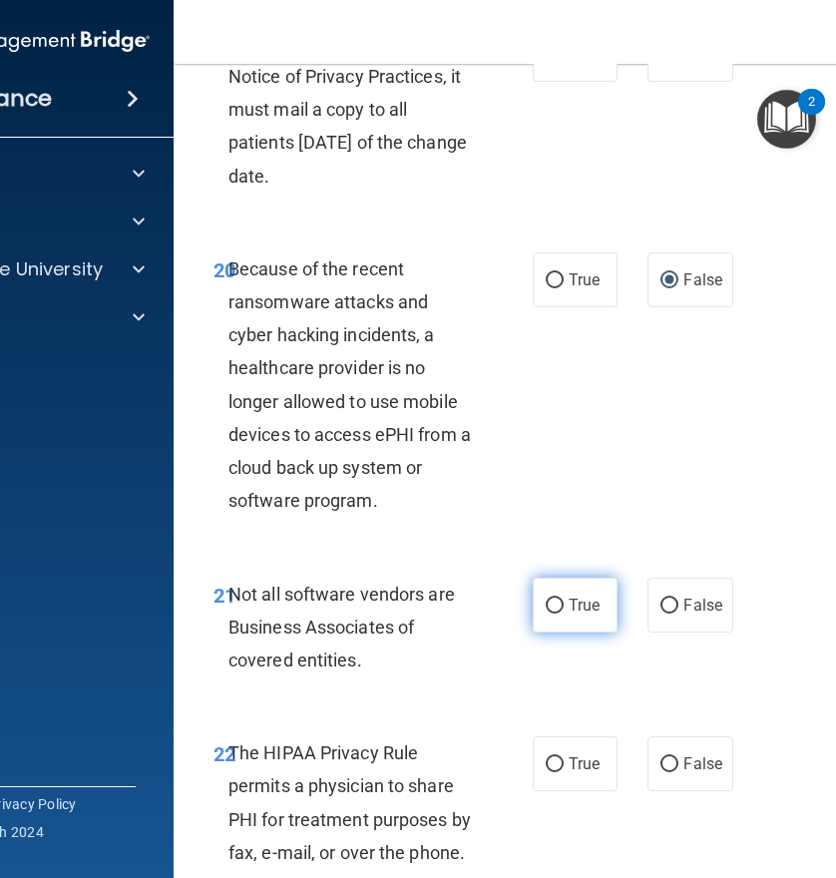
click at [546, 611] on input "True" at bounding box center [555, 605] width 18 height 15
radio input "true"
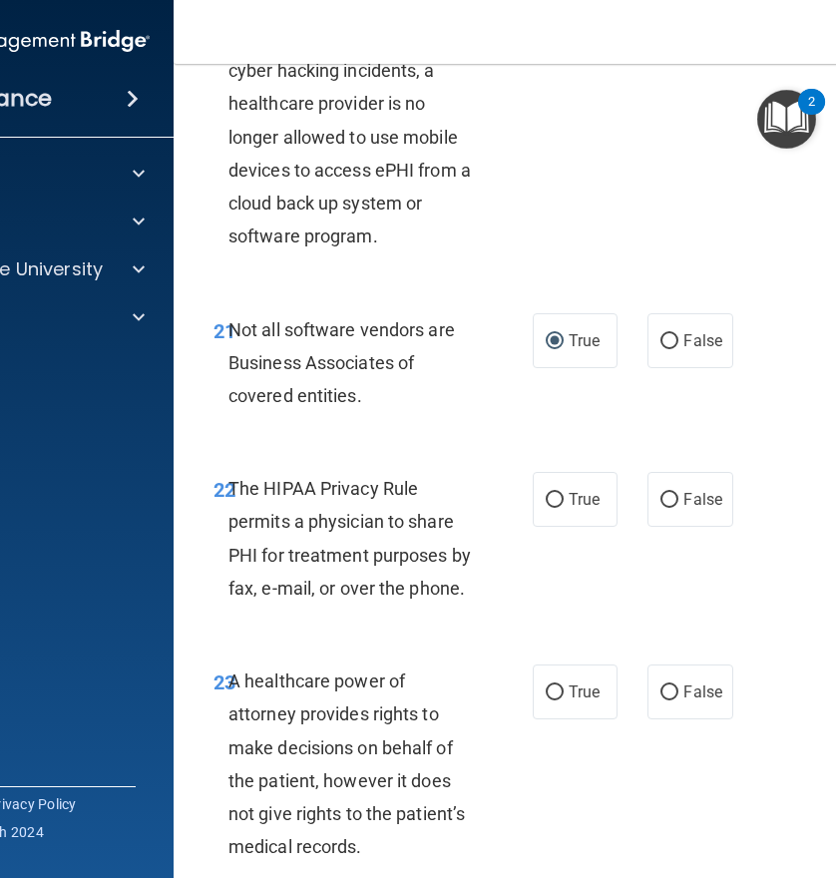
scroll to position [4987, 0]
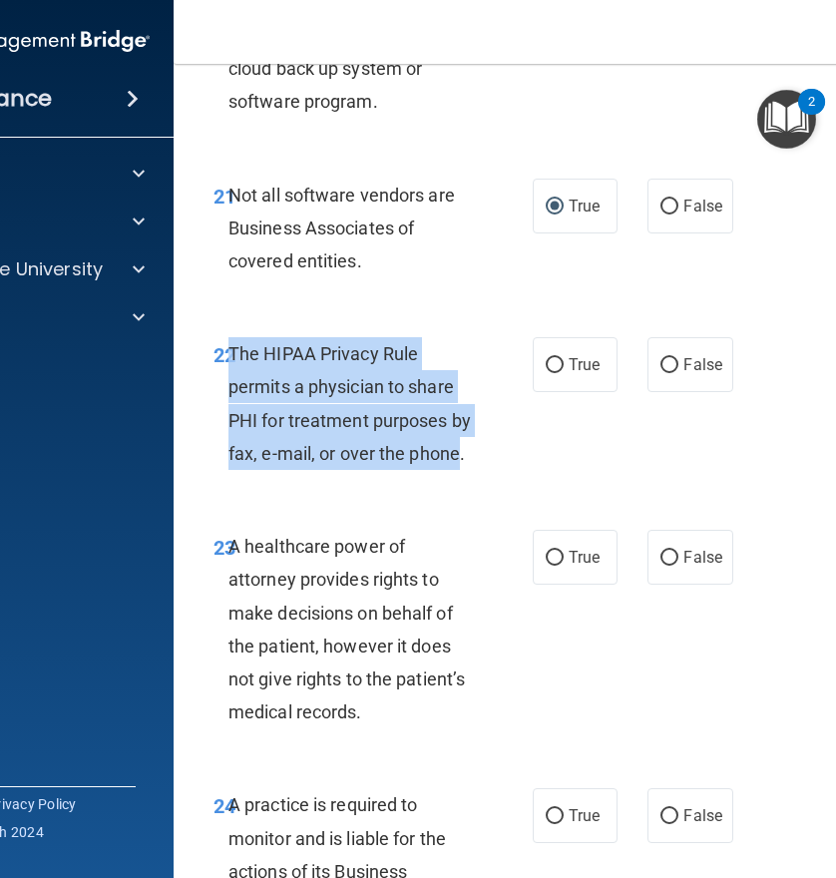
drag, startPoint x: 455, startPoint y: 454, endPoint x: 220, endPoint y: 362, distance: 251.7
click at [228, 362] on span "The HIPAA Privacy Rule permits a physician to share PHI for treatment purposes …" at bounding box center [349, 403] width 242 height 121
click at [410, 433] on div "The HIPAA Privacy Rule permits a physician to share PHI for treatment purposes …" at bounding box center [359, 403] width 262 height 133
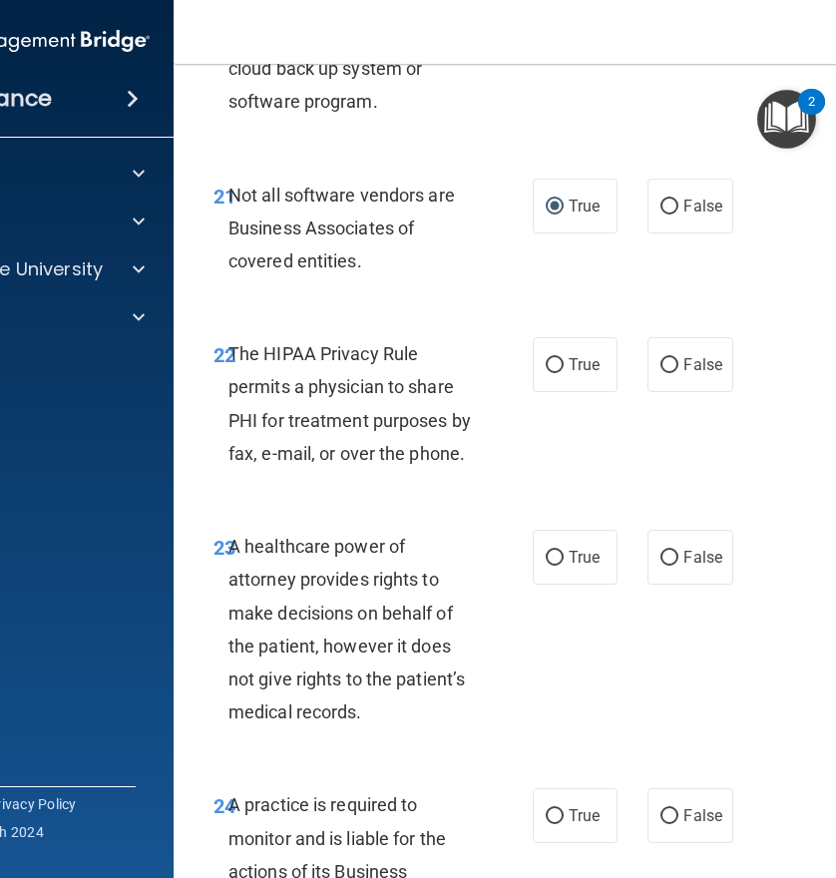
scroll to position [5187, 0]
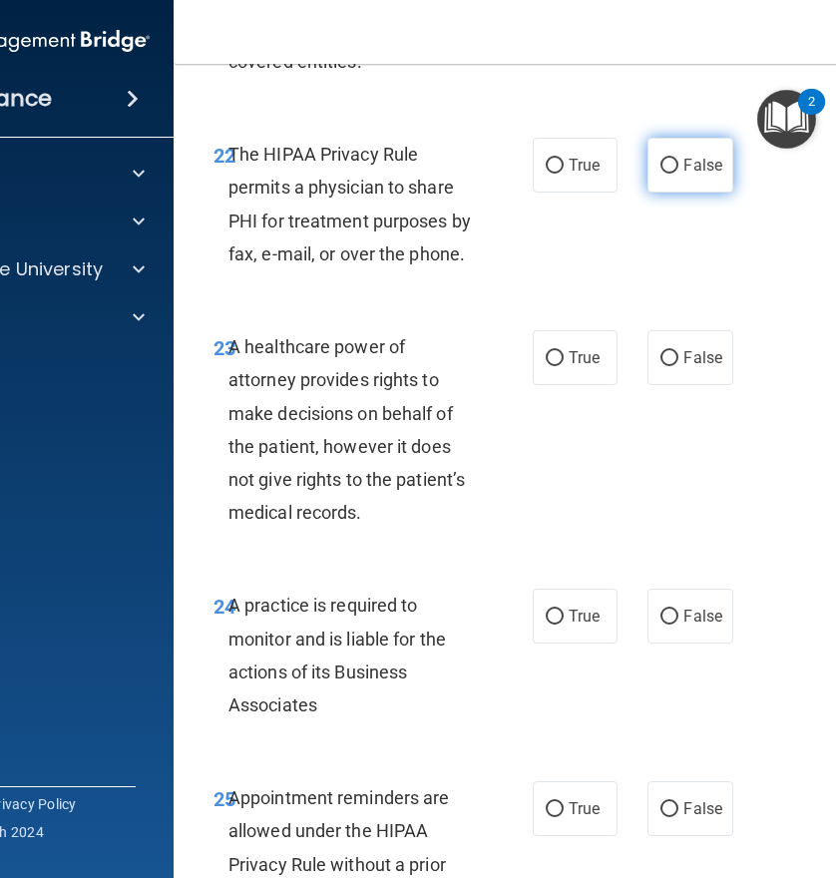
click at [667, 169] on input "False" at bounding box center [669, 166] width 18 height 15
radio input "true"
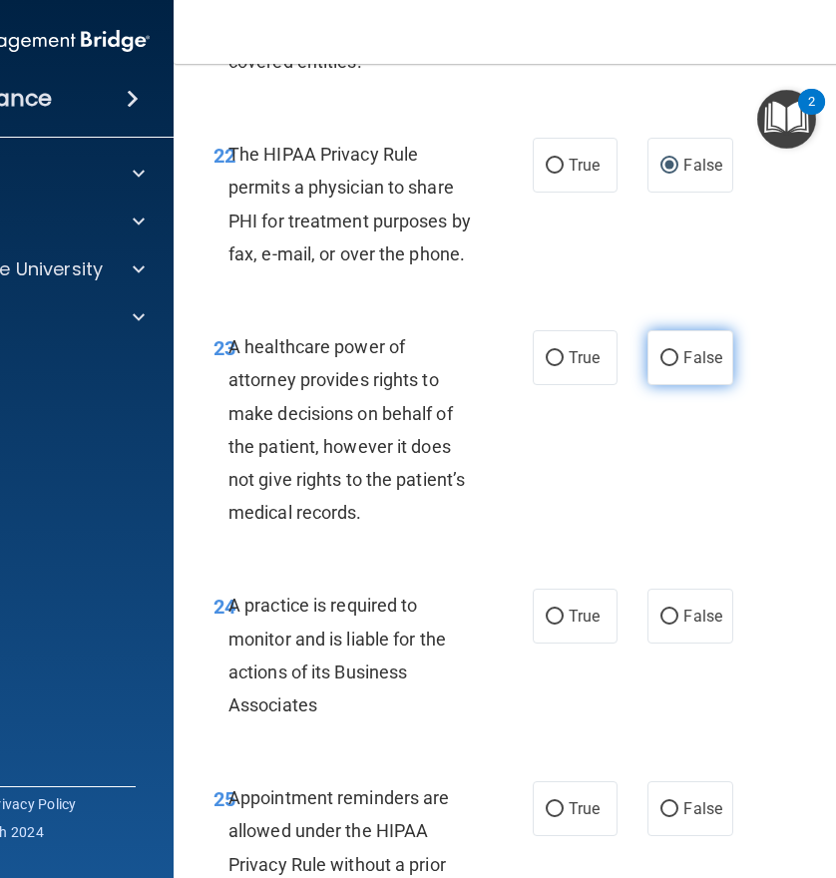
click at [671, 359] on label "False" at bounding box center [689, 357] width 85 height 55
click at [671, 359] on input "False" at bounding box center [669, 358] width 18 height 15
radio input "true"
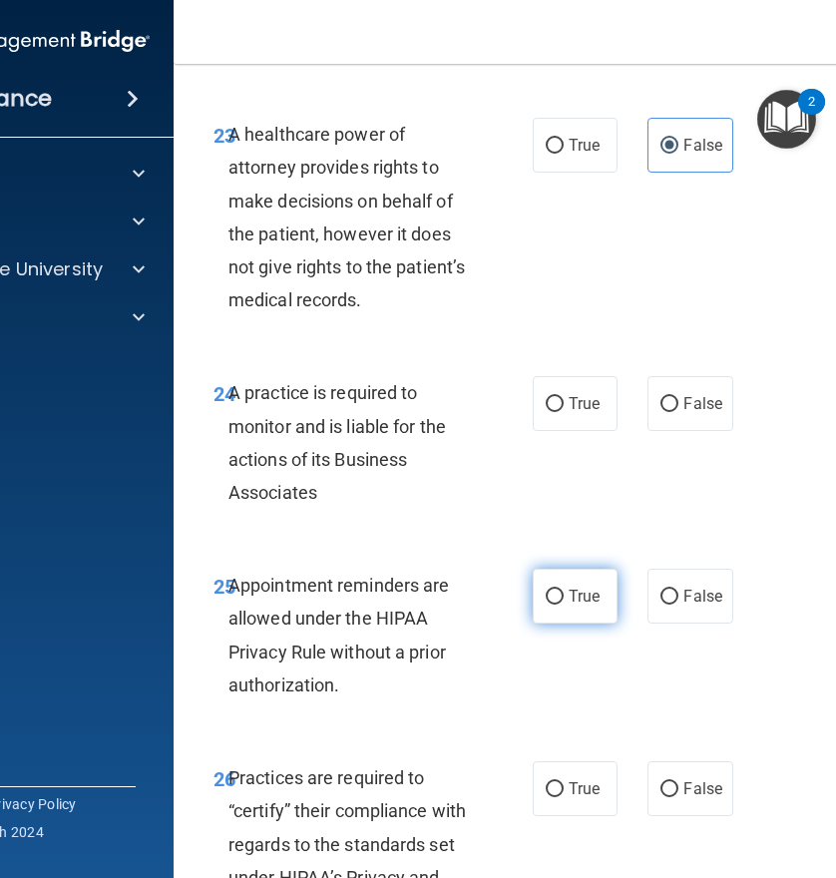
scroll to position [5486, 0]
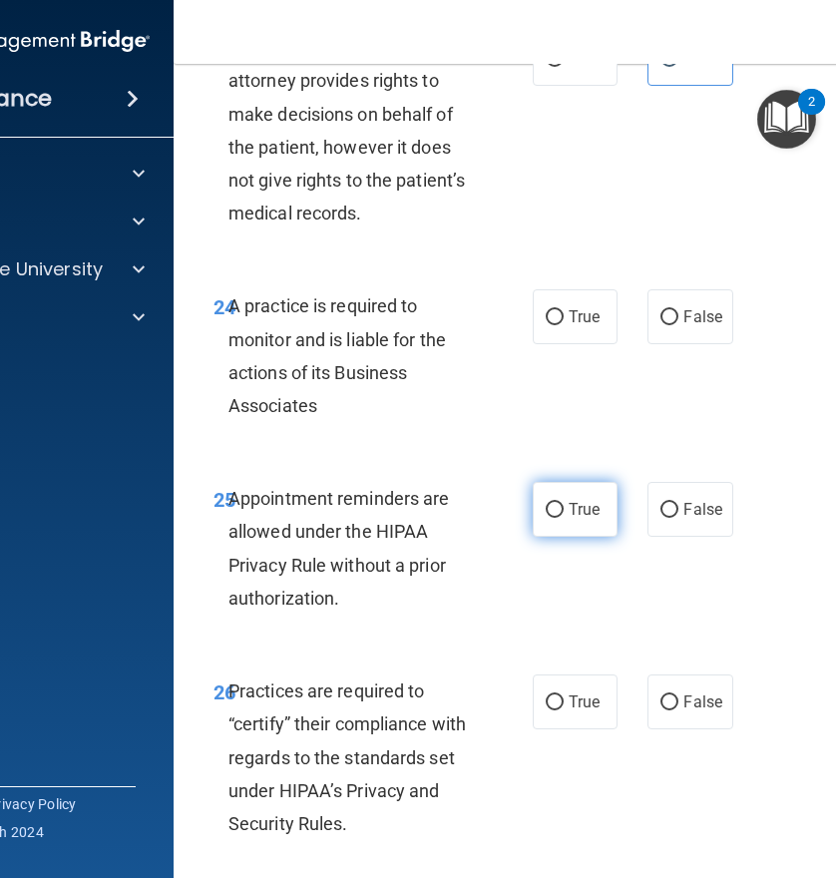
click at [546, 510] on input "True" at bounding box center [555, 510] width 18 height 15
radio input "true"
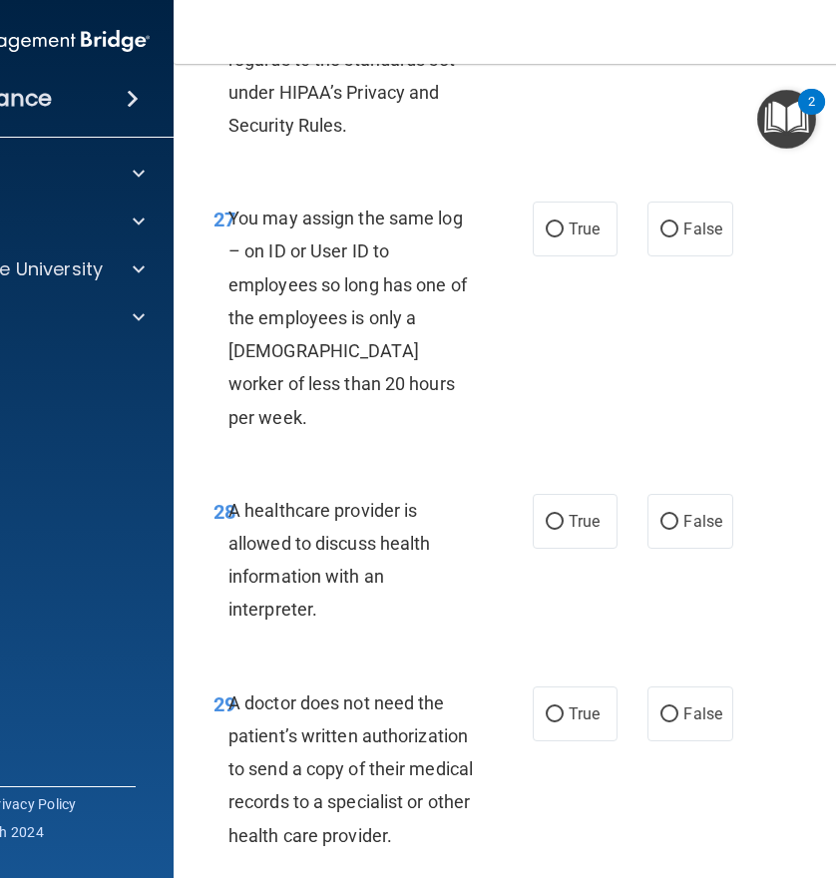
scroll to position [6515, 0]
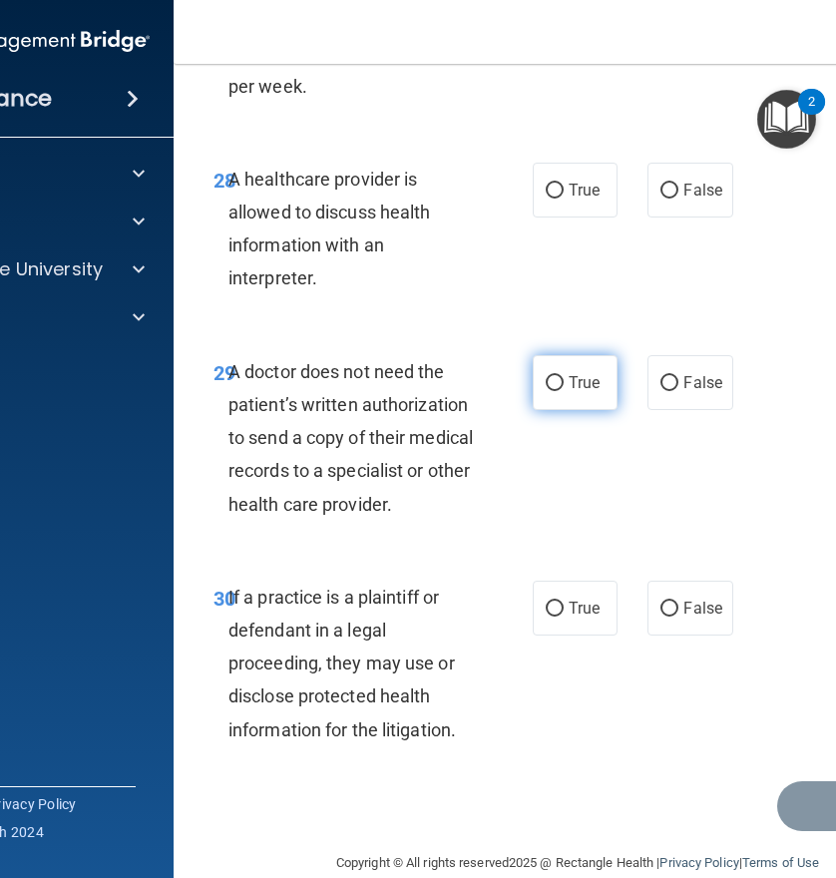
click at [537, 355] on label "True" at bounding box center [575, 382] width 85 height 55
click at [546, 376] on input "True" at bounding box center [555, 383] width 18 height 15
radio input "true"
click at [443, 701] on span "If a practice is a plaintiff or defendant in a legal proceeding, they may use o…" at bounding box center [341, 664] width 227 height 154
click at [454, 697] on div "If a practice is a plaintiff or defendant in a legal proceeding, they may use o…" at bounding box center [359, 664] width 262 height 166
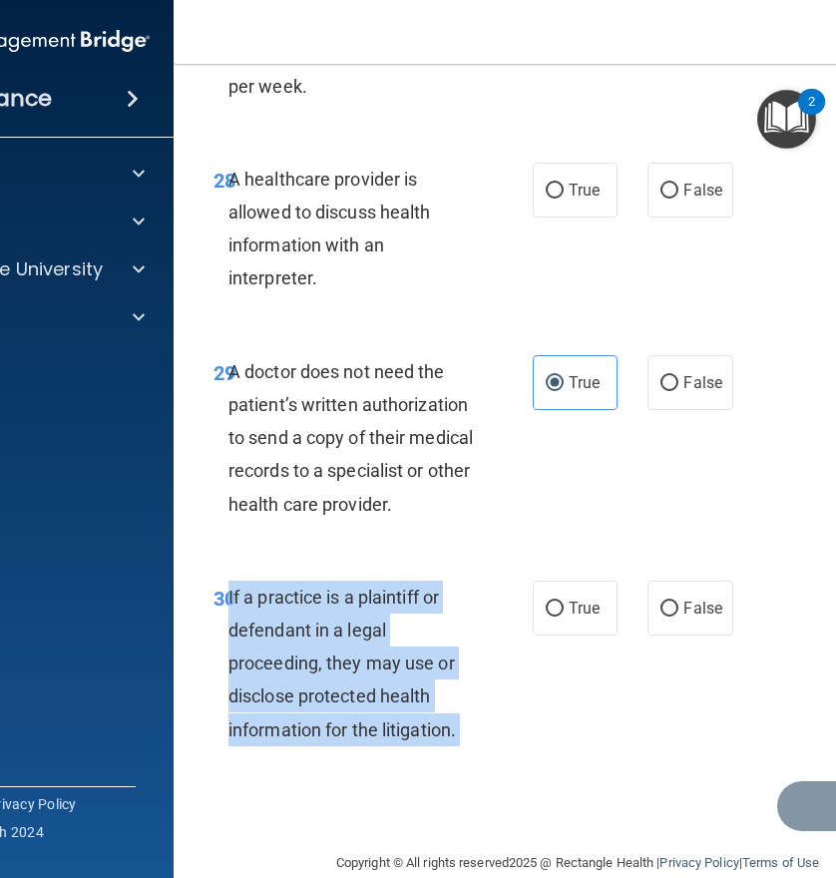
drag, startPoint x: 453, startPoint y: 697, endPoint x: 221, endPoint y: 566, distance: 266.2
click at [228, 581] on div "If a practice is a plaintiff or defendant in a legal proceeding, they may use o…" at bounding box center [359, 664] width 262 height 166
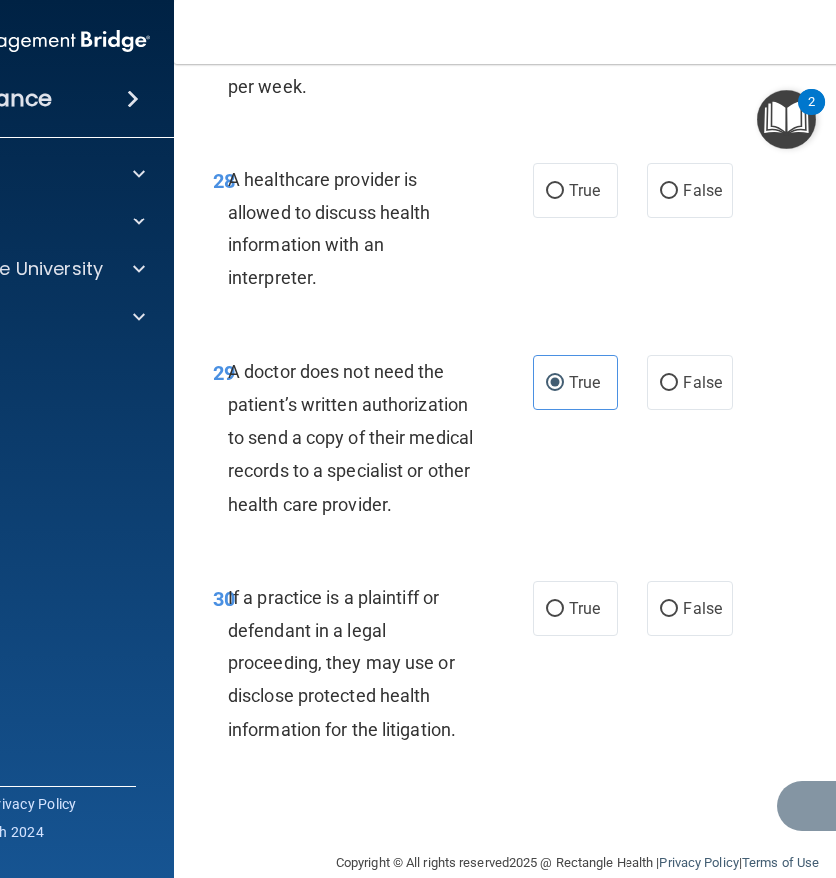
click at [232, 489] on div "29 A doctor does not need the patient’s written authorization to send a copy of…" at bounding box center [373, 443] width 379 height 176
click at [569, 598] on span "True" at bounding box center [584, 607] width 31 height 19
click at [564, 601] on input "True" at bounding box center [555, 608] width 18 height 15
radio input "true"
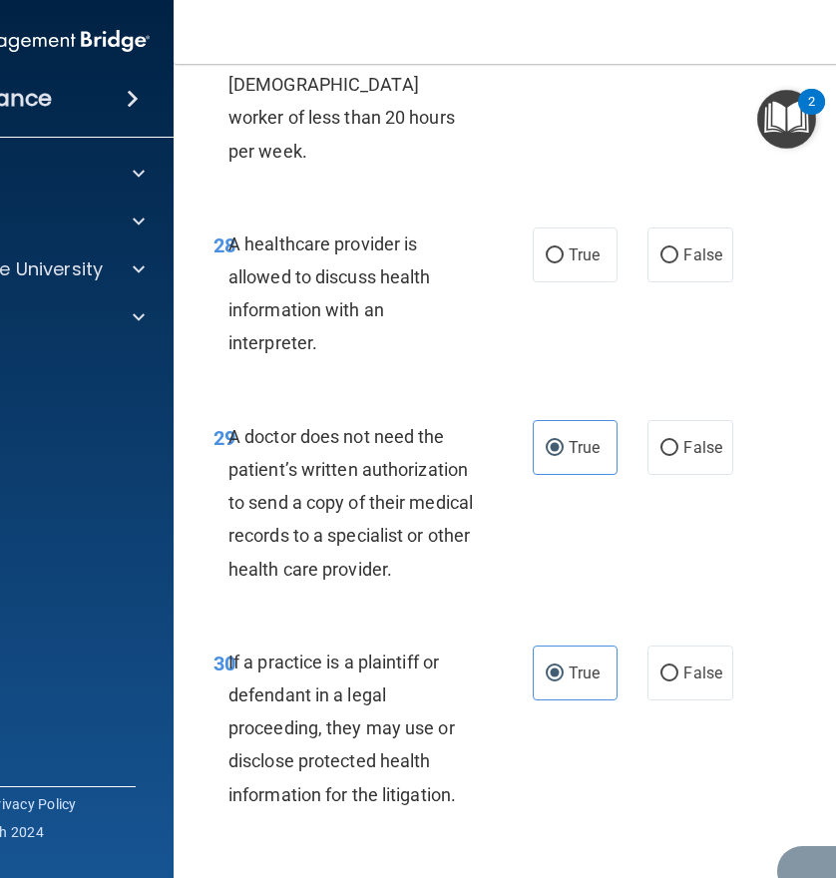
scroll to position [6416, 0]
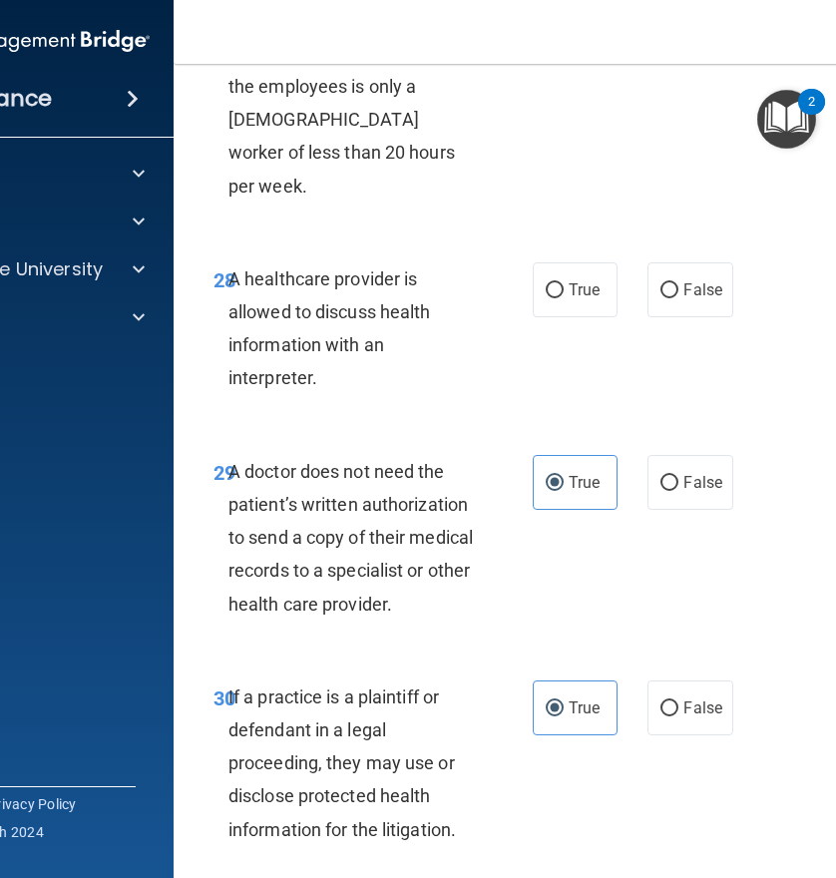
click at [308, 340] on span "A healthcare provider is allowed to discuss health information with an interpre…" at bounding box center [329, 328] width 202 height 121
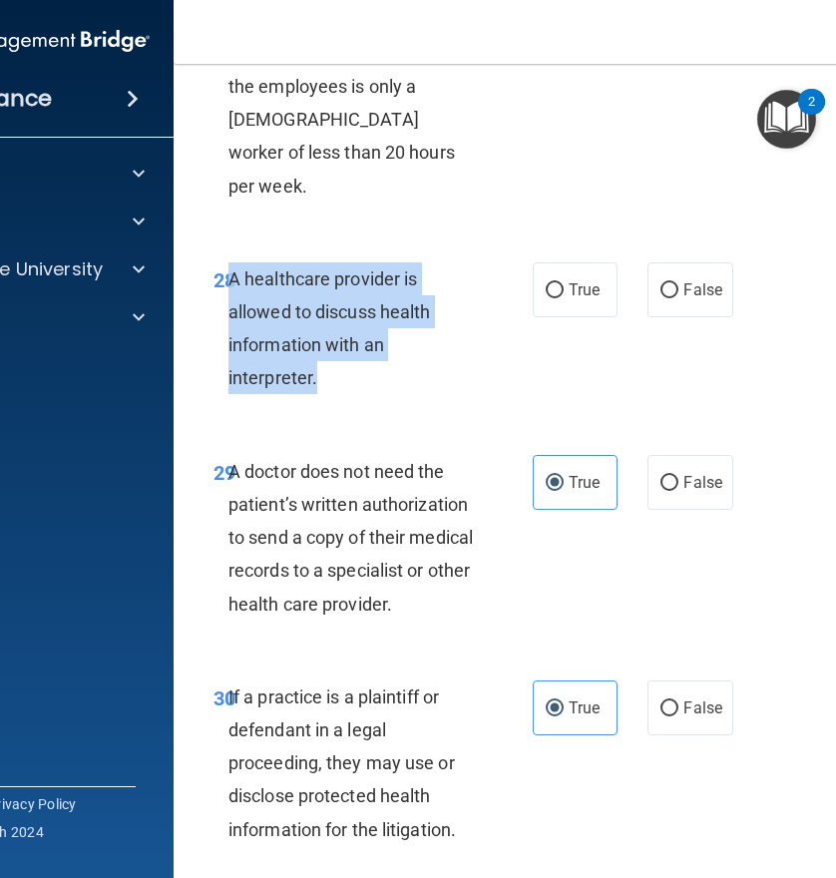
drag, startPoint x: 308, startPoint y: 347, endPoint x: 221, endPoint y: 247, distance: 132.2
click at [228, 268] on span "A healthcare provider is allowed to discuss health information with an interpre…" at bounding box center [329, 328] width 202 height 121
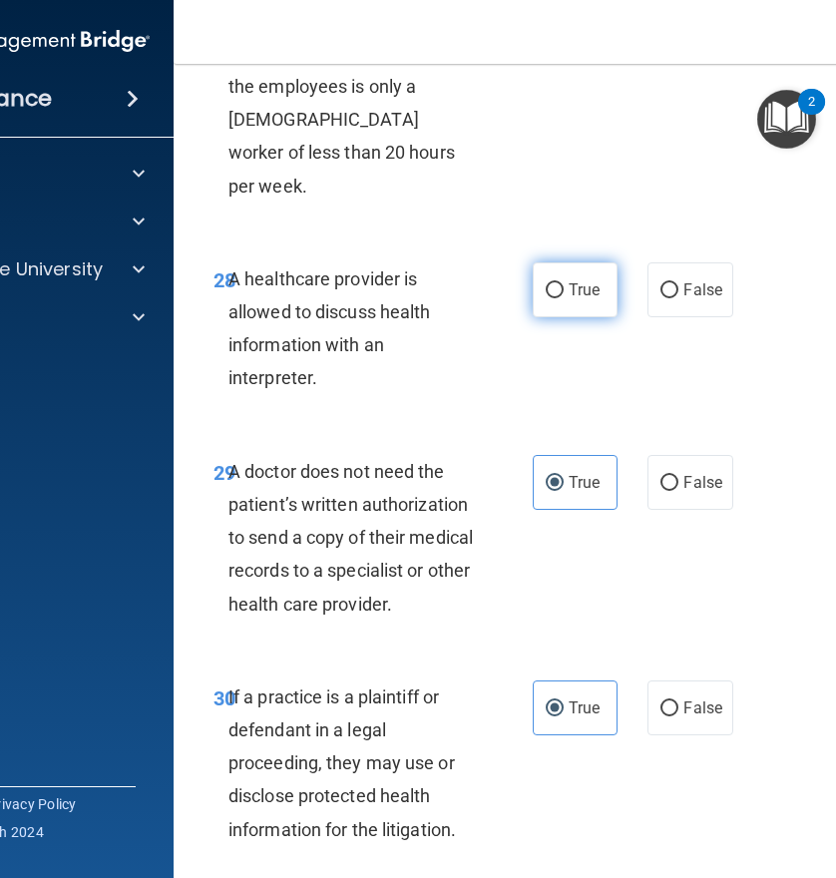
click at [535, 262] on label "True" at bounding box center [575, 289] width 85 height 55
click at [546, 283] on input "True" at bounding box center [555, 290] width 18 height 15
radio input "true"
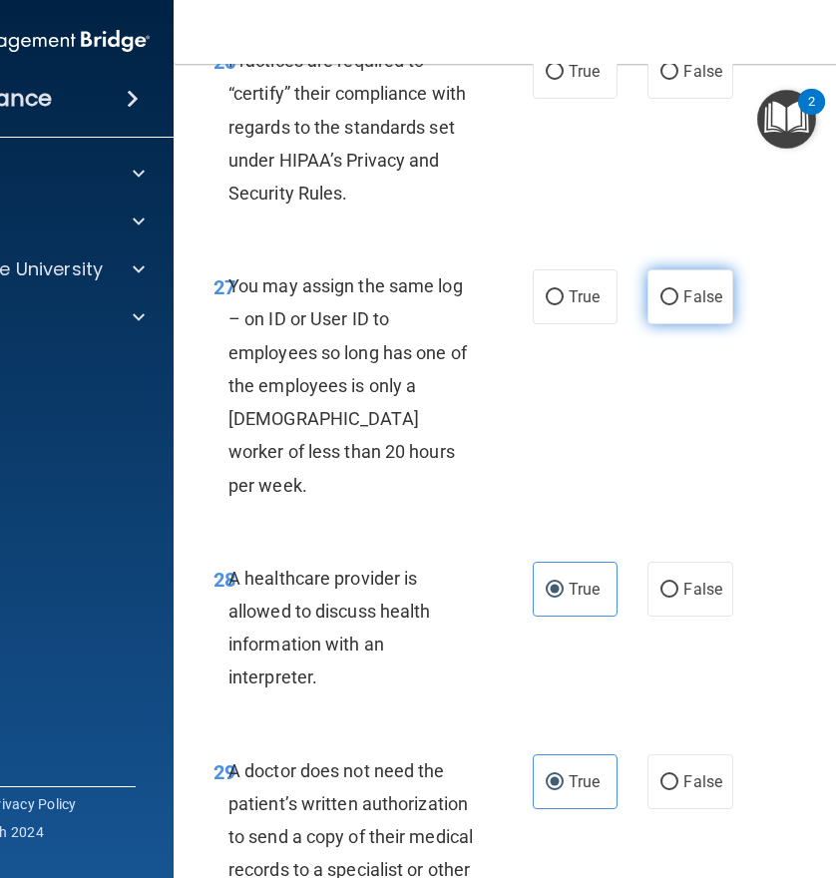
click at [660, 295] on input "False" at bounding box center [669, 297] width 18 height 15
radio input "true"
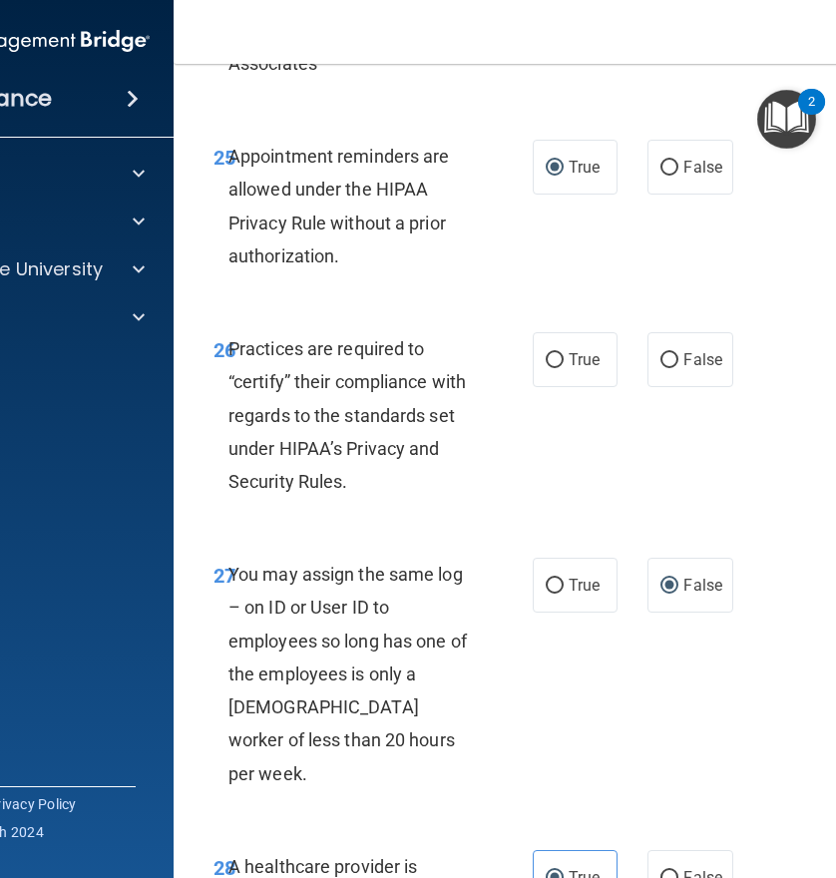
scroll to position [5817, 0]
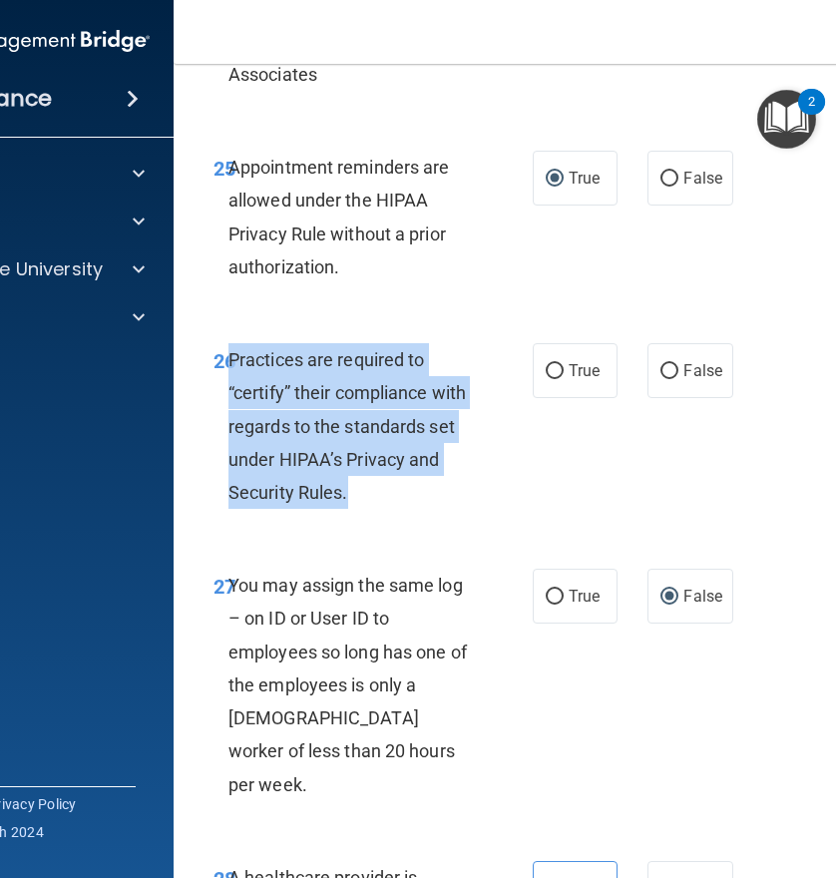
drag, startPoint x: 343, startPoint y: 495, endPoint x: 224, endPoint y: 369, distance: 172.9
click at [228, 369] on div "Practices are required to “certify” their compliance with regards to the standa…" at bounding box center [359, 426] width 262 height 166
click at [378, 504] on div "Practices are required to “certify” their compliance with regards to the standa…" at bounding box center [359, 426] width 262 height 166
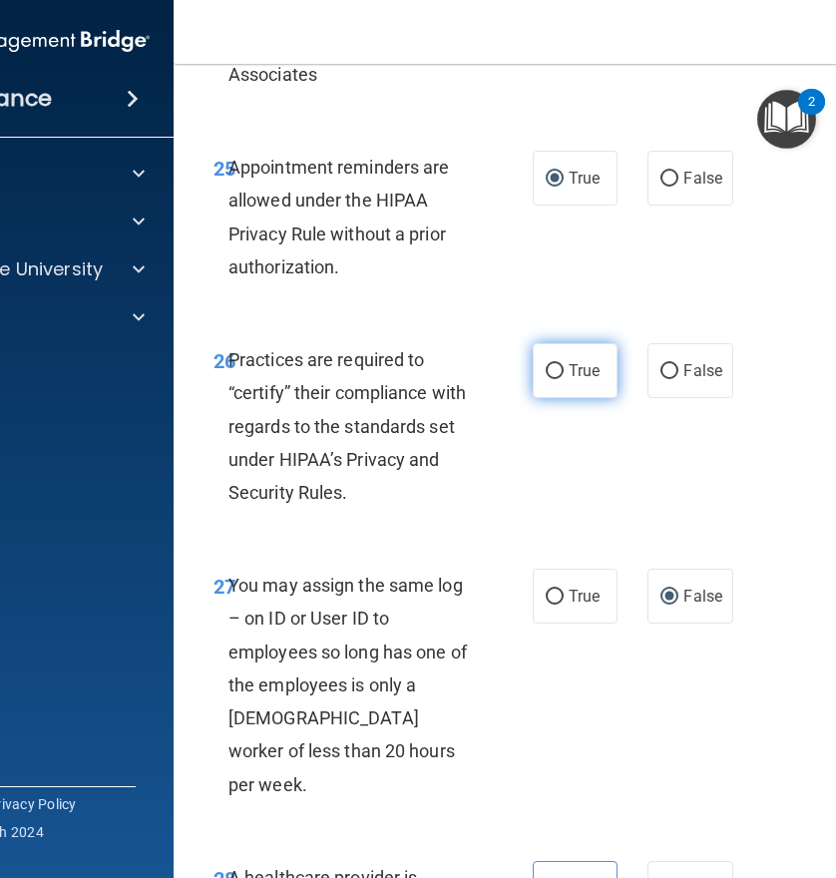
click at [552, 373] on input "True" at bounding box center [555, 371] width 18 height 15
radio input "true"
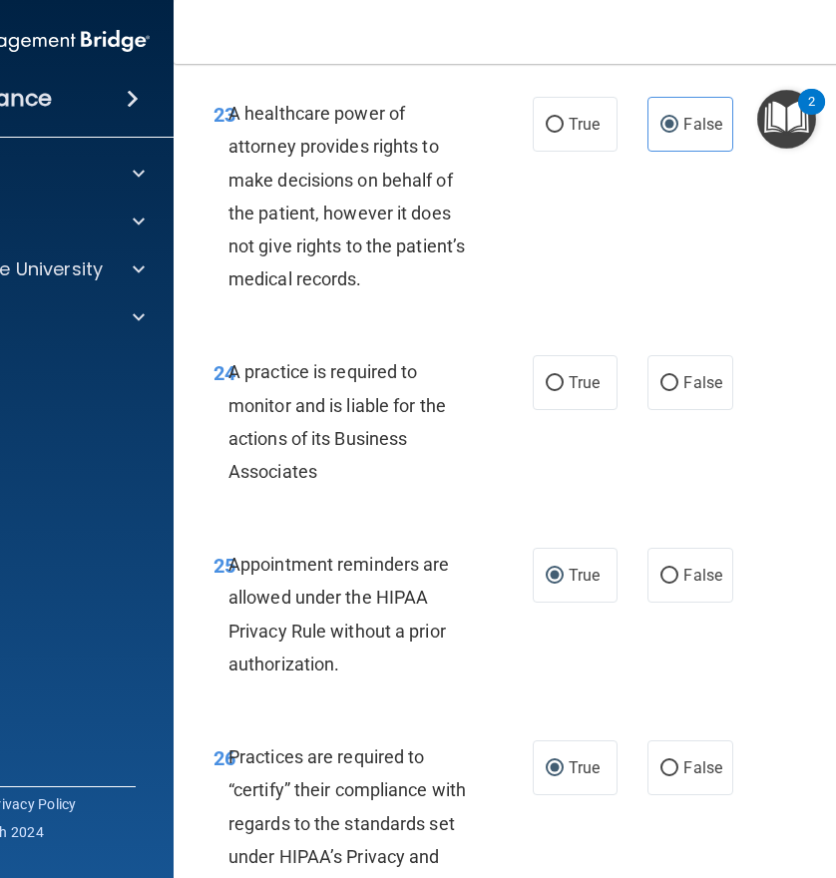
scroll to position [5418, 0]
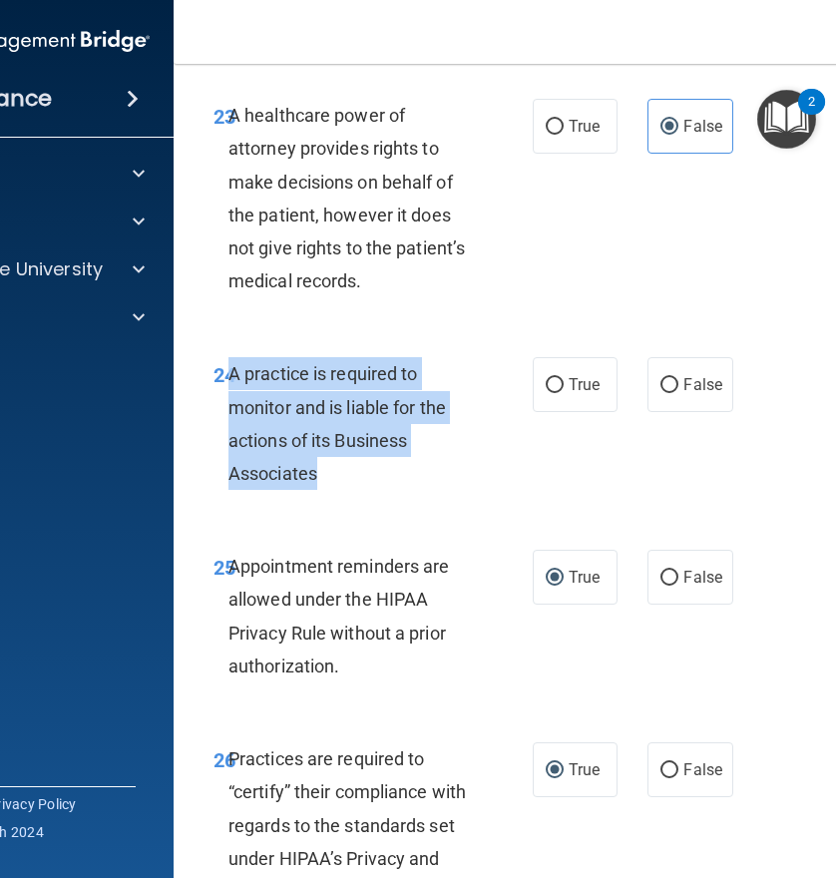
drag, startPoint x: 310, startPoint y: 476, endPoint x: 224, endPoint y: 369, distance: 136.9
click at [228, 369] on span "A practice is required to monitor and is liable for the actions of its Business…" at bounding box center [336, 423] width 217 height 121
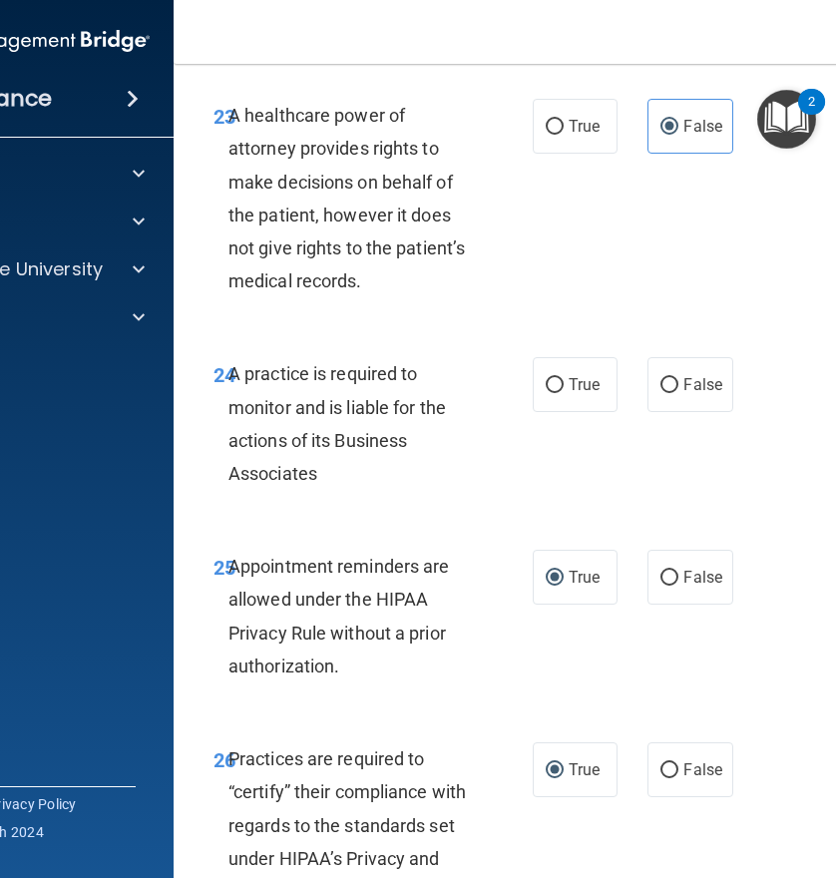
click at [406, 501] on div "24 A practice is required to monitor and is liable for the actions of its Busin…" at bounding box center [577, 428] width 758 height 193
click at [556, 388] on input "True" at bounding box center [555, 385] width 18 height 15
radio input "true"
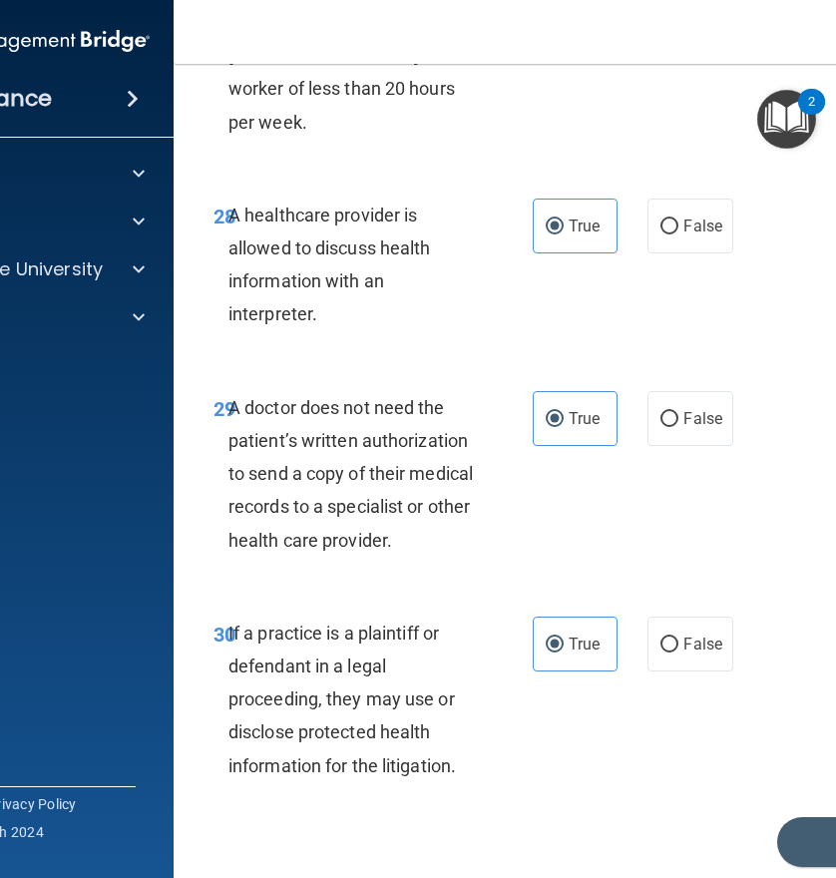
scroll to position [6515, 0]
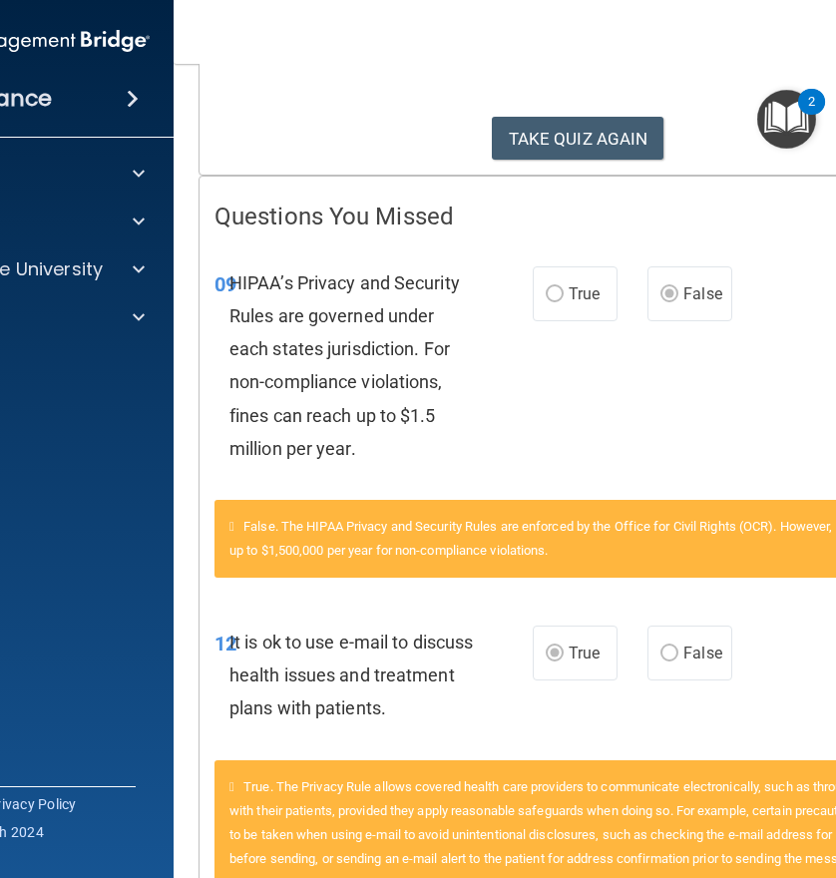
scroll to position [20, 0]
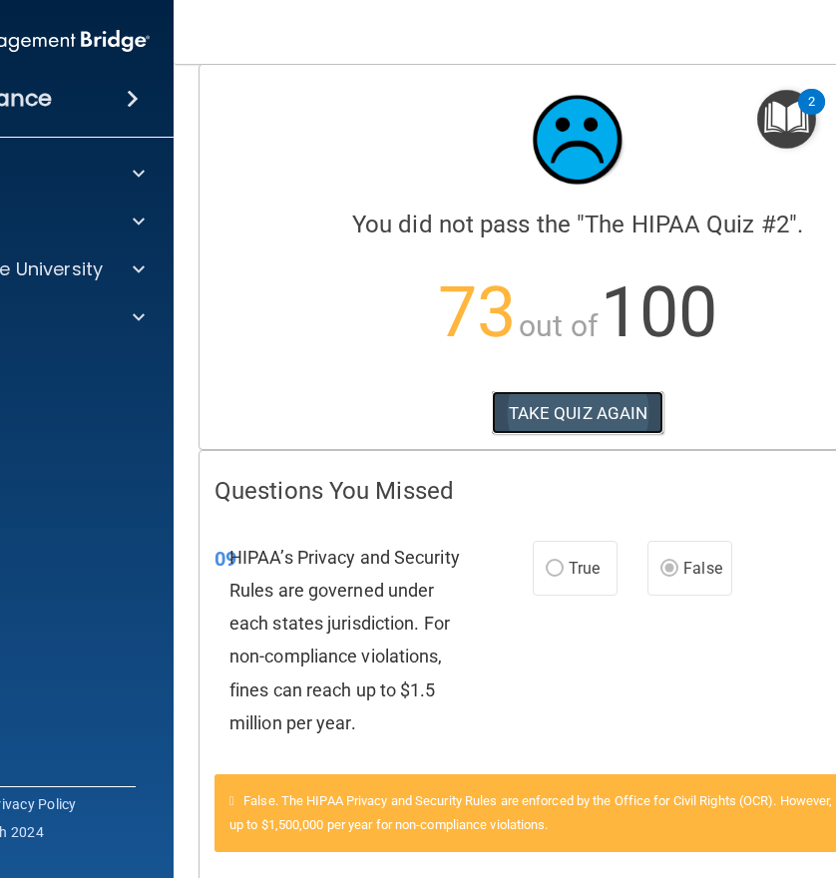
click at [543, 413] on button "TAKE QUIZ AGAIN" at bounding box center [578, 413] width 173 height 44
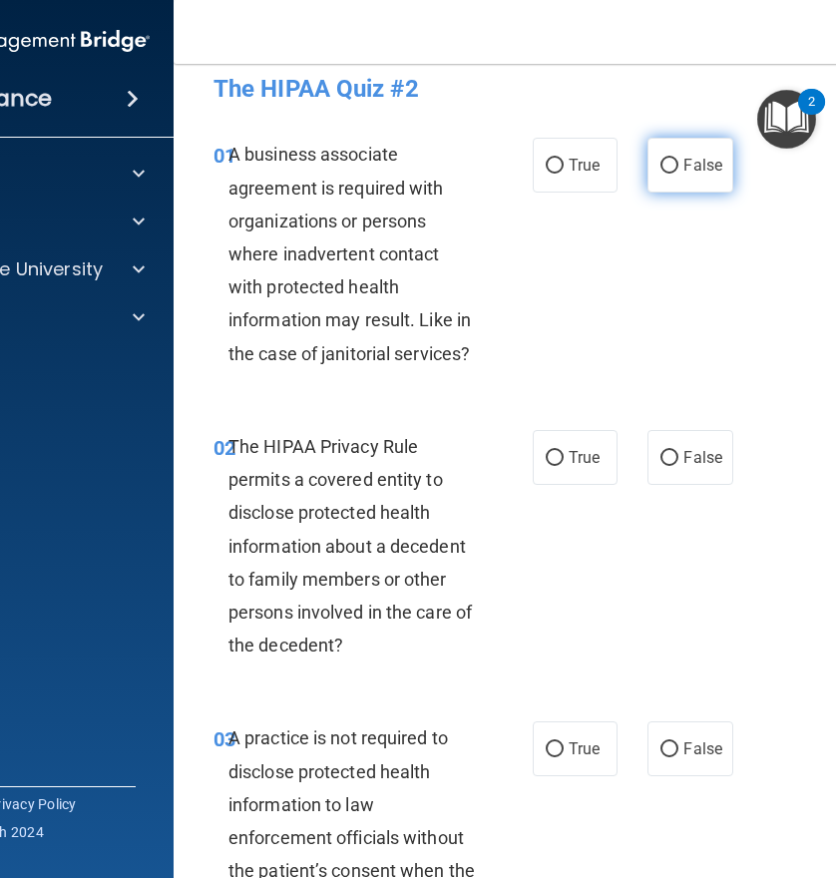
click at [666, 168] on input "False" at bounding box center [669, 166] width 18 height 15
radio input "true"
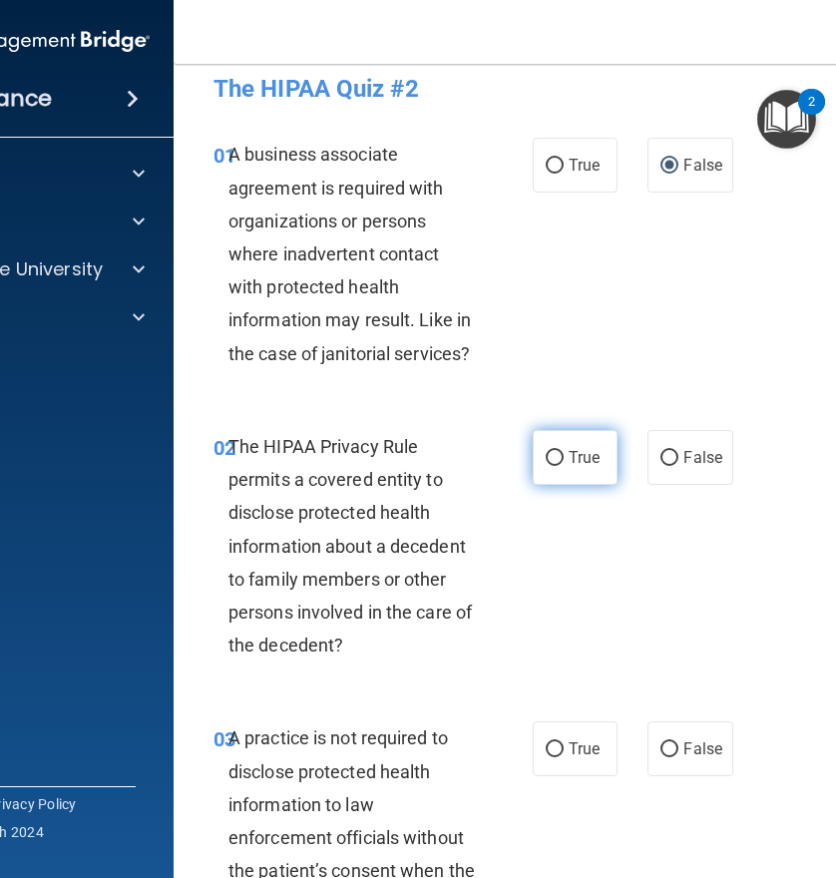
click at [533, 459] on label "True" at bounding box center [575, 457] width 85 height 55
click at [546, 459] on input "True" at bounding box center [555, 458] width 18 height 15
radio input "true"
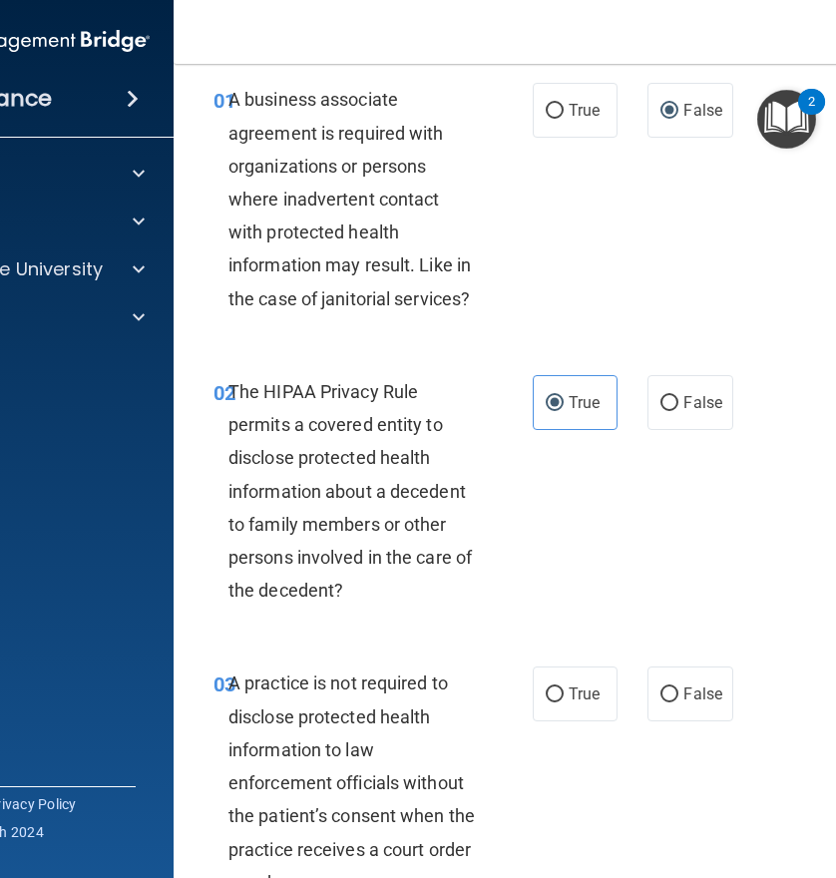
scroll to position [120, 0]
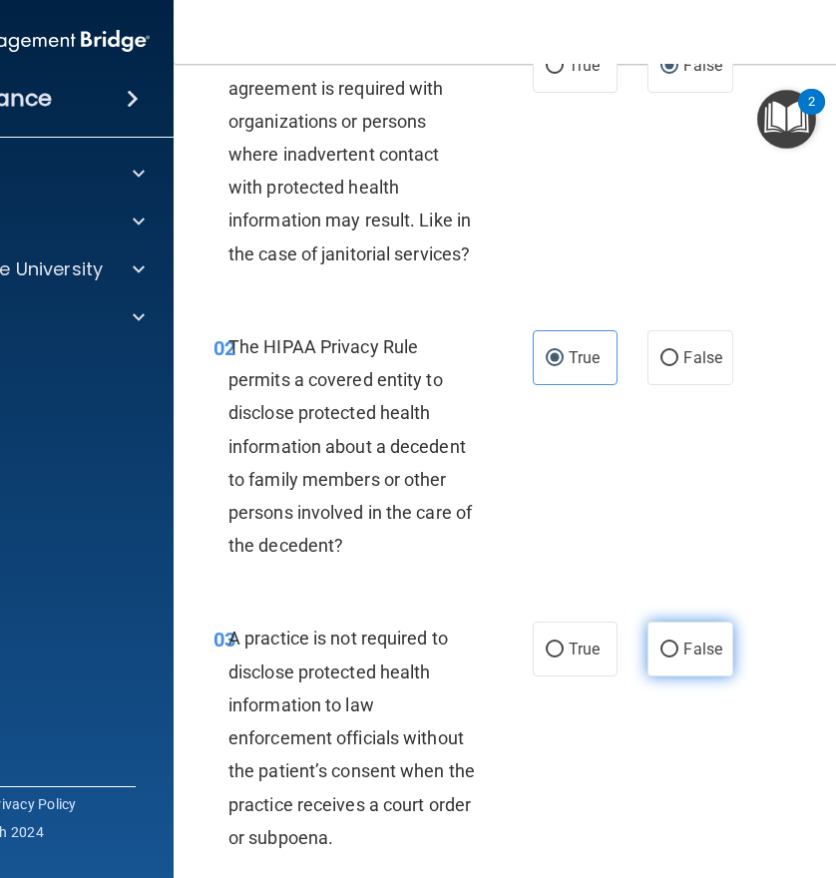
click at [660, 655] on input "False" at bounding box center [669, 649] width 18 height 15
radio input "true"
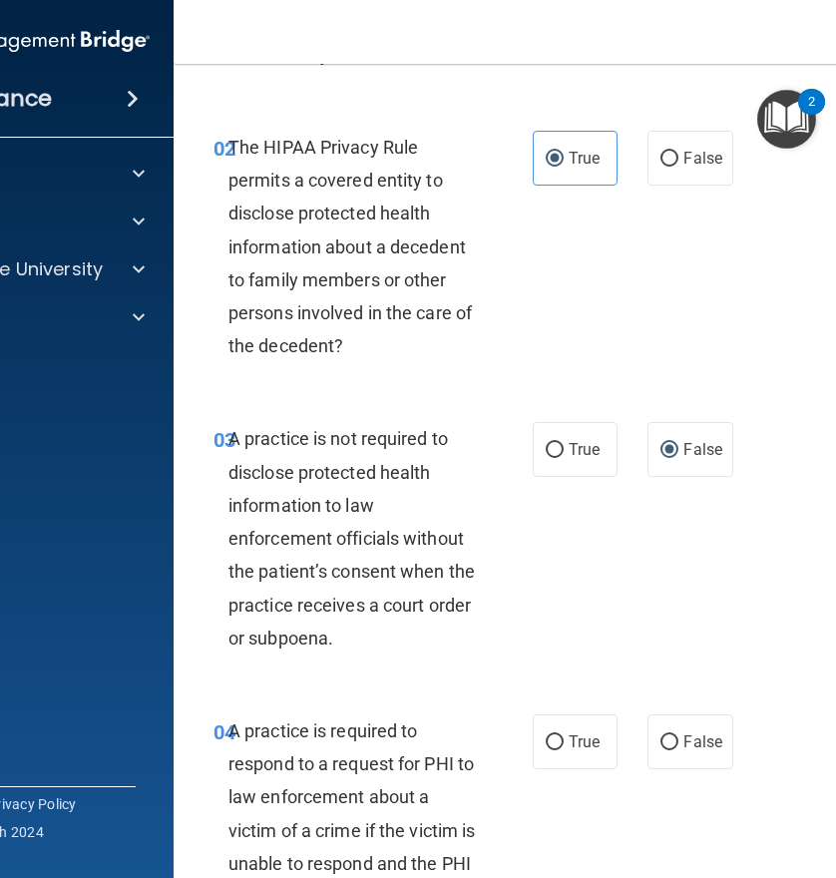
scroll to position [718, 0]
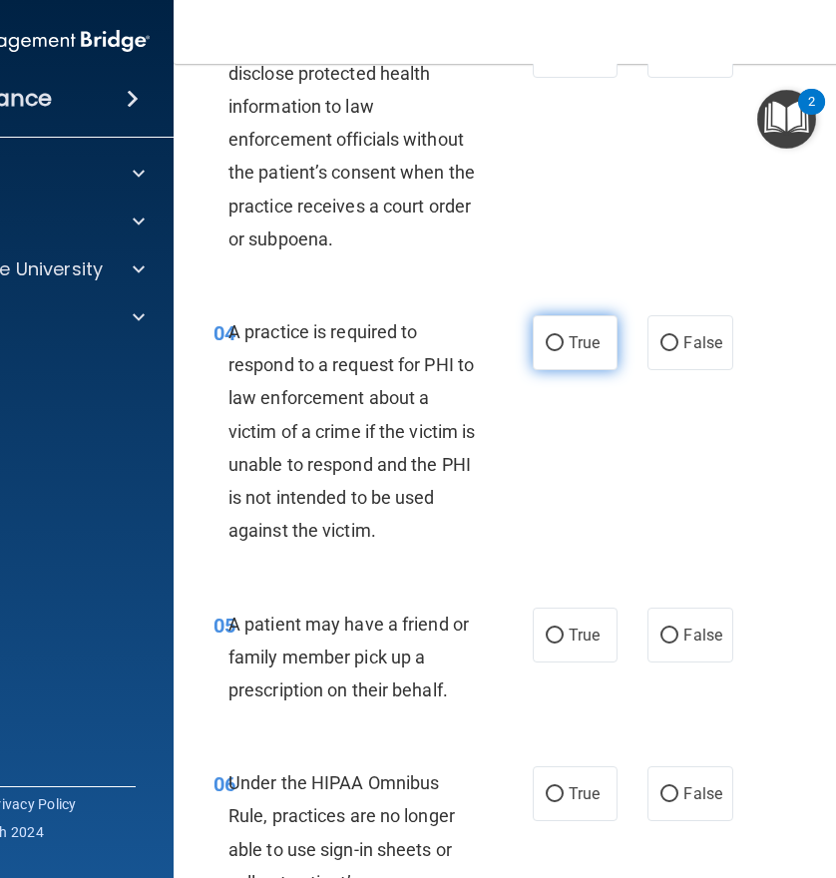
click at [546, 342] on input "True" at bounding box center [555, 343] width 18 height 15
radio input "true"
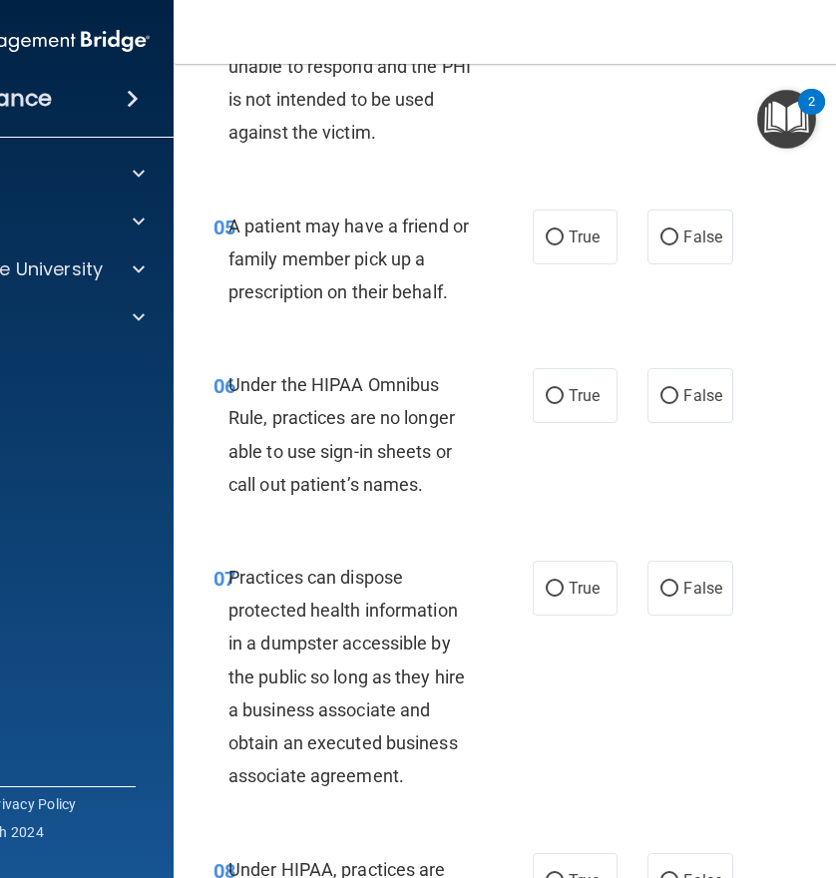
scroll to position [1117, 0]
drag, startPoint x: 419, startPoint y: 432, endPoint x: 391, endPoint y: 183, distance: 250.9
click at [391, 184] on div "05 A patient may have a friend or family member pick up a prescription on their…" at bounding box center [577, 264] width 758 height 160
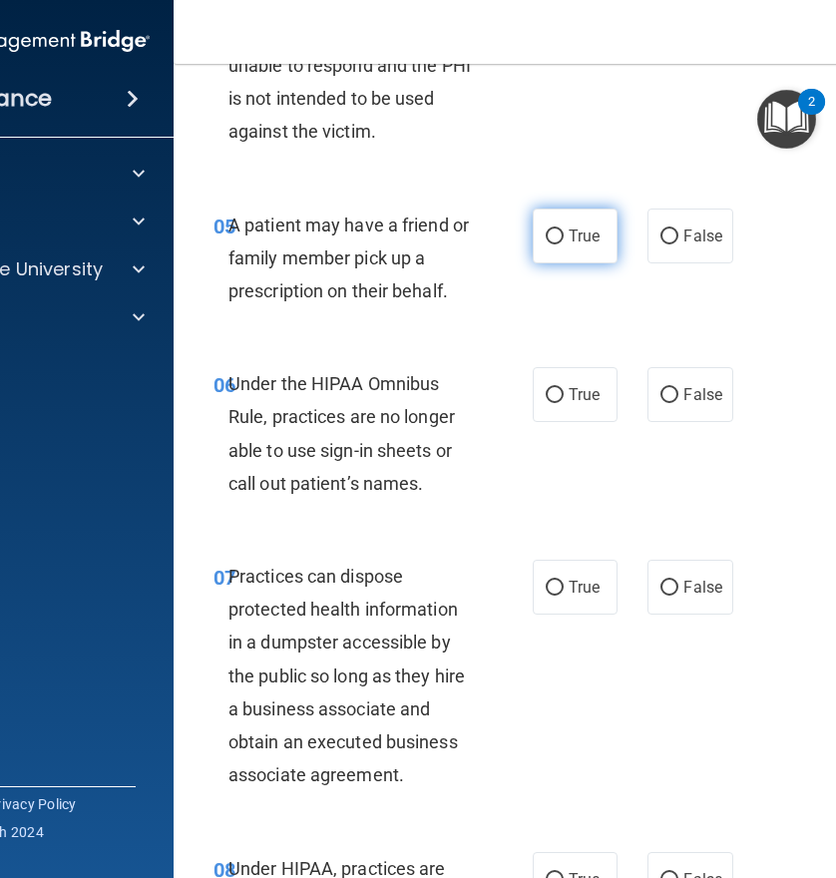
click at [549, 235] on input "True" at bounding box center [555, 236] width 18 height 15
radio input "true"
click at [660, 401] on input "False" at bounding box center [669, 395] width 18 height 15
radio input "true"
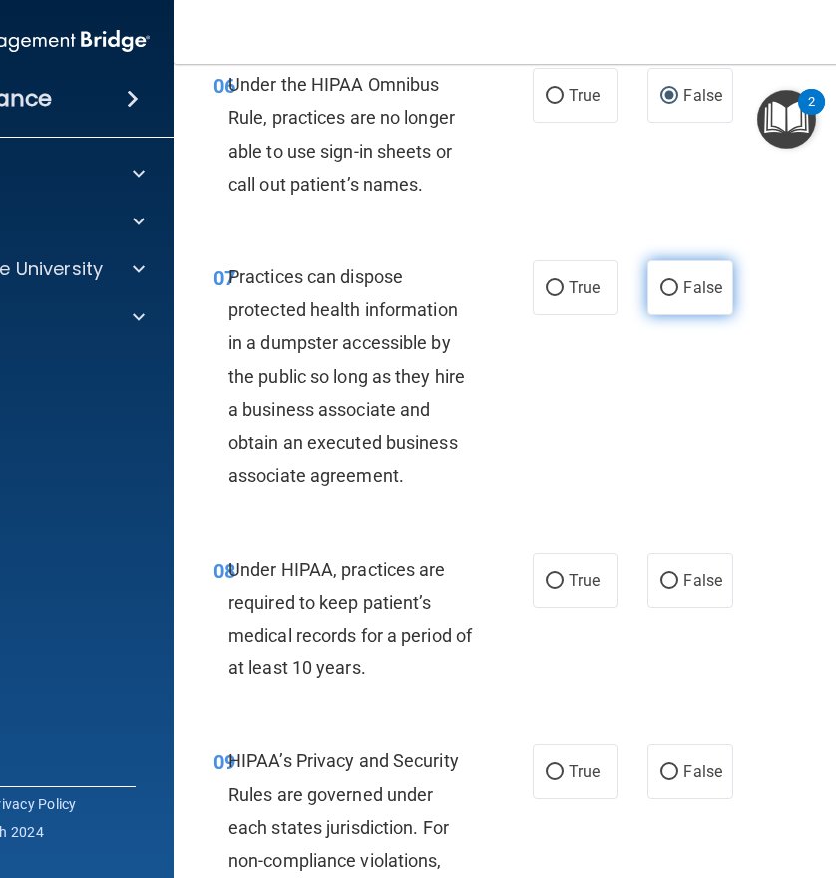
click at [673, 293] on label "False" at bounding box center [689, 287] width 85 height 55
click at [673, 293] on input "False" at bounding box center [669, 288] width 18 height 15
radio input "true"
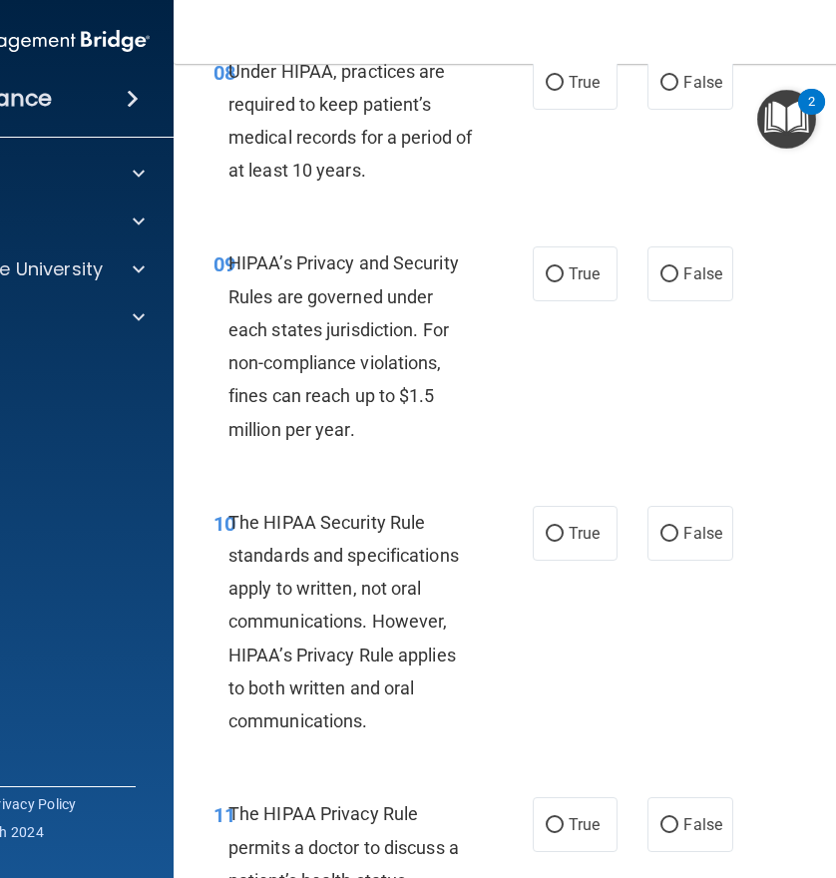
scroll to position [1915, 0]
click at [660, 75] on input "False" at bounding box center [669, 82] width 18 height 15
radio input "true"
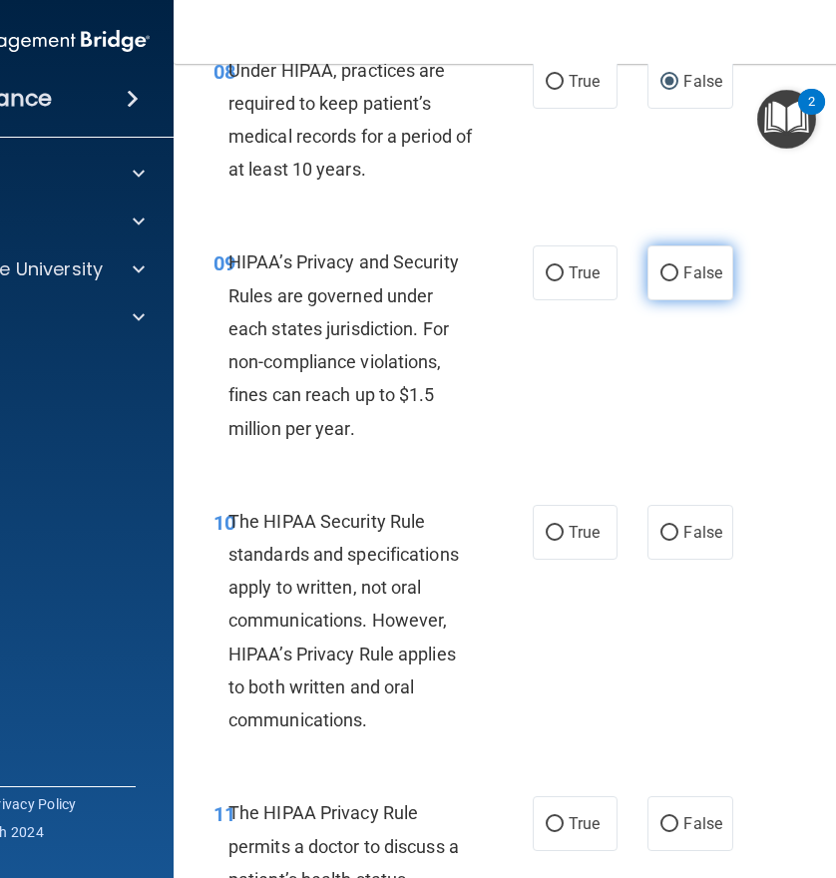
click at [667, 263] on label "False" at bounding box center [689, 272] width 85 height 55
click at [667, 266] on input "False" at bounding box center [669, 273] width 18 height 15
radio input "true"
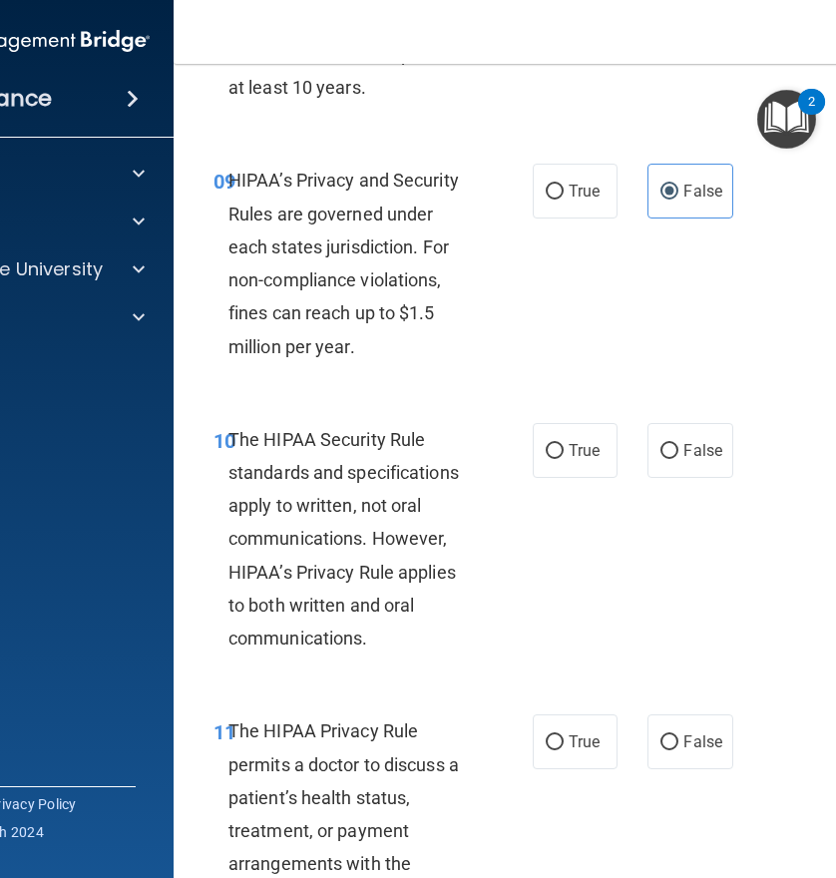
scroll to position [2115, 0]
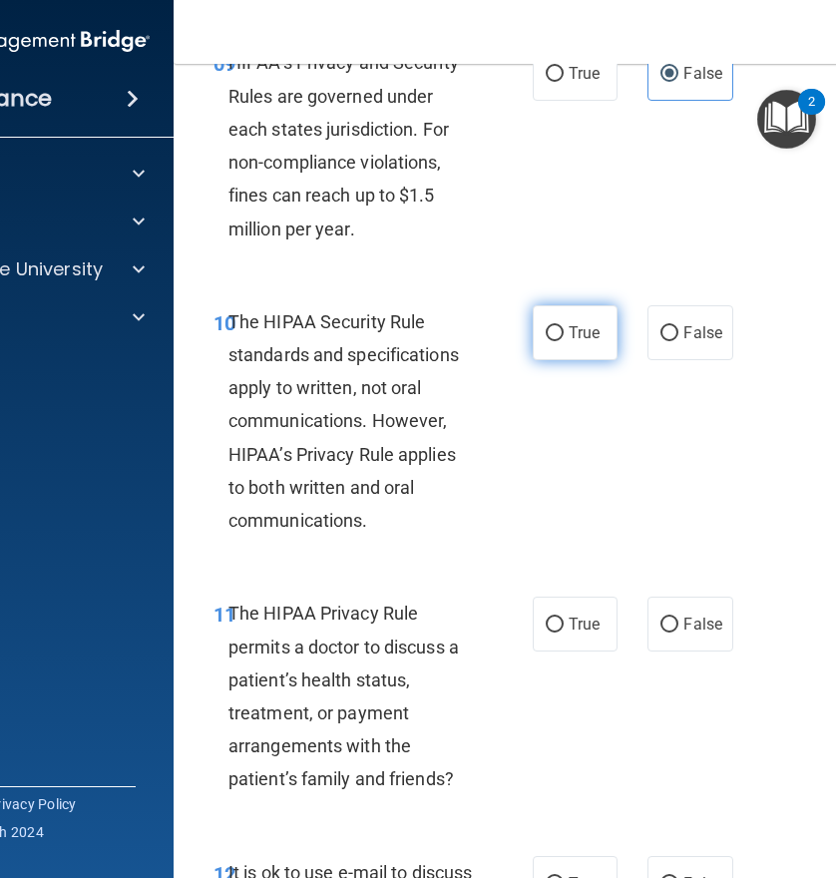
click at [560, 331] on label "True" at bounding box center [575, 332] width 85 height 55
click at [560, 331] on input "True" at bounding box center [555, 333] width 18 height 15
radio input "true"
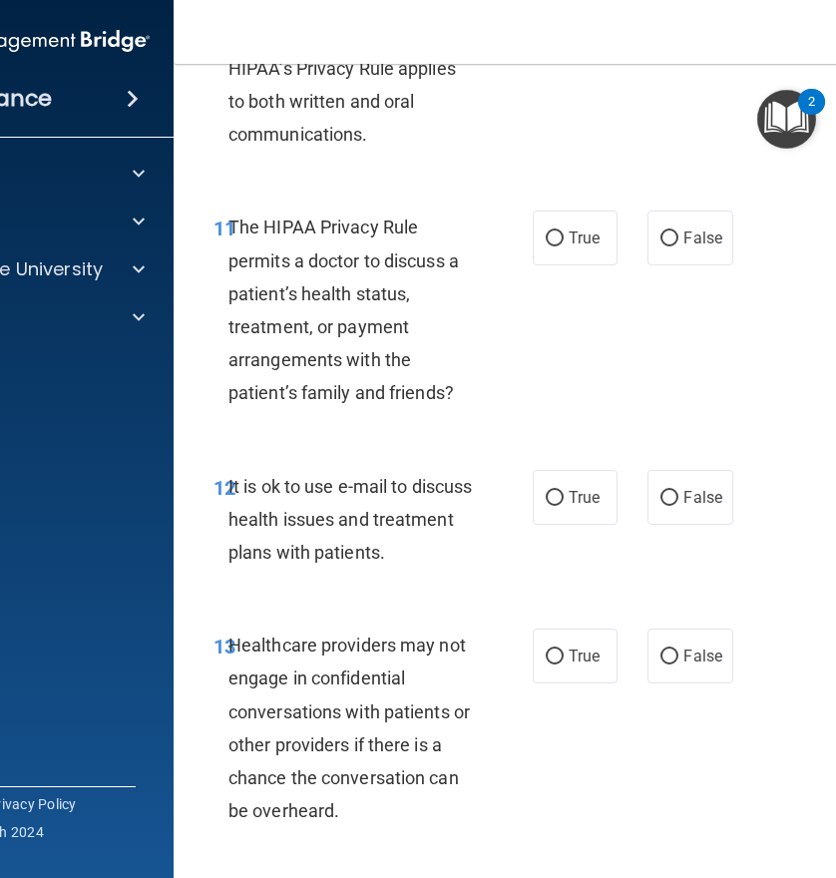
scroll to position [2514, 0]
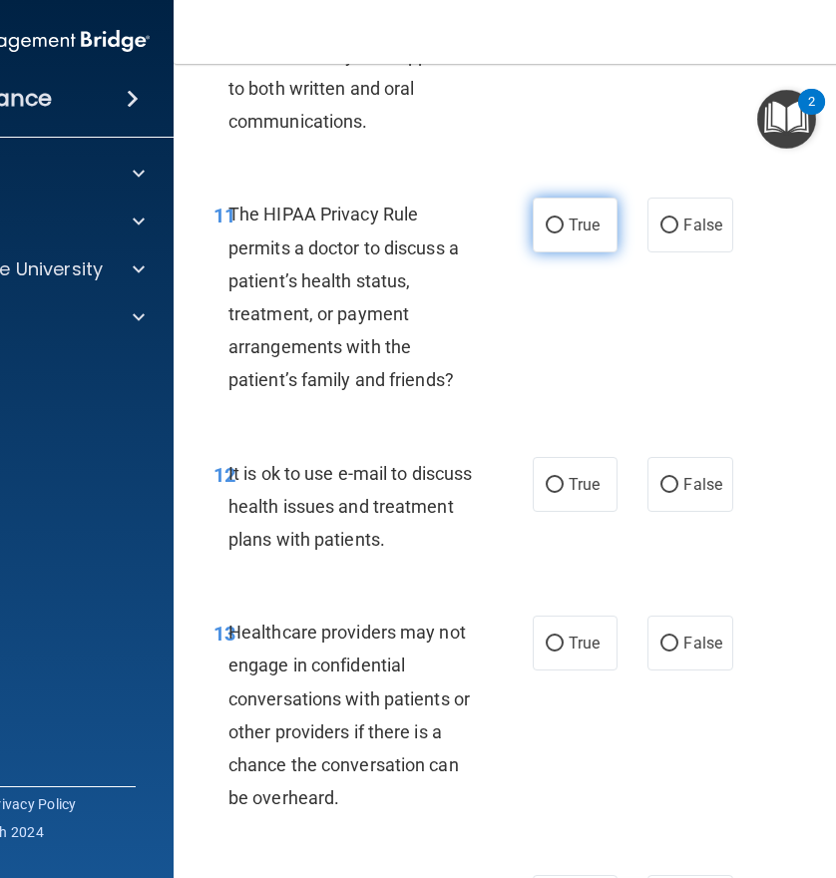
click at [552, 218] on input "True" at bounding box center [555, 225] width 18 height 15
radio input "true"
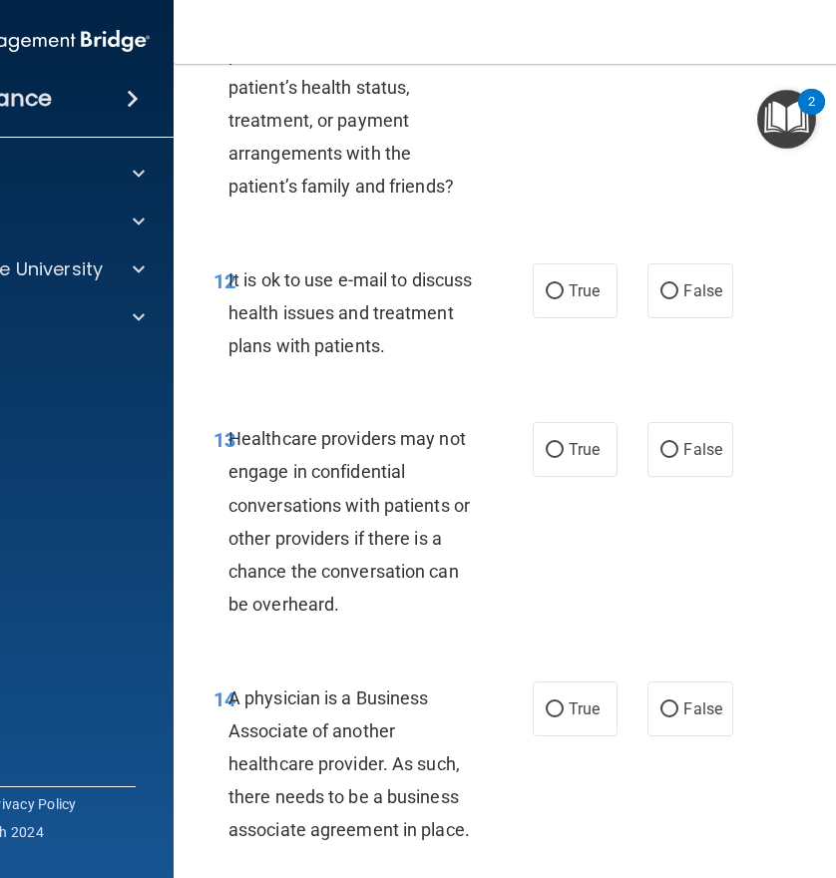
scroll to position [2713, 0]
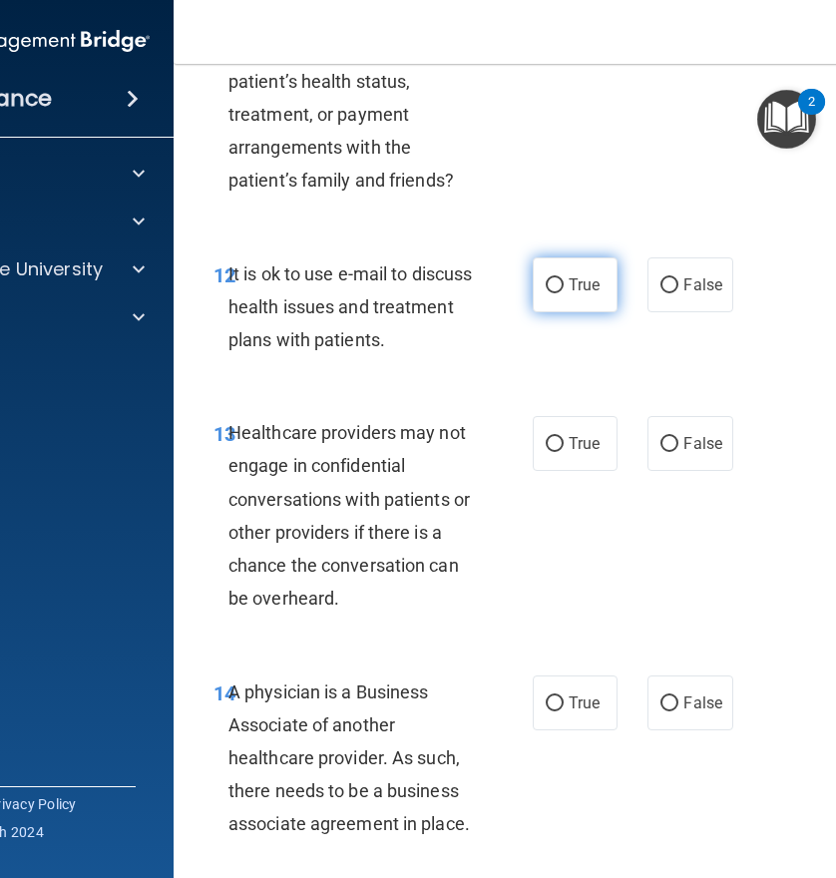
click at [549, 279] on input "True" at bounding box center [555, 285] width 18 height 15
radio input "true"
click at [660, 450] on input "False" at bounding box center [669, 444] width 18 height 15
radio input "true"
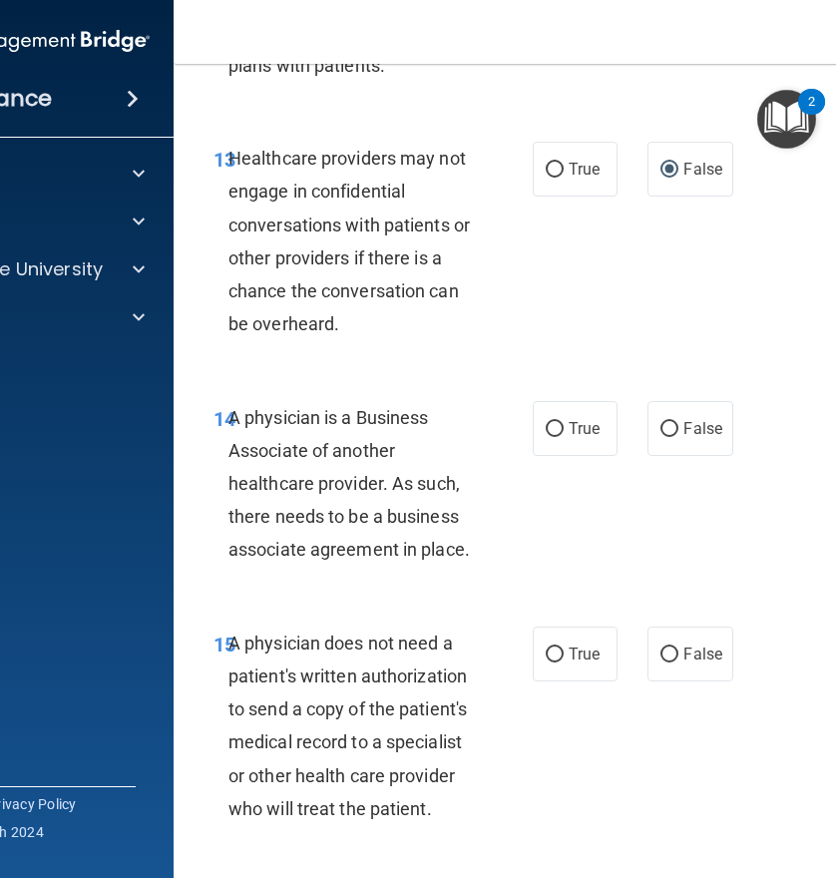
scroll to position [3112, 0]
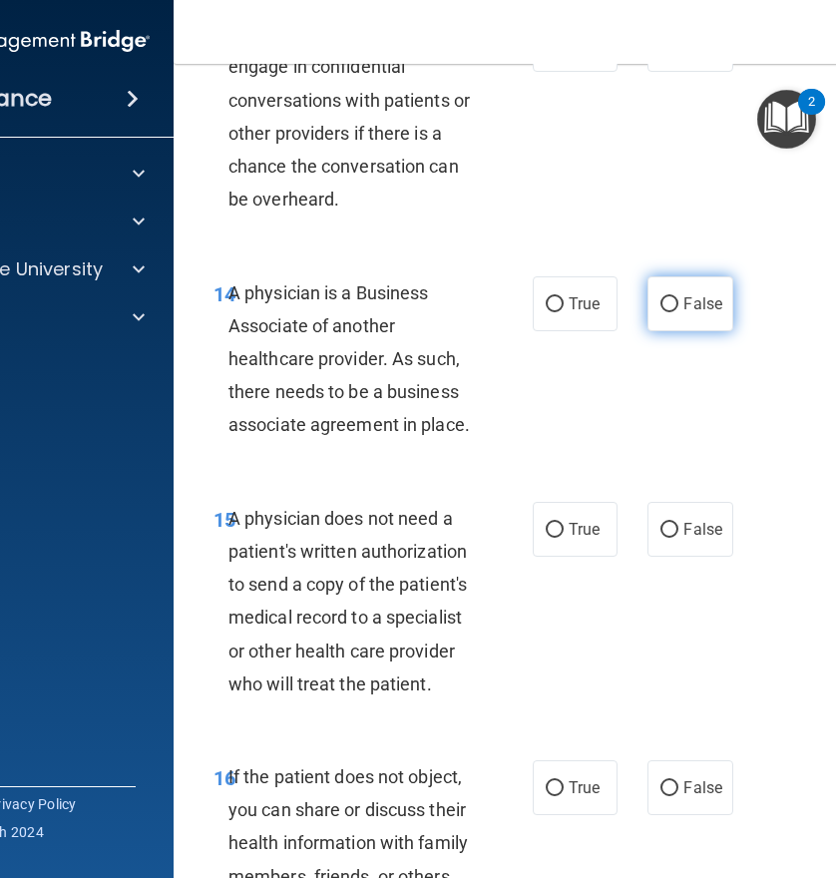
click at [674, 302] on label "False" at bounding box center [689, 303] width 85 height 55
click at [674, 302] on input "False" at bounding box center [669, 304] width 18 height 15
radio input "true"
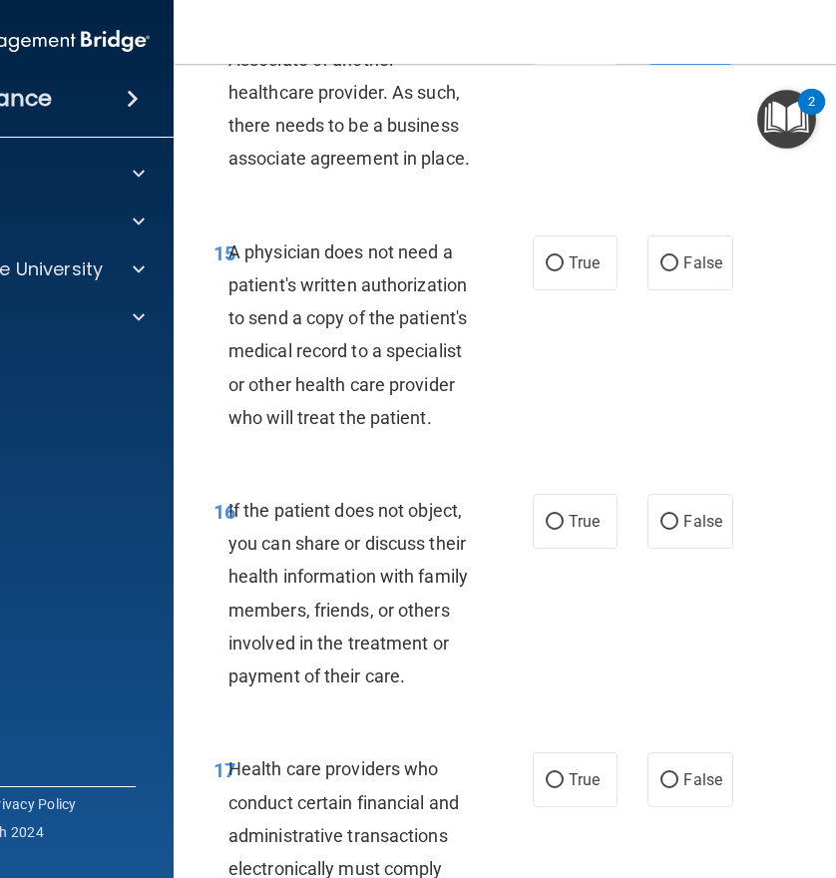
scroll to position [3411, 0]
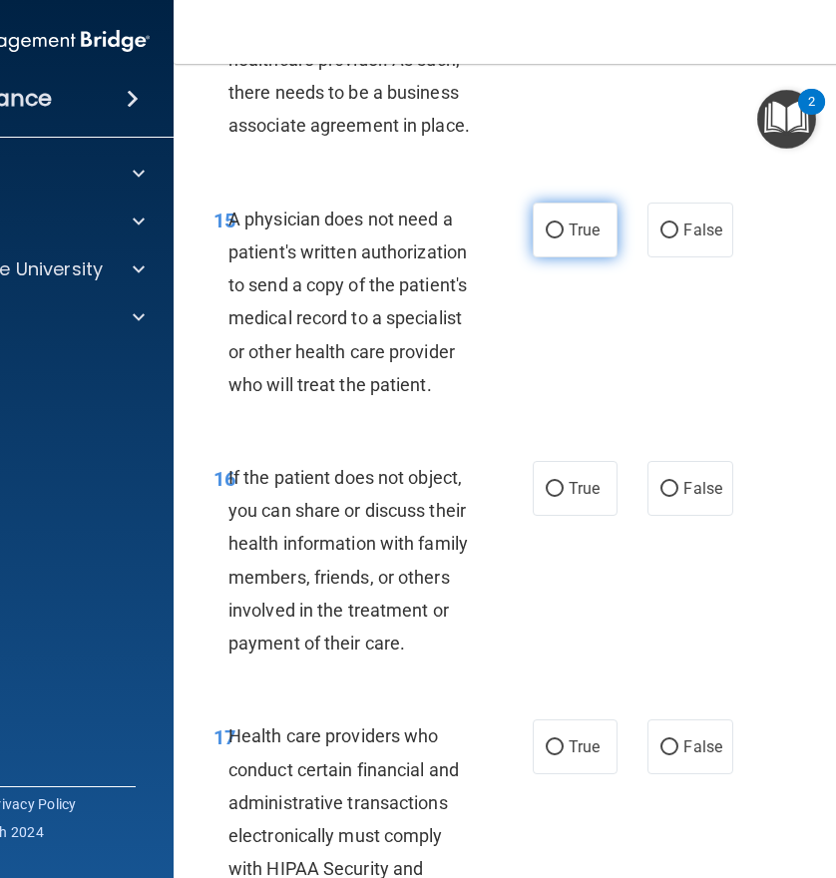
click at [556, 229] on input "True" at bounding box center [555, 230] width 18 height 15
radio input "true"
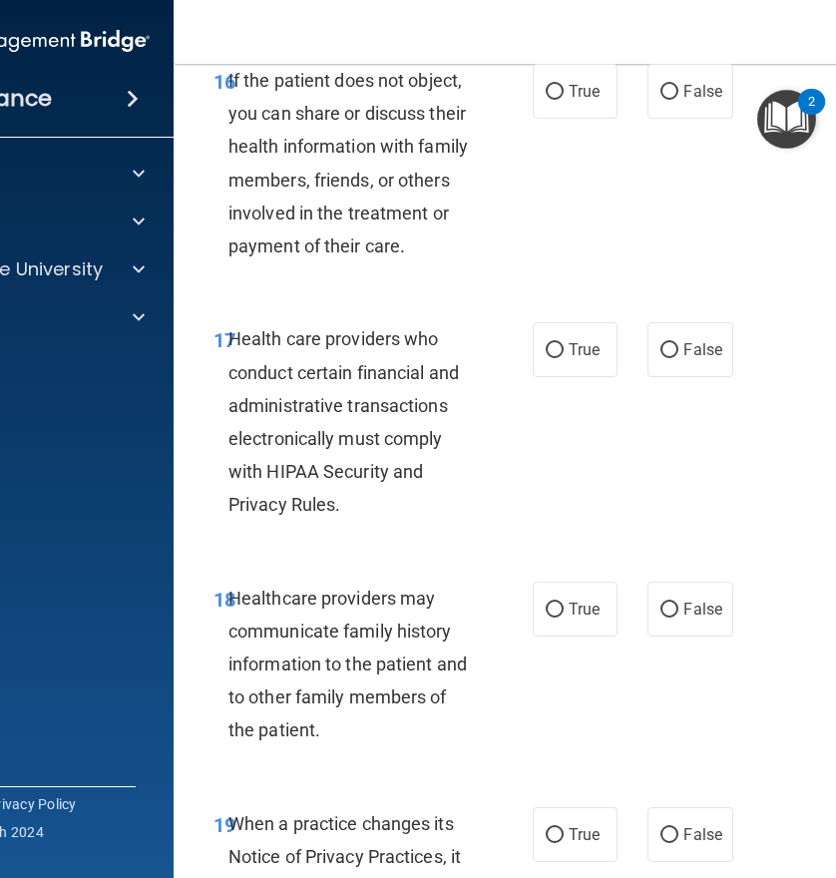
scroll to position [3810, 0]
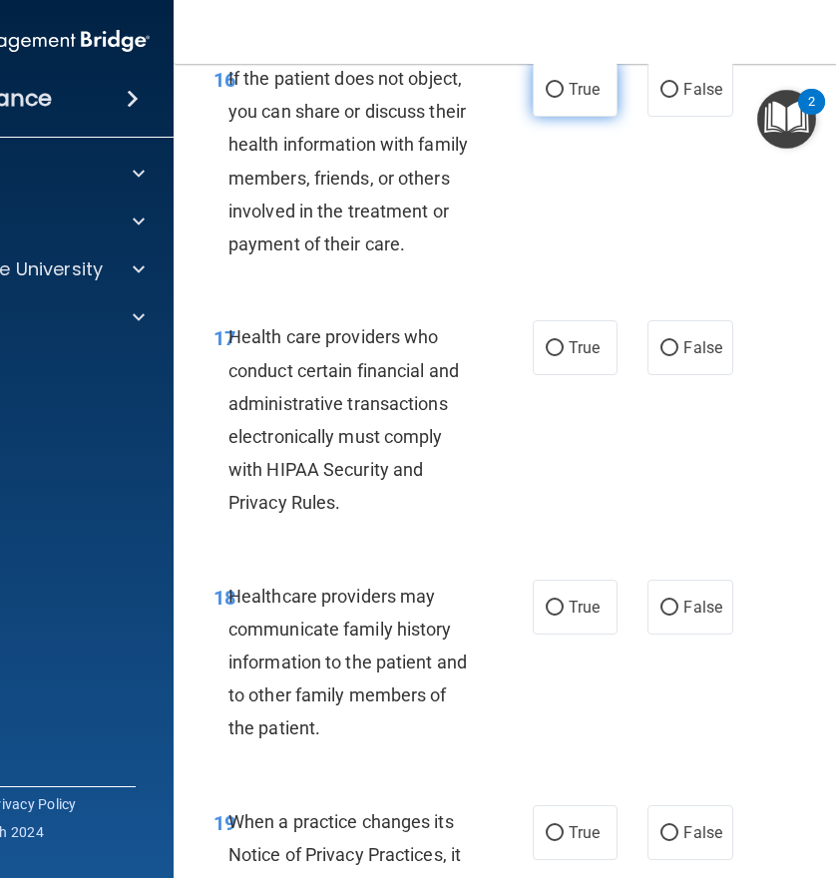
click at [547, 95] on input "True" at bounding box center [555, 90] width 18 height 15
radio input "true"
click at [537, 350] on label "True" at bounding box center [575, 347] width 85 height 55
click at [546, 350] on input "True" at bounding box center [555, 348] width 18 height 15
radio input "true"
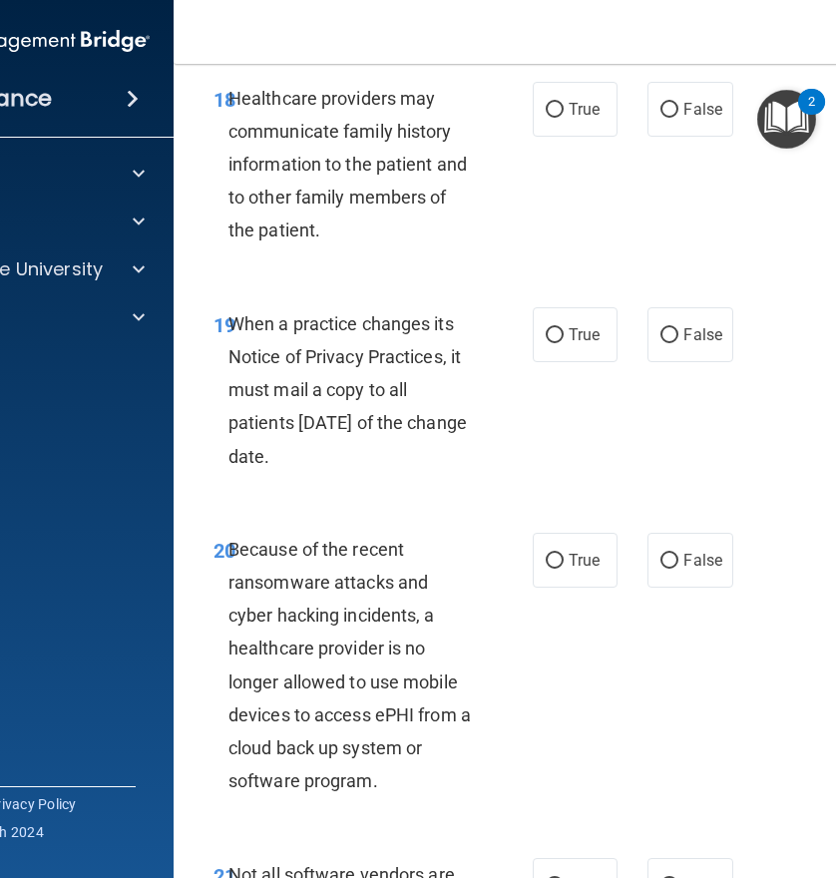
scroll to position [4309, 0]
click at [667, 111] on input "False" at bounding box center [669, 109] width 18 height 15
radio input "true"
click at [660, 332] on input "False" at bounding box center [669, 334] width 18 height 15
radio input "true"
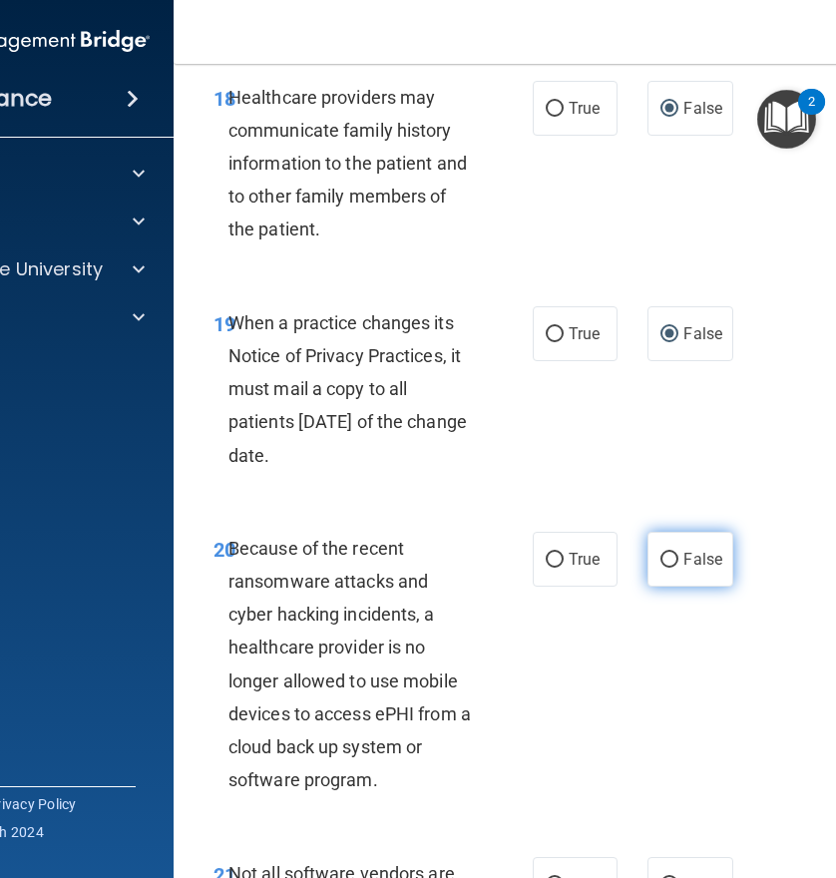
click at [668, 555] on input "False" at bounding box center [669, 560] width 18 height 15
radio input "true"
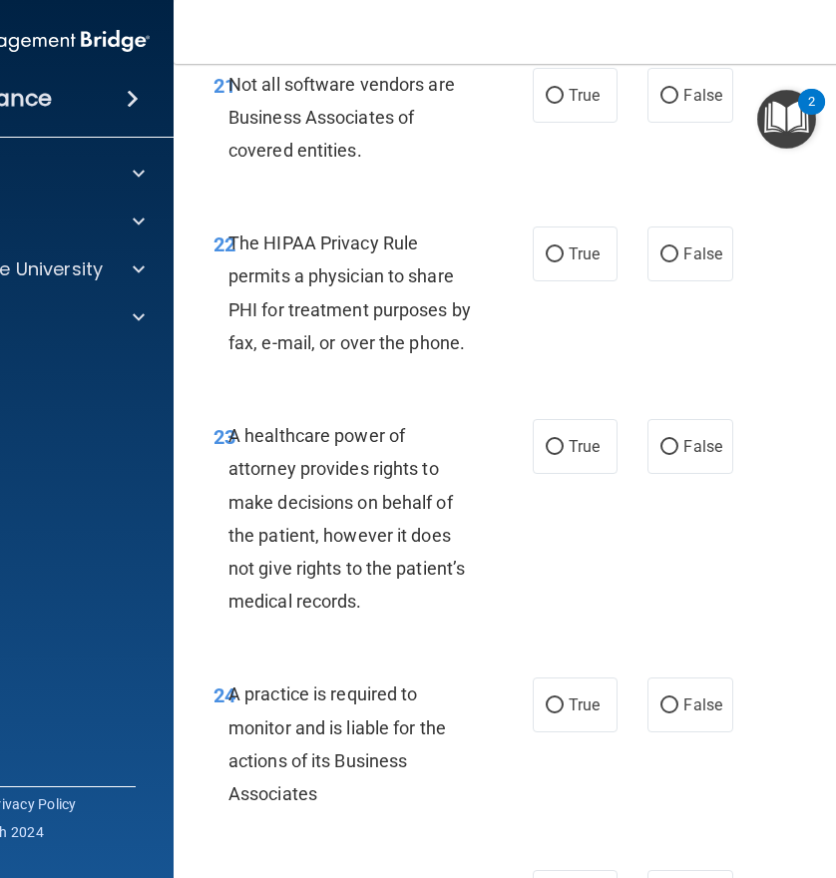
scroll to position [5107, 0]
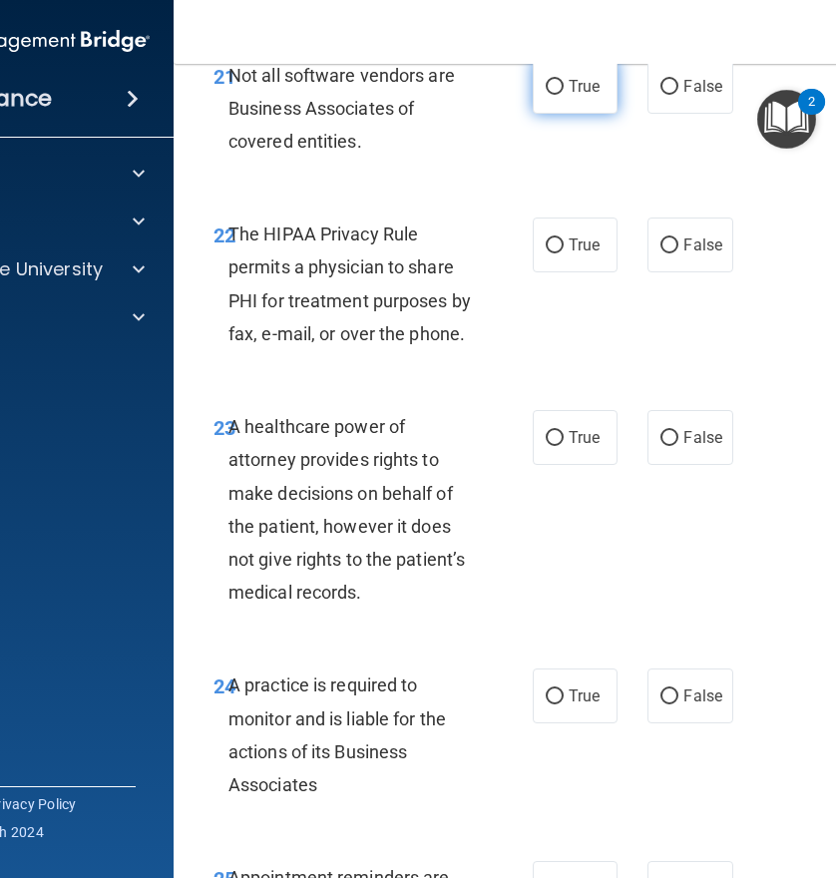
click at [546, 85] on input "True" at bounding box center [555, 87] width 18 height 15
radio input "true"
click at [550, 243] on input "True" at bounding box center [555, 245] width 18 height 15
radio input "true"
click at [667, 435] on input "False" at bounding box center [669, 438] width 18 height 15
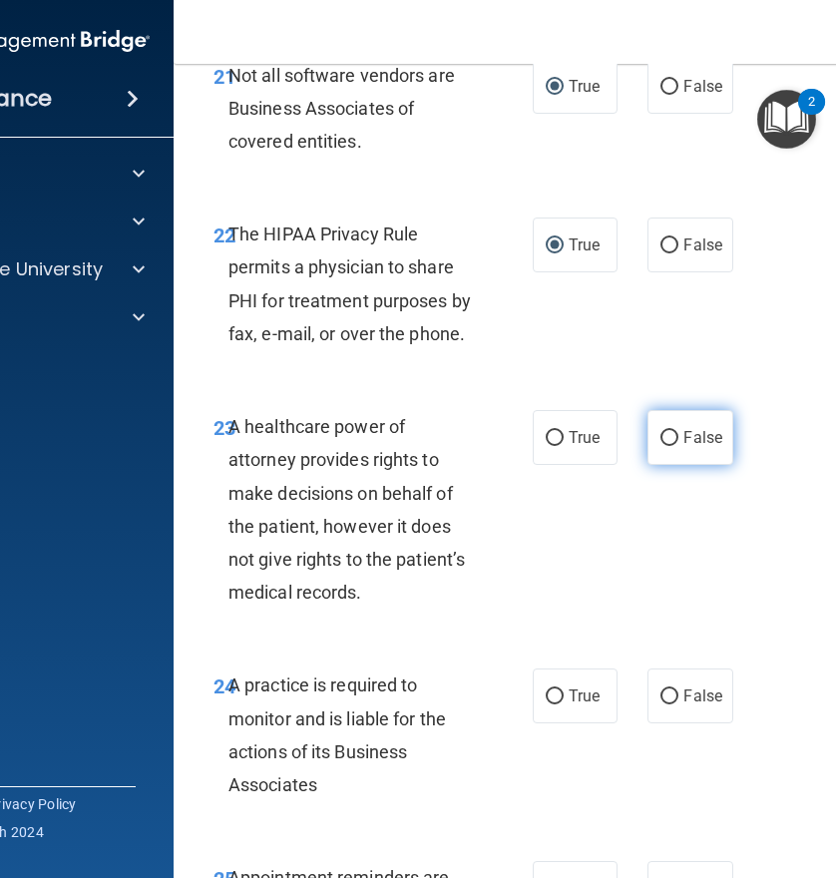
radio input "true"
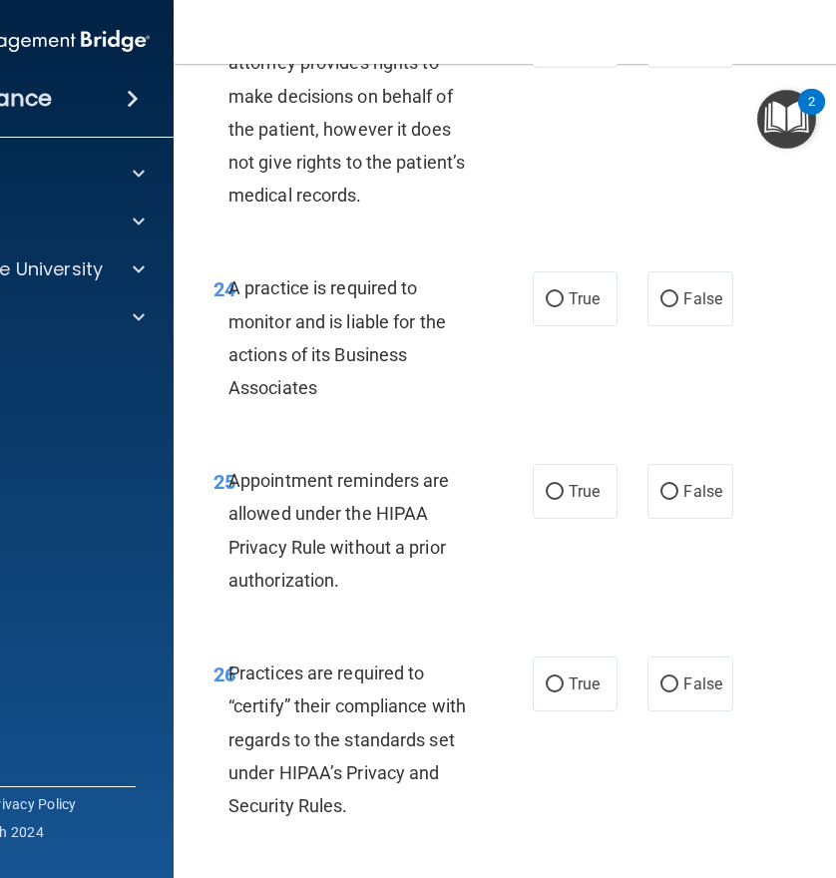
scroll to position [5506, 0]
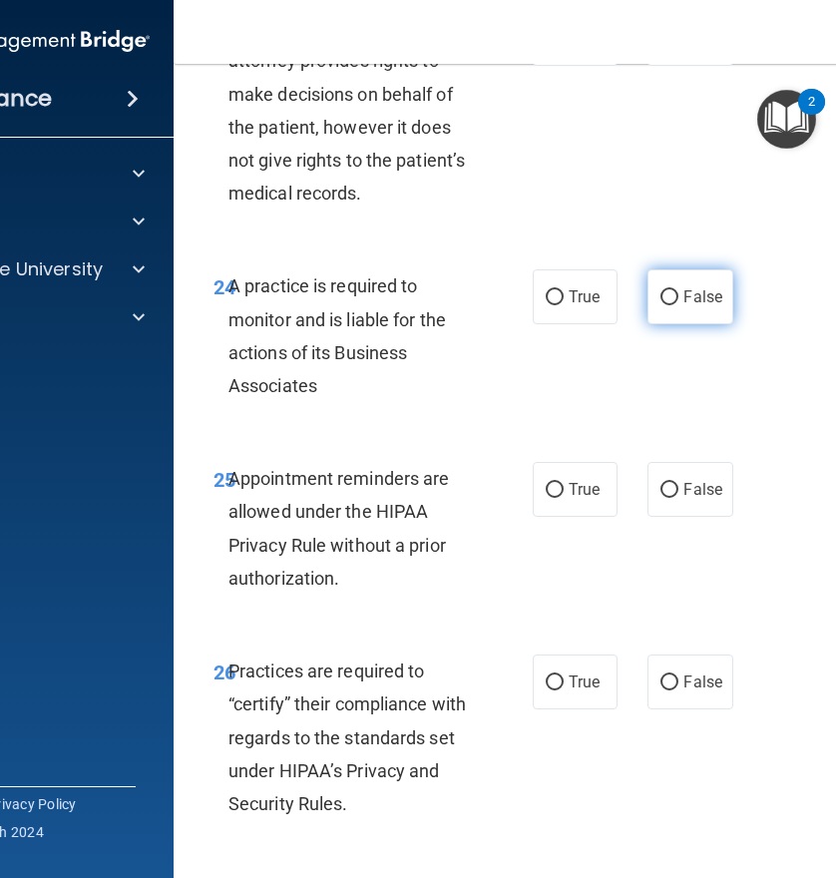
click at [660, 297] on input "False" at bounding box center [669, 297] width 18 height 15
radio input "true"
click at [555, 489] on input "True" at bounding box center [555, 490] width 18 height 15
radio input "true"
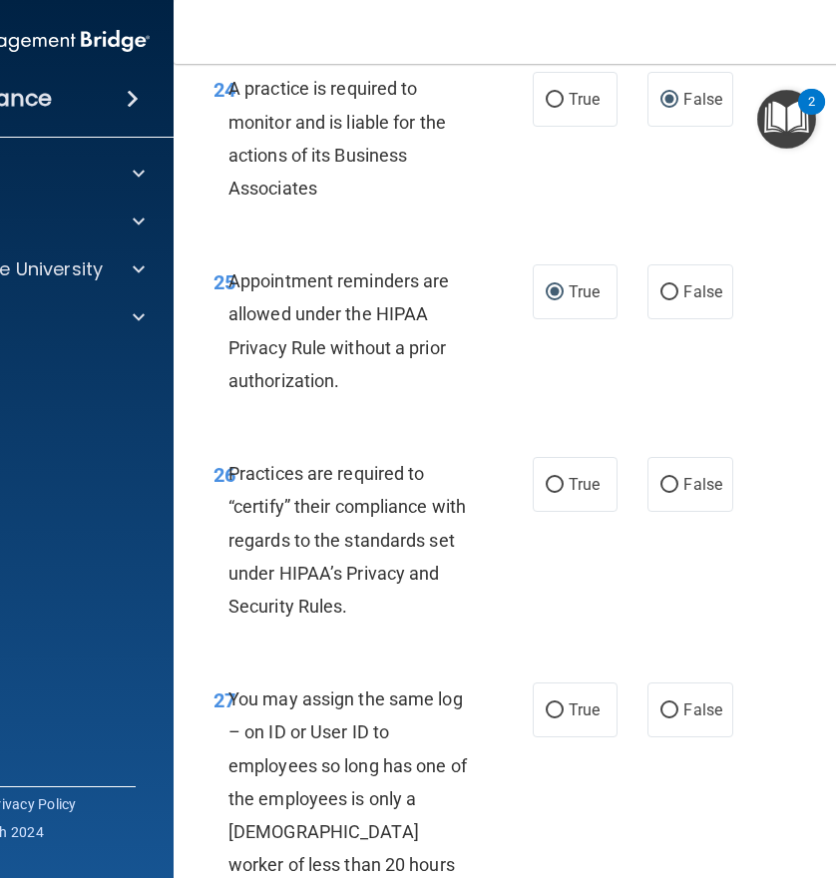
scroll to position [5705, 0]
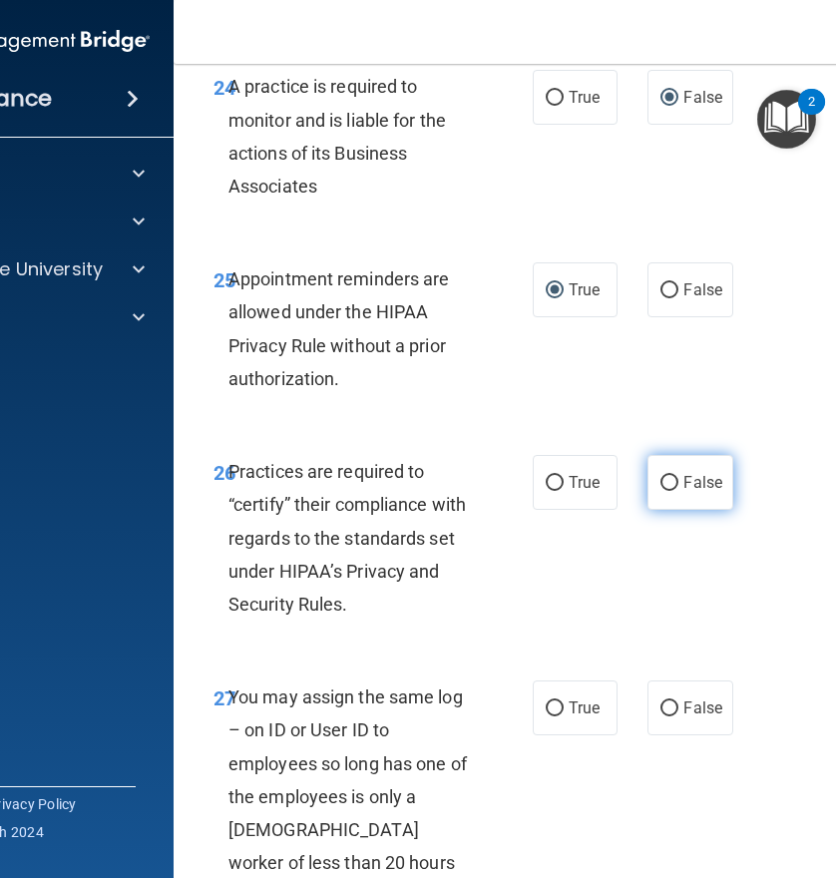
click at [660, 478] on input "False" at bounding box center [669, 483] width 18 height 15
radio input "true"
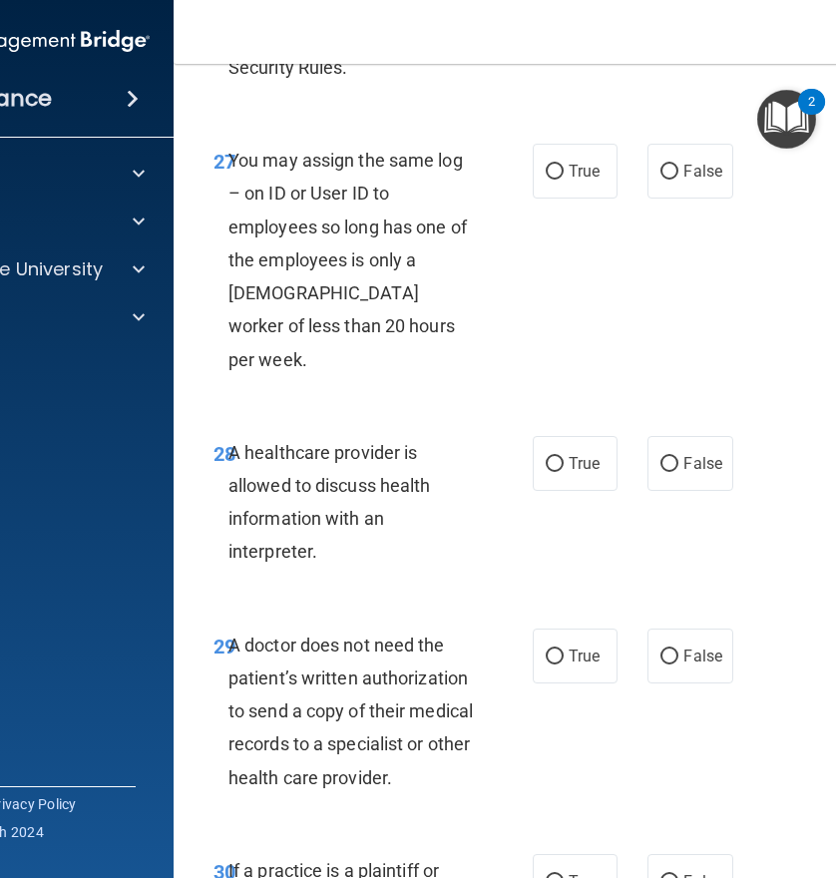
scroll to position [6304, 0]
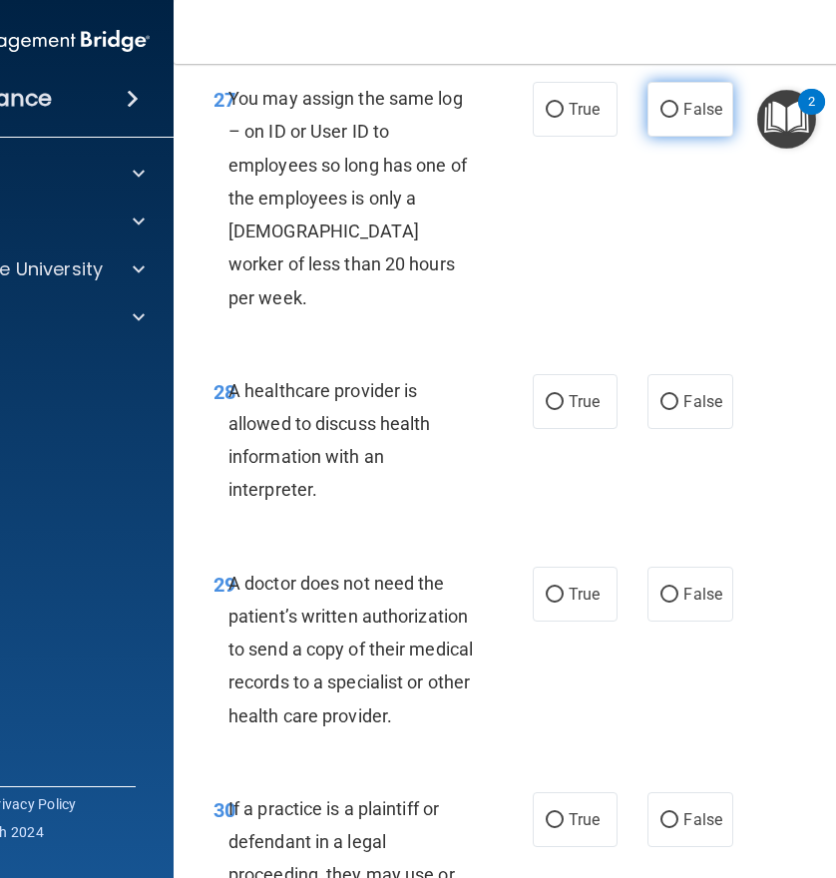
click at [661, 109] on input "False" at bounding box center [669, 110] width 18 height 15
radio input "true"
click at [551, 395] on input "True" at bounding box center [555, 402] width 18 height 15
radio input "true"
click at [547, 588] on input "True" at bounding box center [555, 595] width 18 height 15
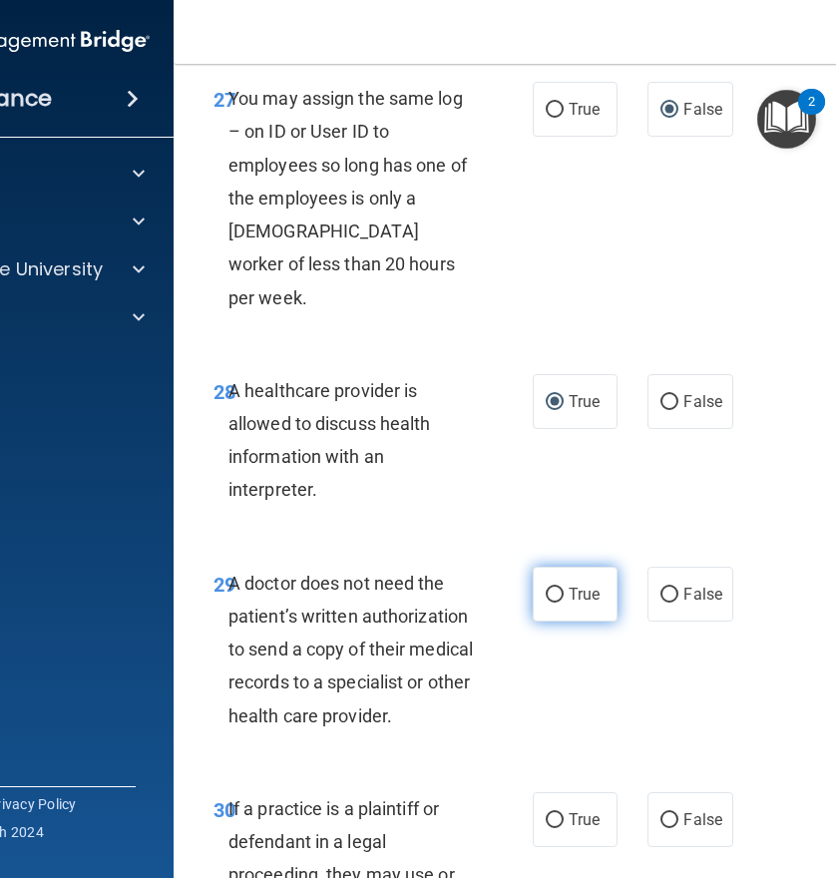
radio input "true"
click at [557, 792] on label "True" at bounding box center [575, 819] width 85 height 55
click at [557, 813] on input "True" at bounding box center [555, 820] width 18 height 15
radio input "true"
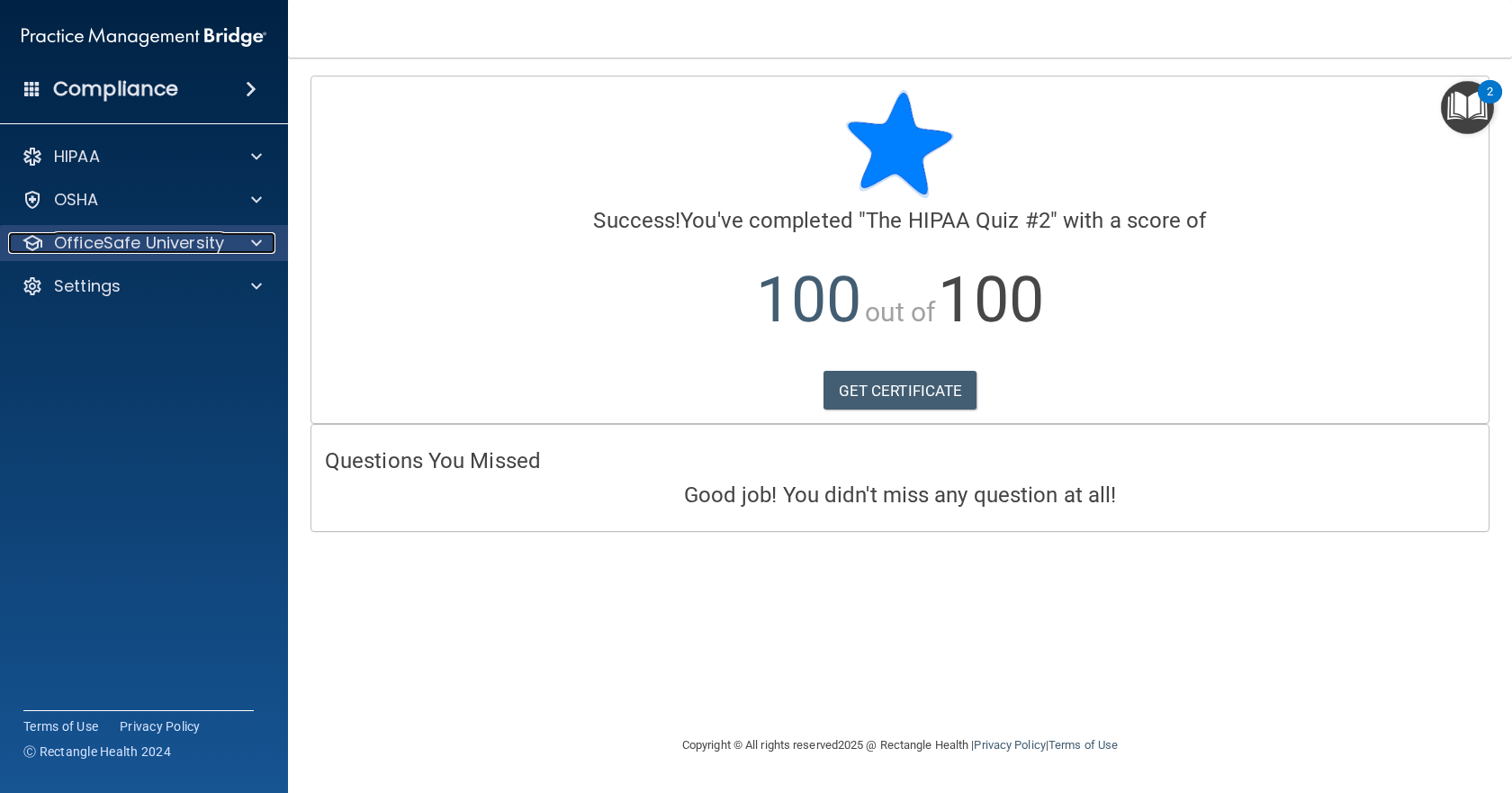
click at [97, 235] on p "OfficeSafe University" at bounding box center [139, 243] width 171 height 22
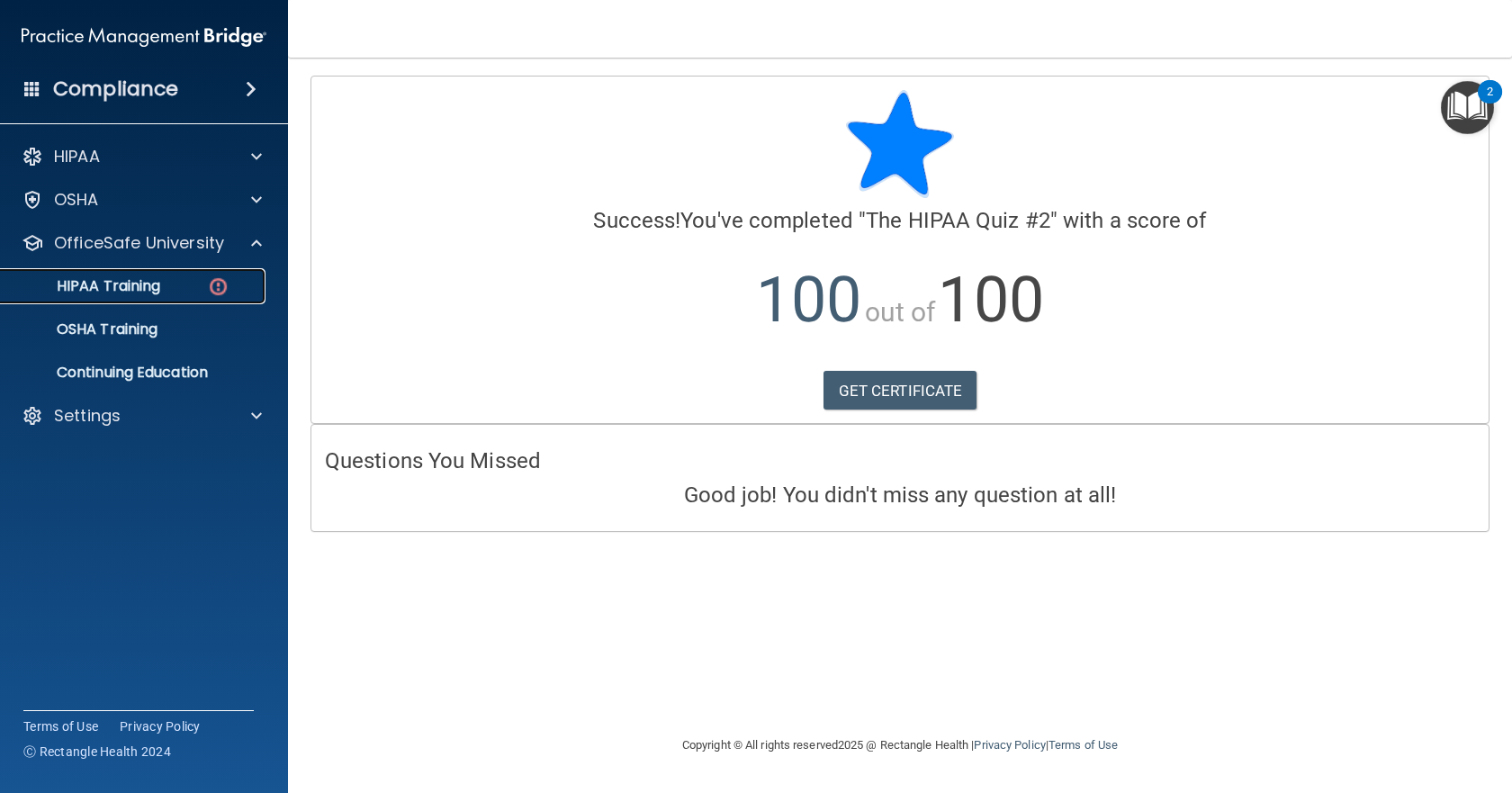
click at [129, 286] on p "HIPAA Training" at bounding box center [86, 286] width 149 height 18
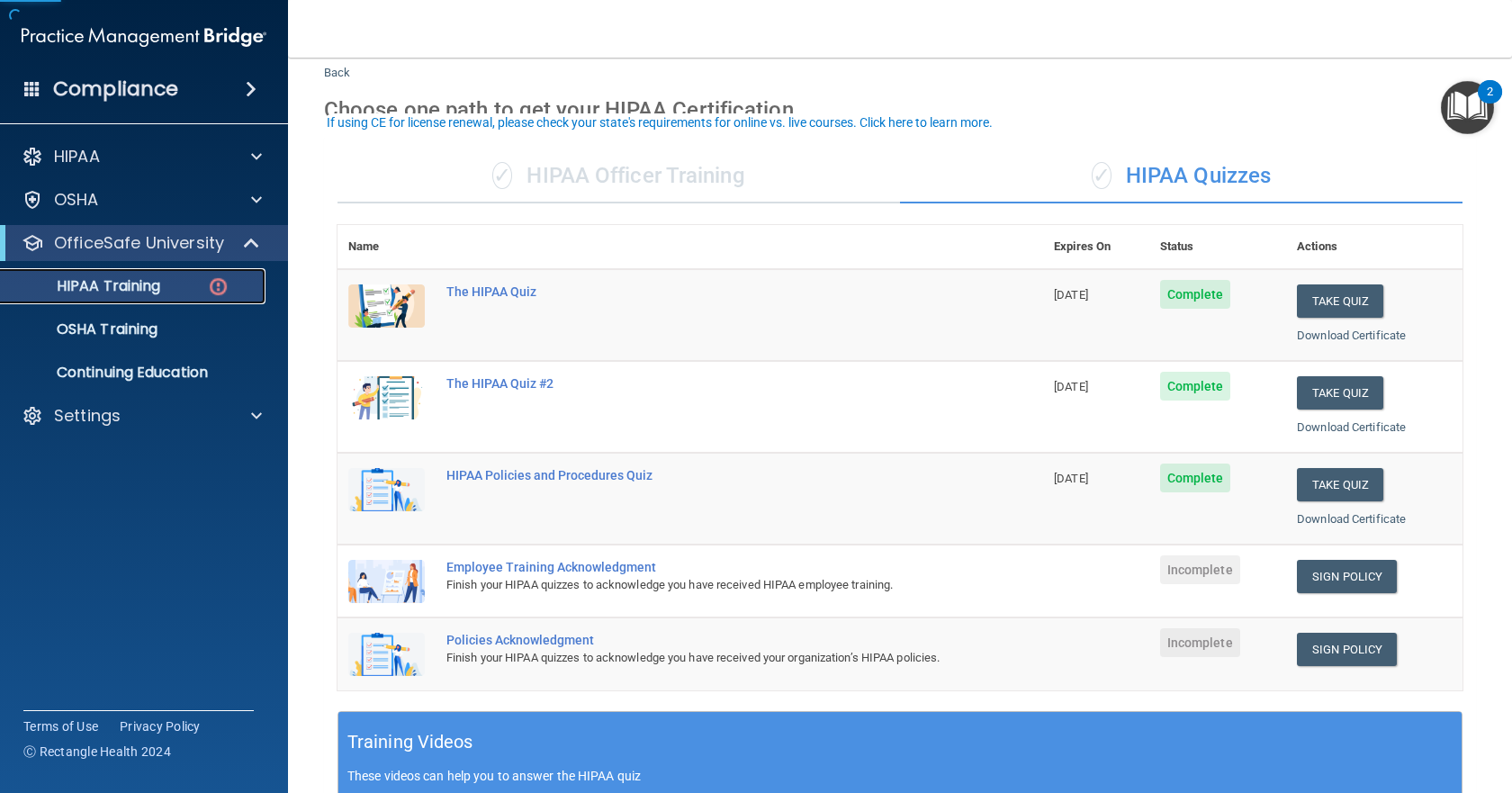
scroll to position [90, 0]
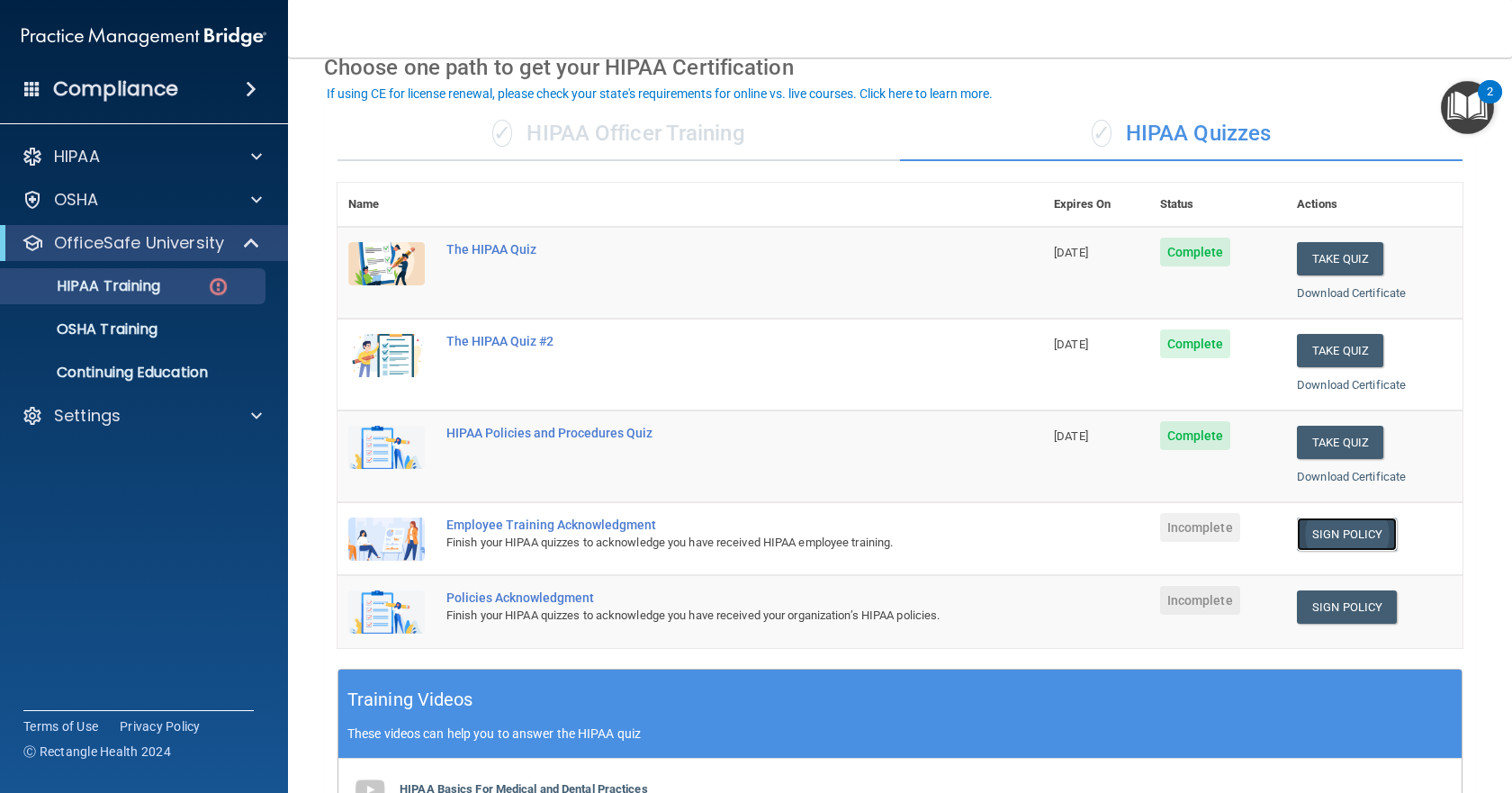
click at [1338, 548] on link "Sign Policy" at bounding box center [1346, 534] width 100 height 33
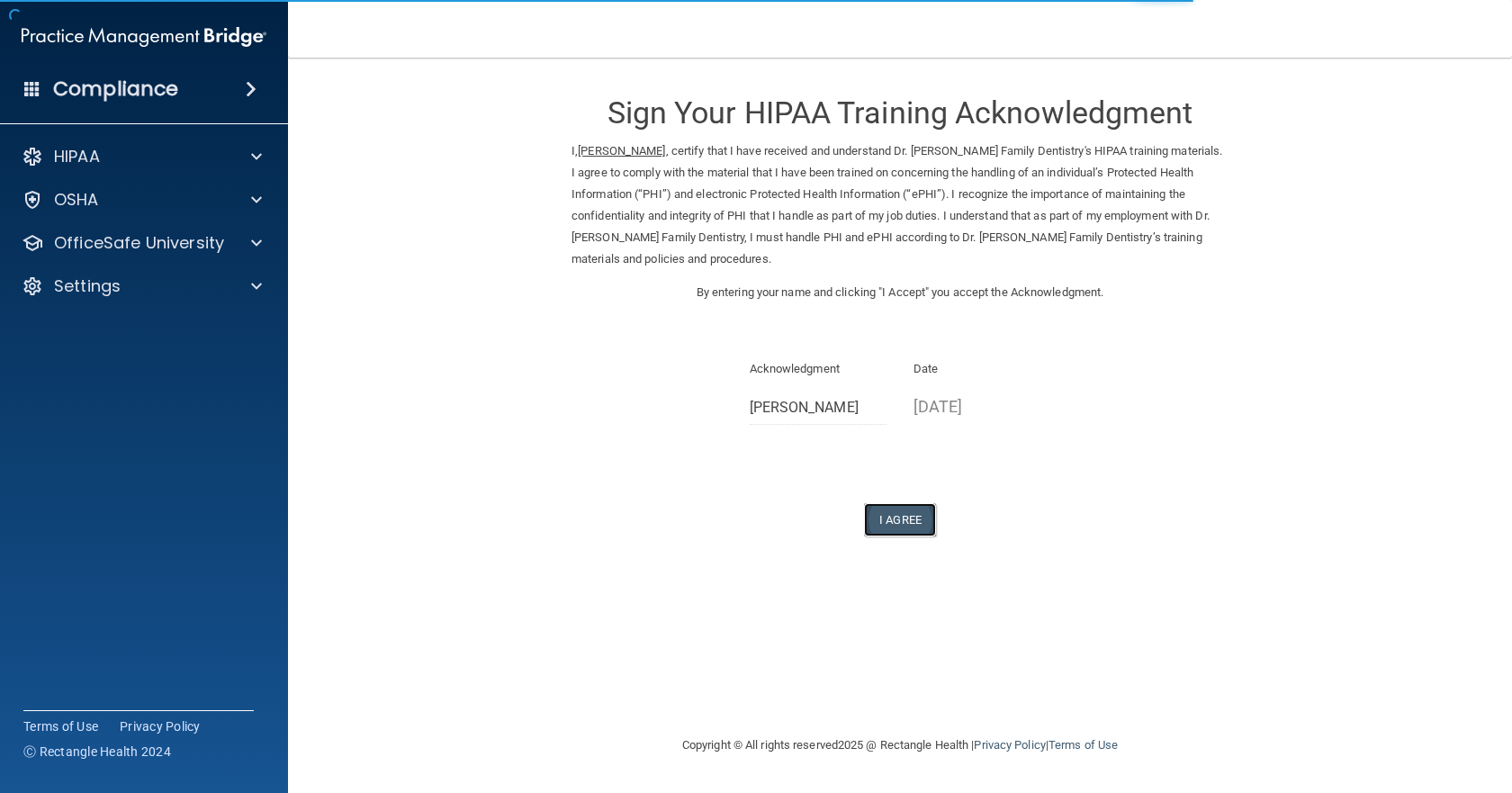
click at [917, 516] on button "I Agree" at bounding box center [900, 520] width 72 height 33
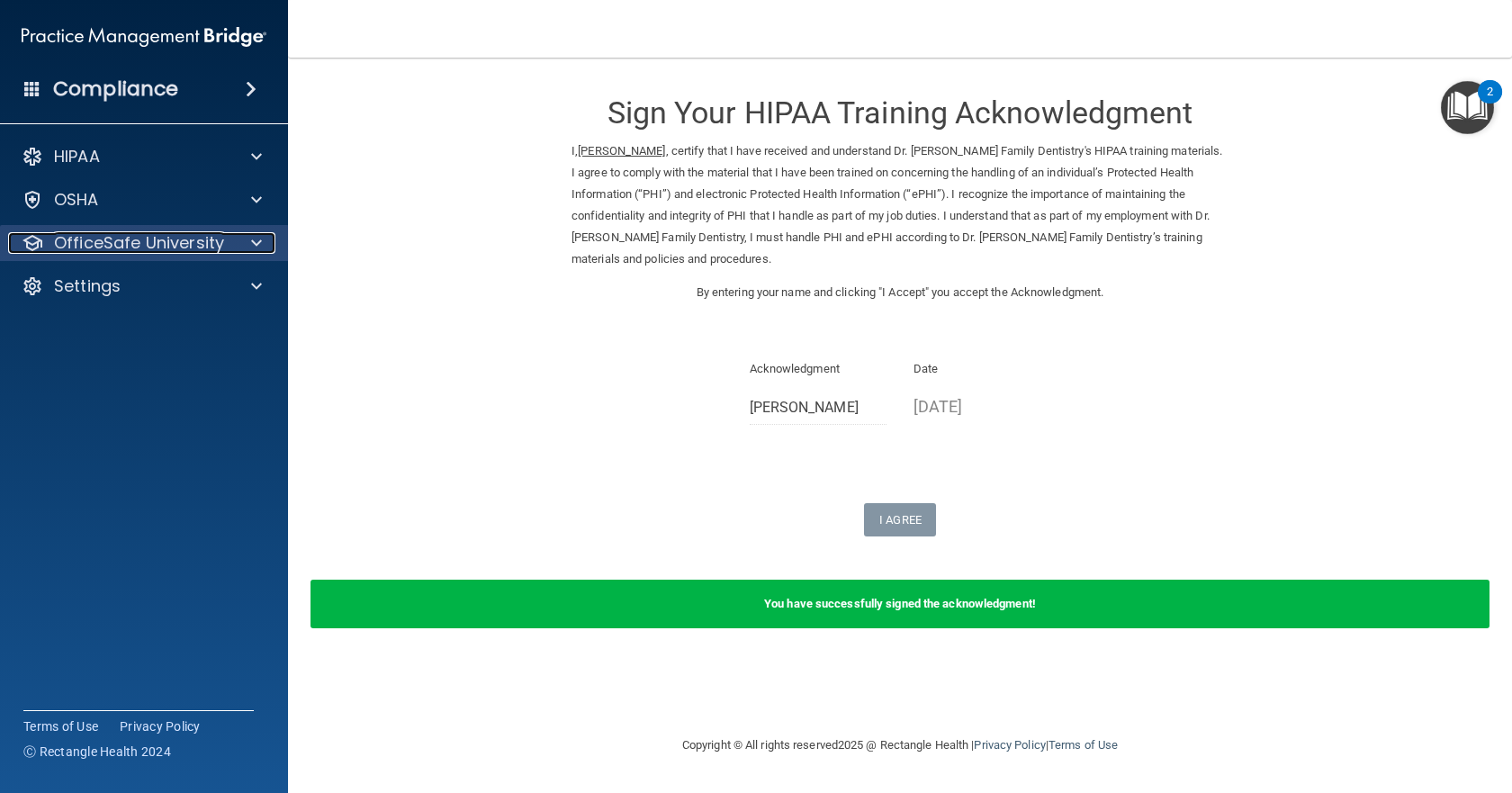
click at [196, 247] on p "OfficeSafe University" at bounding box center [139, 243] width 171 height 22
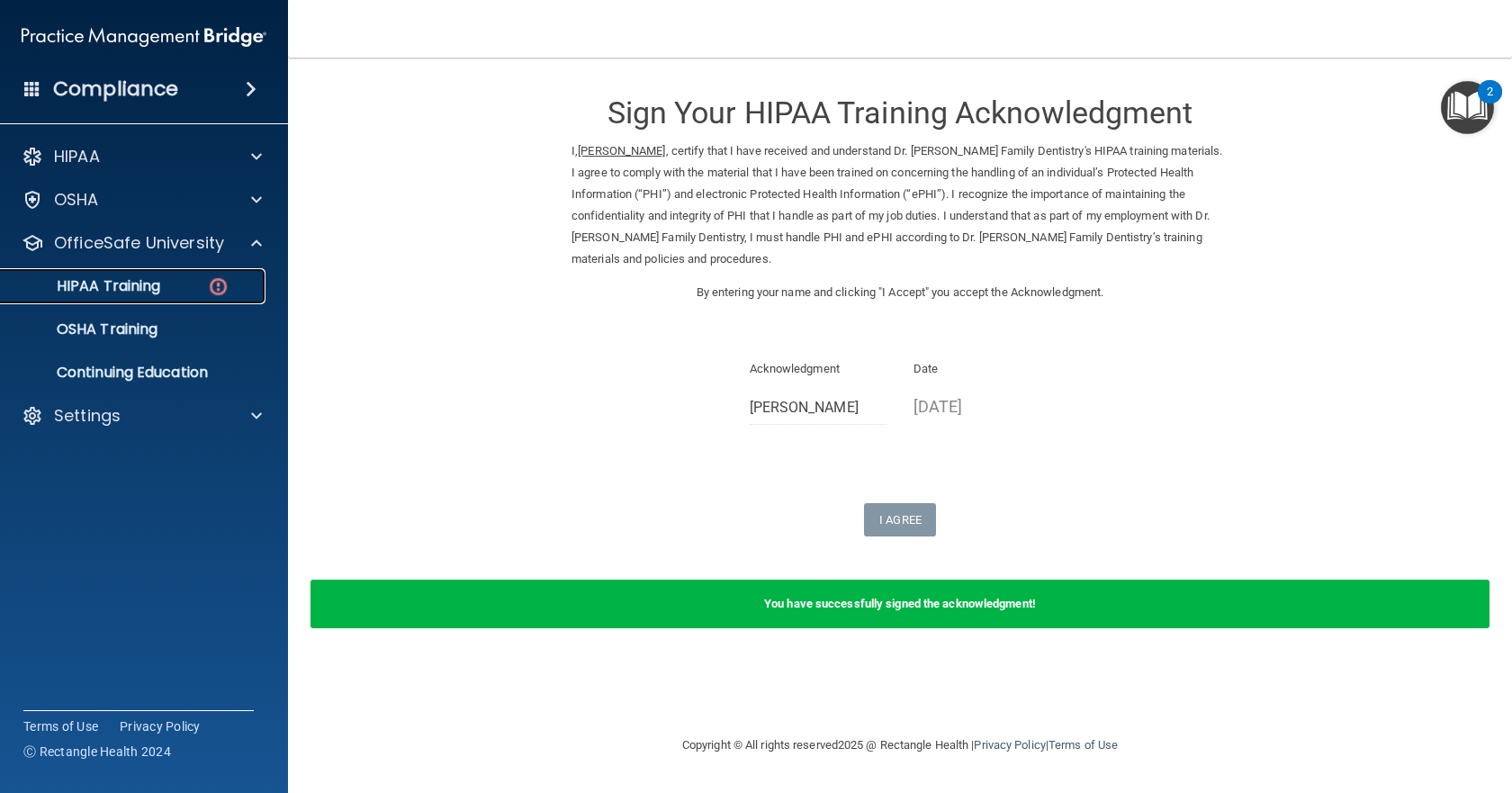
click at [180, 288] on div "HIPAA Training" at bounding box center [134, 286] width 245 height 18
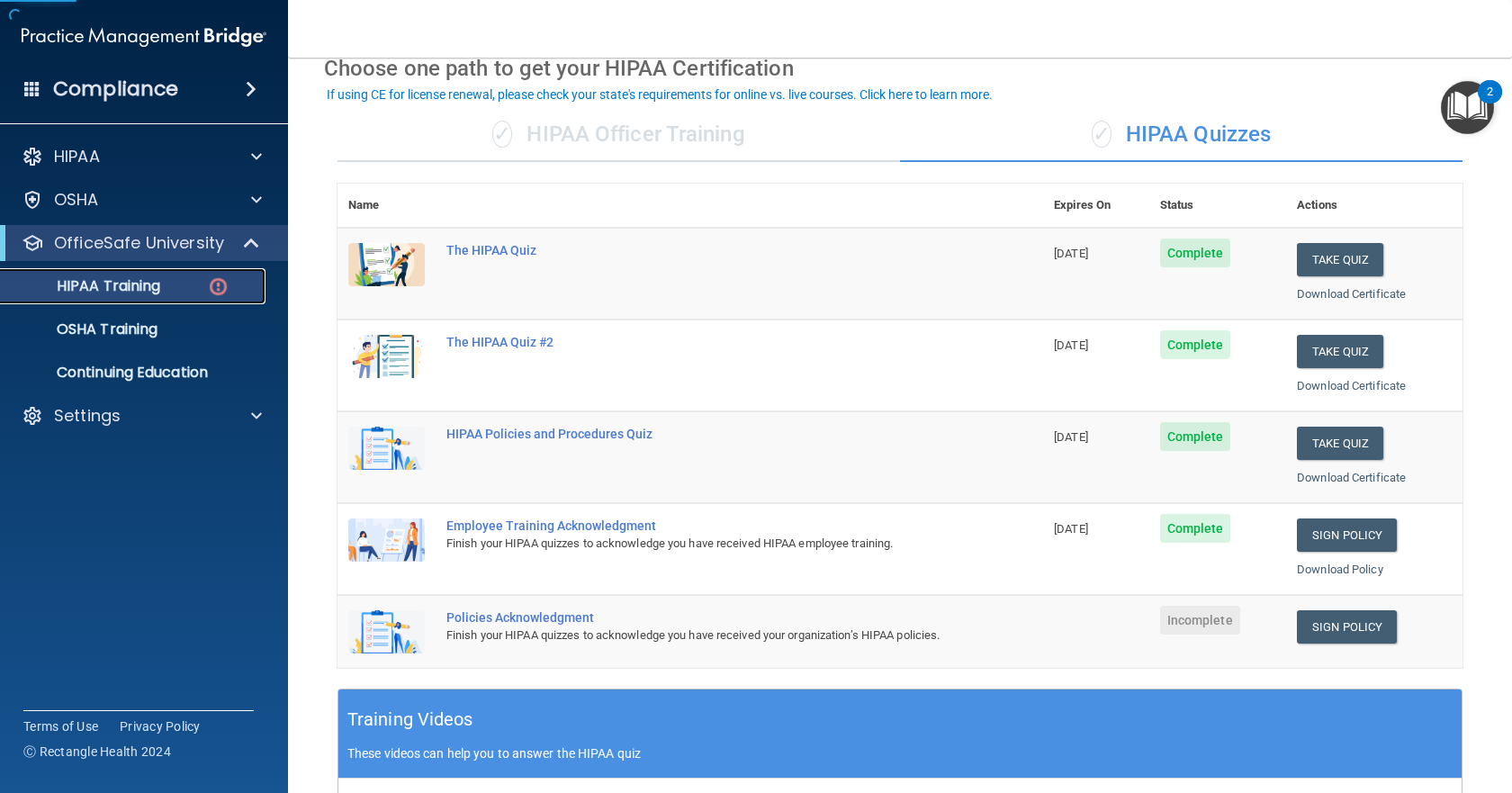
scroll to position [360, 0]
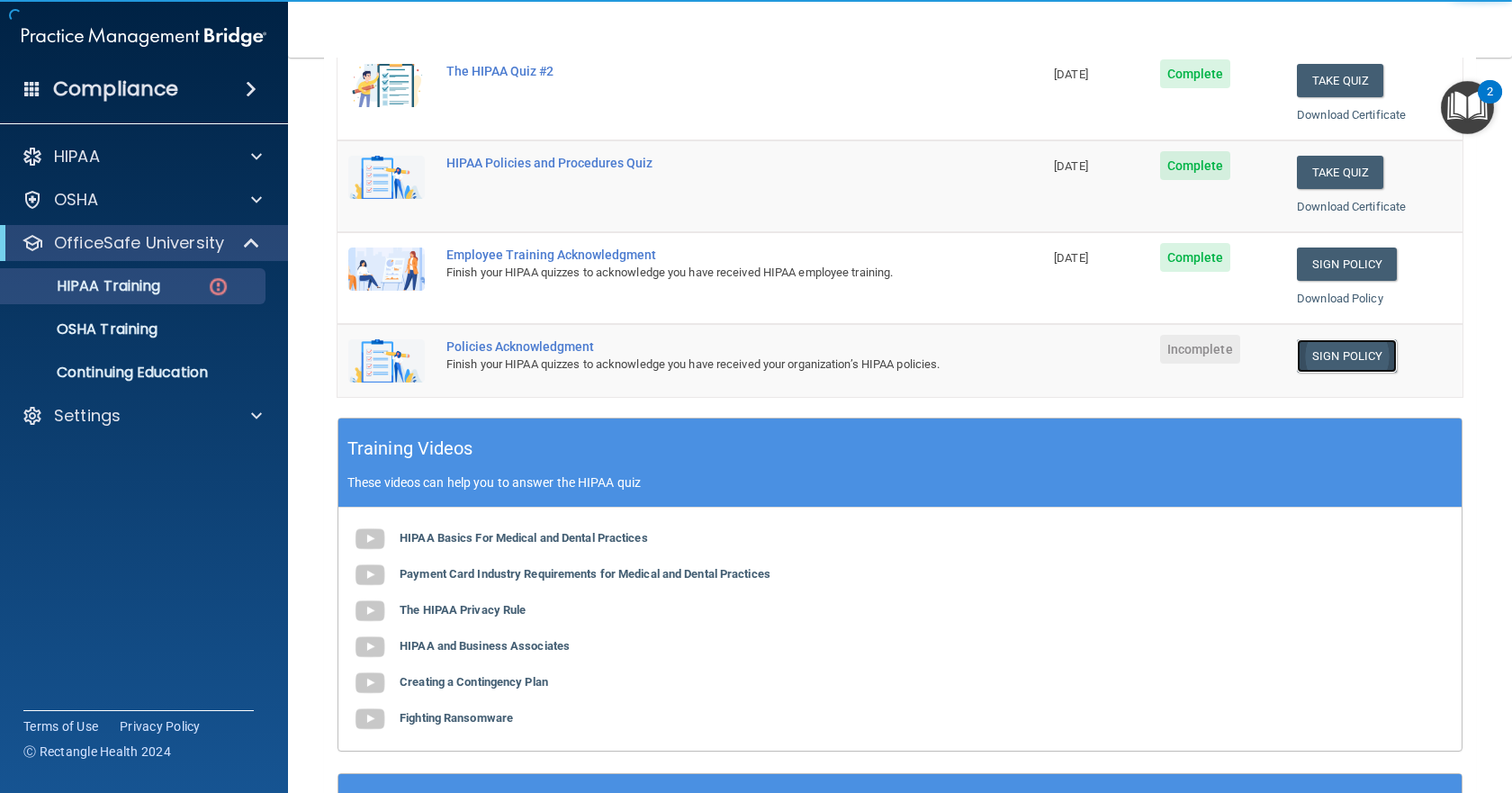
click at [1320, 360] on link "Sign Policy" at bounding box center [1346, 355] width 100 height 33
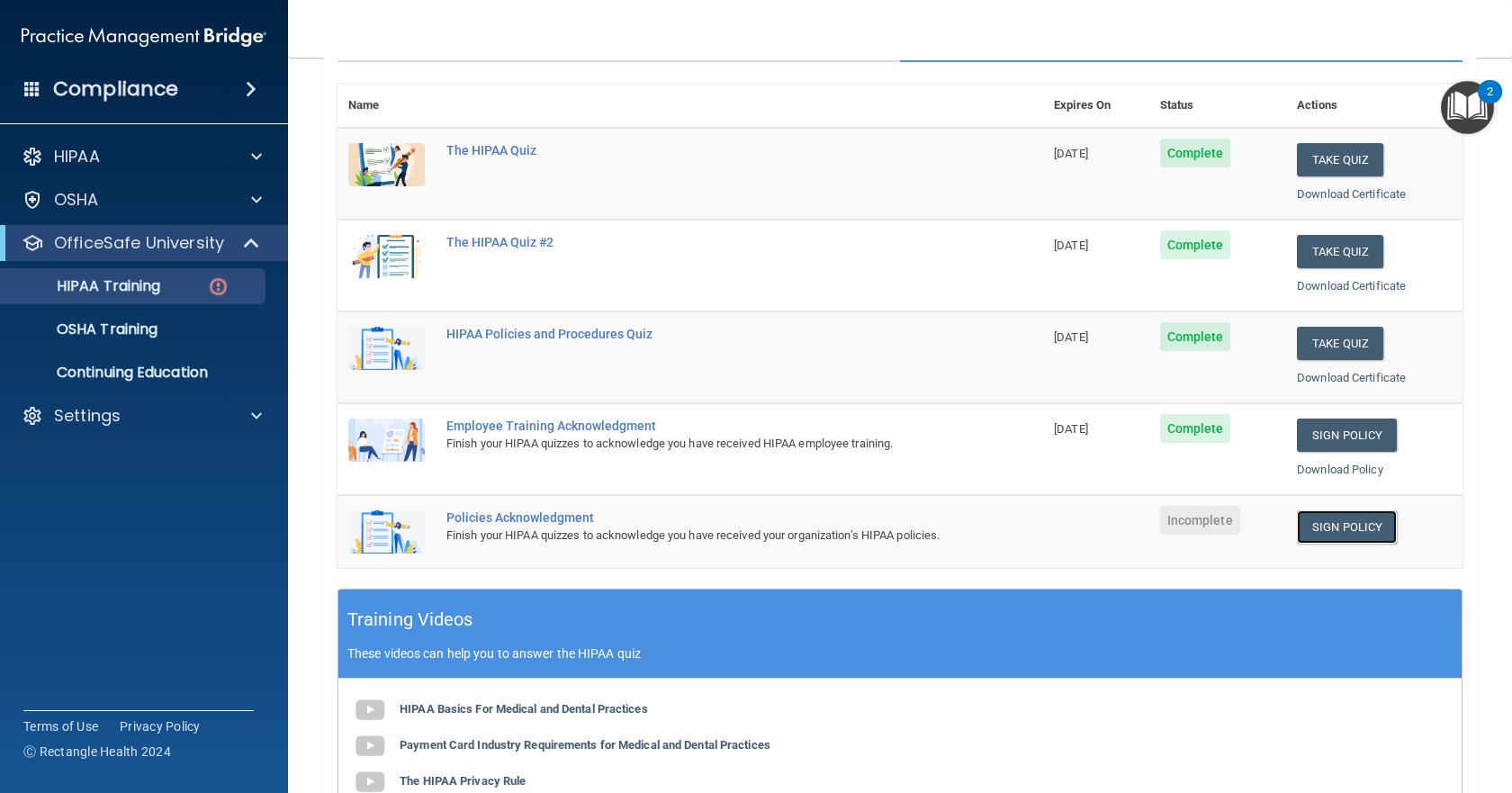
scroll to position [0, 0]
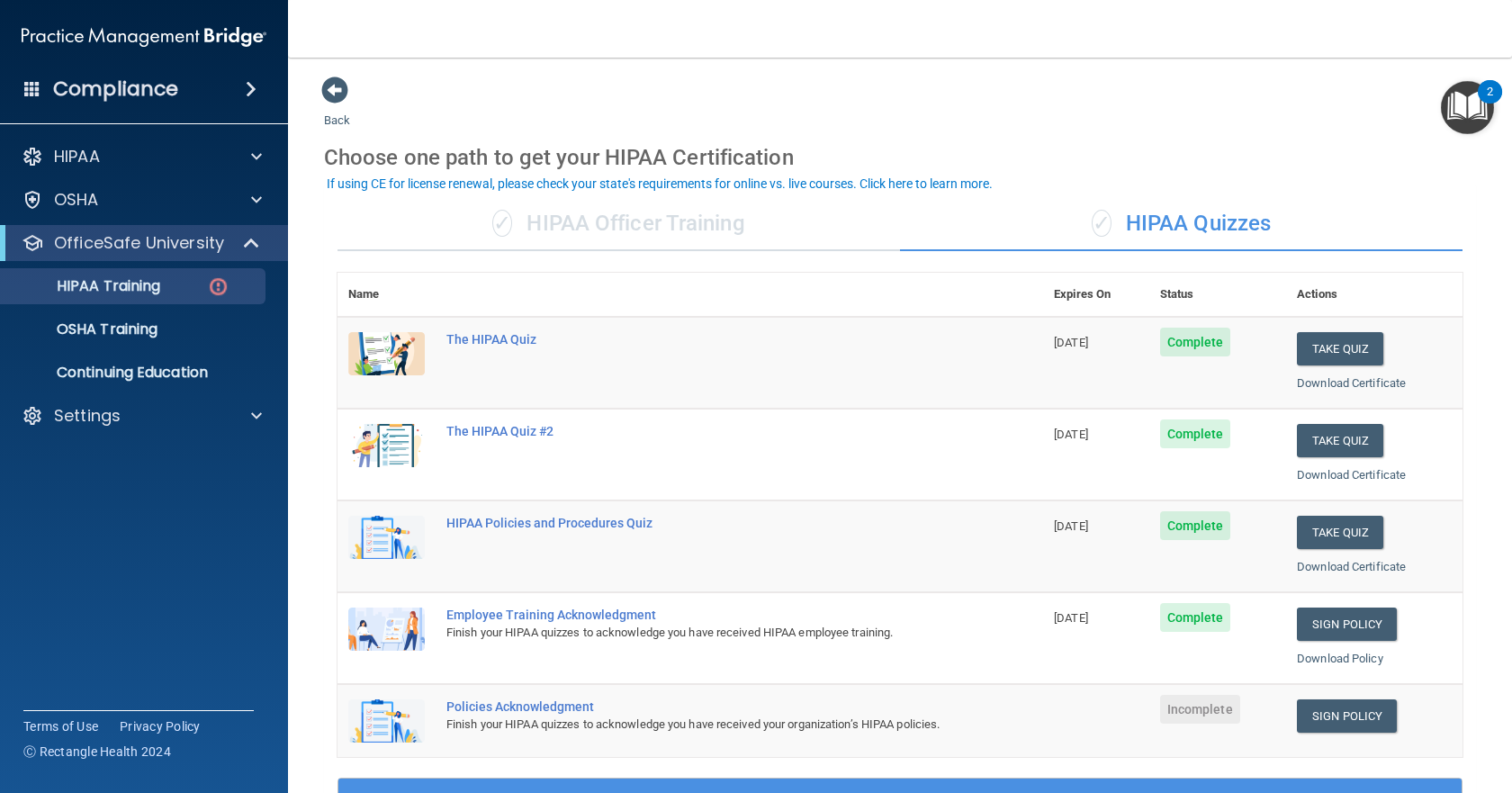
click at [29, 78] on div "Compliance" at bounding box center [143, 89] width 288 height 40
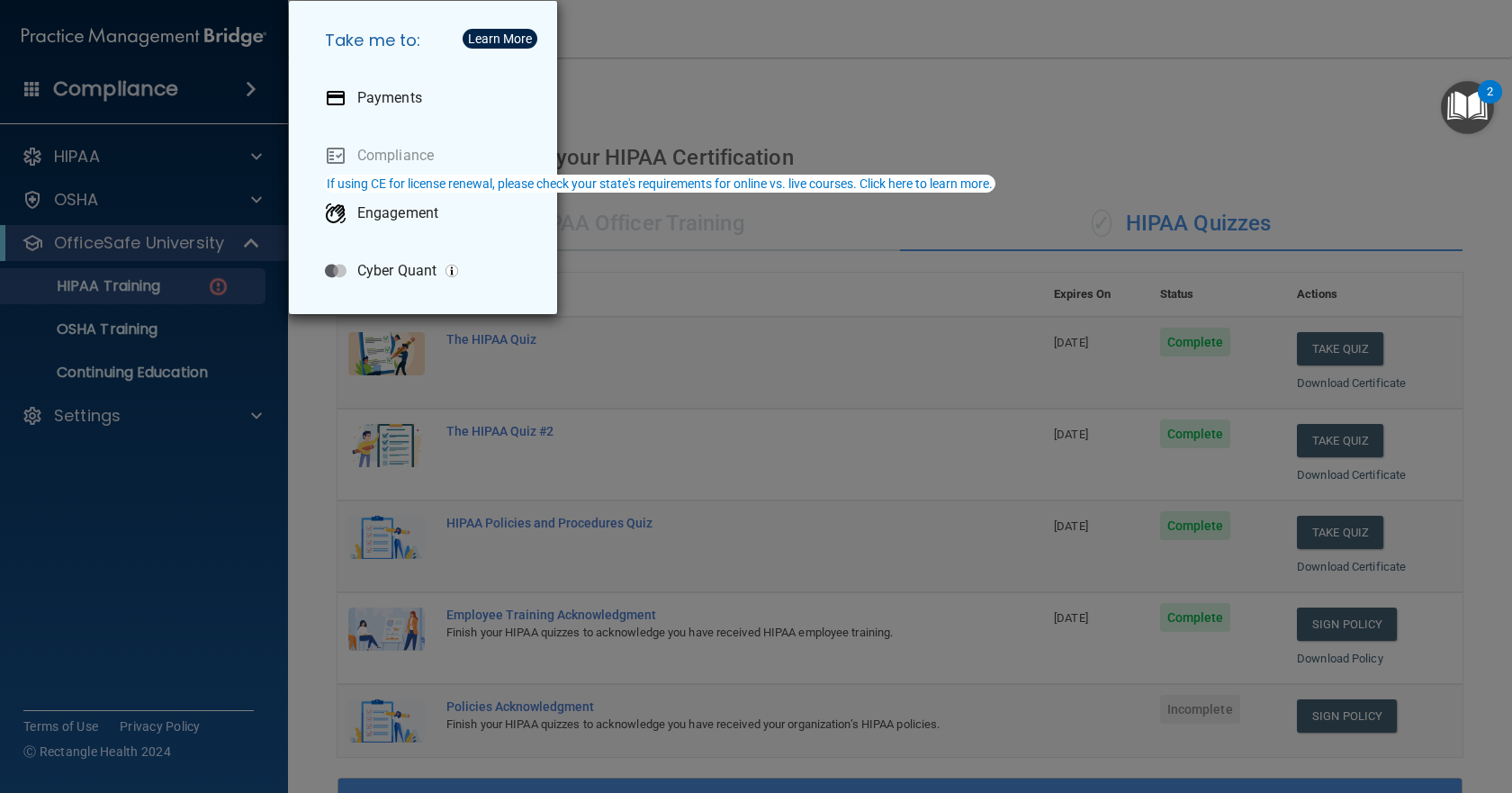
click at [212, 37] on div "Take me to: Payments Compliance Engagement Cyber Quant" at bounding box center [756, 396] width 1512 height 793
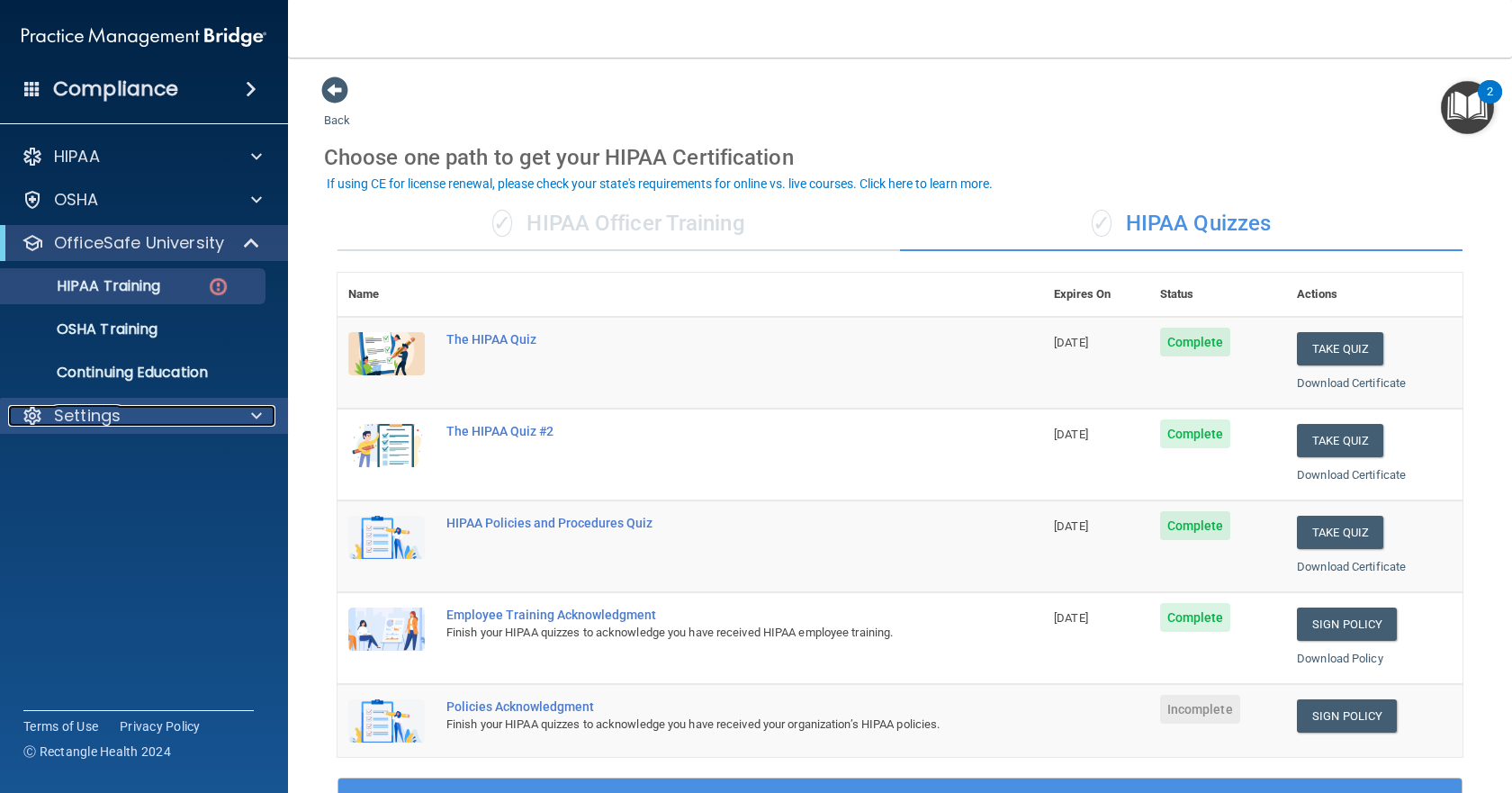
click at [147, 408] on div "Settings" at bounding box center [119, 416] width 223 height 22
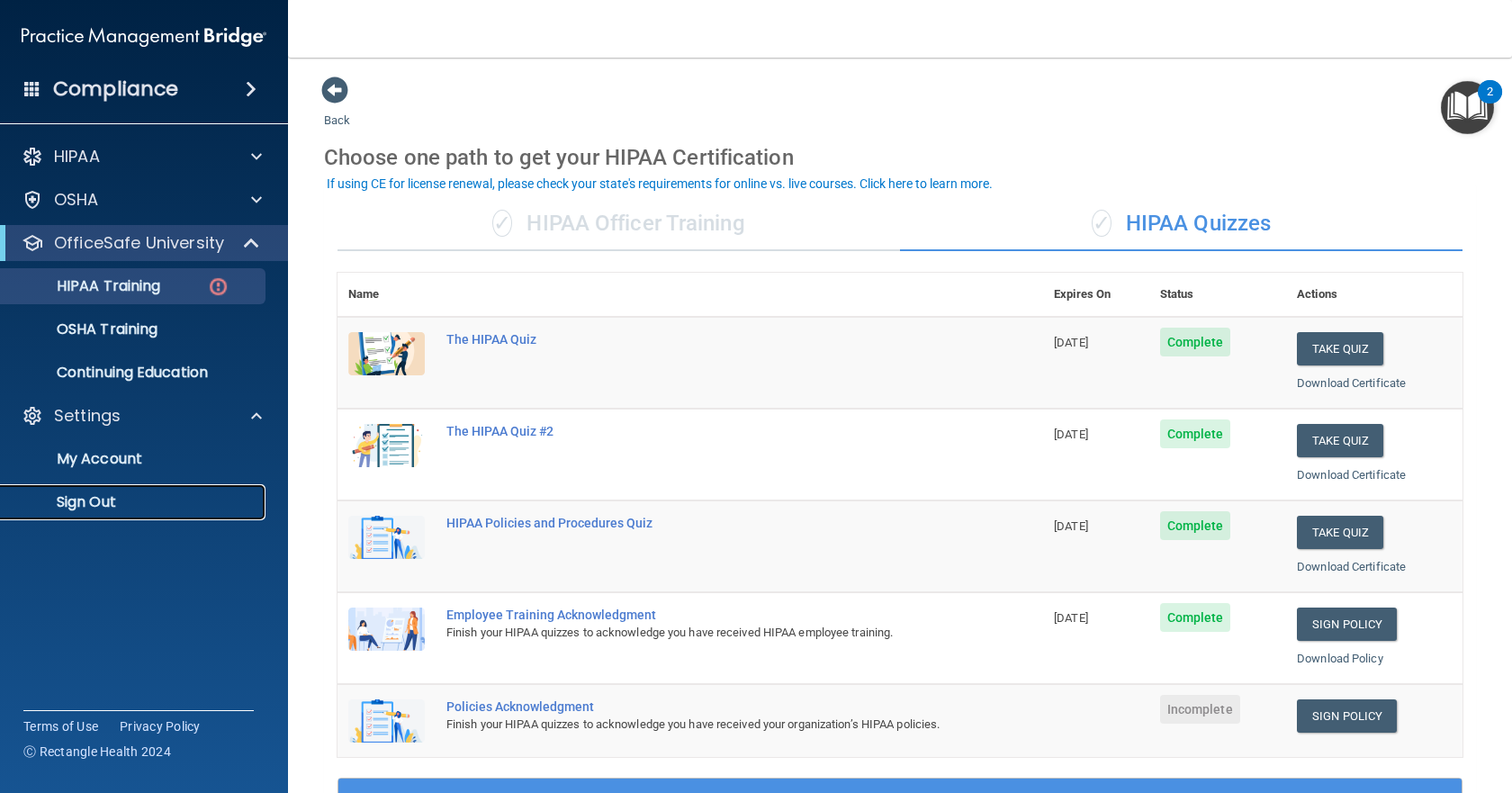
click at [98, 501] on p "Sign Out" at bounding box center [134, 503] width 245 height 18
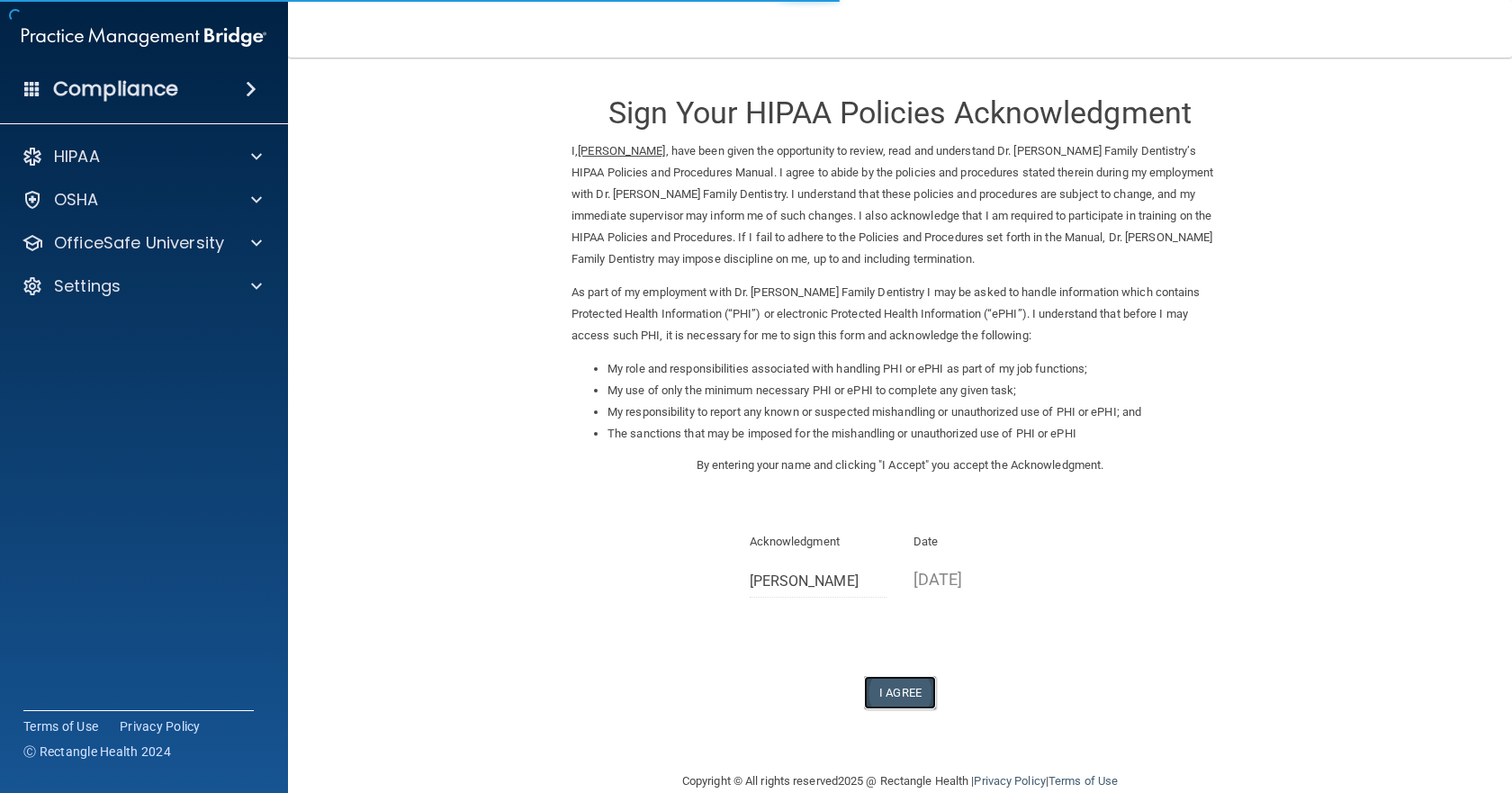
click at [898, 679] on button "I Agree" at bounding box center [900, 692] width 72 height 33
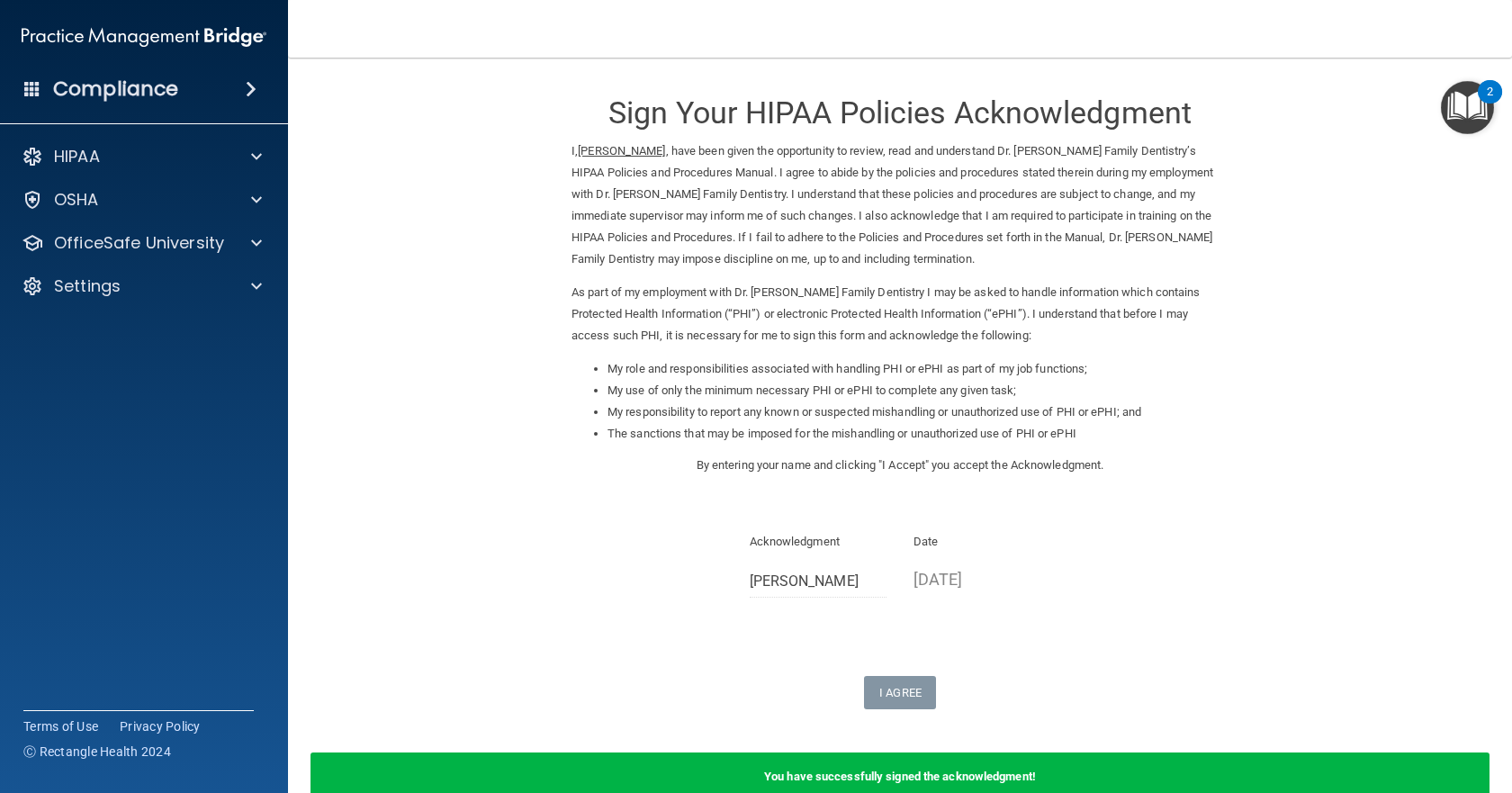
click at [120, 95] on h4 "Compliance" at bounding box center [115, 89] width 125 height 25
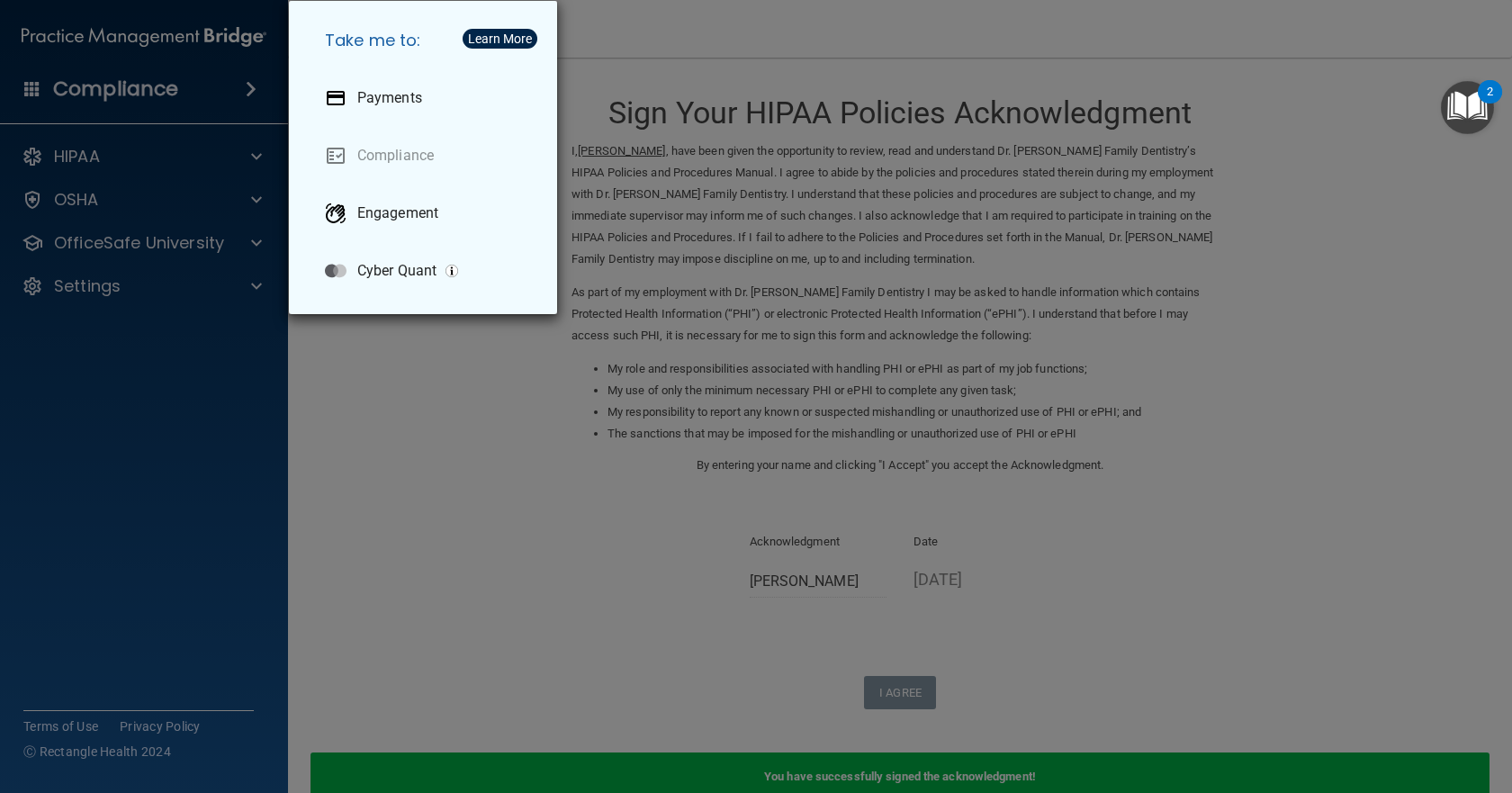
click at [166, 537] on div "Take me to: Payments Compliance Engagement Cyber Quant" at bounding box center [756, 396] width 1512 height 793
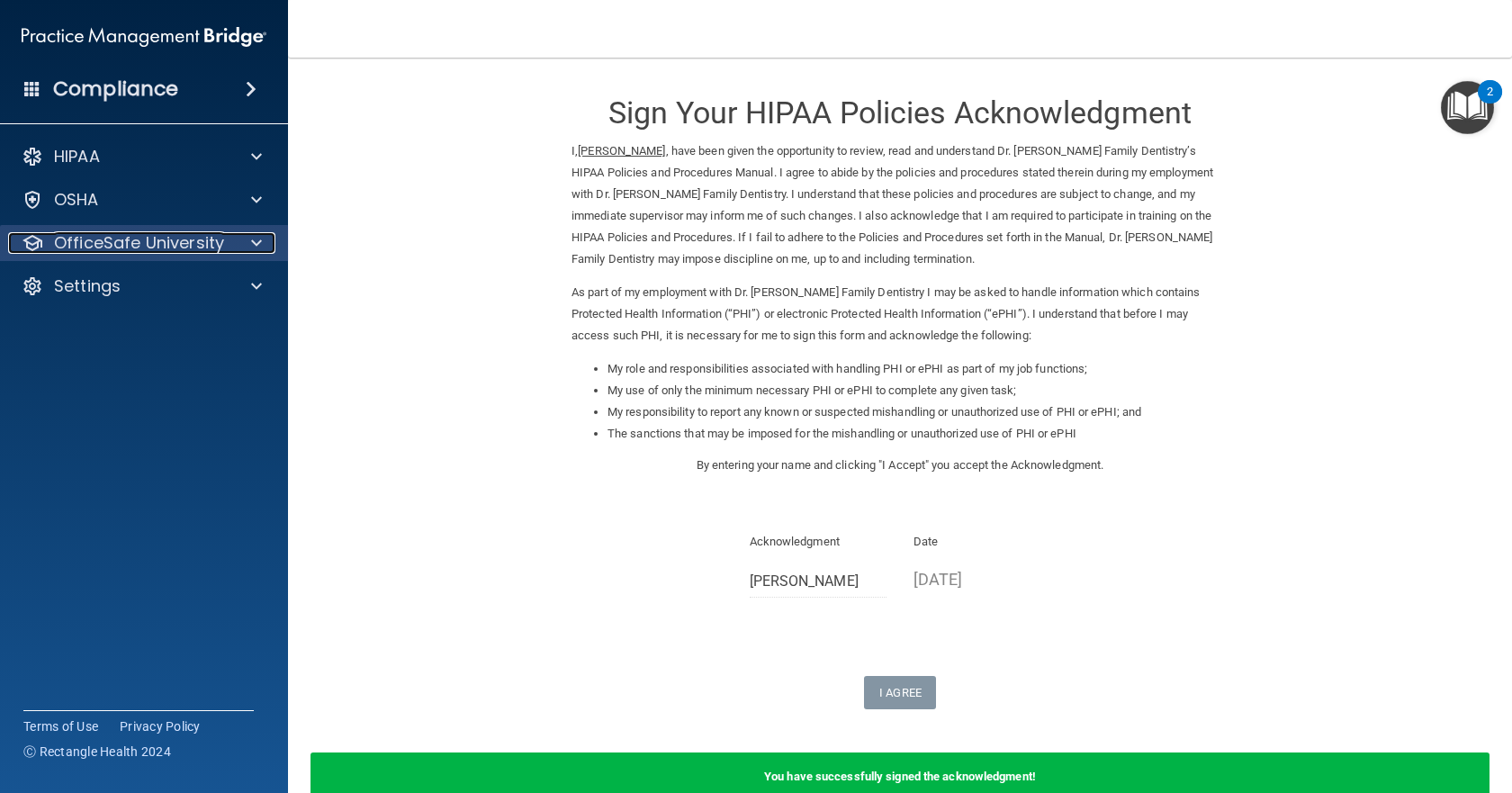
click at [152, 244] on p "OfficeSafe University" at bounding box center [139, 243] width 171 height 22
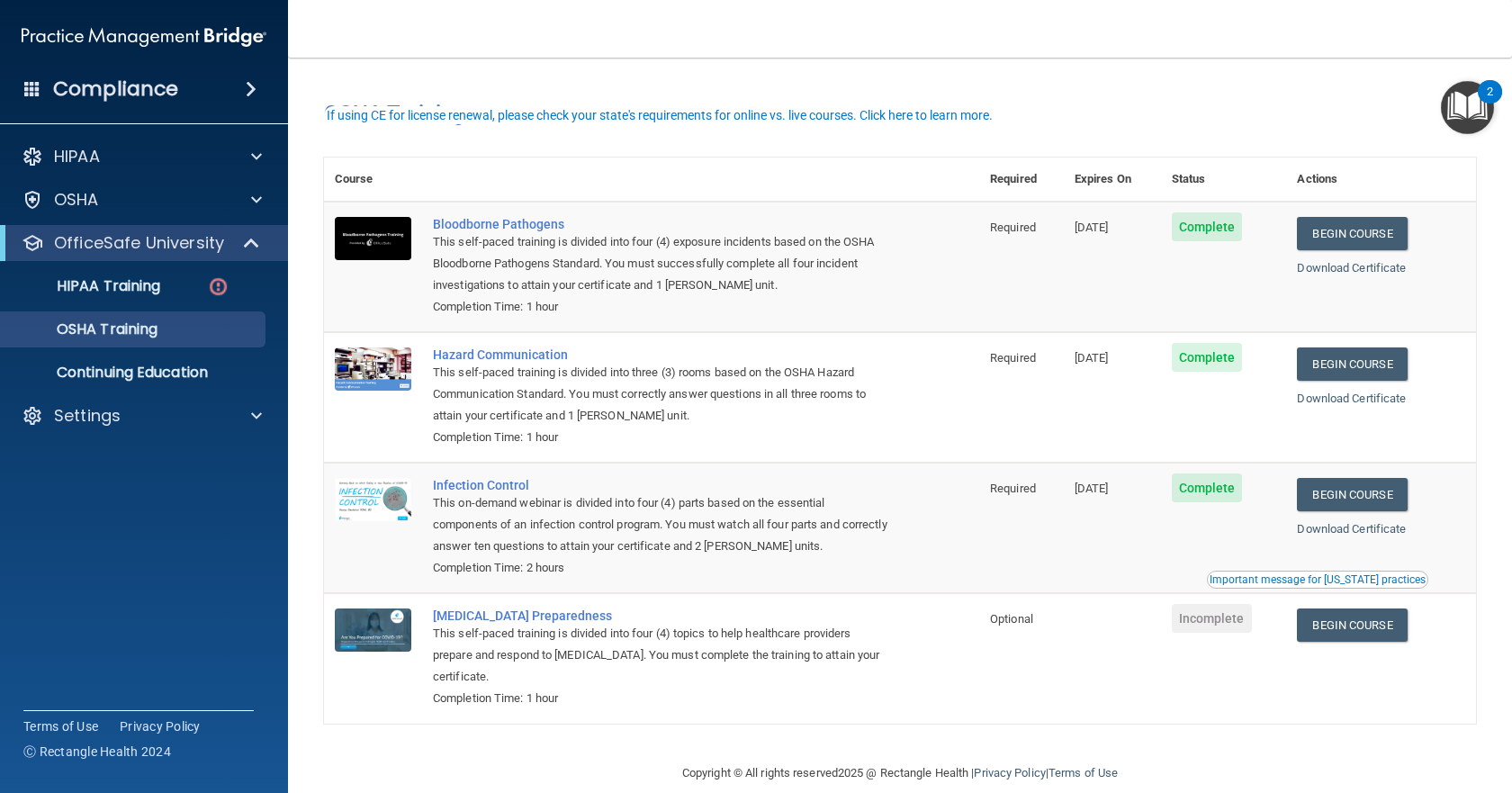
scroll to position [28, 0]
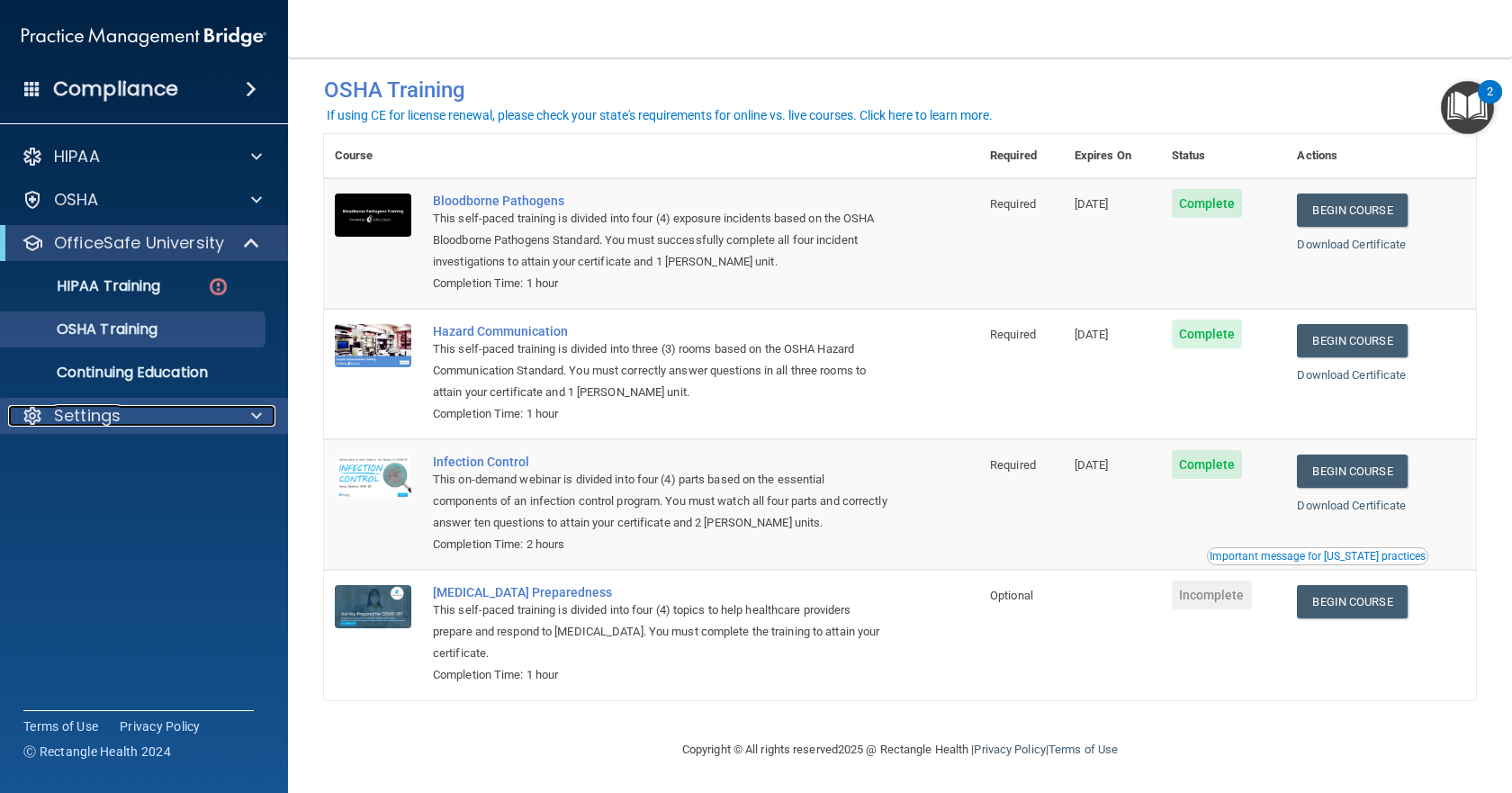
click at [103, 423] on p "Settings" at bounding box center [88, 416] width 67 height 22
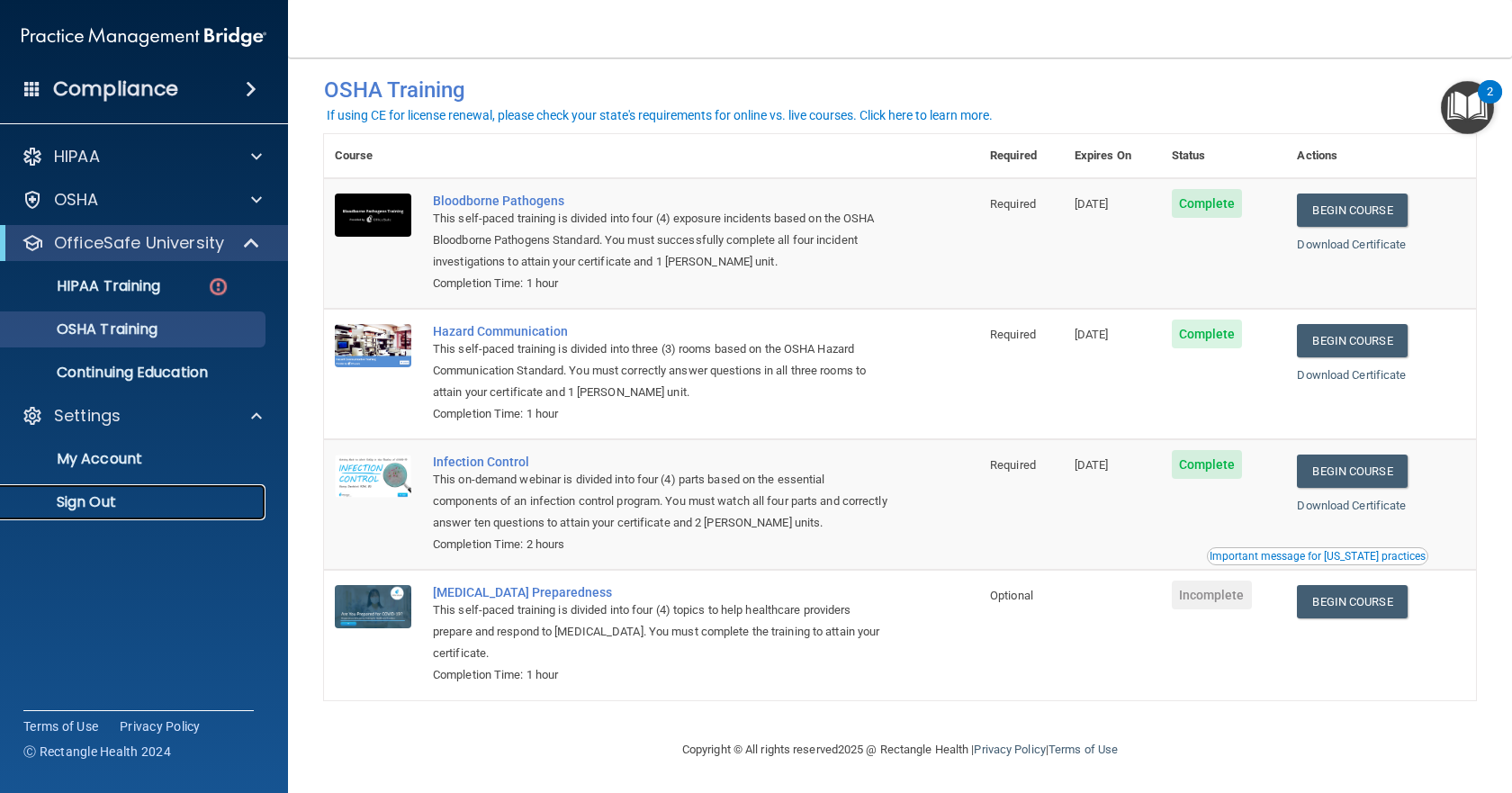
click at [107, 500] on p "Sign Out" at bounding box center [134, 503] width 245 height 18
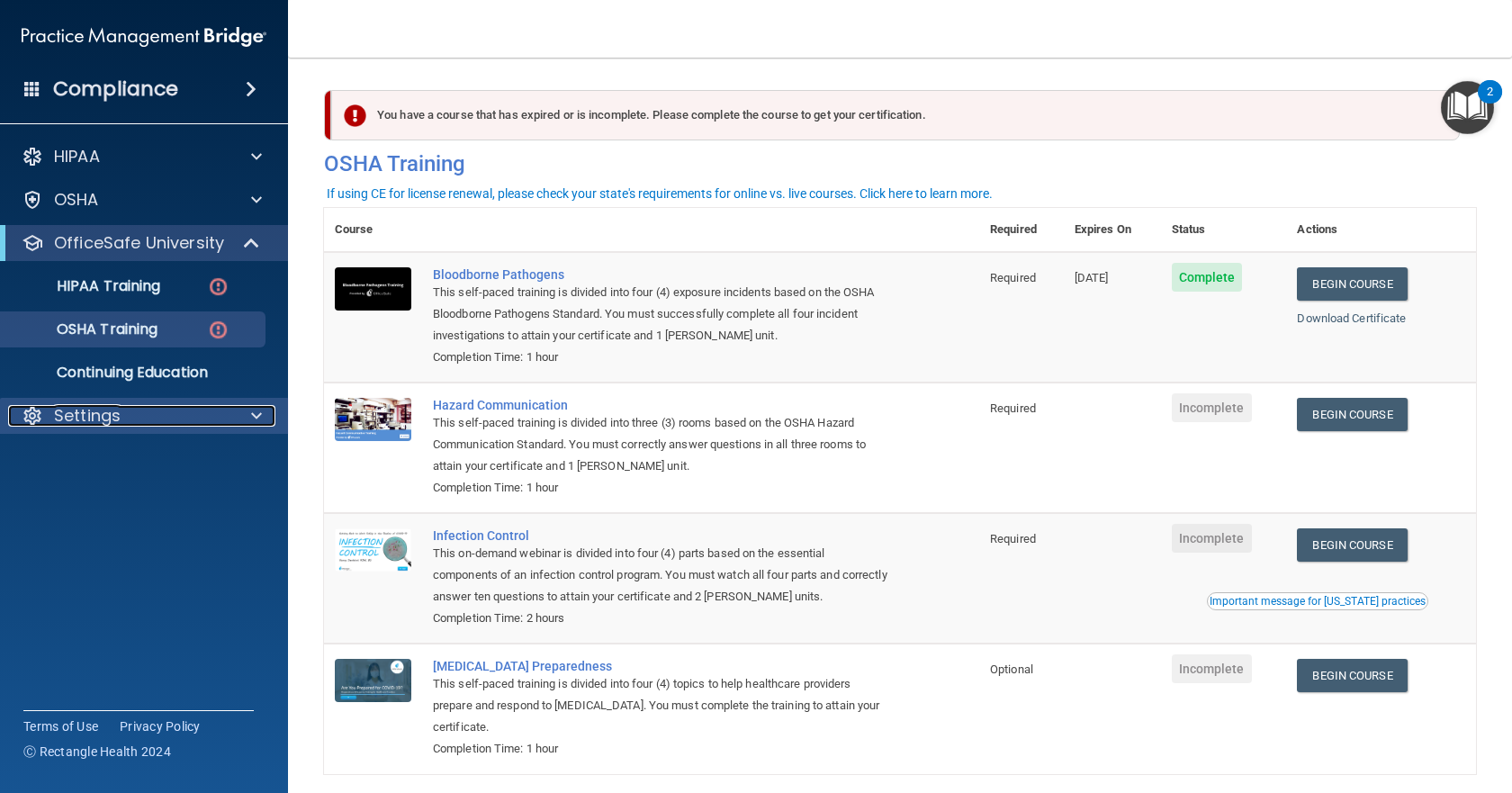
click at [104, 420] on p "Settings" at bounding box center [88, 416] width 67 height 22
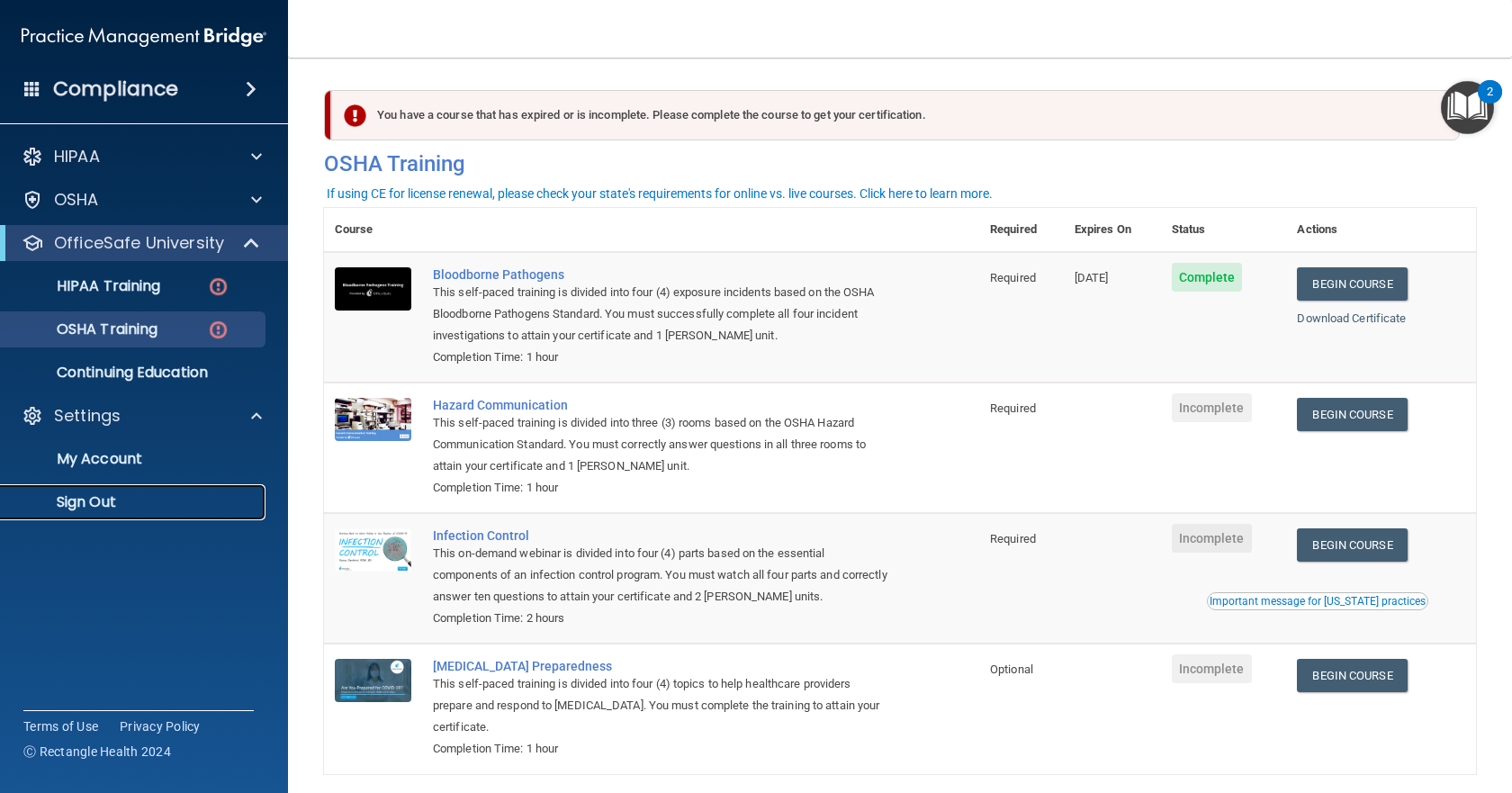
click at [92, 500] on p "Sign Out" at bounding box center [134, 503] width 245 height 18
